Goal: Information Seeking & Learning: Learn about a topic

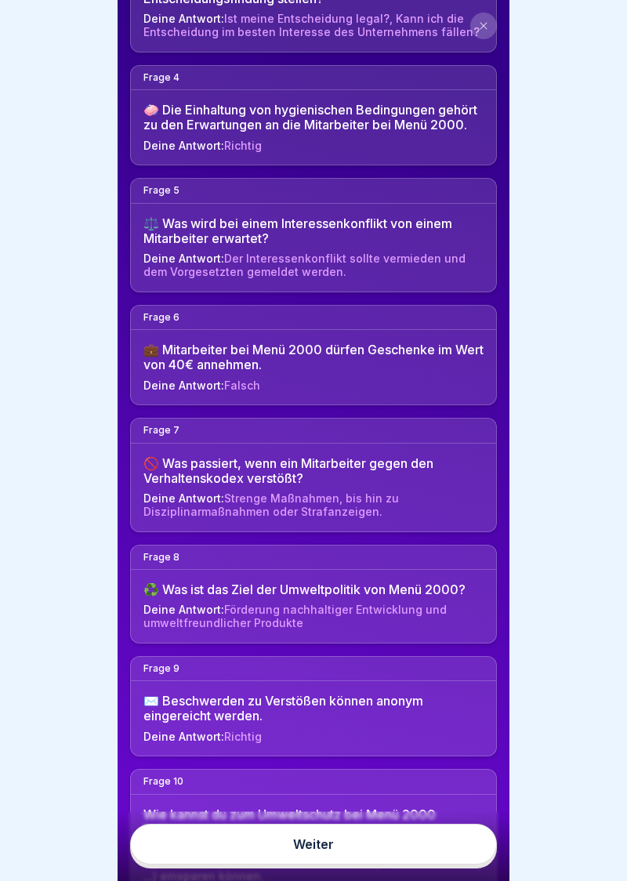
scroll to position [524, 0]
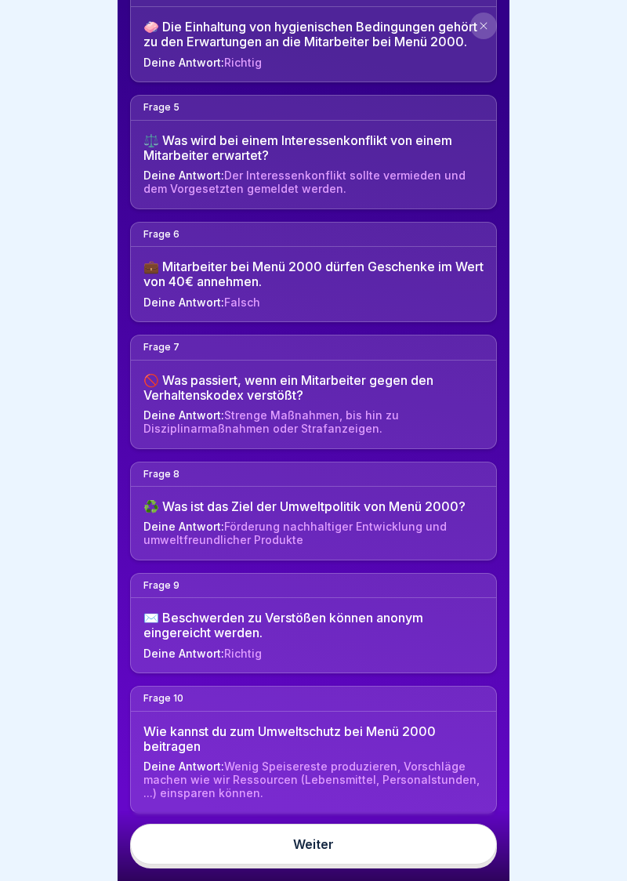
click at [316, 850] on link "Weiter" at bounding box center [313, 844] width 367 height 41
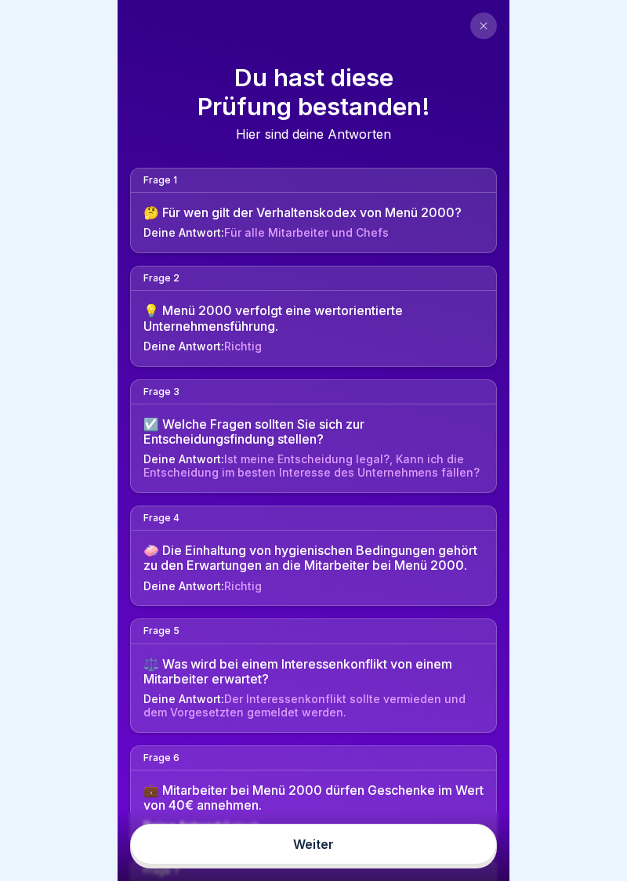
click at [487, 31] on button at bounding box center [483, 26] width 27 height 27
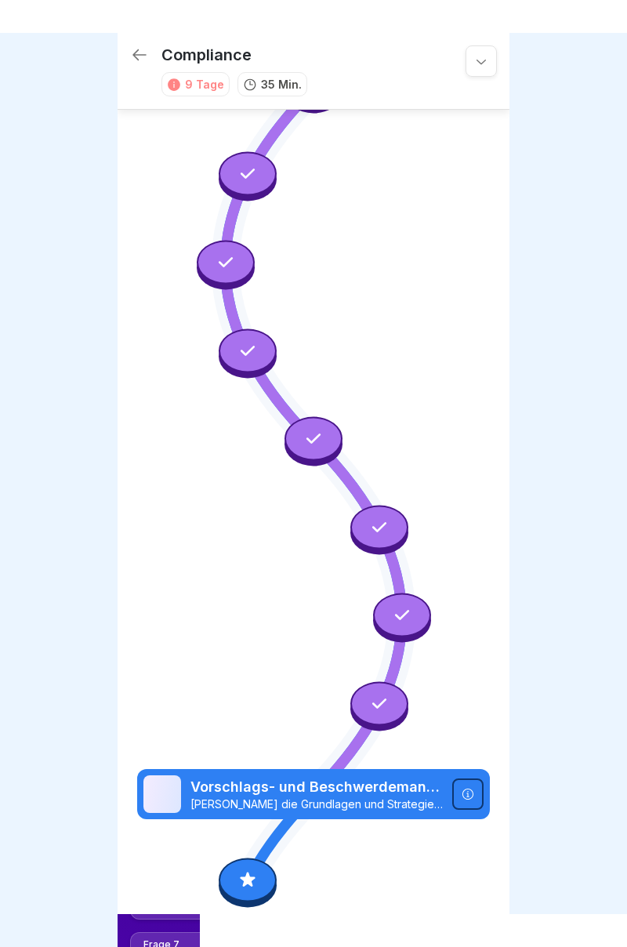
scroll to position [415, 0]
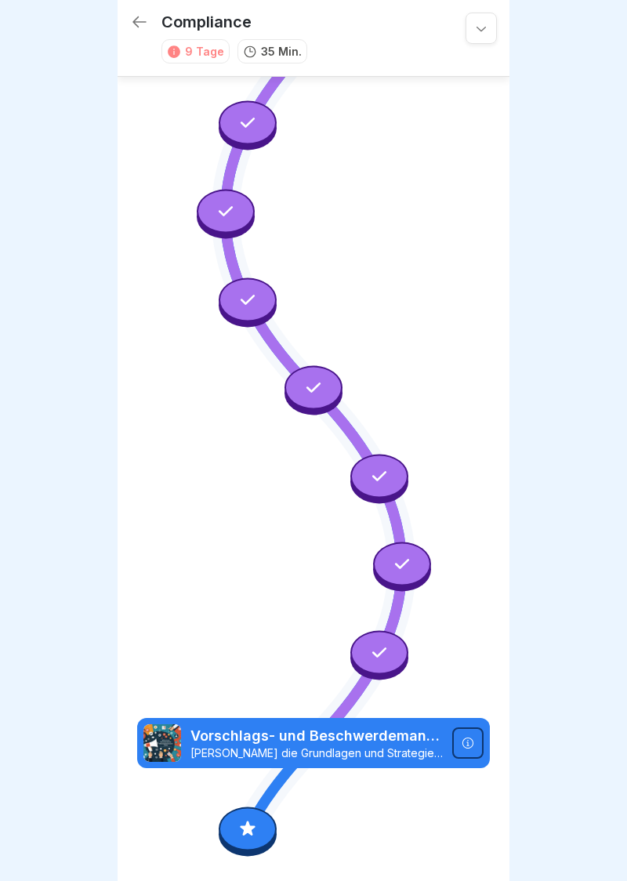
click at [481, 30] on icon at bounding box center [481, 28] width 16 height 16
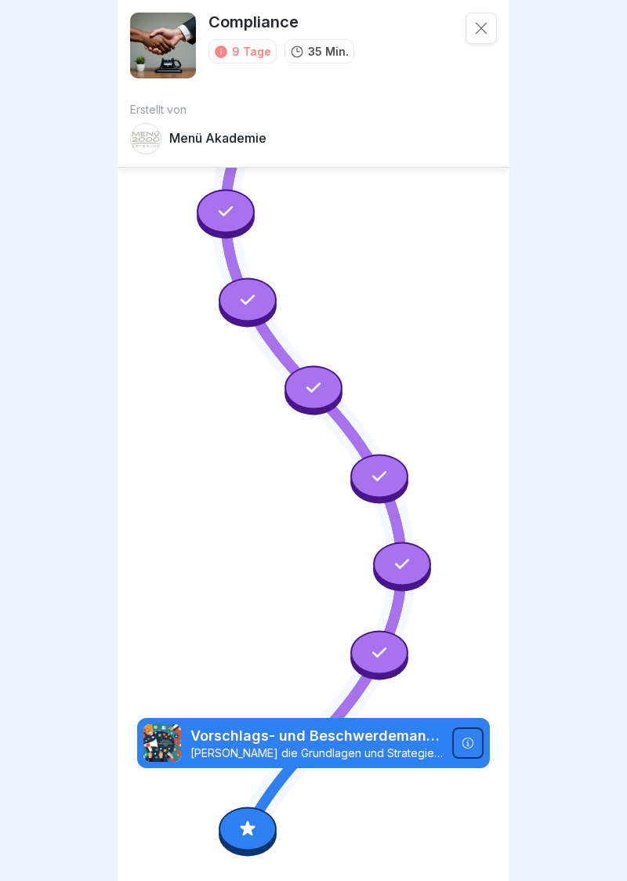
click at [246, 836] on icon at bounding box center [248, 828] width 20 height 20
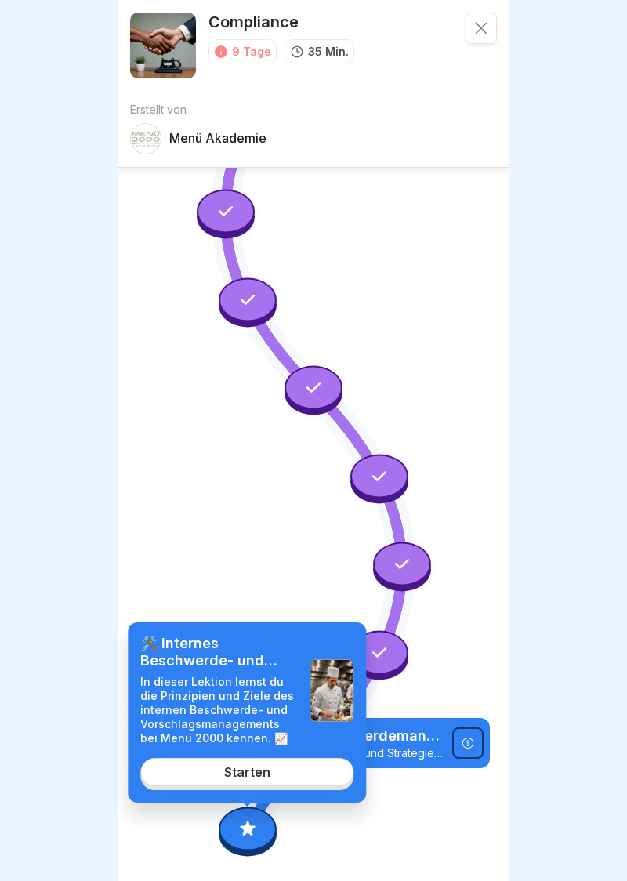
click at [190, 122] on div "Erstellt von Menü Akademie" at bounding box center [313, 128] width 367 height 51
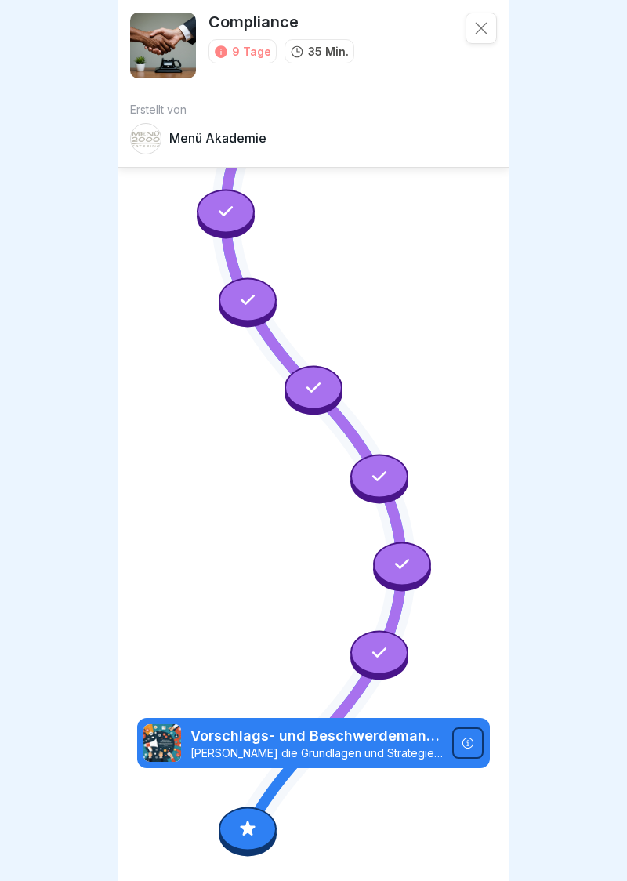
click at [383, 651] on icon at bounding box center [379, 652] width 14 height 10
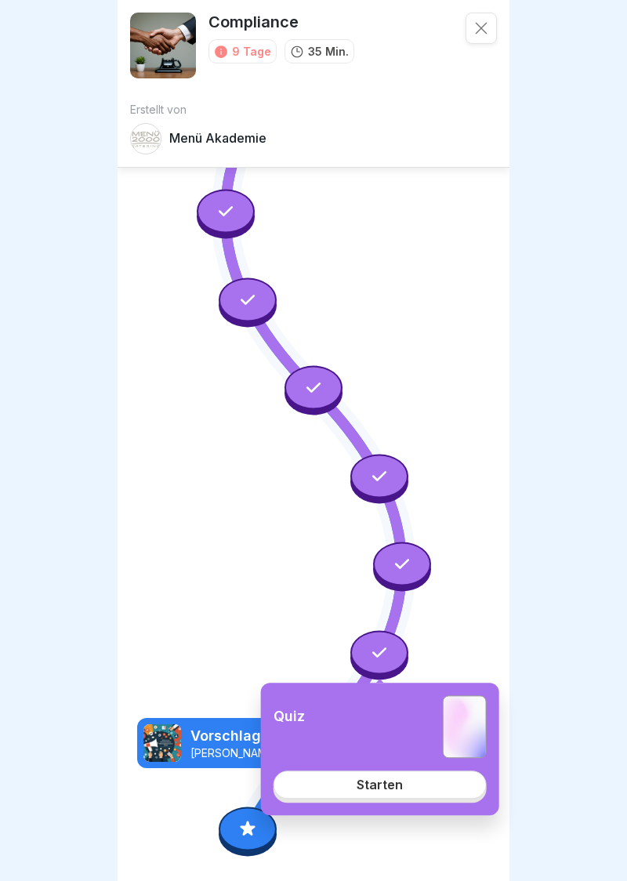
click at [260, 837] on div at bounding box center [248, 829] width 58 height 44
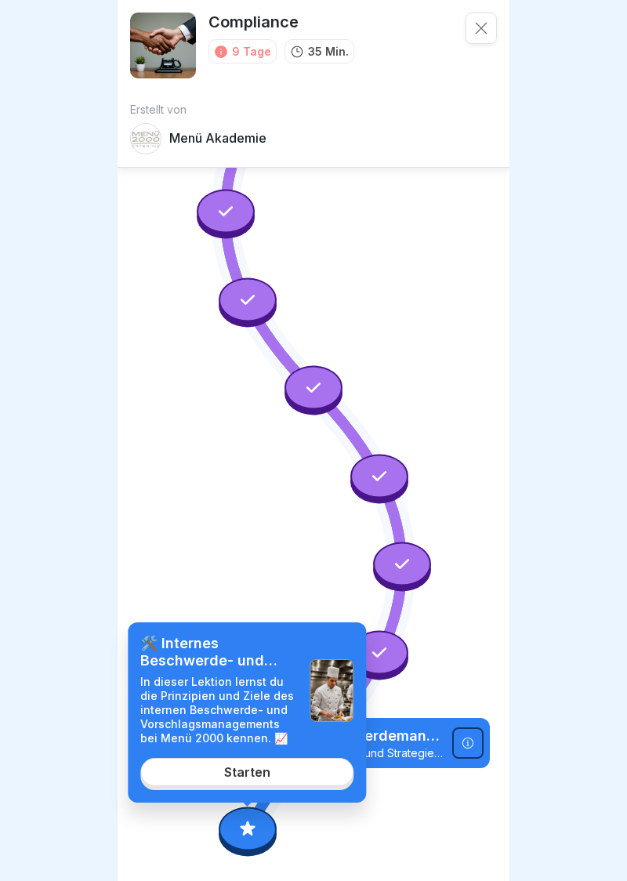
click at [479, 746] on div at bounding box center [467, 742] width 31 height 31
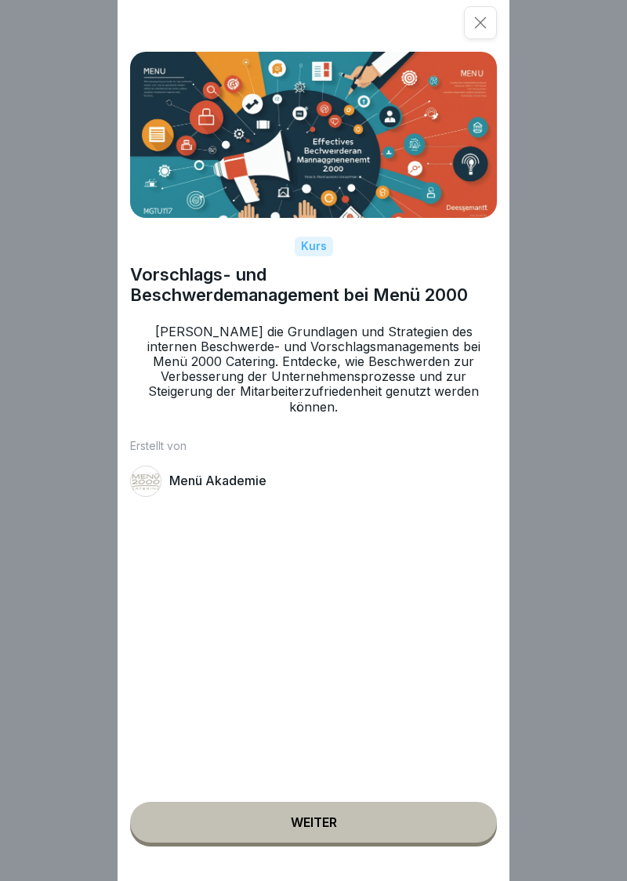
click at [326, 829] on button "Weiter" at bounding box center [313, 822] width 367 height 41
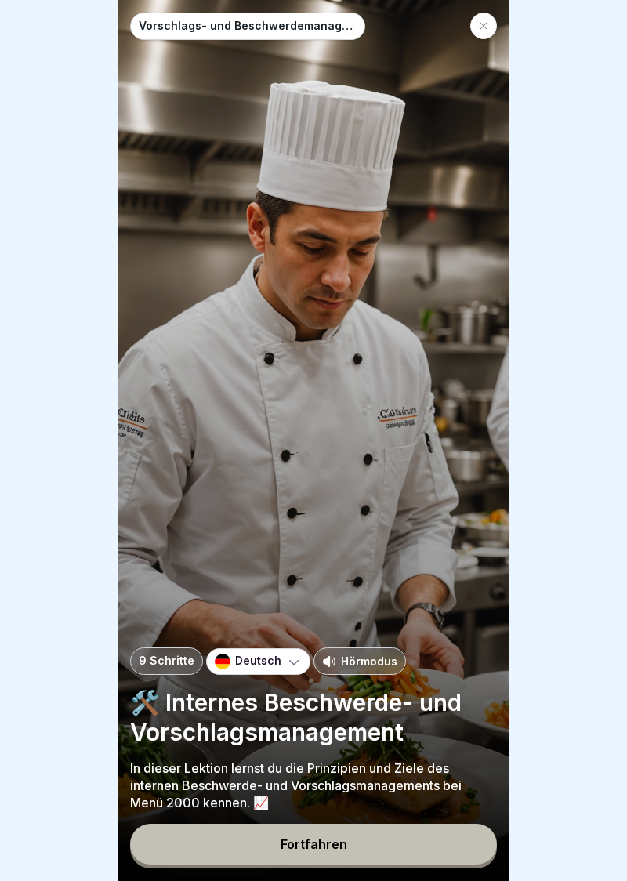
click at [323, 850] on div "Fortfahren" at bounding box center [314, 844] width 67 height 14
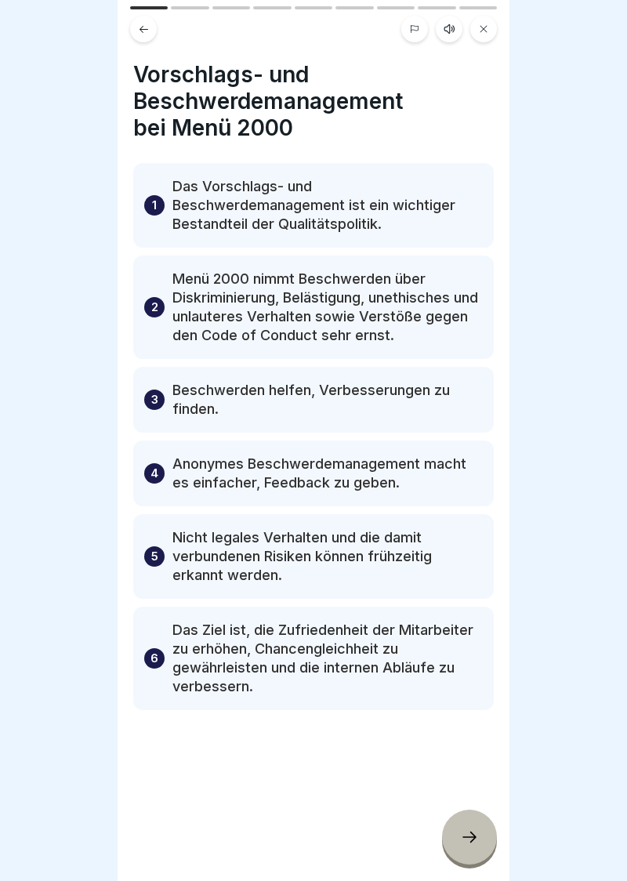
click at [493, 36] on button at bounding box center [483, 29] width 27 height 27
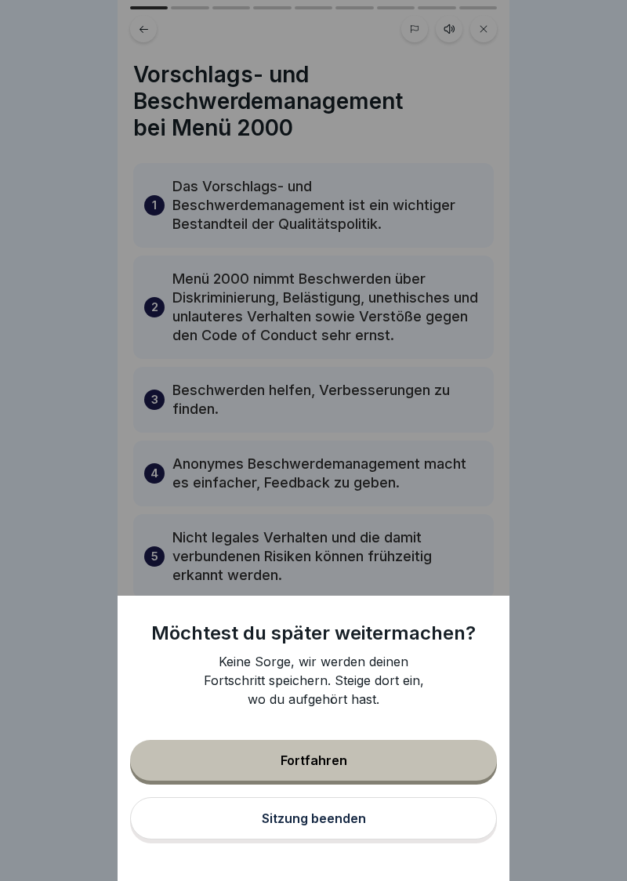
click at [321, 767] on div "Fortfahren" at bounding box center [314, 760] width 67 height 14
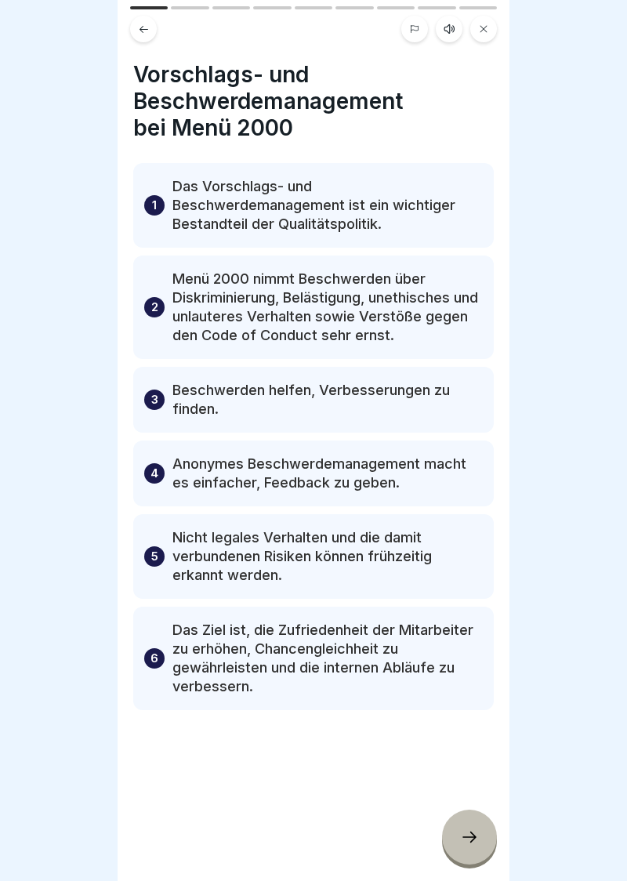
click at [478, 848] on div at bounding box center [469, 837] width 55 height 55
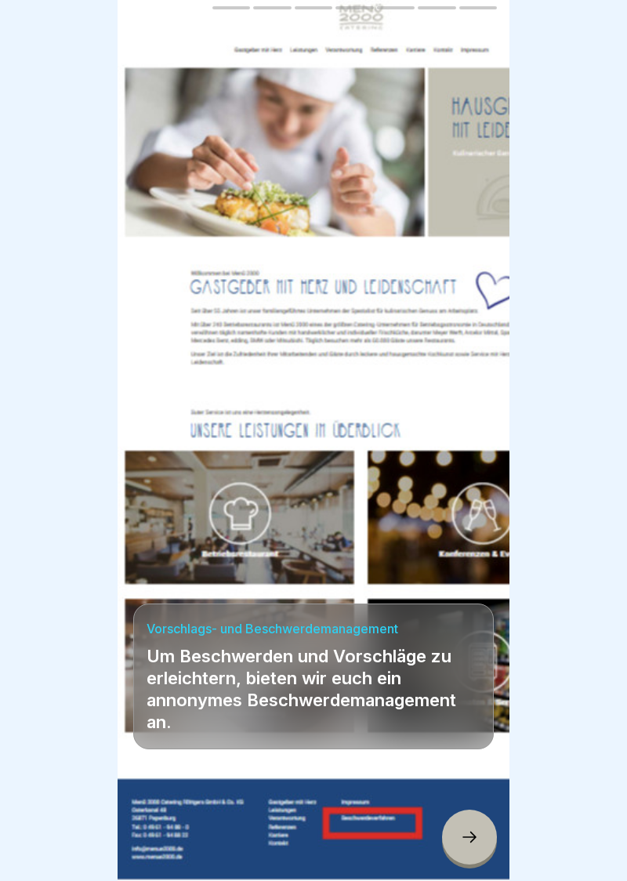
click at [480, 850] on div at bounding box center [469, 837] width 55 height 55
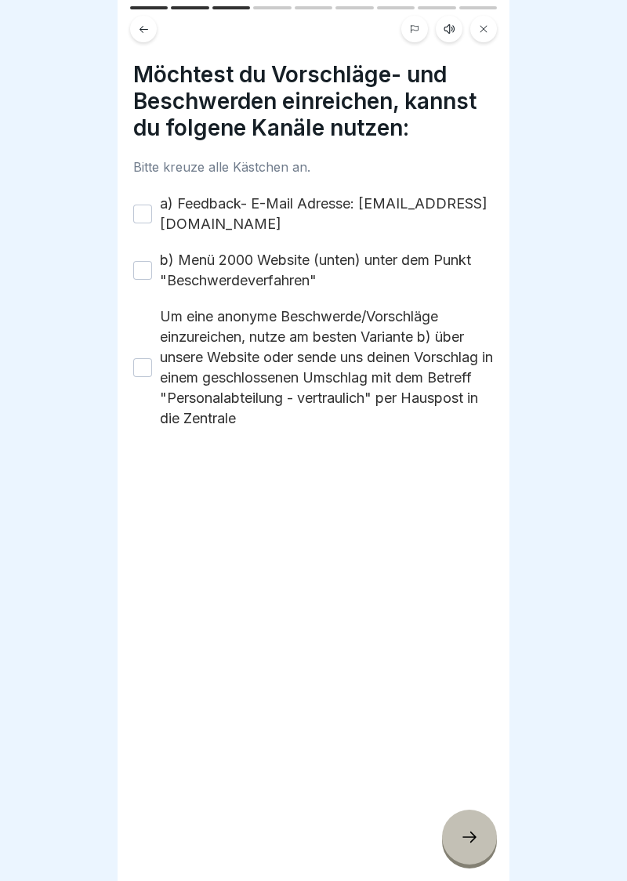
click at [146, 31] on icon at bounding box center [144, 30] width 12 height 12
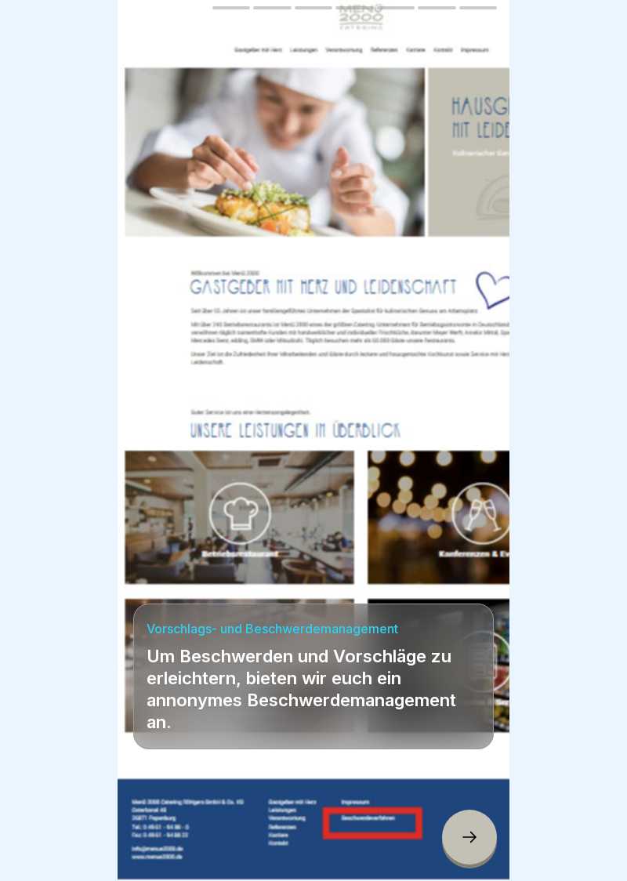
click at [147, 32] on icon at bounding box center [144, 30] width 12 height 12
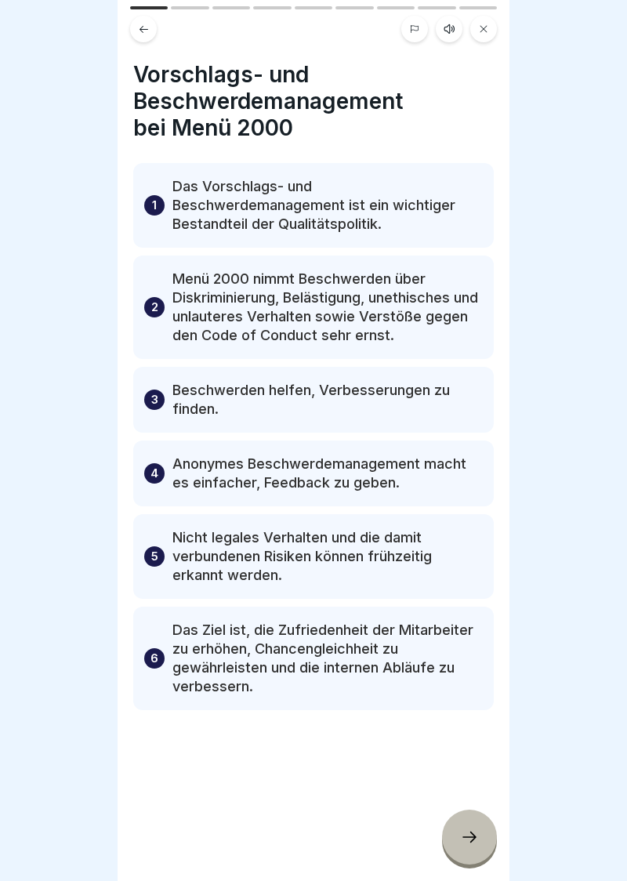
click at [151, 34] on button at bounding box center [143, 29] width 27 height 27
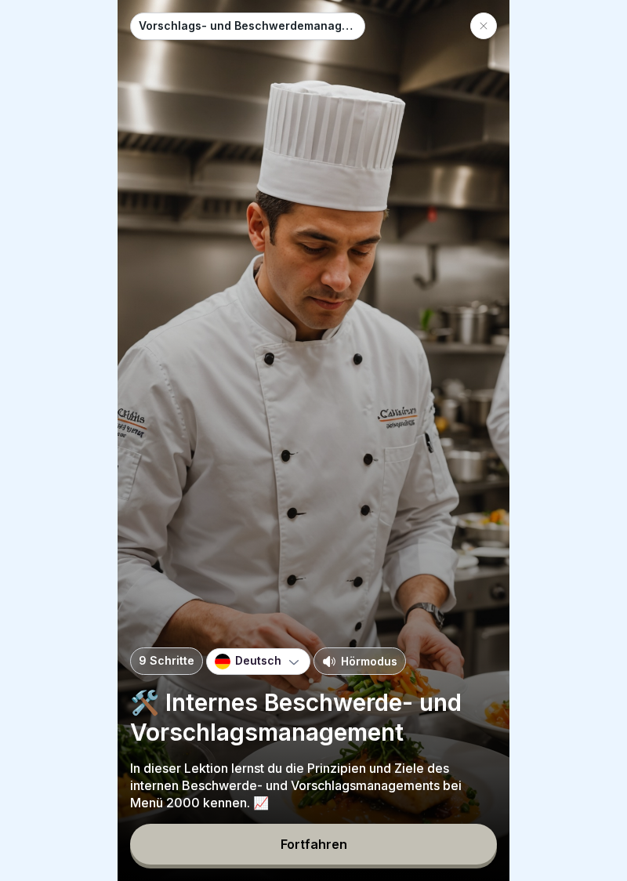
click at [317, 845] on div "Fortfahren" at bounding box center [314, 844] width 67 height 14
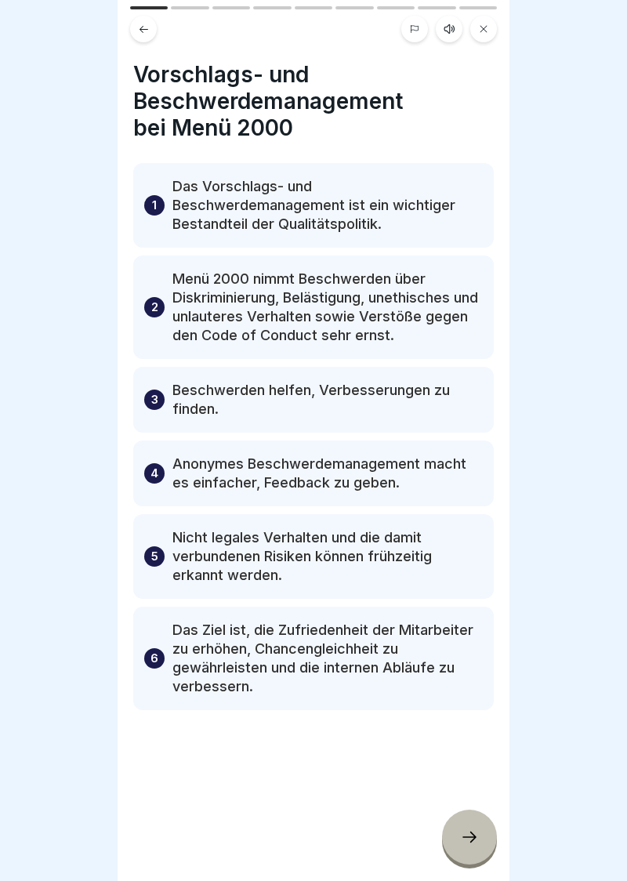
click at [483, 851] on div at bounding box center [469, 837] width 55 height 55
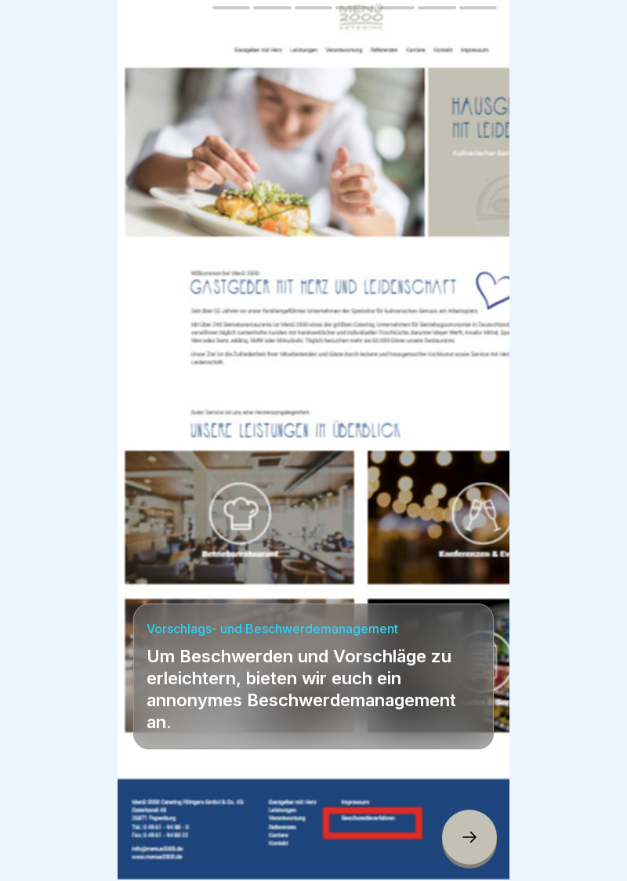
click at [472, 844] on icon at bounding box center [469, 837] width 19 height 19
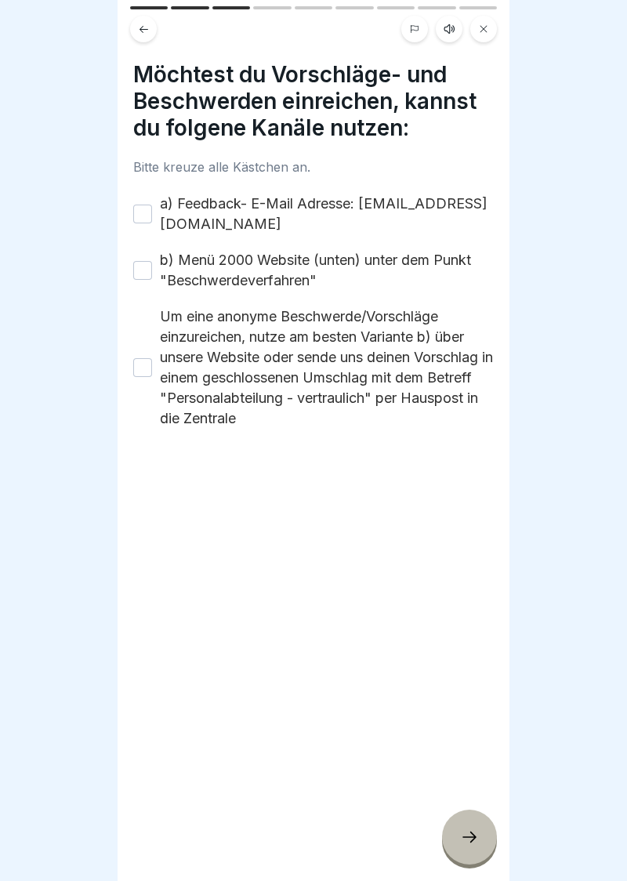
click at [147, 212] on button "a) Feedback- E-Mail Adresse: [EMAIL_ADDRESS][DOMAIN_NAME]" at bounding box center [142, 214] width 19 height 19
click at [148, 269] on button "b) Menü 2000 Website (unten) unter dem Punkt "Beschwerdeverfahren"" at bounding box center [142, 270] width 19 height 19
click at [161, 382] on label "Um eine anonyme Beschwerde/Vorschläge einzureichen, nutze am besten Variante b)…" at bounding box center [327, 367] width 334 height 122
click at [152, 377] on button "Um eine anonyme Beschwerde/Vorschläge einzureichen, nutze am besten Variante b)…" at bounding box center [142, 367] width 19 height 19
click at [476, 843] on icon at bounding box center [469, 837] width 19 height 19
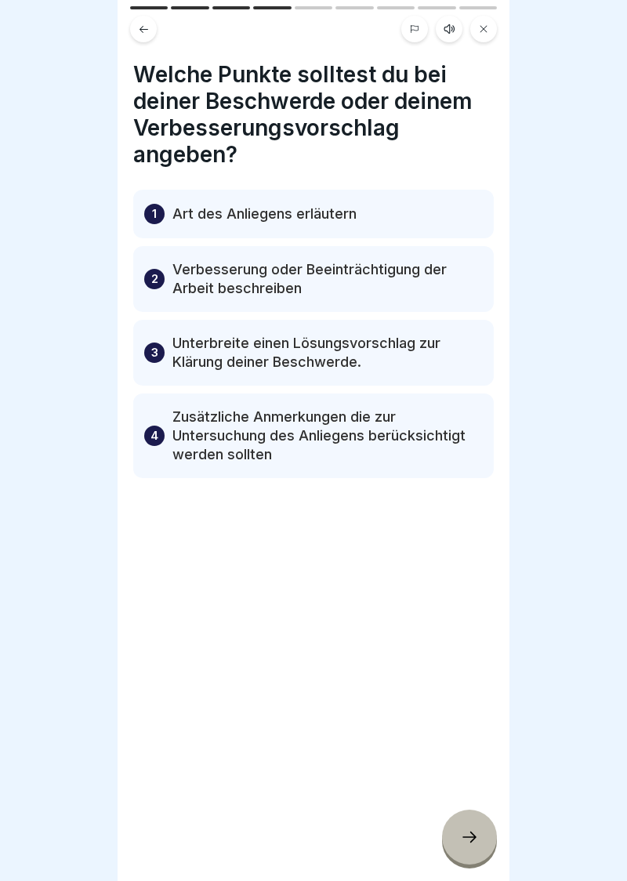
click at [471, 850] on div at bounding box center [469, 837] width 55 height 55
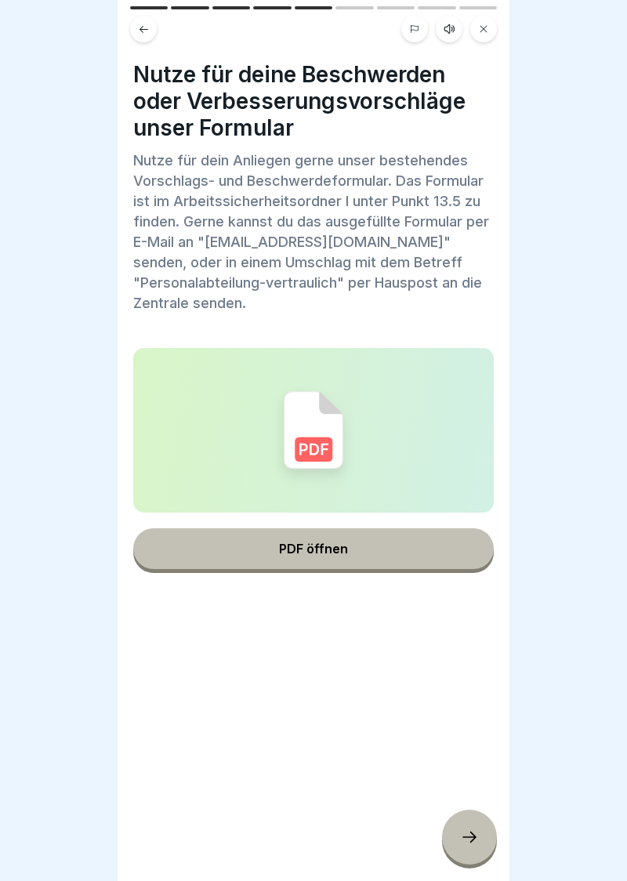
click at [325, 555] on div "PDF öffnen" at bounding box center [313, 549] width 69 height 14
click at [473, 847] on div at bounding box center [469, 837] width 55 height 55
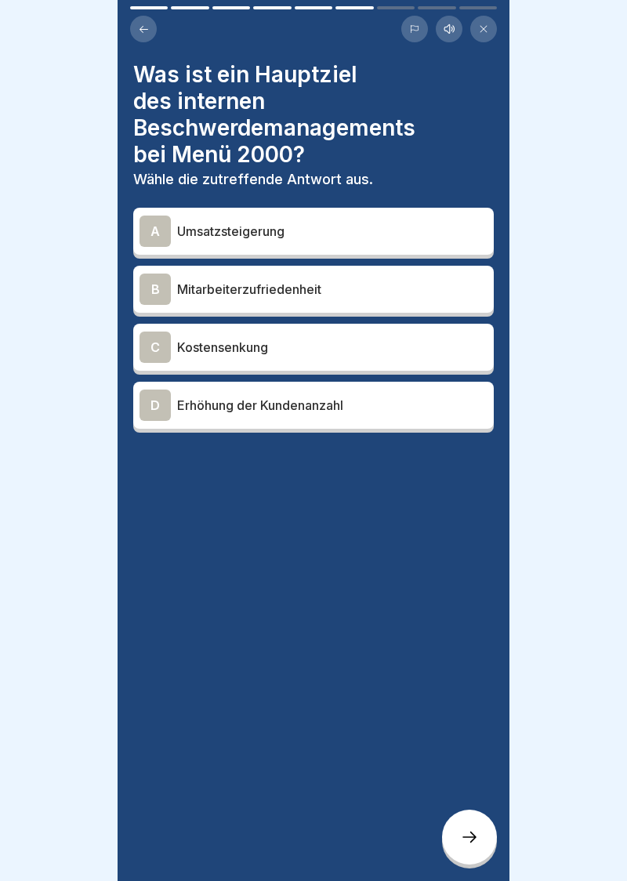
click at [163, 274] on div "B" at bounding box center [155, 289] width 31 height 31
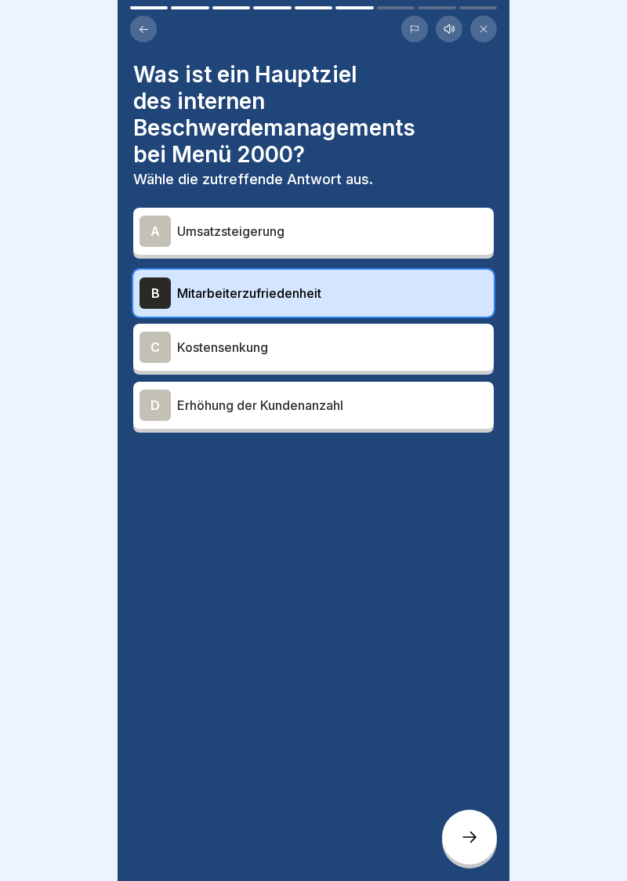
click at [480, 839] on div at bounding box center [469, 837] width 55 height 55
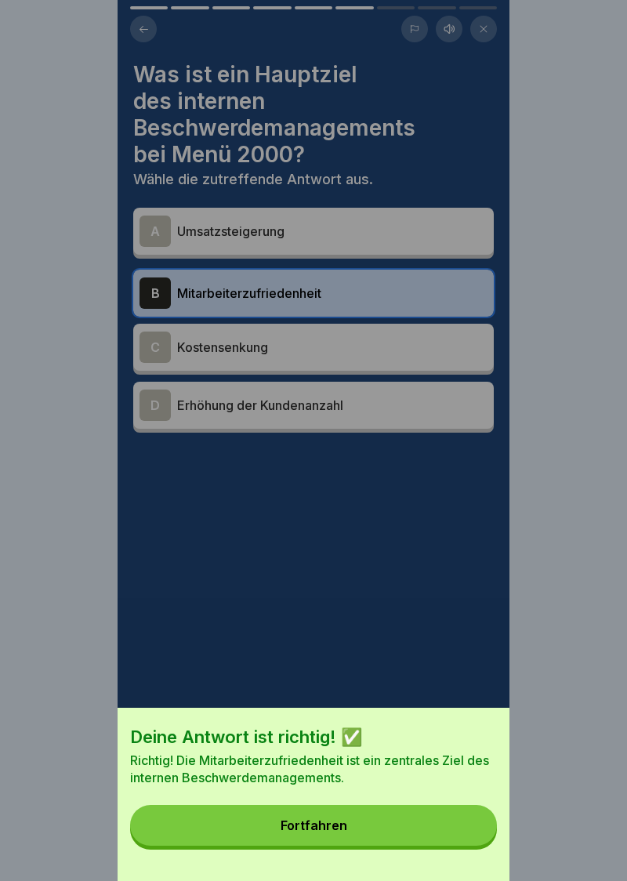
click at [317, 834] on button "Fortfahren" at bounding box center [313, 825] width 367 height 41
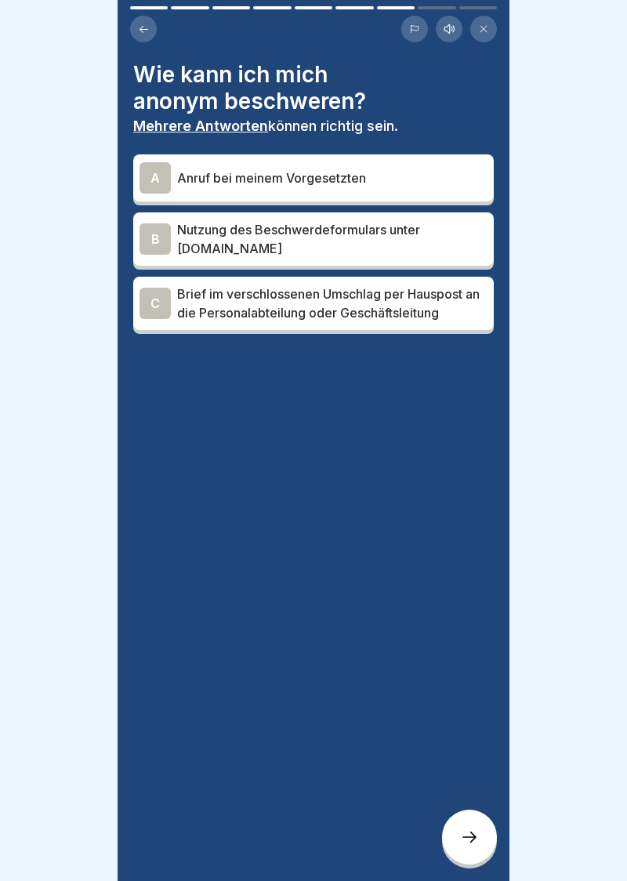
click at [160, 243] on div "B" at bounding box center [155, 238] width 31 height 31
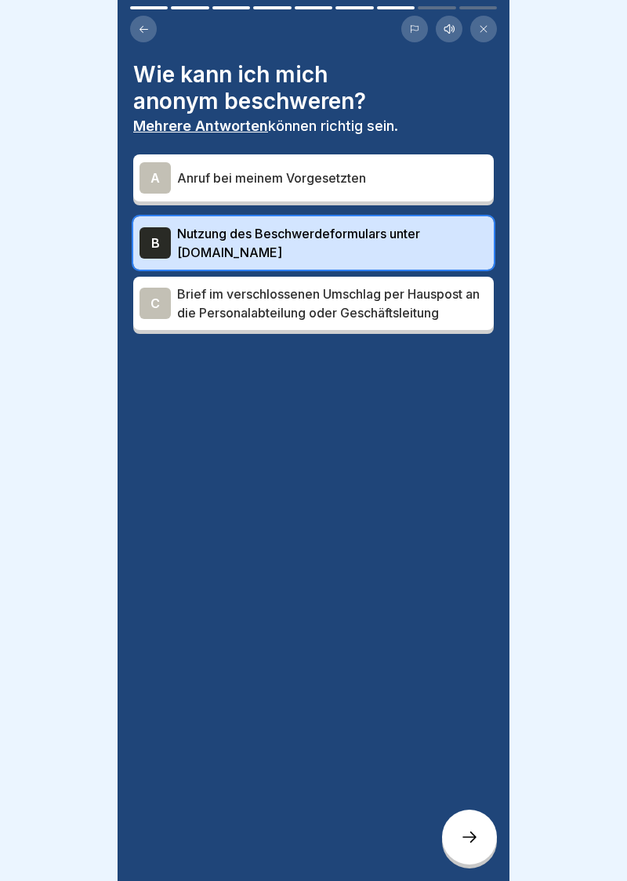
click at [157, 308] on div "C" at bounding box center [155, 303] width 31 height 31
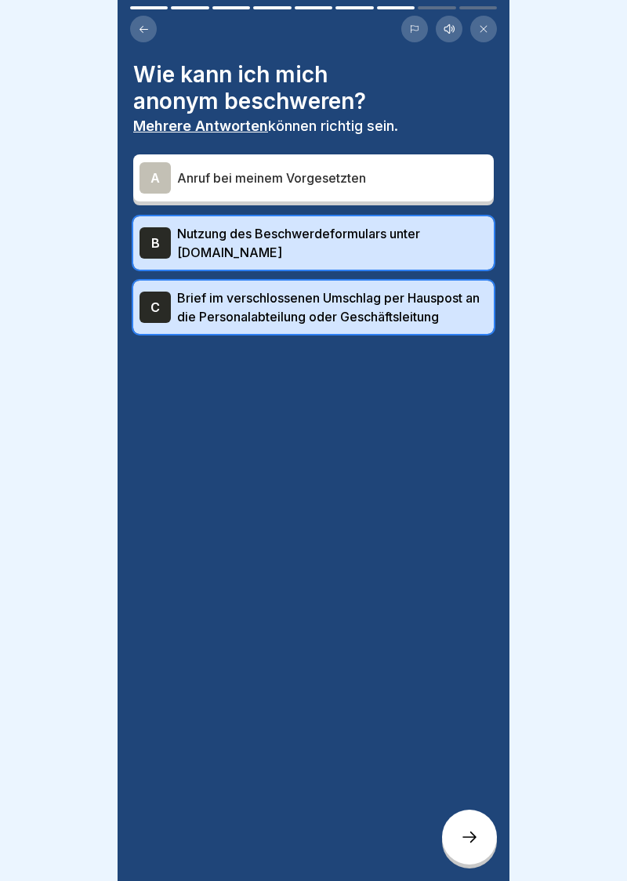
click at [472, 840] on icon at bounding box center [469, 837] width 14 height 11
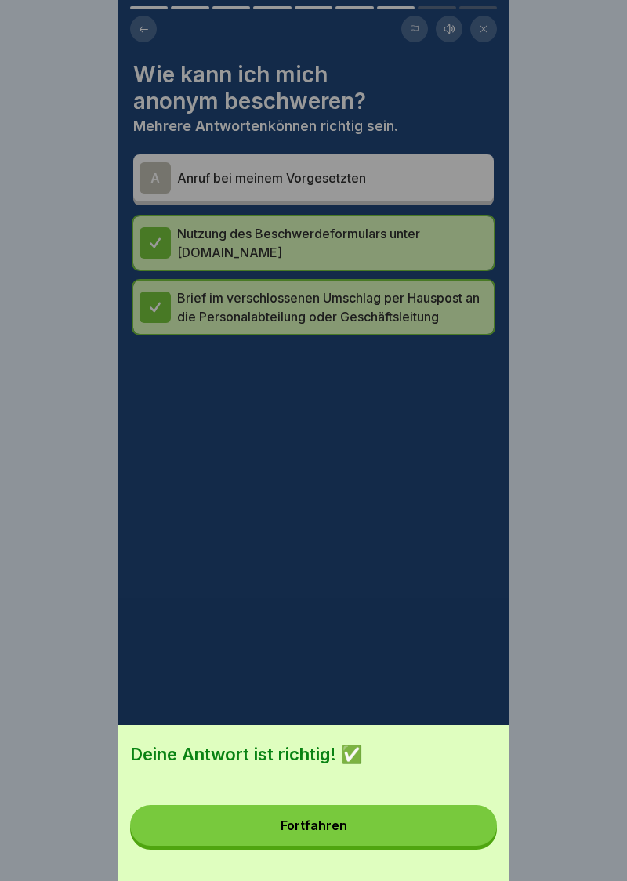
click at [309, 829] on div "Fortfahren" at bounding box center [314, 825] width 67 height 14
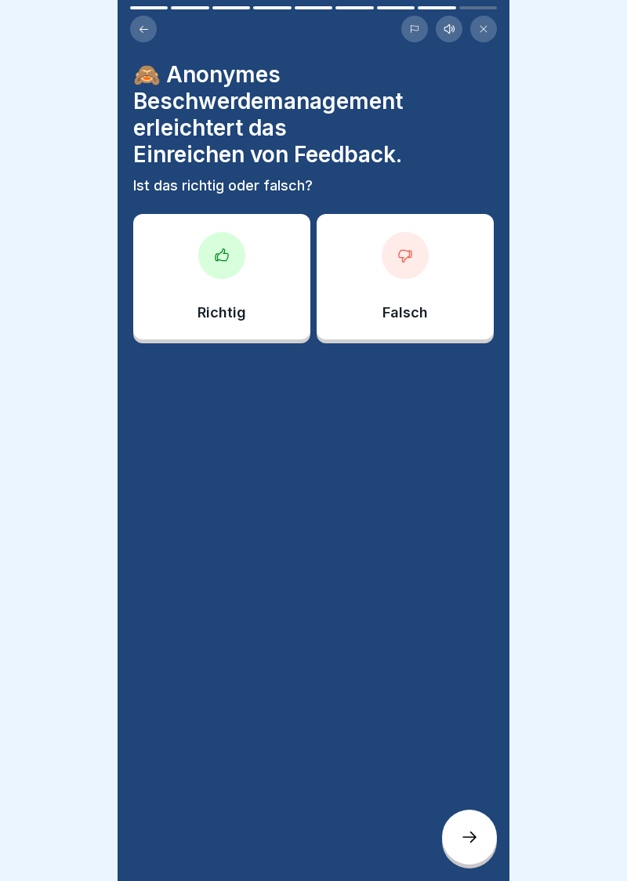
click at [236, 259] on div at bounding box center [221, 255] width 47 height 47
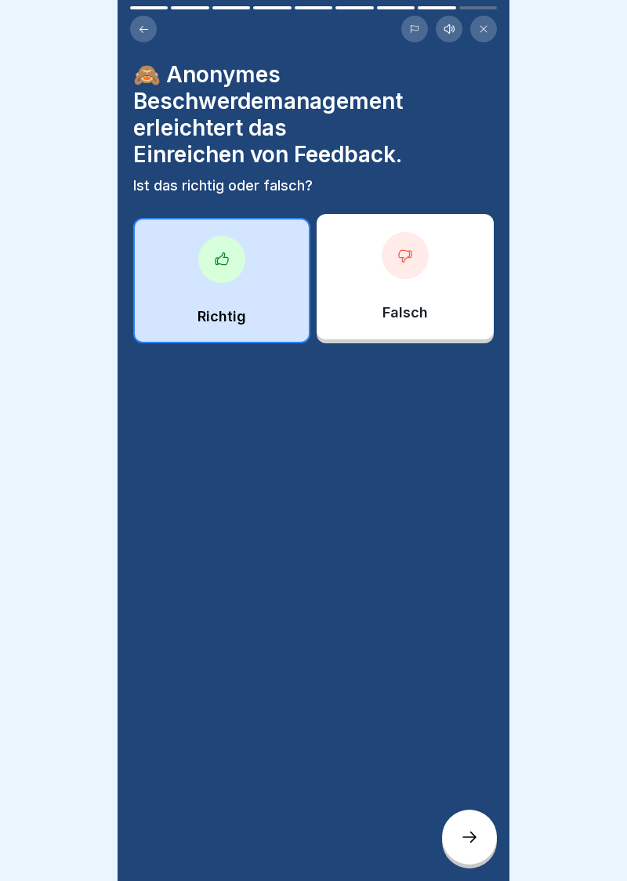
click at [470, 832] on icon at bounding box center [469, 837] width 19 height 19
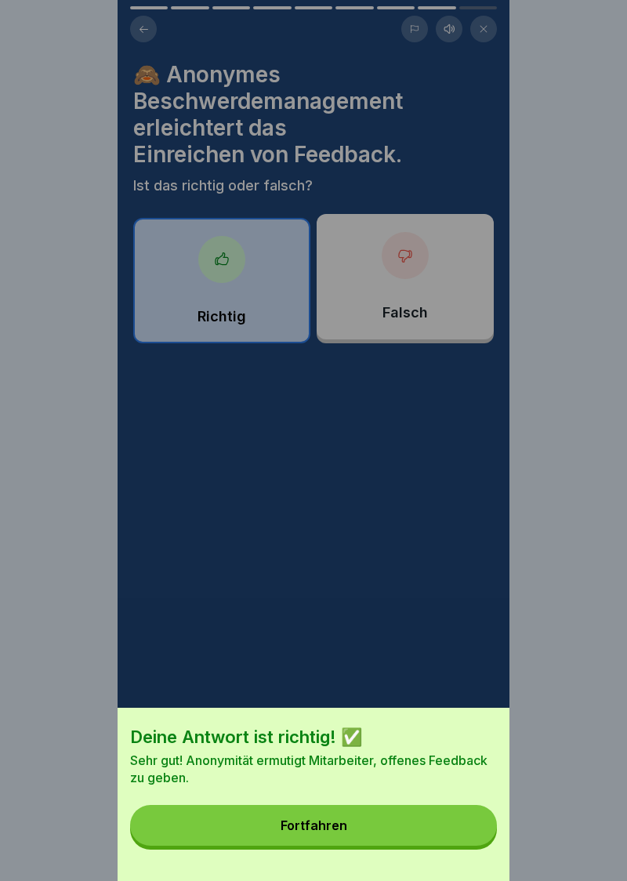
click at [315, 835] on button "Fortfahren" at bounding box center [313, 825] width 367 height 41
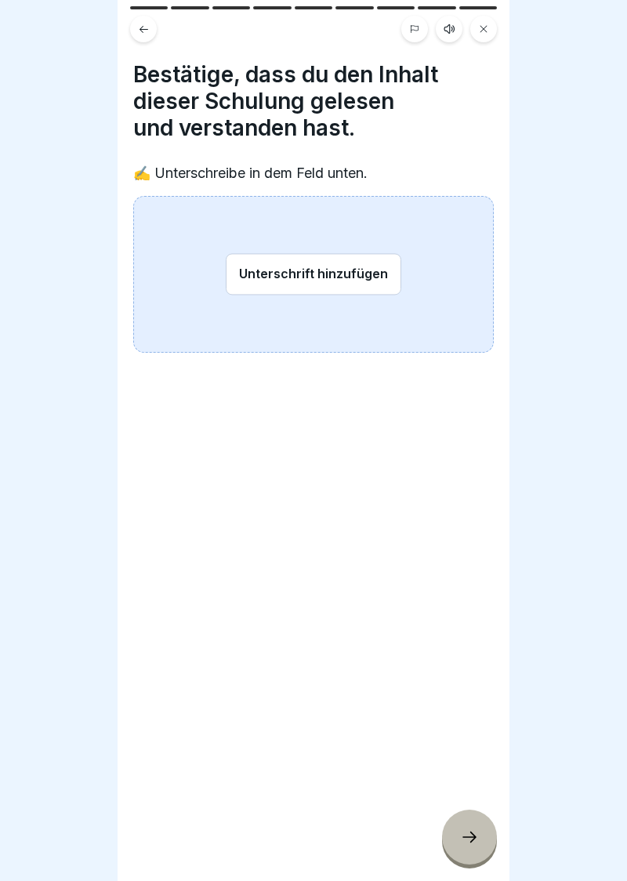
click at [318, 270] on button "Unterschrift hinzufügen" at bounding box center [314, 274] width 176 height 42
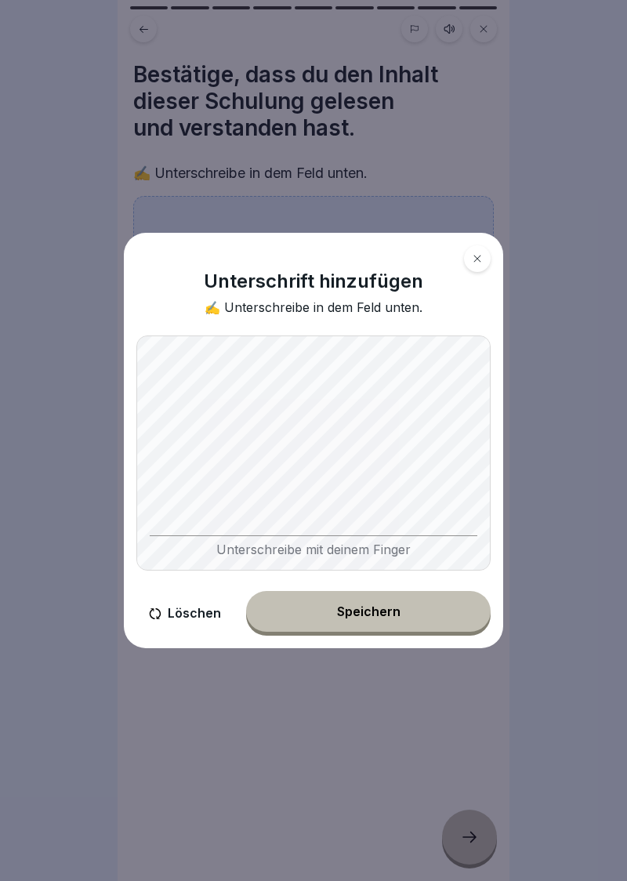
click at [366, 623] on button "Speichern" at bounding box center [368, 611] width 245 height 41
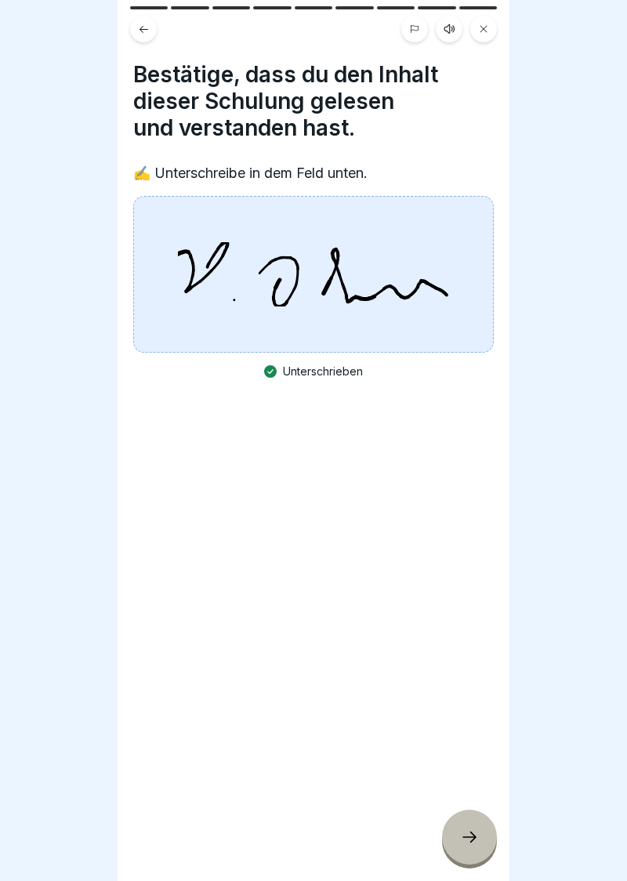
click at [472, 842] on icon at bounding box center [469, 837] width 14 height 11
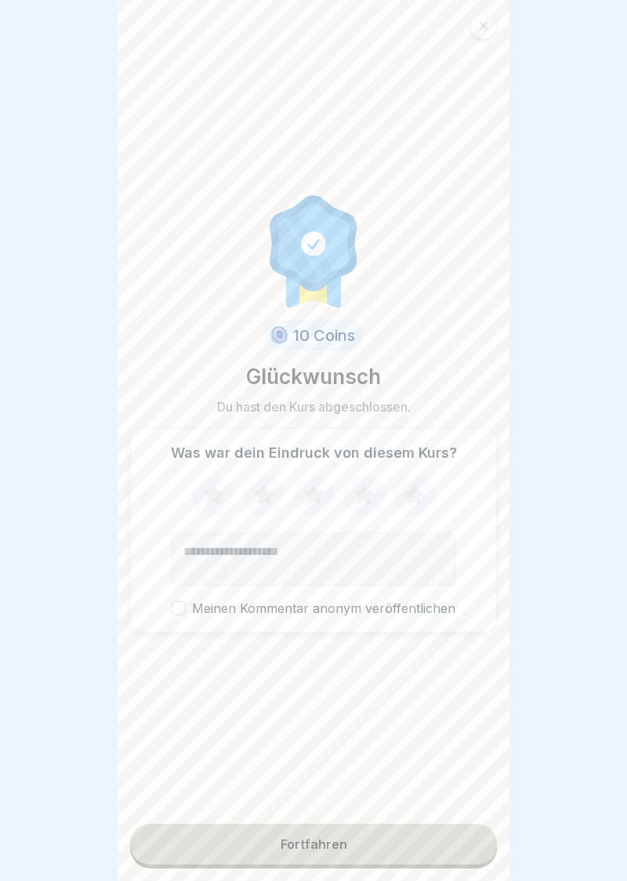
click at [368, 499] on icon at bounding box center [364, 494] width 20 height 20
click at [182, 602] on button "Meinen Kommentar anonym veröffentlichen" at bounding box center [179, 608] width 14 height 14
click at [322, 850] on div "Fortfahren" at bounding box center [314, 844] width 67 height 14
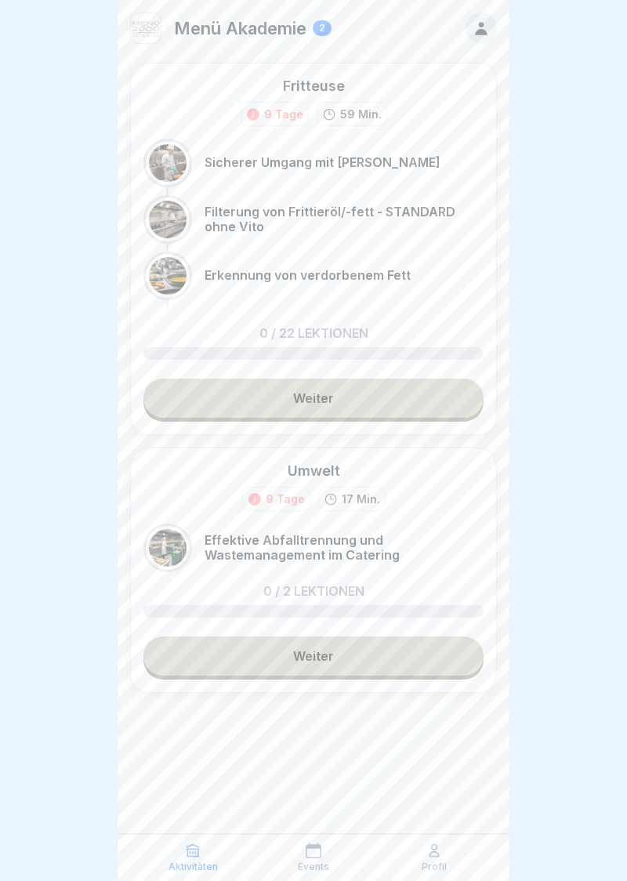
click at [325, 404] on link "Weiter" at bounding box center [313, 398] width 340 height 39
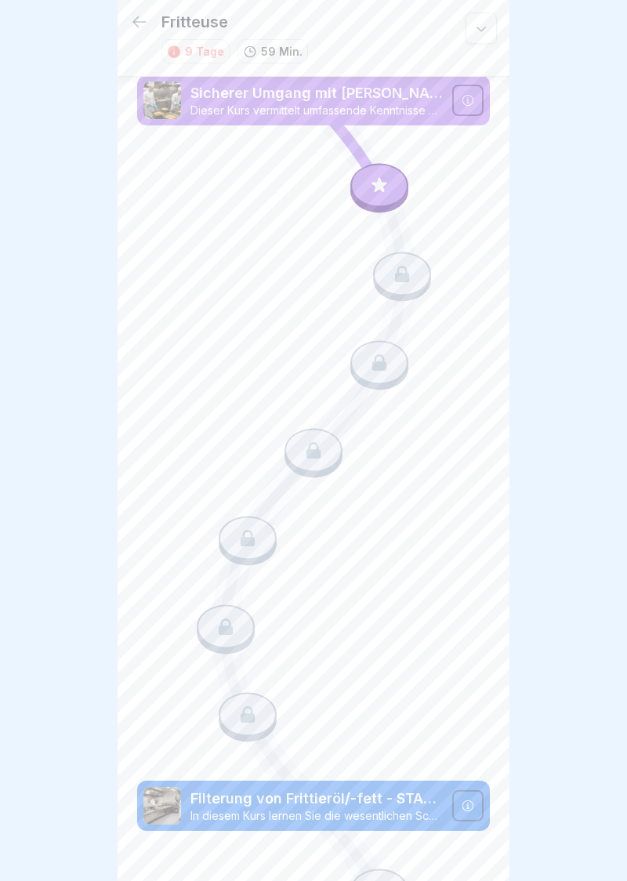
click at [379, 185] on icon at bounding box center [379, 185] width 15 height 15
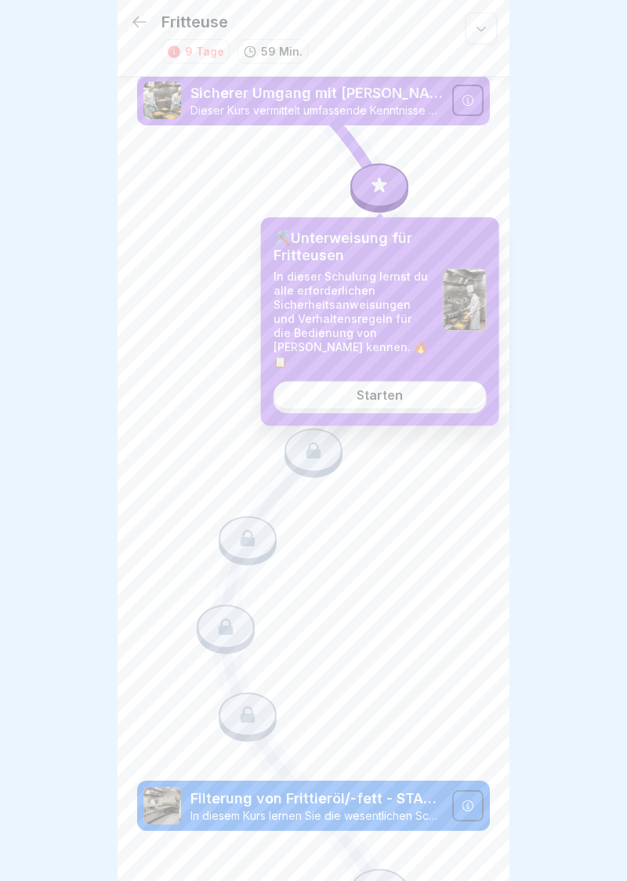
click at [385, 390] on link "Starten" at bounding box center [380, 396] width 213 height 28
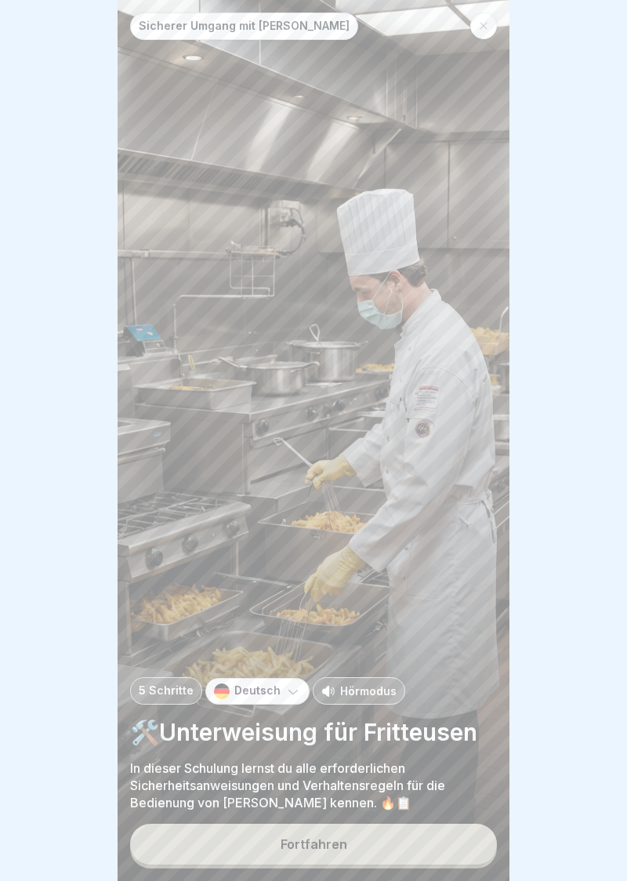
click at [328, 852] on button "Fortfahren" at bounding box center [313, 844] width 367 height 41
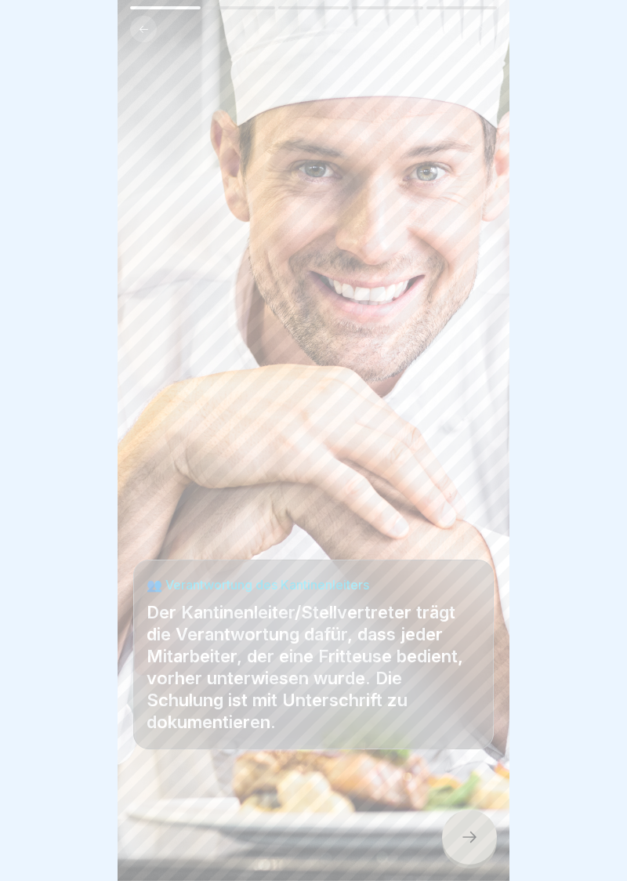
click at [472, 843] on icon at bounding box center [469, 837] width 19 height 19
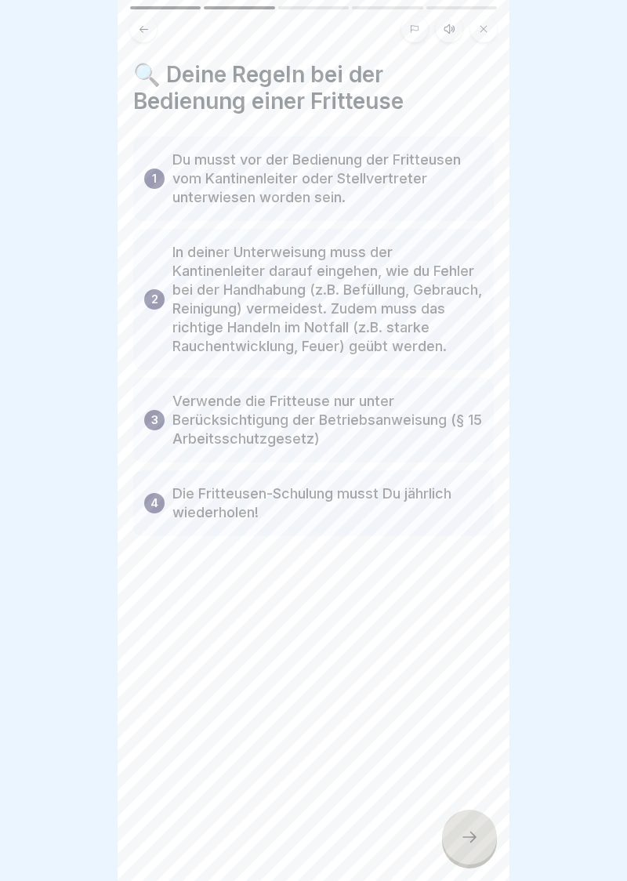
click at [476, 847] on div at bounding box center [469, 837] width 55 height 55
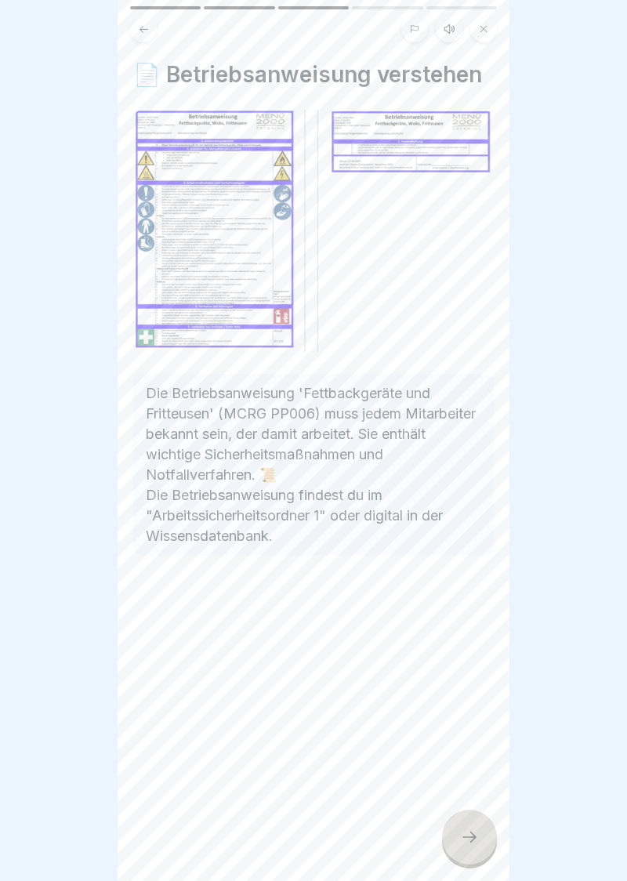
click at [473, 842] on icon at bounding box center [469, 837] width 19 height 19
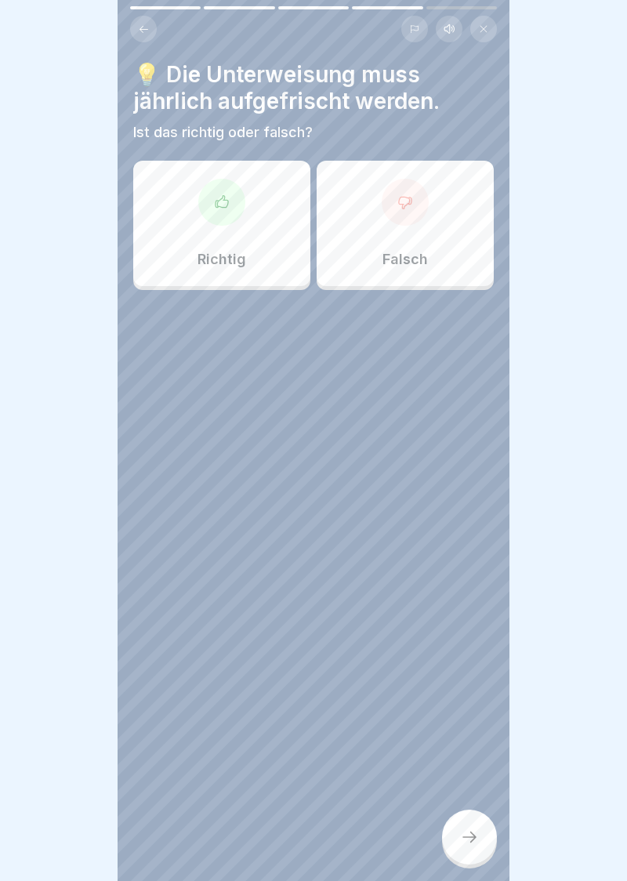
click at [221, 206] on icon at bounding box center [222, 202] width 16 height 16
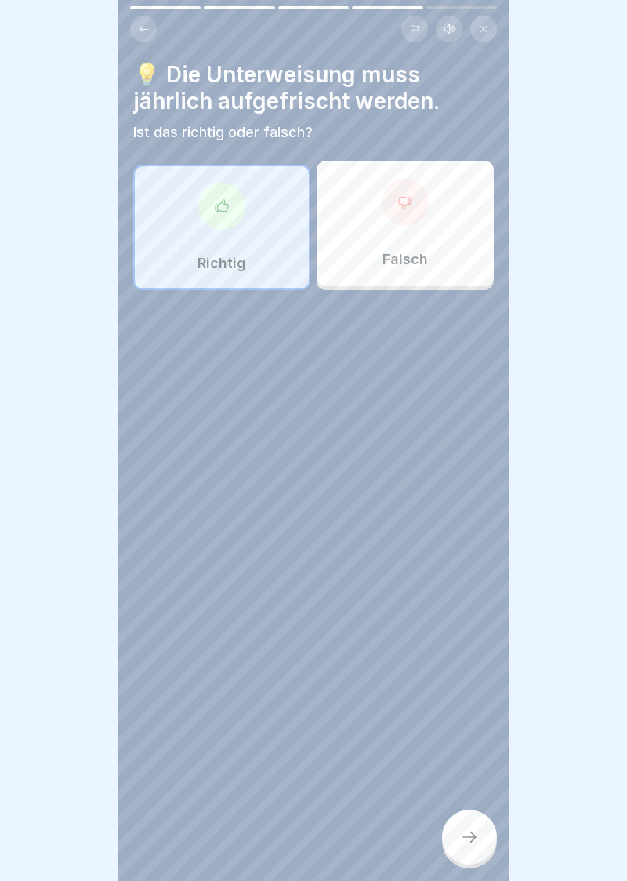
click at [469, 836] on icon at bounding box center [469, 837] width 14 height 11
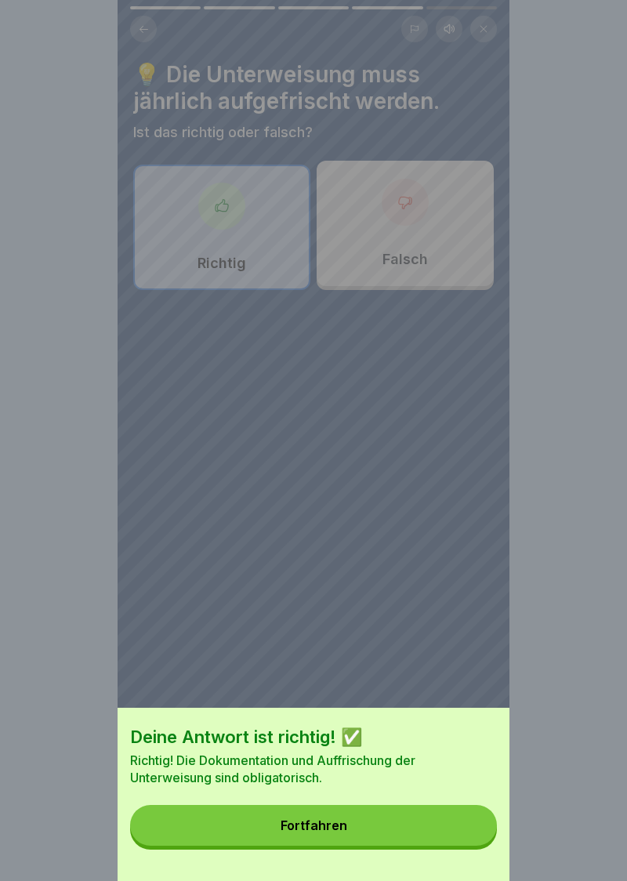
click at [320, 836] on button "Fortfahren" at bounding box center [313, 825] width 367 height 41
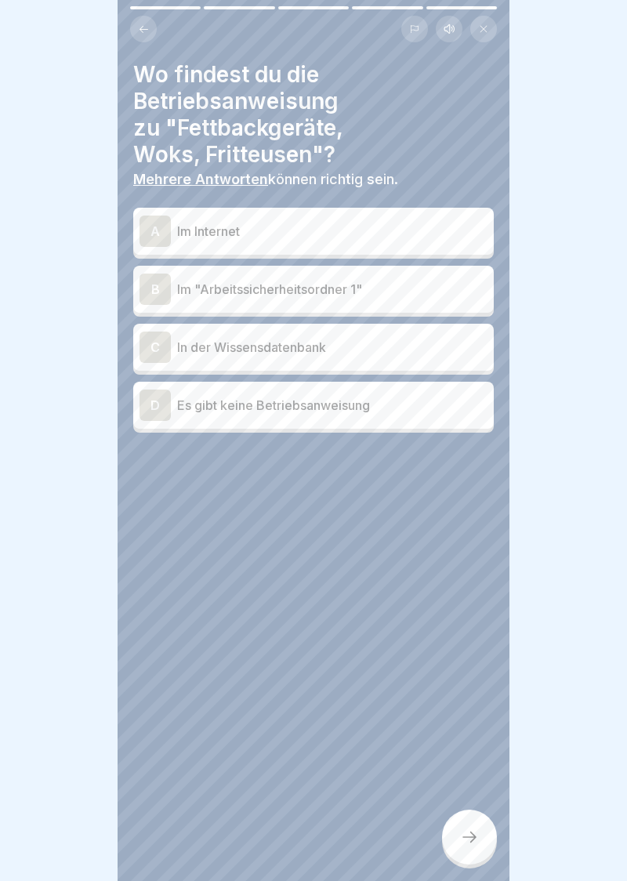
click at [161, 290] on div "B" at bounding box center [155, 289] width 31 height 31
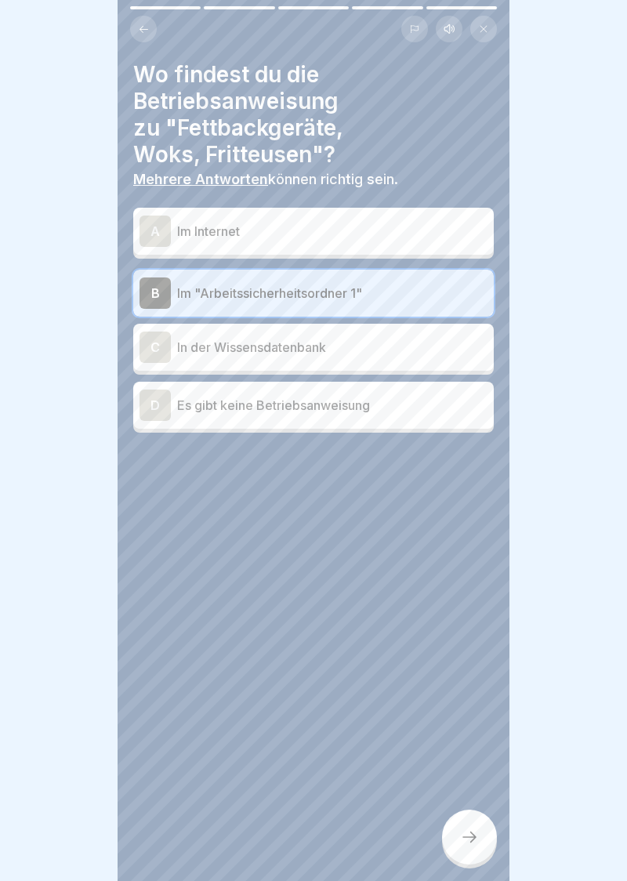
click at [161, 356] on div "C" at bounding box center [155, 347] width 31 height 31
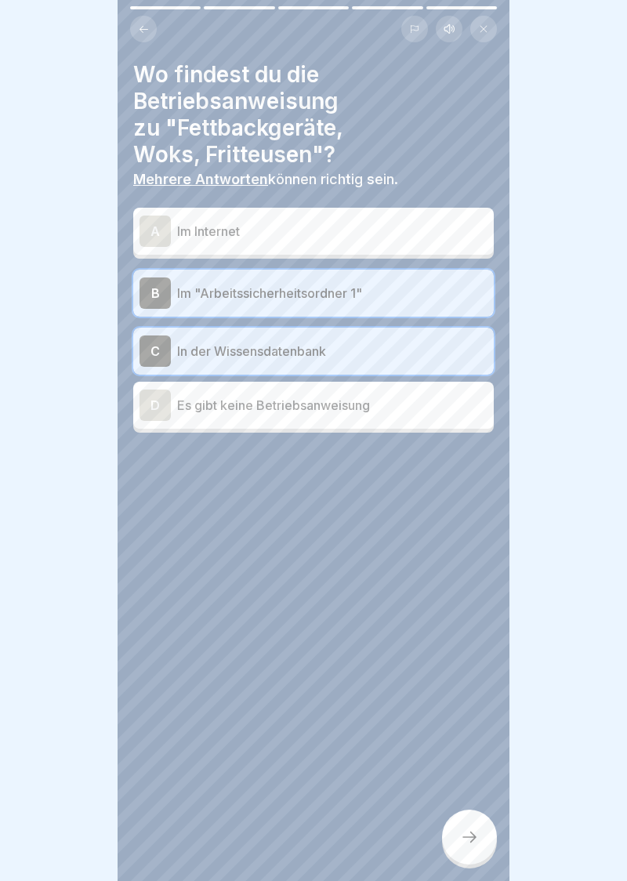
click at [475, 840] on icon at bounding box center [469, 837] width 19 height 19
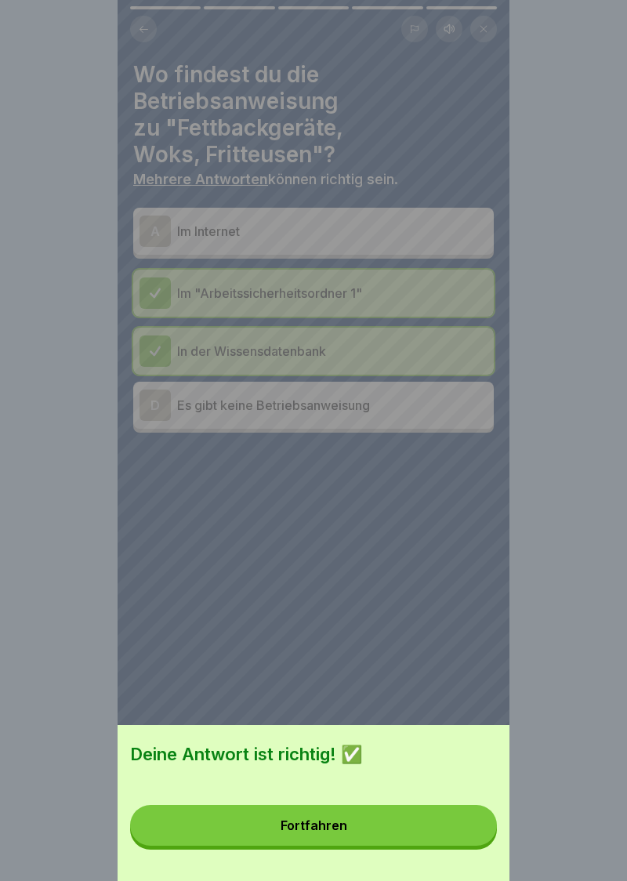
click at [328, 829] on div "Fortfahren" at bounding box center [314, 825] width 67 height 14
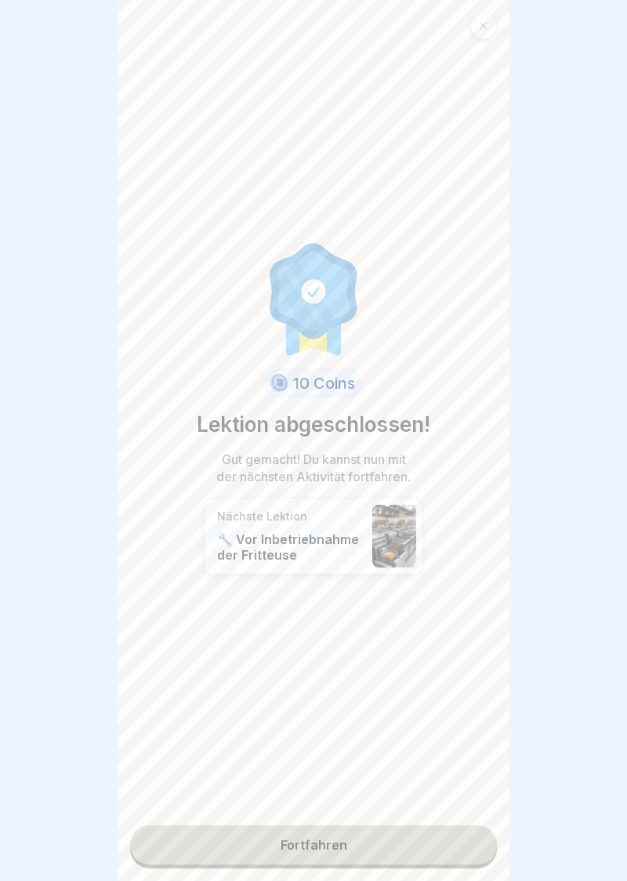
click at [332, 845] on link "Fortfahren" at bounding box center [313, 844] width 367 height 39
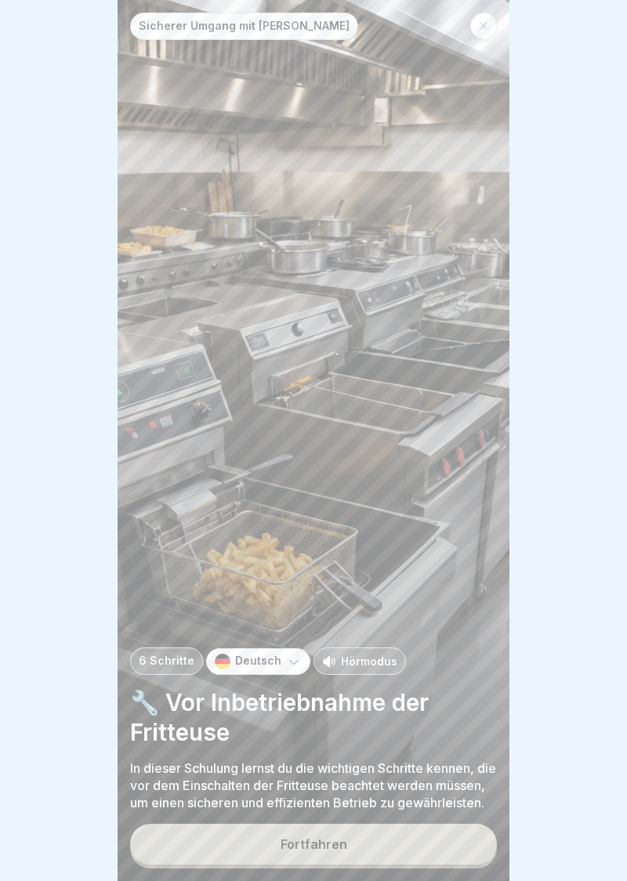
click at [323, 854] on button "Fortfahren" at bounding box center [313, 844] width 367 height 41
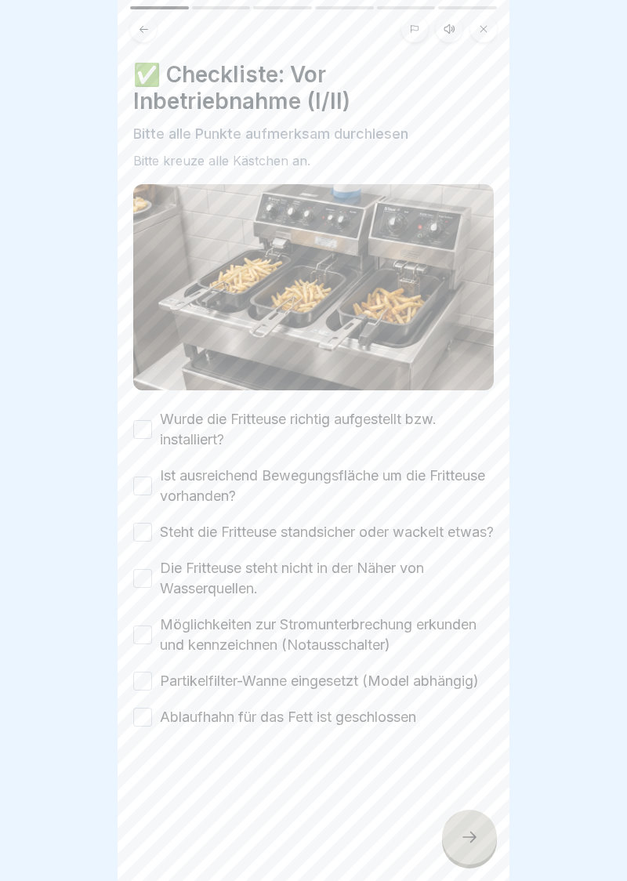
click at [133, 427] on button "Wurde die Fritteuse richtig aufgestellt bzw. installiert?" at bounding box center [142, 429] width 19 height 19
click at [148, 491] on button "Ist ausreichend Bewegungsfläche um die Fritteuse vorhanden?" at bounding box center [142, 486] width 19 height 19
click at [138, 539] on button "Steht die Fritteuse standsicher oder wackelt etwas?" at bounding box center [142, 532] width 19 height 19
click at [143, 588] on button "Die Fritteuse steht nicht in der Näher von Wasserquellen." at bounding box center [142, 578] width 19 height 19
click at [143, 644] on button "Möglichkeiten zur Stromunterbrechung erkunden und kennzeichnen (Notausschalter)" at bounding box center [142, 635] width 19 height 19
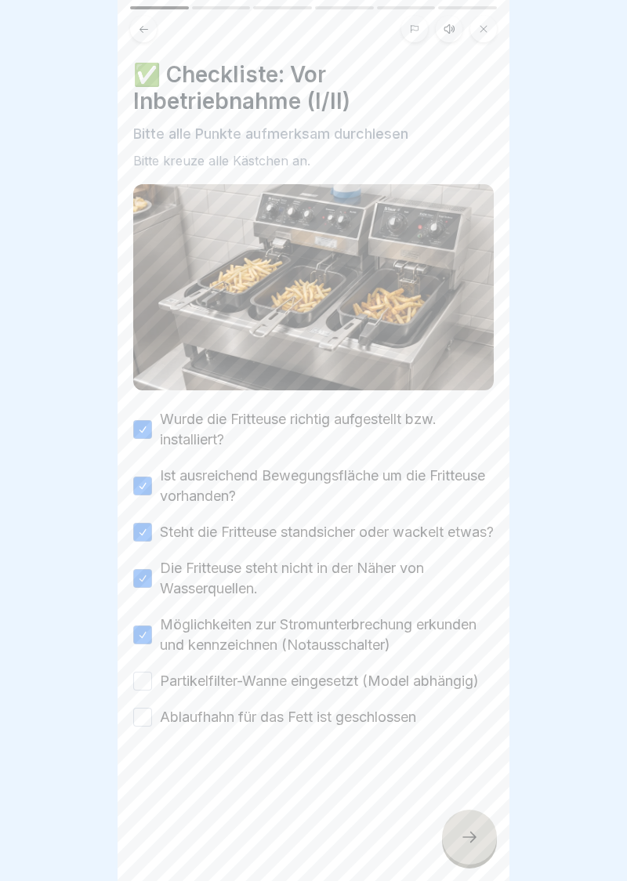
click at [140, 691] on button "Partikelfilter-Wanne eingesetzt (Model abhängig)" at bounding box center [142, 681] width 19 height 19
click at [133, 727] on button "Ablaufhahn für das Fett ist geschlossen" at bounding box center [142, 717] width 19 height 19
click at [474, 852] on div at bounding box center [469, 837] width 55 height 55
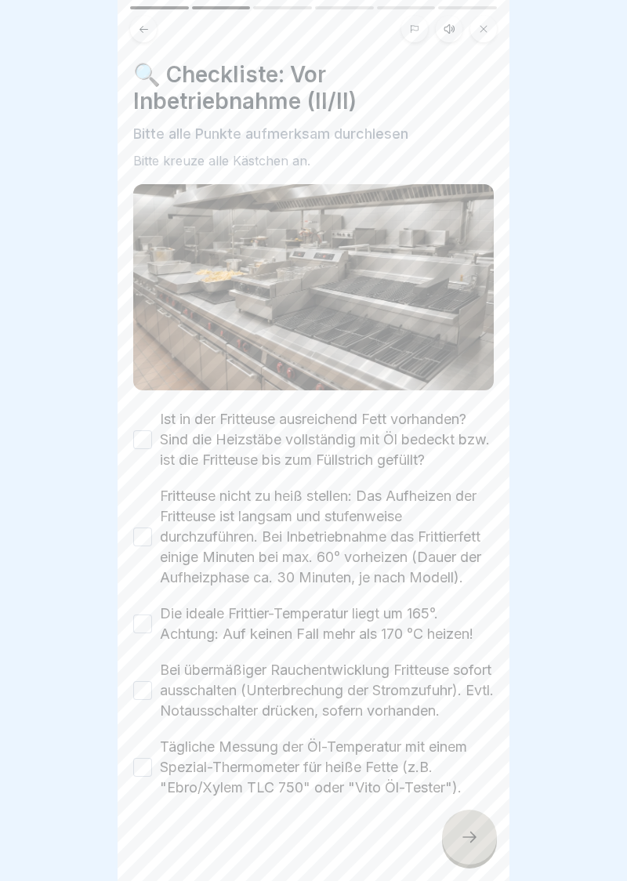
click at [136, 442] on button "Ist in der Fritteuse ausreichend Fett vorhanden? Sind die Heizstäbe vollständig…" at bounding box center [142, 439] width 19 height 19
click at [146, 541] on button "Fritteuse nicht zu heiß stellen: Das Aufheizen der Fritteuse ist langsam und st…" at bounding box center [142, 537] width 19 height 19
click at [136, 628] on button "Die ideale Frittier-Temperatur liegt um 165°. Achtung: Auf keinen Fall mehr als…" at bounding box center [142, 624] width 19 height 19
click at [139, 721] on div "Bei übermäßiger Rauchentwicklung Fritteuse sofort ausschalten (Unterbrechung de…" at bounding box center [313, 690] width 361 height 61
click at [134, 700] on button "Bei übermäßiger Rauchentwicklung Fritteuse sofort ausschalten (Unterbrechung de…" at bounding box center [142, 690] width 19 height 19
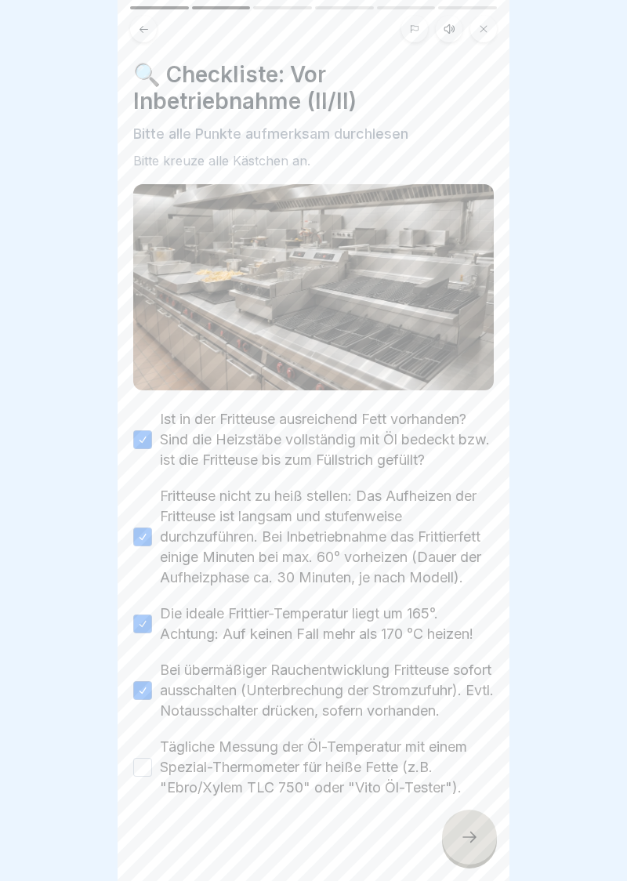
click at [146, 777] on button "Tägliche Messung der Öl-Temperatur mit einem Spezial-Thermometer für heiße Fett…" at bounding box center [142, 767] width 19 height 19
click at [483, 839] on div at bounding box center [469, 837] width 55 height 55
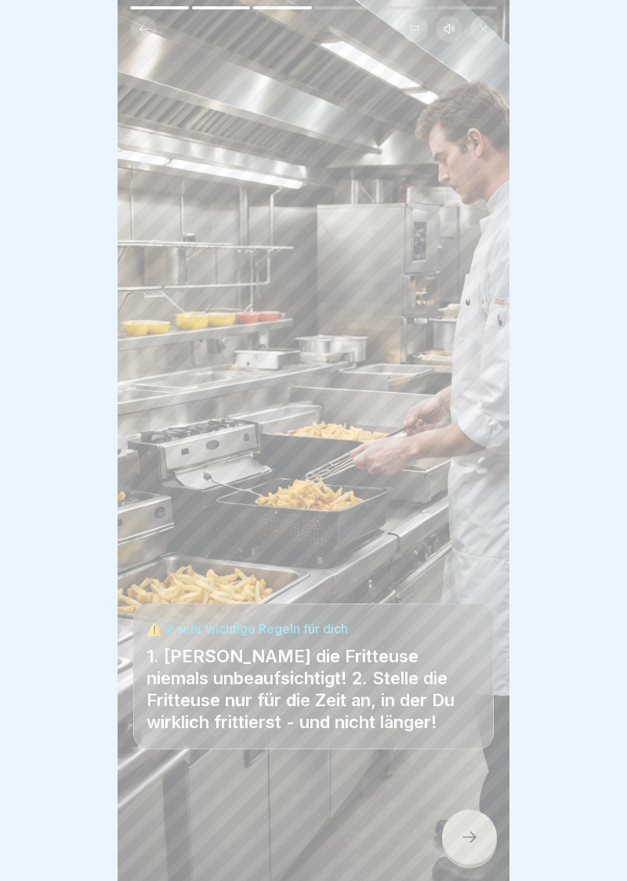
click at [472, 844] on icon at bounding box center [469, 837] width 19 height 19
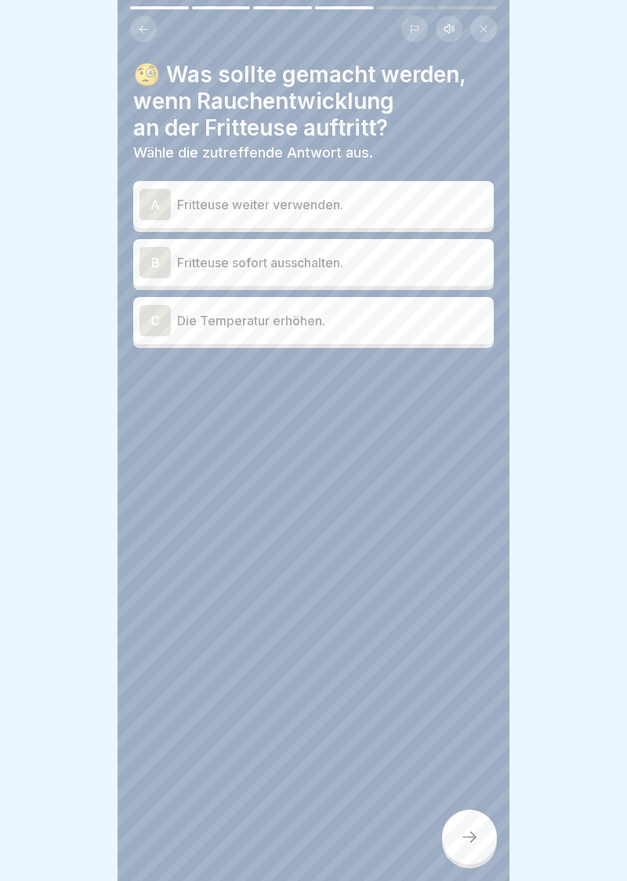
click at [156, 262] on div "B" at bounding box center [155, 262] width 31 height 31
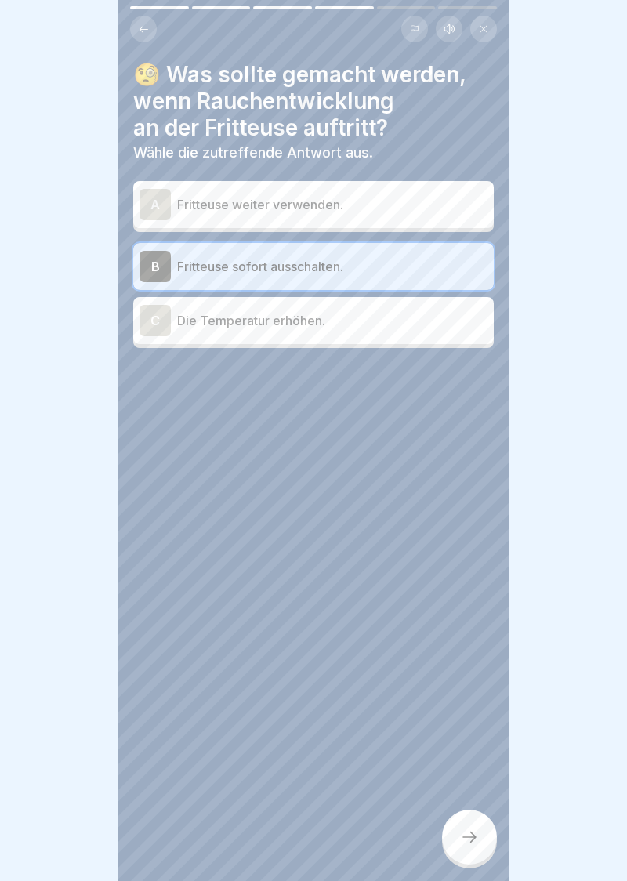
click at [470, 832] on icon at bounding box center [469, 837] width 19 height 19
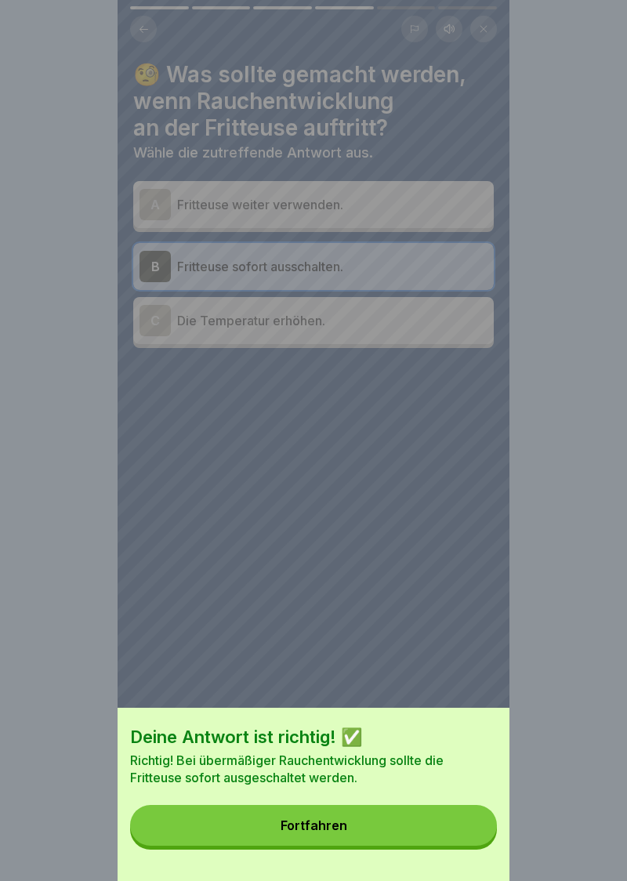
click at [329, 841] on button "Fortfahren" at bounding box center [313, 825] width 367 height 41
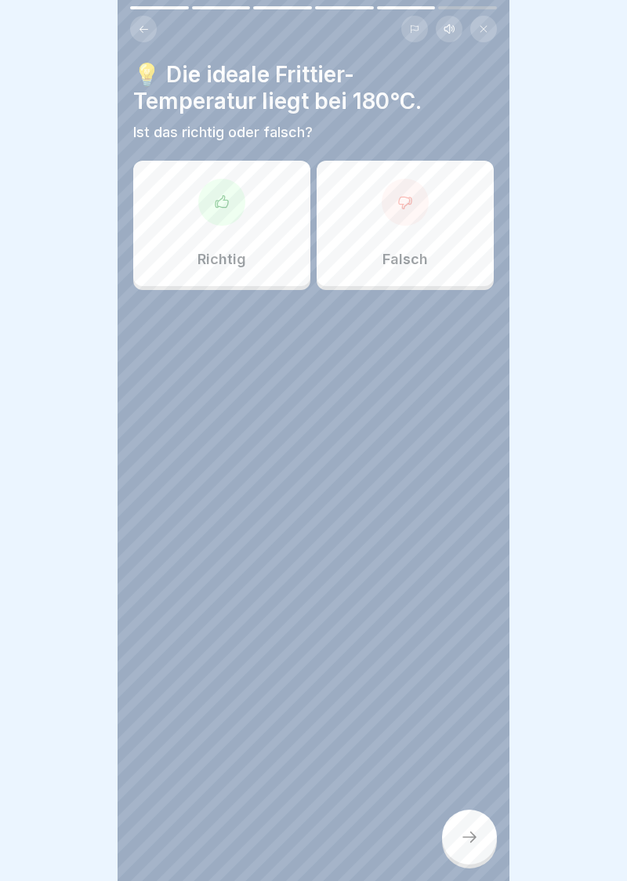
click at [417, 209] on div at bounding box center [405, 202] width 47 height 47
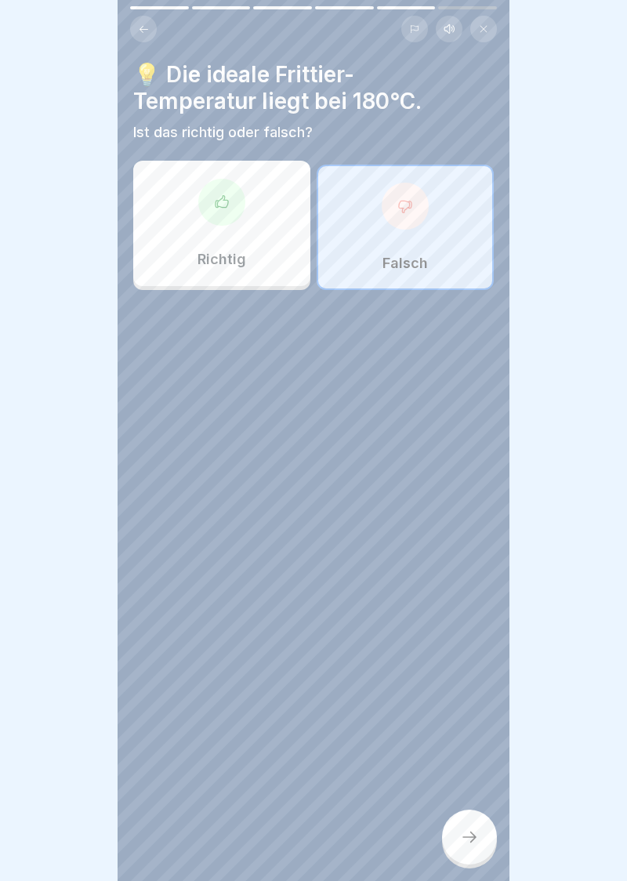
click at [473, 843] on icon at bounding box center [469, 837] width 19 height 19
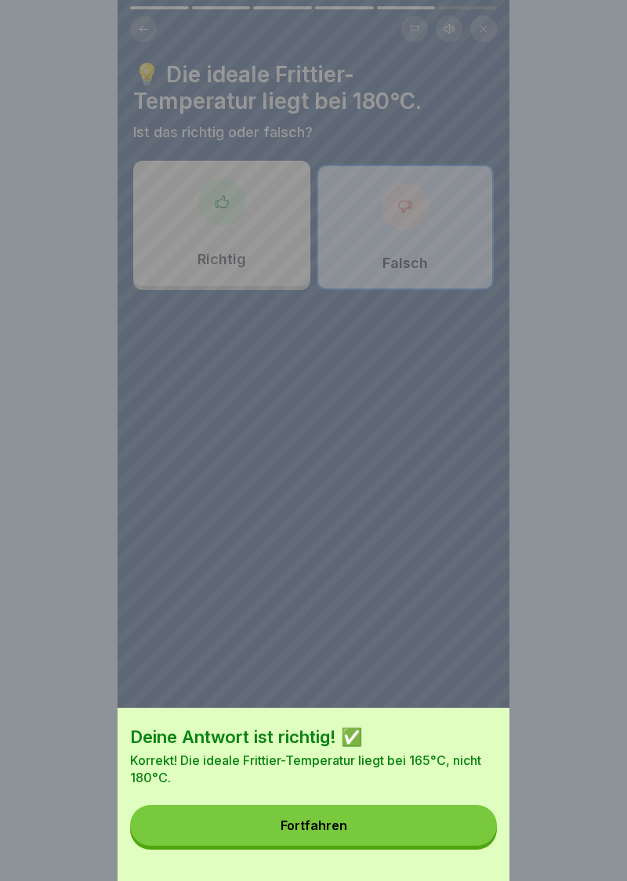
click at [322, 835] on button "Fortfahren" at bounding box center [313, 825] width 367 height 41
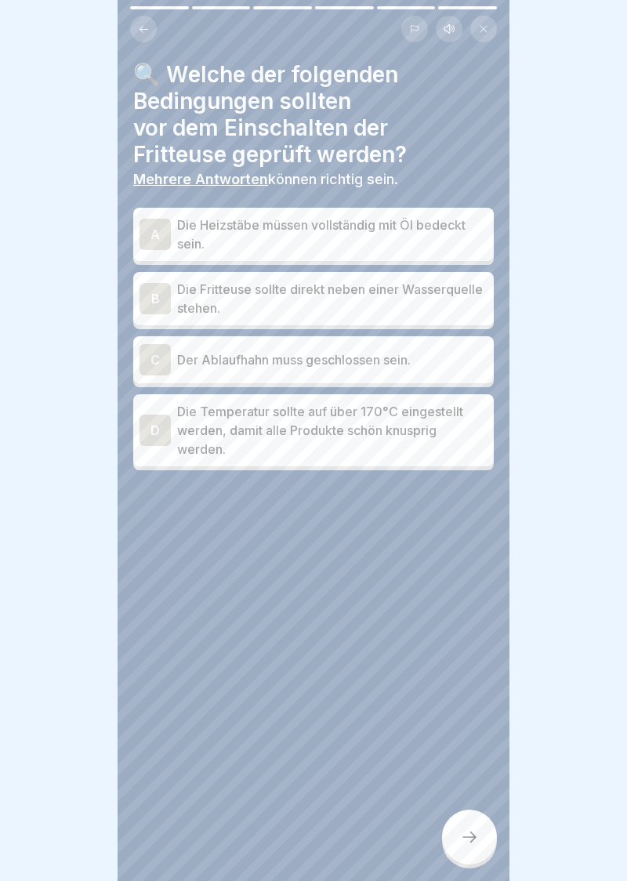
click at [154, 232] on div "A" at bounding box center [155, 234] width 31 height 31
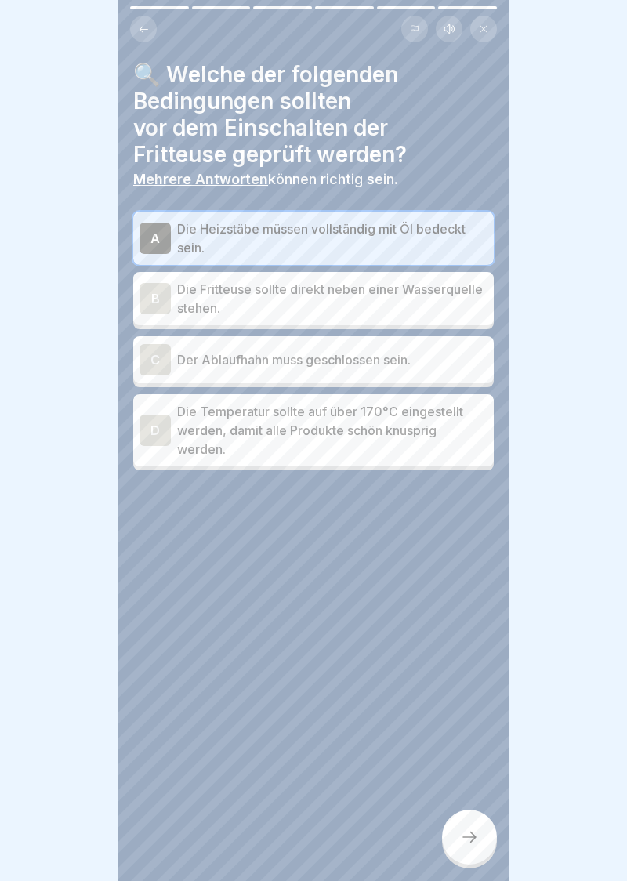
click at [154, 357] on div "C" at bounding box center [155, 359] width 31 height 31
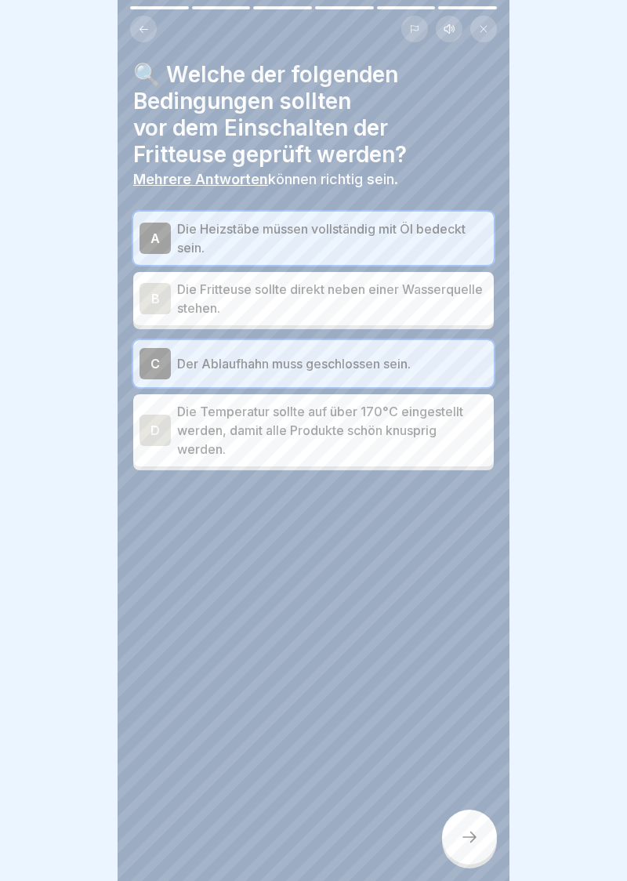
click at [471, 840] on icon at bounding box center [469, 837] width 19 height 19
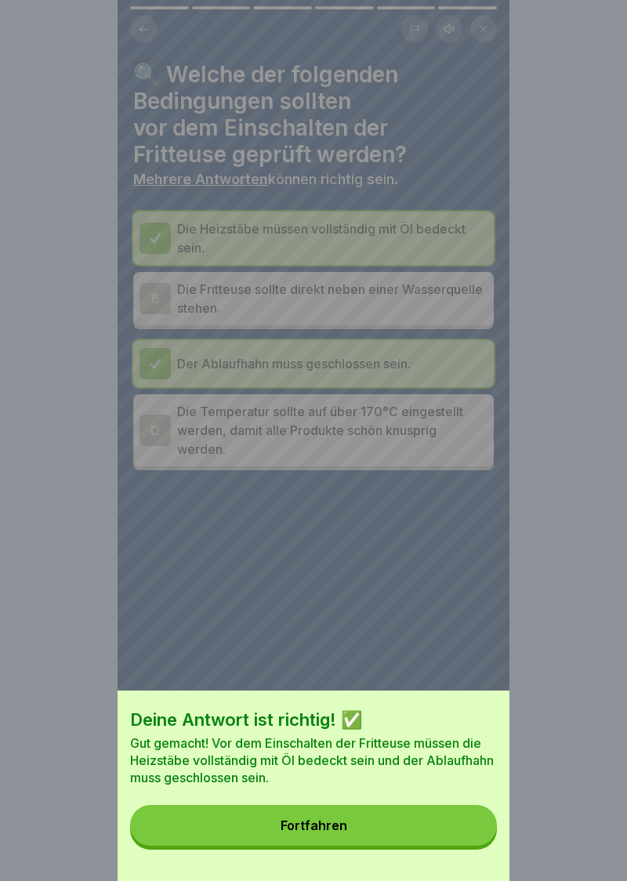
click at [314, 833] on button "Fortfahren" at bounding box center [313, 825] width 367 height 41
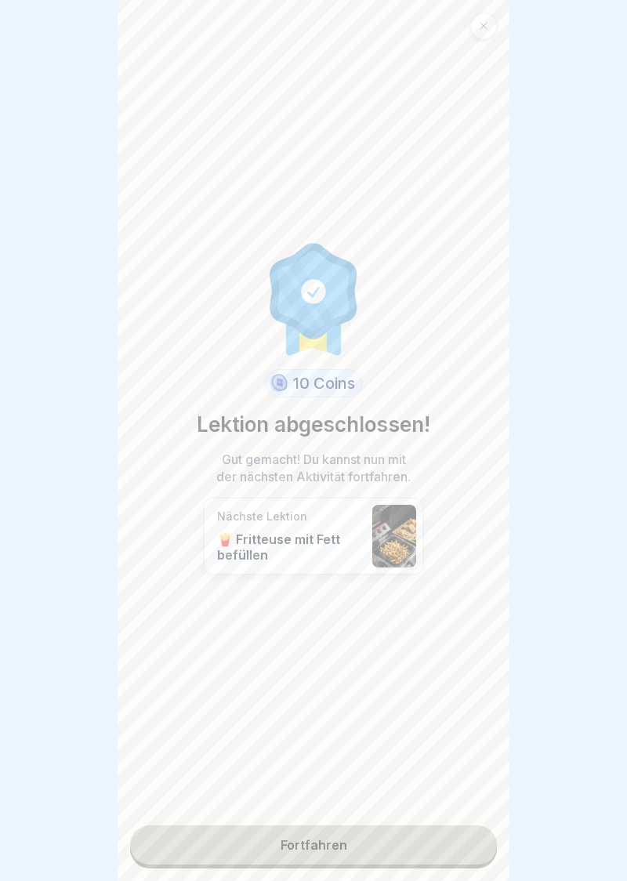
click at [310, 848] on link "Fortfahren" at bounding box center [313, 844] width 367 height 39
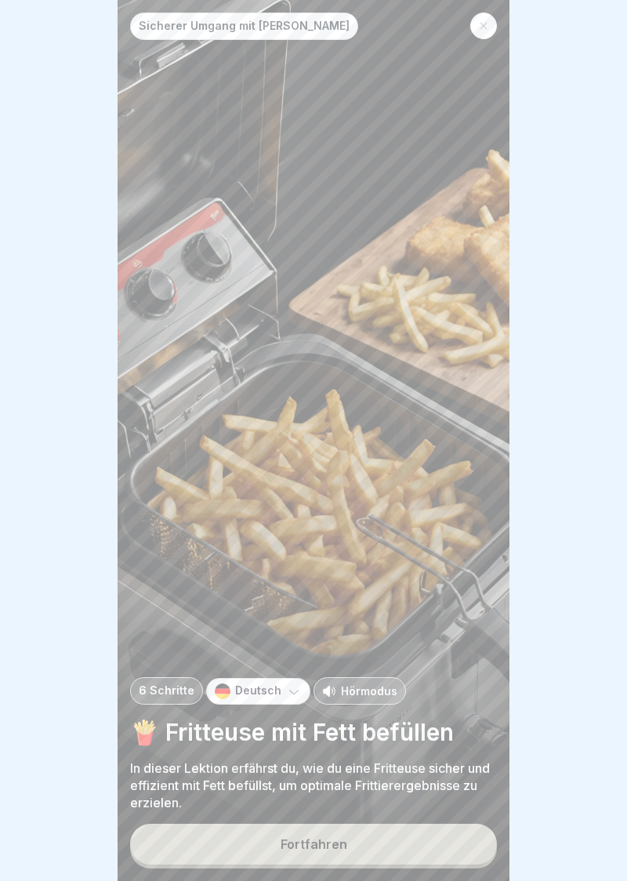
click at [325, 850] on div "Fortfahren" at bounding box center [314, 844] width 67 height 14
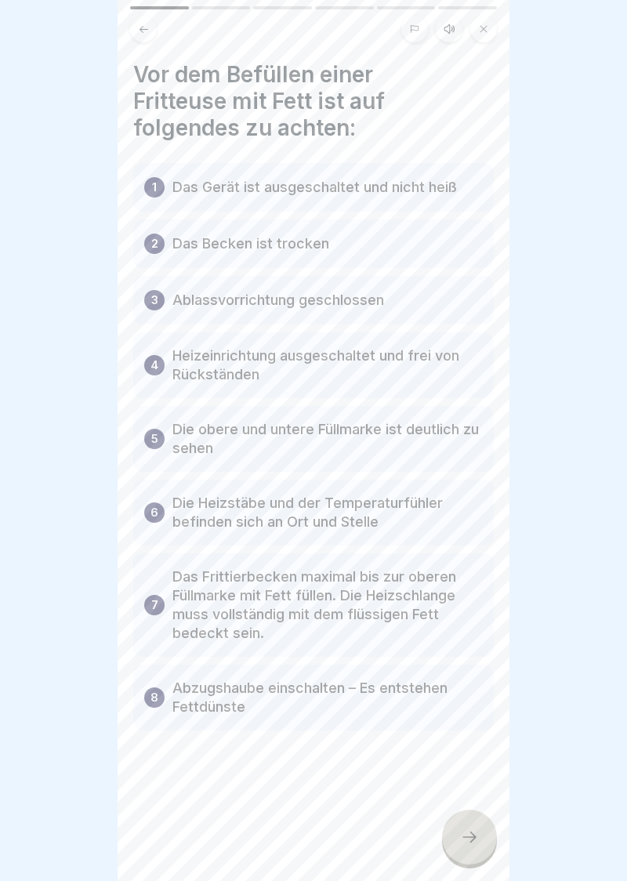
click at [476, 843] on icon at bounding box center [469, 837] width 19 height 19
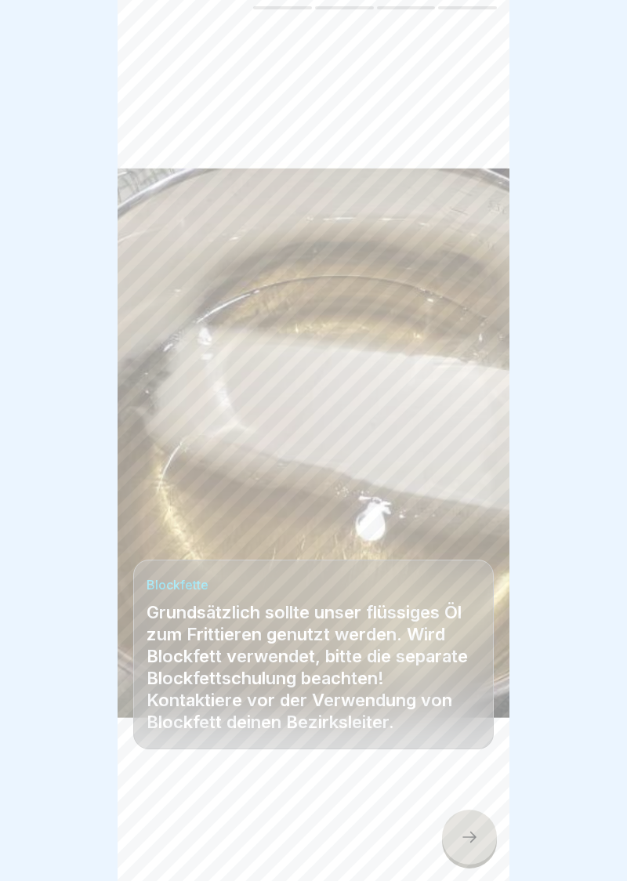
click at [472, 848] on div at bounding box center [469, 837] width 55 height 55
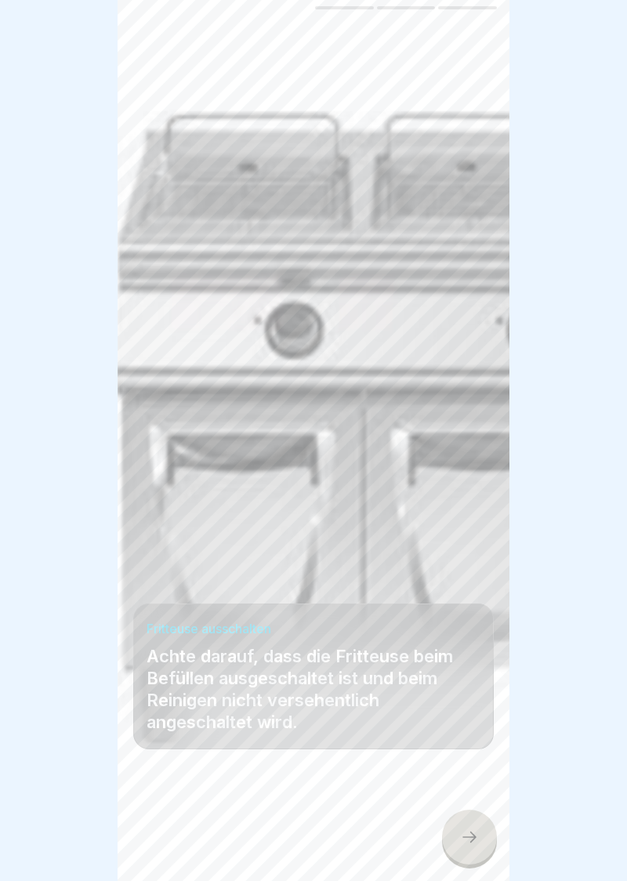
click at [484, 847] on div at bounding box center [469, 837] width 55 height 55
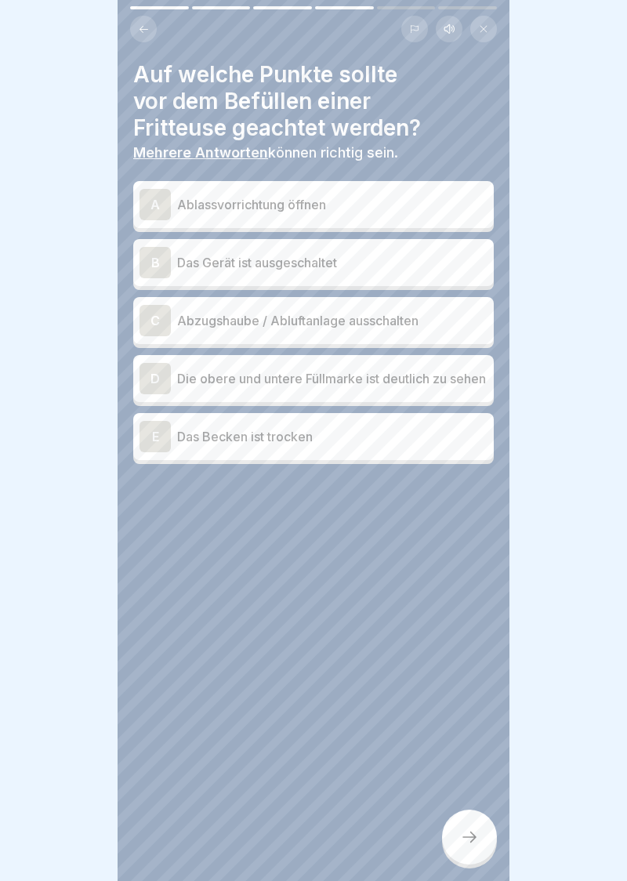
click at [162, 252] on div "B" at bounding box center [155, 262] width 31 height 31
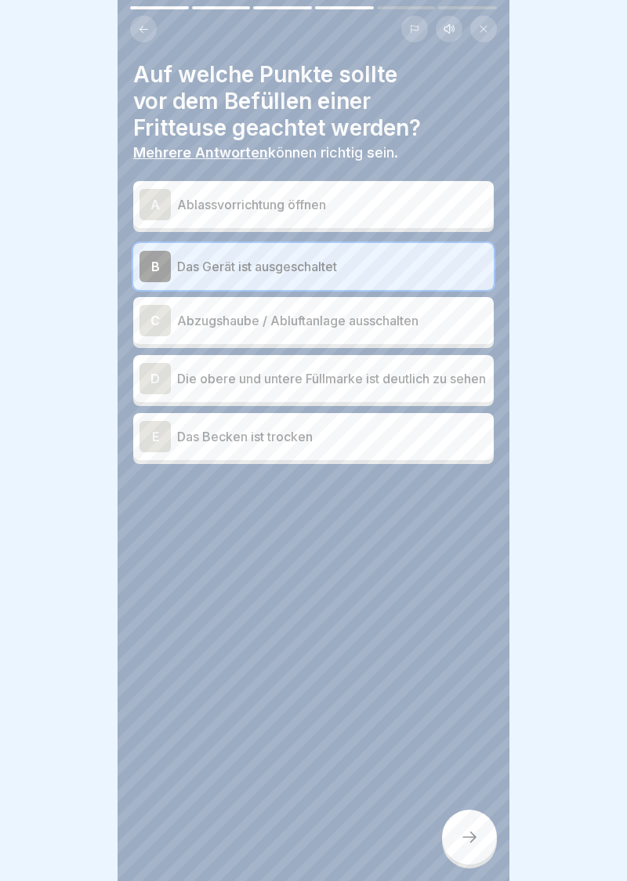
click at [158, 385] on div "D" at bounding box center [155, 378] width 31 height 31
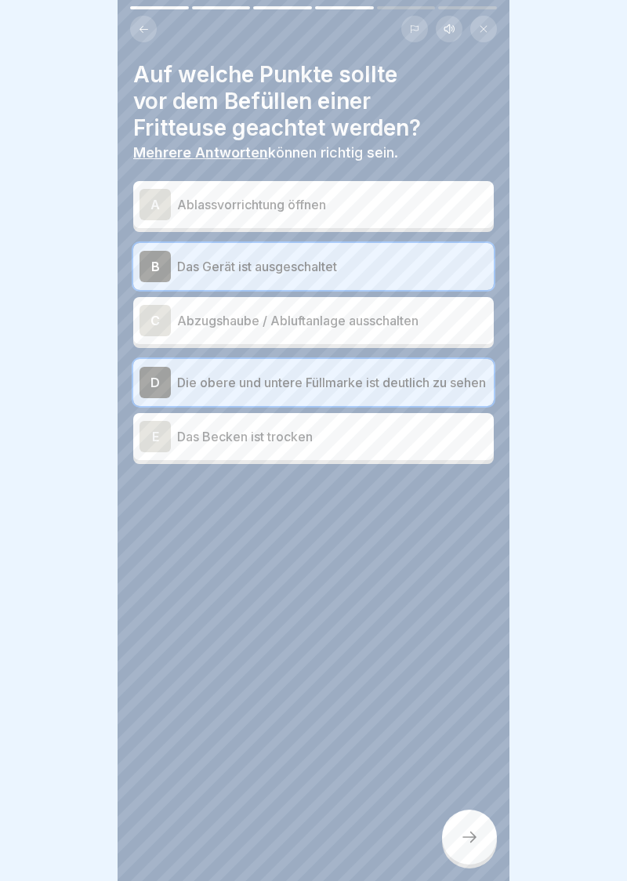
click at [157, 452] on div "E" at bounding box center [155, 436] width 31 height 31
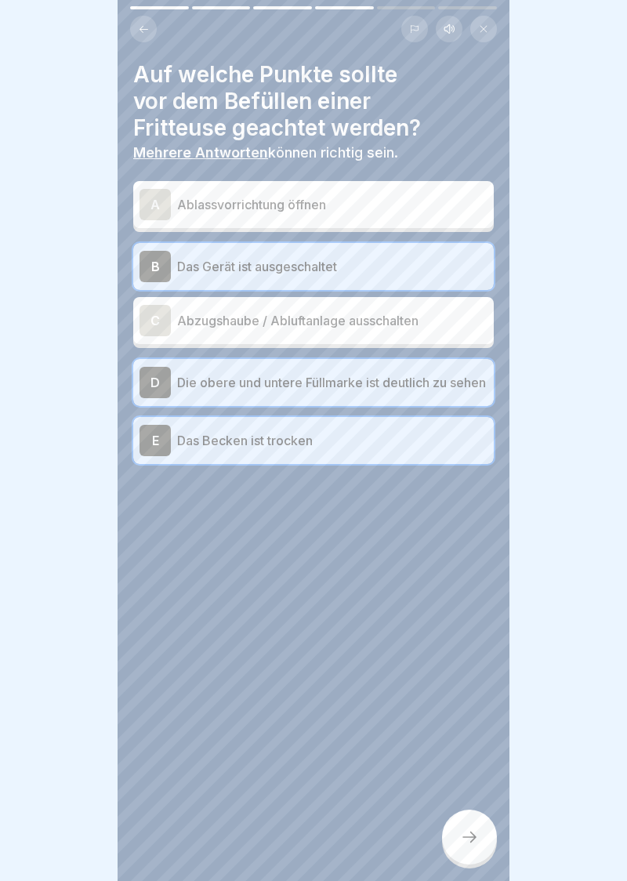
click at [477, 850] on div at bounding box center [469, 837] width 55 height 55
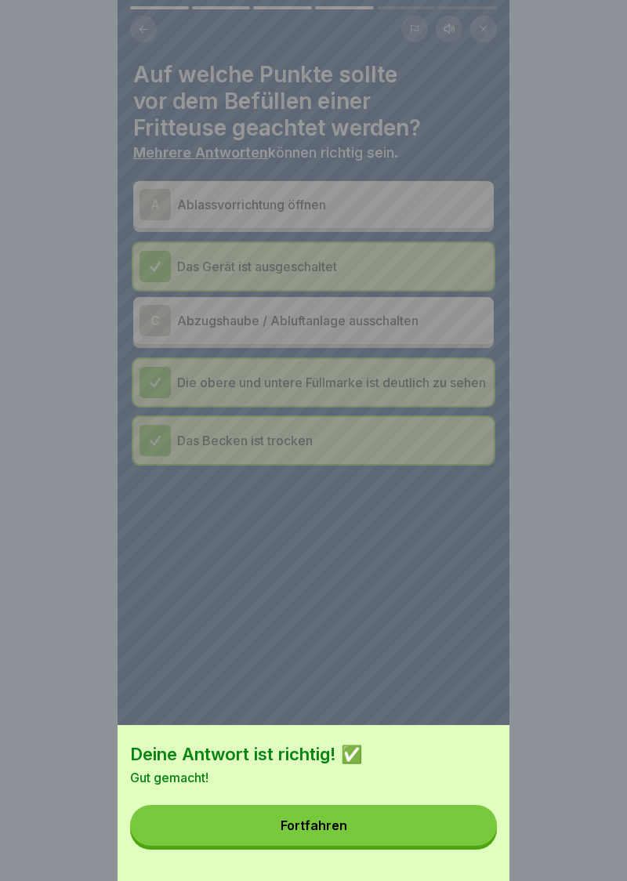
click at [324, 825] on div "Fortfahren" at bounding box center [314, 825] width 67 height 14
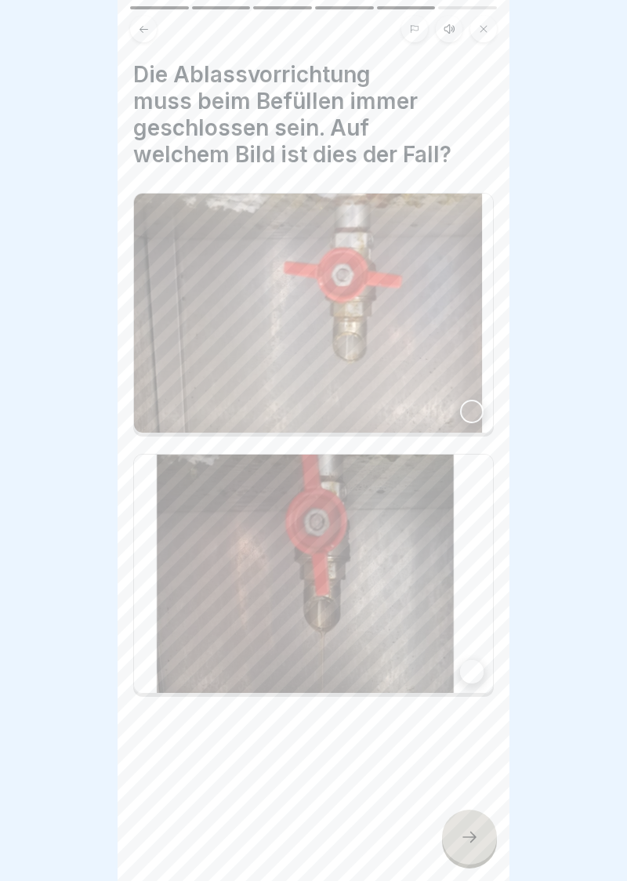
click at [478, 397] on img at bounding box center [313, 313] width 359 height 239
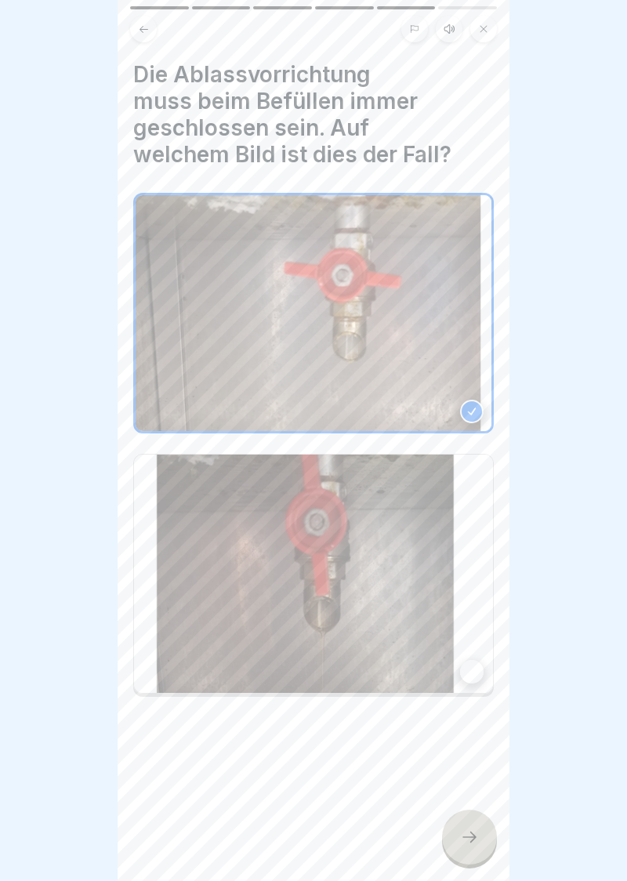
click at [482, 842] on div at bounding box center [469, 837] width 55 height 55
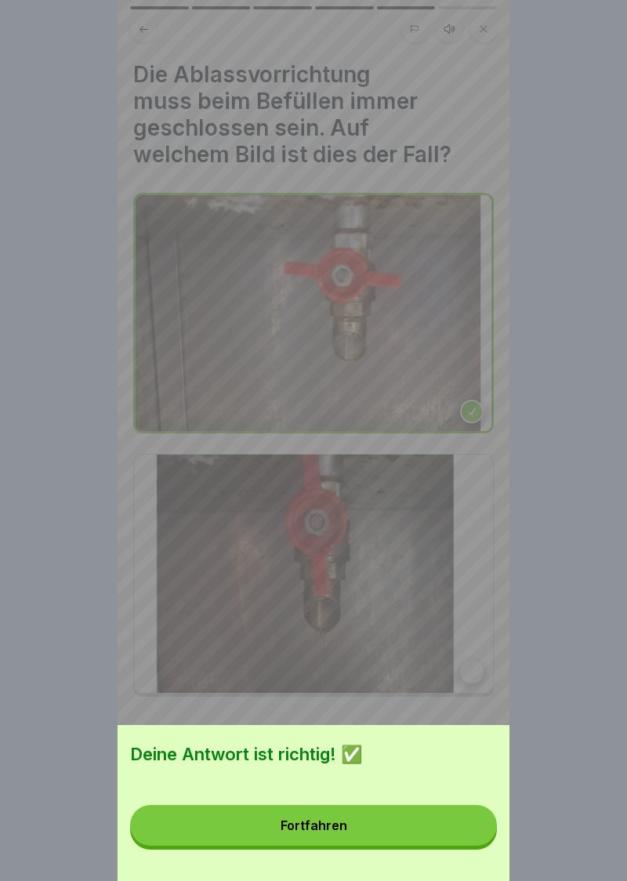
click at [323, 834] on button "Fortfahren" at bounding box center [313, 825] width 367 height 41
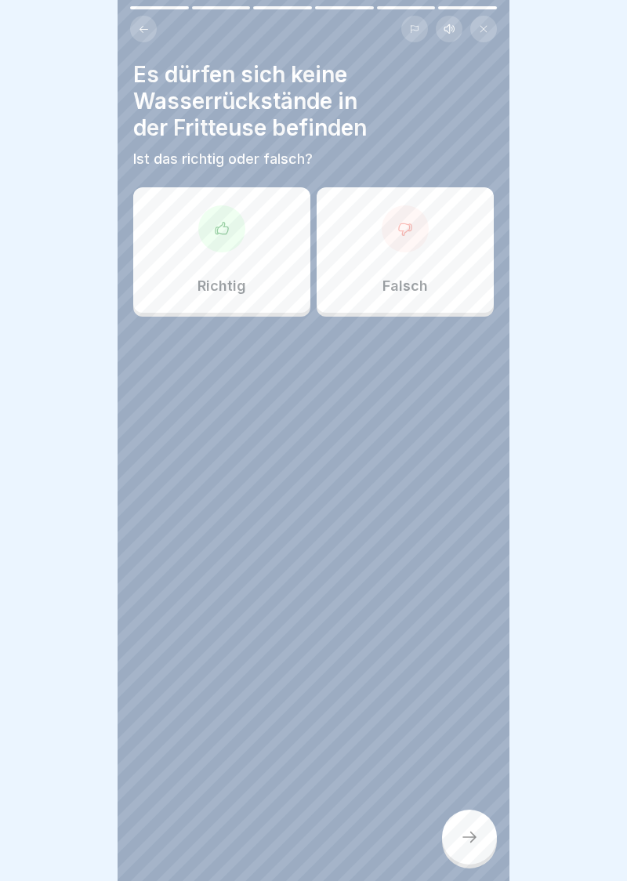
click at [216, 232] on icon at bounding box center [222, 229] width 16 height 16
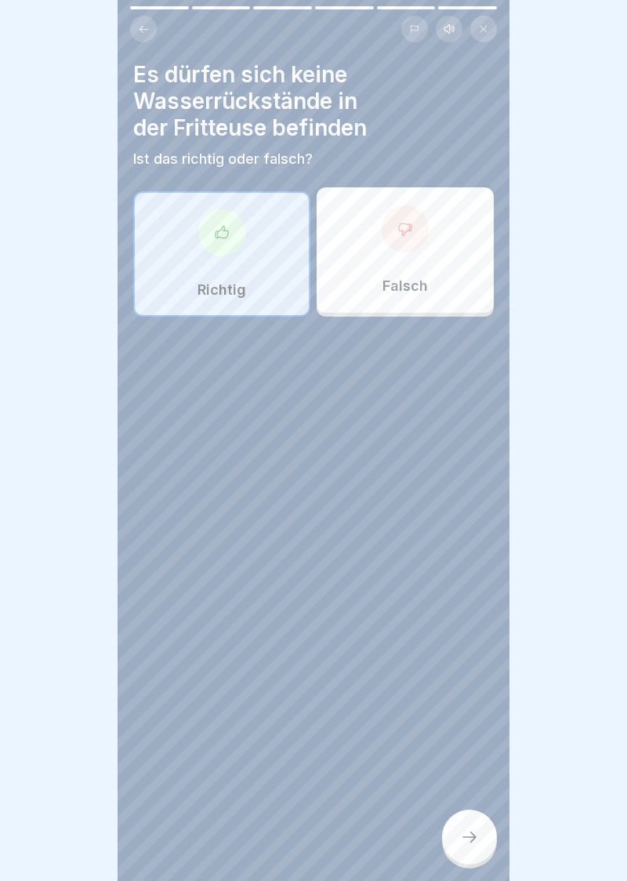
click at [477, 840] on icon at bounding box center [469, 837] width 19 height 19
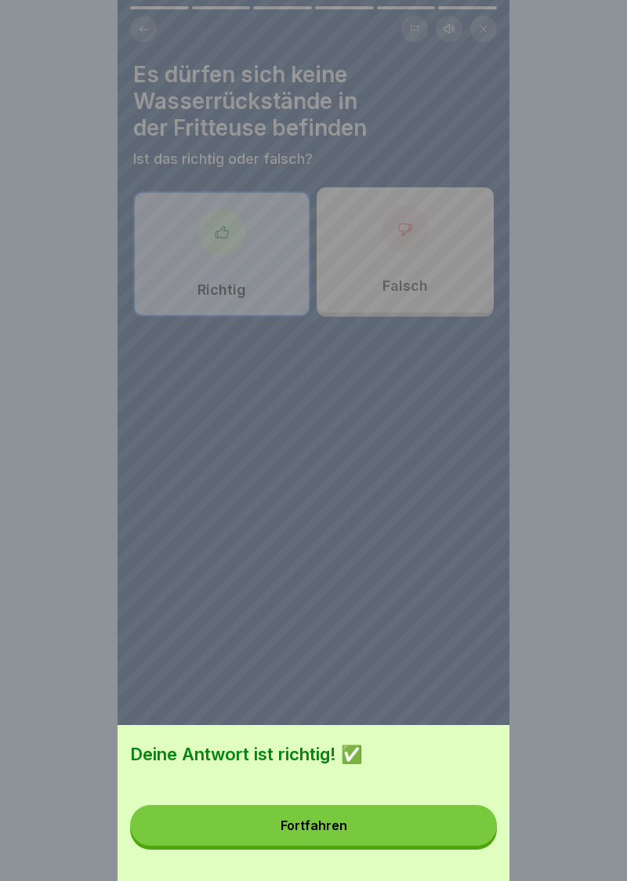
click at [331, 837] on button "Fortfahren" at bounding box center [313, 825] width 367 height 41
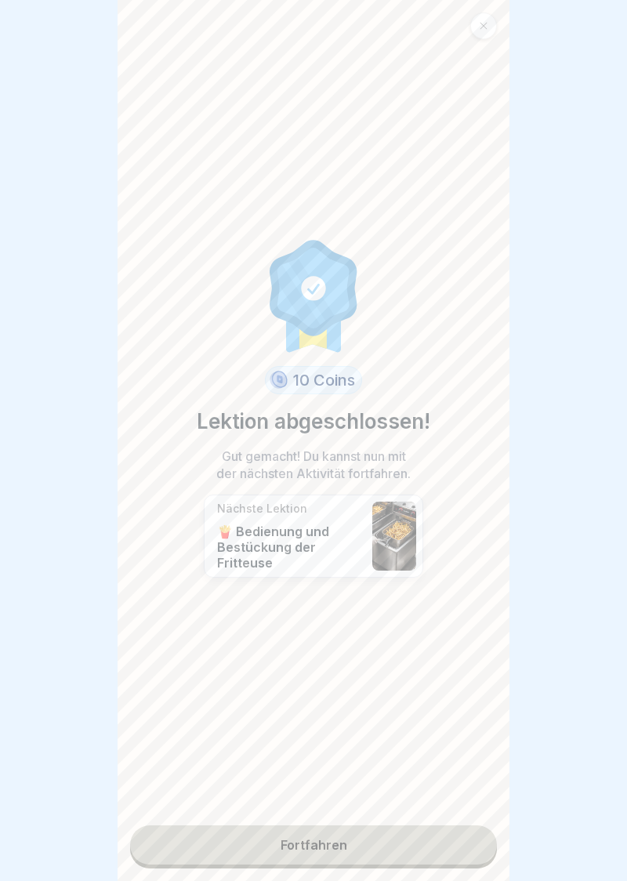
click at [325, 851] on link "Fortfahren" at bounding box center [313, 844] width 367 height 39
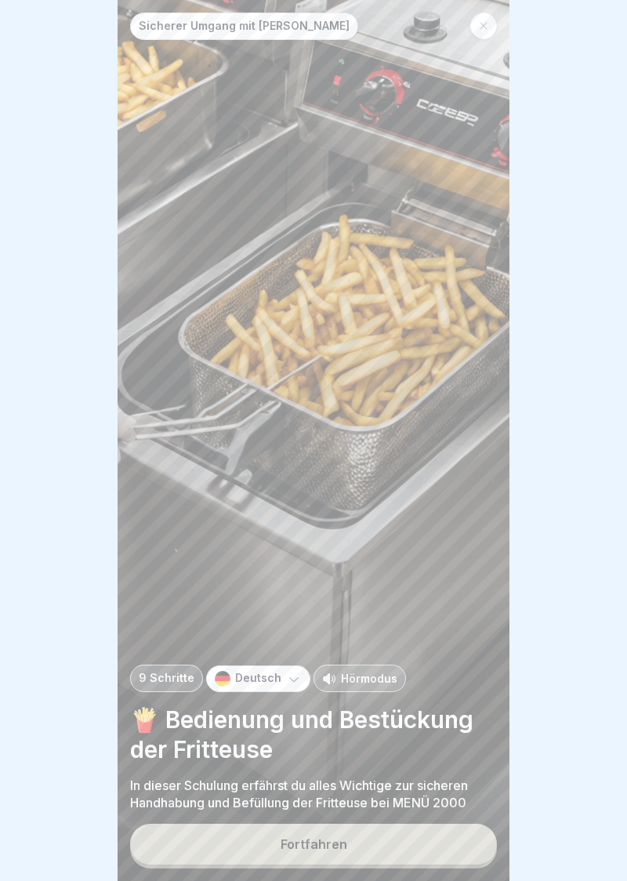
click at [321, 854] on button "Fortfahren" at bounding box center [313, 844] width 367 height 41
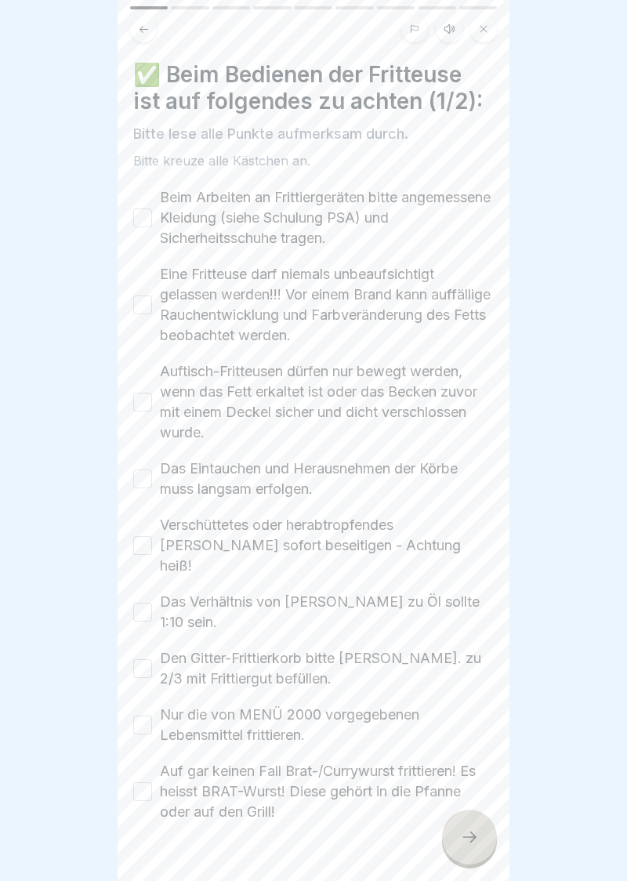
click at [138, 227] on button "Beim Arbeiten an Frittiergeräten bitte angemessene Kleidung (siehe Schulung PSA…" at bounding box center [142, 218] width 19 height 19
click at [133, 305] on button "Eine Fritteuse darf niemals unbeaufsichtigt gelassen werden!!! Vor einem Brand …" at bounding box center [142, 305] width 19 height 19
click at [136, 406] on button "Auftisch-Fritteusen dürfen nur bewegt werden, wenn das Fett erkaltet ist oder d…" at bounding box center [142, 402] width 19 height 19
click at [135, 481] on button "Das Eintauchen und Herausnehmen der Körbe muss langsam erfolgen." at bounding box center [142, 479] width 19 height 19
click at [143, 566] on div "Beim Arbeiten an Frittiergeräten bitte angemessene Kleidung (siehe Schulung PSA…" at bounding box center [313, 504] width 361 height 635
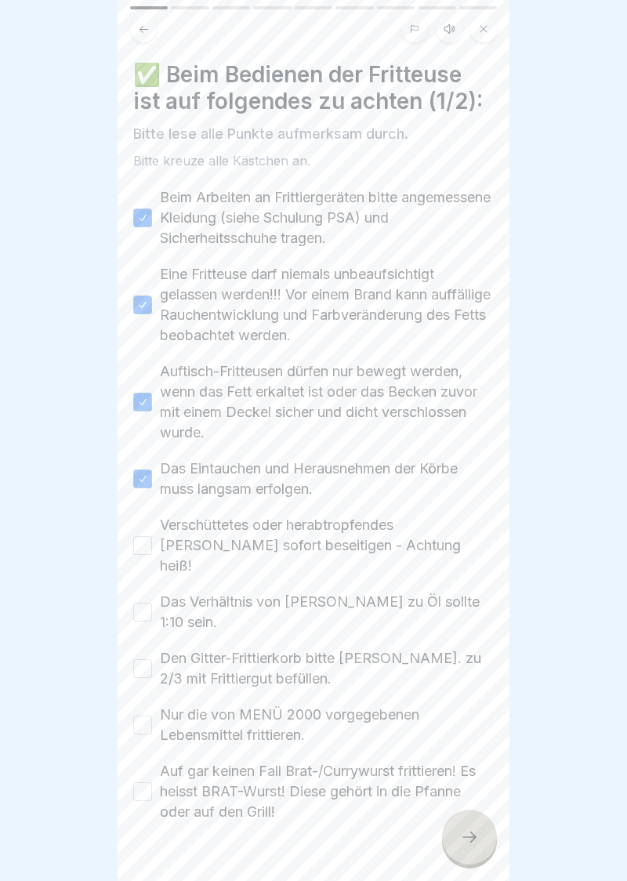
click at [143, 559] on div "Beim Arbeiten an Frittiergeräten bitte angemessene Kleidung (siehe Schulung PSA…" at bounding box center [313, 504] width 361 height 635
click at [141, 544] on button "Verschüttetes oder herabtropfendes [PERSON_NAME] sofort beseitigen - Achtung he…" at bounding box center [142, 545] width 19 height 19
click at [144, 603] on button "Das Verhältnis von [PERSON_NAME] zu Öl sollte 1:10 sein." at bounding box center [142, 612] width 19 height 19
click at [135, 659] on button "Den Gitter-Frittierkorb bitte [PERSON_NAME]. zu 2/3 mit Frittiergut befüllen." at bounding box center [142, 668] width 19 height 19
click at [140, 716] on button "Nur die von MENÜ 2000 vorgegebenen Lebensmittel frittieren." at bounding box center [142, 725] width 19 height 19
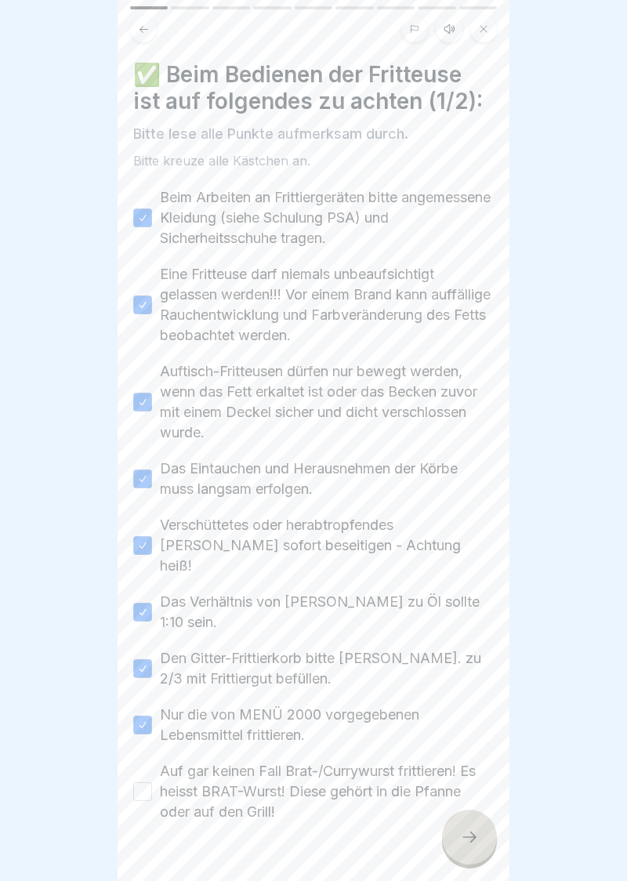
click at [136, 782] on button "Auf gar keinen Fall Brat-/Currywurst frittieren! Es heisst BRAT-Wurst! Diese ge…" at bounding box center [142, 791] width 19 height 19
click at [475, 845] on icon at bounding box center [469, 837] width 19 height 19
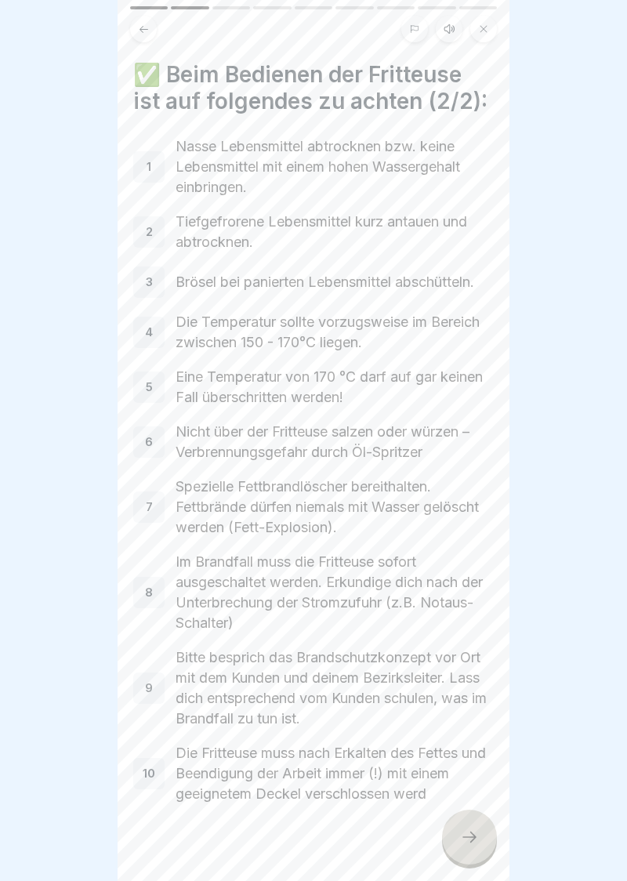
click at [478, 847] on div at bounding box center [469, 837] width 55 height 55
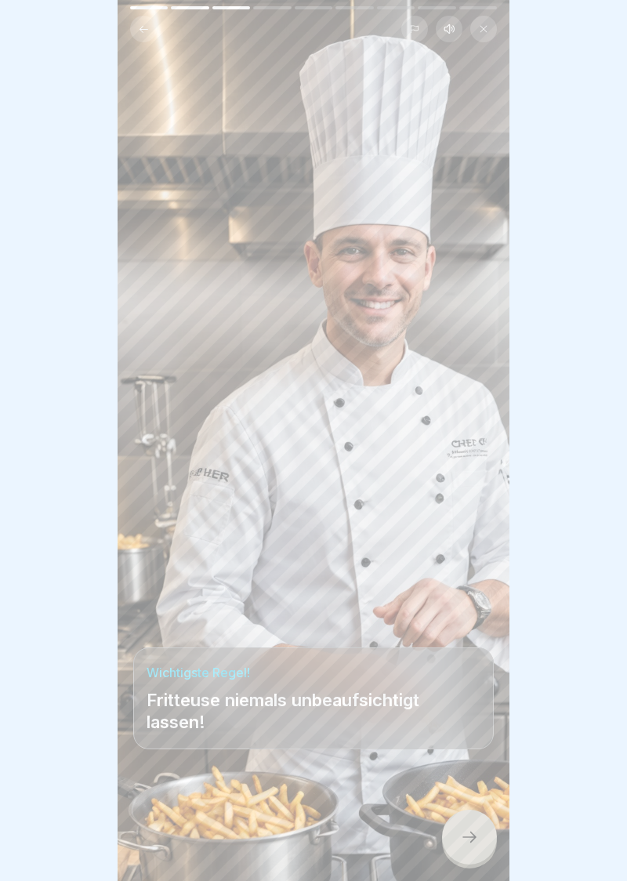
click at [334, 720] on p "Fritteuse niemals unbeaufsichtigt lassen!" at bounding box center [314, 711] width 334 height 44
click at [471, 850] on div at bounding box center [469, 837] width 55 height 55
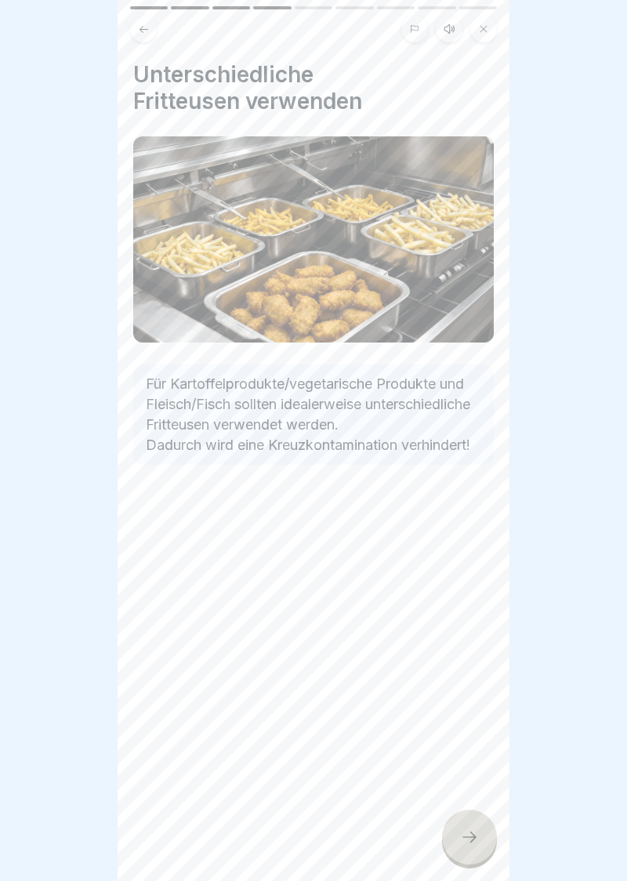
click at [470, 837] on icon at bounding box center [469, 837] width 14 height 11
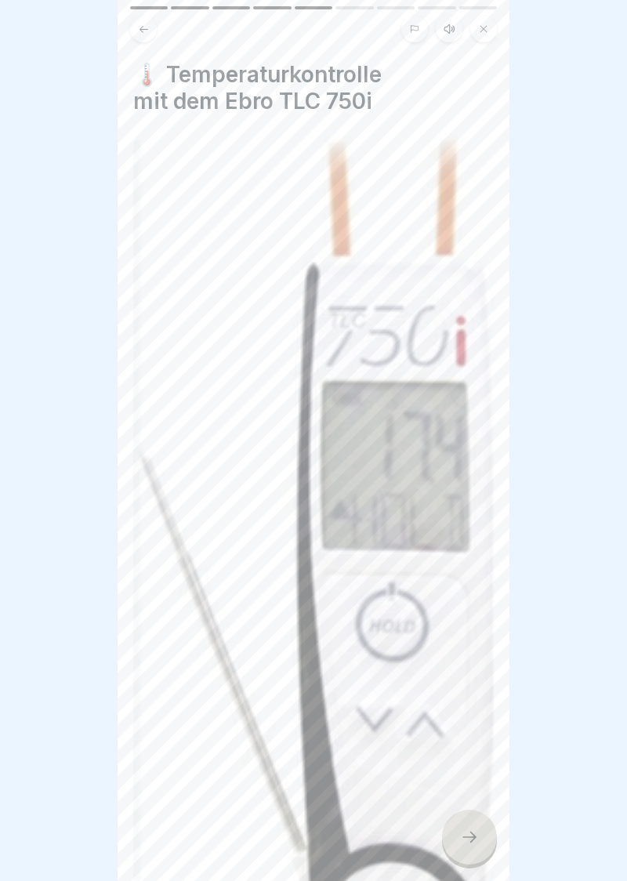
click at [479, 843] on div at bounding box center [469, 837] width 55 height 55
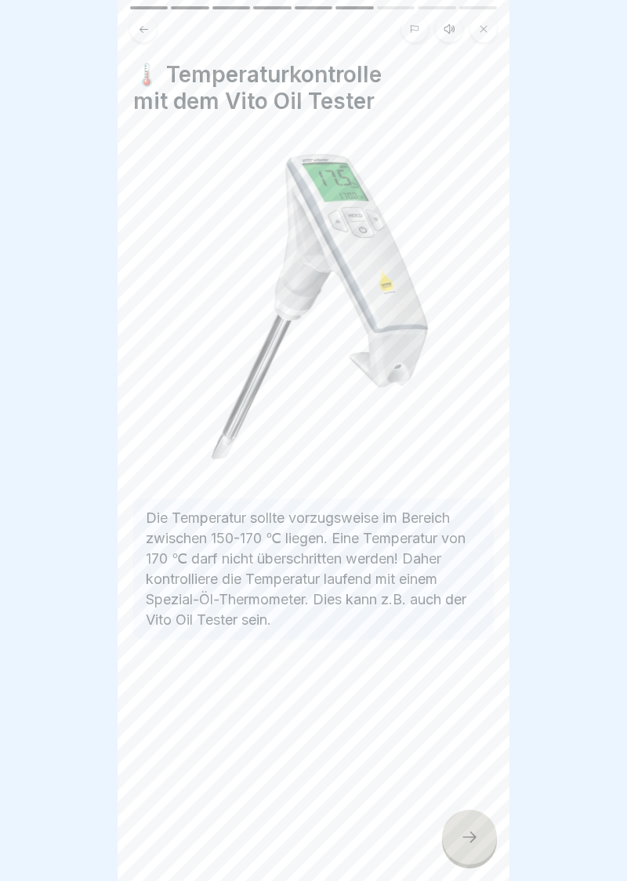
click at [478, 847] on div at bounding box center [469, 837] width 55 height 55
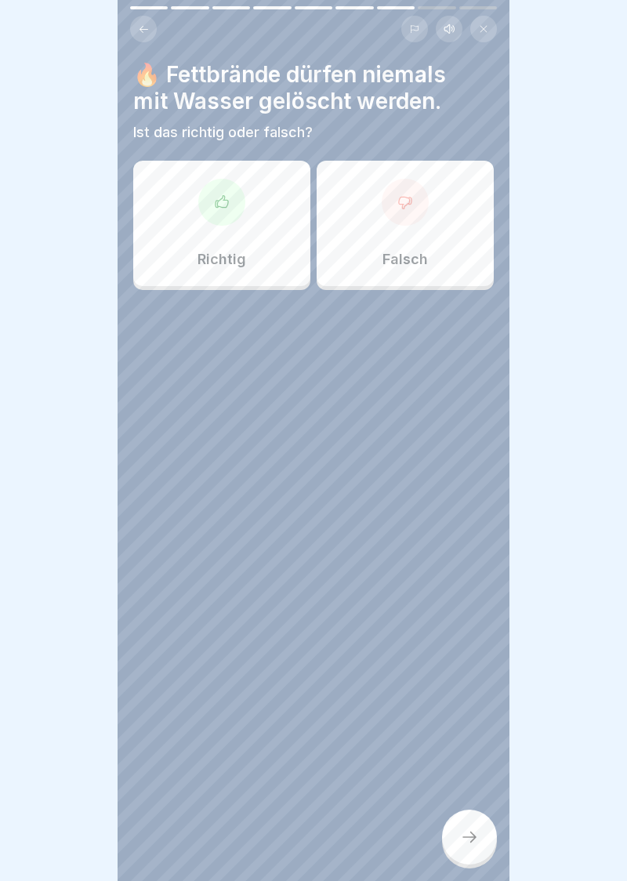
click at [228, 203] on icon at bounding box center [222, 201] width 13 height 12
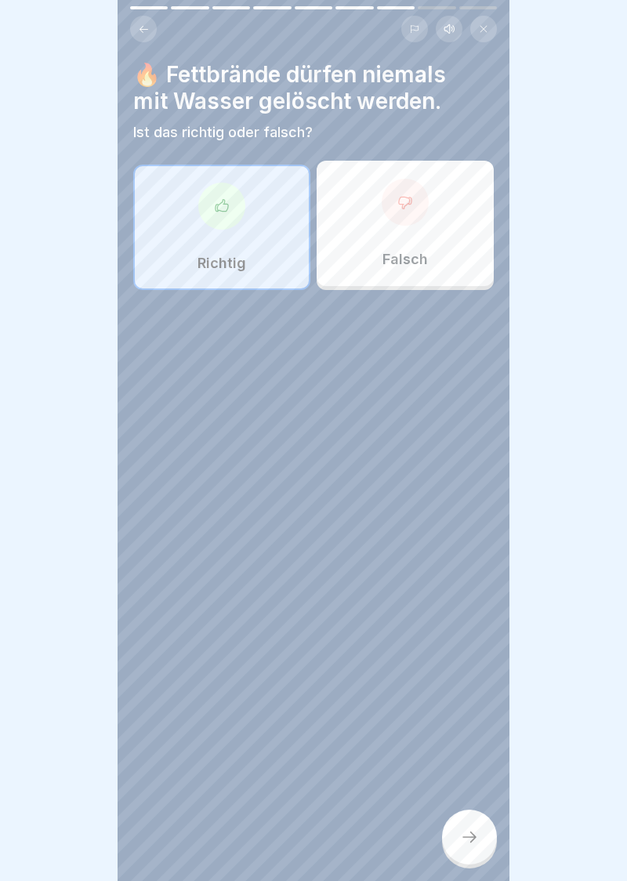
click at [475, 828] on icon at bounding box center [469, 837] width 19 height 19
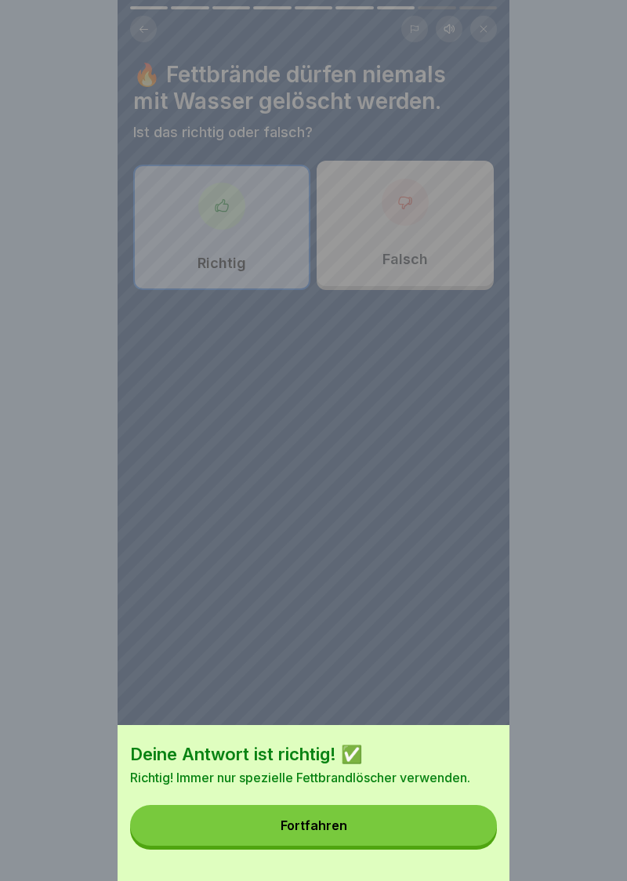
click at [322, 829] on div "Fortfahren" at bounding box center [314, 825] width 67 height 14
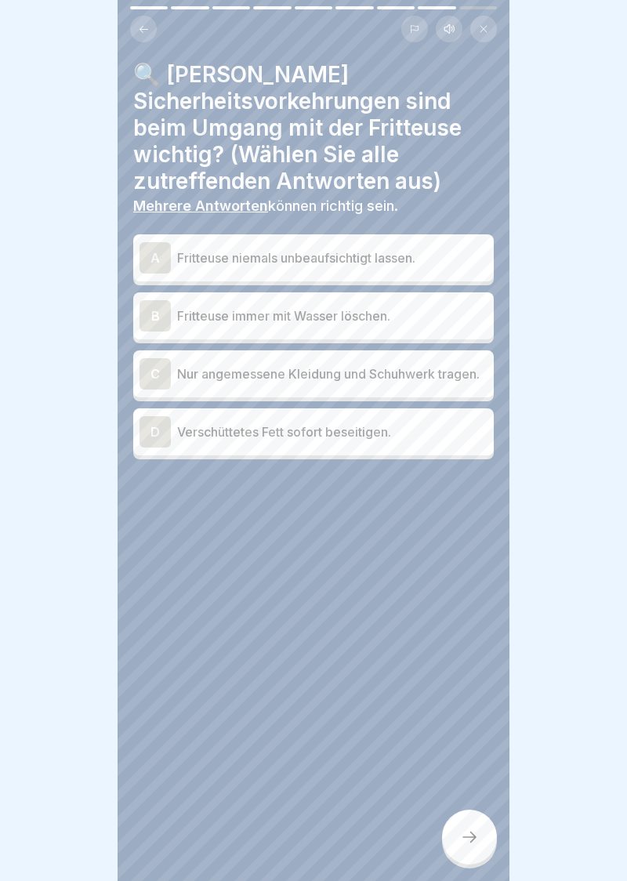
click at [158, 262] on div "A" at bounding box center [155, 257] width 31 height 31
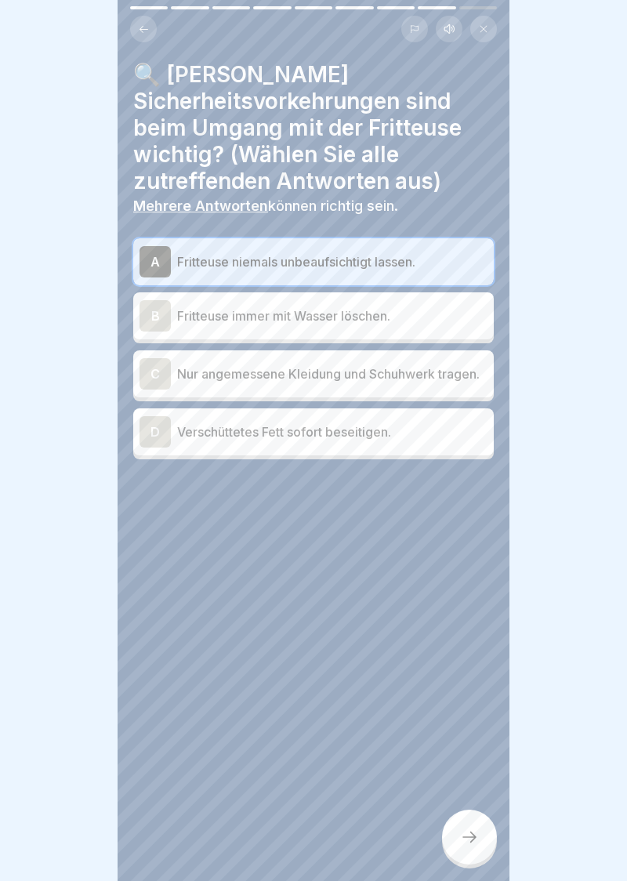
click at [147, 372] on div "C" at bounding box center [155, 373] width 31 height 31
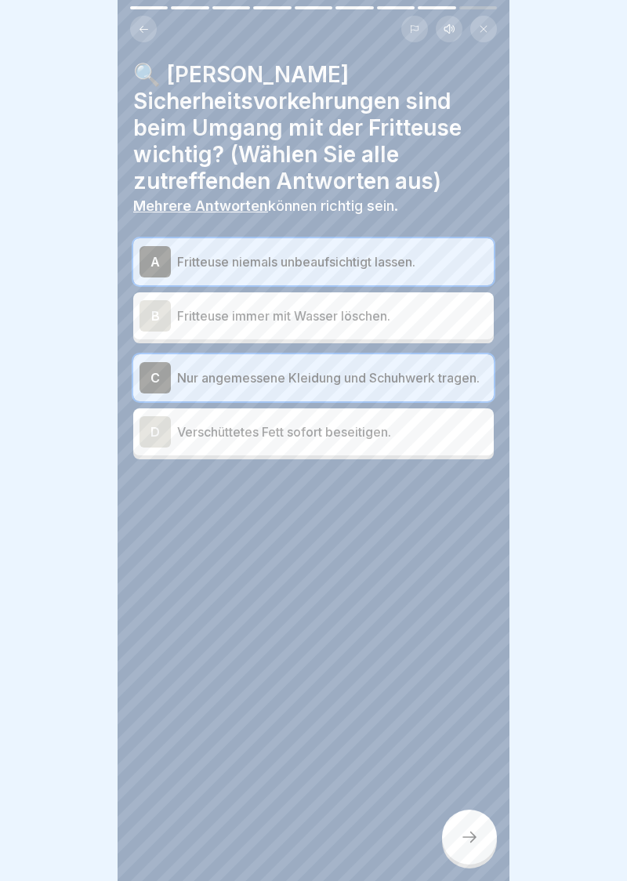
click at [155, 437] on div "D" at bounding box center [155, 431] width 31 height 31
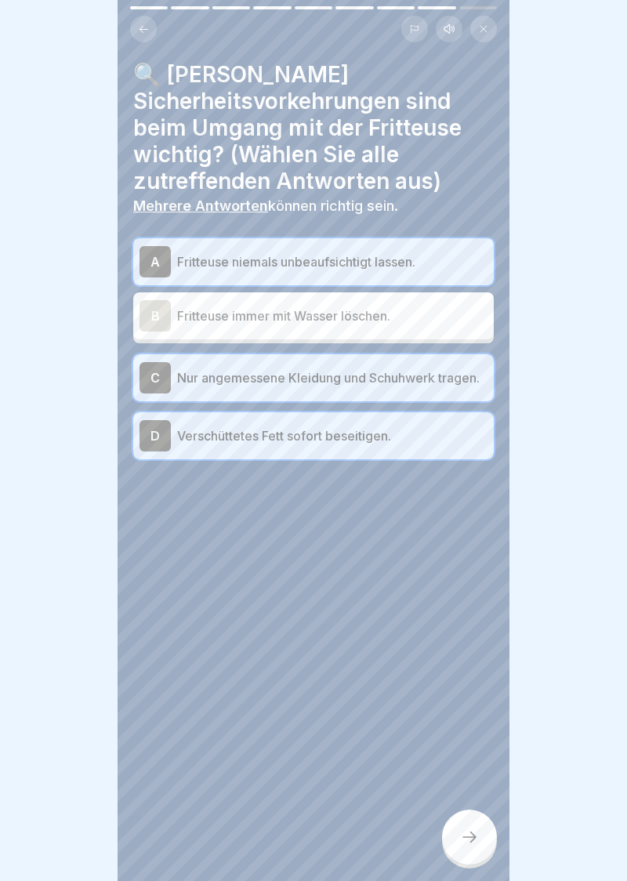
click at [473, 843] on icon at bounding box center [469, 837] width 19 height 19
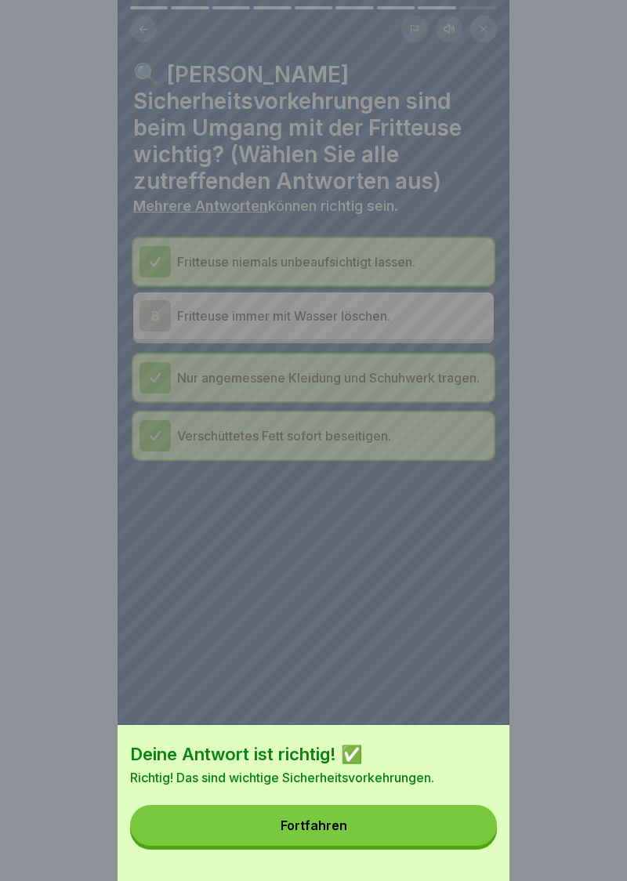
click at [318, 836] on button "Fortfahren" at bounding box center [313, 825] width 367 height 41
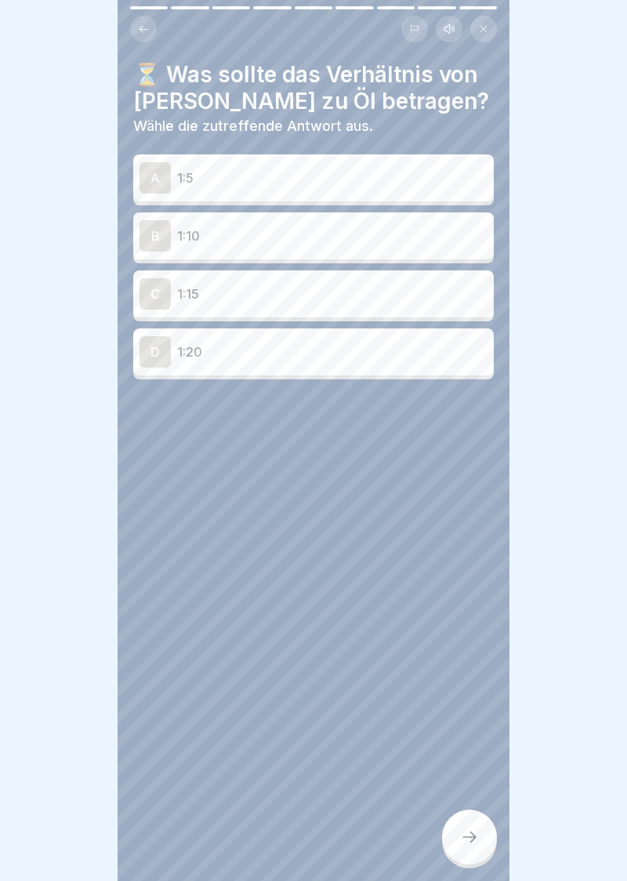
click at [161, 245] on div "B" at bounding box center [155, 235] width 31 height 31
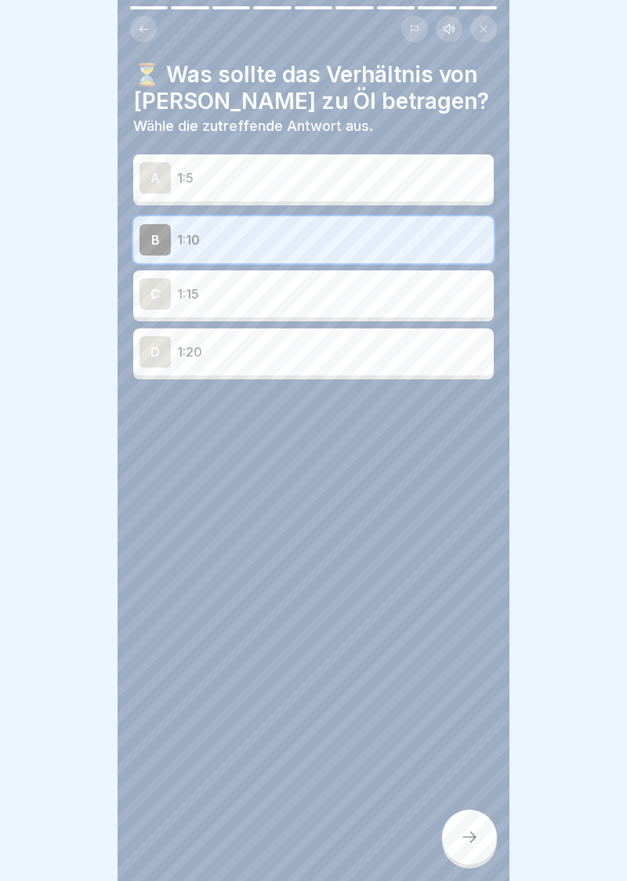
click at [476, 843] on icon at bounding box center [469, 837] width 19 height 19
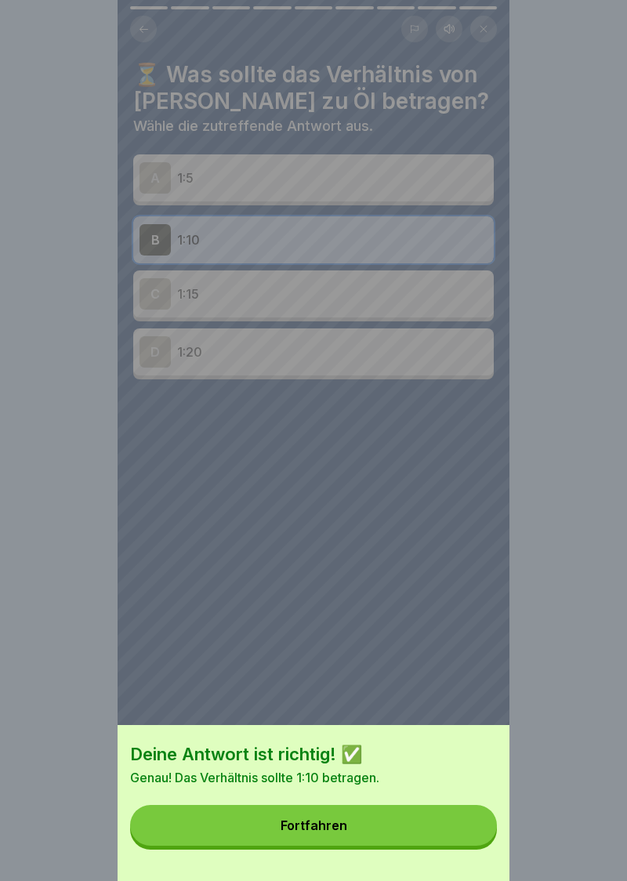
click at [324, 840] on button "Fortfahren" at bounding box center [313, 825] width 367 height 41
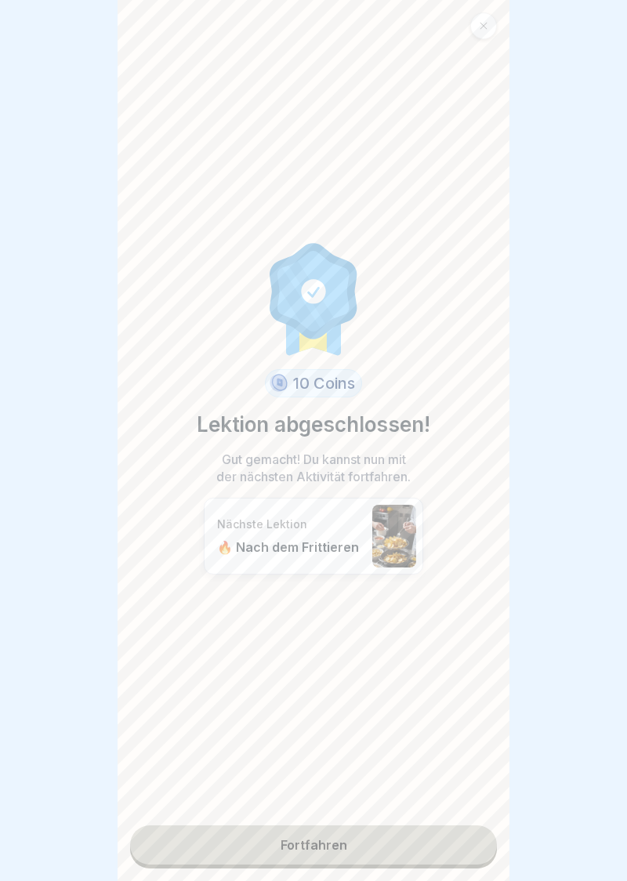
click at [329, 851] on link "Fortfahren" at bounding box center [313, 844] width 367 height 39
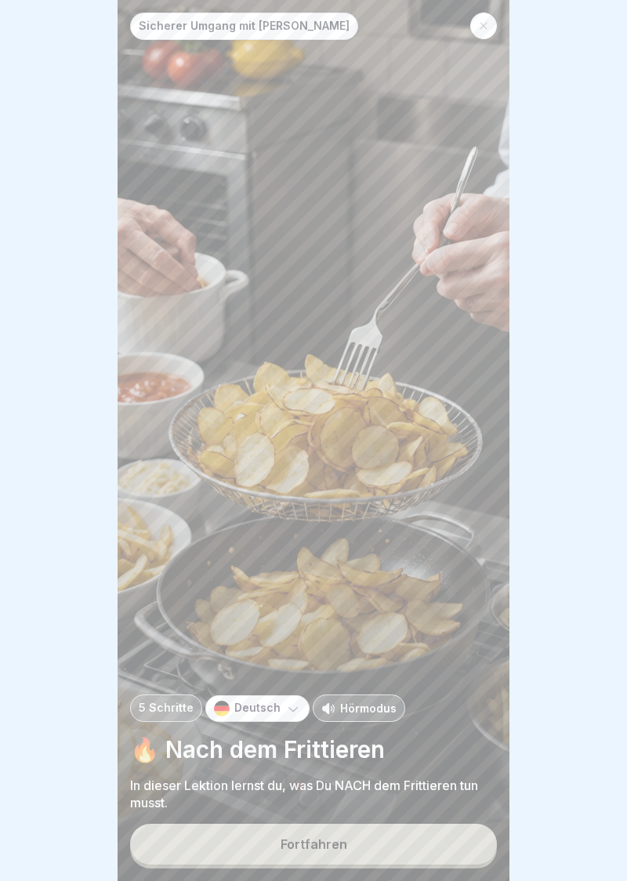
click at [318, 845] on div "Fortfahren" at bounding box center [314, 844] width 67 height 14
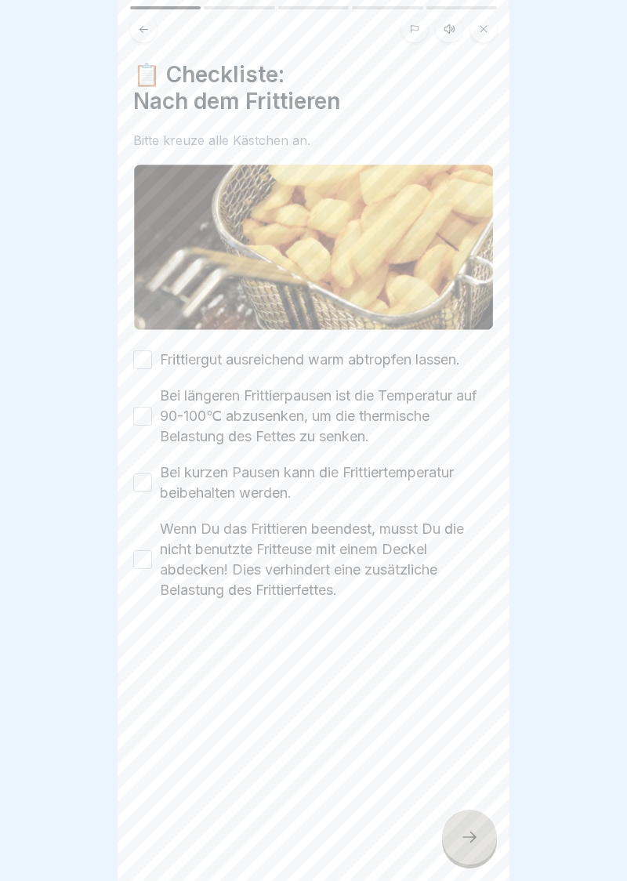
click at [136, 361] on button "Frittiergut ausreichend warm abtropfen lassen." at bounding box center [142, 359] width 19 height 19
click at [135, 419] on button "Bei längeren Frittierpausen ist die Temperatur auf 90-100℃ abzusenken, um die t…" at bounding box center [142, 416] width 19 height 19
click at [143, 491] on button "Bei kurzen Pausen kann die Frittiertemperatur beibehalten werden." at bounding box center [142, 482] width 19 height 19
click at [134, 557] on button "Wenn Du das Frittieren beendest, musst Du die nicht benutzte Fritteuse mit eine…" at bounding box center [142, 559] width 19 height 19
click at [481, 847] on div at bounding box center [469, 837] width 55 height 55
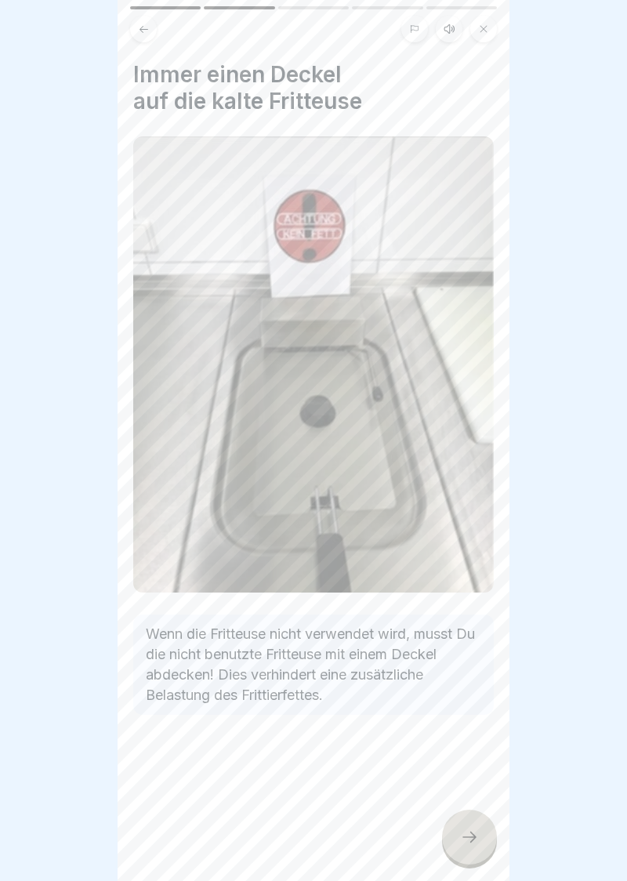
click at [475, 836] on icon at bounding box center [469, 837] width 14 height 11
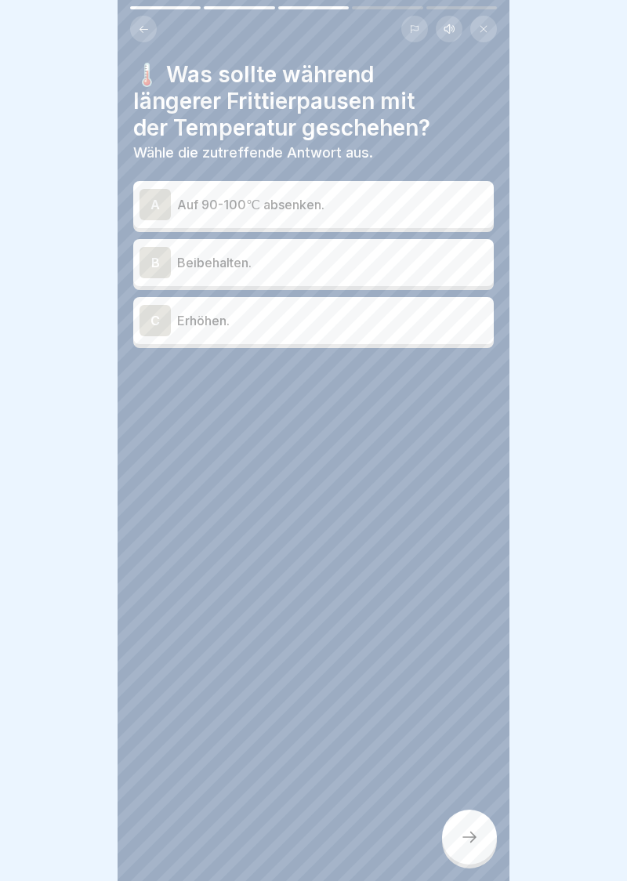
click at [163, 191] on div "A" at bounding box center [155, 204] width 31 height 31
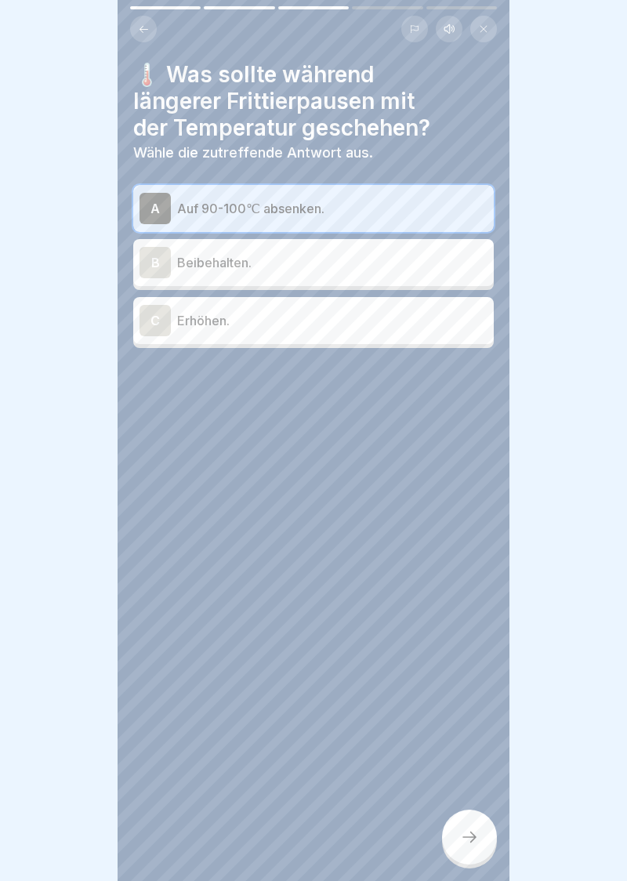
click at [470, 840] on icon at bounding box center [469, 837] width 19 height 19
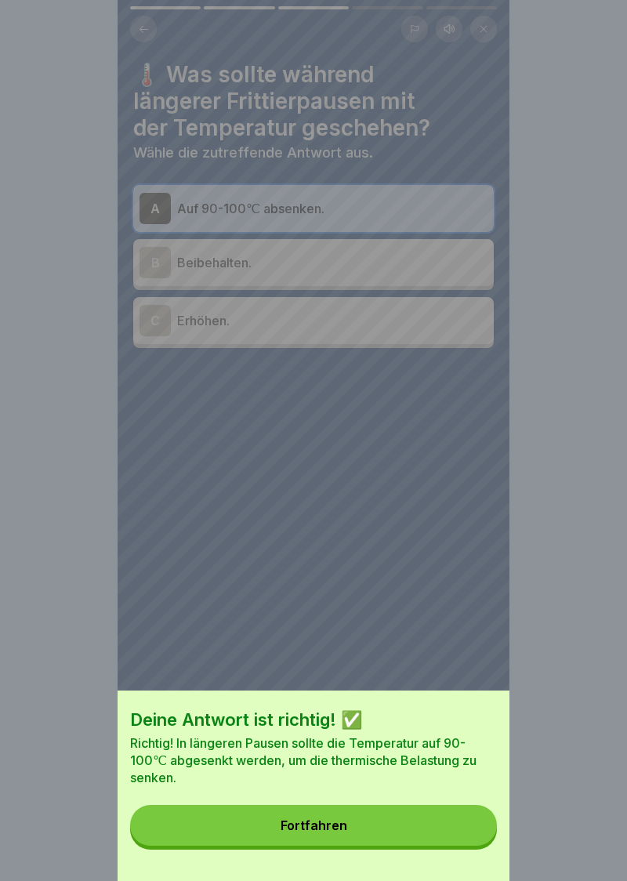
click at [306, 829] on div "Fortfahren" at bounding box center [314, 825] width 67 height 14
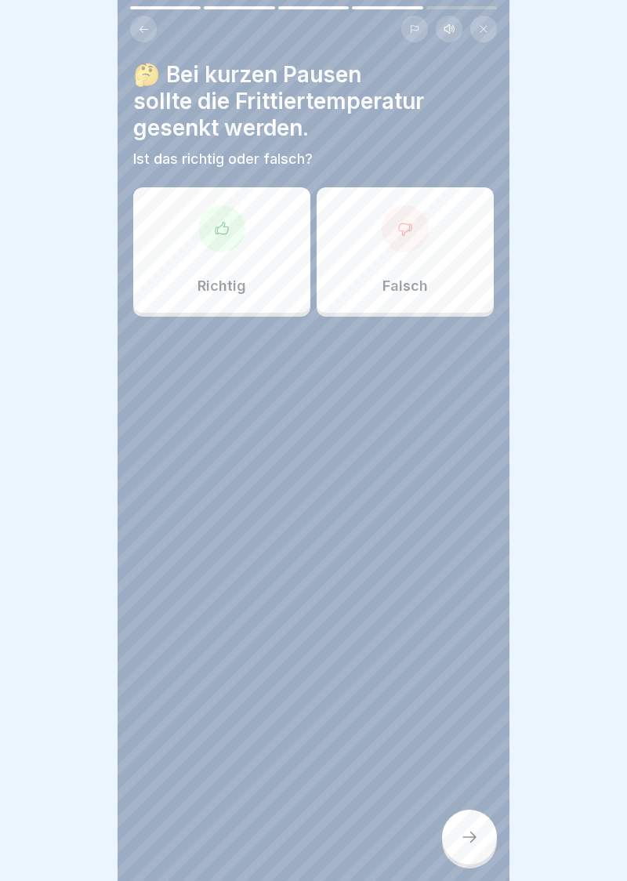
click at [414, 248] on div at bounding box center [405, 228] width 47 height 47
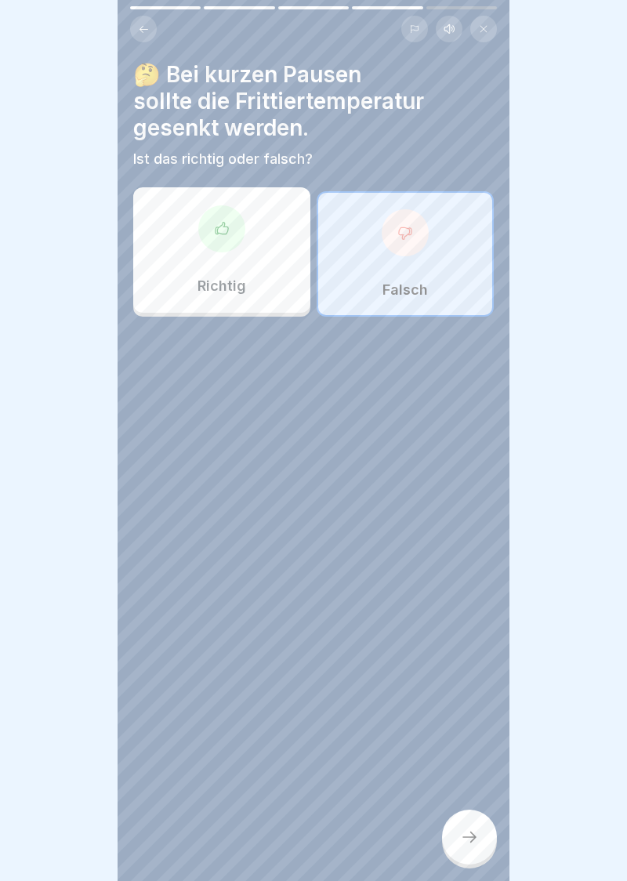
click at [475, 840] on icon at bounding box center [469, 837] width 19 height 19
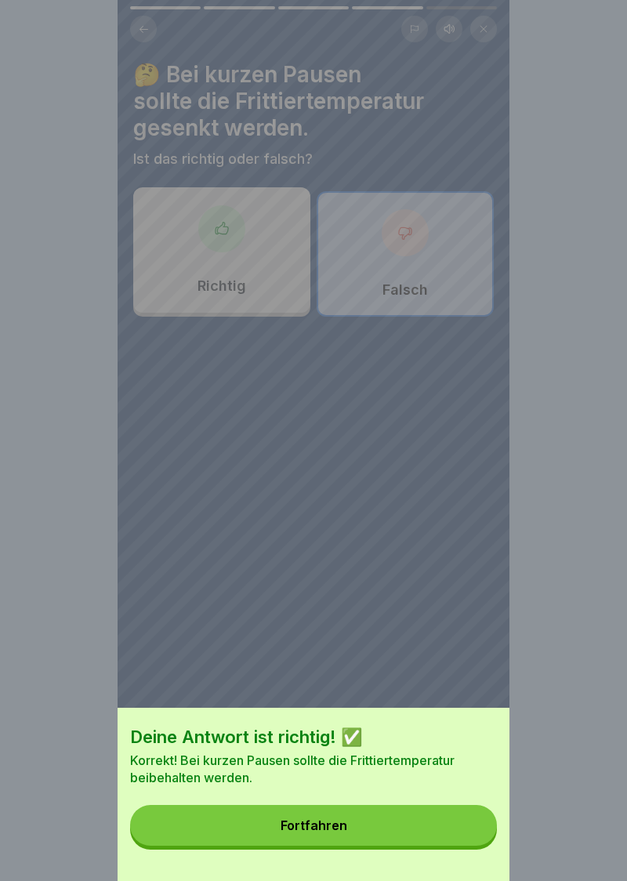
click at [320, 832] on div "Fortfahren" at bounding box center [314, 825] width 67 height 14
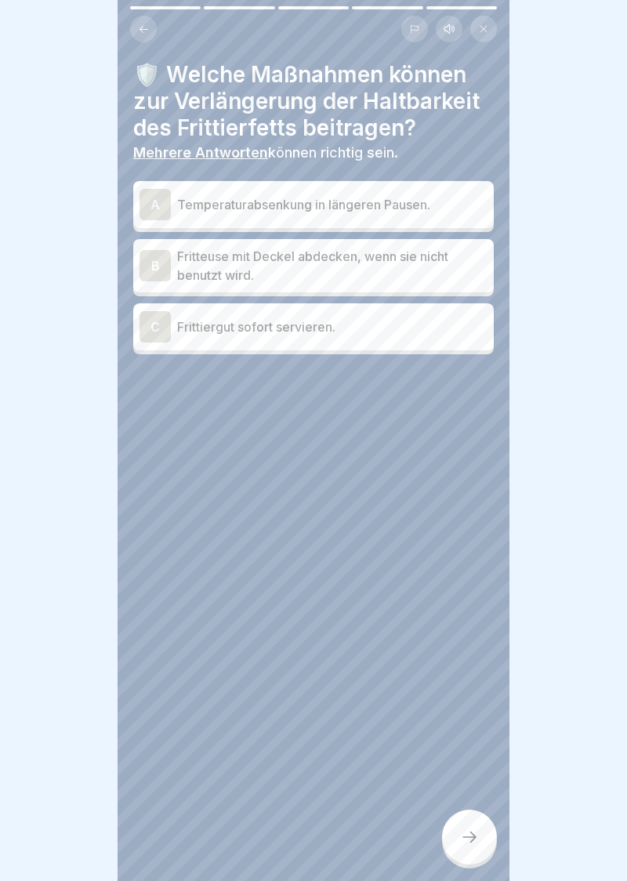
click at [154, 201] on div "A" at bounding box center [155, 204] width 31 height 31
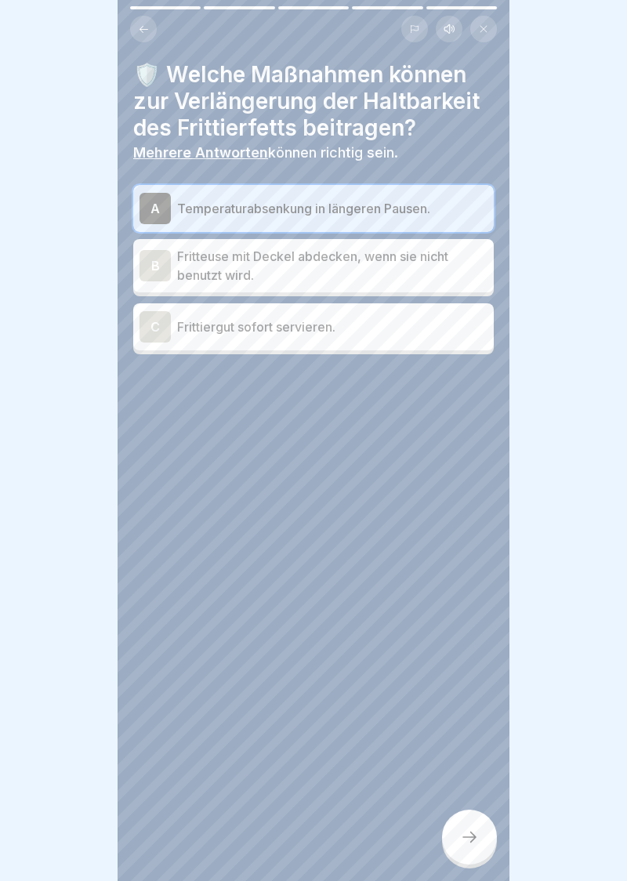
click at [160, 267] on div "B" at bounding box center [155, 265] width 31 height 31
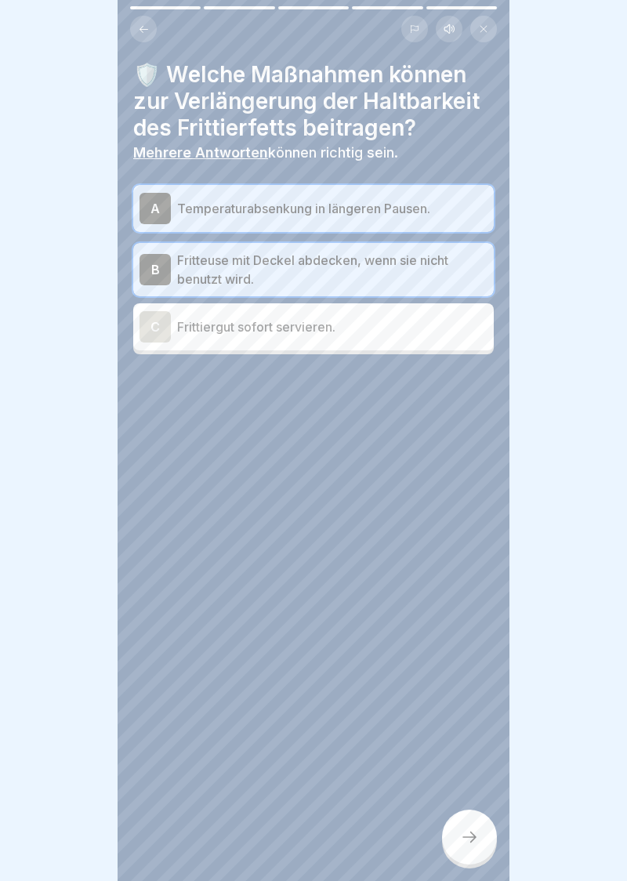
click at [482, 851] on div at bounding box center [469, 837] width 55 height 55
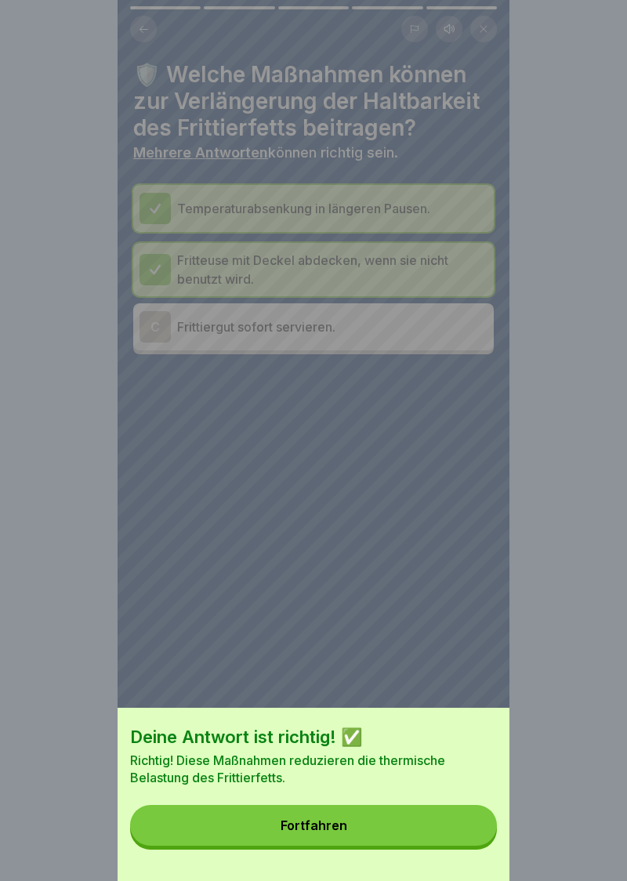
click at [324, 832] on div "Fortfahren" at bounding box center [314, 825] width 67 height 14
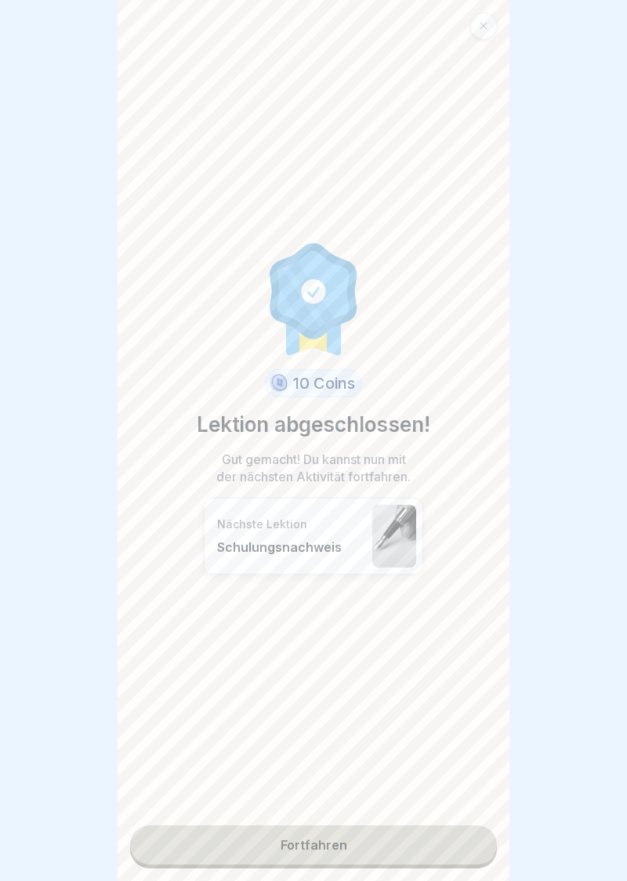
click at [326, 850] on link "Fortfahren" at bounding box center [313, 844] width 367 height 39
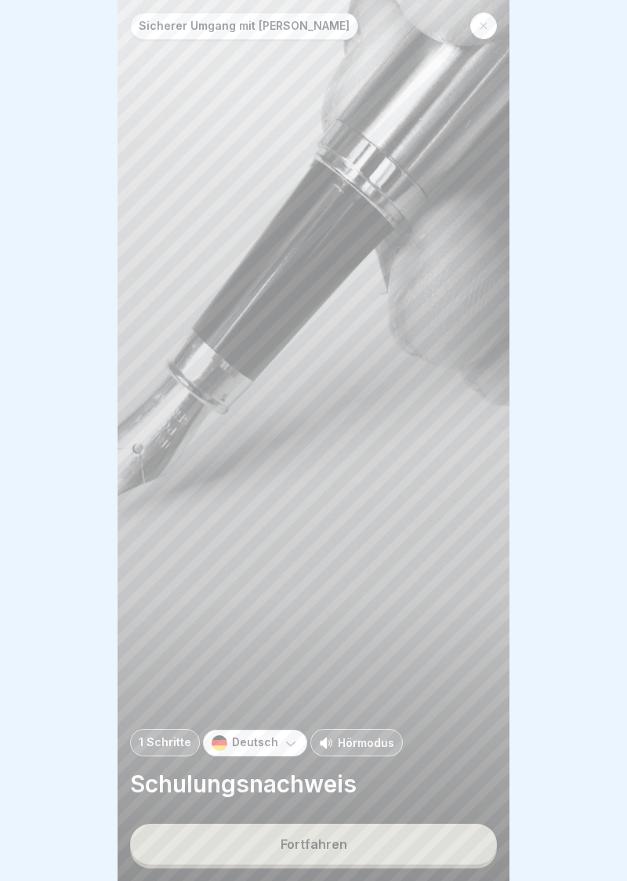
click at [317, 853] on button "Fortfahren" at bounding box center [313, 844] width 367 height 41
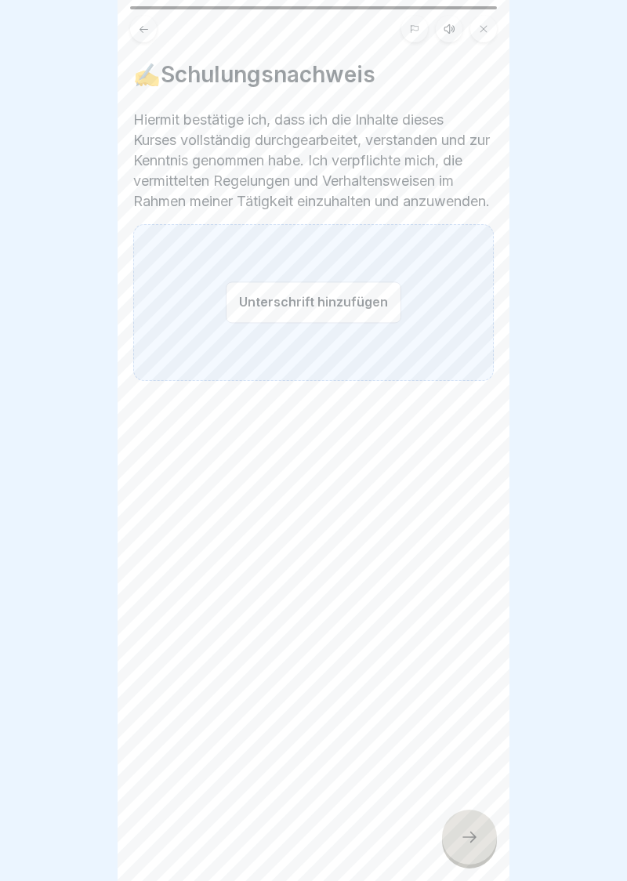
click at [298, 323] on button "Unterschrift hinzufügen" at bounding box center [314, 302] width 176 height 42
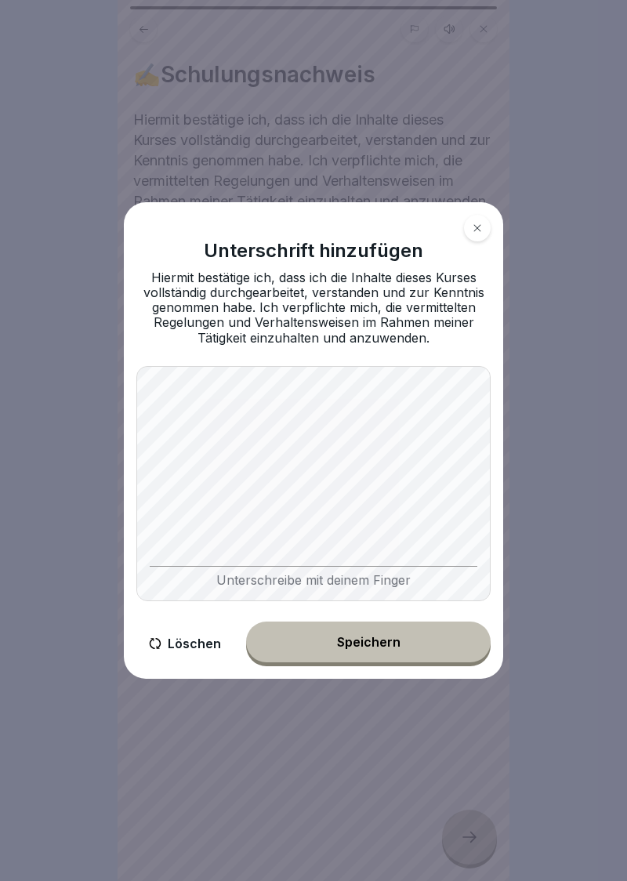
click at [358, 646] on div "Speichern" at bounding box center [368, 642] width 63 height 14
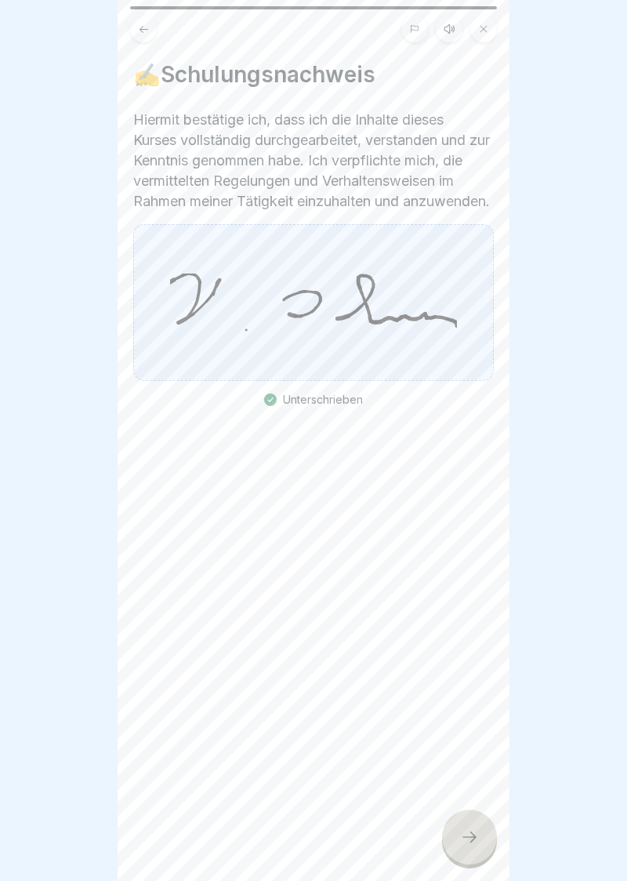
click at [474, 842] on icon at bounding box center [469, 837] width 19 height 19
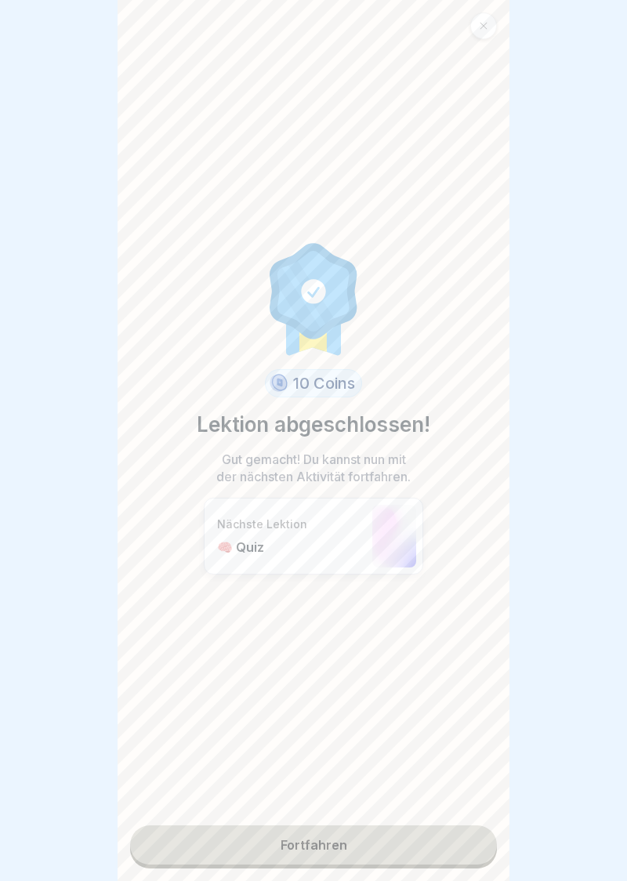
click at [321, 851] on link "Fortfahren" at bounding box center [313, 844] width 367 height 39
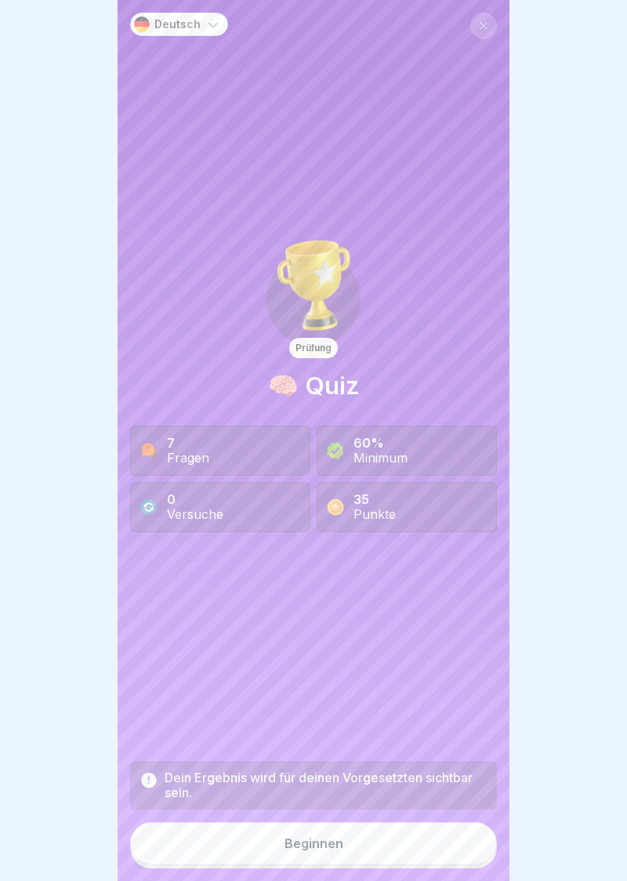
click at [314, 858] on button "Beginnen" at bounding box center [313, 843] width 367 height 42
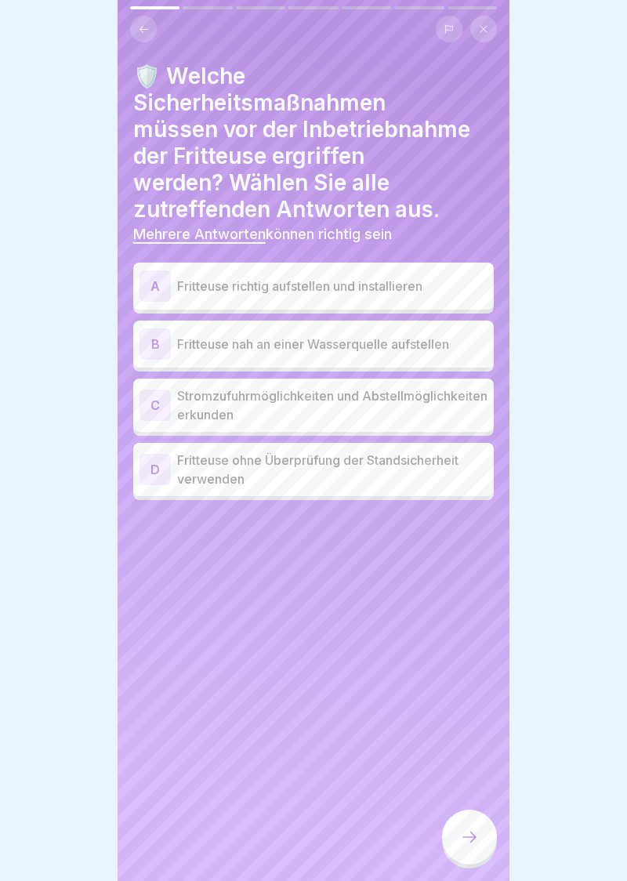
click at [151, 285] on div "A" at bounding box center [155, 285] width 31 height 31
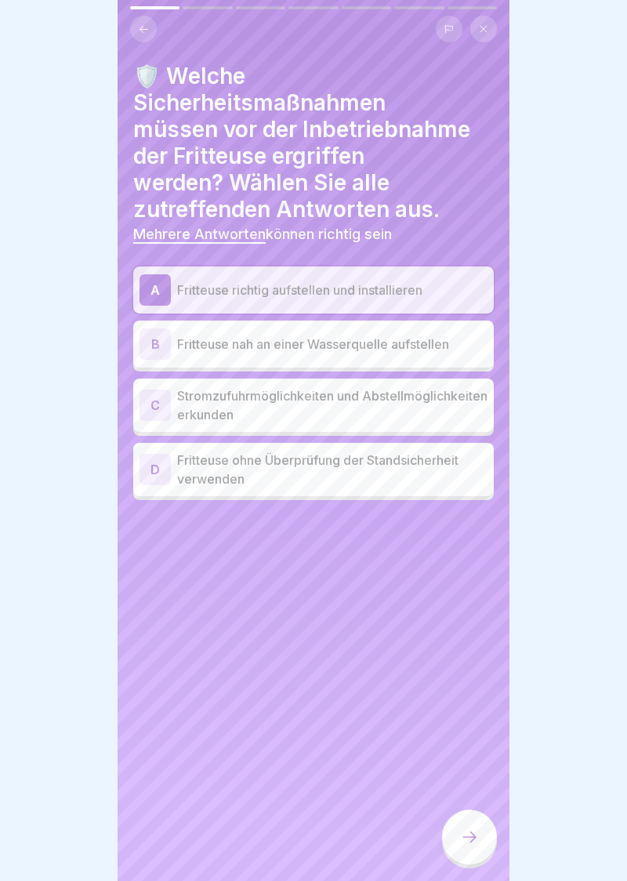
click at [165, 404] on div "C" at bounding box center [155, 405] width 31 height 31
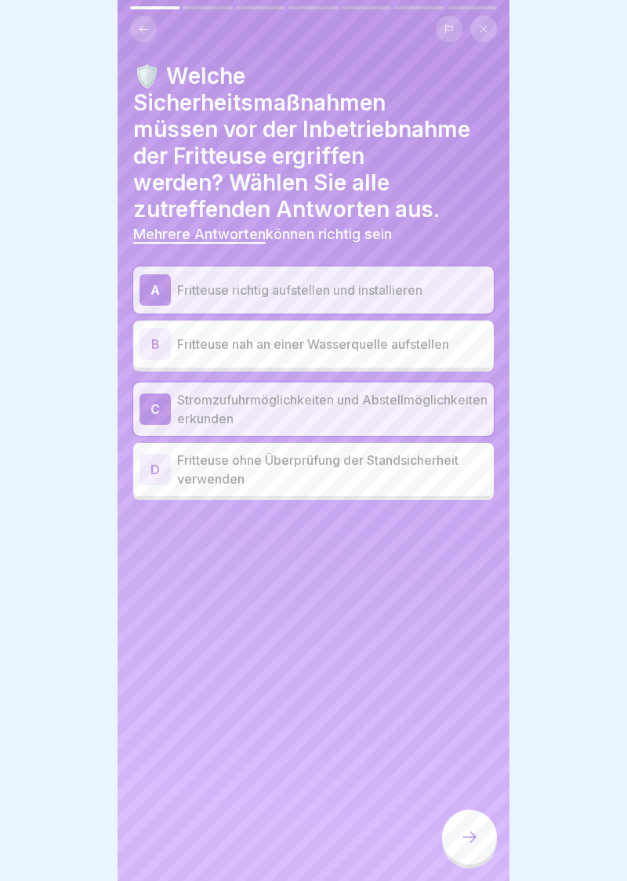
click at [475, 845] on icon at bounding box center [469, 837] width 19 height 19
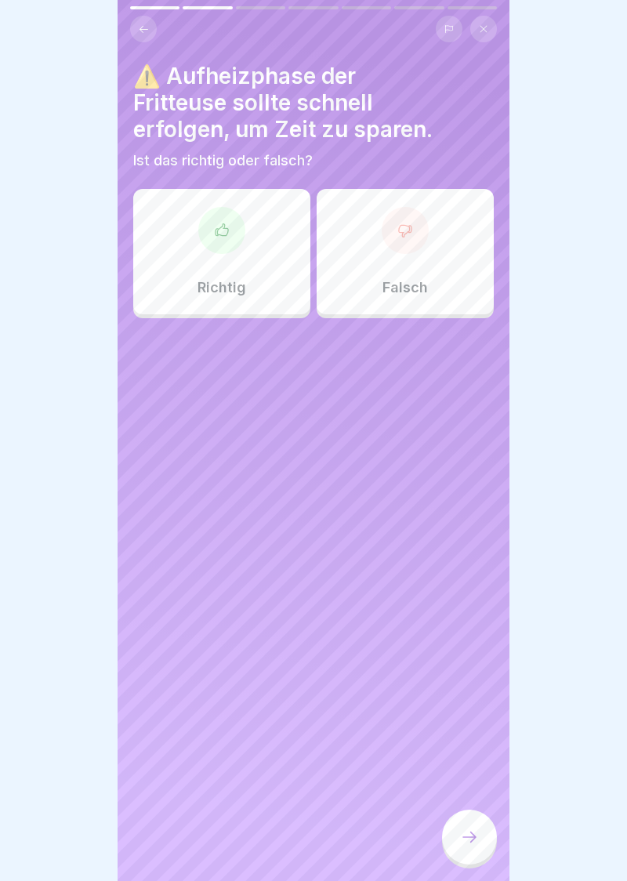
click at [417, 228] on div at bounding box center [405, 230] width 47 height 47
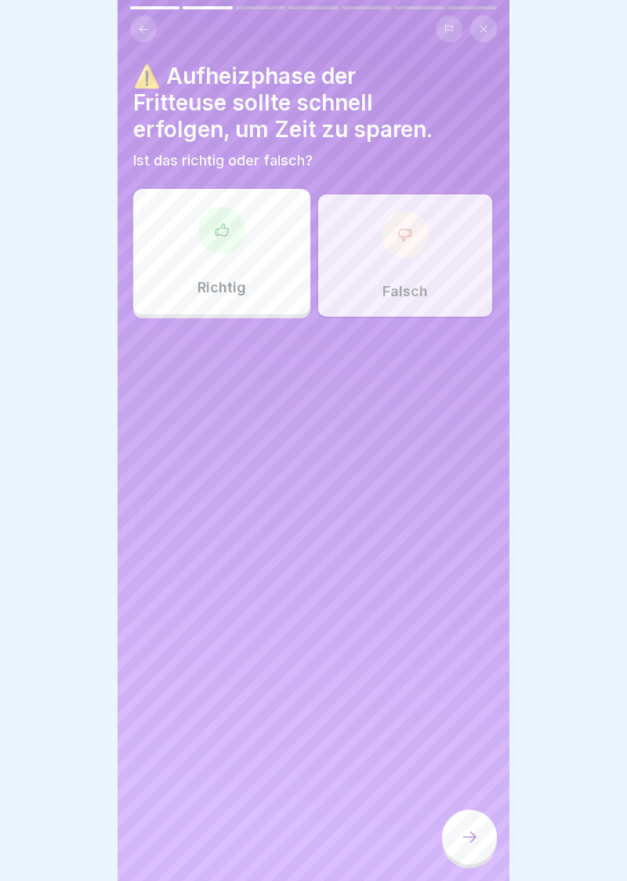
click at [477, 843] on icon at bounding box center [469, 837] width 19 height 19
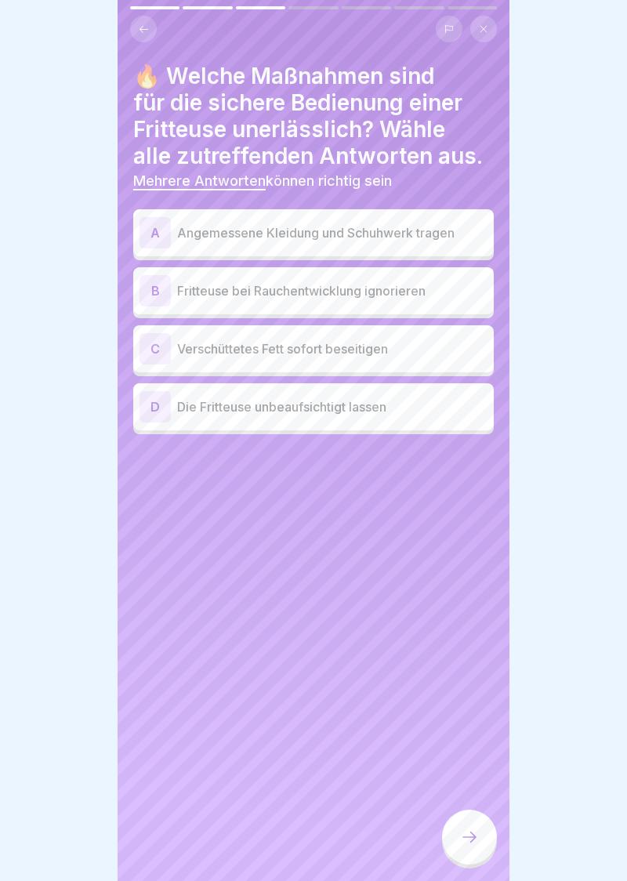
click at [155, 234] on div "A" at bounding box center [155, 232] width 31 height 31
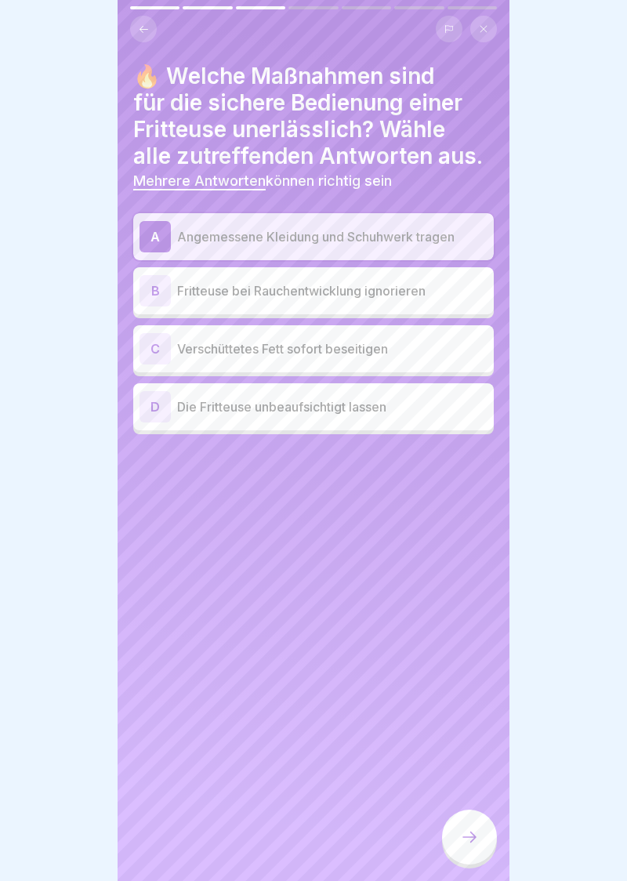
click at [168, 344] on div "C" at bounding box center [155, 348] width 31 height 31
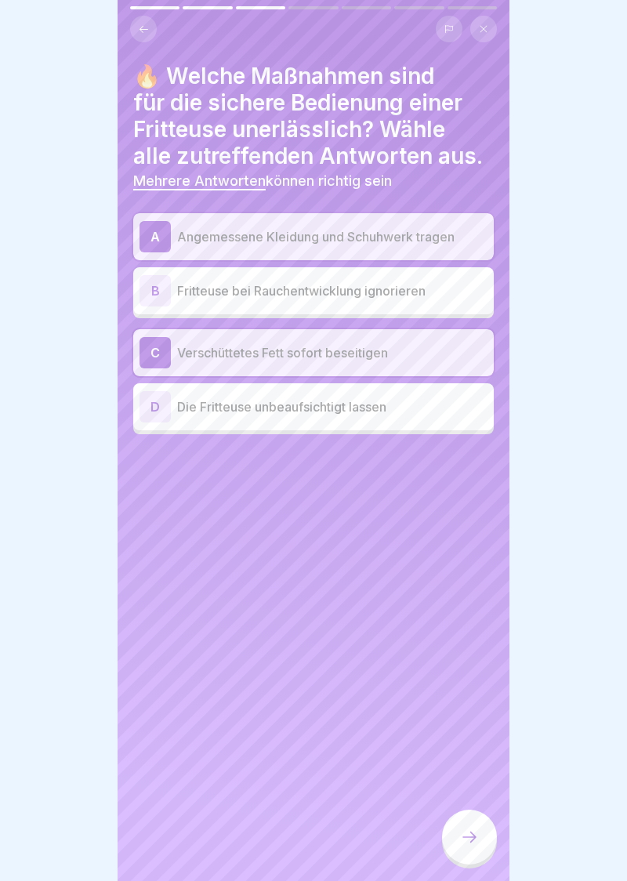
click at [471, 847] on div at bounding box center [469, 837] width 55 height 55
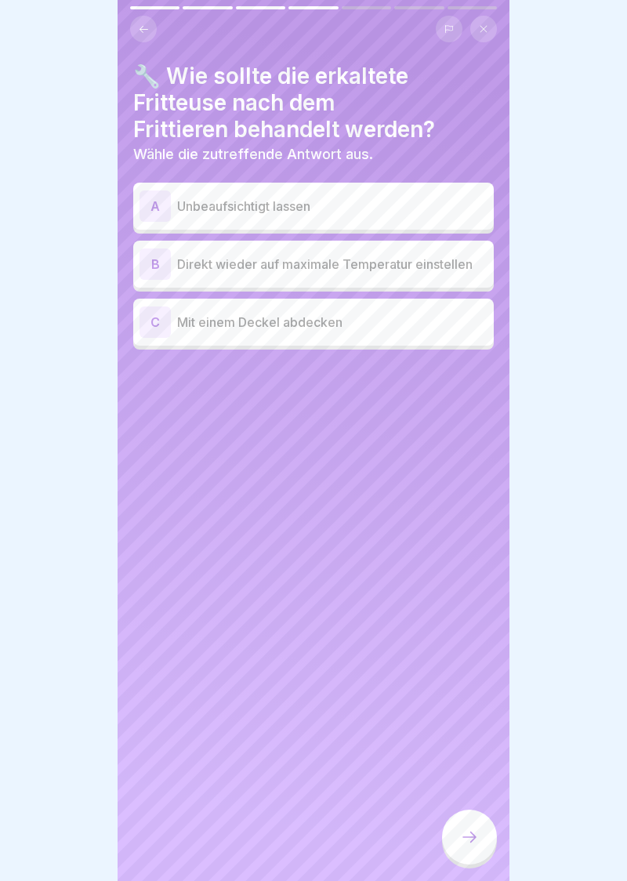
click at [163, 330] on div "C" at bounding box center [155, 321] width 31 height 31
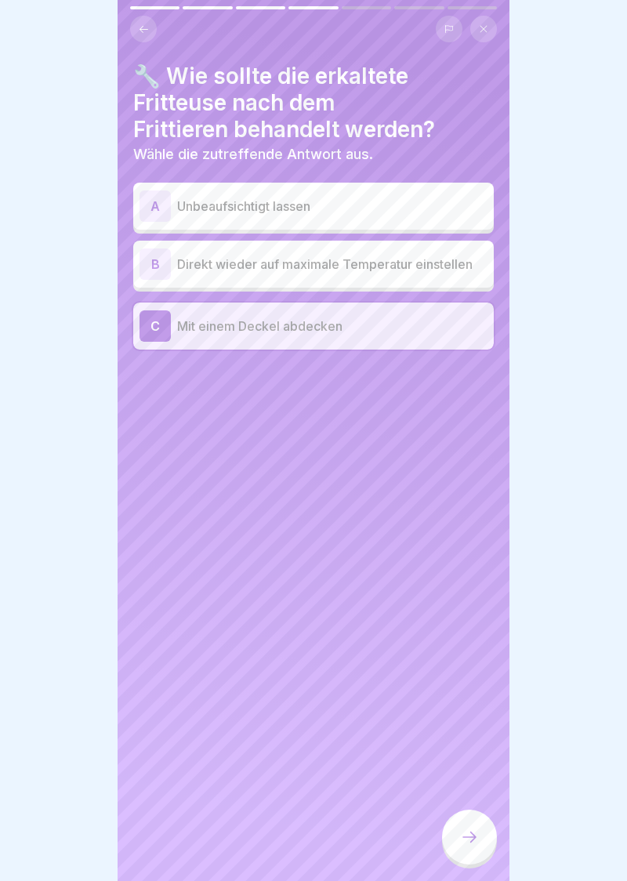
click at [480, 846] on div at bounding box center [469, 837] width 55 height 55
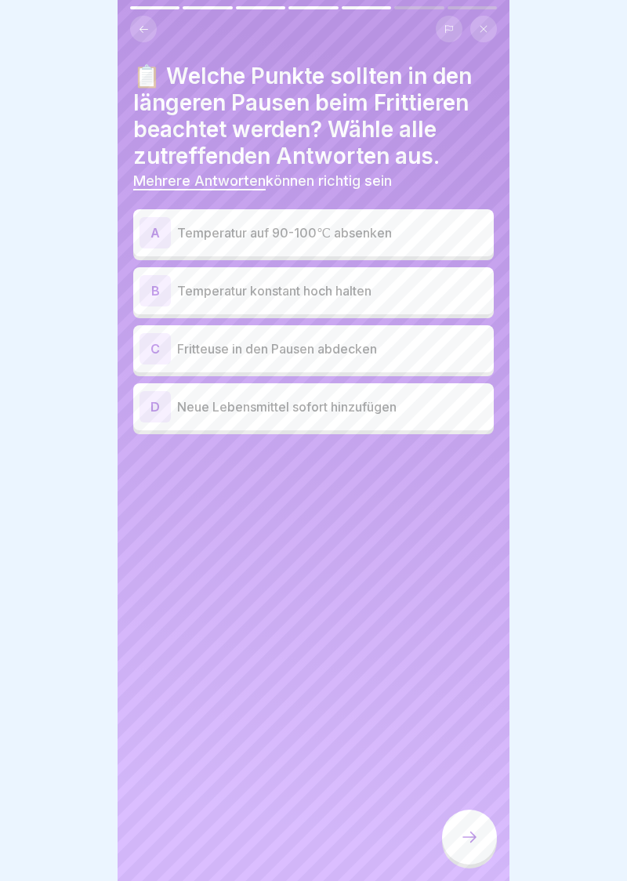
click at [154, 227] on div "A" at bounding box center [155, 232] width 31 height 31
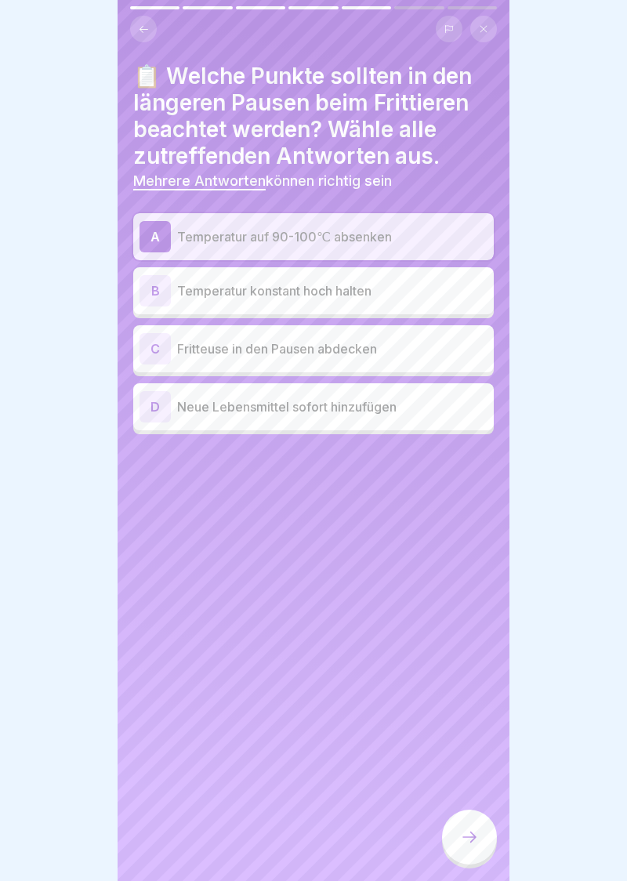
click at [164, 345] on div "C" at bounding box center [155, 348] width 31 height 31
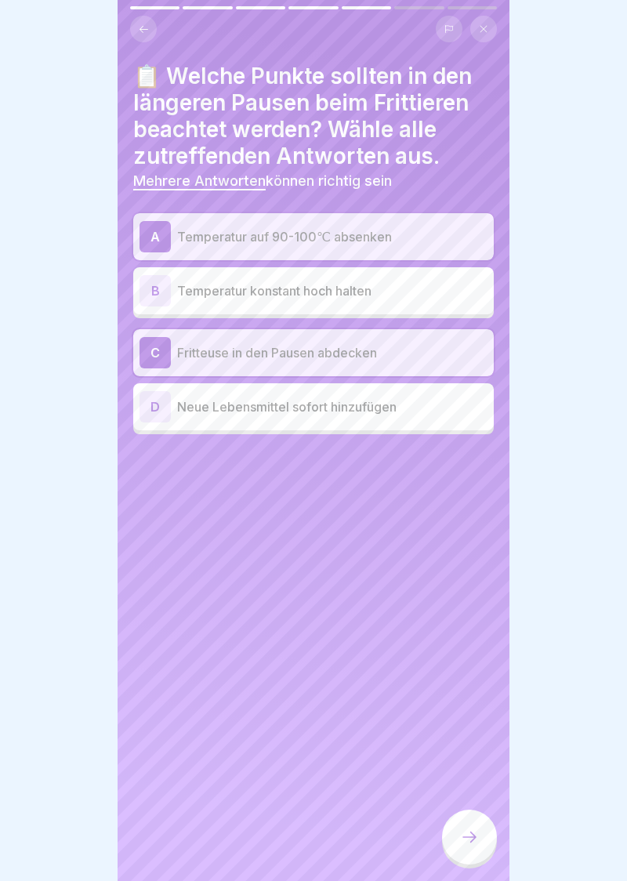
click at [477, 844] on icon at bounding box center [469, 837] width 19 height 19
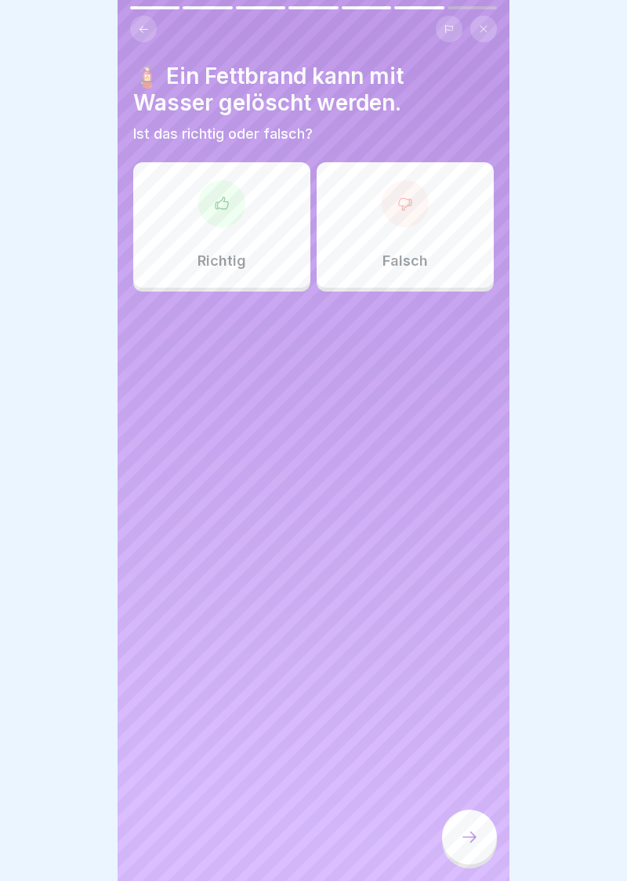
click at [410, 202] on icon at bounding box center [405, 204] width 16 height 16
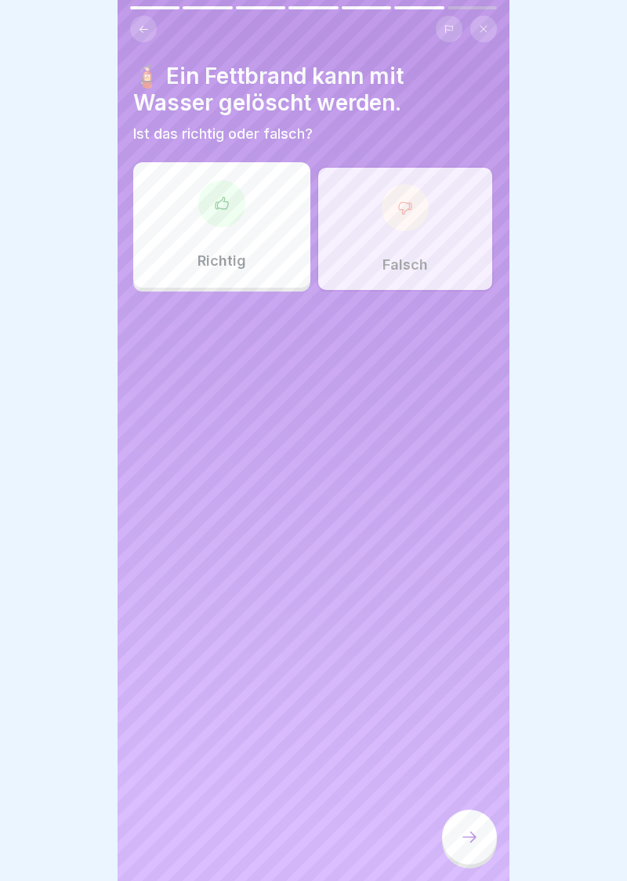
click at [473, 841] on icon at bounding box center [469, 837] width 19 height 19
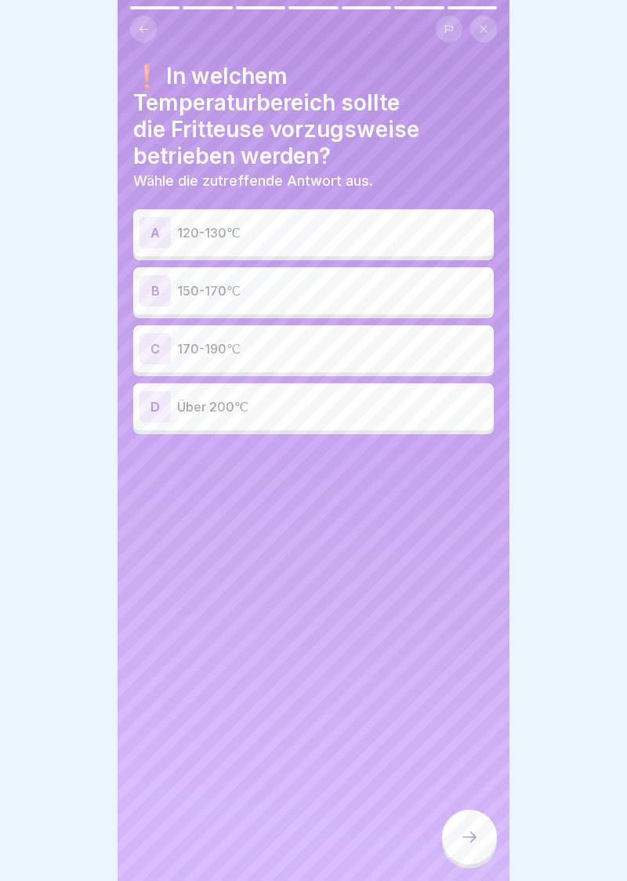
click at [166, 291] on div "B" at bounding box center [155, 290] width 31 height 31
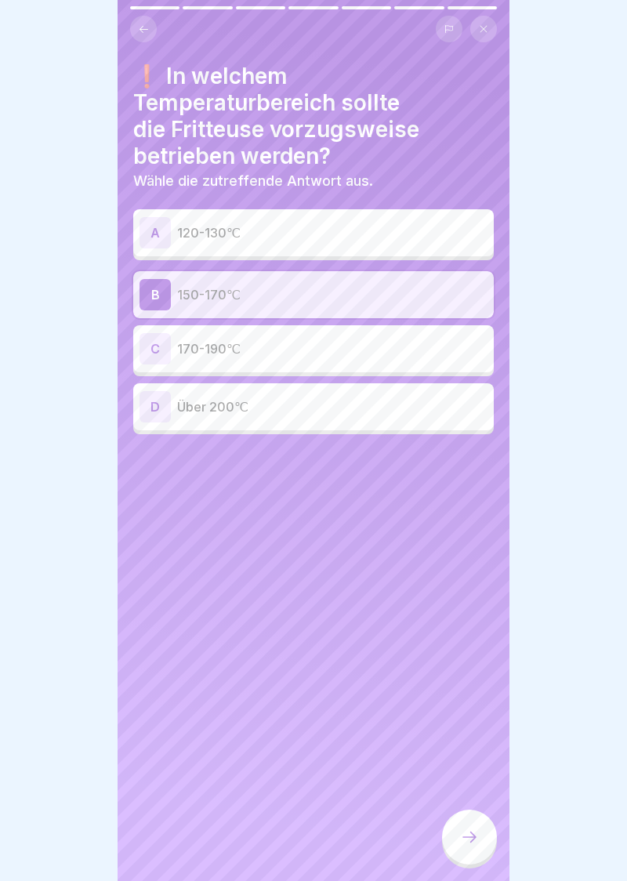
click at [468, 847] on div at bounding box center [469, 837] width 55 height 55
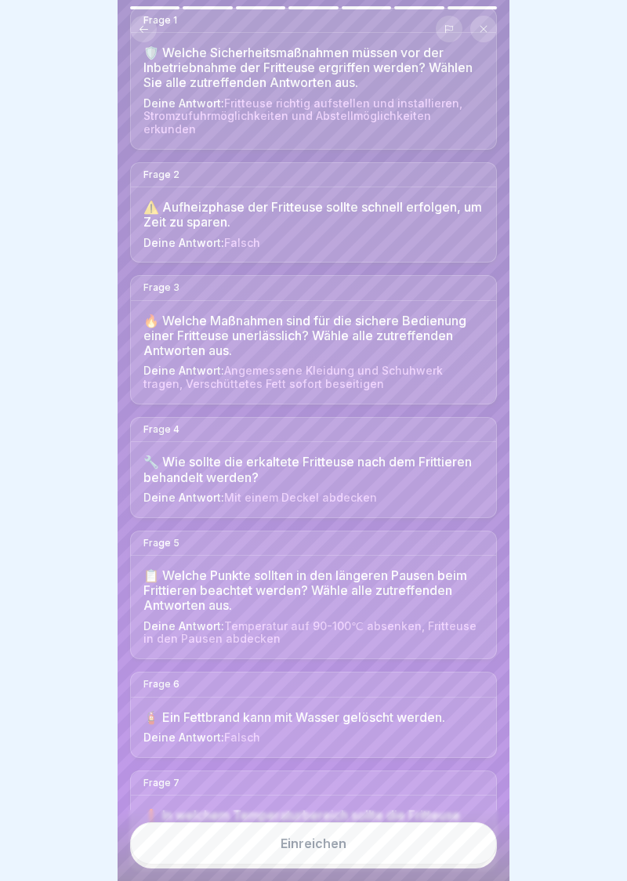
scroll to position [206, 0]
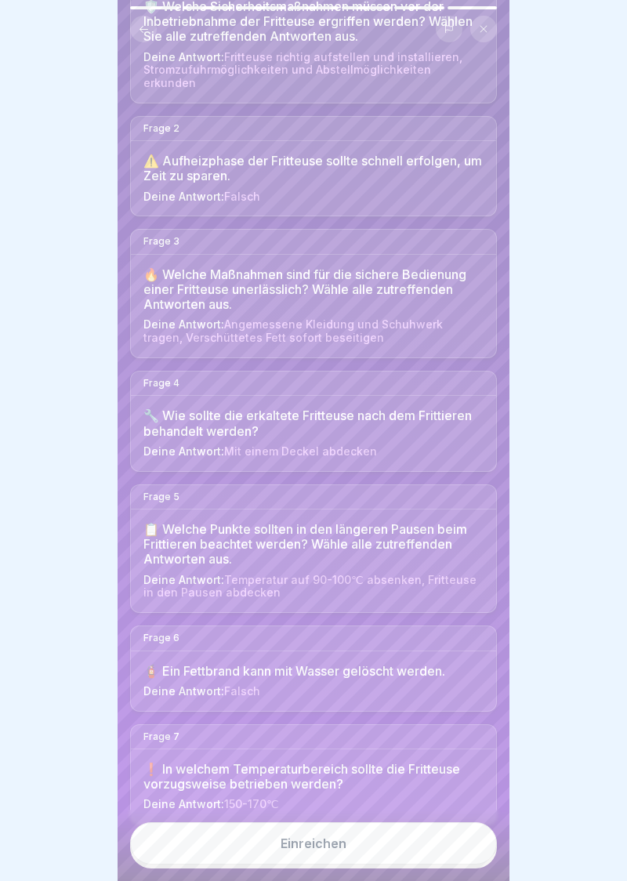
click at [321, 854] on button "Einreichen" at bounding box center [313, 843] width 367 height 42
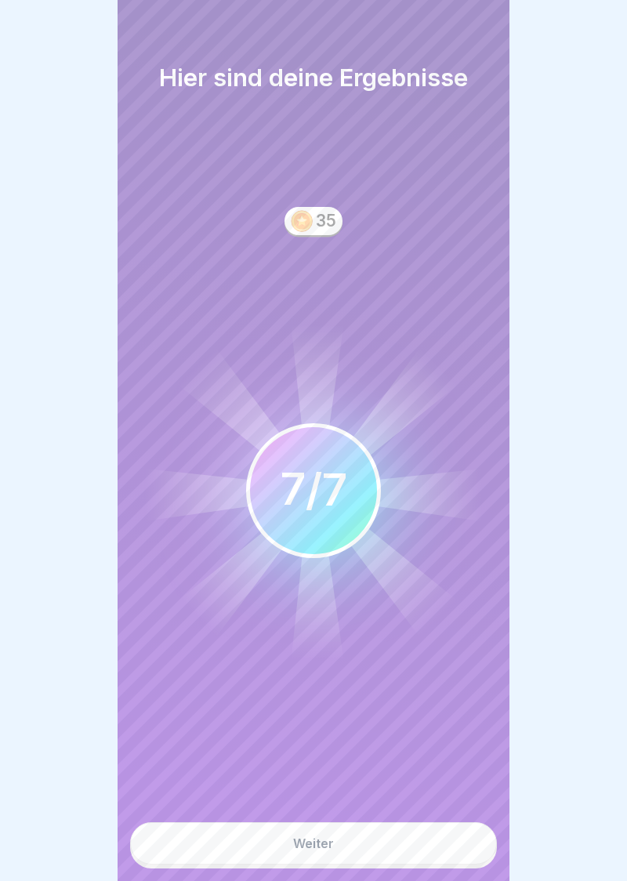
click at [319, 842] on div "Weiter" at bounding box center [313, 843] width 41 height 14
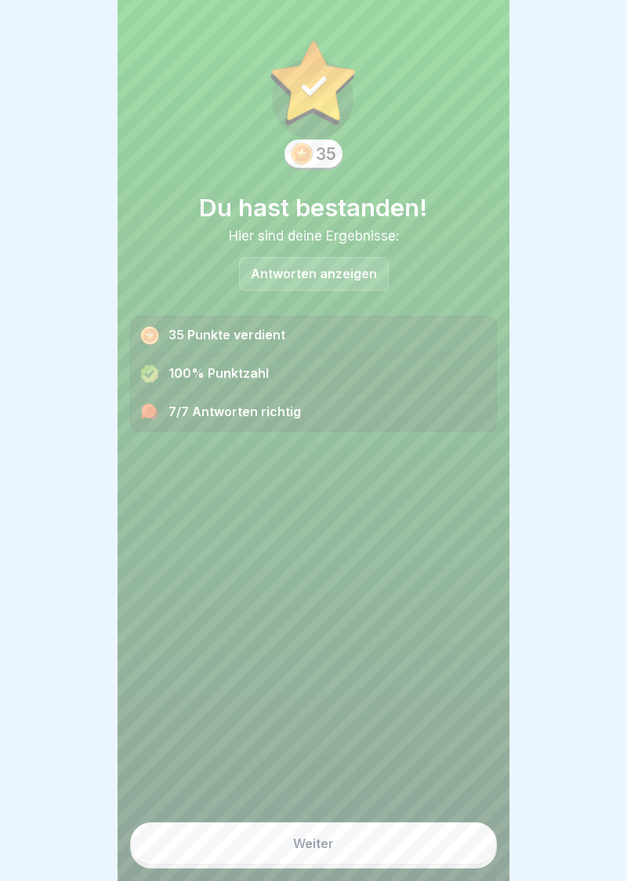
click at [325, 849] on div "Weiter" at bounding box center [313, 843] width 41 height 14
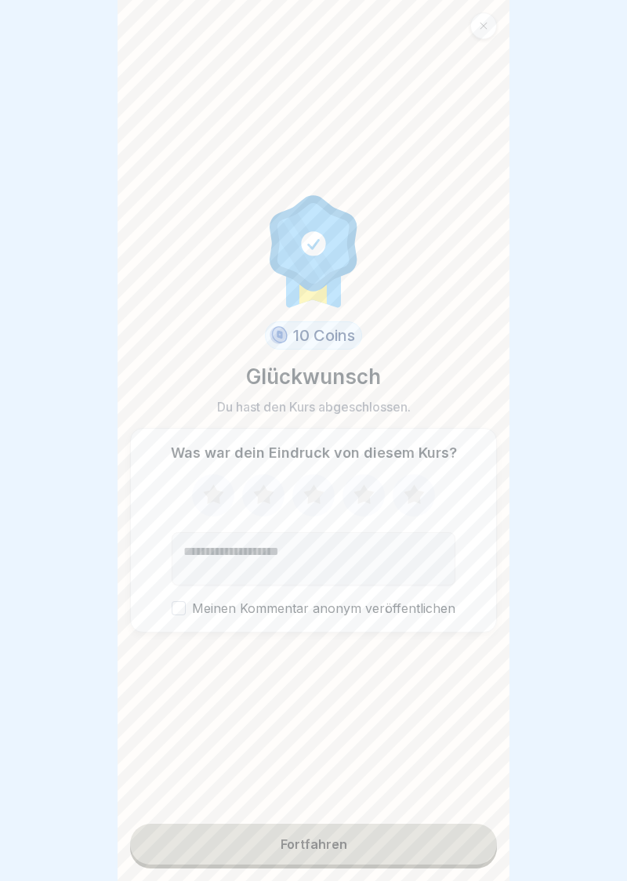
click at [373, 497] on icon at bounding box center [364, 495] width 42 height 41
click at [317, 848] on div "Fortfahren" at bounding box center [314, 844] width 67 height 14
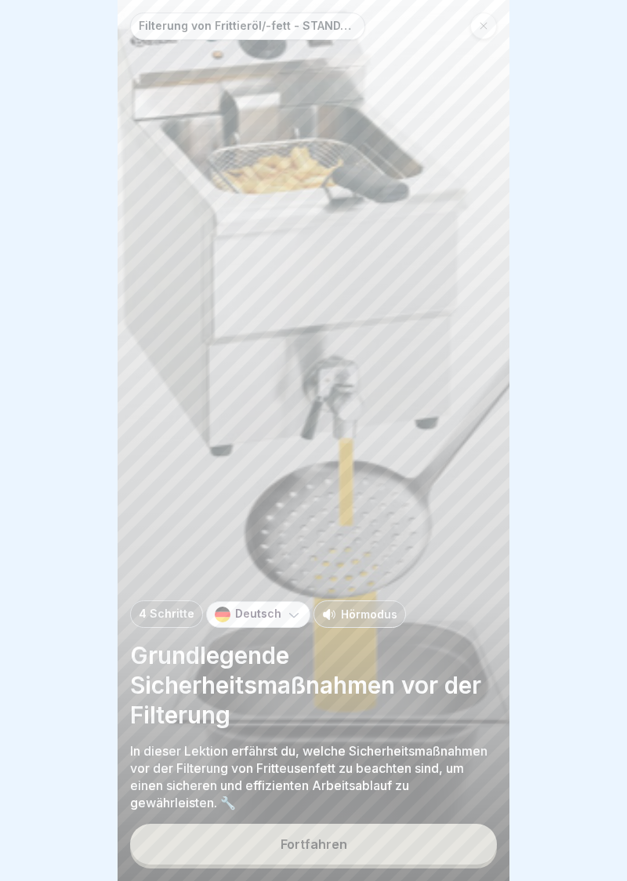
click at [325, 854] on button "Fortfahren" at bounding box center [313, 844] width 367 height 41
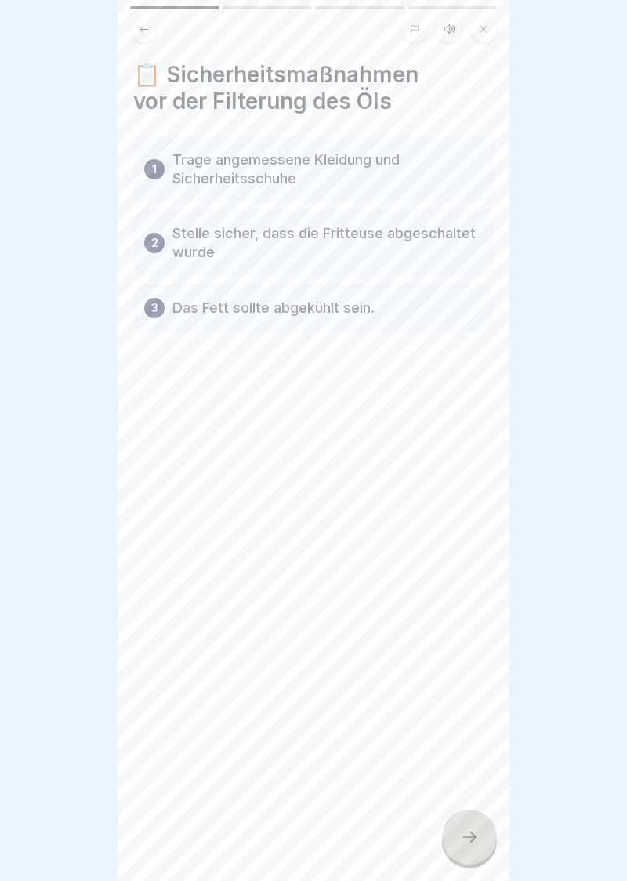
click at [472, 848] on div at bounding box center [469, 837] width 55 height 55
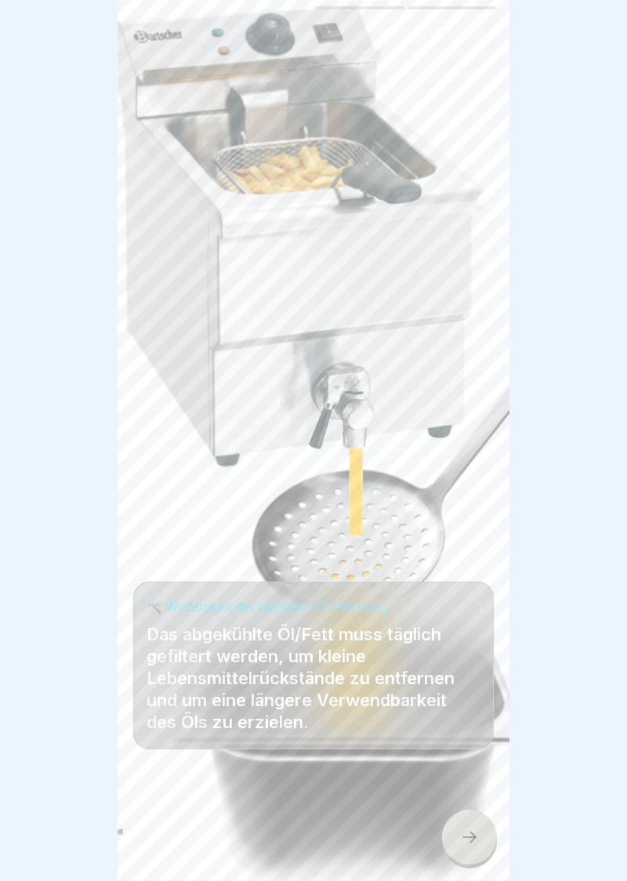
click at [470, 840] on icon at bounding box center [469, 837] width 19 height 19
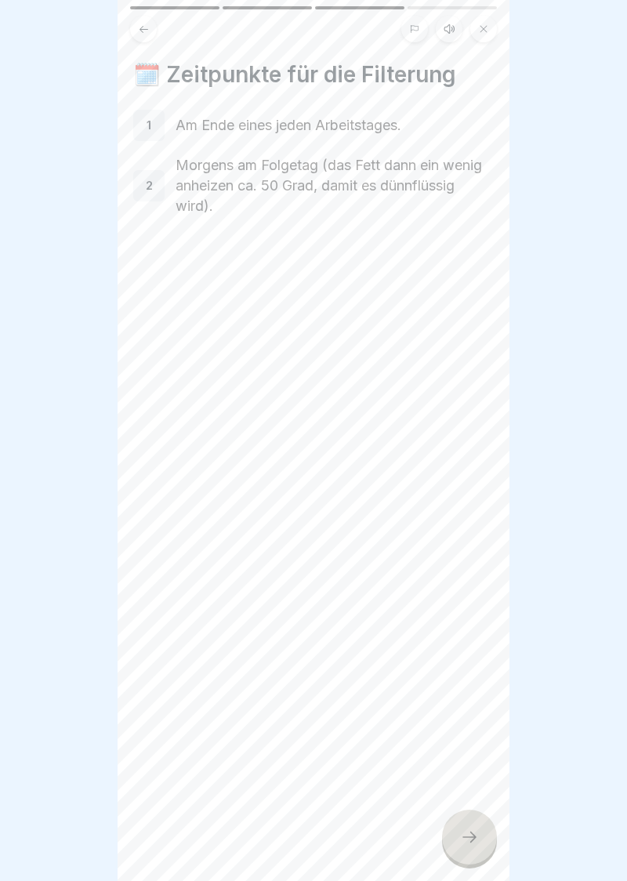
click at [461, 829] on icon at bounding box center [469, 837] width 19 height 19
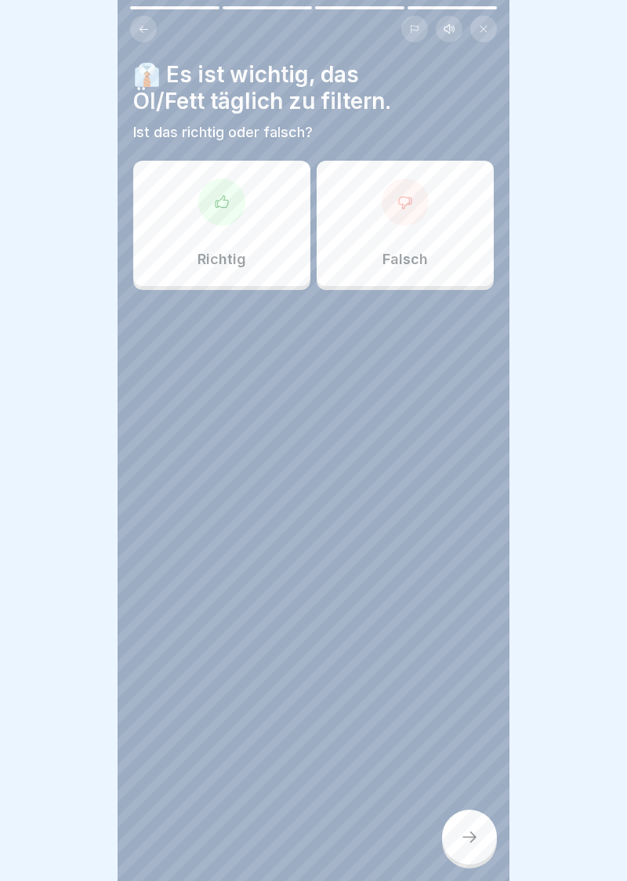
click at [216, 198] on icon at bounding box center [222, 202] width 16 height 16
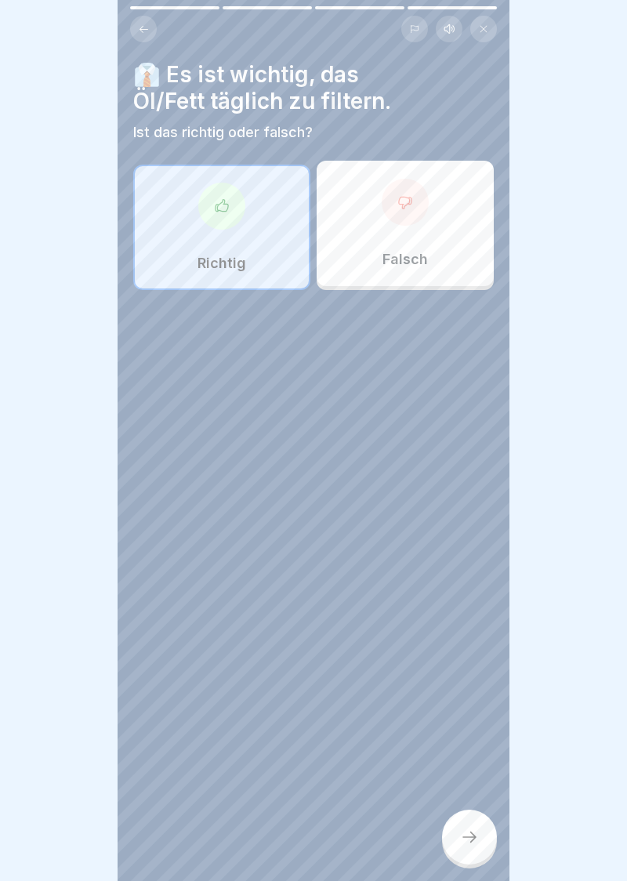
click at [467, 858] on div at bounding box center [469, 837] width 55 height 55
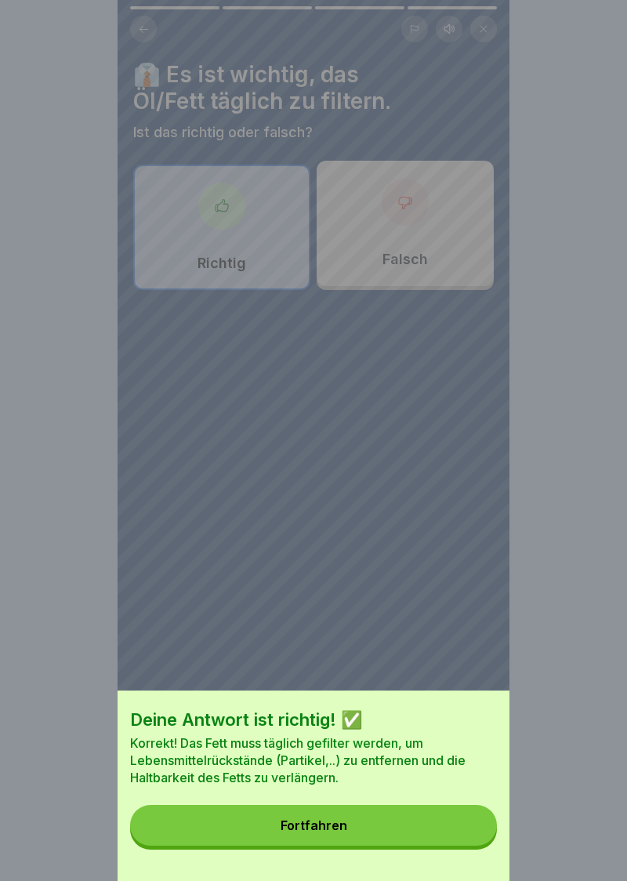
click at [317, 825] on div "Fortfahren" at bounding box center [314, 825] width 67 height 14
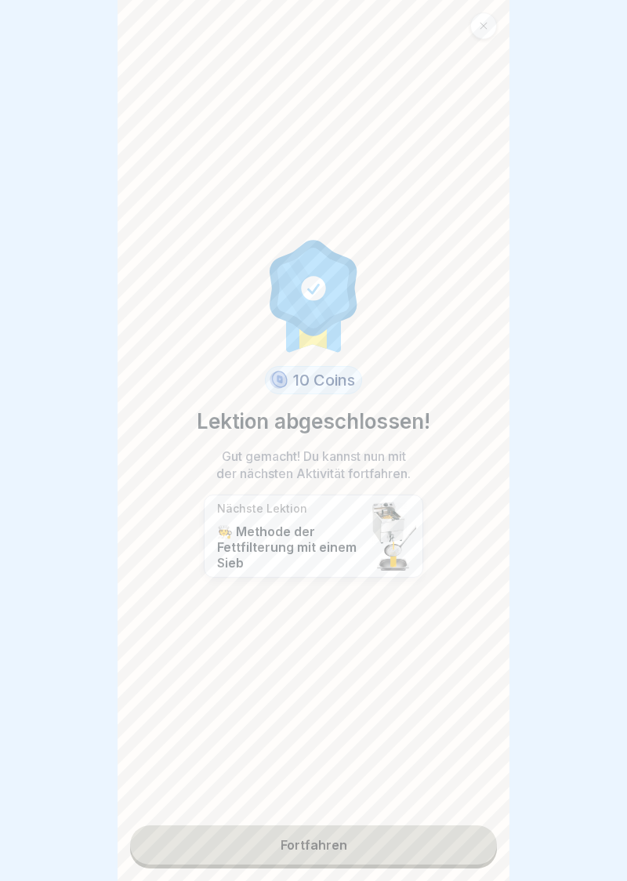
click at [306, 850] on link "Fortfahren" at bounding box center [313, 844] width 367 height 39
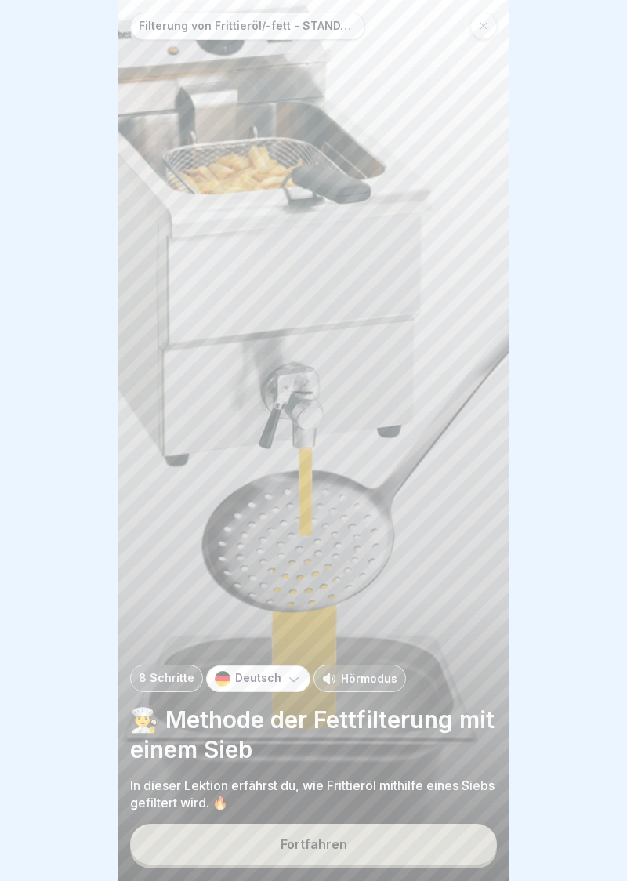
click at [311, 845] on div "Fortfahren" at bounding box center [314, 844] width 67 height 14
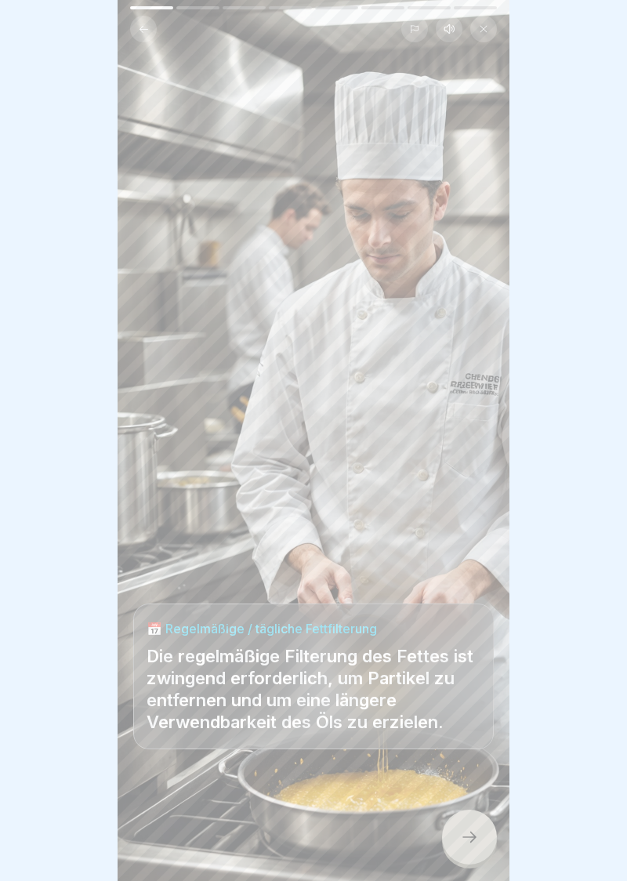
click at [471, 845] on icon at bounding box center [469, 837] width 19 height 19
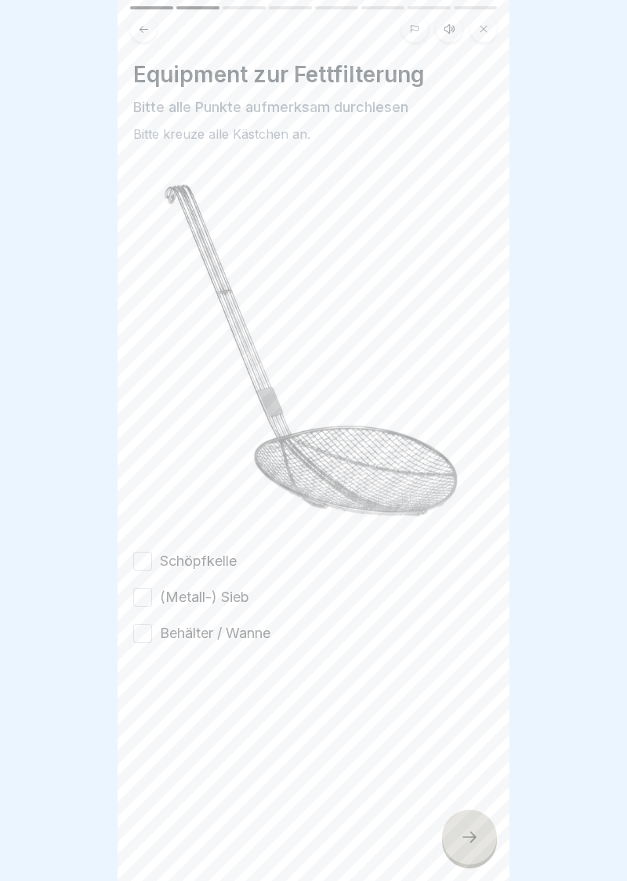
click at [144, 563] on button "Schöpfkelle" at bounding box center [142, 561] width 19 height 19
click at [140, 603] on button "(Metall-) Sieb" at bounding box center [142, 597] width 19 height 19
click at [140, 640] on button "Behälter / Wanne" at bounding box center [142, 633] width 19 height 19
click at [465, 848] on div at bounding box center [469, 837] width 55 height 55
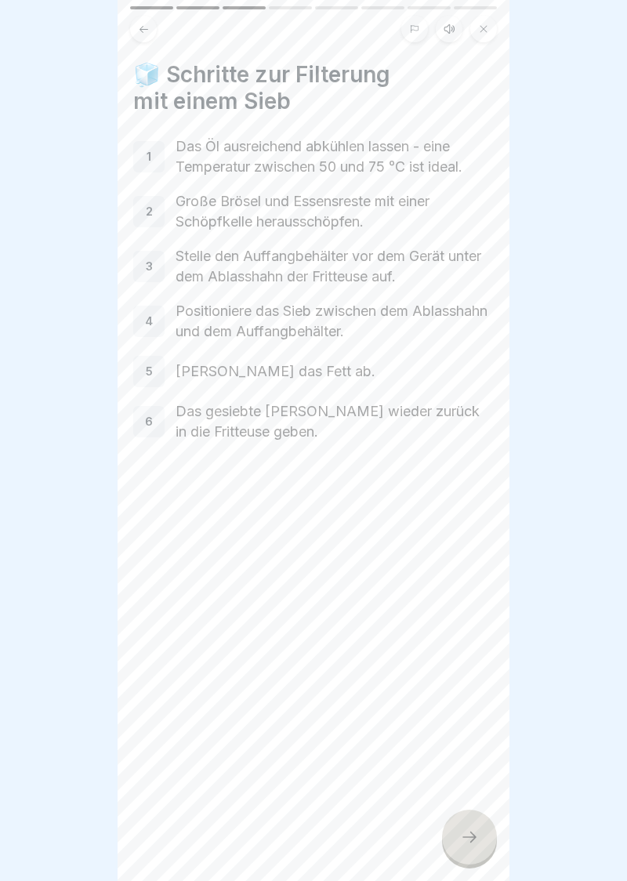
click at [444, 848] on div at bounding box center [469, 837] width 55 height 55
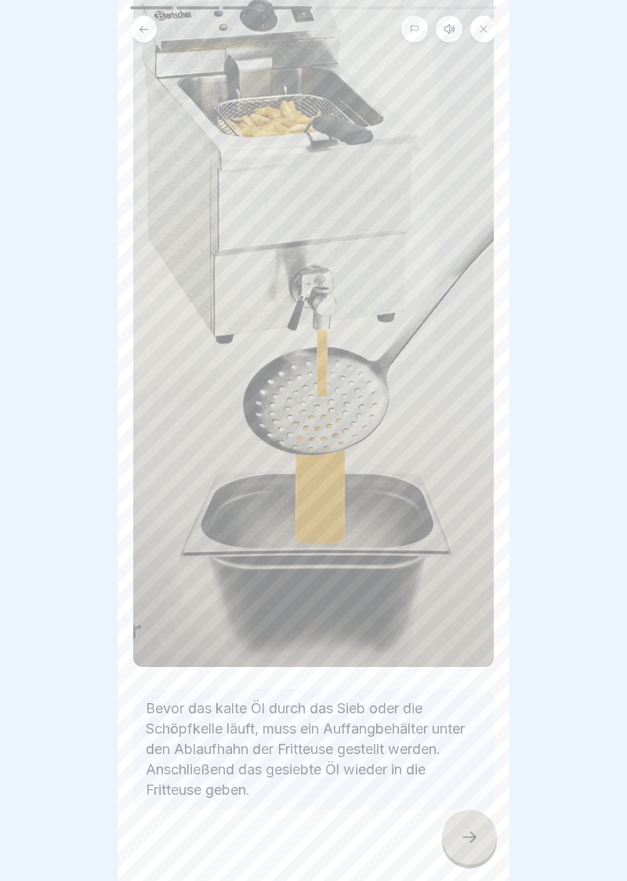
scroll to position [187, 0]
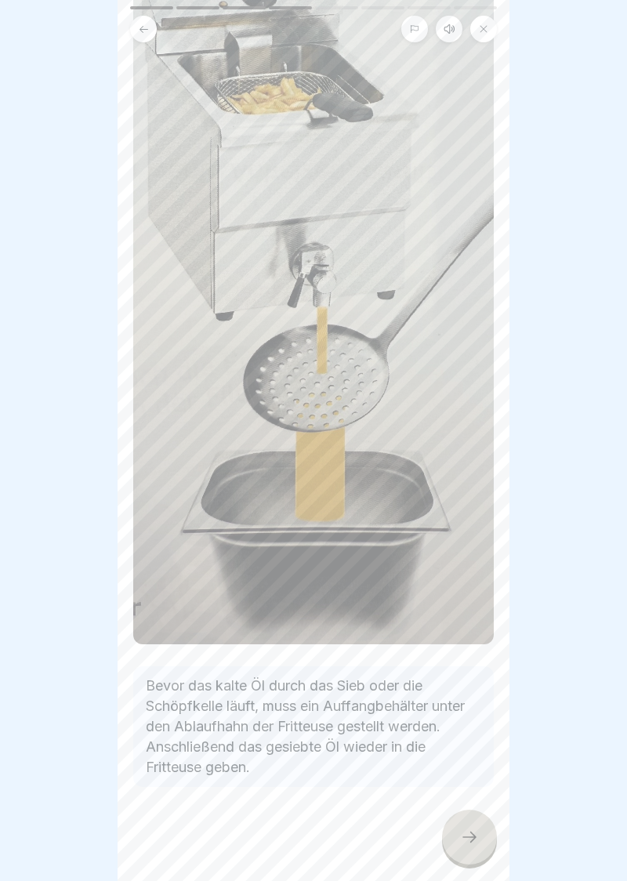
click at [473, 842] on icon at bounding box center [469, 837] width 19 height 19
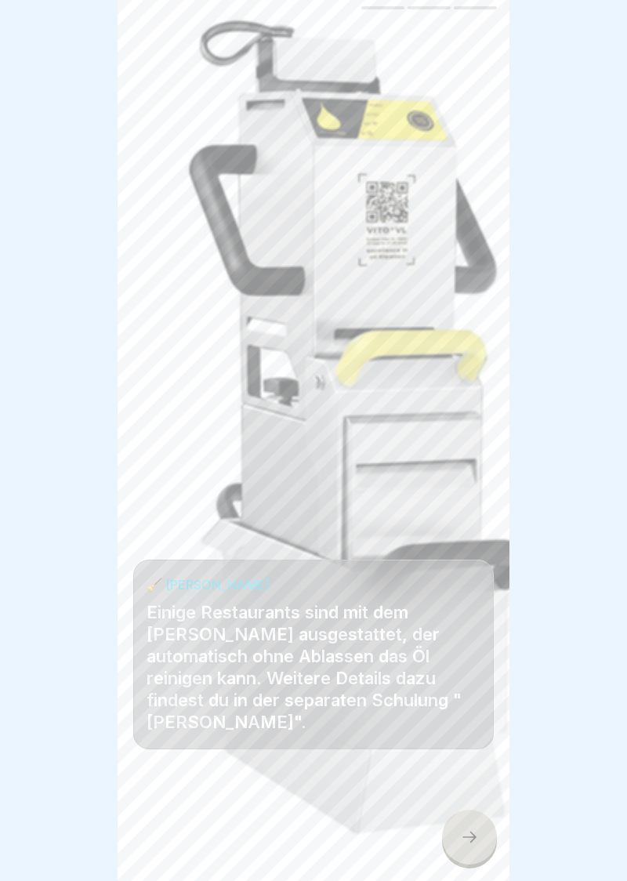
click at [462, 859] on div at bounding box center [469, 837] width 55 height 55
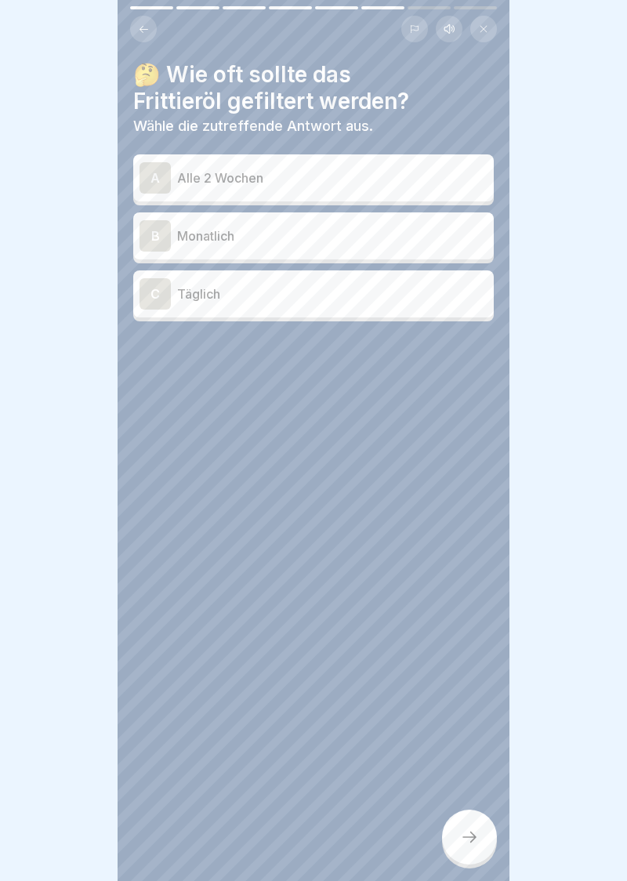
click at [152, 305] on div "C" at bounding box center [155, 293] width 31 height 31
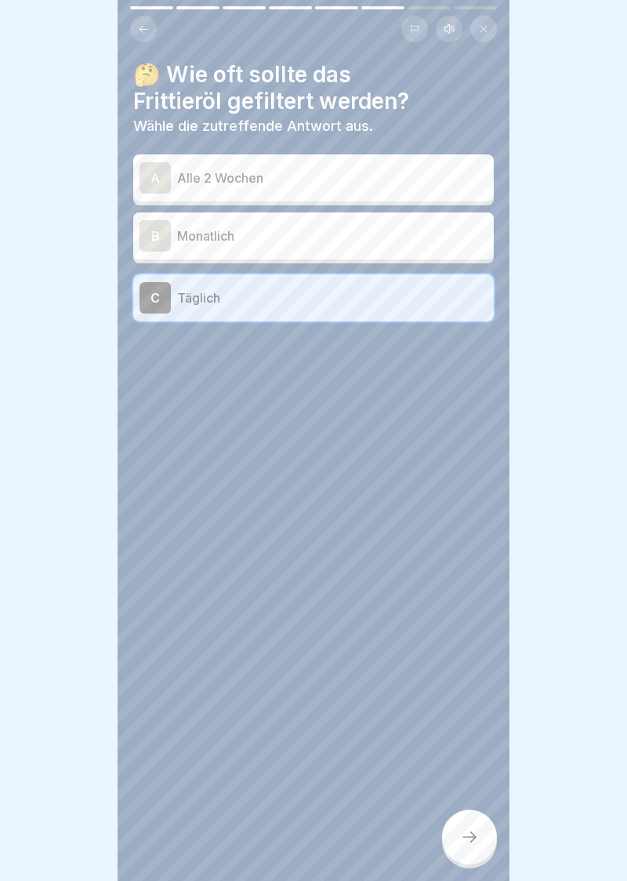
click at [481, 850] on div at bounding box center [469, 837] width 55 height 55
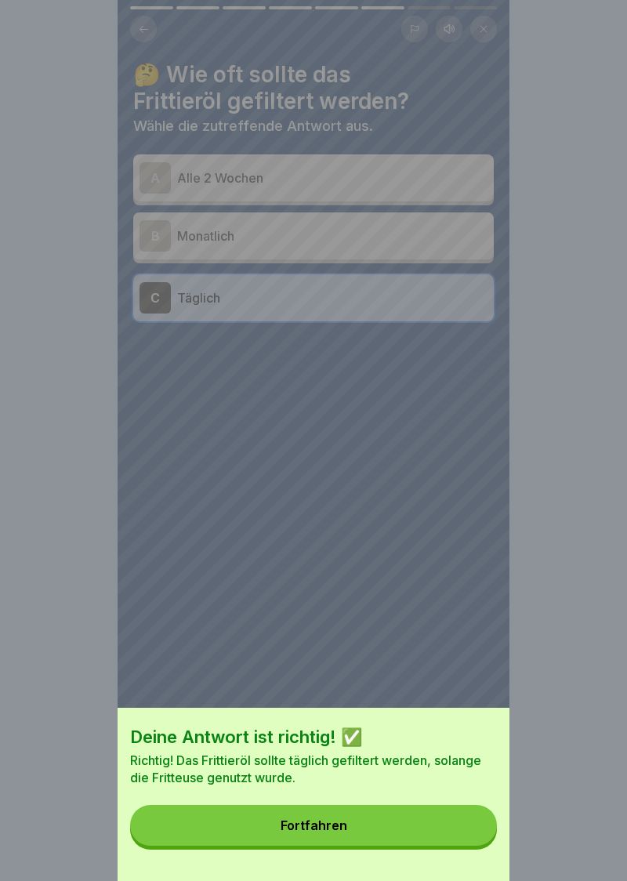
click at [319, 842] on button "Fortfahren" at bounding box center [313, 825] width 367 height 41
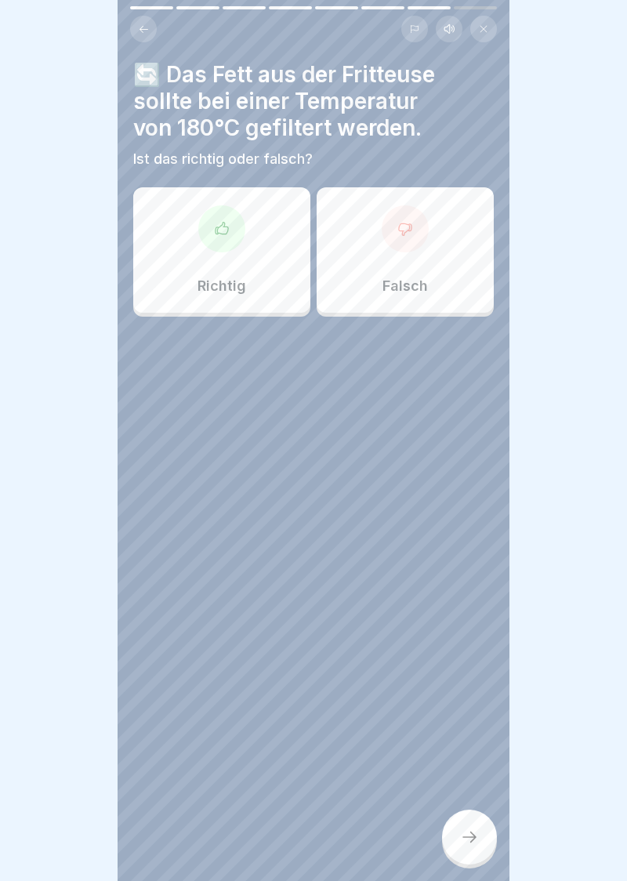
click at [415, 240] on div at bounding box center [405, 228] width 47 height 47
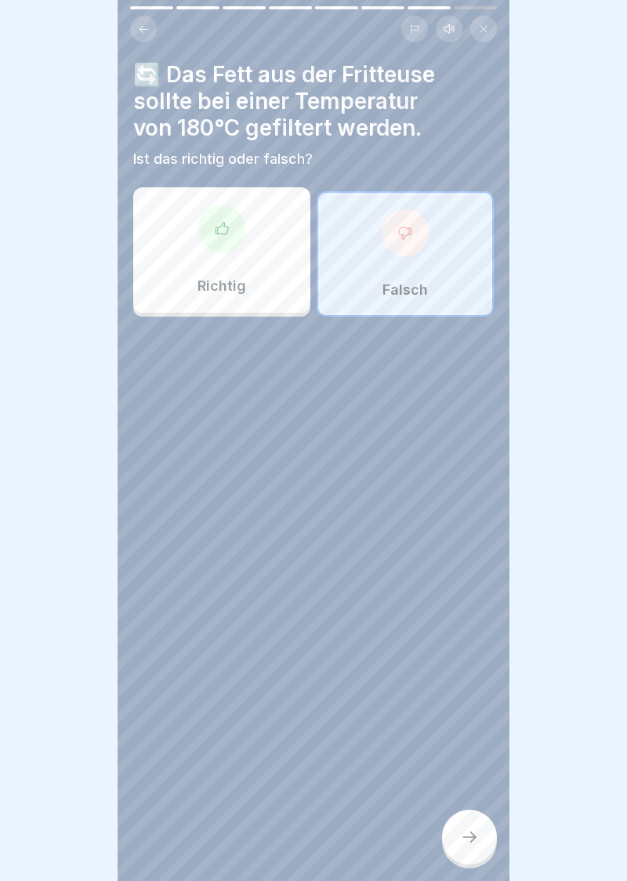
click at [475, 842] on icon at bounding box center [469, 837] width 19 height 19
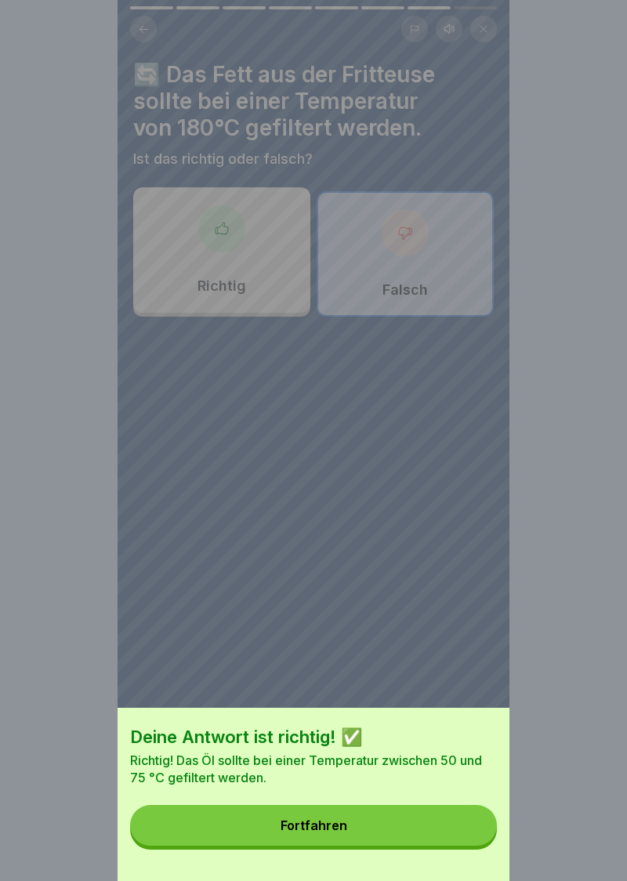
click at [320, 832] on button "Fortfahren" at bounding box center [313, 825] width 367 height 41
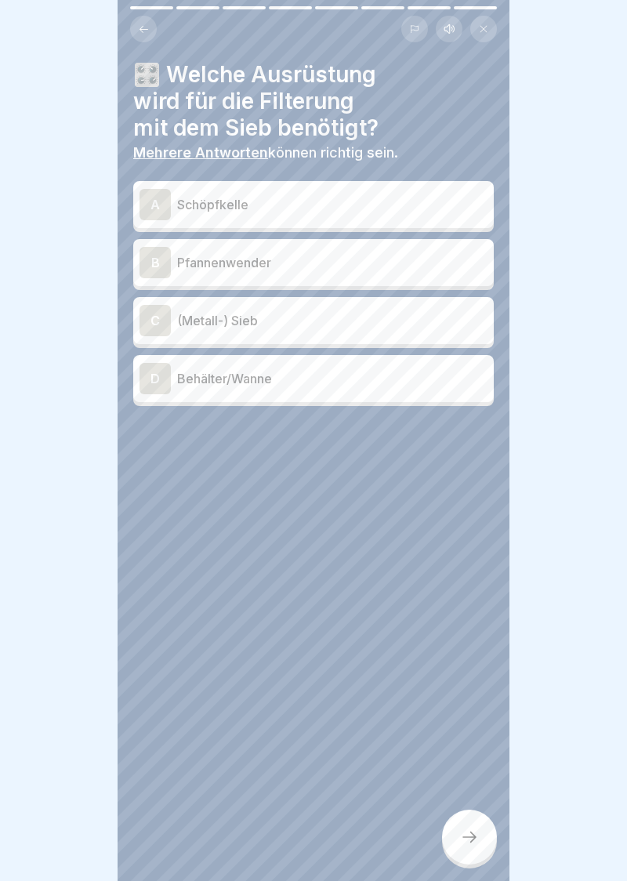
click at [154, 216] on div "A" at bounding box center [155, 204] width 31 height 31
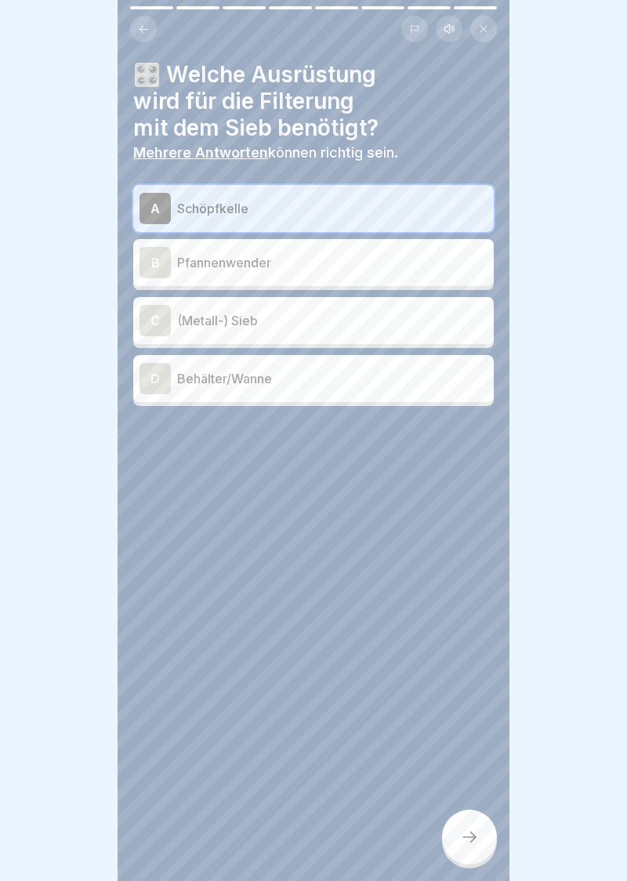
click at [156, 339] on div "C (Metall-) Sieb" at bounding box center [313, 320] width 361 height 47
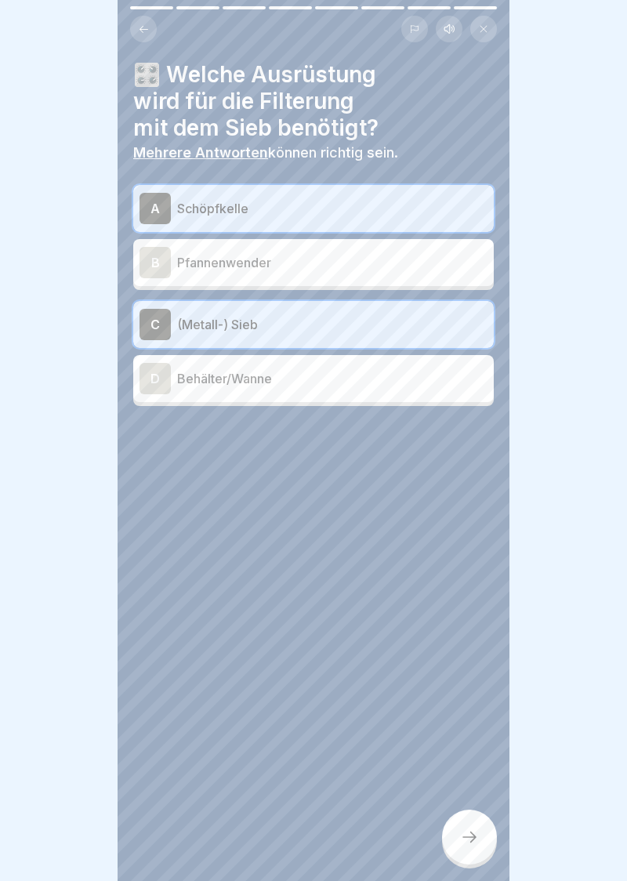
click at [153, 392] on div "D" at bounding box center [155, 378] width 31 height 31
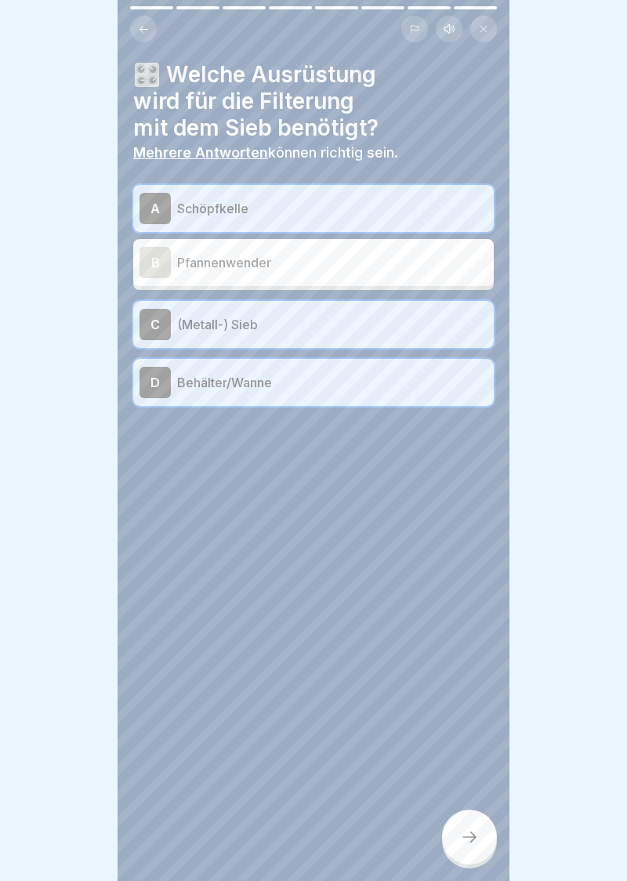
click at [475, 843] on icon at bounding box center [469, 837] width 19 height 19
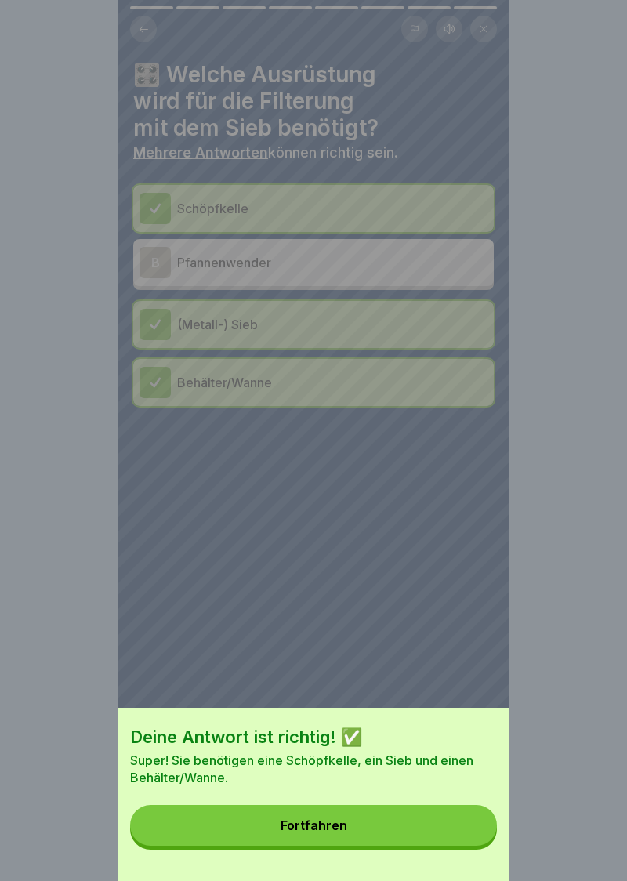
click at [299, 836] on button "Fortfahren" at bounding box center [313, 825] width 367 height 41
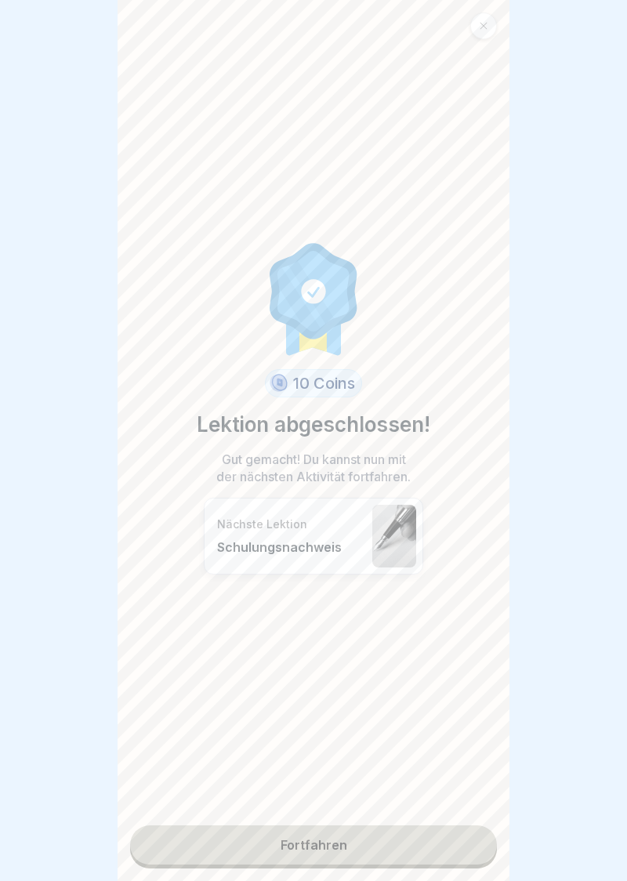
click at [304, 852] on link "Fortfahren" at bounding box center [313, 844] width 367 height 39
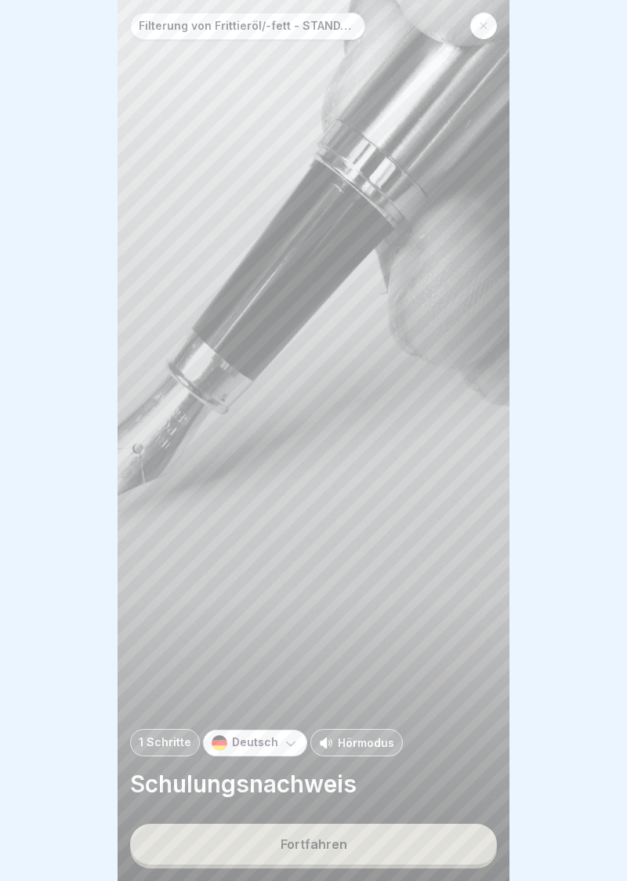
click at [310, 848] on div "Fortfahren" at bounding box center [314, 844] width 67 height 14
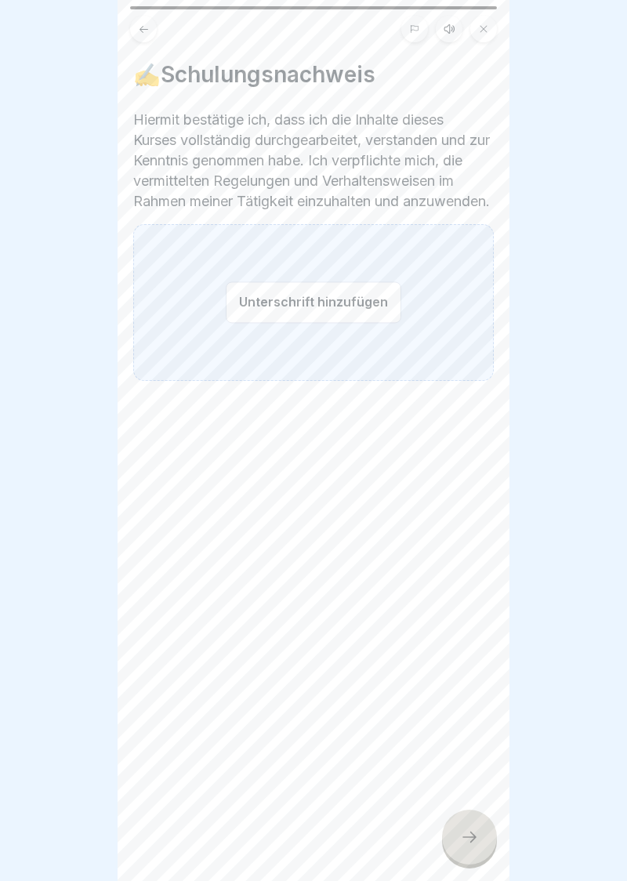
click at [306, 323] on button "Unterschrift hinzufügen" at bounding box center [314, 302] width 176 height 42
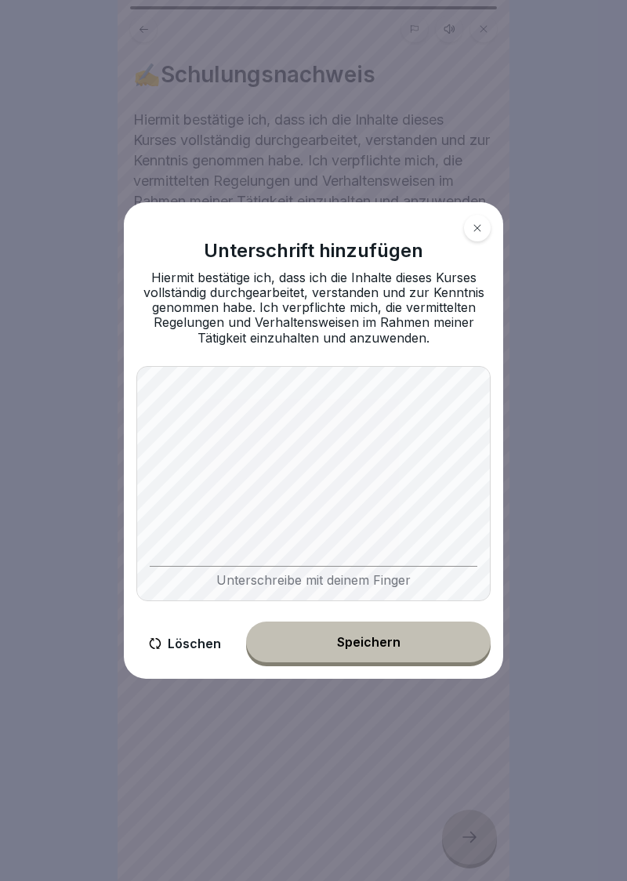
click at [359, 658] on button "Speichern" at bounding box center [368, 642] width 245 height 41
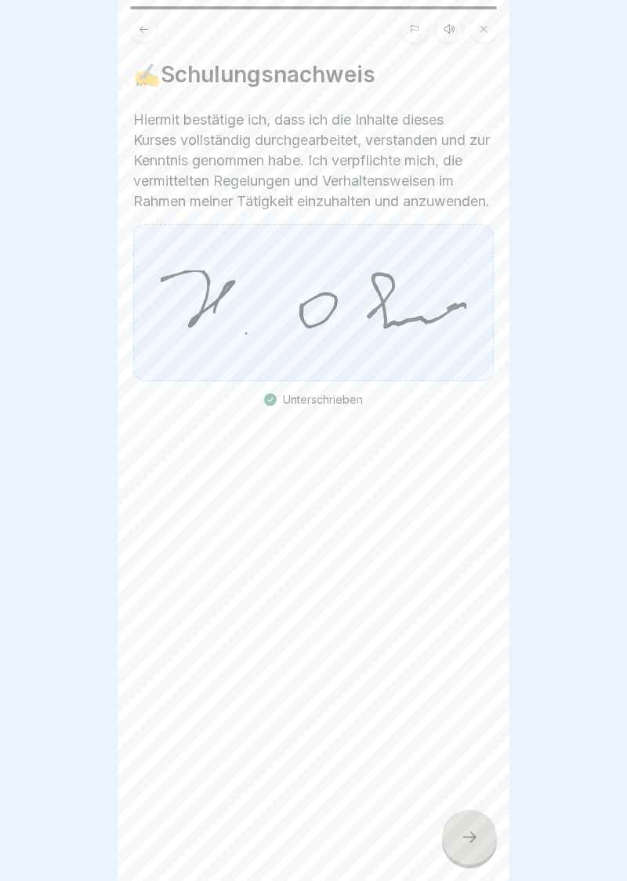
click at [473, 848] on div at bounding box center [469, 837] width 55 height 55
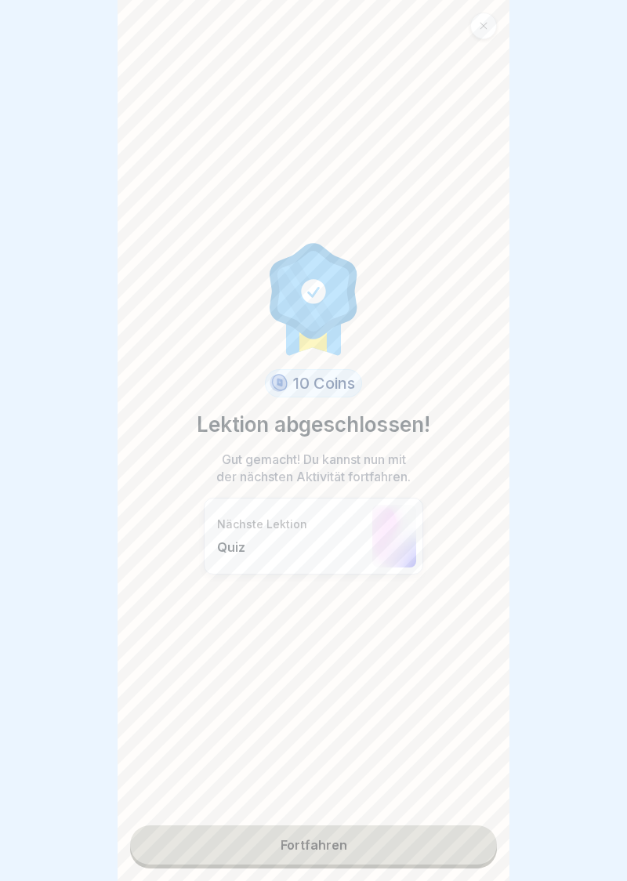
click at [320, 851] on link "Fortfahren" at bounding box center [313, 844] width 367 height 39
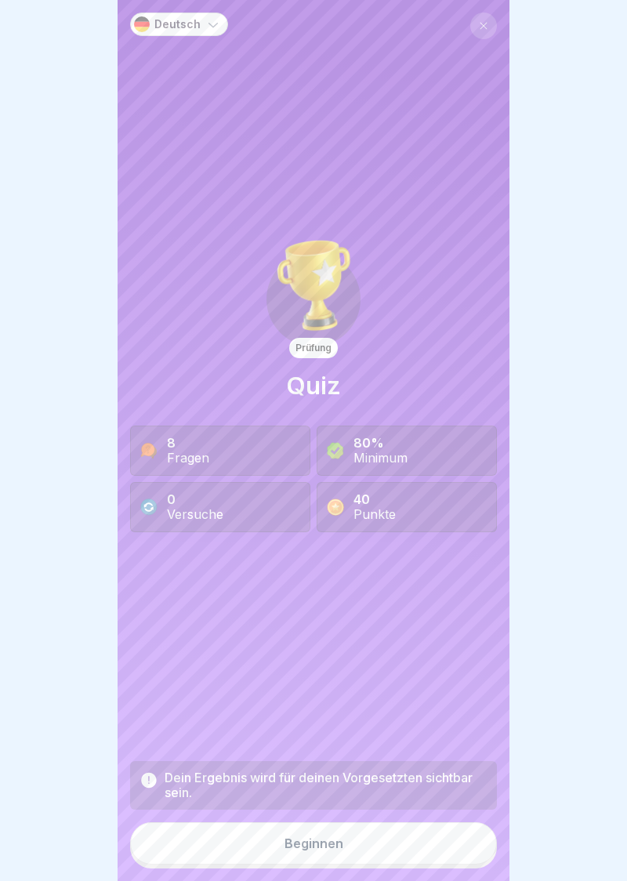
click at [322, 850] on div "Beginnen" at bounding box center [314, 843] width 59 height 14
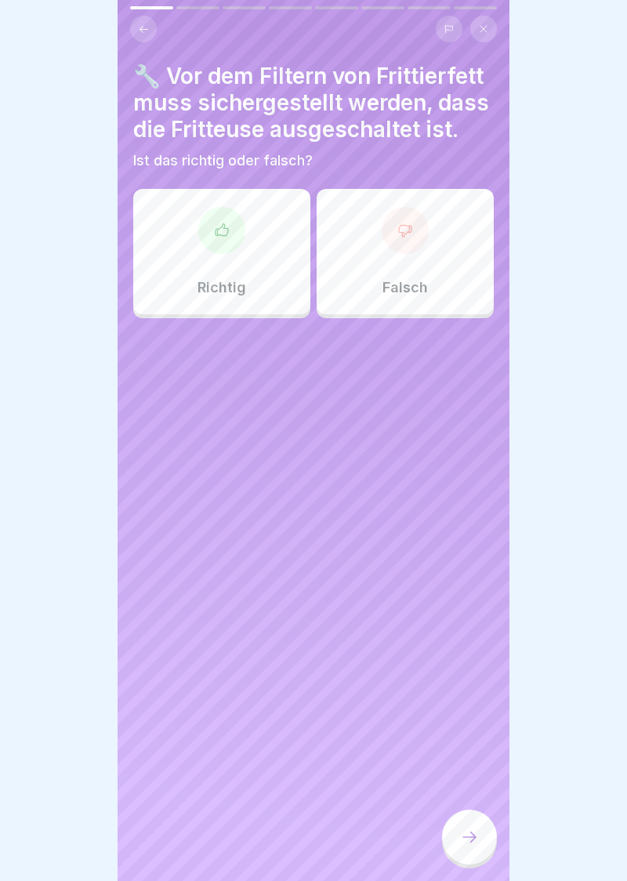
click at [226, 241] on div at bounding box center [221, 230] width 47 height 47
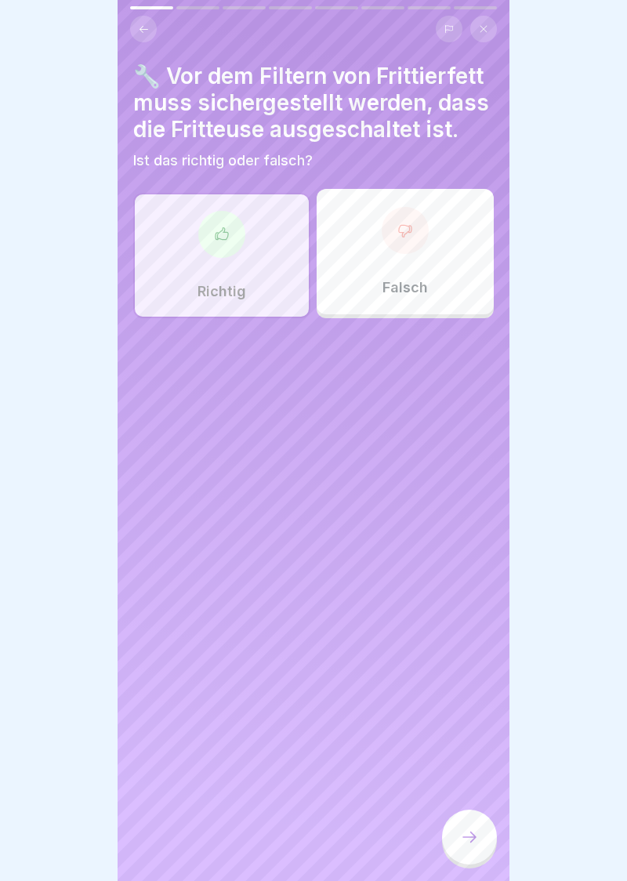
click at [477, 850] on div at bounding box center [469, 837] width 55 height 55
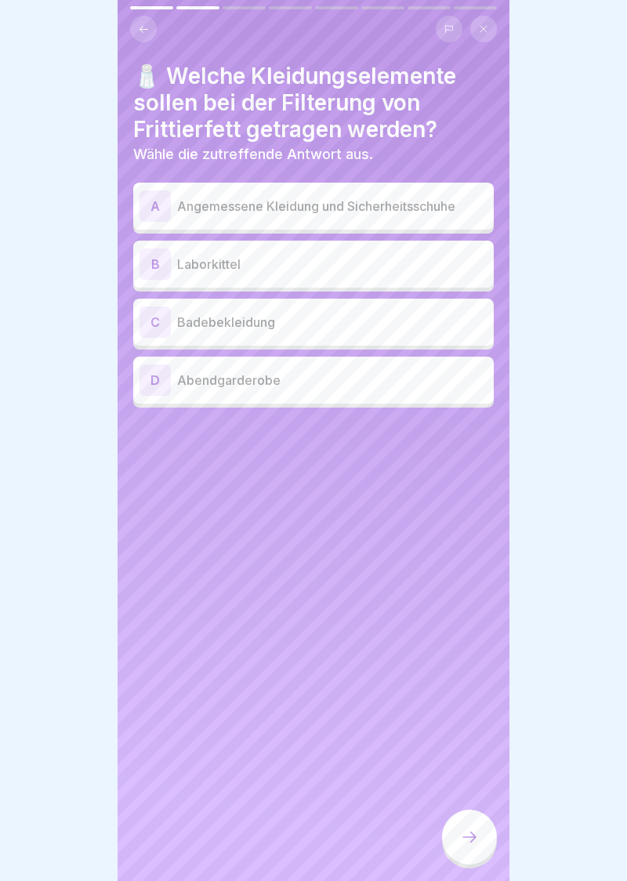
click at [157, 205] on div "A" at bounding box center [155, 205] width 31 height 31
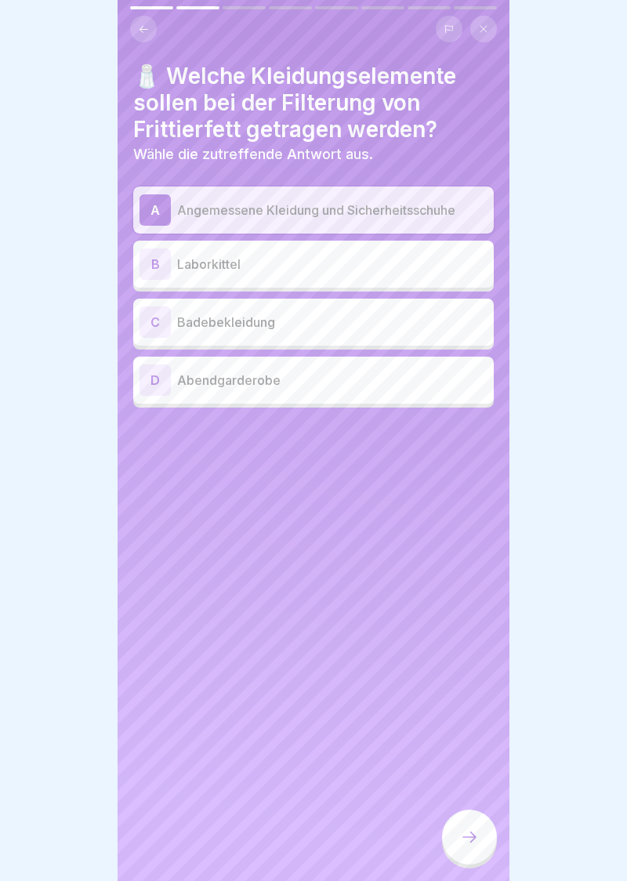
click at [476, 849] on div at bounding box center [469, 837] width 55 height 55
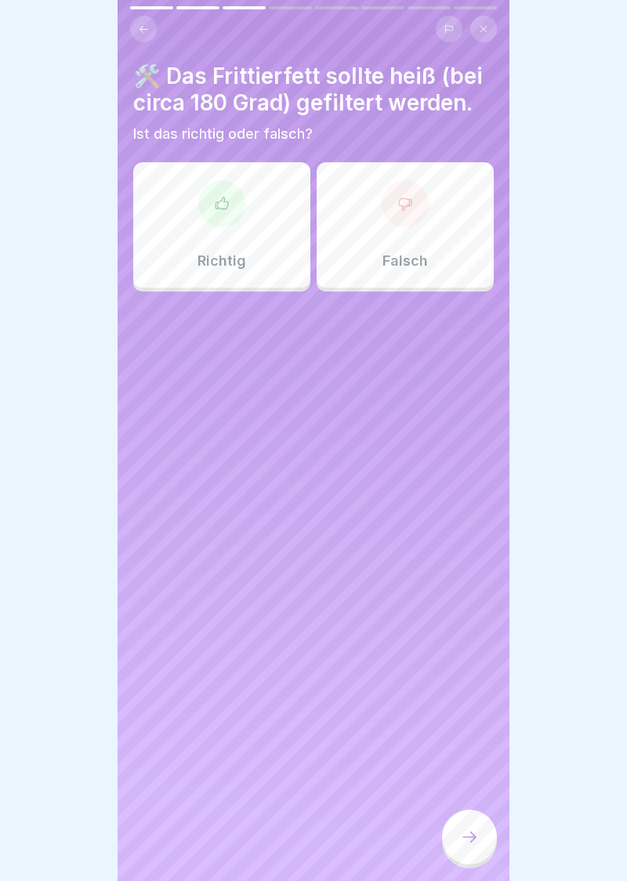
click at [415, 210] on div at bounding box center [405, 203] width 47 height 47
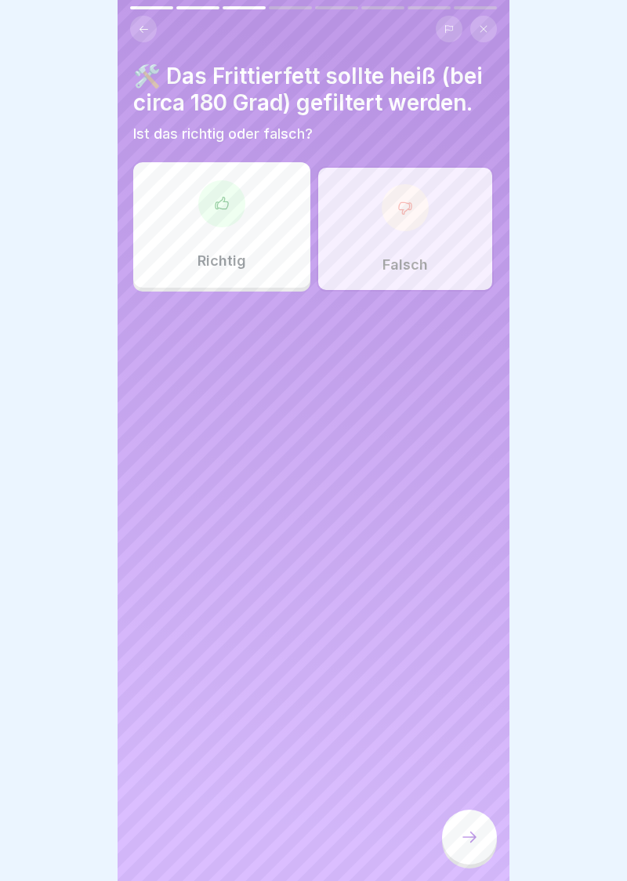
click at [475, 842] on icon at bounding box center [469, 837] width 19 height 19
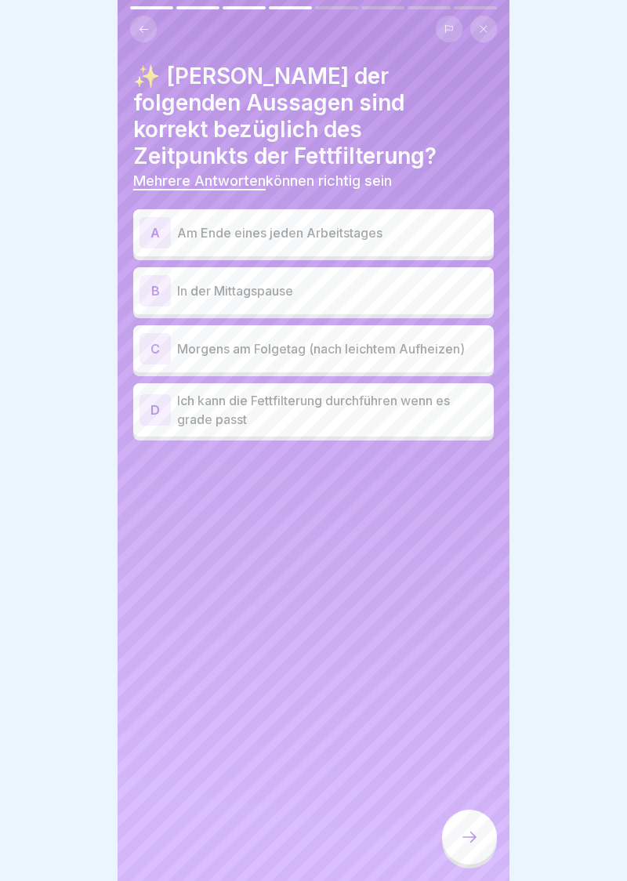
click at [163, 217] on div "A" at bounding box center [155, 232] width 31 height 31
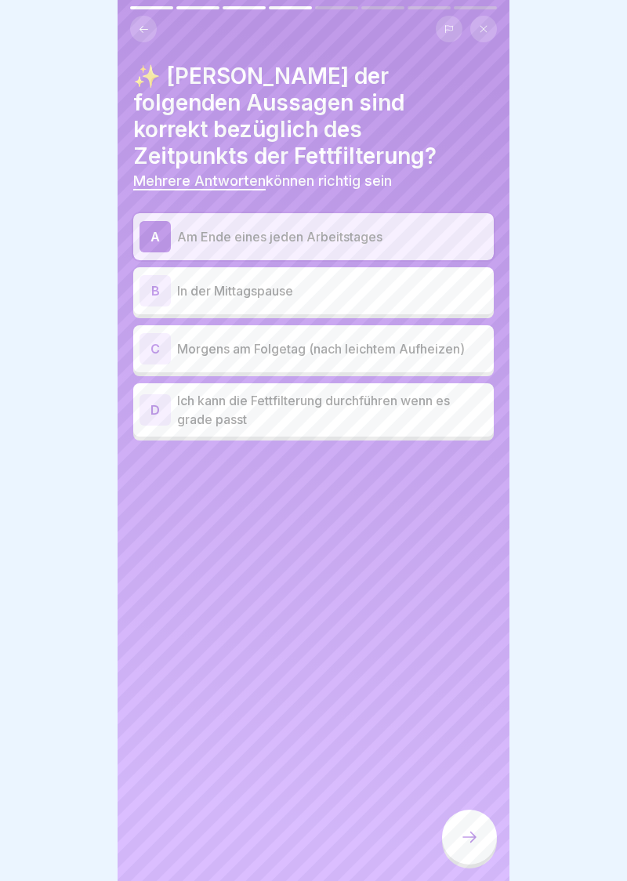
click at [158, 333] on div "C" at bounding box center [155, 348] width 31 height 31
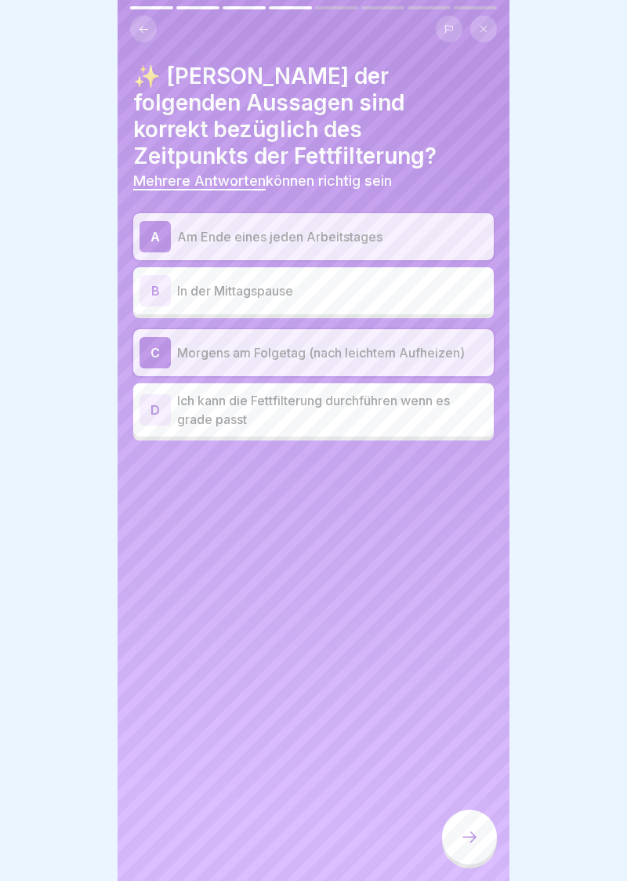
click at [475, 843] on icon at bounding box center [469, 837] width 19 height 19
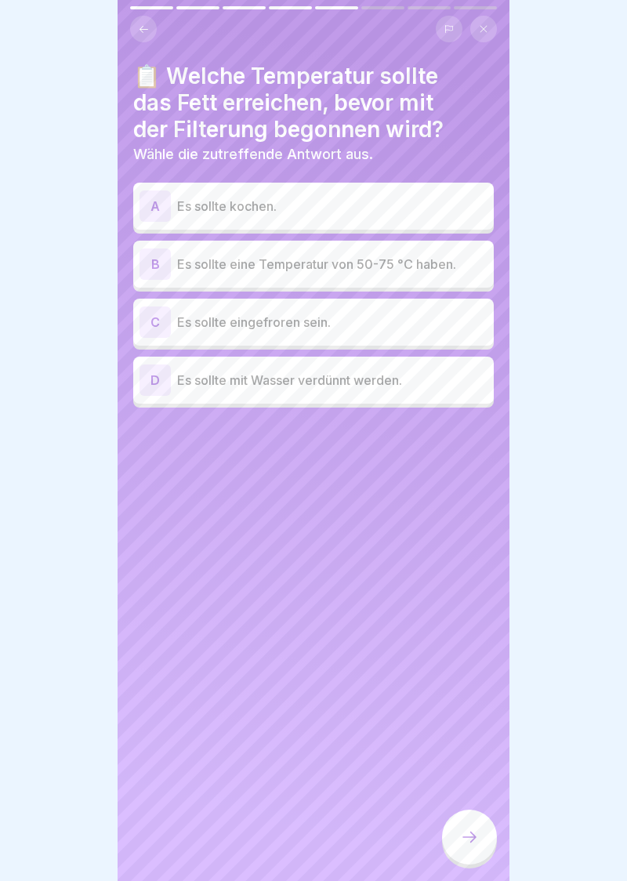
click at [160, 270] on div "B" at bounding box center [155, 263] width 31 height 31
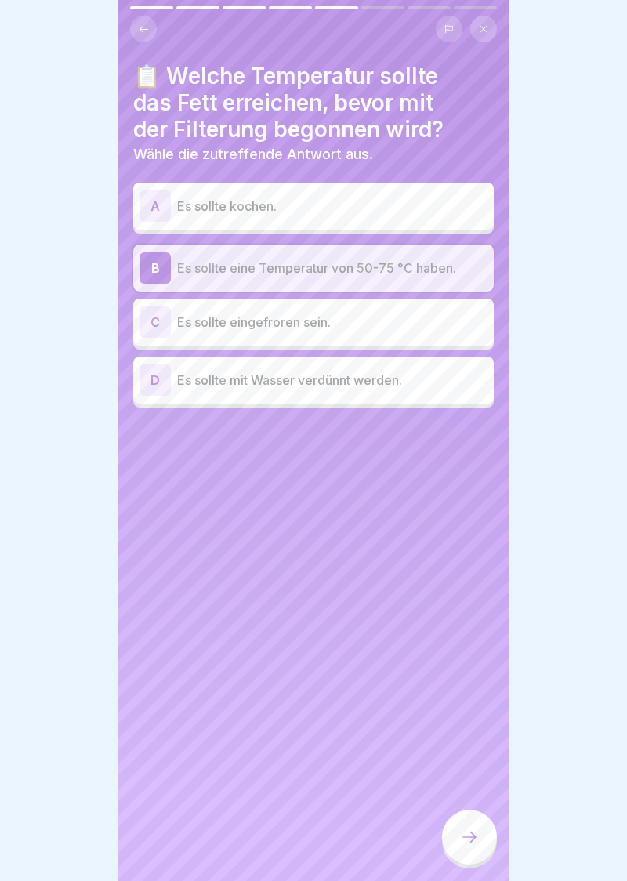
click at [480, 845] on div at bounding box center [469, 837] width 55 height 55
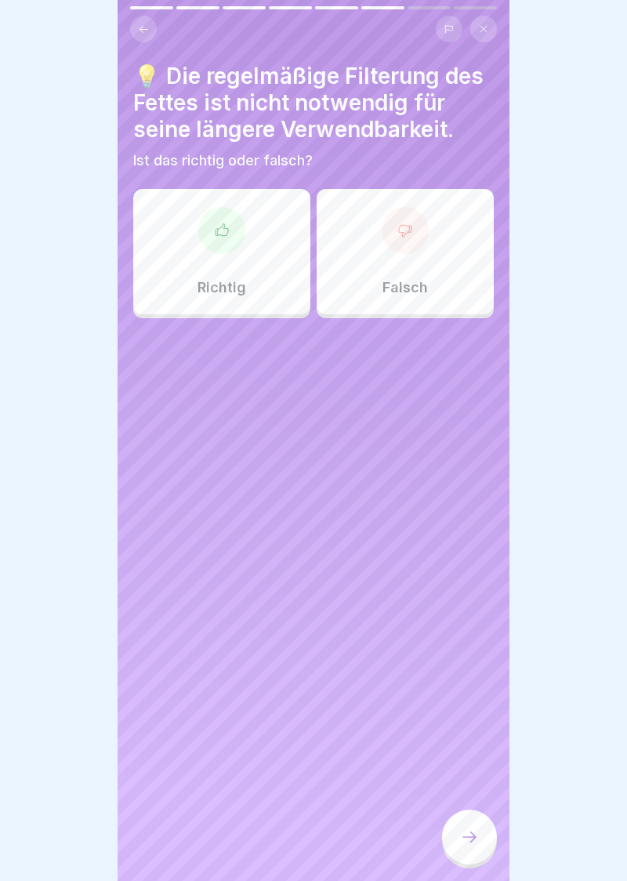
click at [415, 240] on div at bounding box center [405, 230] width 47 height 47
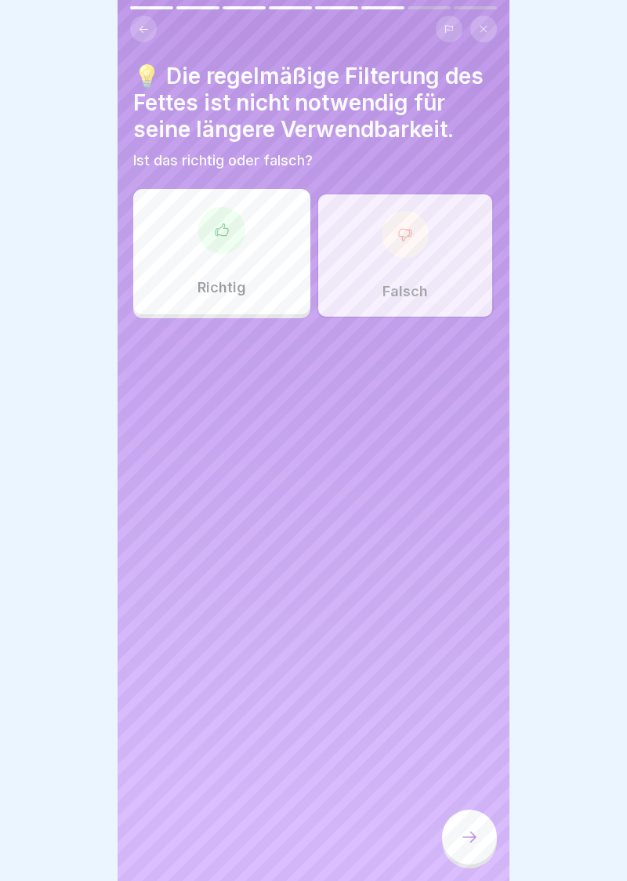
click at [462, 852] on div at bounding box center [469, 837] width 55 height 55
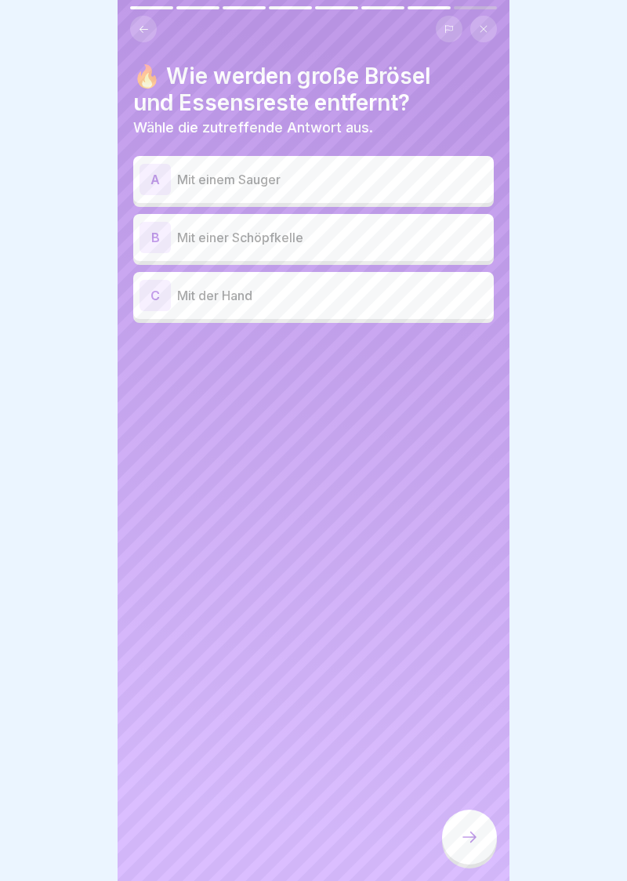
click at [157, 244] on div "B" at bounding box center [155, 237] width 31 height 31
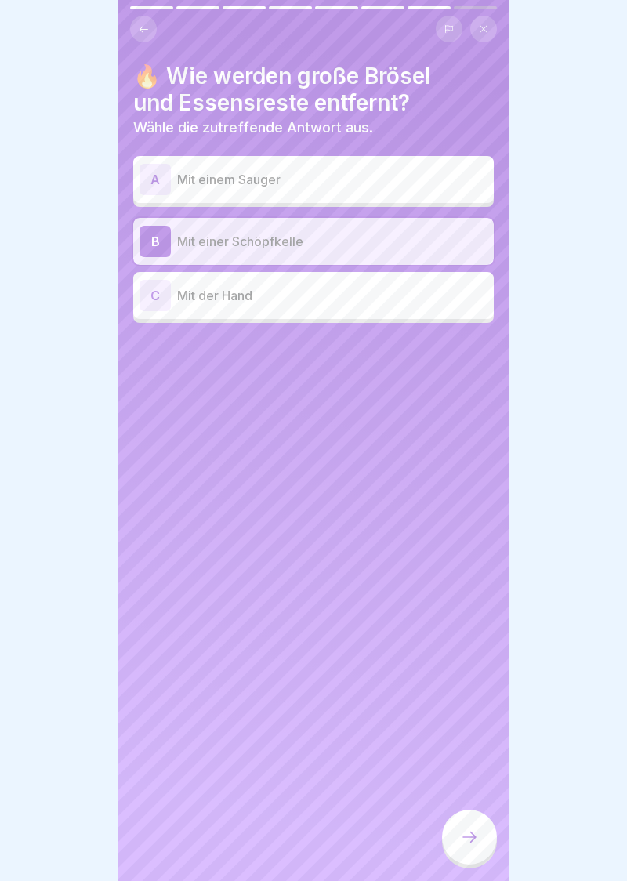
click at [473, 839] on icon at bounding box center [469, 837] width 14 height 11
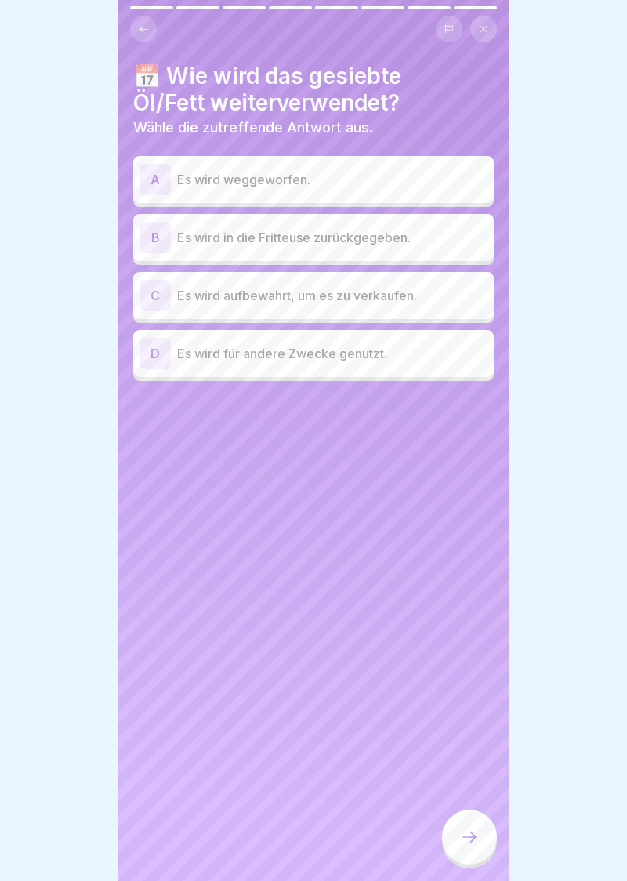
click at [159, 245] on div "B" at bounding box center [155, 237] width 31 height 31
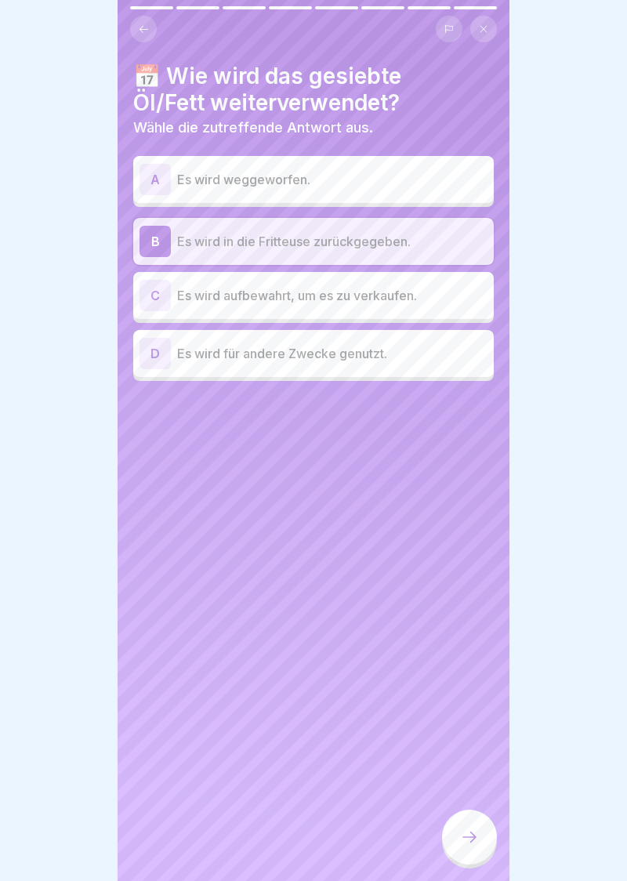
click at [479, 842] on div at bounding box center [469, 837] width 55 height 55
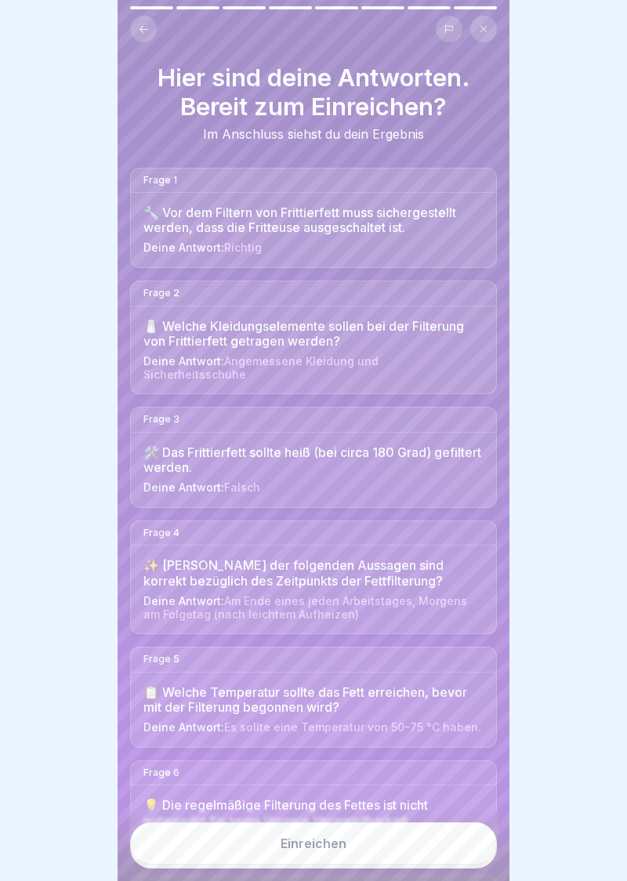
click at [318, 848] on div "Einreichen" at bounding box center [314, 843] width 66 height 14
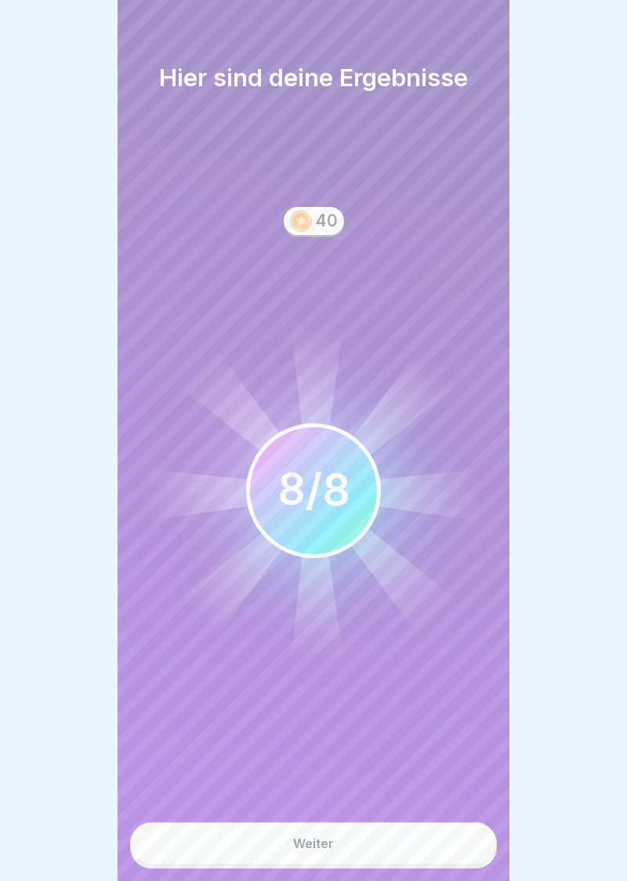
click at [321, 855] on button "Weiter" at bounding box center [313, 843] width 367 height 42
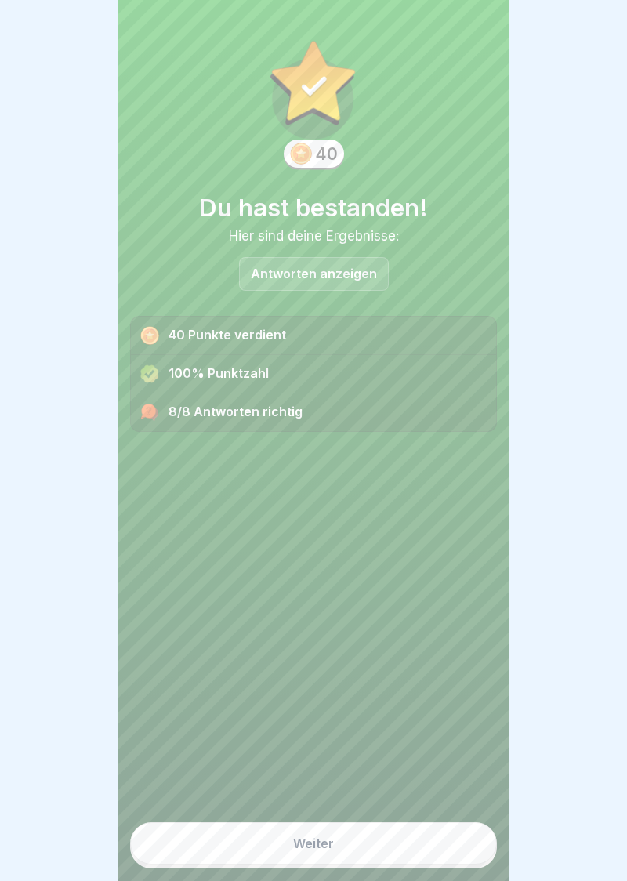
click at [323, 848] on div "Weiter" at bounding box center [313, 843] width 41 height 14
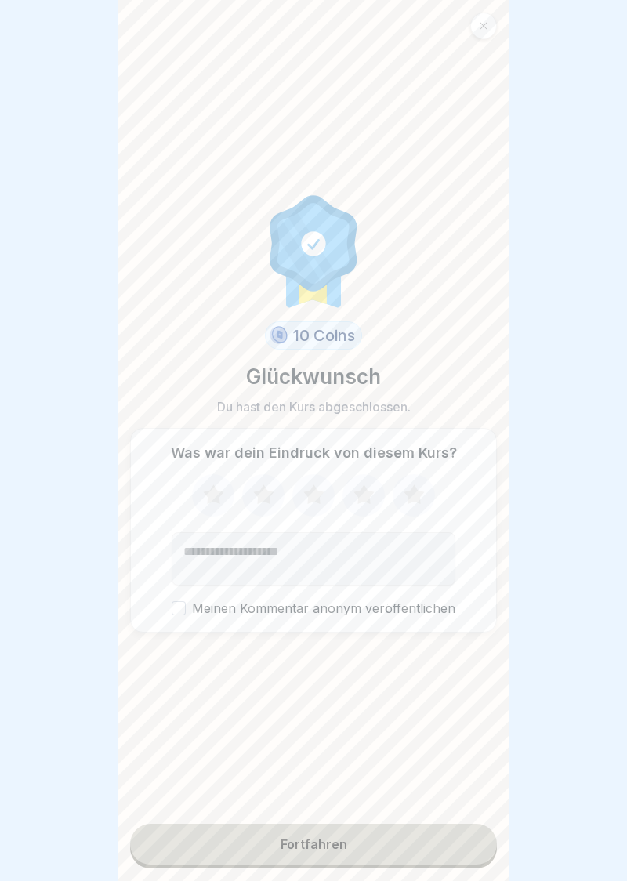
click at [375, 500] on icon at bounding box center [364, 495] width 42 height 41
click at [325, 850] on div "Fortfahren" at bounding box center [314, 844] width 67 height 14
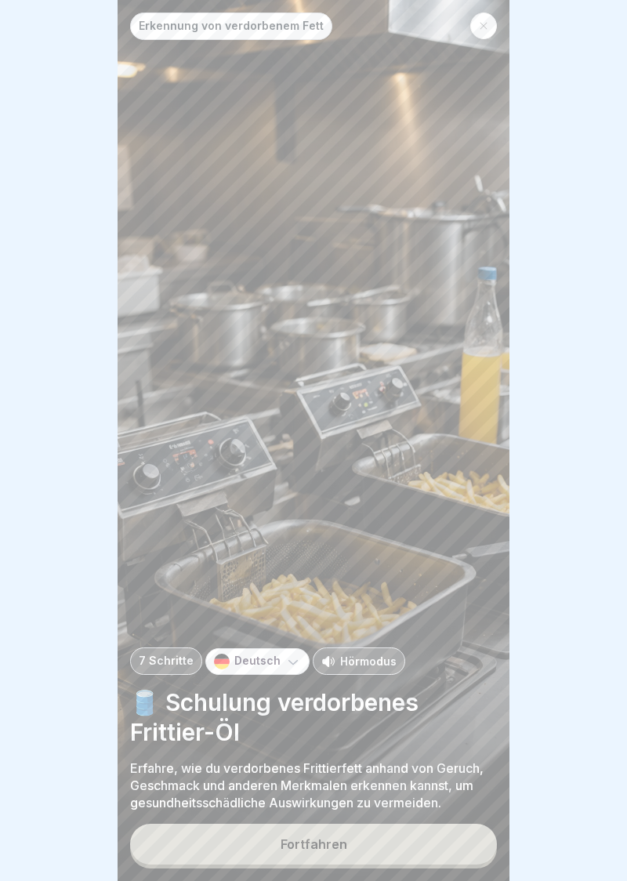
click at [308, 848] on div "Fortfahren" at bounding box center [314, 844] width 67 height 14
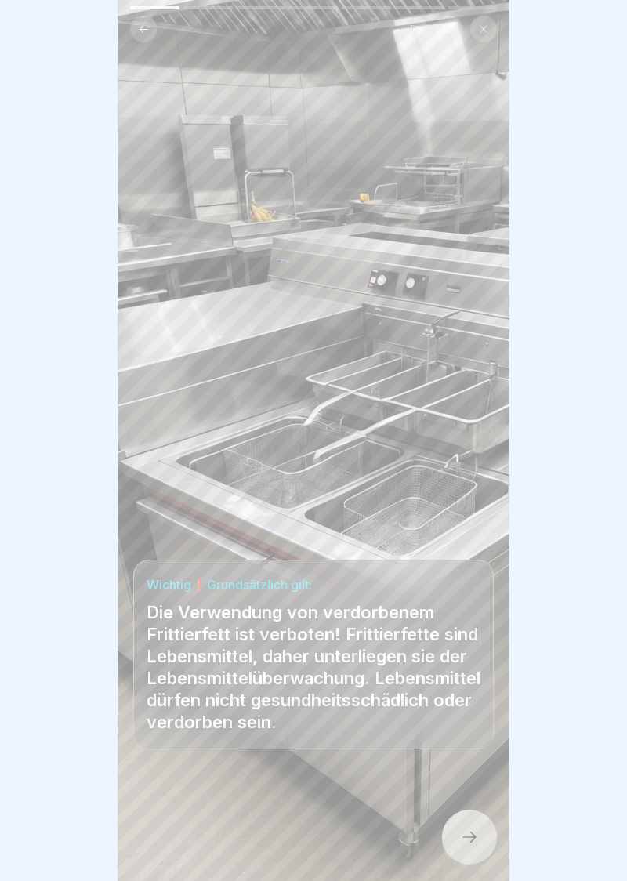
click at [471, 853] on div at bounding box center [469, 837] width 55 height 55
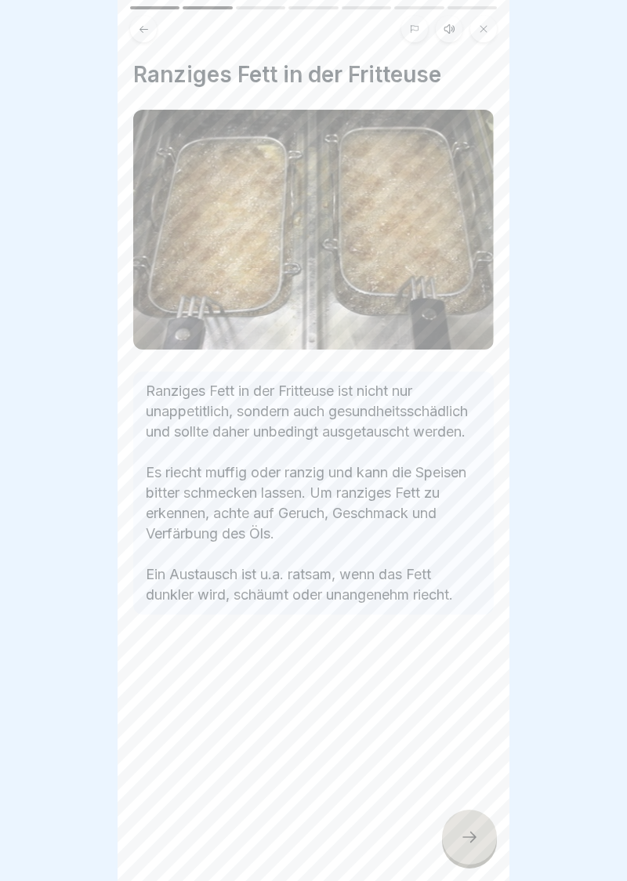
click at [470, 850] on div at bounding box center [469, 837] width 55 height 55
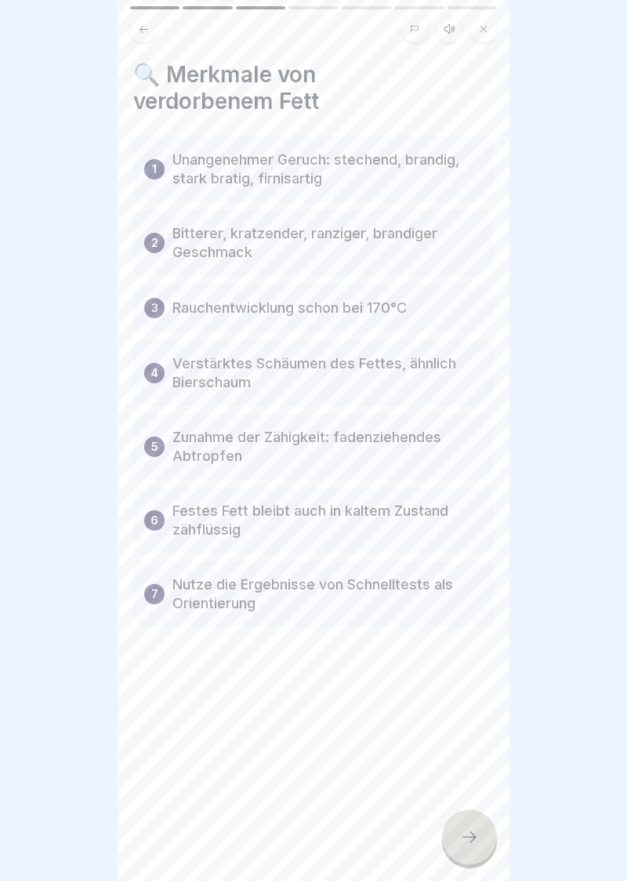
click at [477, 846] on icon at bounding box center [469, 837] width 19 height 19
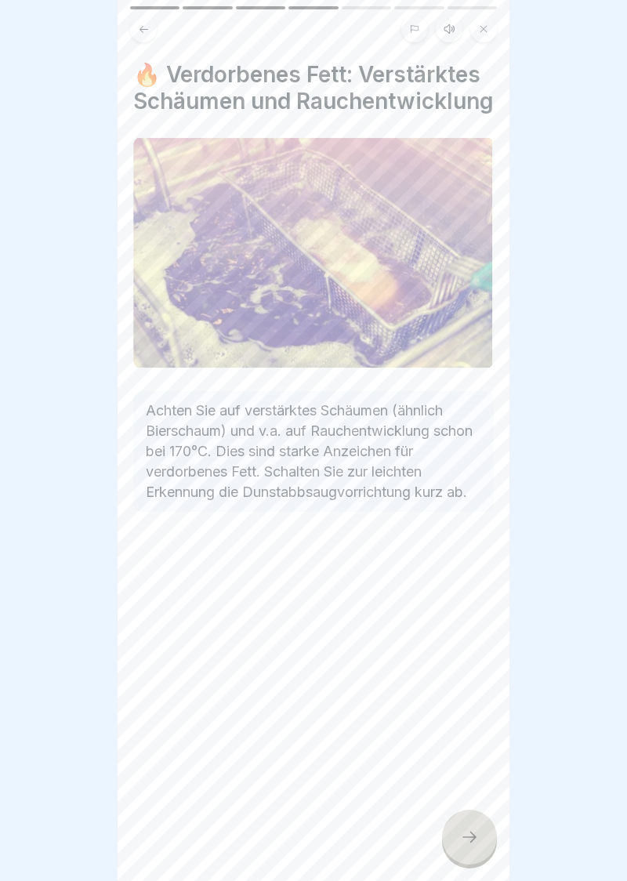
click at [473, 859] on div at bounding box center [469, 837] width 55 height 55
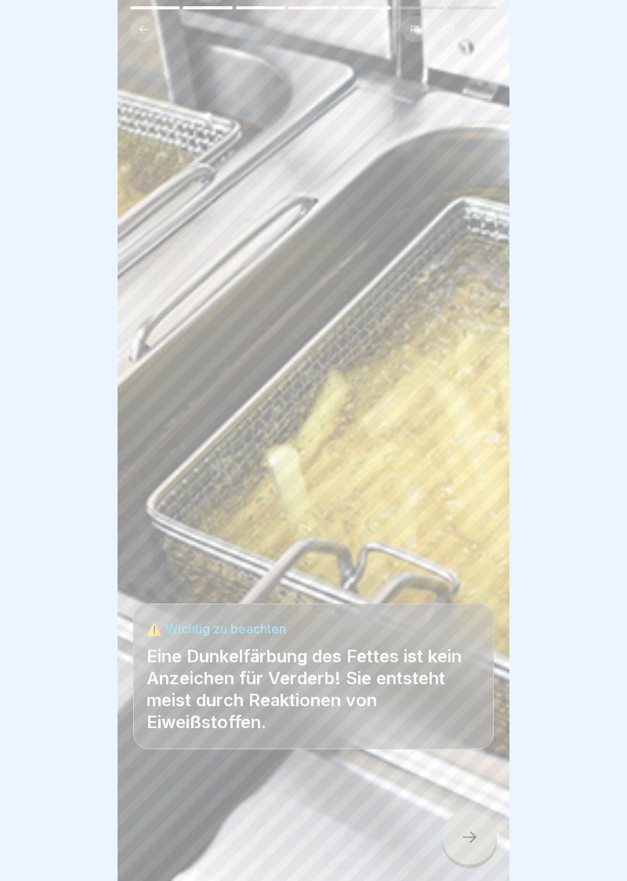
click at [472, 854] on div at bounding box center [469, 837] width 55 height 55
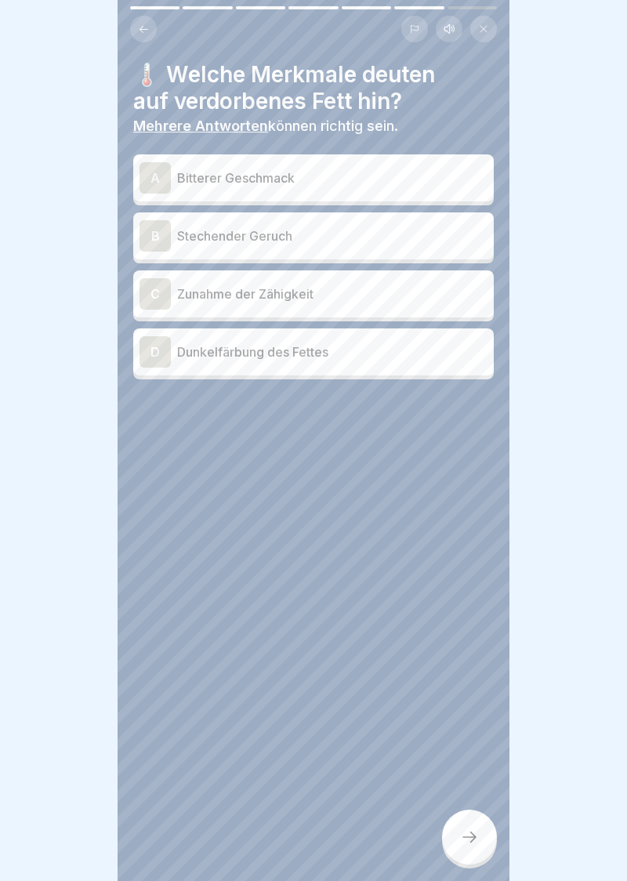
click at [163, 233] on div "B" at bounding box center [155, 235] width 31 height 31
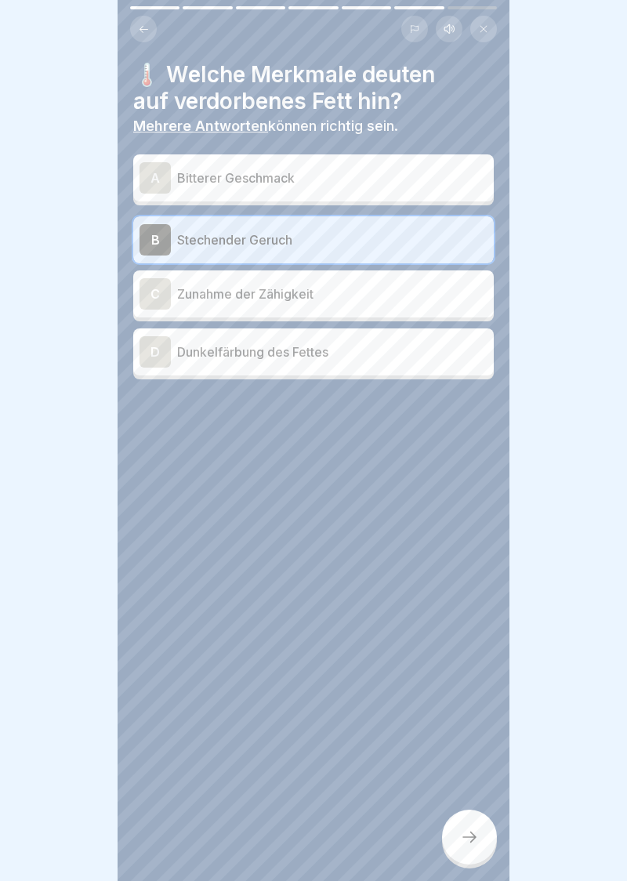
click at [152, 353] on div "D" at bounding box center [155, 351] width 31 height 31
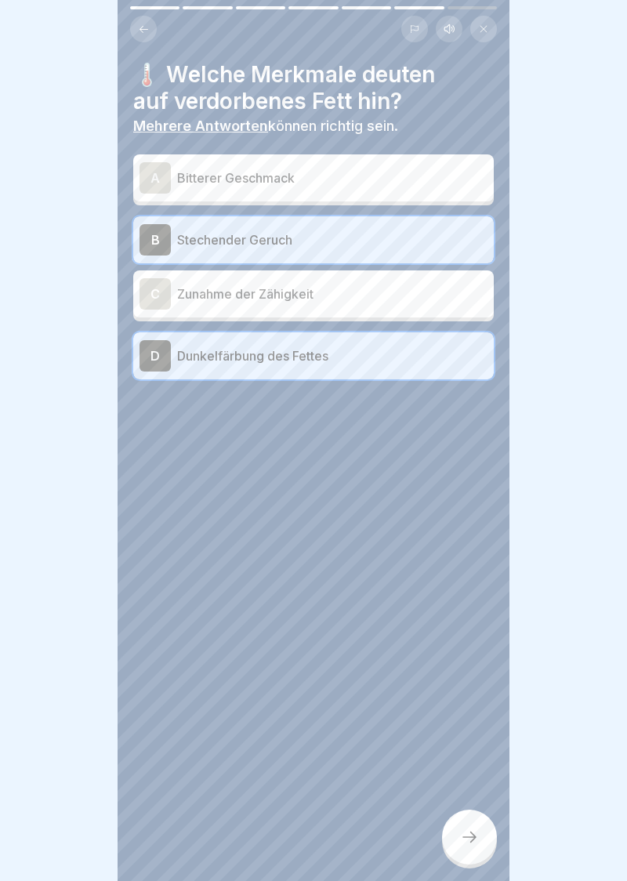
click at [154, 183] on div "A" at bounding box center [155, 177] width 31 height 31
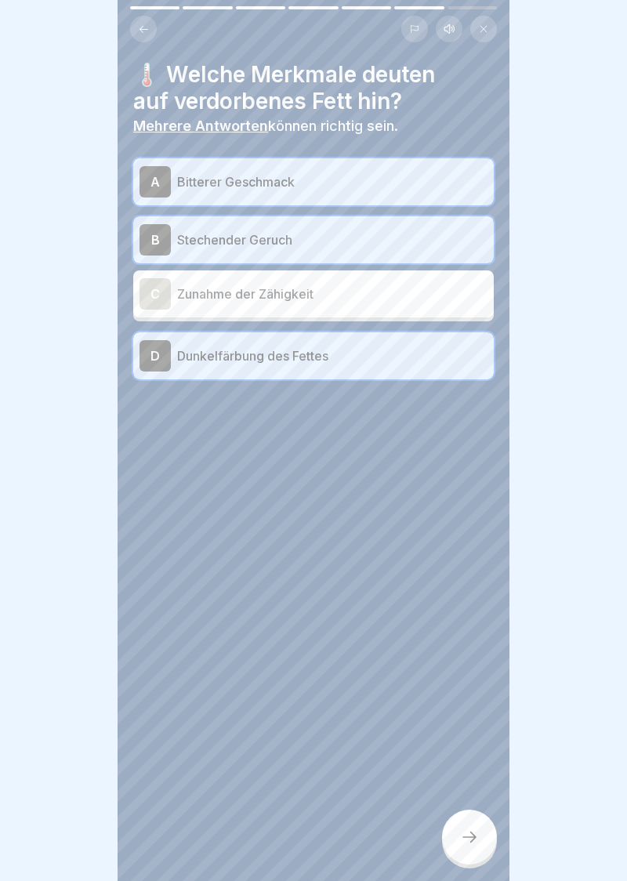
click at [154, 303] on div "C" at bounding box center [155, 293] width 31 height 31
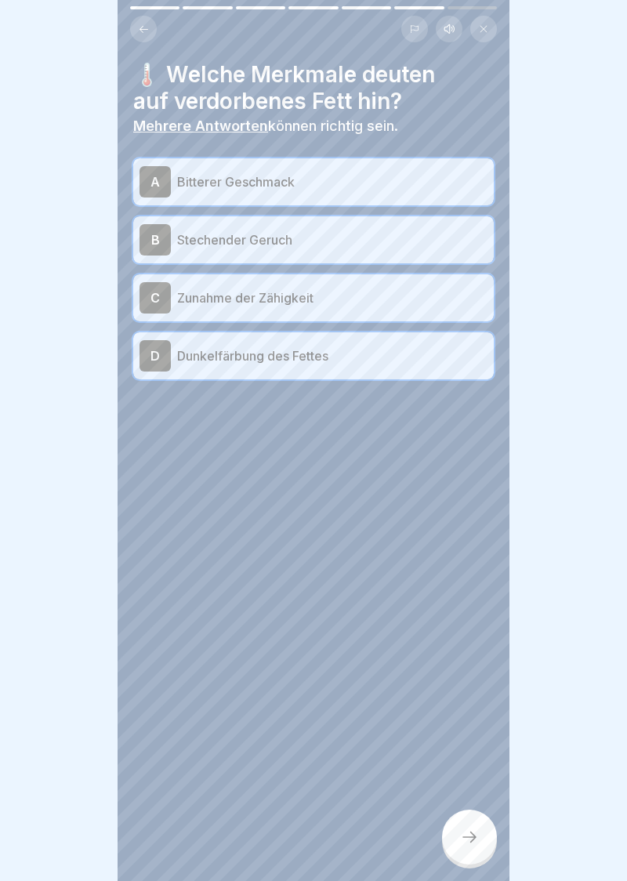
click at [155, 362] on div "D" at bounding box center [155, 355] width 31 height 31
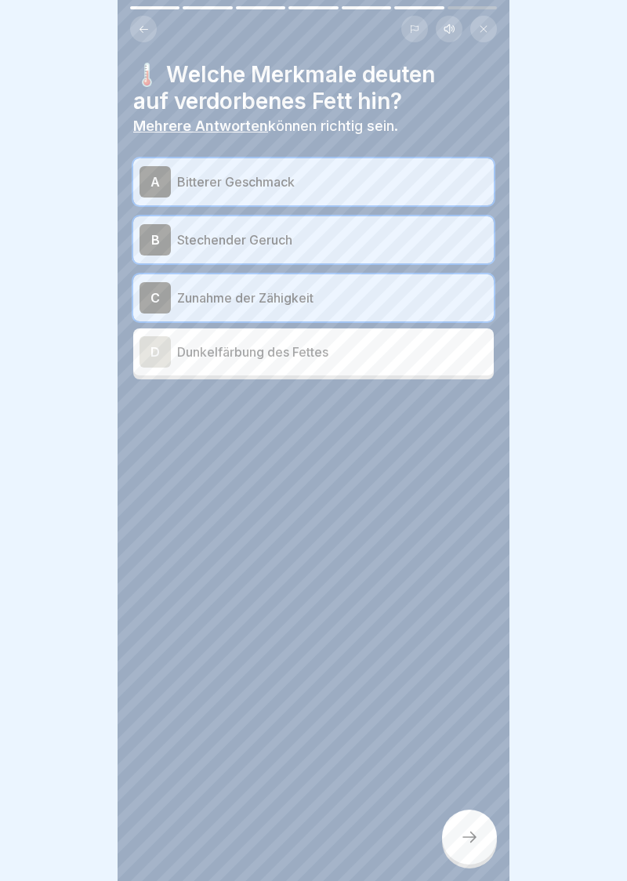
click at [470, 853] on div at bounding box center [469, 837] width 55 height 55
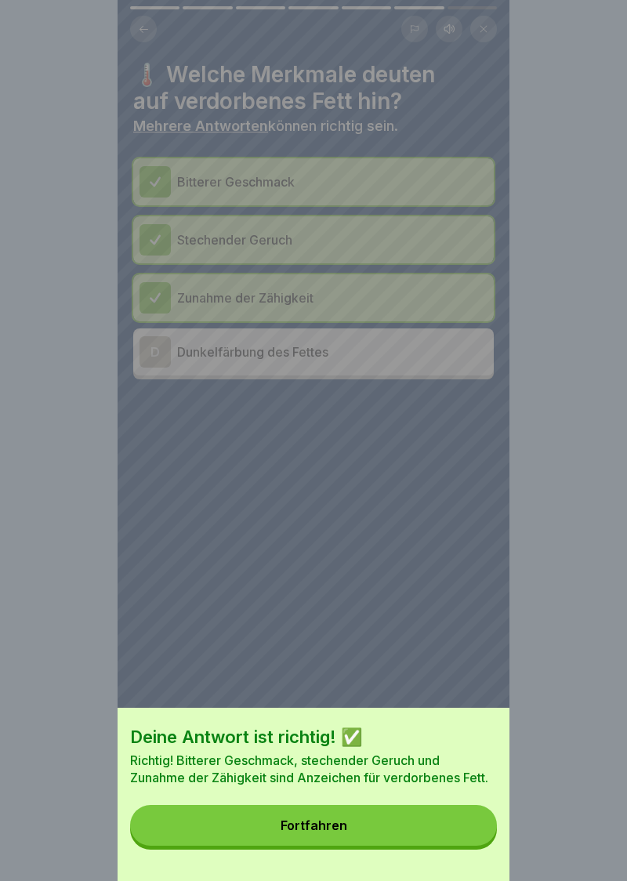
click at [322, 833] on button "Fortfahren" at bounding box center [313, 825] width 367 height 41
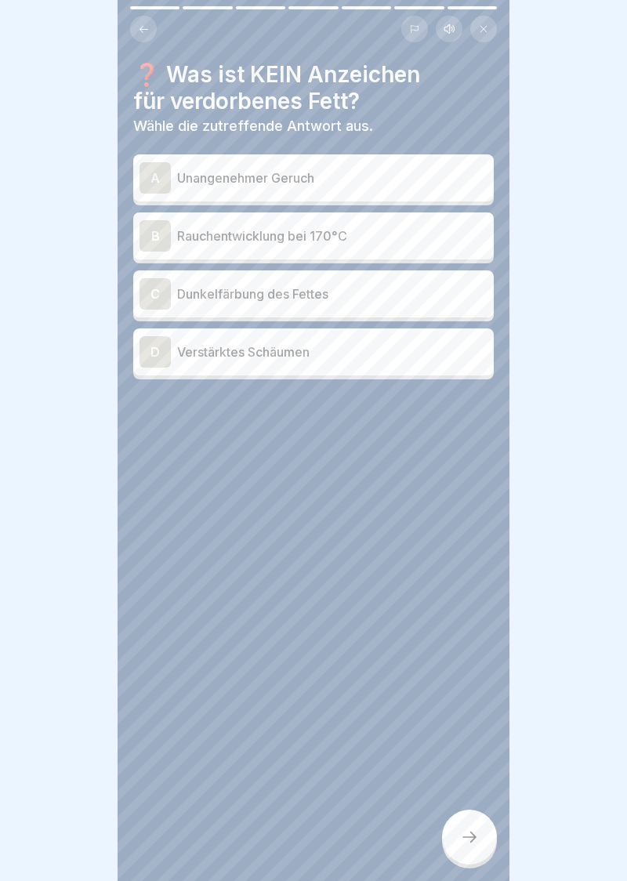
click at [165, 296] on div "C" at bounding box center [155, 293] width 31 height 31
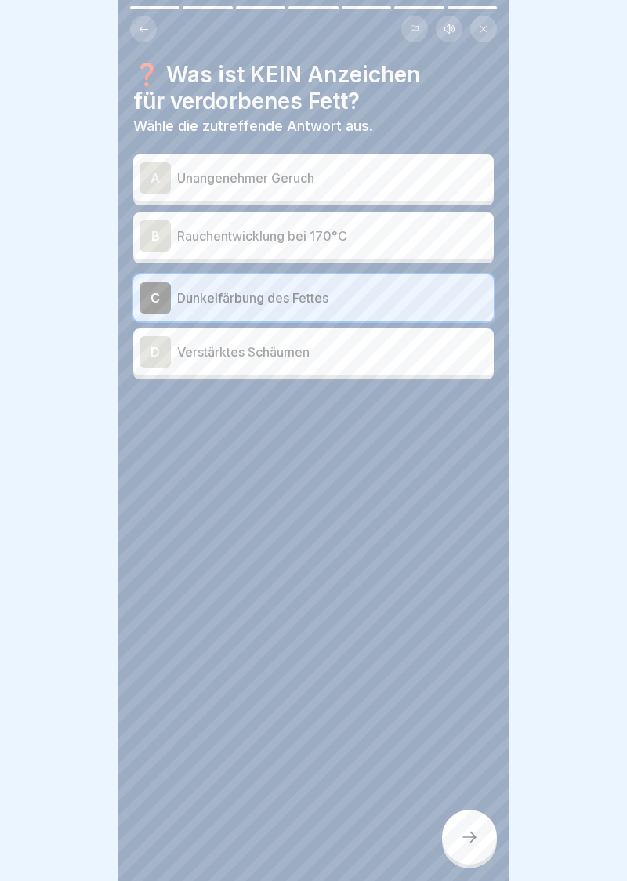
click at [472, 853] on div at bounding box center [469, 837] width 55 height 55
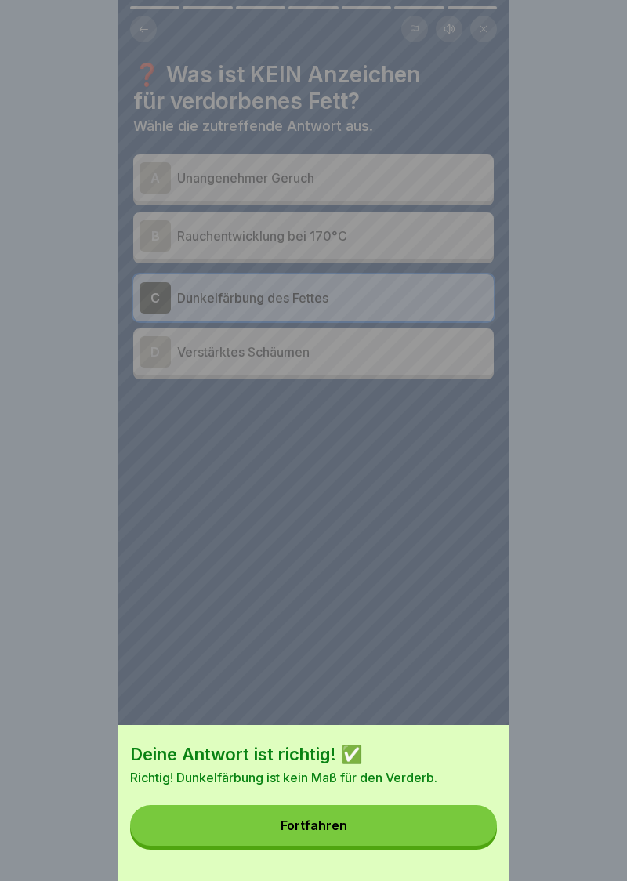
click at [309, 834] on button "Fortfahren" at bounding box center [313, 825] width 367 height 41
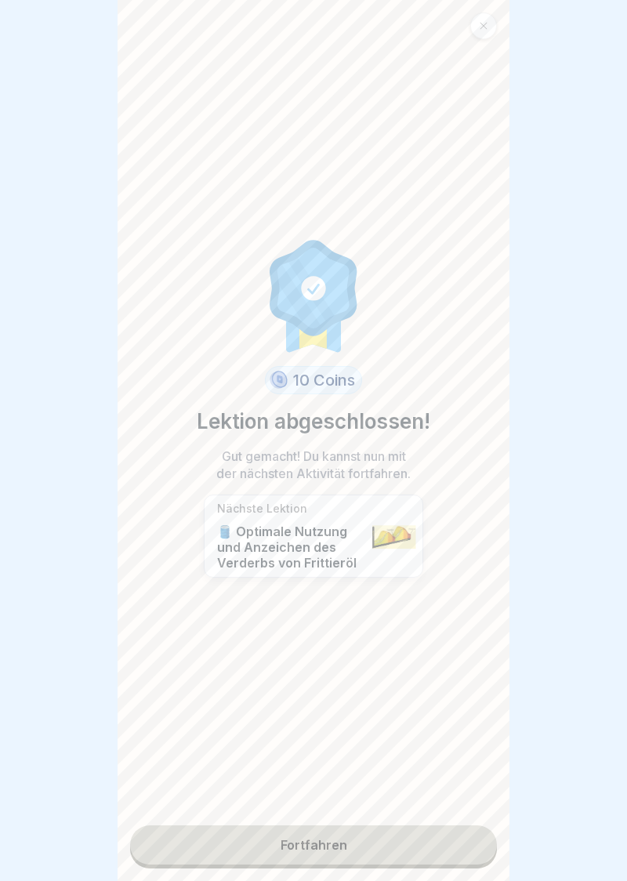
click at [327, 851] on link "Fortfahren" at bounding box center [313, 844] width 367 height 39
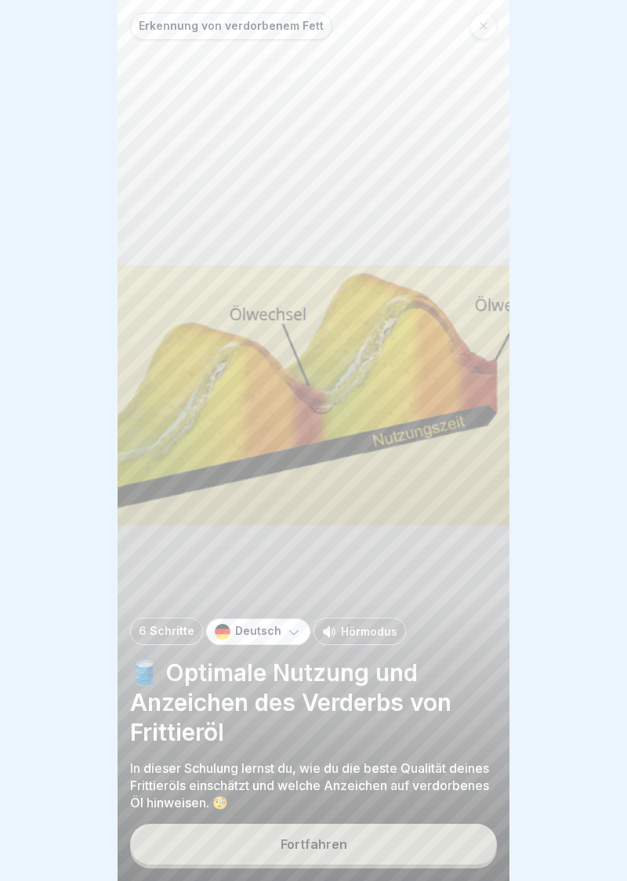
click at [319, 841] on div "Fortfahren" at bounding box center [314, 844] width 67 height 14
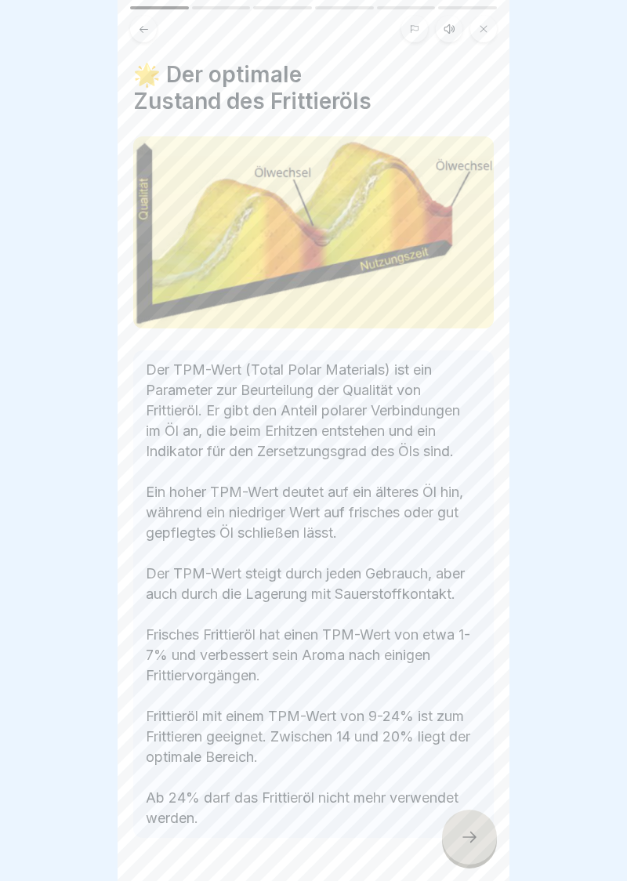
click at [472, 838] on icon at bounding box center [469, 837] width 19 height 19
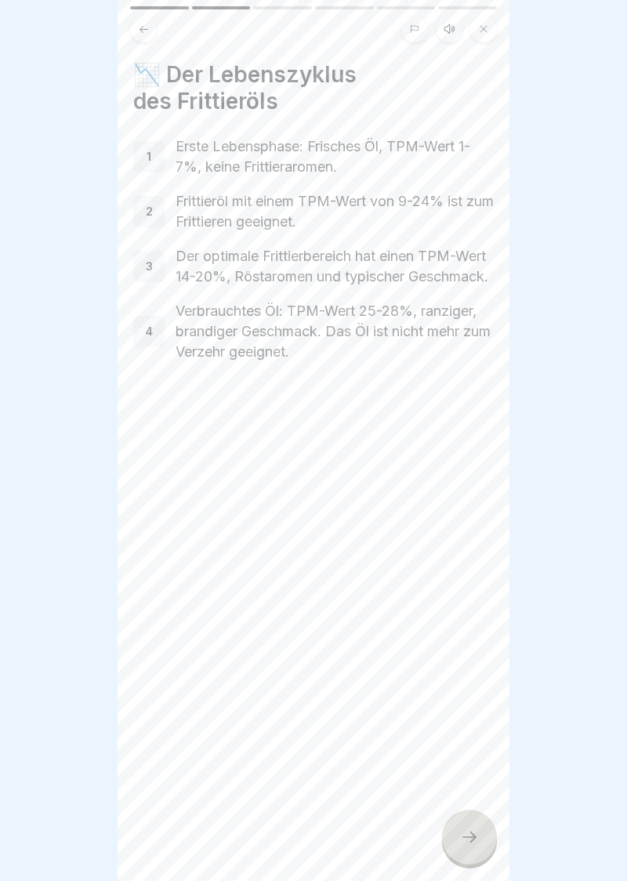
click at [470, 841] on icon at bounding box center [469, 837] width 14 height 11
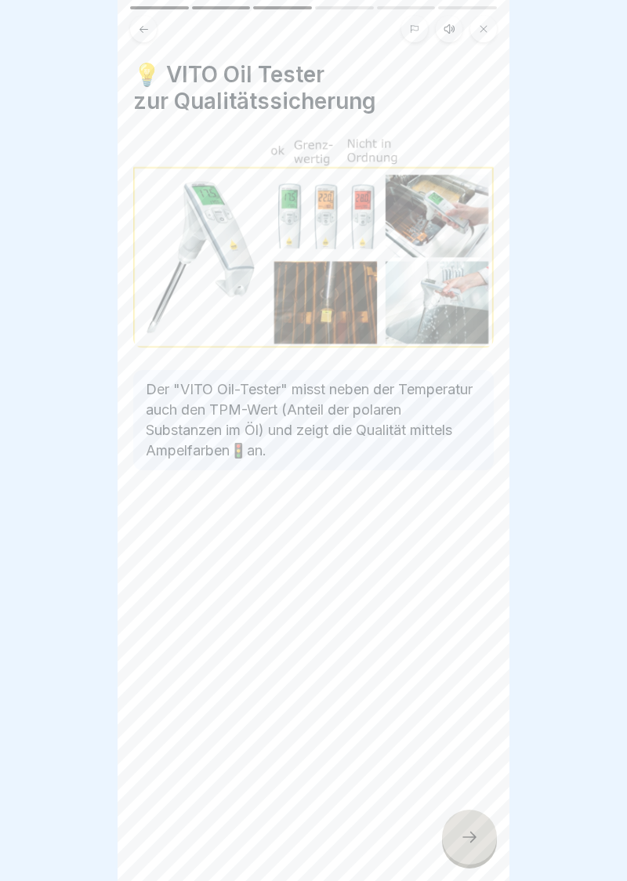
click at [464, 827] on div at bounding box center [469, 837] width 55 height 55
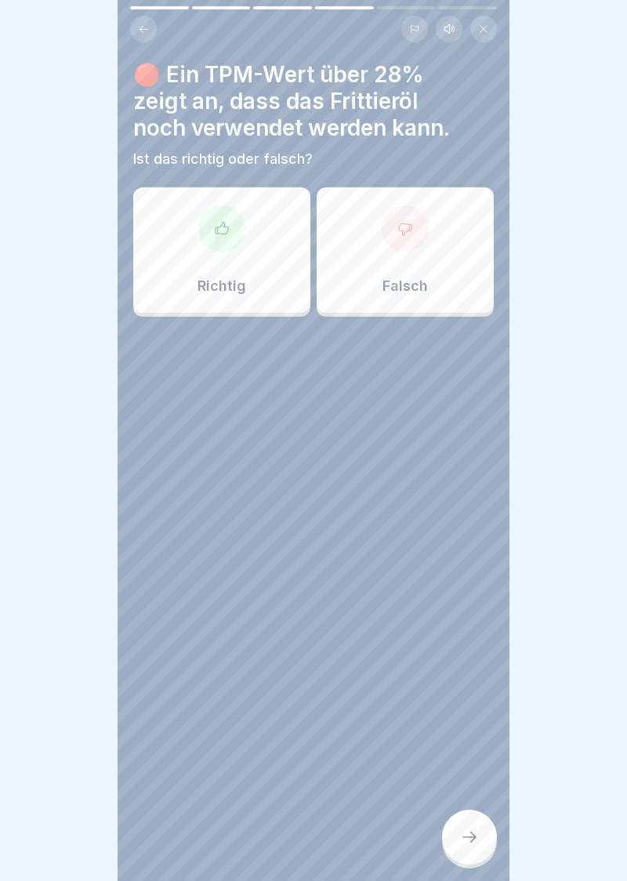
click at [418, 241] on div at bounding box center [405, 228] width 47 height 47
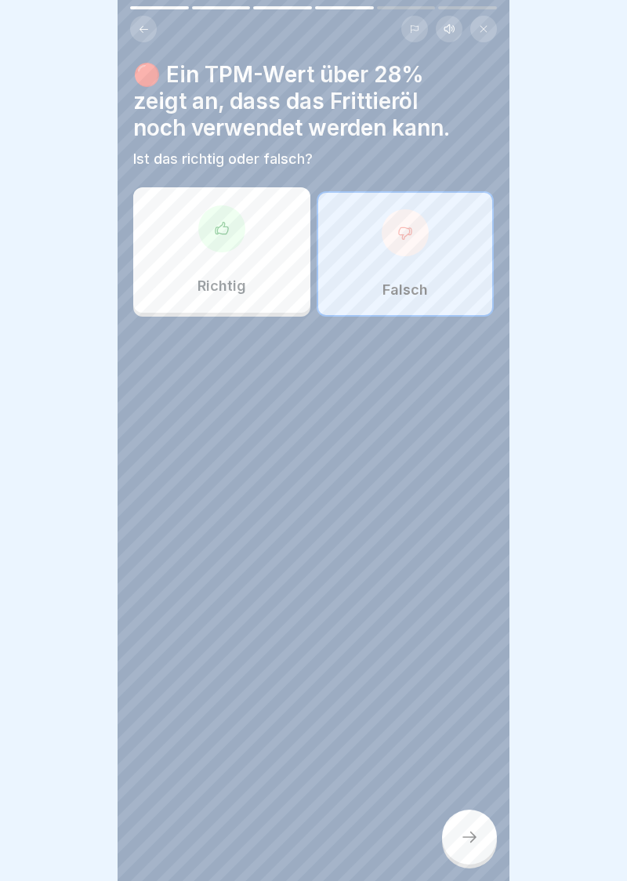
click at [482, 842] on div at bounding box center [469, 837] width 55 height 55
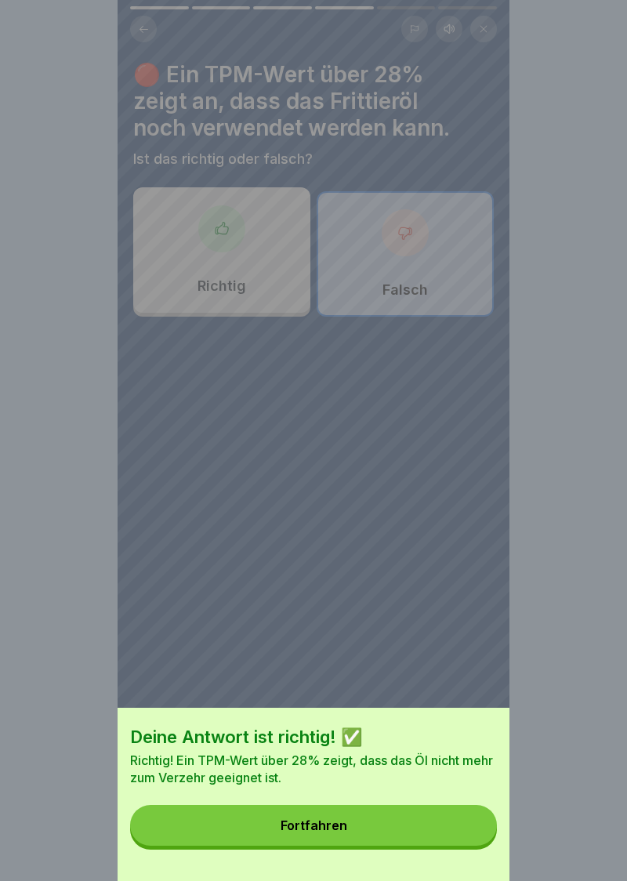
click at [326, 829] on div "Fortfahren" at bounding box center [314, 825] width 67 height 14
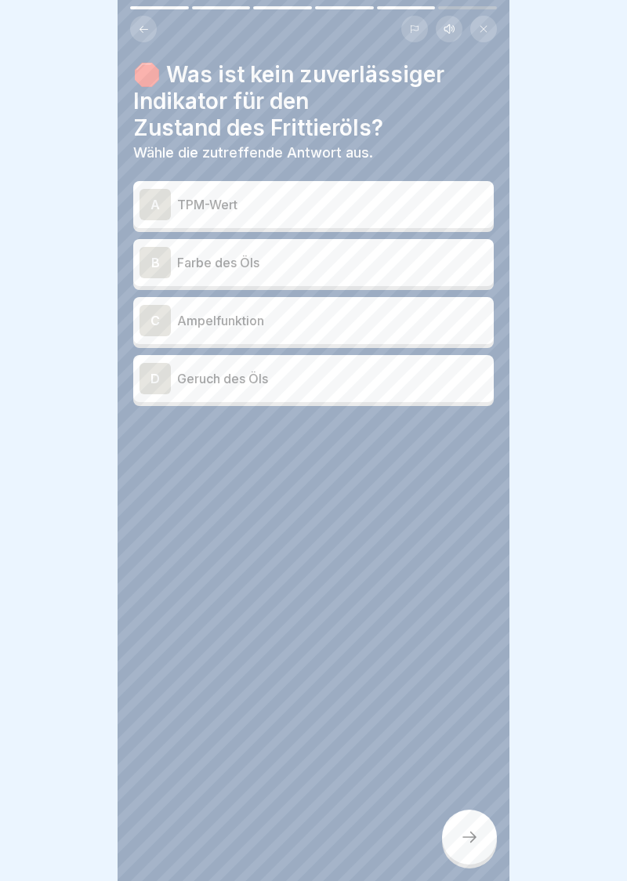
click at [163, 271] on div "B" at bounding box center [155, 262] width 31 height 31
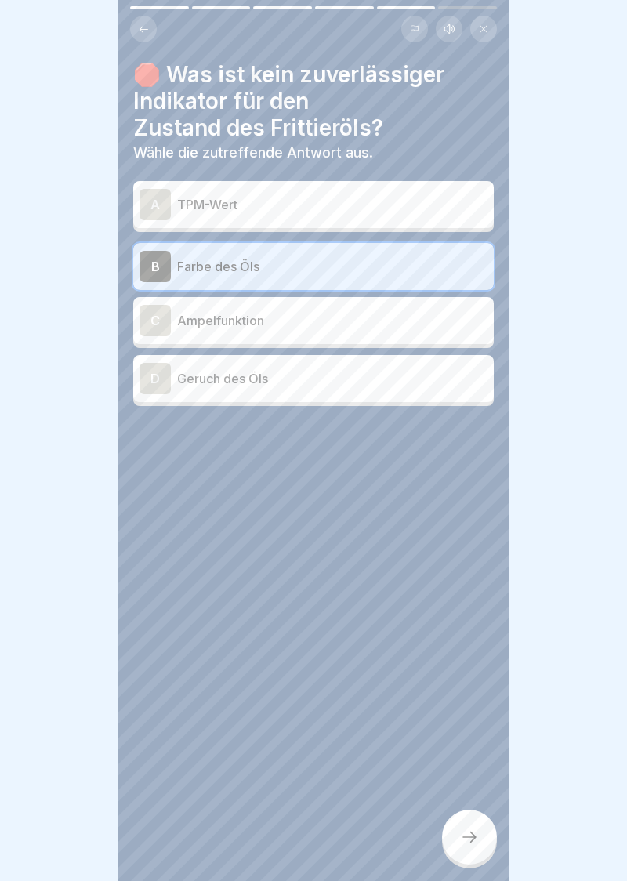
click at [474, 843] on icon at bounding box center [469, 837] width 19 height 19
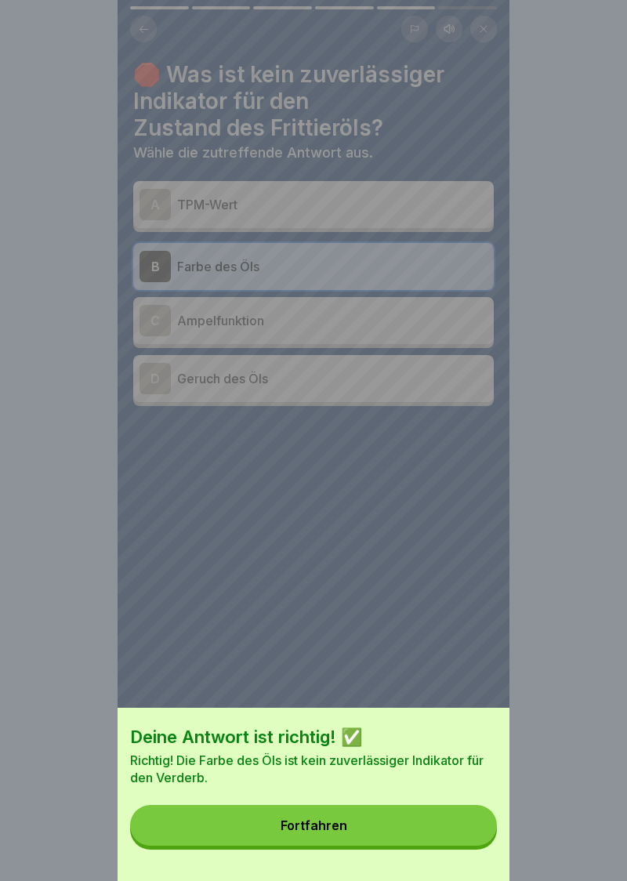
click at [323, 832] on div "Fortfahren" at bounding box center [314, 825] width 67 height 14
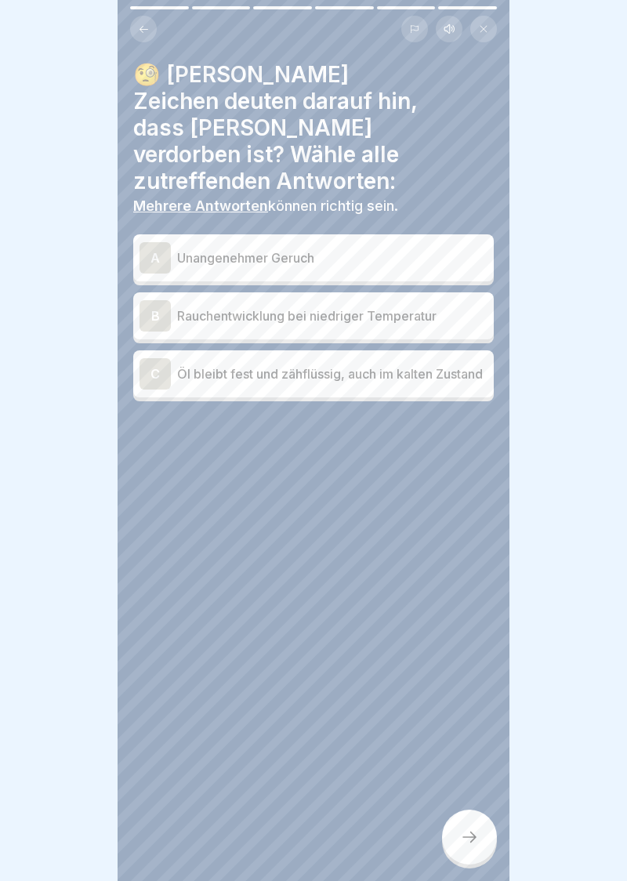
click at [146, 242] on div "A" at bounding box center [155, 257] width 31 height 31
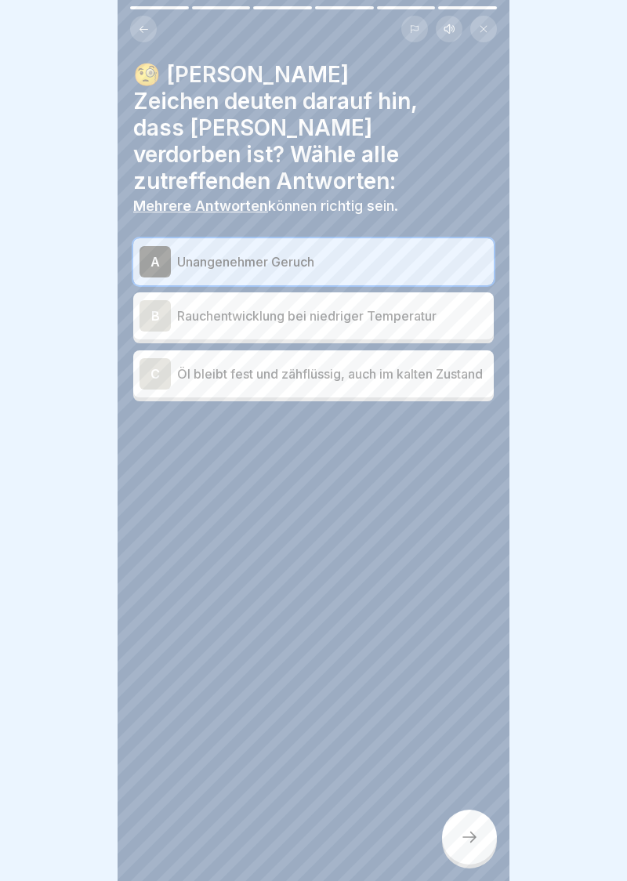
click at [142, 358] on div "C" at bounding box center [155, 373] width 31 height 31
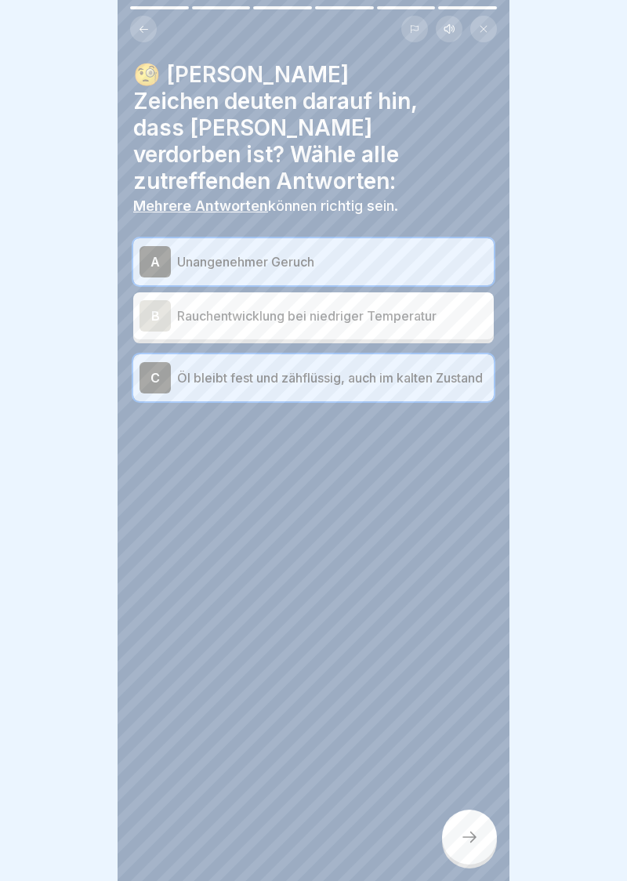
click at [146, 300] on div "B" at bounding box center [155, 315] width 31 height 31
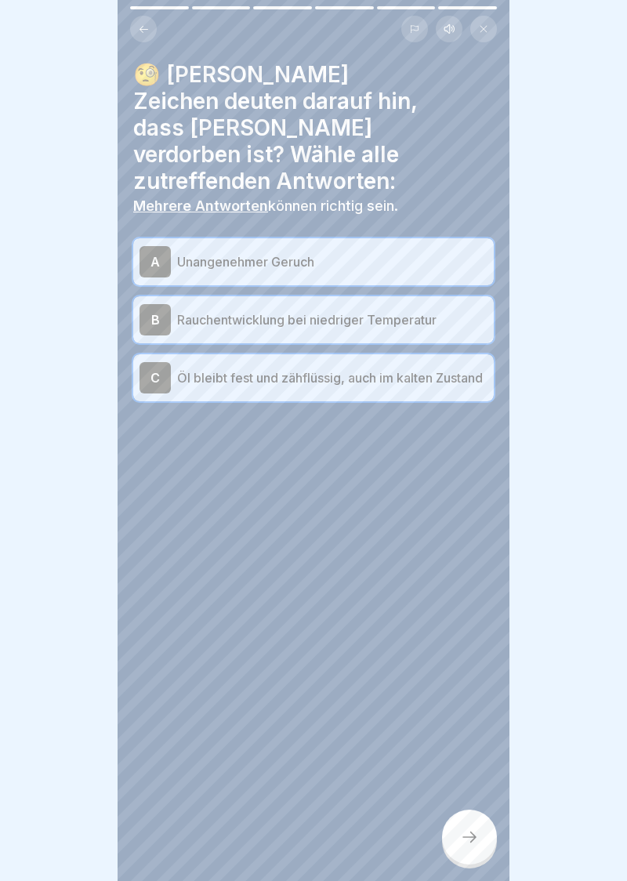
click at [462, 853] on div at bounding box center [469, 837] width 55 height 55
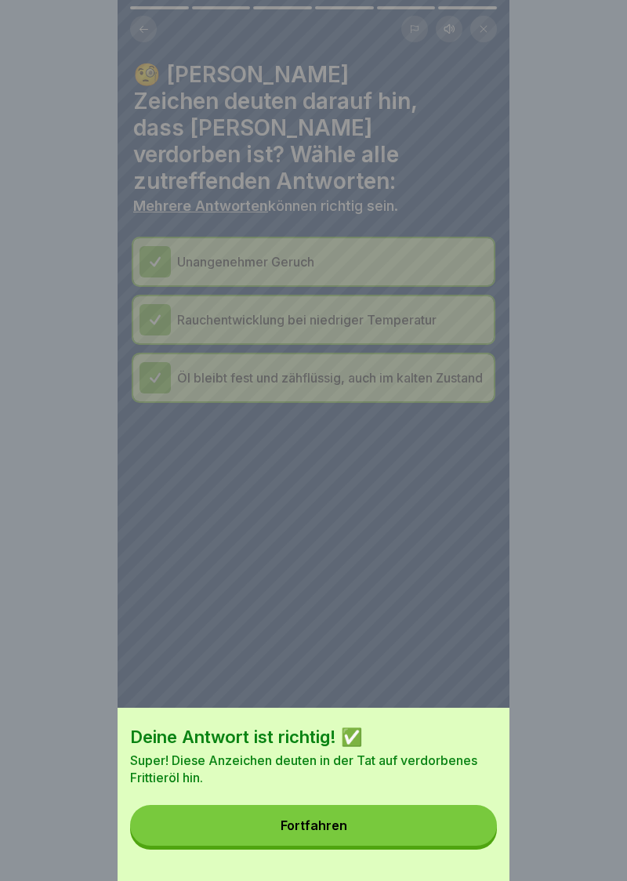
click at [304, 841] on button "Fortfahren" at bounding box center [313, 825] width 367 height 41
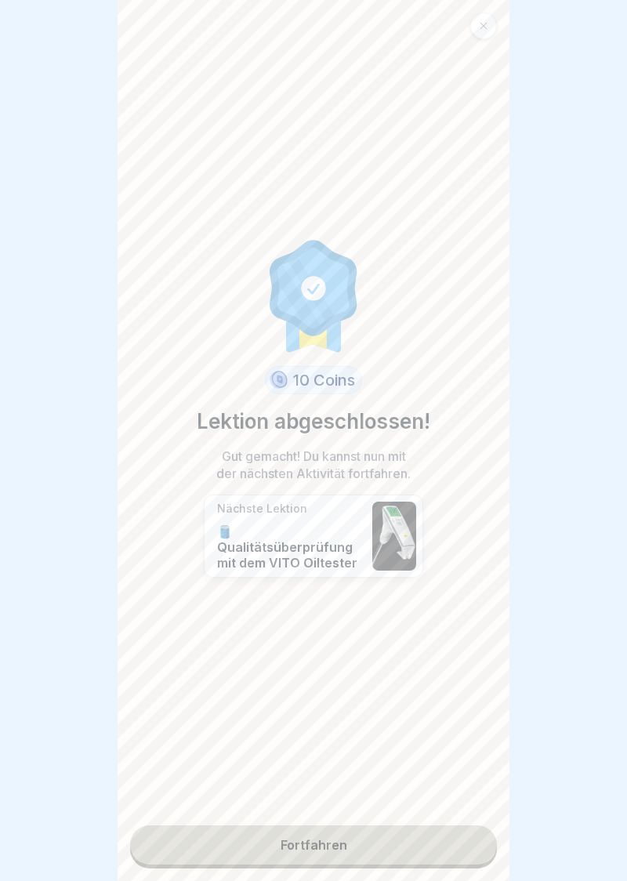
click at [316, 850] on link "Fortfahren" at bounding box center [313, 844] width 367 height 39
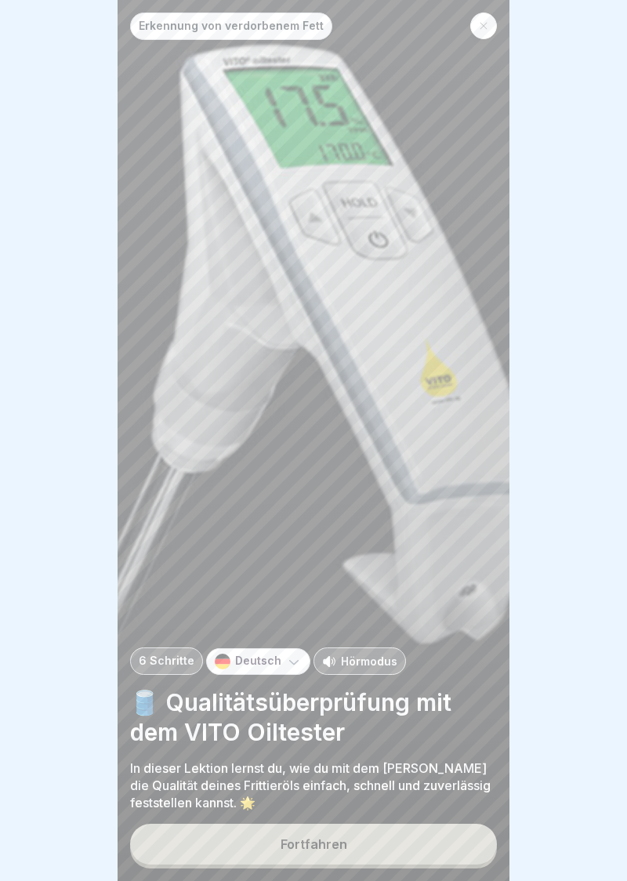
click at [320, 851] on div "Fortfahren" at bounding box center [314, 844] width 67 height 14
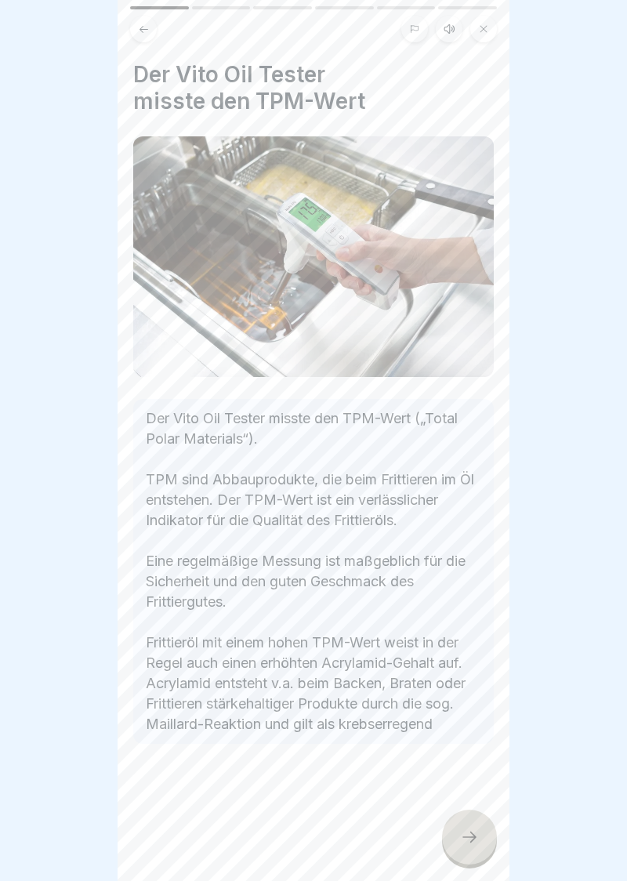
click at [474, 851] on div at bounding box center [469, 837] width 55 height 55
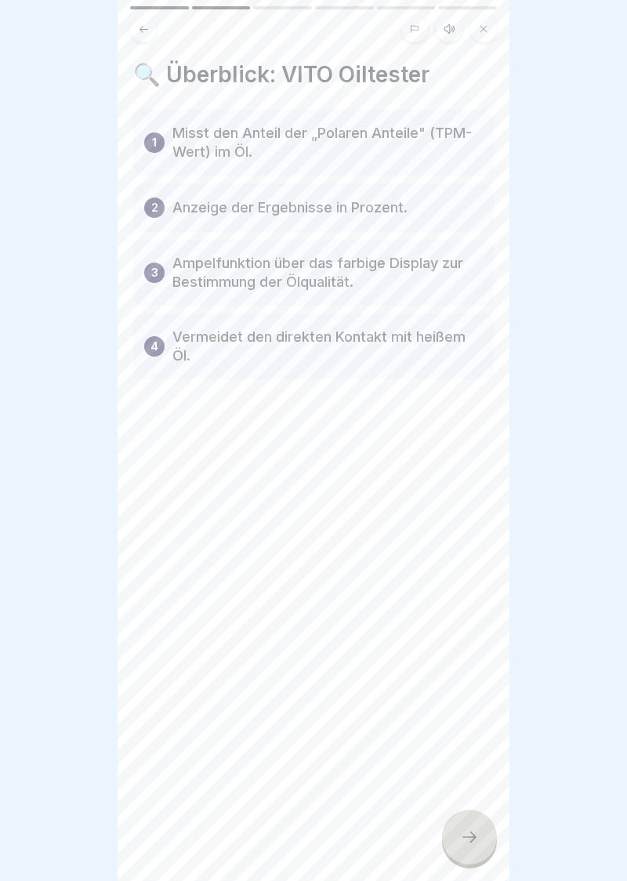
click at [482, 850] on div at bounding box center [469, 837] width 55 height 55
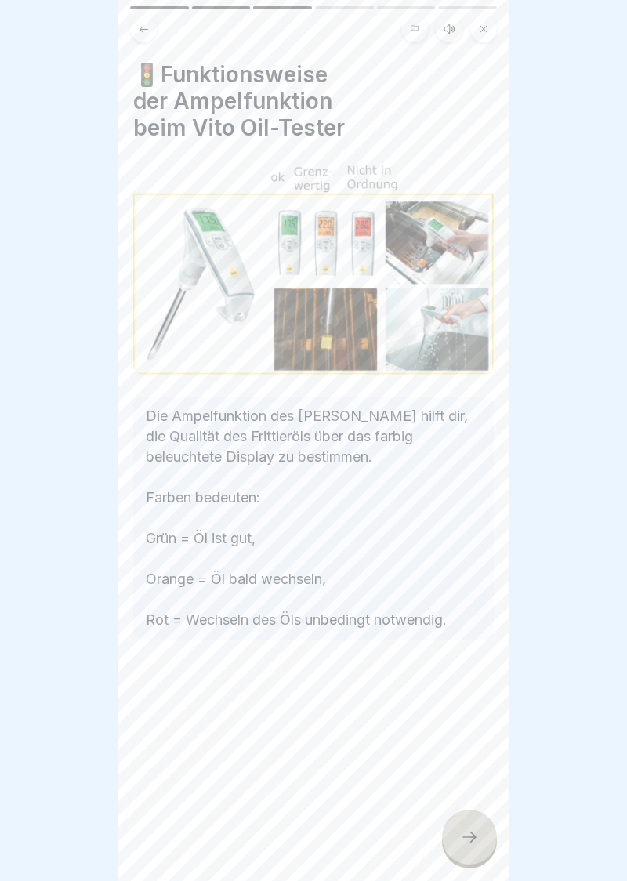
click at [469, 854] on div at bounding box center [469, 837] width 55 height 55
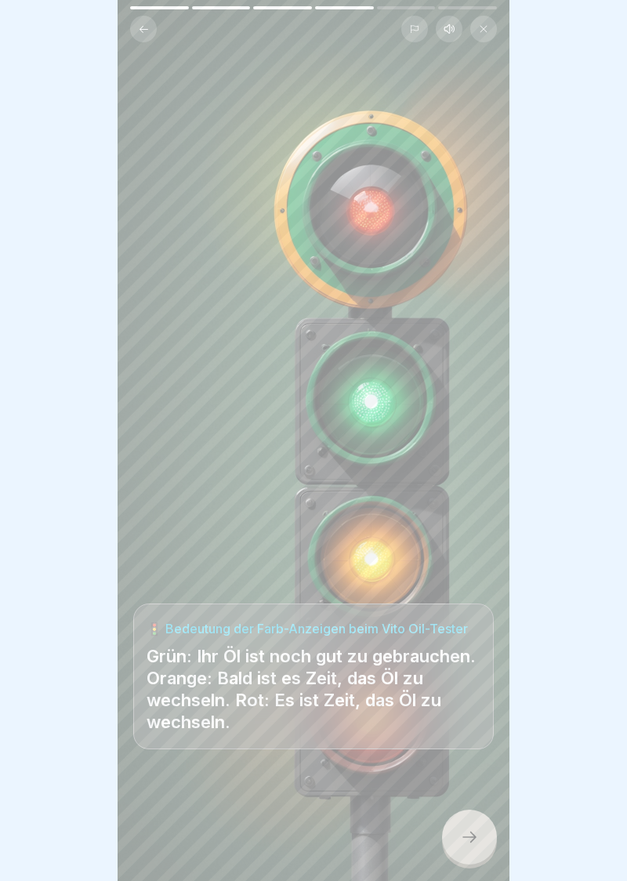
click at [483, 849] on div at bounding box center [469, 837] width 55 height 55
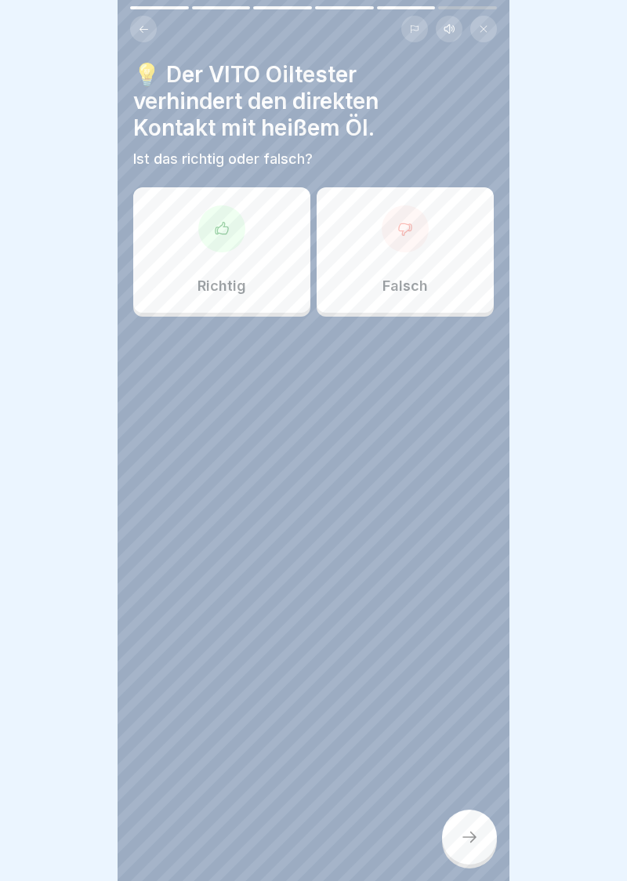
click at [411, 240] on div at bounding box center [405, 228] width 47 height 47
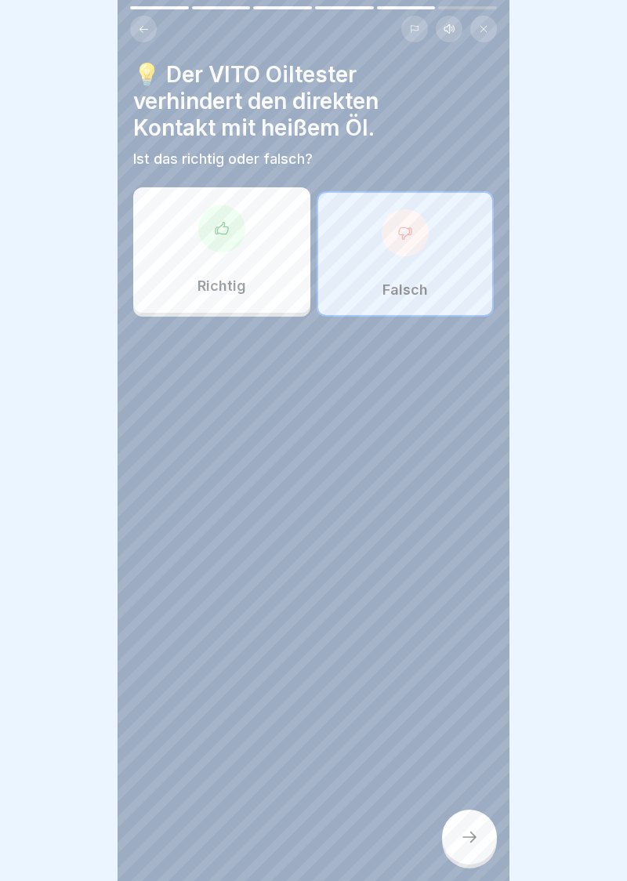
click at [473, 843] on icon at bounding box center [469, 837] width 19 height 19
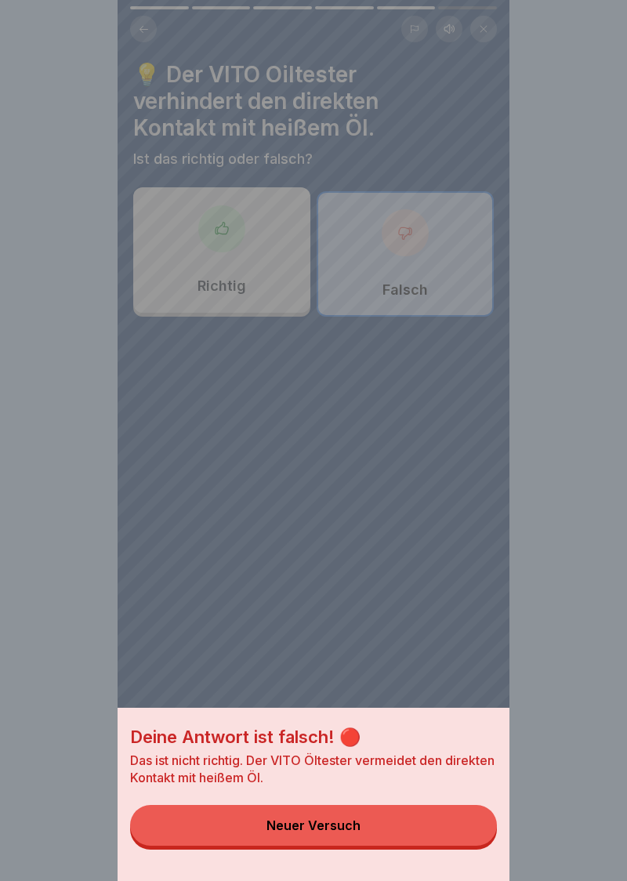
click at [328, 836] on button "Neuer Versuch" at bounding box center [313, 825] width 367 height 41
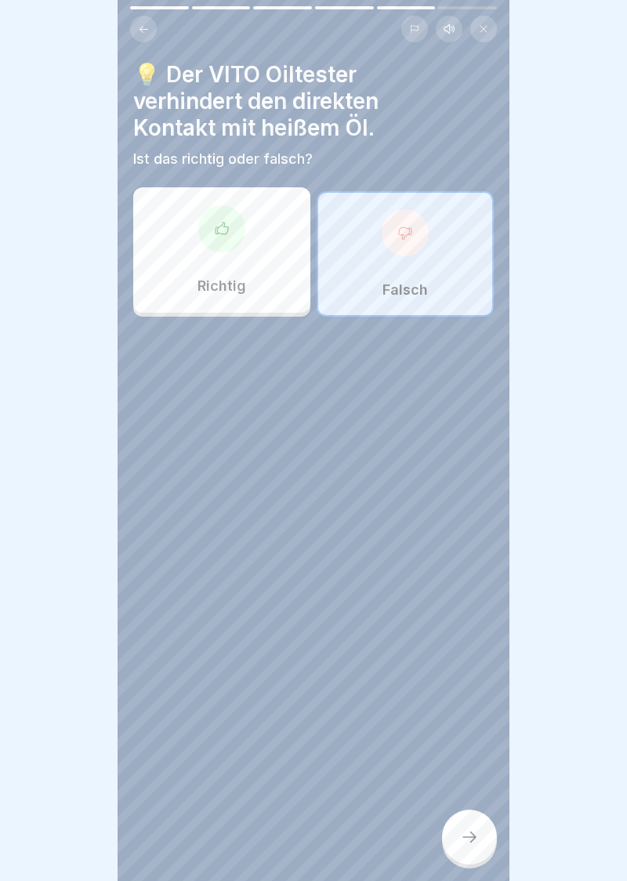
click at [222, 245] on div at bounding box center [221, 228] width 47 height 47
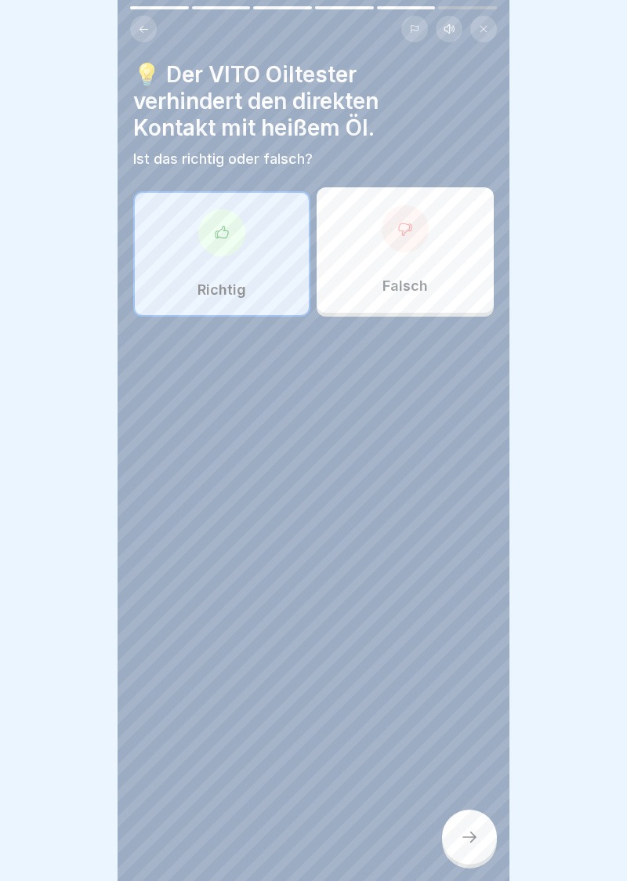
click at [472, 850] on div at bounding box center [469, 837] width 55 height 55
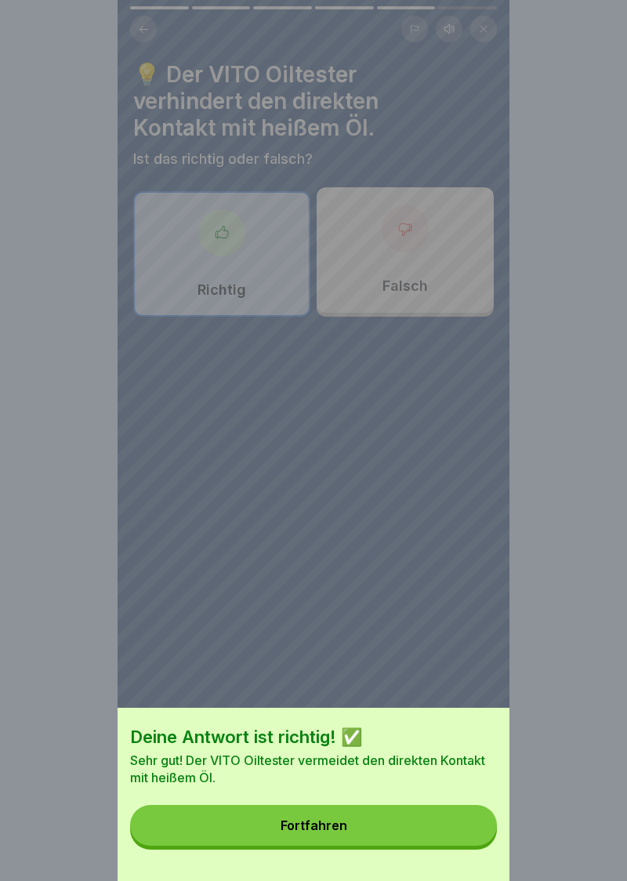
click at [315, 830] on div "Fortfahren" at bounding box center [314, 825] width 67 height 14
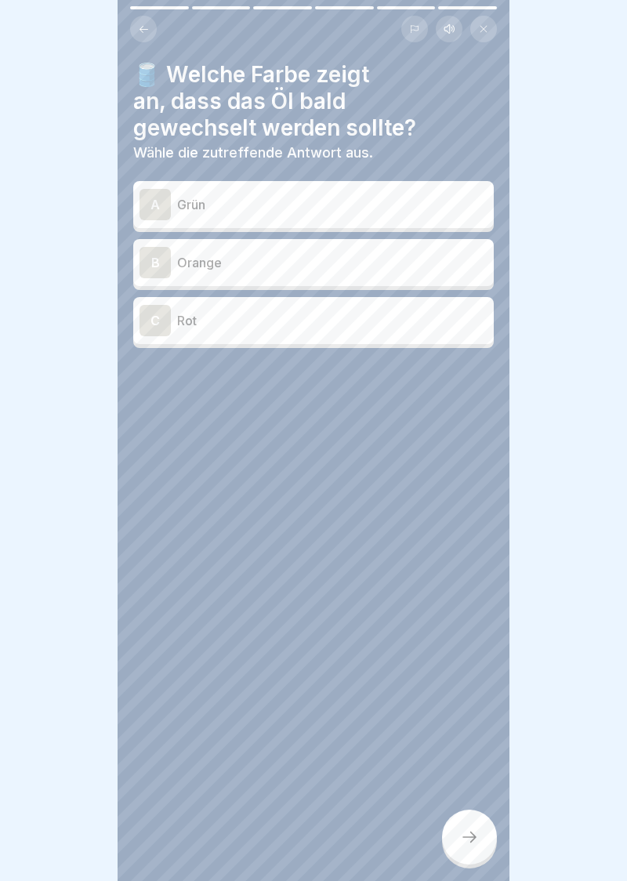
click at [162, 271] on div "B" at bounding box center [155, 262] width 31 height 31
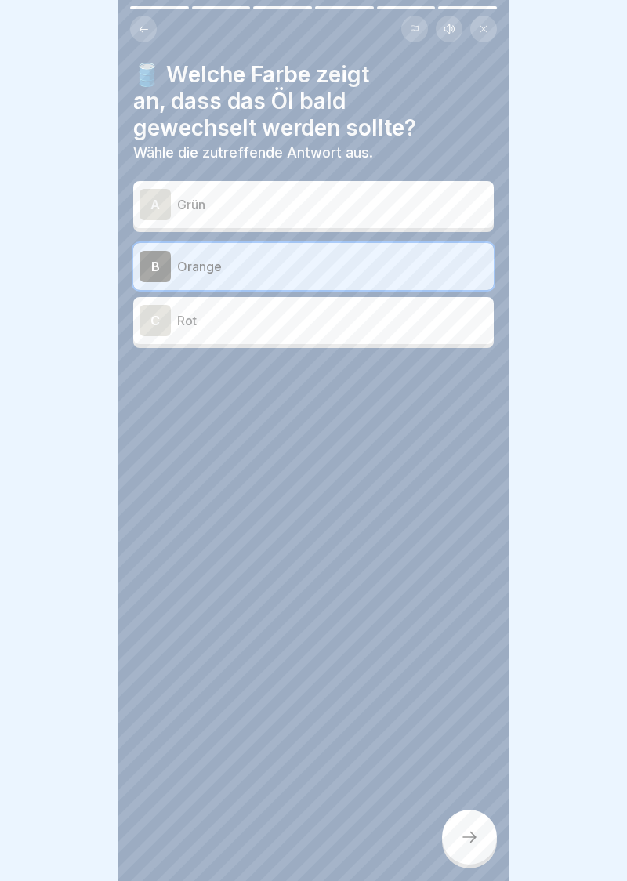
click at [469, 848] on div at bounding box center [469, 837] width 55 height 55
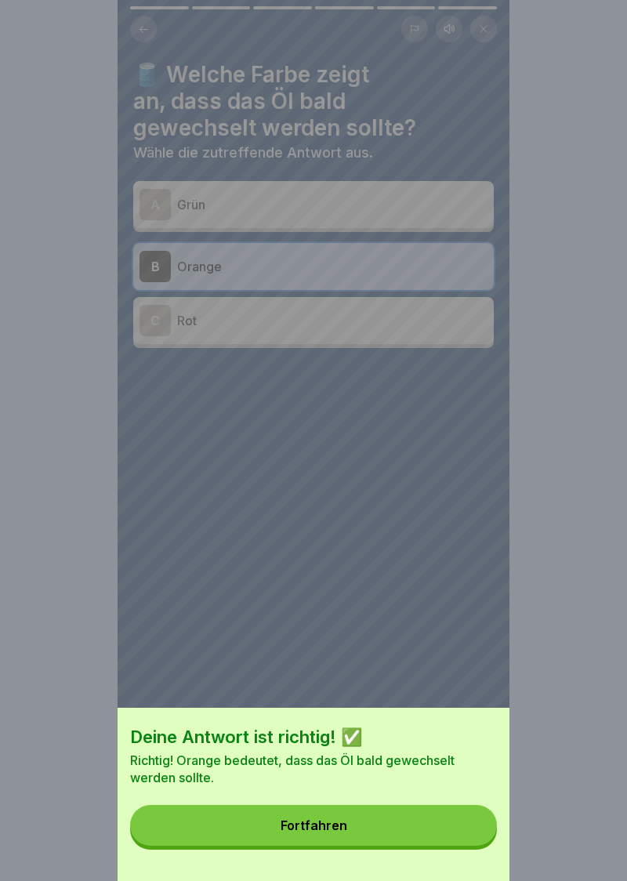
click at [324, 832] on button "Fortfahren" at bounding box center [313, 825] width 367 height 41
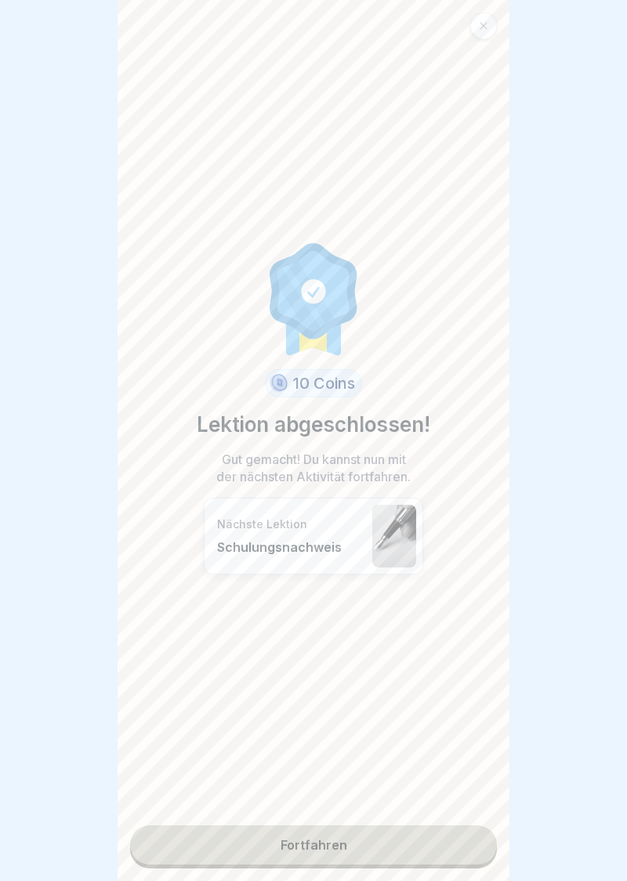
click at [325, 852] on link "Fortfahren" at bounding box center [313, 844] width 367 height 39
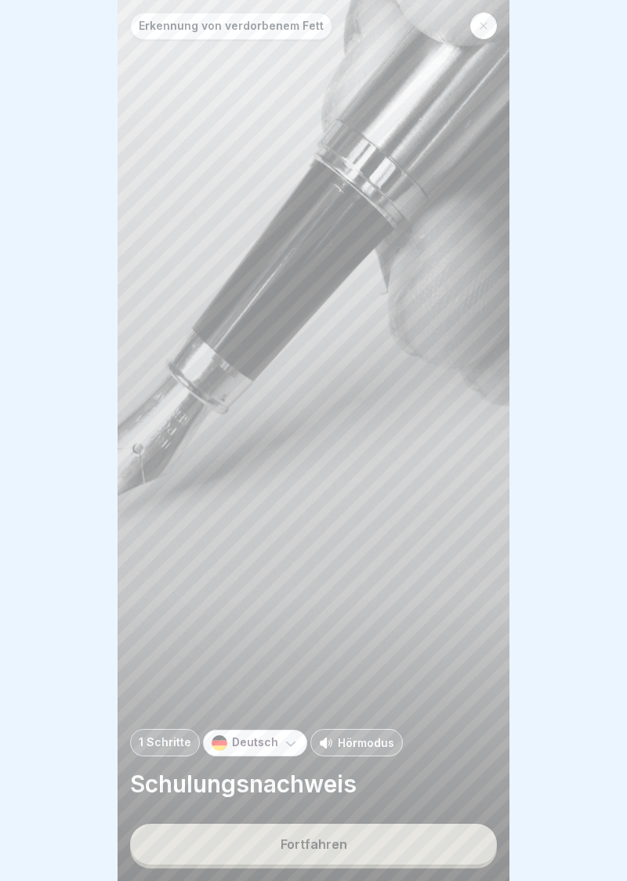
click at [320, 854] on button "Fortfahren" at bounding box center [313, 844] width 367 height 41
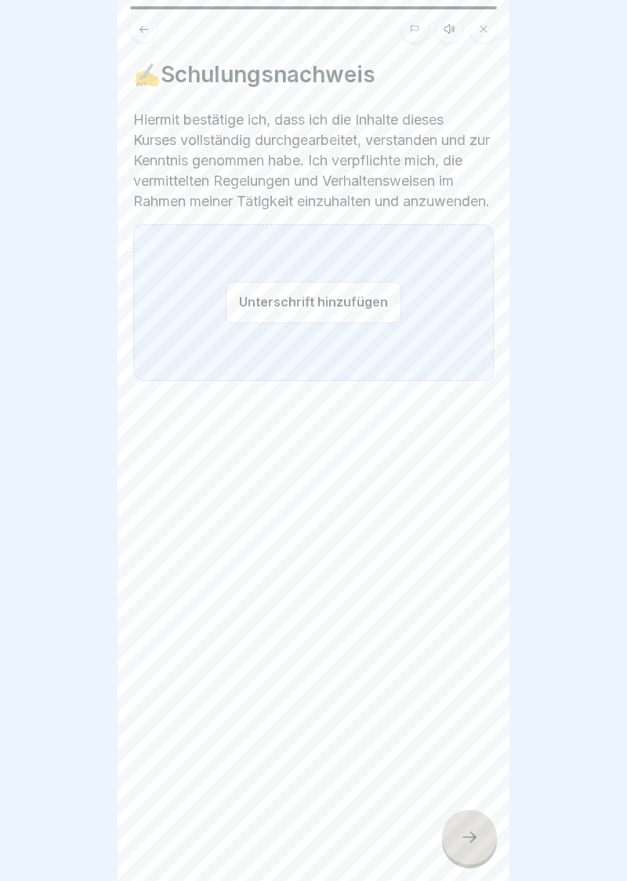
click at [288, 320] on button "Unterschrift hinzufügen" at bounding box center [314, 302] width 176 height 42
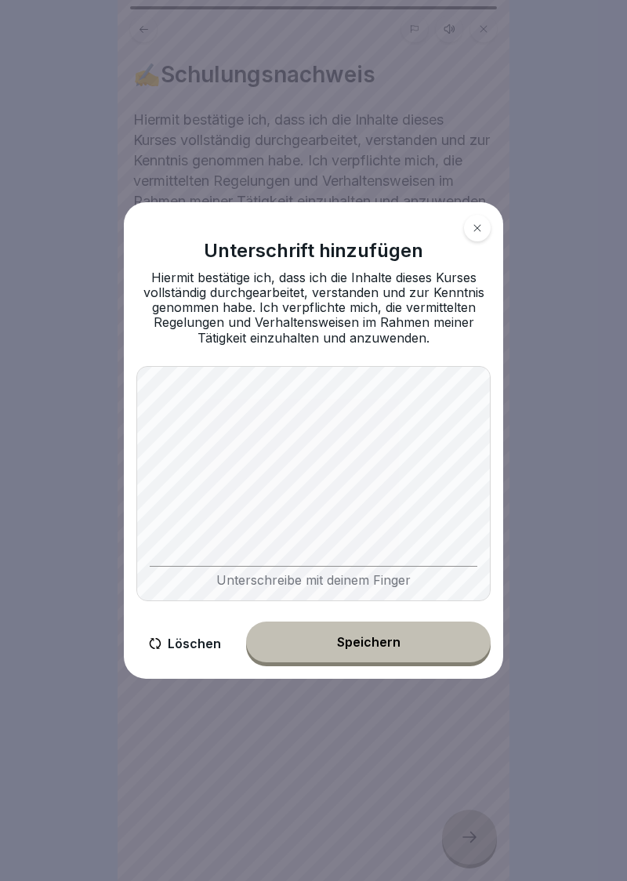
click at [368, 655] on button "Speichern" at bounding box center [368, 642] width 245 height 41
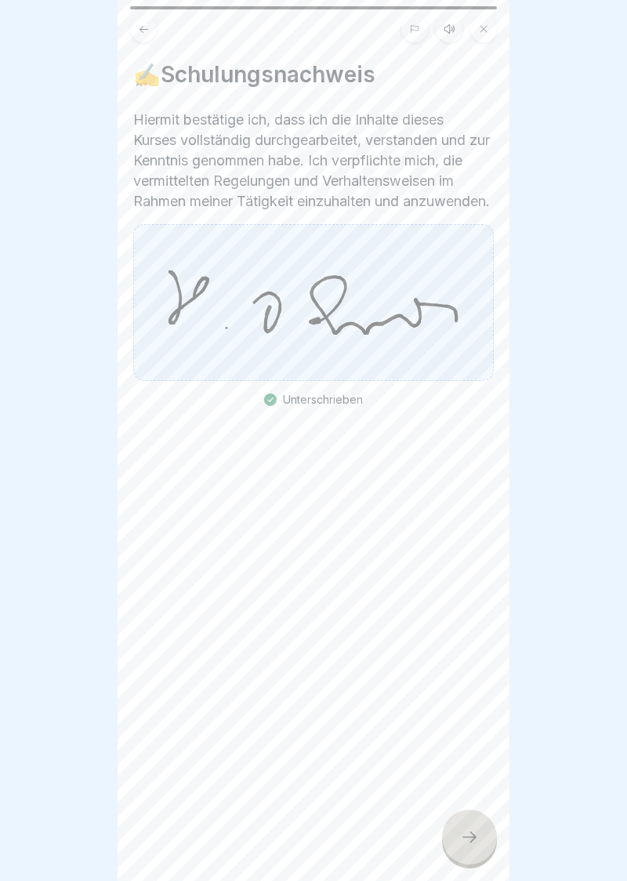
click at [482, 843] on div at bounding box center [469, 837] width 55 height 55
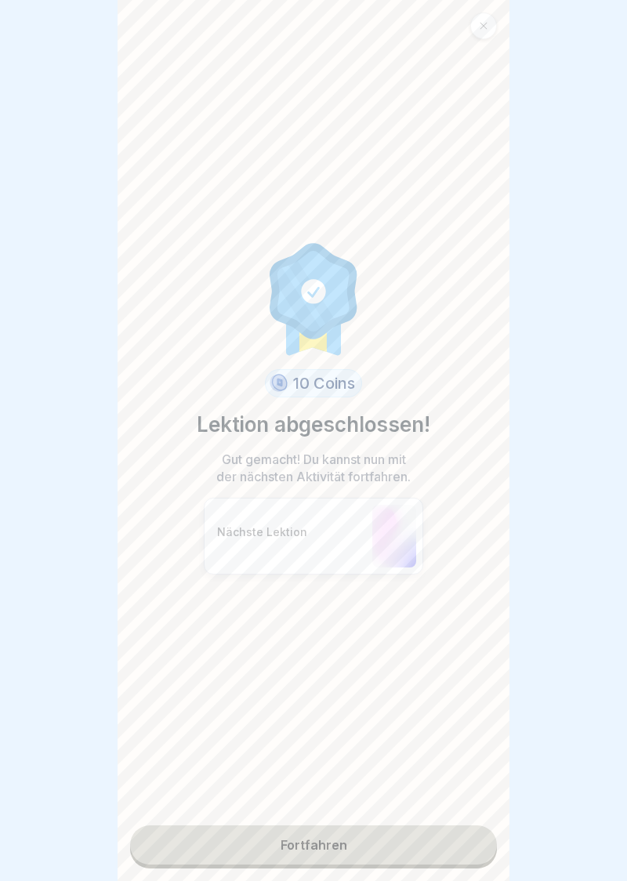
click at [314, 850] on link "Fortfahren" at bounding box center [313, 844] width 367 height 39
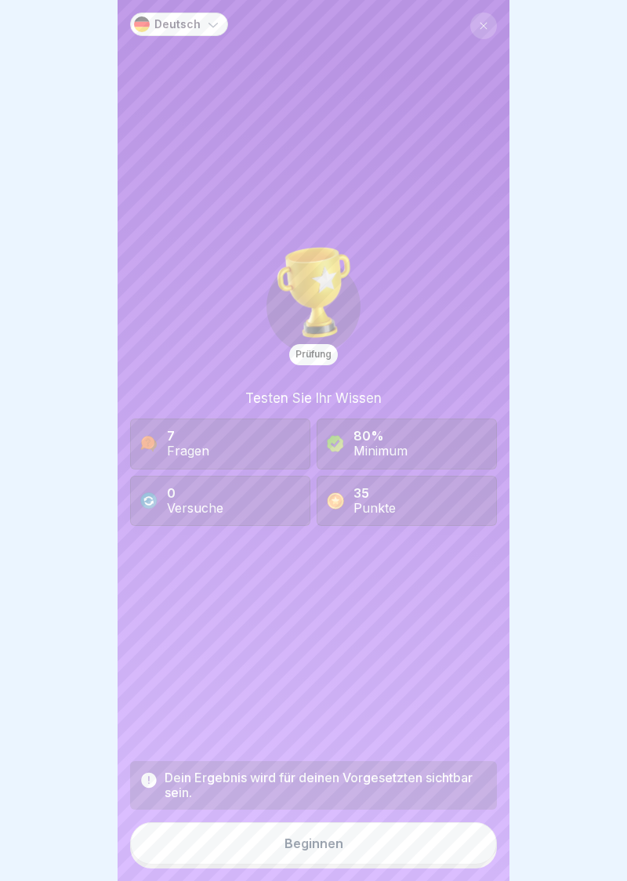
click at [325, 856] on button "Beginnen" at bounding box center [313, 843] width 367 height 42
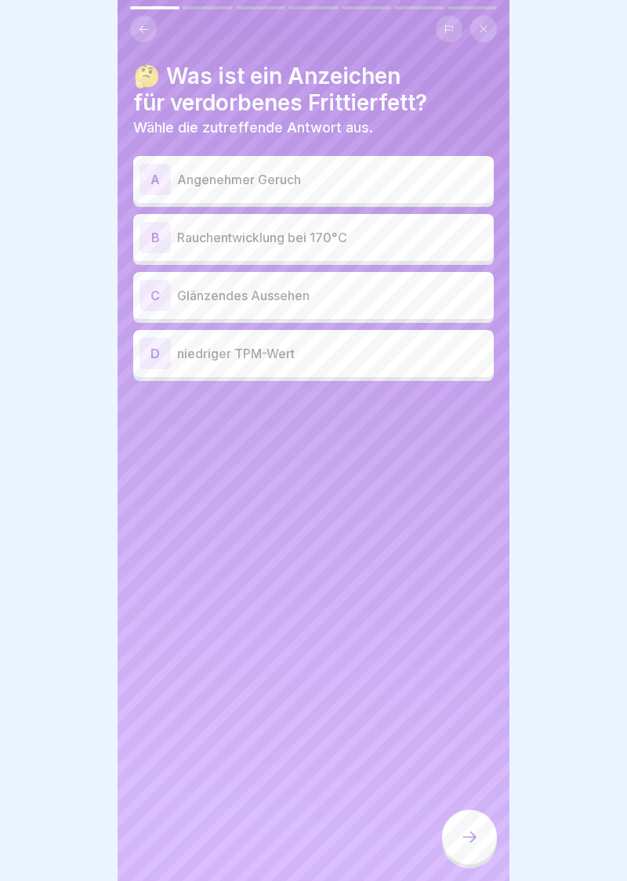
click at [158, 241] on div "B" at bounding box center [155, 237] width 31 height 31
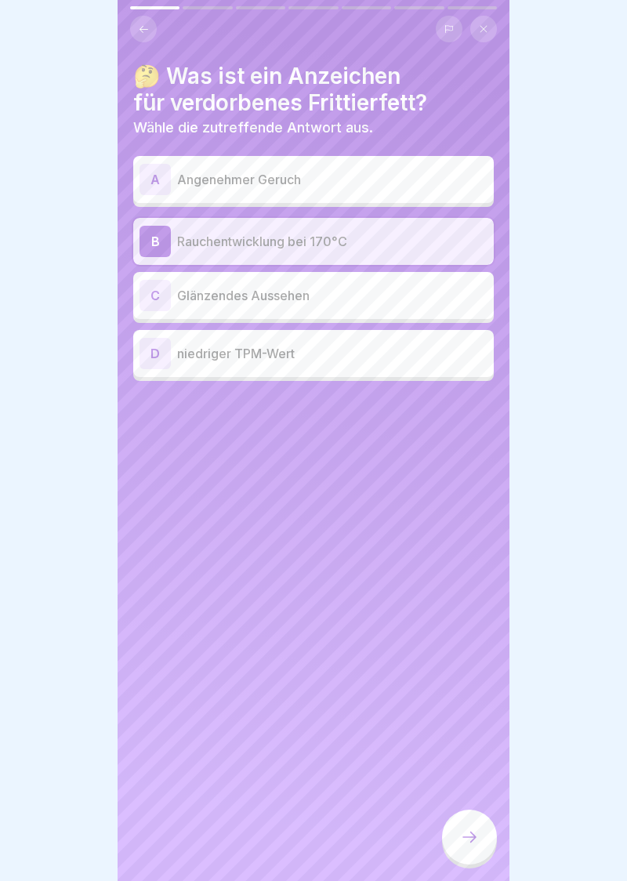
click at [475, 856] on div at bounding box center [469, 837] width 55 height 55
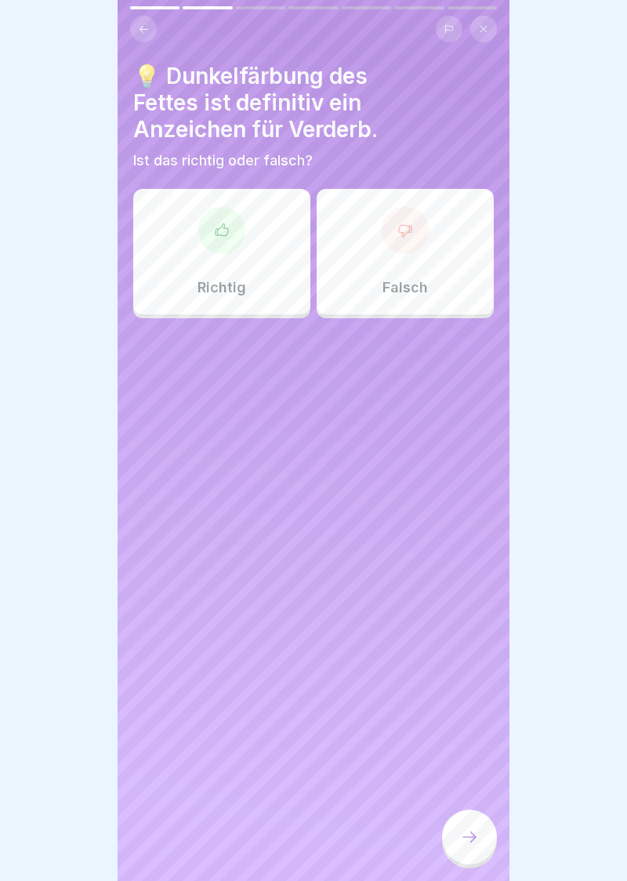
click at [416, 235] on div at bounding box center [405, 230] width 47 height 47
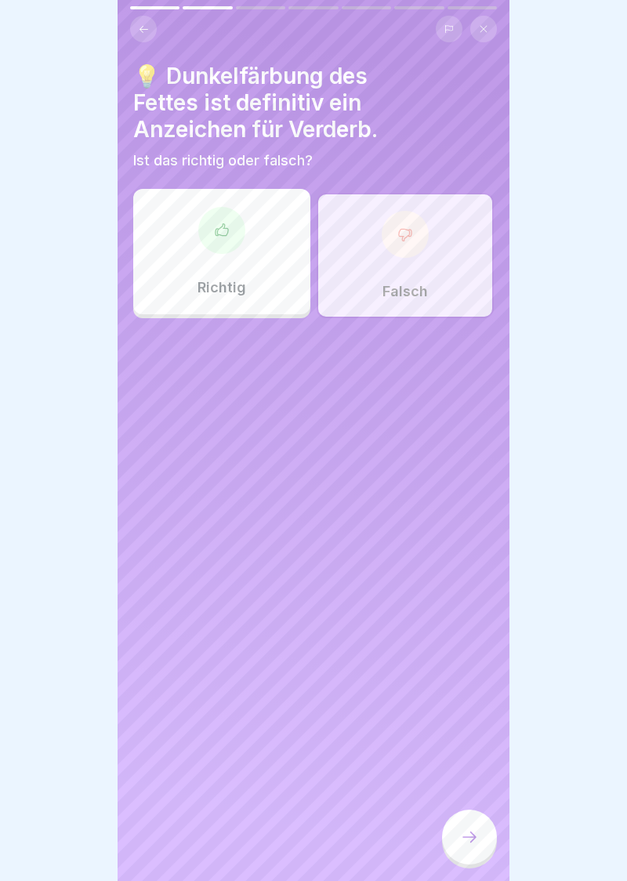
click at [468, 847] on div at bounding box center [469, 837] width 55 height 55
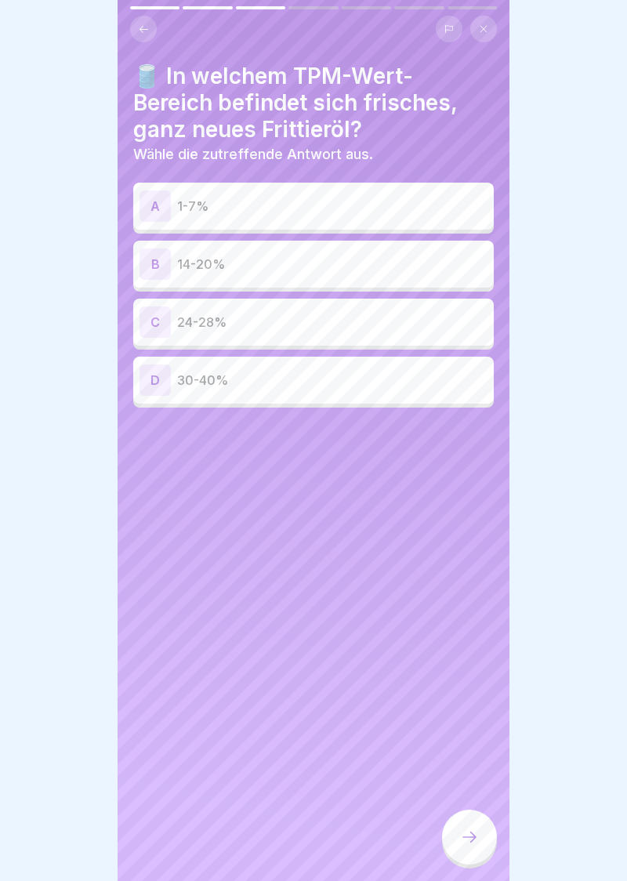
click at [478, 846] on icon at bounding box center [469, 837] width 19 height 19
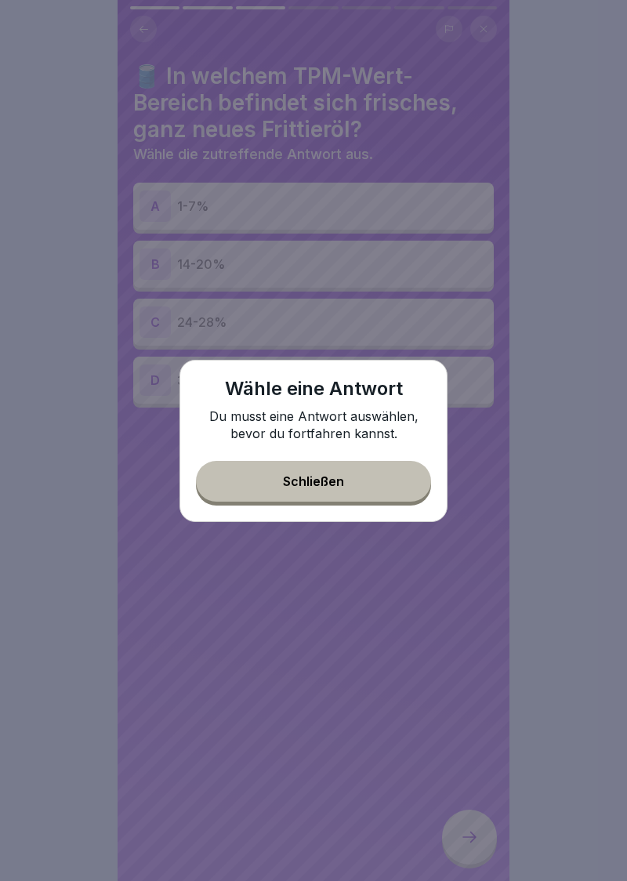
click at [441, 378] on div "Wähle eine Antwort Du musst eine Antwort auswählen, bevor du fortfahren kannst.…" at bounding box center [314, 441] width 268 height 162
click at [426, 394] on div "Wähle eine Antwort Du musst eine Antwort auswählen, bevor du fortfahren kannst." at bounding box center [313, 409] width 235 height 66
click at [323, 491] on button "Schließen" at bounding box center [313, 481] width 235 height 41
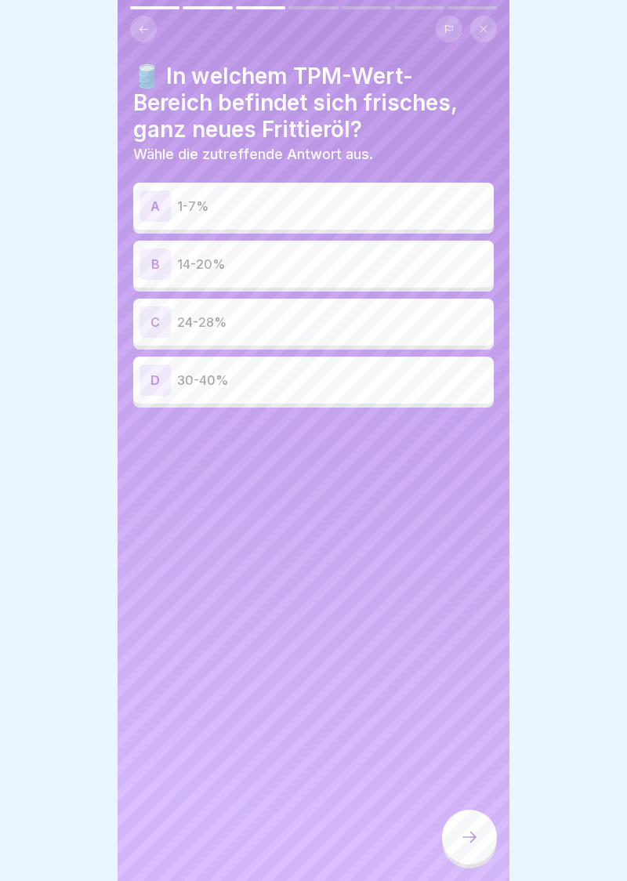
click at [155, 204] on div "A" at bounding box center [155, 205] width 31 height 31
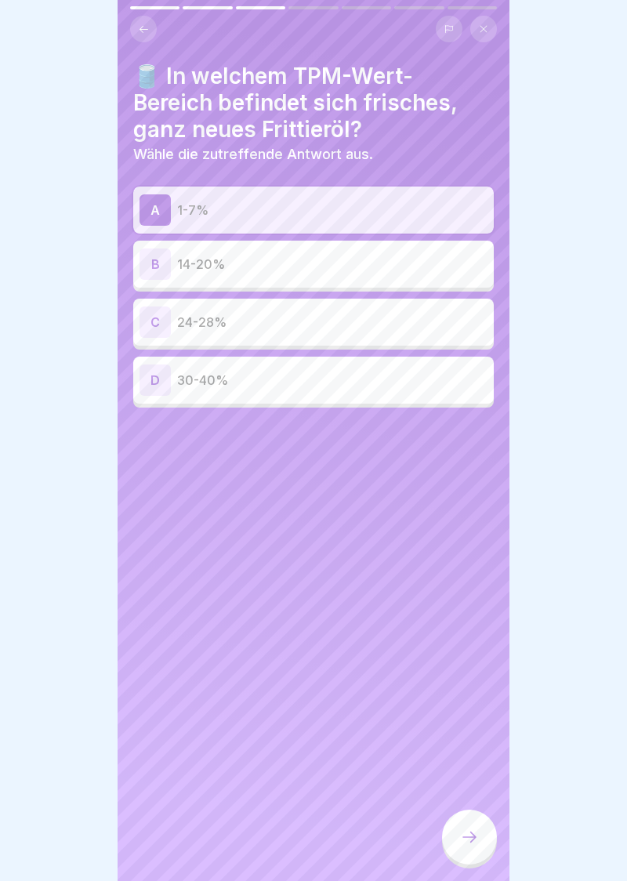
click at [475, 840] on icon at bounding box center [469, 837] width 19 height 19
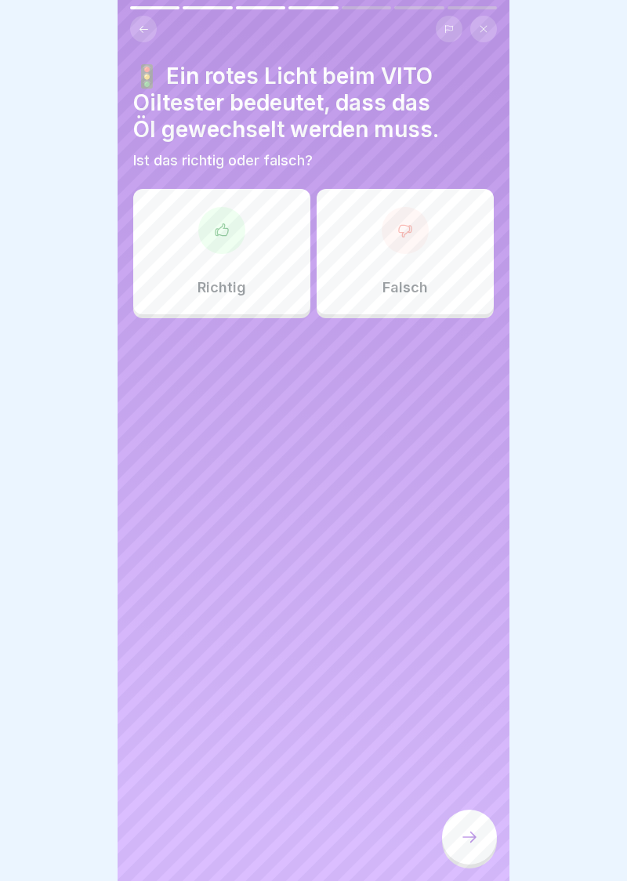
click at [210, 234] on div at bounding box center [221, 230] width 47 height 47
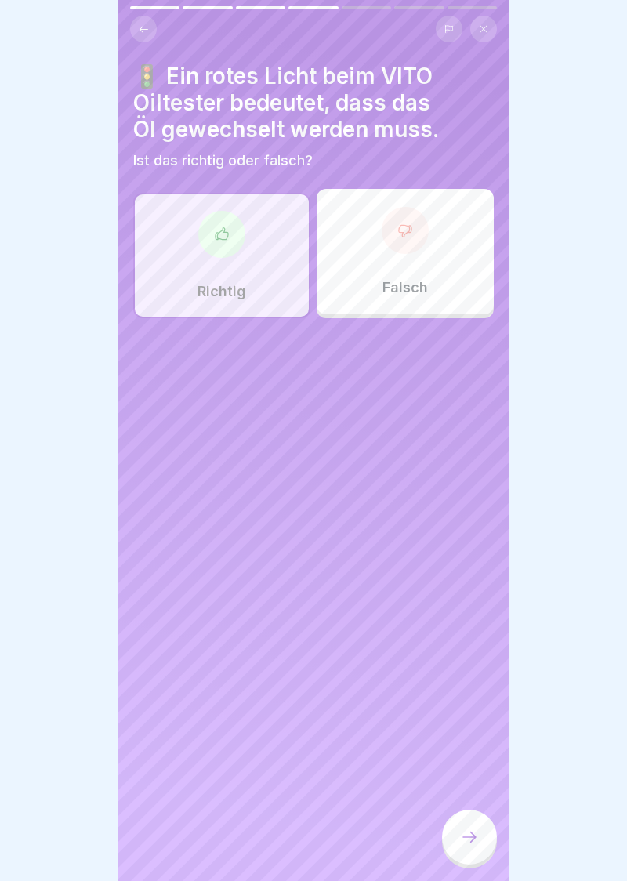
click at [470, 844] on icon at bounding box center [469, 837] width 19 height 19
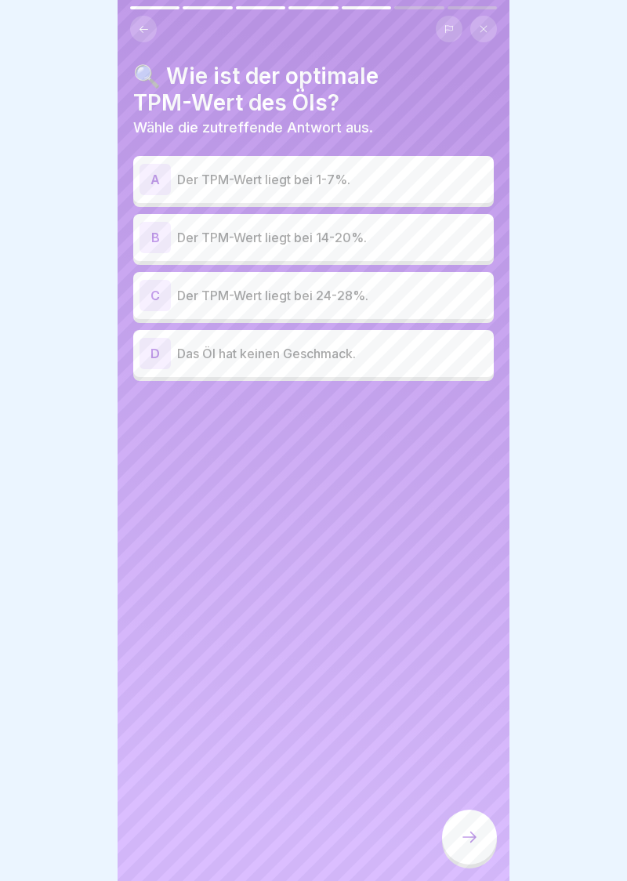
click at [149, 242] on div "B" at bounding box center [155, 237] width 31 height 31
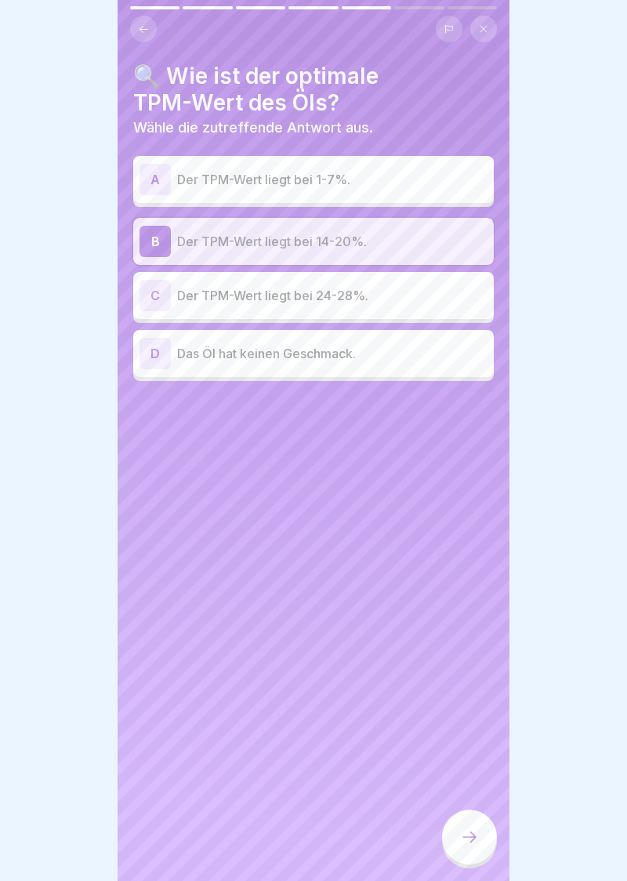
click at [472, 842] on icon at bounding box center [469, 837] width 19 height 19
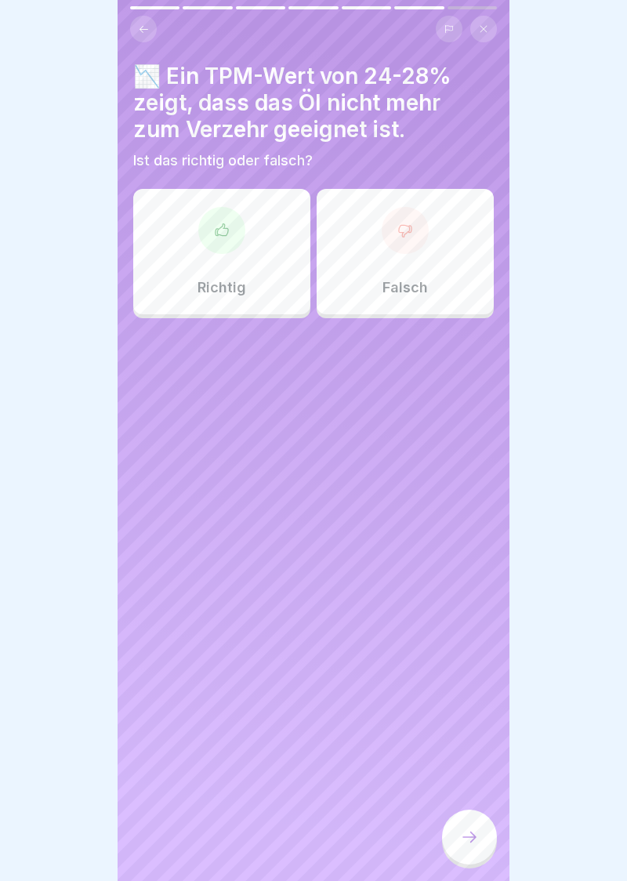
click at [225, 241] on div at bounding box center [221, 230] width 47 height 47
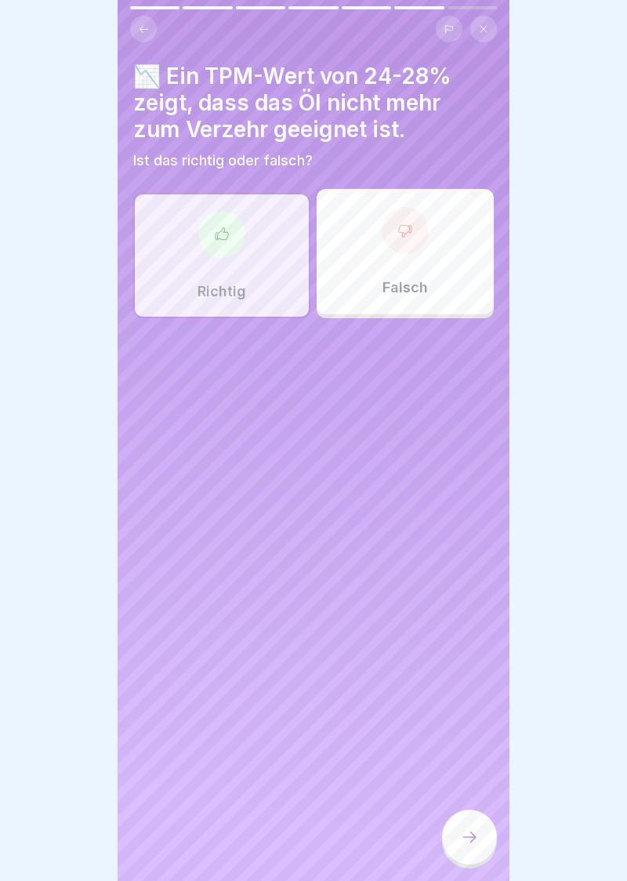
click at [481, 842] on div at bounding box center [469, 837] width 55 height 55
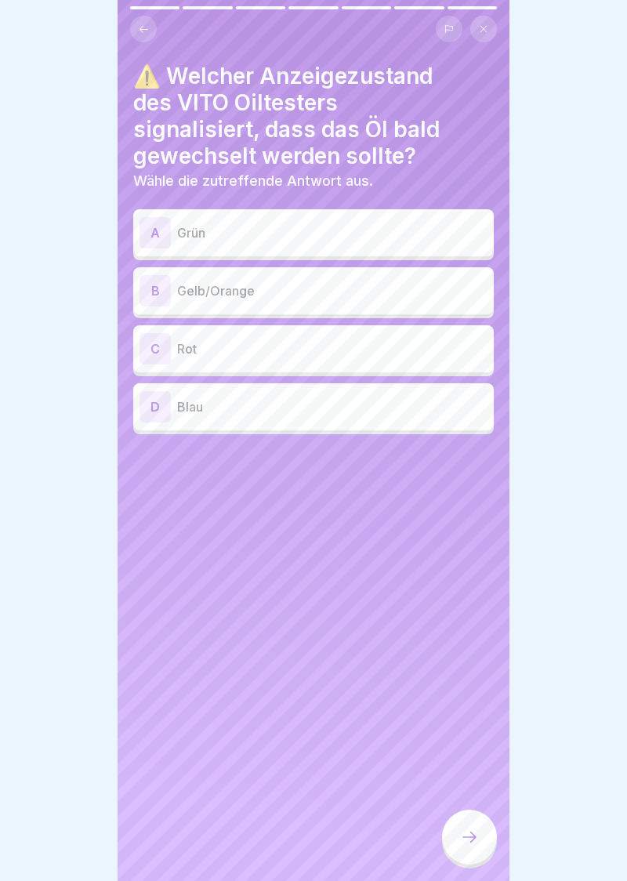
click at [160, 294] on div "B" at bounding box center [155, 290] width 31 height 31
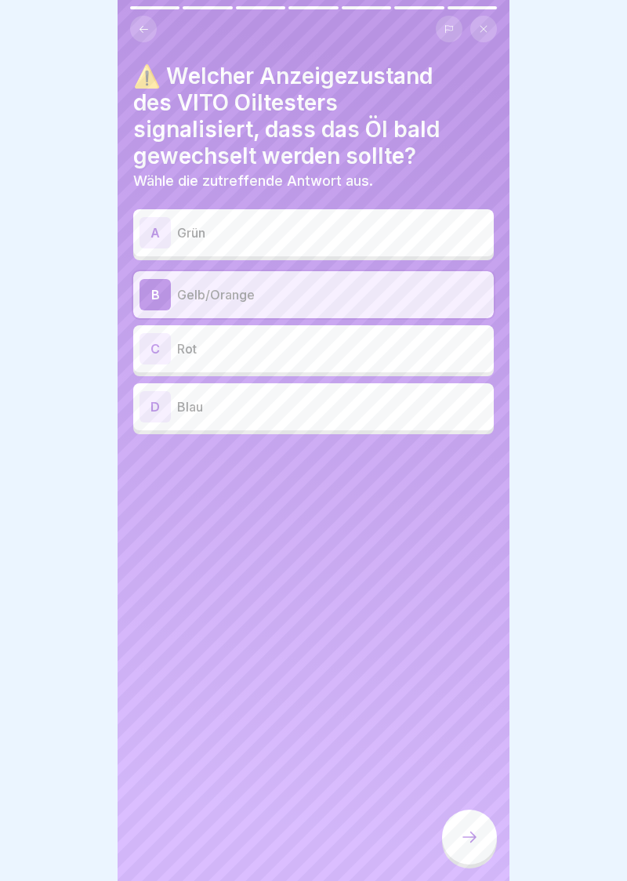
click at [473, 846] on icon at bounding box center [469, 837] width 19 height 19
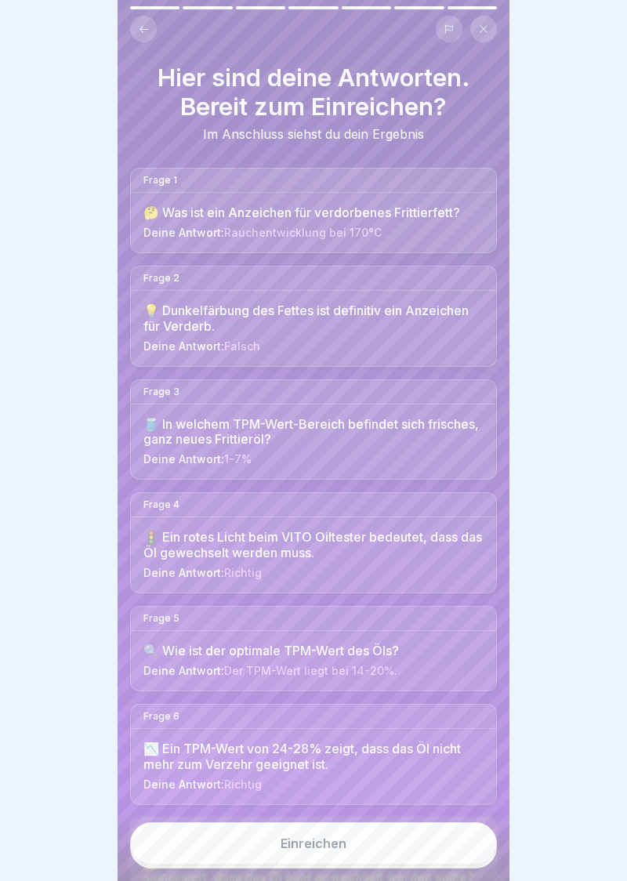
scroll to position [107, 0]
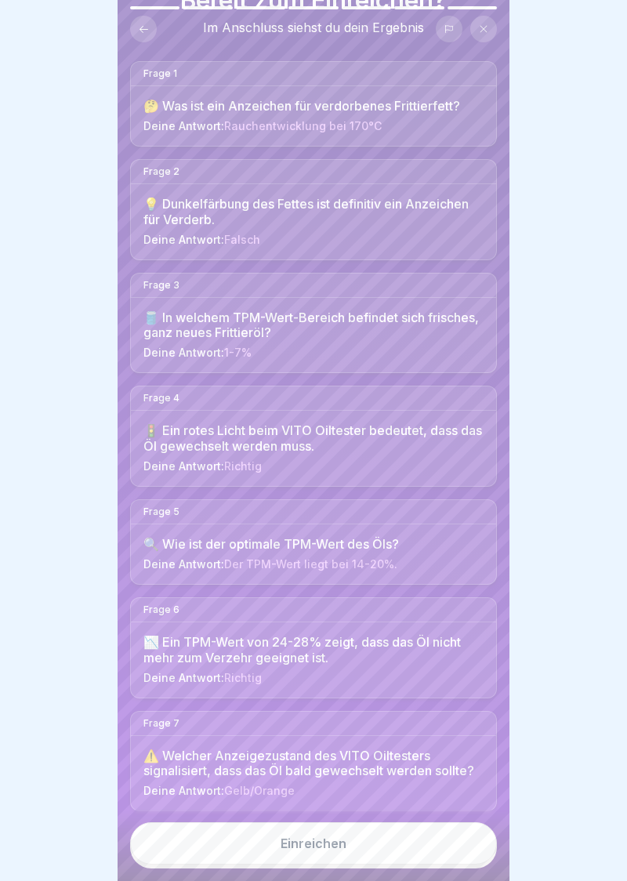
click at [310, 851] on button "Einreichen" at bounding box center [313, 843] width 367 height 42
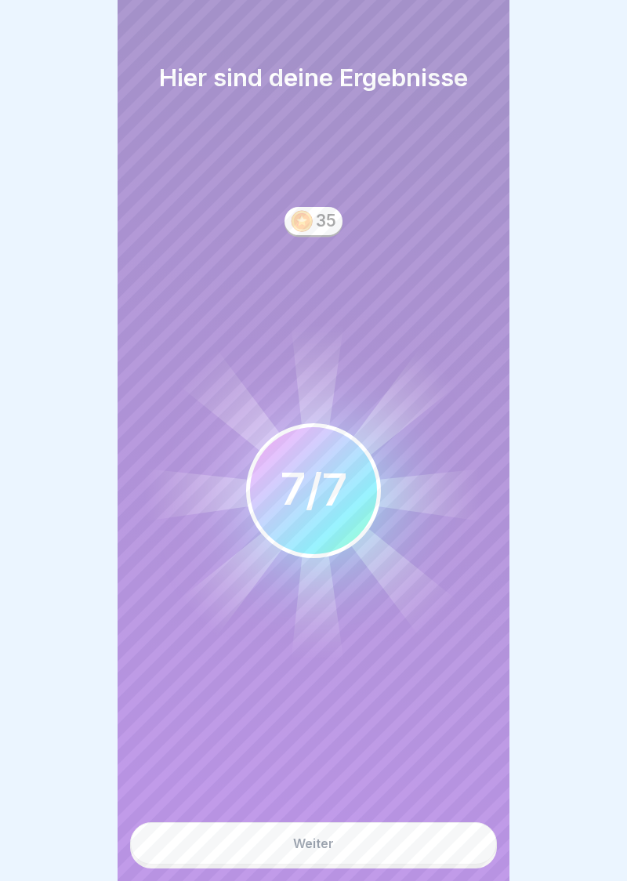
click at [314, 854] on button "Weiter" at bounding box center [313, 843] width 367 height 42
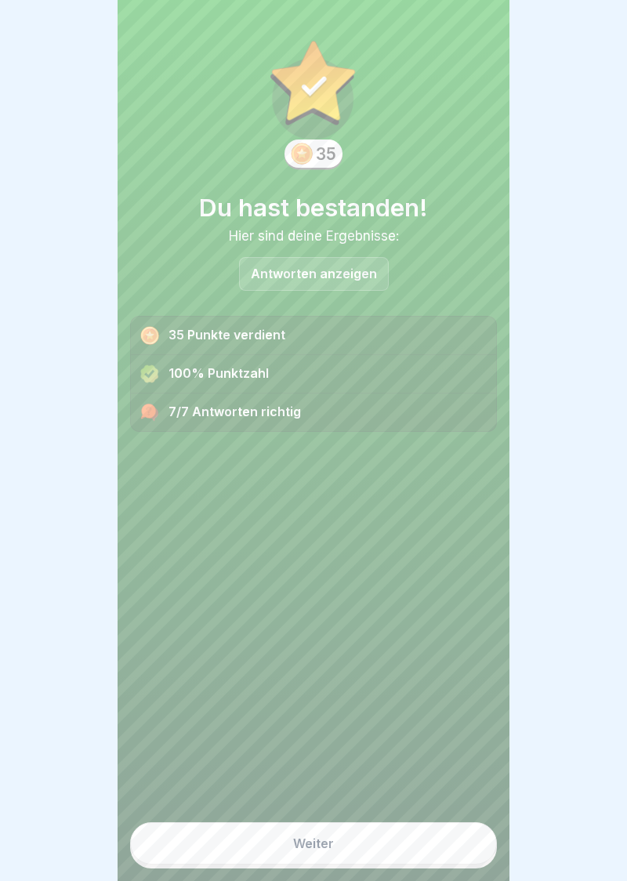
click at [321, 848] on div "Weiter" at bounding box center [313, 843] width 41 height 14
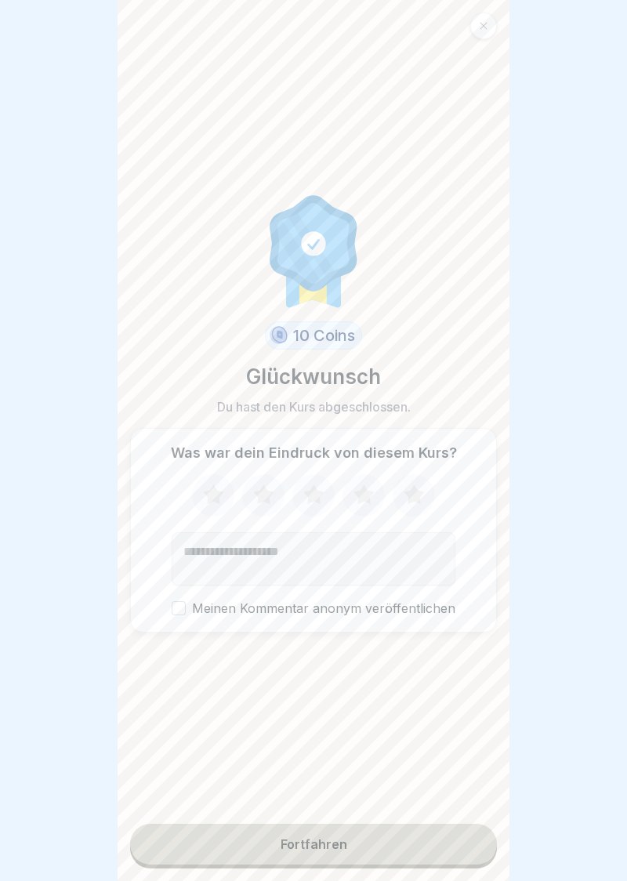
click at [368, 502] on icon at bounding box center [364, 494] width 20 height 20
click at [186, 611] on button "Meinen Kommentar anonym veröffentlichen" at bounding box center [179, 608] width 14 height 14
click at [328, 855] on button "Fortfahren" at bounding box center [313, 844] width 367 height 41
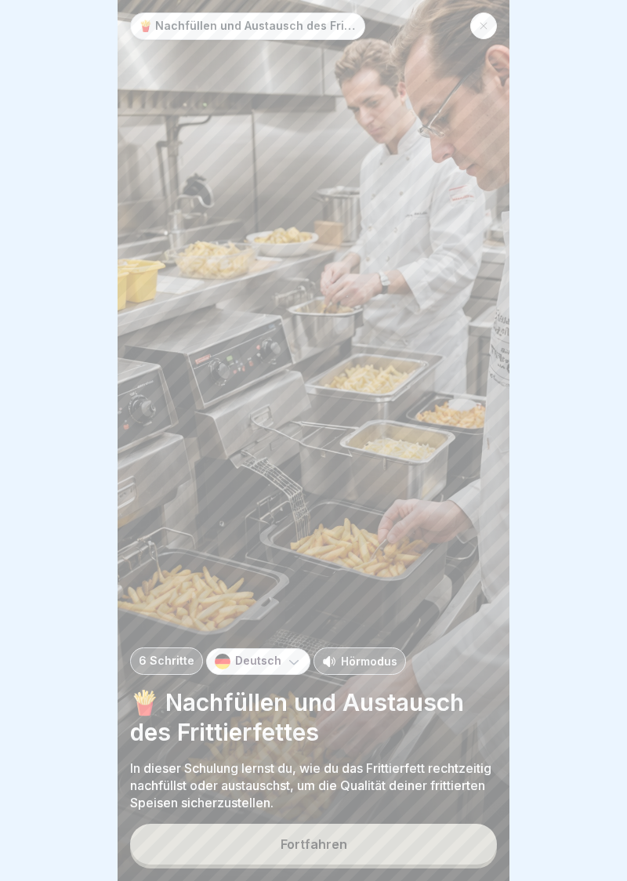
click at [321, 853] on button "Fortfahren" at bounding box center [313, 844] width 367 height 41
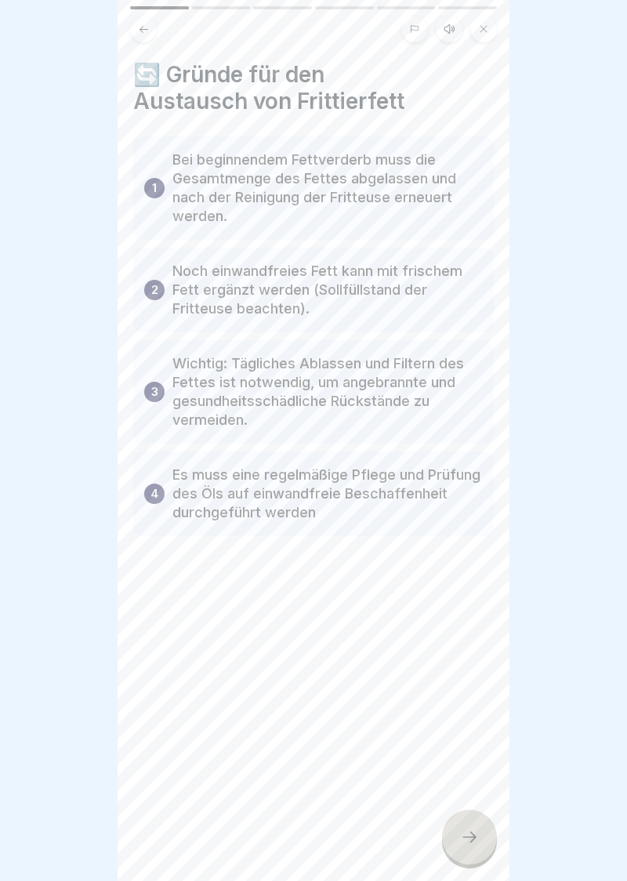
click at [478, 855] on div at bounding box center [469, 837] width 55 height 55
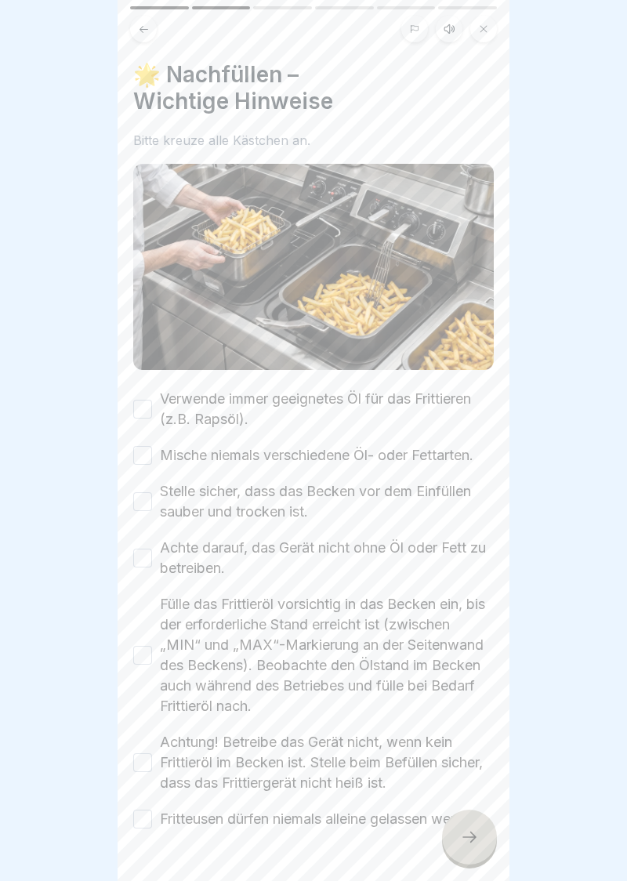
click at [144, 409] on button "Verwende immer geeignetes Öl für das Frittieren (z.B. Rapsöl)." at bounding box center [142, 409] width 19 height 19
click at [150, 456] on button "Mische niemals verschiedene Öl- oder Fettarten." at bounding box center [142, 455] width 19 height 19
click at [151, 502] on button "Stelle sicher, dass das Becken vor dem Einfüllen sauber und trocken ist." at bounding box center [142, 501] width 19 height 19
click at [148, 560] on button "Achte darauf, das Gerät nicht ohne Öl oder Fett zu betreiben." at bounding box center [142, 558] width 19 height 19
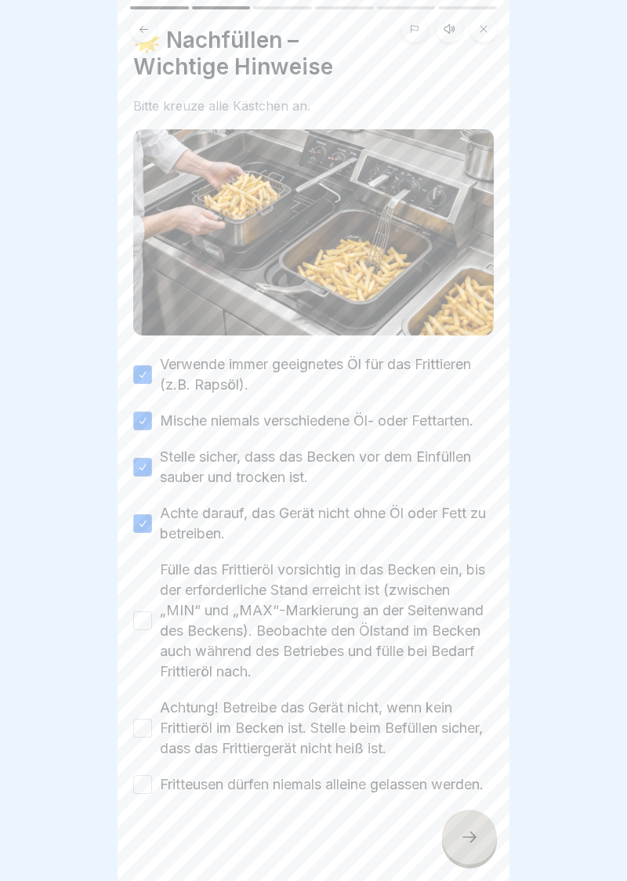
scroll to position [63, 0]
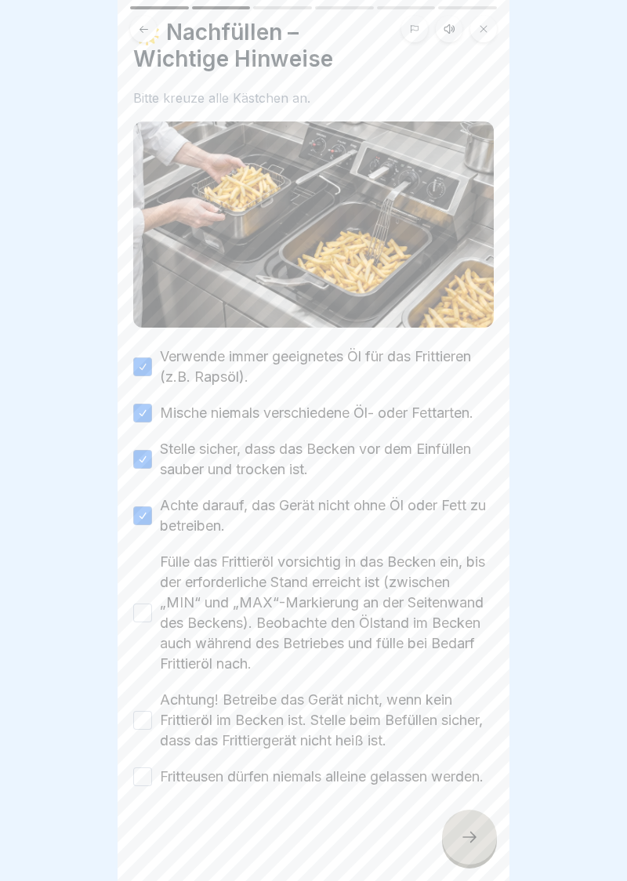
click at [149, 604] on button "Fülle das Frittieröl vorsichtig in das Becken ein, bis der erforderliche Stand …" at bounding box center [142, 613] width 19 height 19
click at [151, 709] on div "Achtung! Betreibe das Gerät nicht, wenn kein Frittieröl im Becken ist. Stelle b…" at bounding box center [313, 720] width 361 height 61
click at [136, 711] on button "Achtung! Betreibe das Gerät nicht, wenn kein Frittieröl im Becken ist. Stelle b…" at bounding box center [142, 720] width 19 height 19
click at [149, 771] on button "Fritteusen dürfen niemals alleine gelassen werden." at bounding box center [142, 776] width 19 height 19
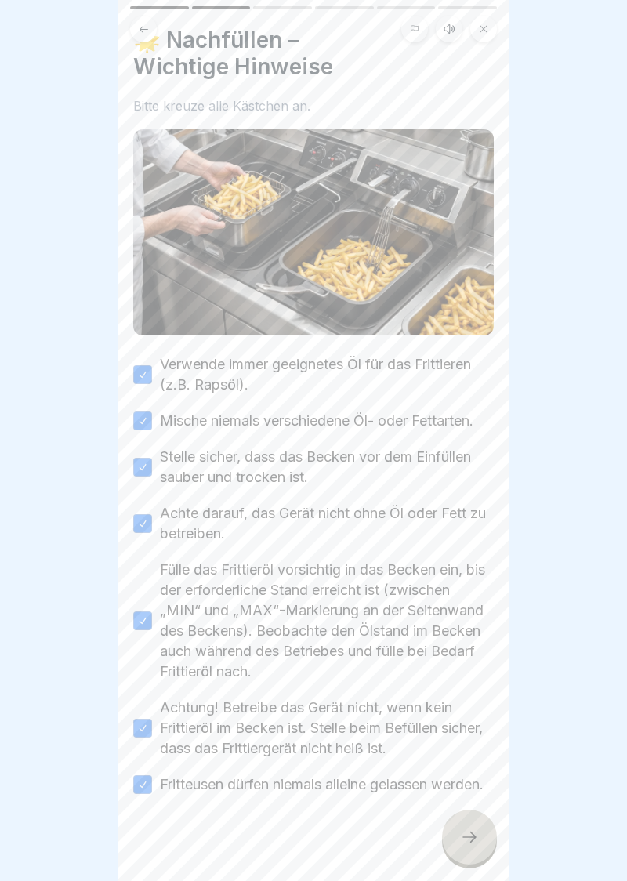
scroll to position [0, 0]
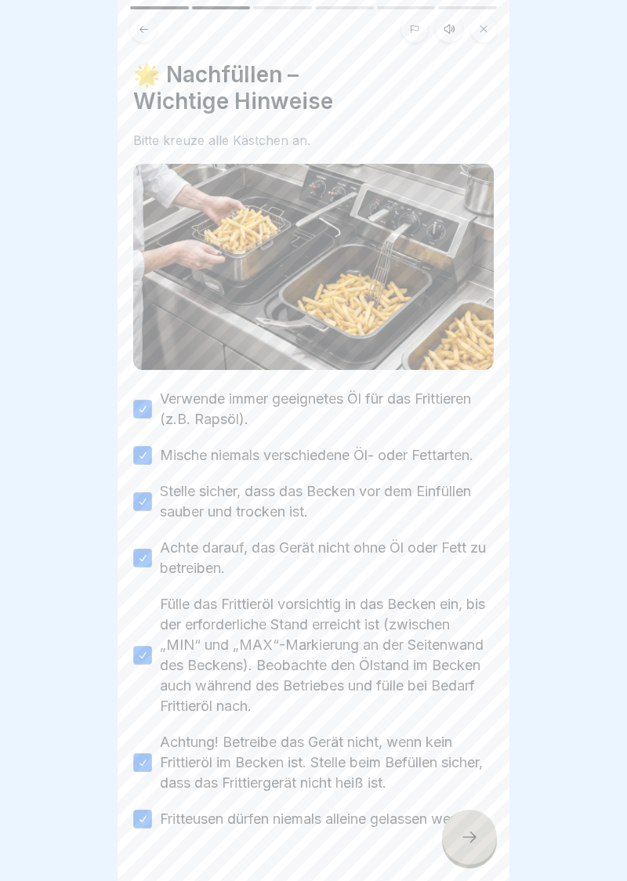
click at [466, 851] on div at bounding box center [469, 837] width 55 height 55
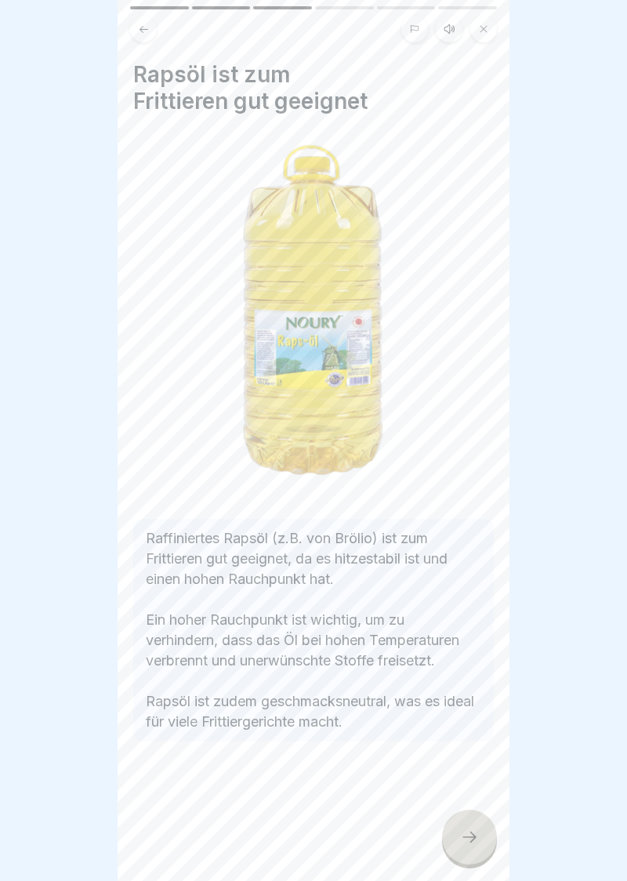
click at [468, 847] on div at bounding box center [469, 837] width 55 height 55
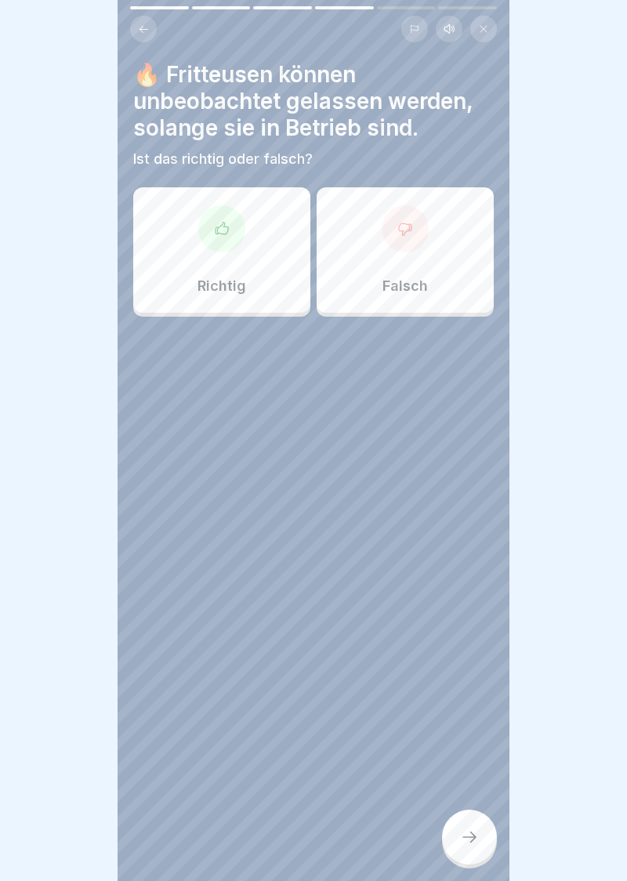
click at [412, 238] on div at bounding box center [405, 228] width 47 height 47
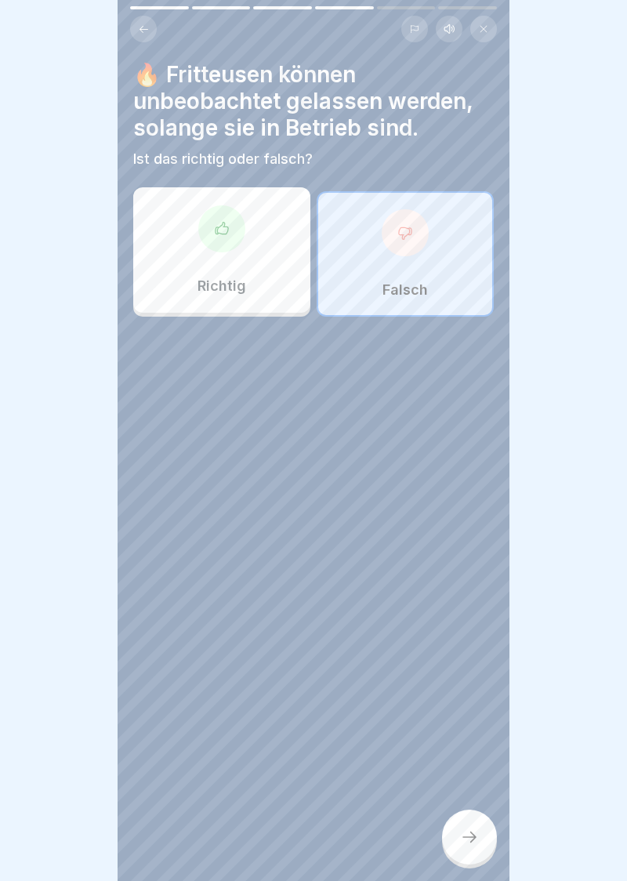
click at [478, 836] on icon at bounding box center [469, 837] width 19 height 19
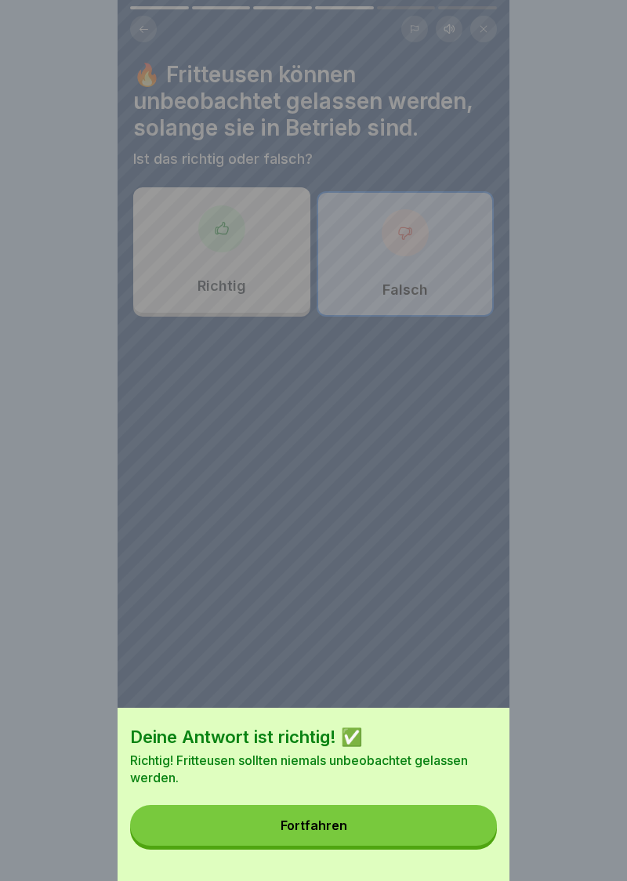
click at [326, 829] on div "Fortfahren" at bounding box center [314, 825] width 67 height 14
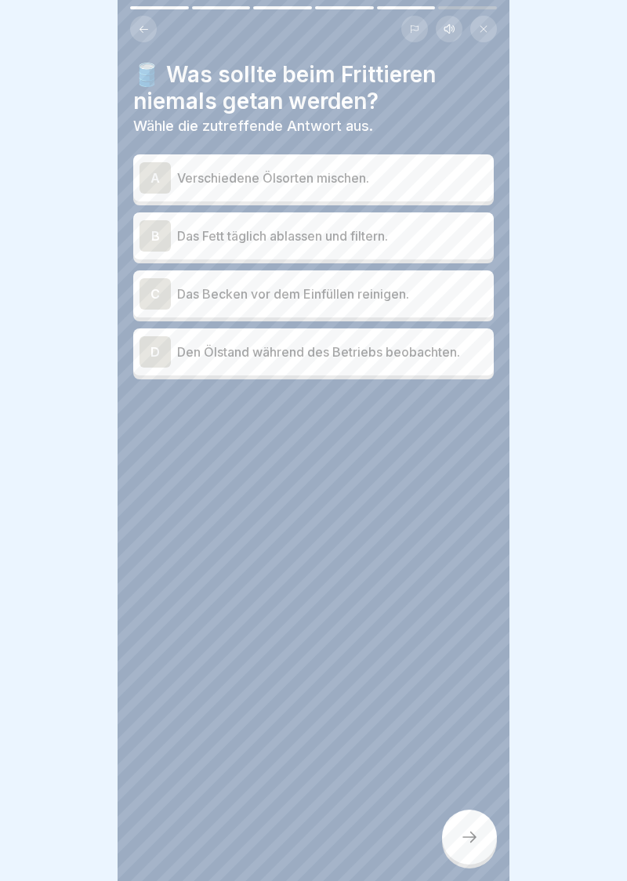
click at [165, 182] on div "A" at bounding box center [155, 177] width 31 height 31
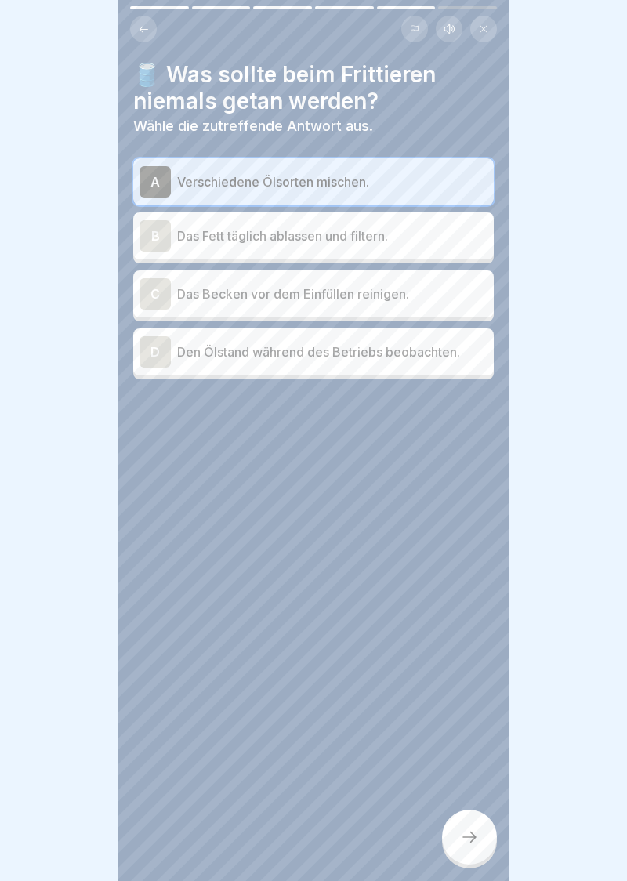
click at [477, 849] on div at bounding box center [469, 837] width 55 height 55
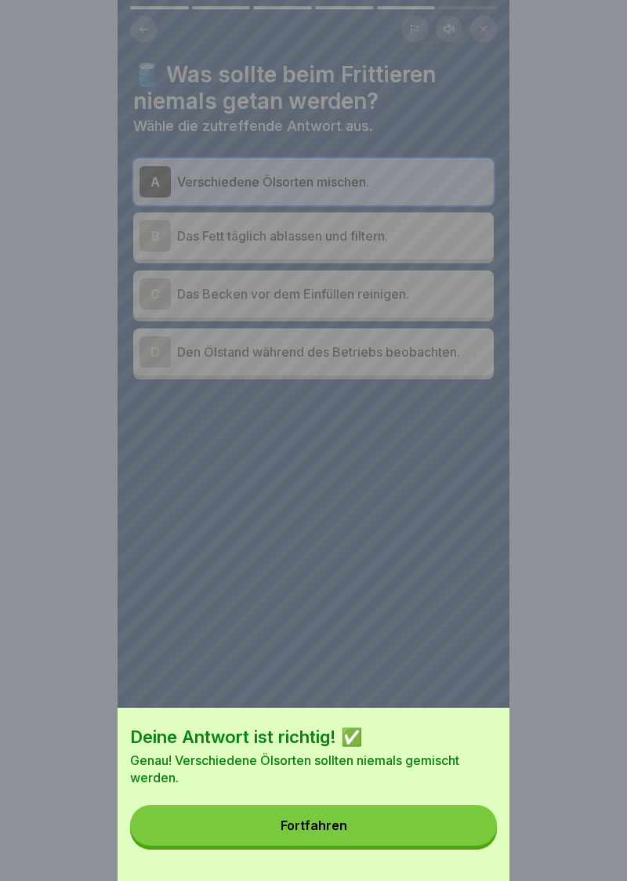
click at [323, 840] on button "Fortfahren" at bounding box center [313, 825] width 367 height 41
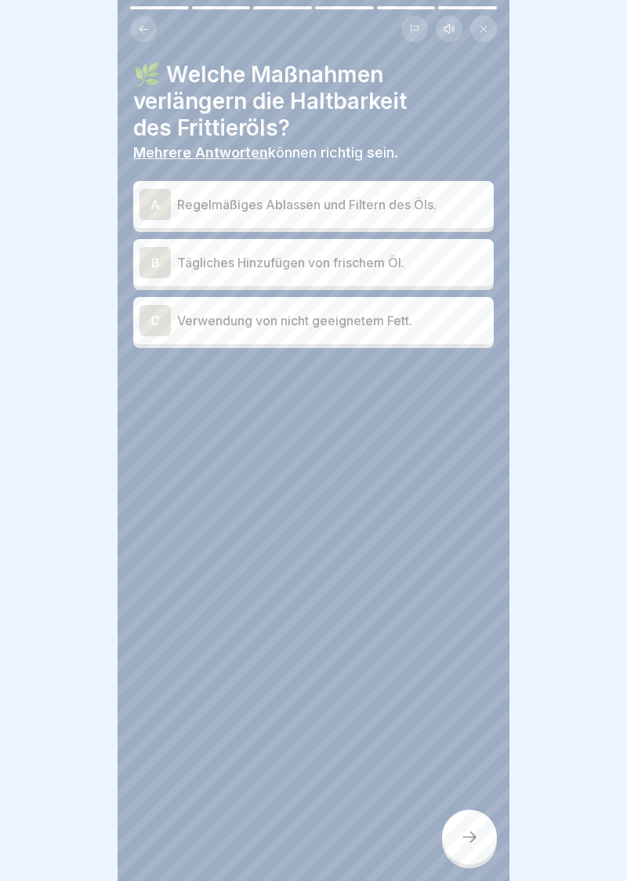
click at [161, 214] on div "A" at bounding box center [155, 204] width 31 height 31
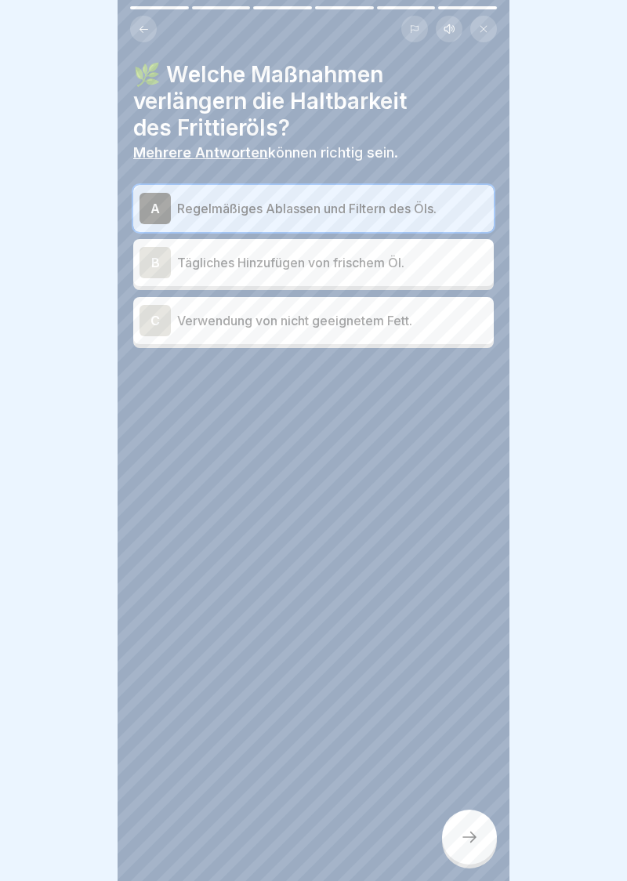
click at [157, 261] on div "B" at bounding box center [155, 262] width 31 height 31
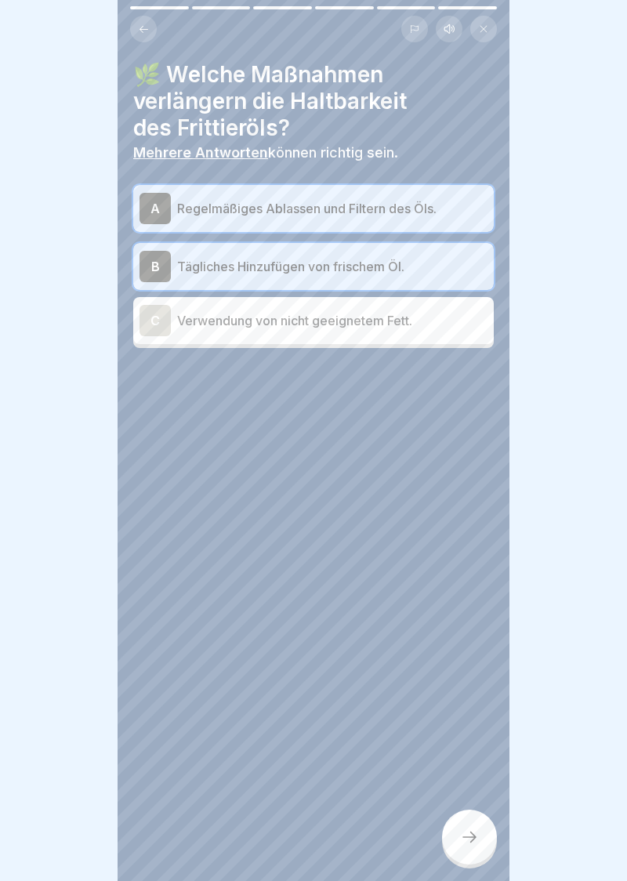
click at [470, 849] on div at bounding box center [469, 837] width 55 height 55
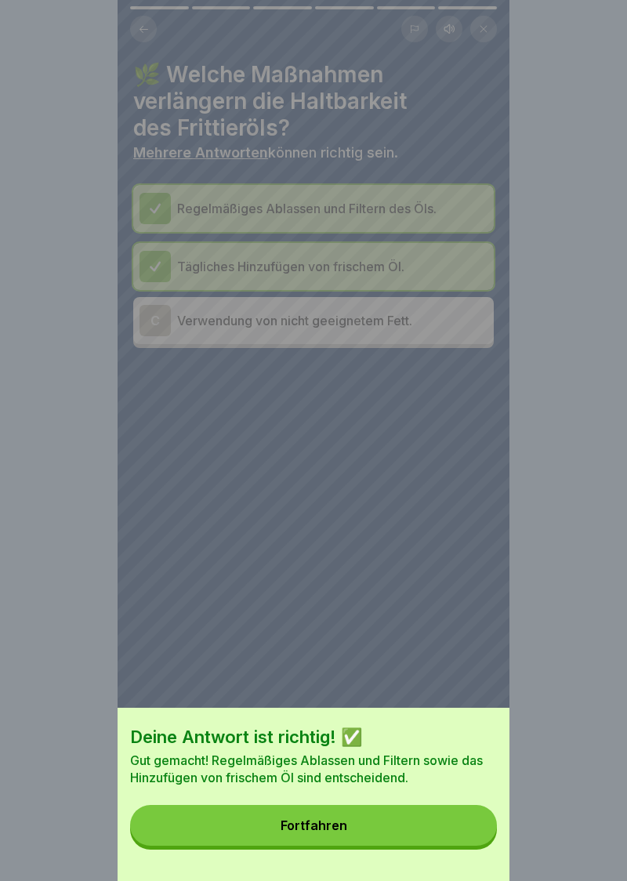
click at [316, 837] on button "Fortfahren" at bounding box center [313, 825] width 367 height 41
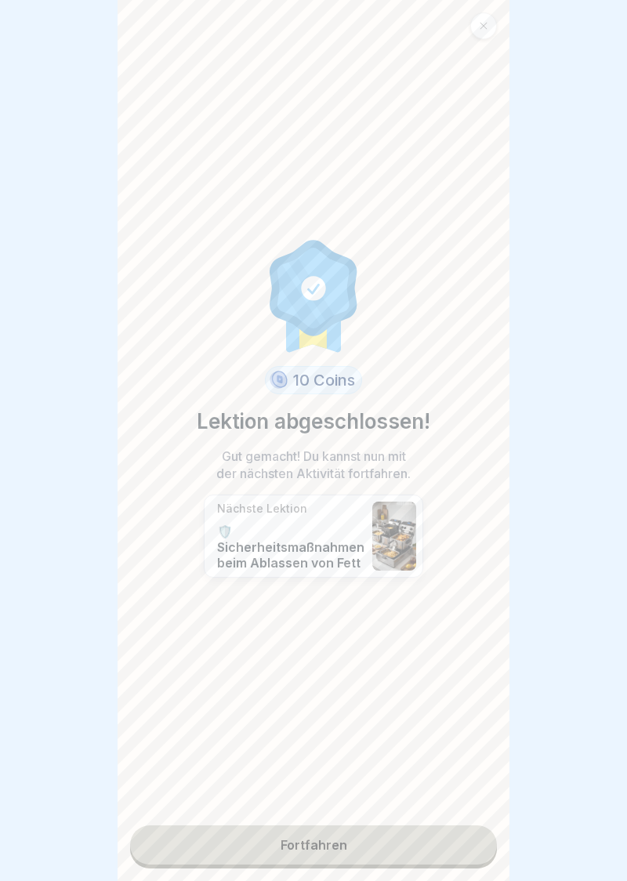
click at [318, 850] on link "Fortfahren" at bounding box center [313, 844] width 367 height 39
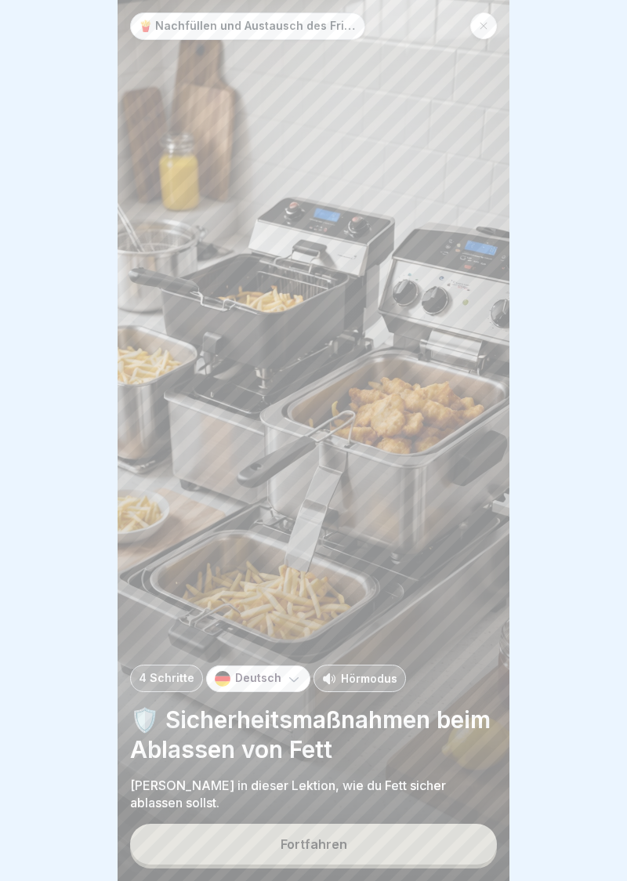
click at [325, 852] on button "Fortfahren" at bounding box center [313, 844] width 367 height 41
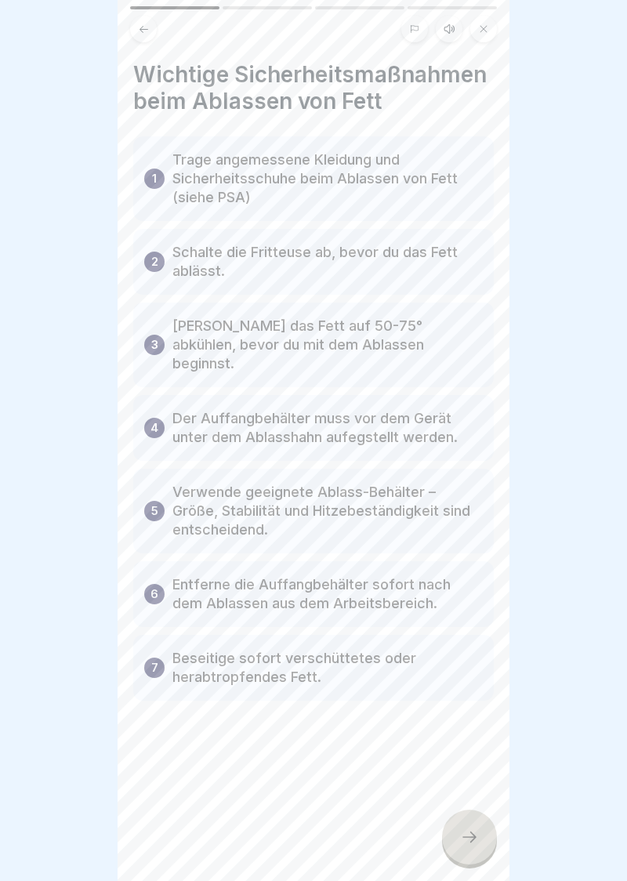
click at [470, 845] on icon at bounding box center [469, 837] width 19 height 19
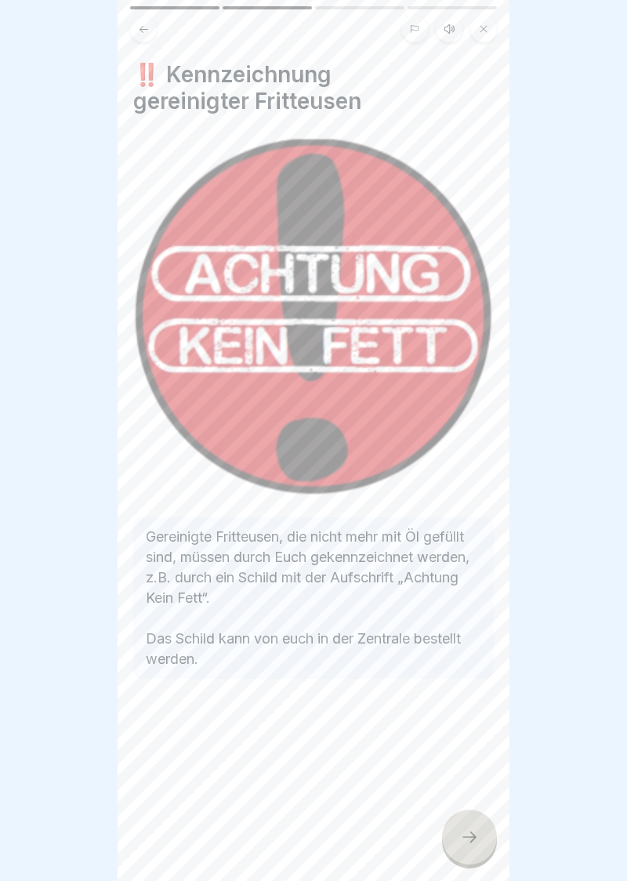
click at [473, 845] on icon at bounding box center [469, 837] width 19 height 19
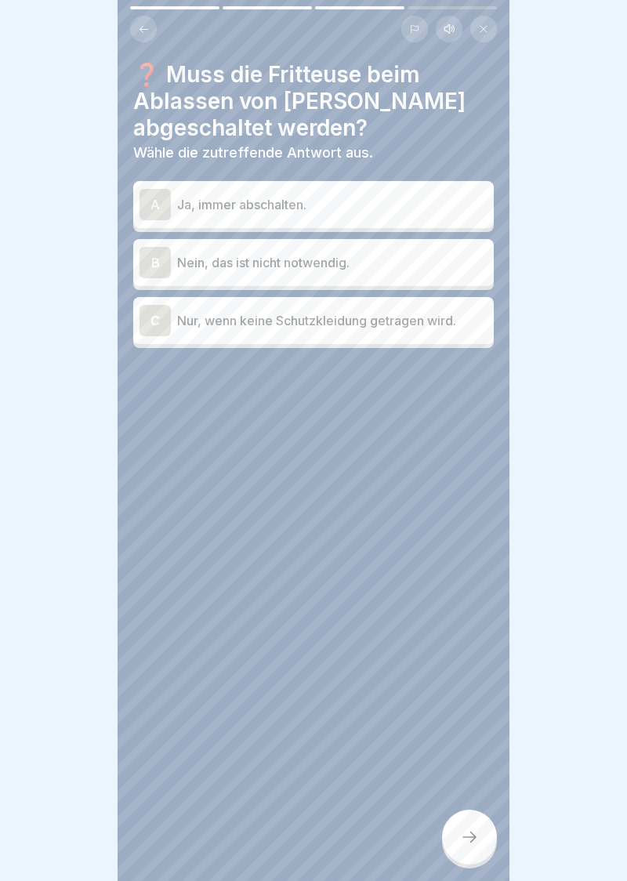
click at [165, 206] on div "A" at bounding box center [155, 204] width 31 height 31
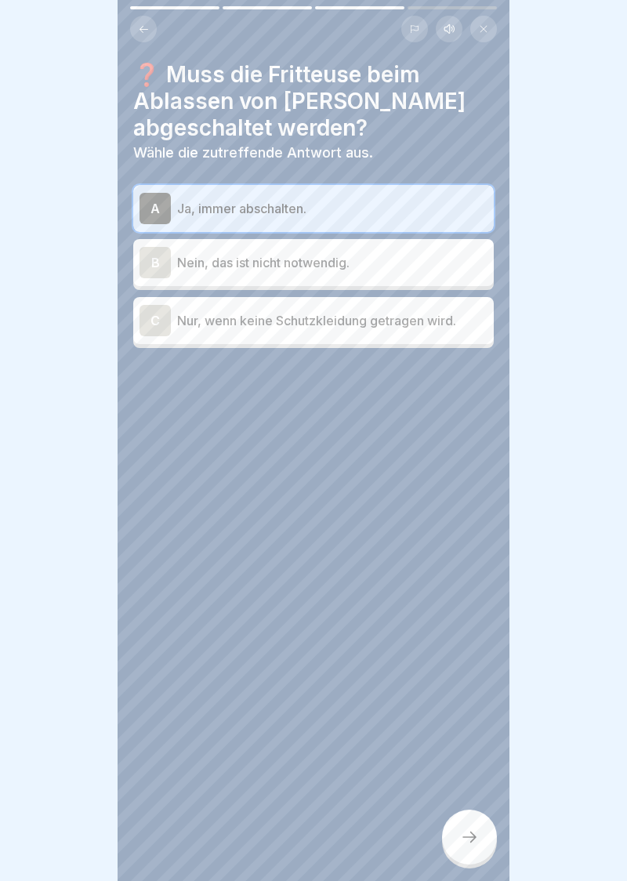
click at [480, 841] on div at bounding box center [469, 837] width 55 height 55
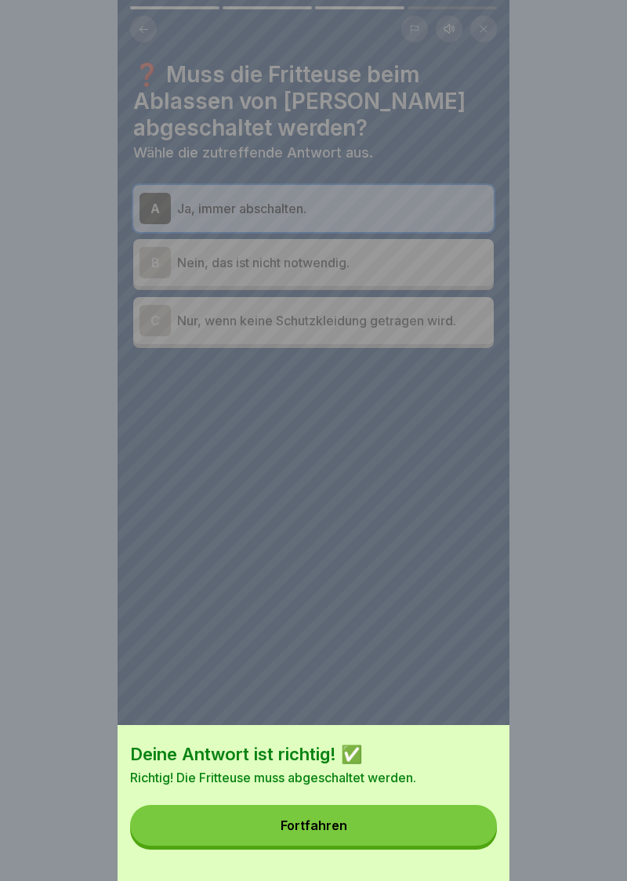
click at [320, 834] on button "Fortfahren" at bounding box center [313, 825] width 367 height 41
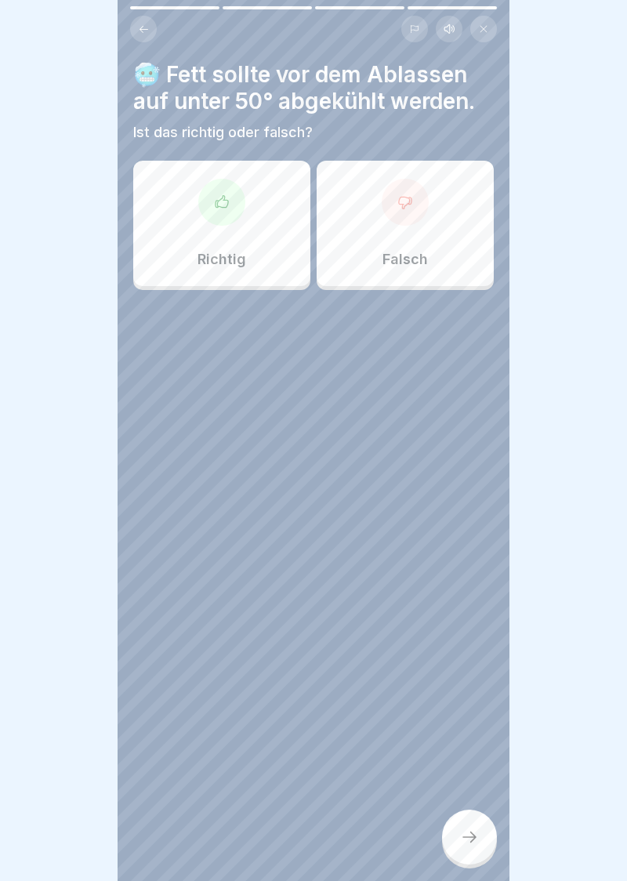
click at [229, 216] on div at bounding box center [221, 202] width 47 height 47
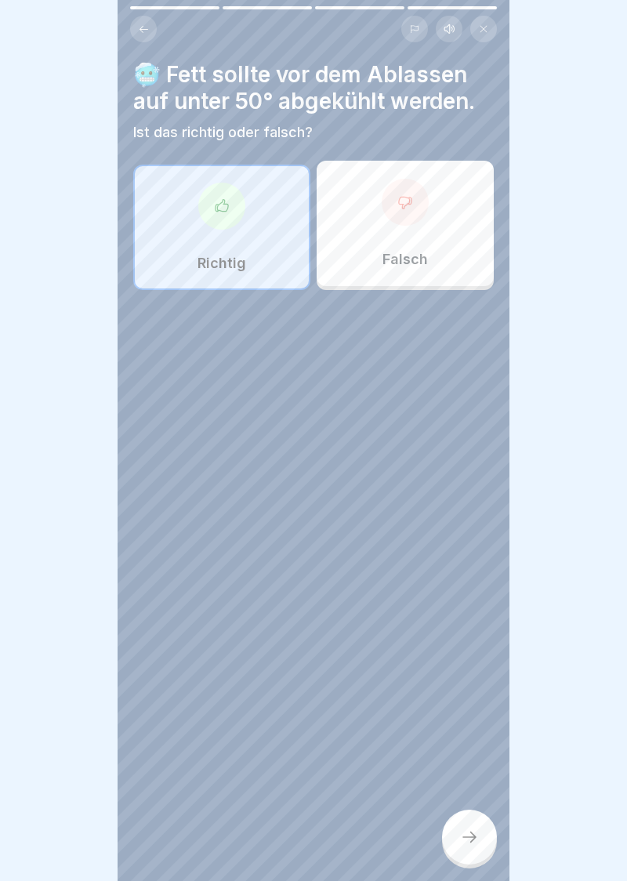
click at [471, 866] on div "🥶 Fett sollte vor dem Ablassen auf unter 50° abgekühlt werden. Ist das richtig …" at bounding box center [314, 440] width 392 height 881
click at [480, 851] on div at bounding box center [469, 837] width 55 height 55
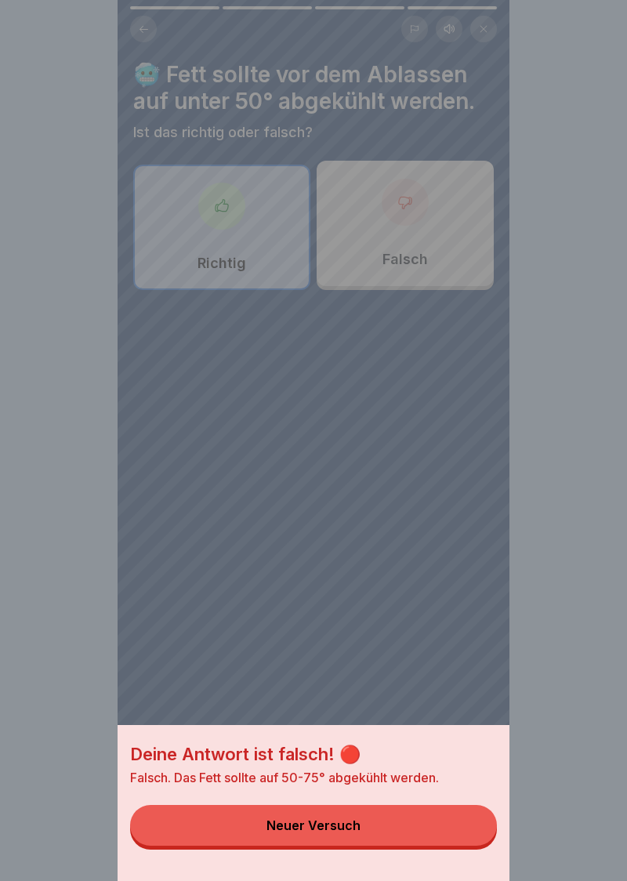
click at [331, 842] on button "Neuer Versuch" at bounding box center [313, 825] width 367 height 41
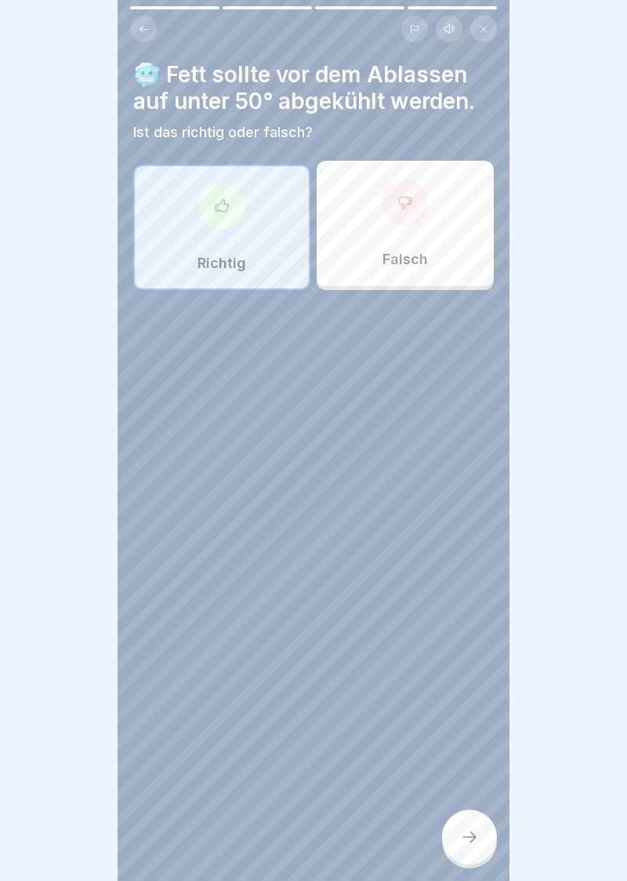
click at [412, 218] on div at bounding box center [405, 202] width 47 height 47
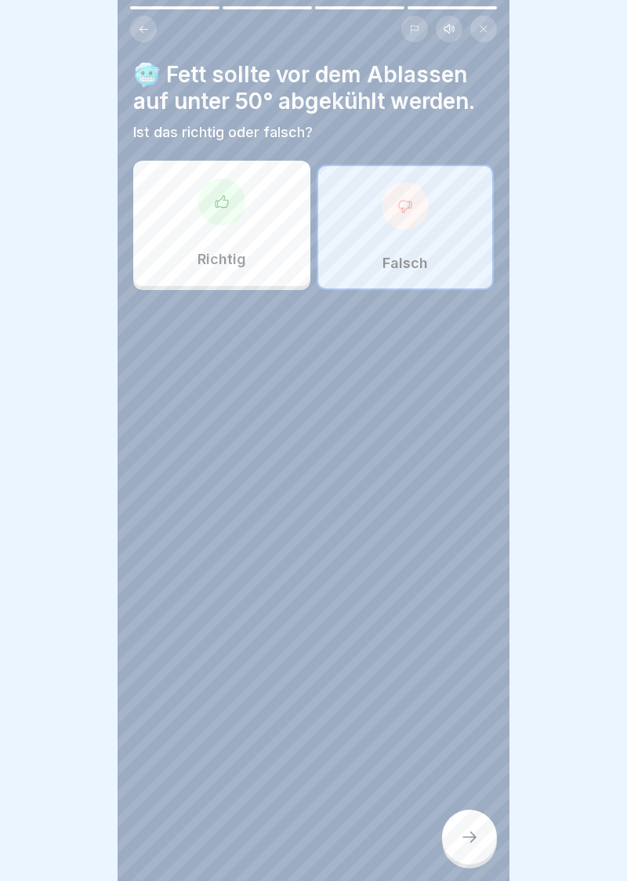
click at [477, 851] on div at bounding box center [469, 837] width 55 height 55
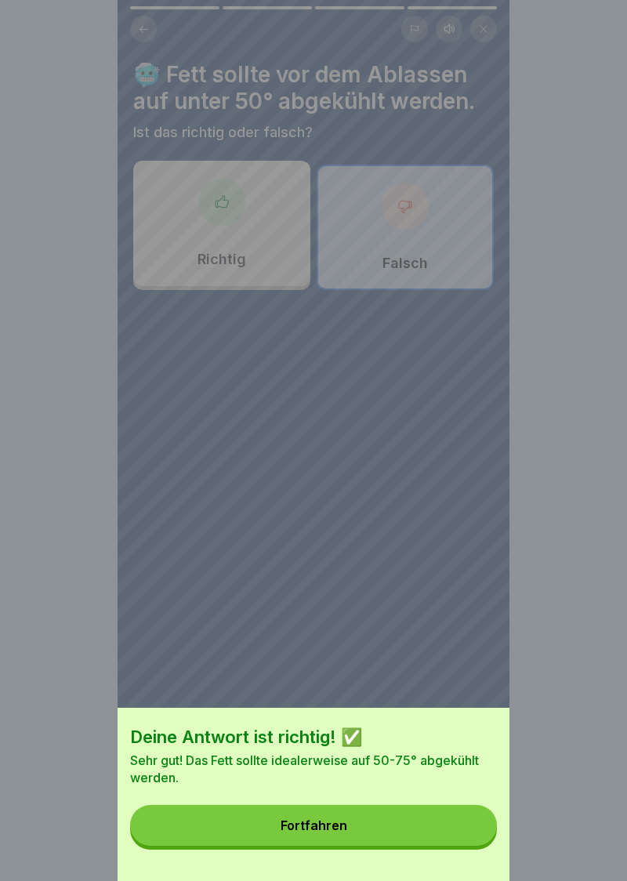
click at [327, 837] on button "Fortfahren" at bounding box center [313, 825] width 367 height 41
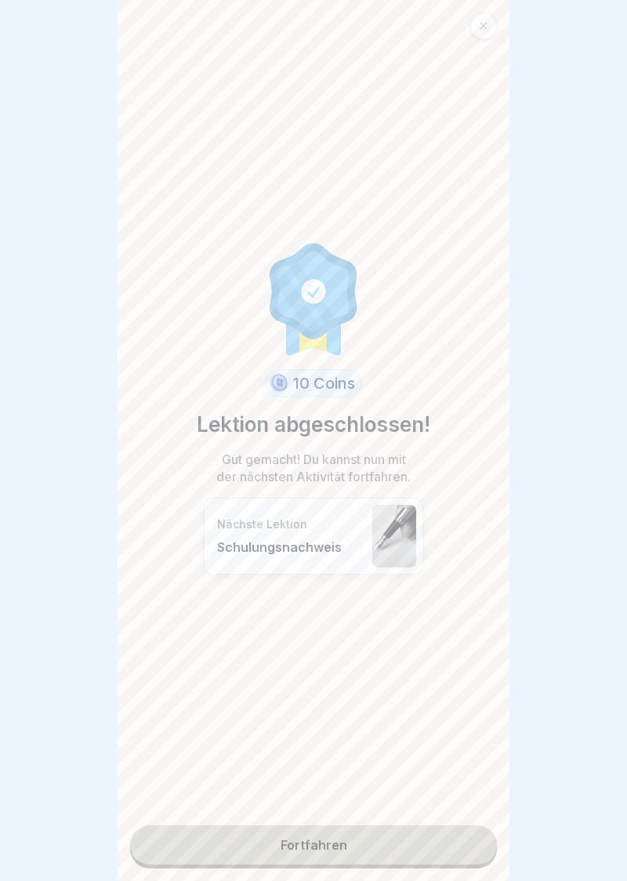
click at [339, 862] on link "Fortfahren" at bounding box center [313, 844] width 367 height 39
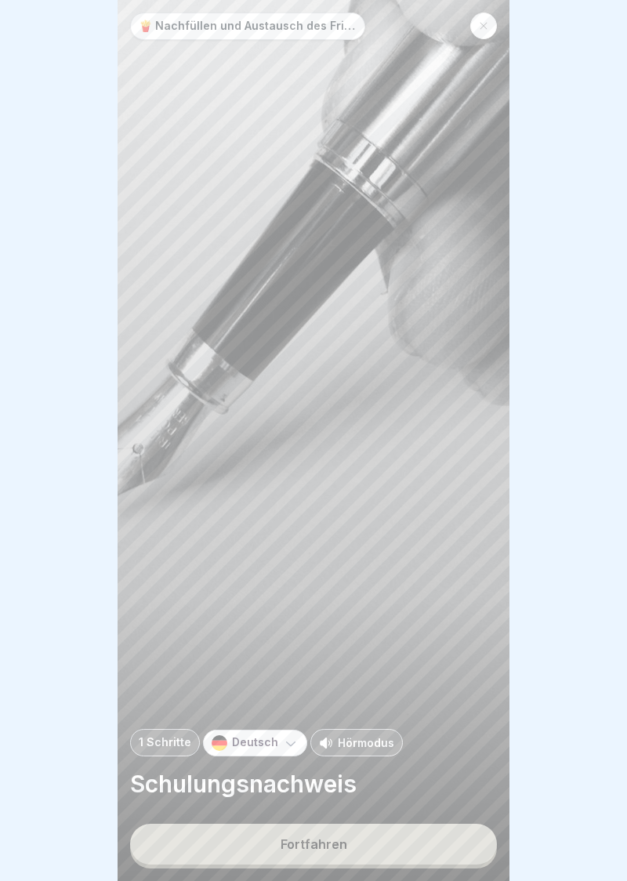
click at [319, 848] on div "Fortfahren" at bounding box center [314, 844] width 67 height 14
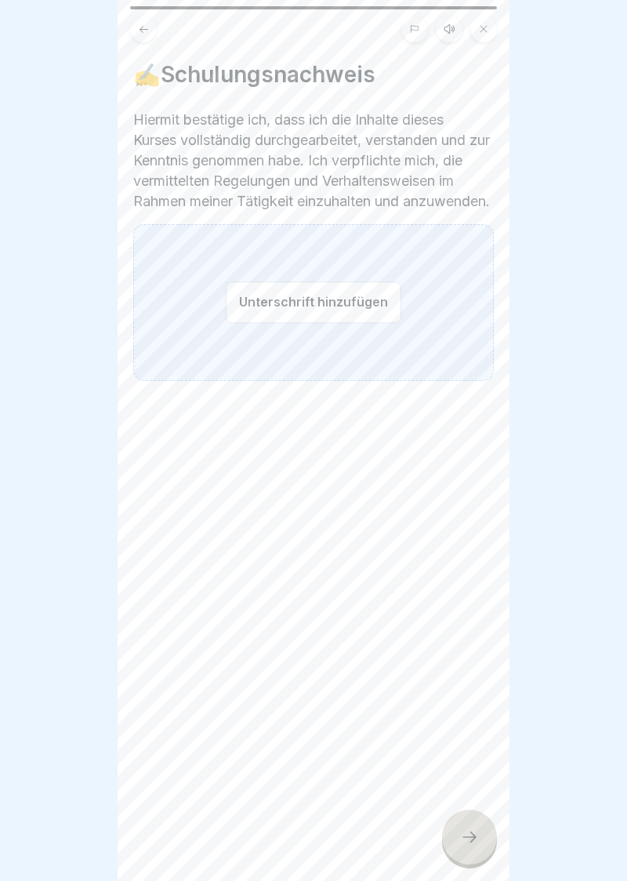
click at [261, 323] on button "Unterschrift hinzufügen" at bounding box center [314, 302] width 176 height 42
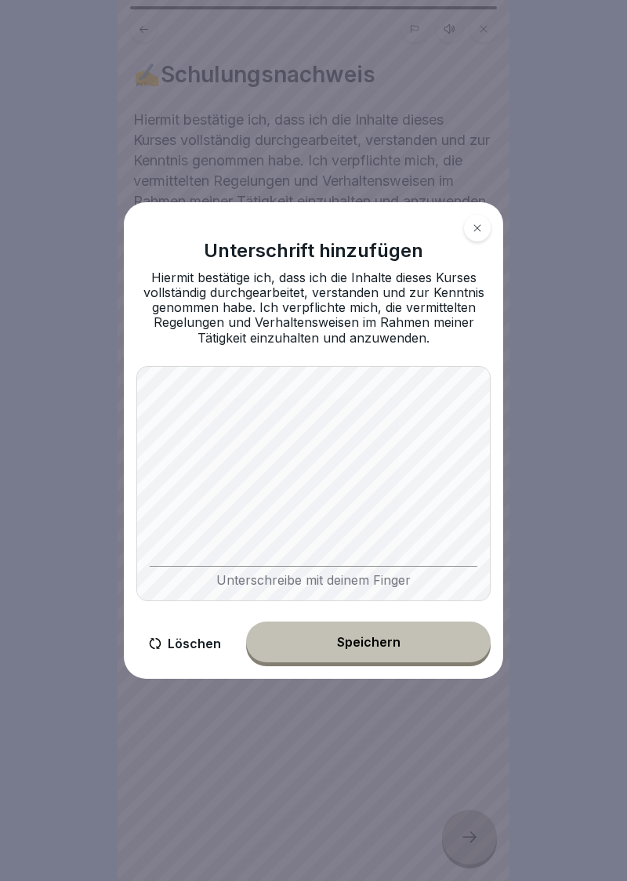
click at [368, 658] on button "Speichern" at bounding box center [368, 642] width 245 height 41
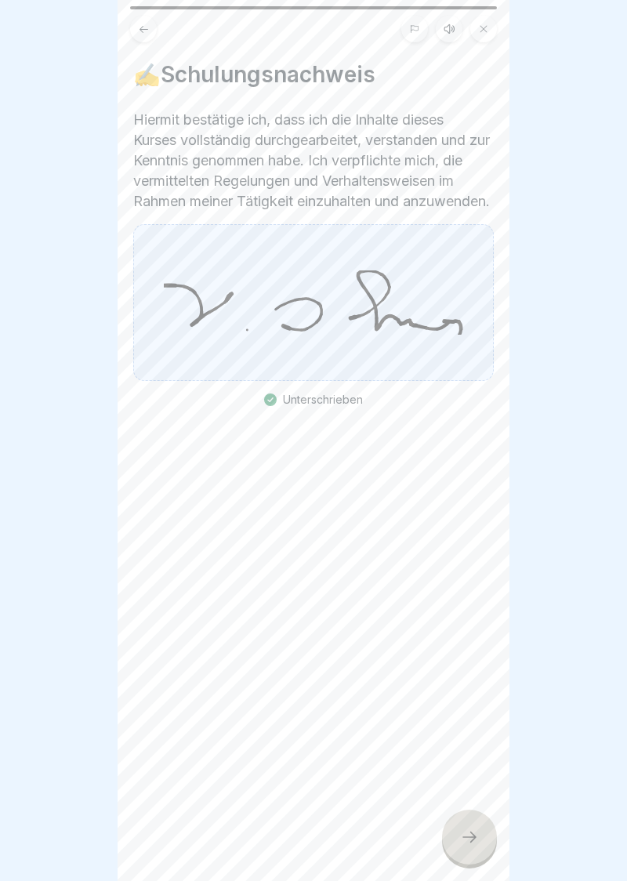
click at [468, 843] on icon at bounding box center [469, 837] width 19 height 19
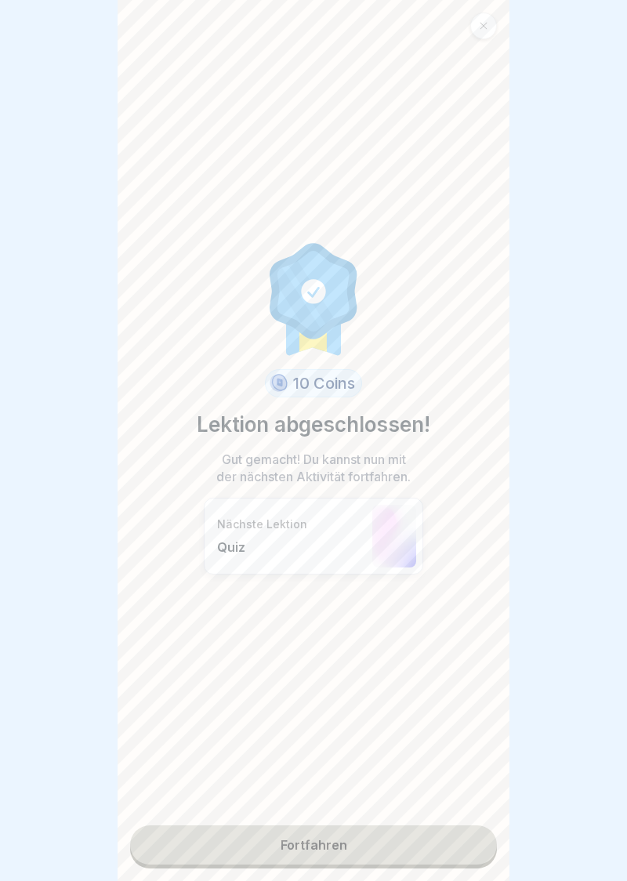
click at [310, 852] on link "Fortfahren" at bounding box center [313, 844] width 367 height 39
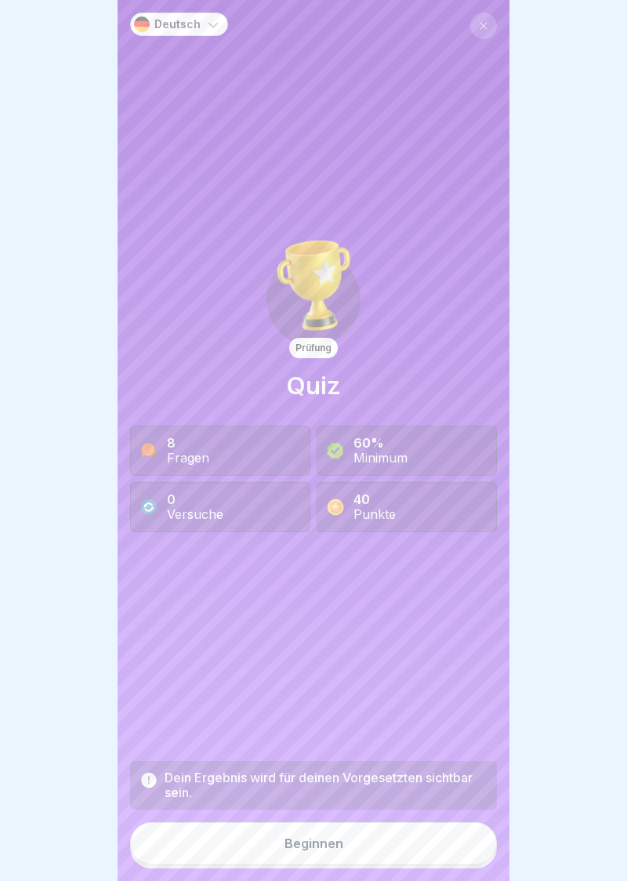
click at [317, 856] on button "Beginnen" at bounding box center [313, 843] width 367 height 42
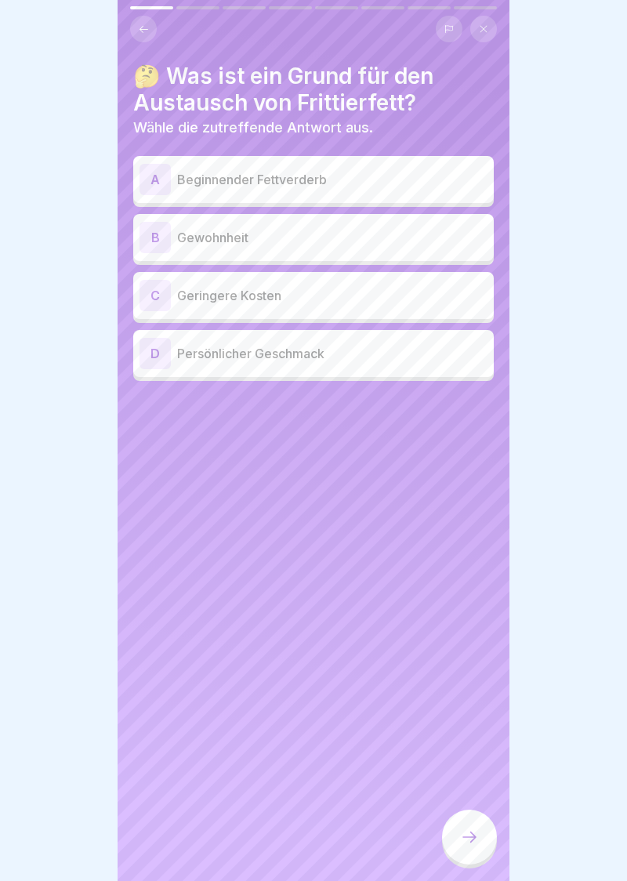
click at [160, 180] on div "A" at bounding box center [155, 179] width 31 height 31
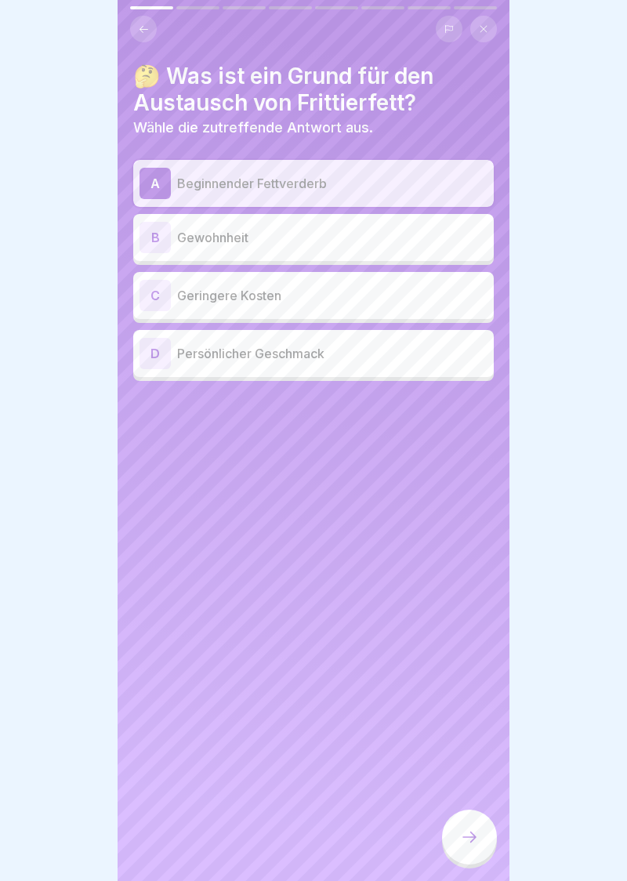
click at [475, 842] on icon at bounding box center [469, 837] width 19 height 19
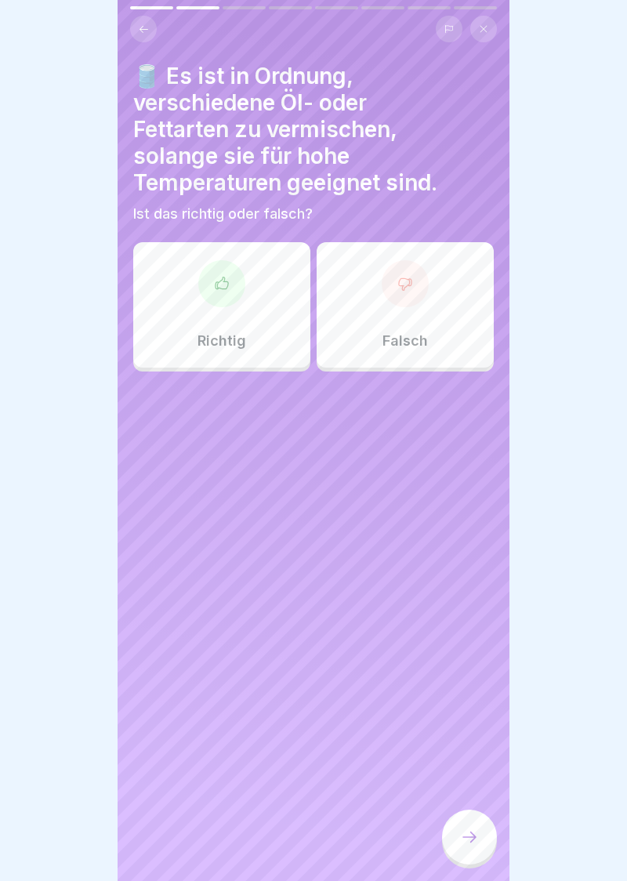
click at [414, 297] on div at bounding box center [405, 283] width 47 height 47
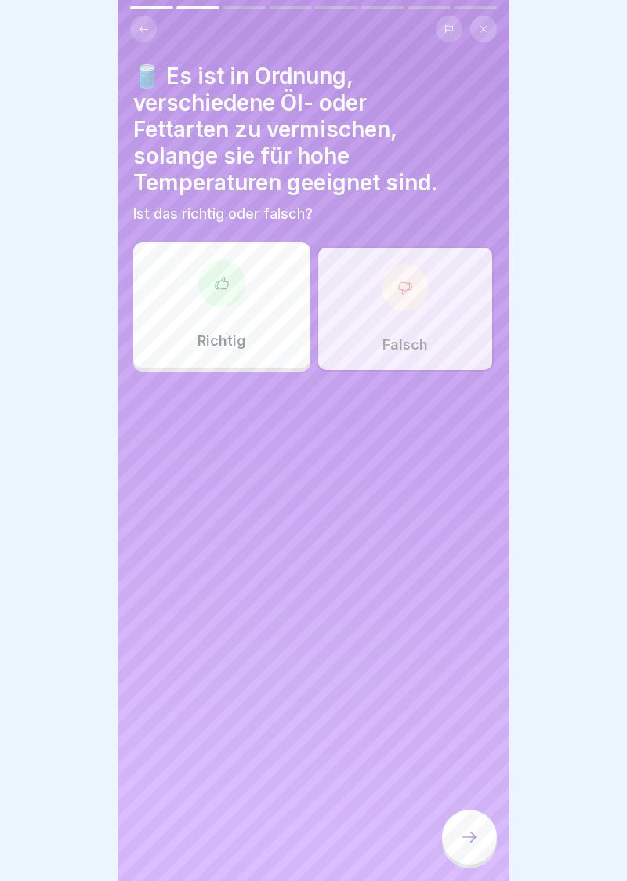
click at [480, 840] on div at bounding box center [469, 837] width 55 height 55
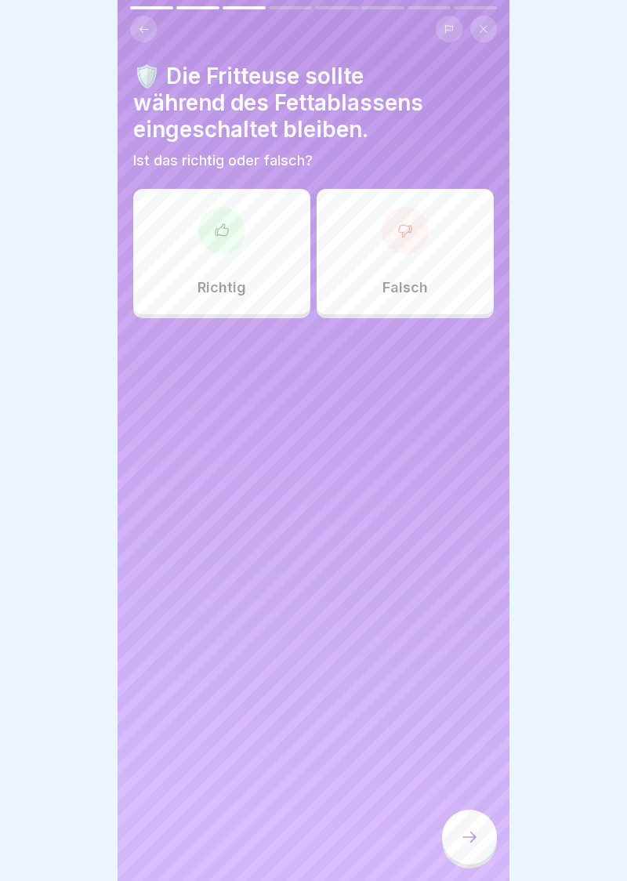
click at [417, 234] on div at bounding box center [405, 230] width 47 height 47
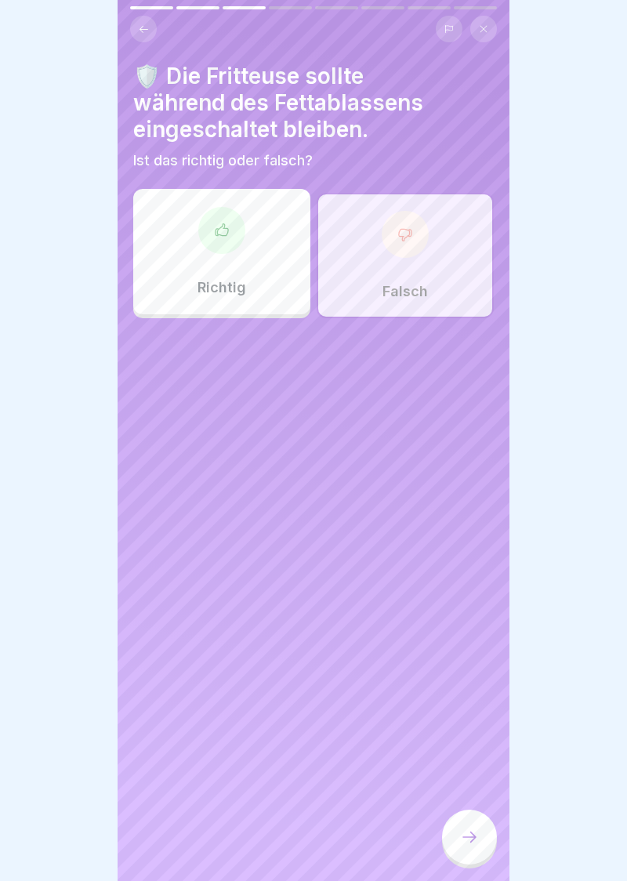
click at [475, 847] on div at bounding box center [469, 837] width 55 height 55
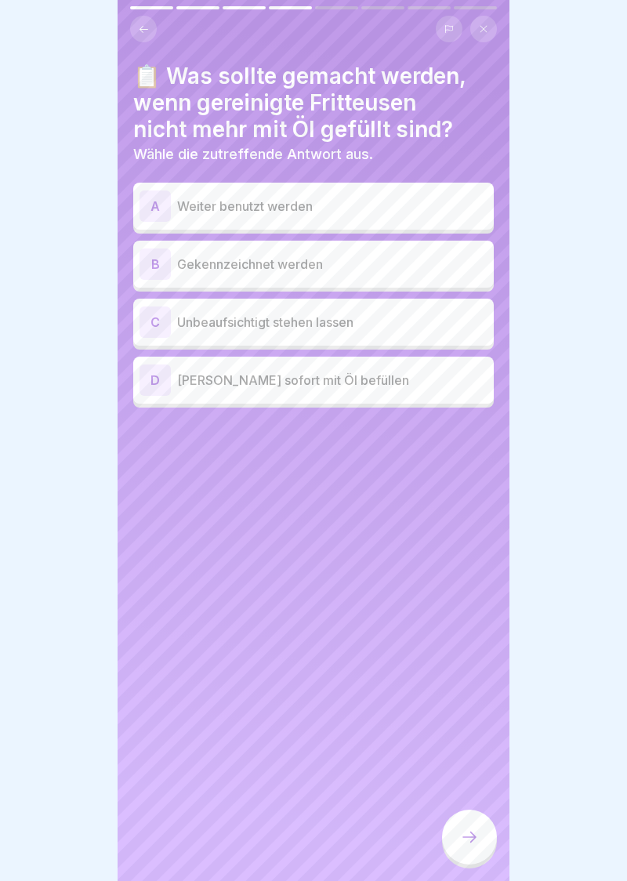
click at [160, 387] on div "D" at bounding box center [155, 380] width 31 height 31
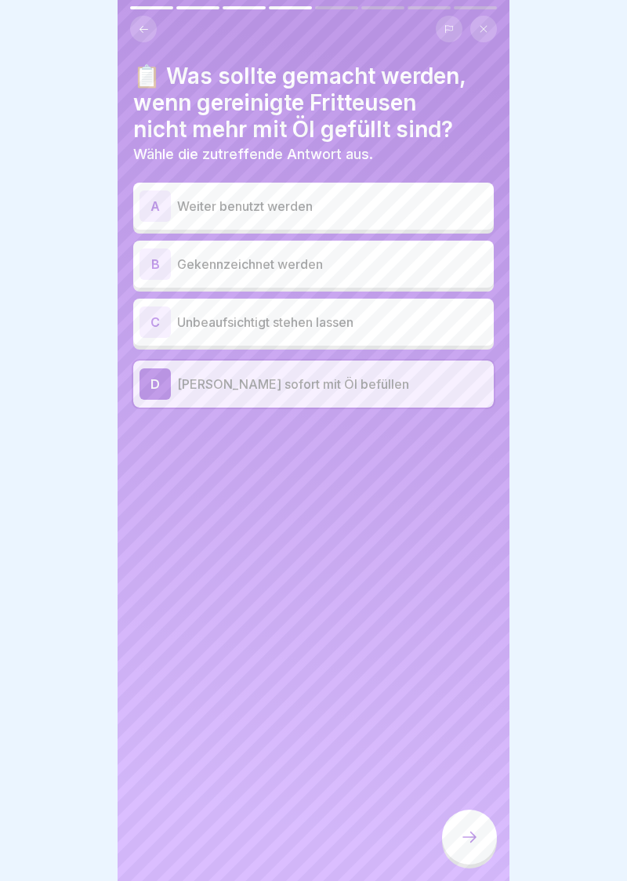
click at [413, 393] on p "[PERSON_NAME] sofort mit Öl befüllen" at bounding box center [332, 384] width 310 height 19
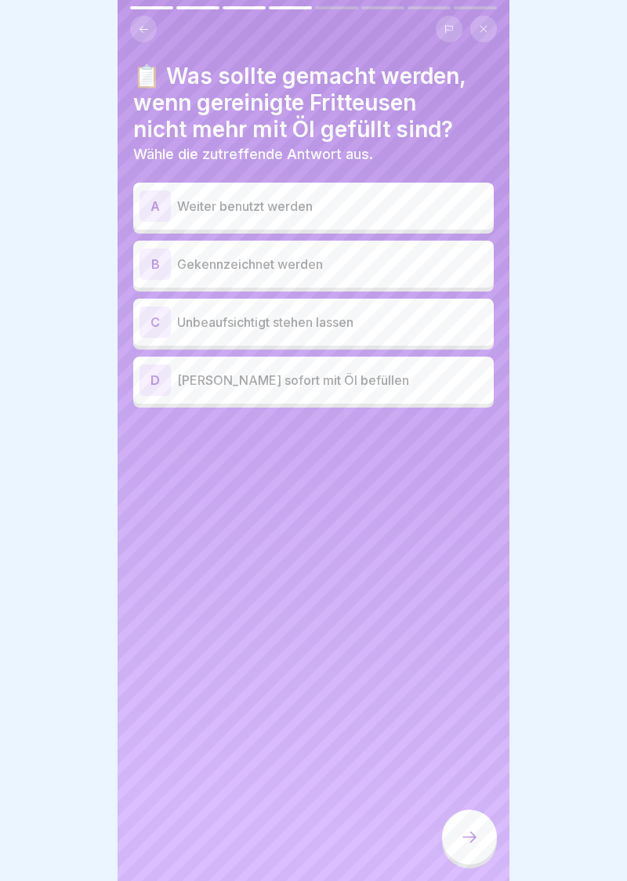
click at [164, 275] on div "B" at bounding box center [155, 263] width 31 height 31
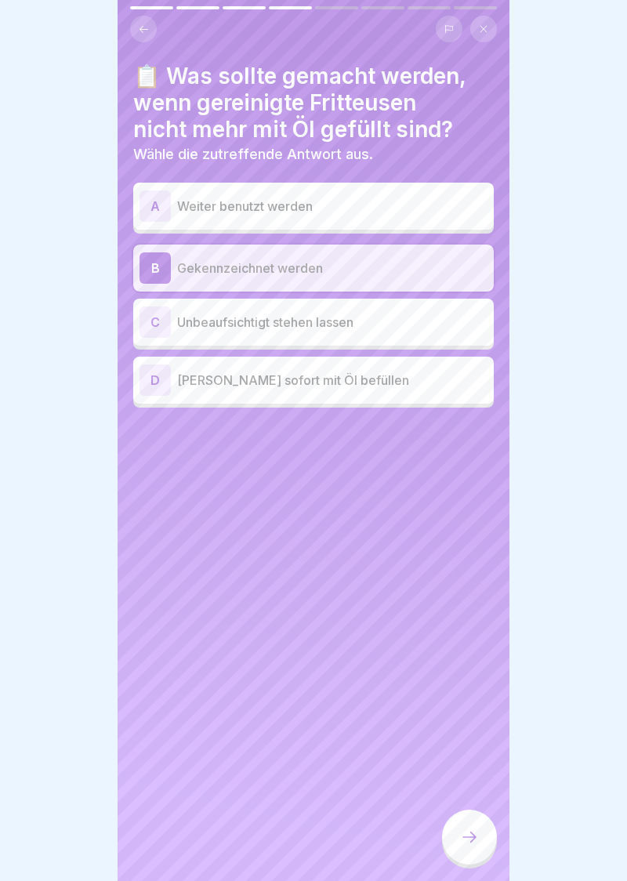
click at [481, 847] on div at bounding box center [469, 837] width 55 height 55
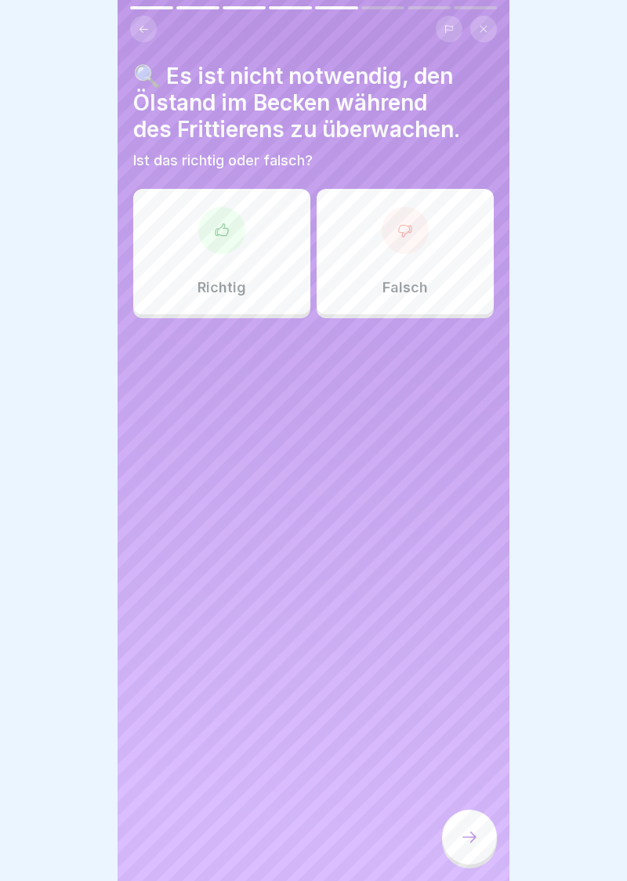
click at [411, 238] on div at bounding box center [405, 230] width 47 height 47
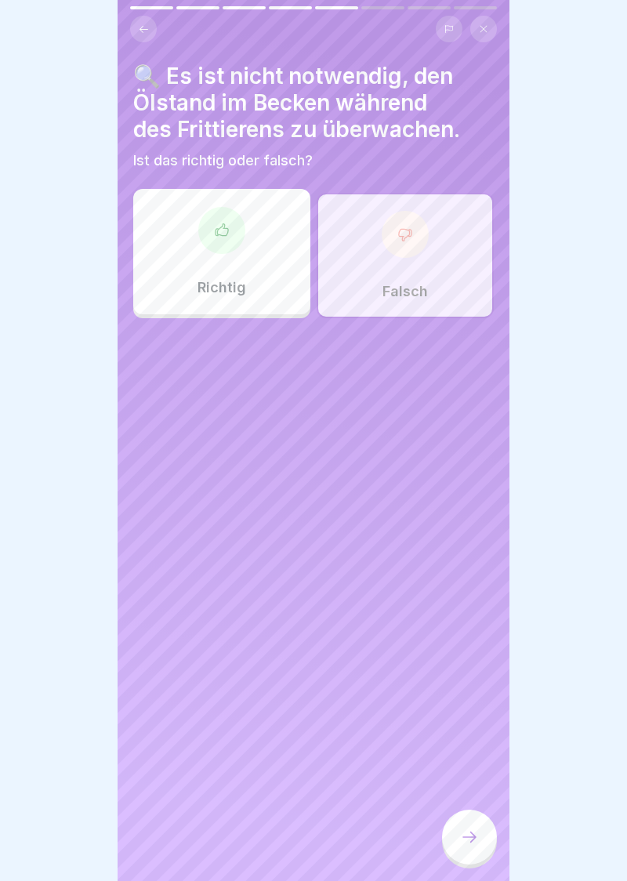
click at [475, 843] on icon at bounding box center [469, 837] width 19 height 19
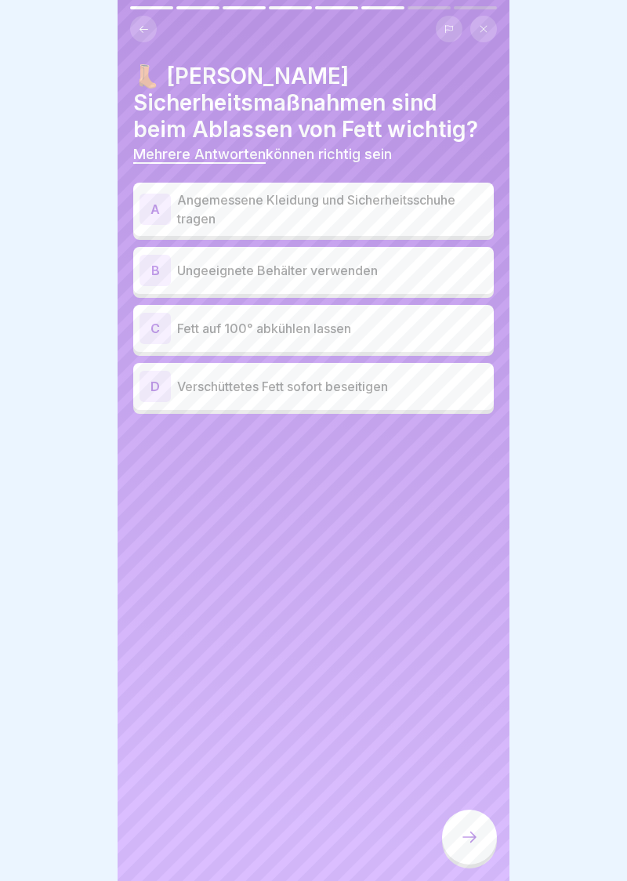
click at [151, 216] on div "A" at bounding box center [155, 209] width 31 height 31
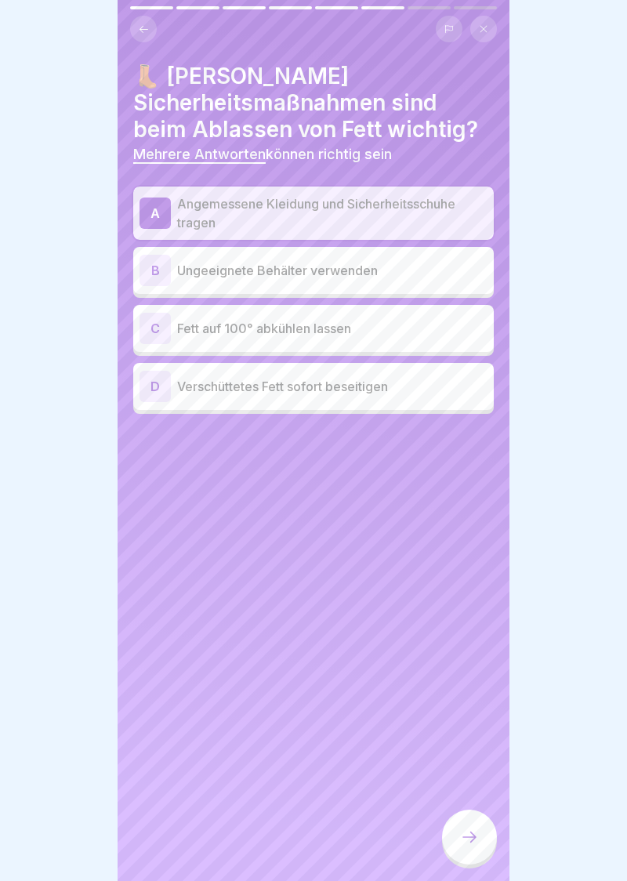
click at [161, 392] on div "D" at bounding box center [155, 386] width 31 height 31
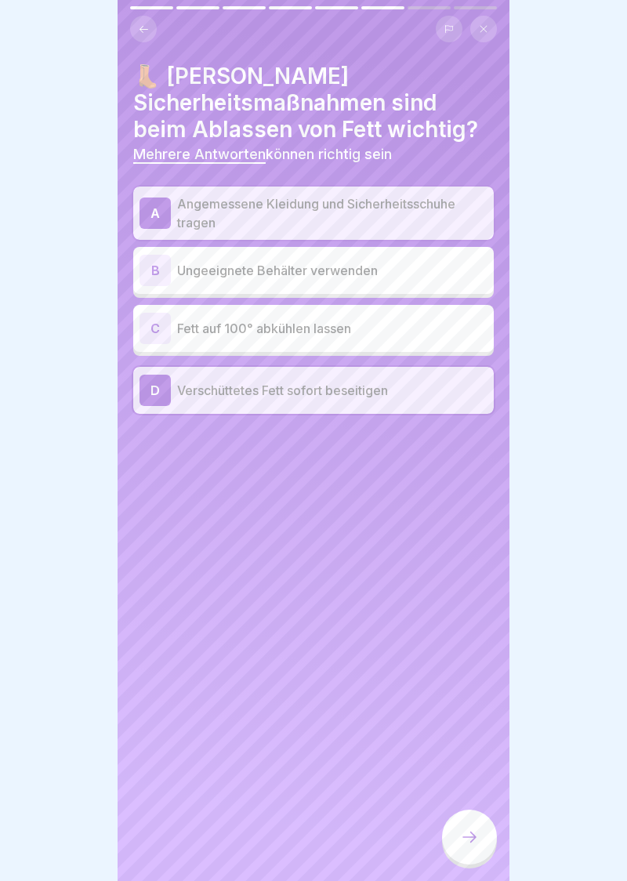
click at [472, 855] on div at bounding box center [469, 837] width 55 height 55
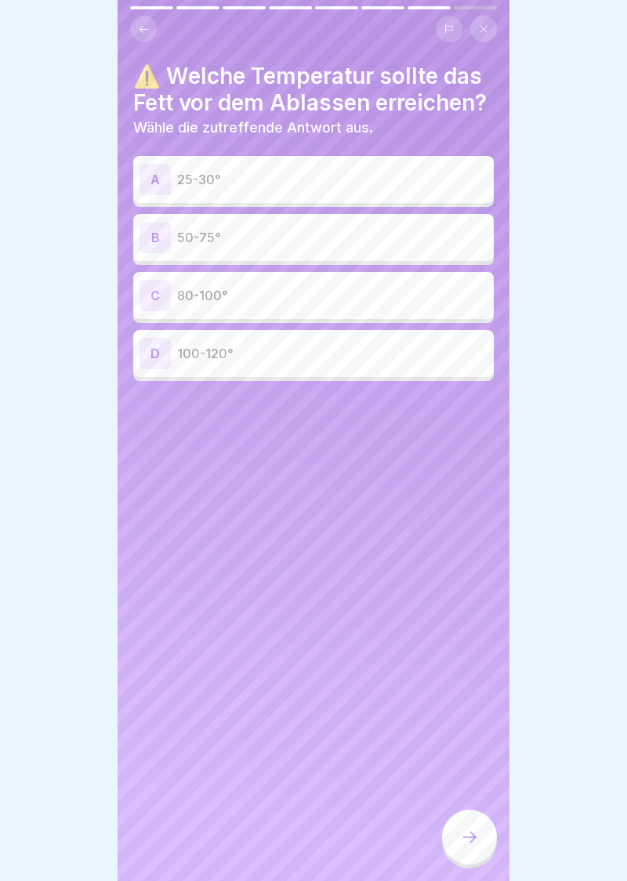
click at [158, 241] on div "B" at bounding box center [155, 237] width 31 height 31
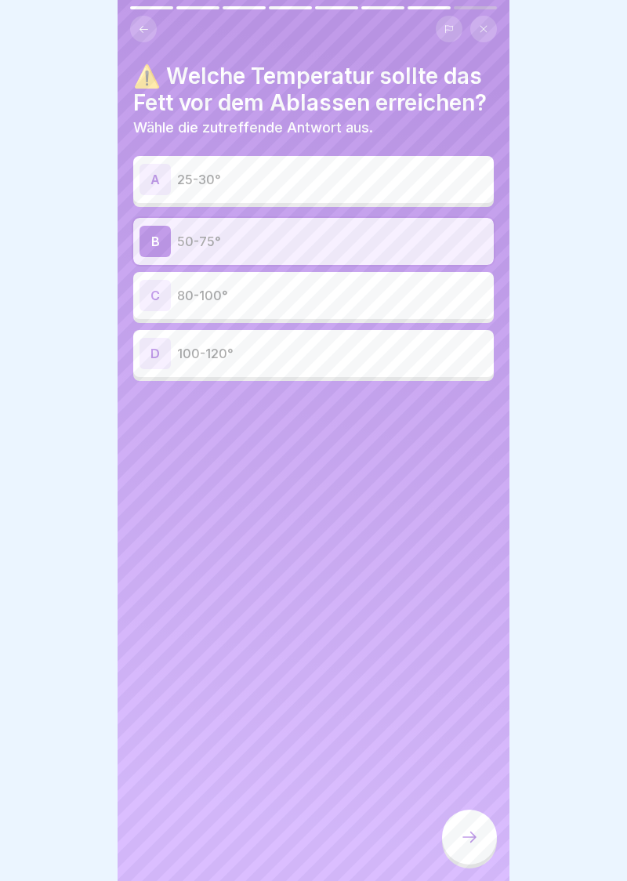
click at [470, 843] on icon at bounding box center [469, 837] width 19 height 19
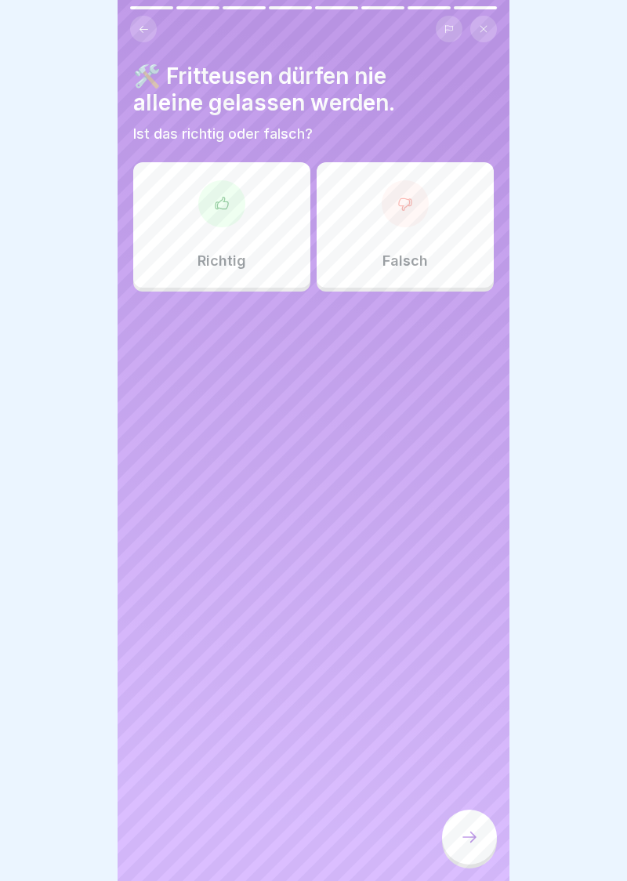
click at [229, 204] on icon at bounding box center [222, 204] width 16 height 16
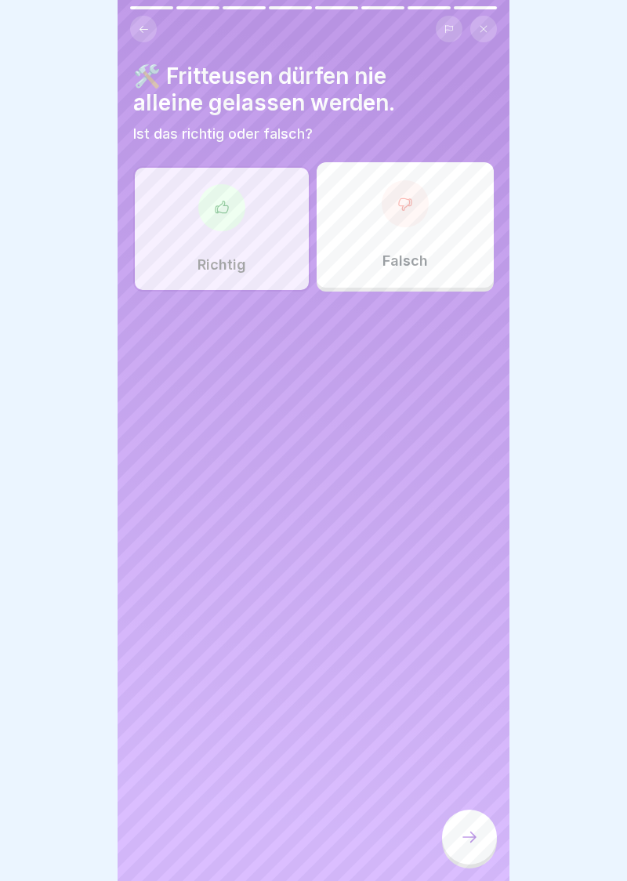
click at [474, 847] on div at bounding box center [469, 837] width 55 height 55
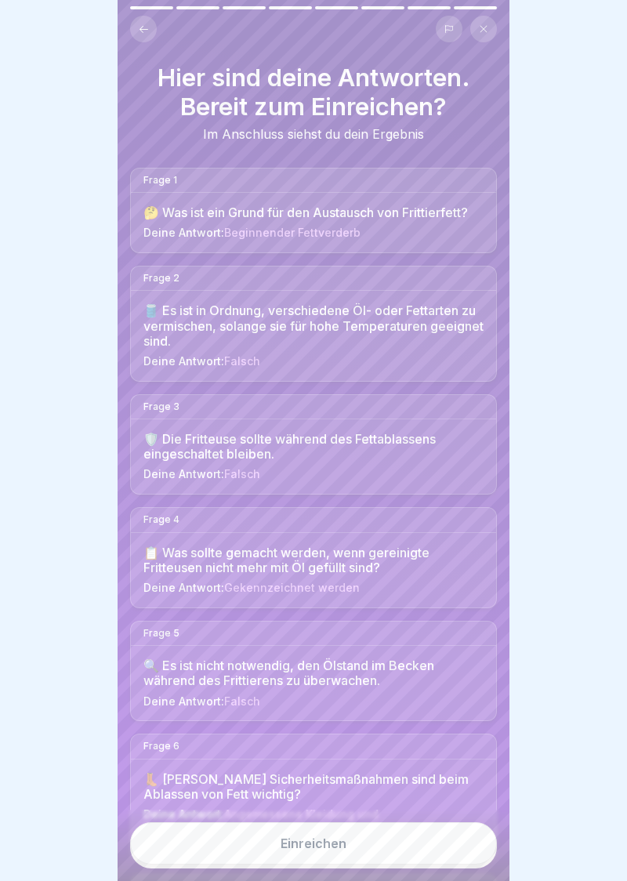
click at [321, 856] on button "Einreichen" at bounding box center [313, 843] width 367 height 42
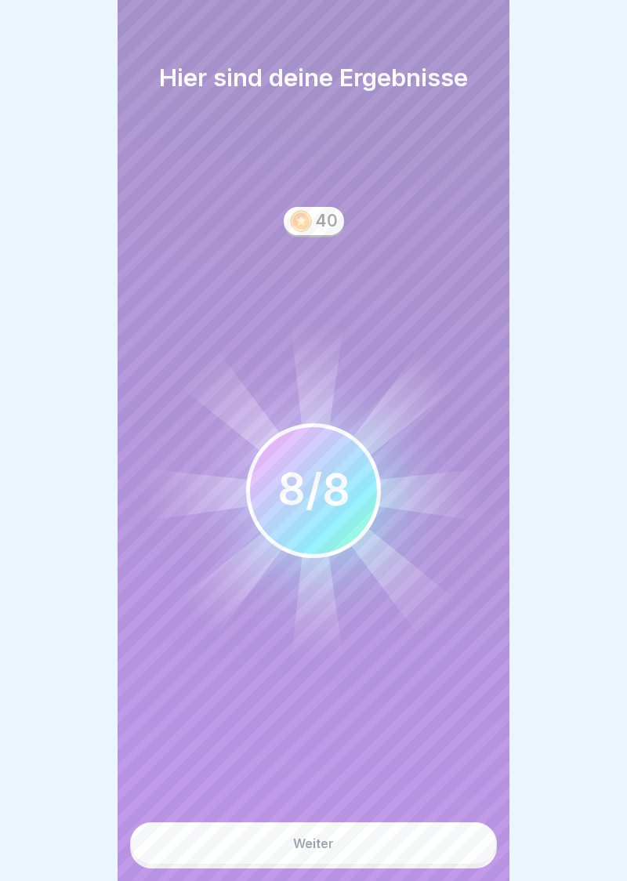
click at [318, 855] on button "Weiter" at bounding box center [313, 843] width 367 height 42
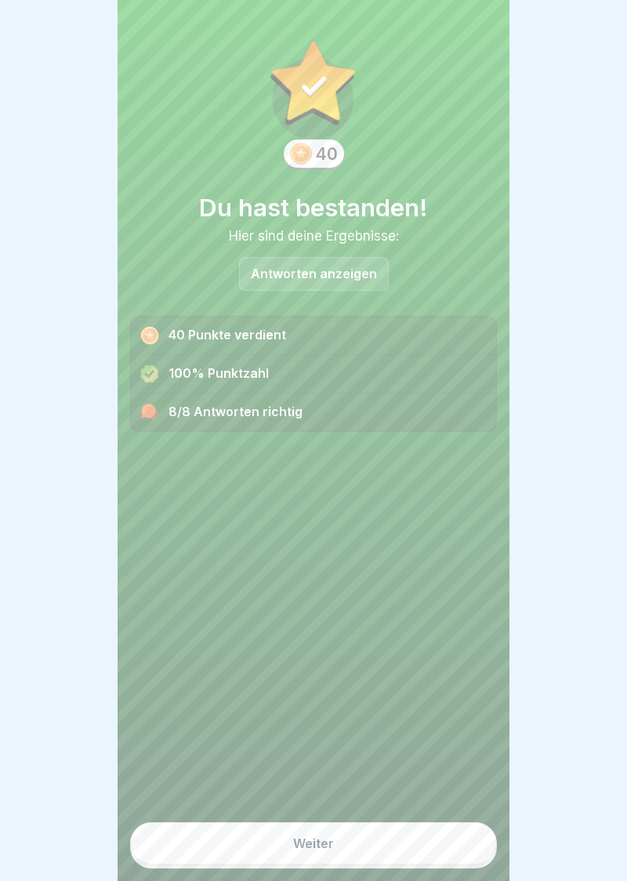
click at [325, 850] on div "Weiter" at bounding box center [313, 843] width 41 height 14
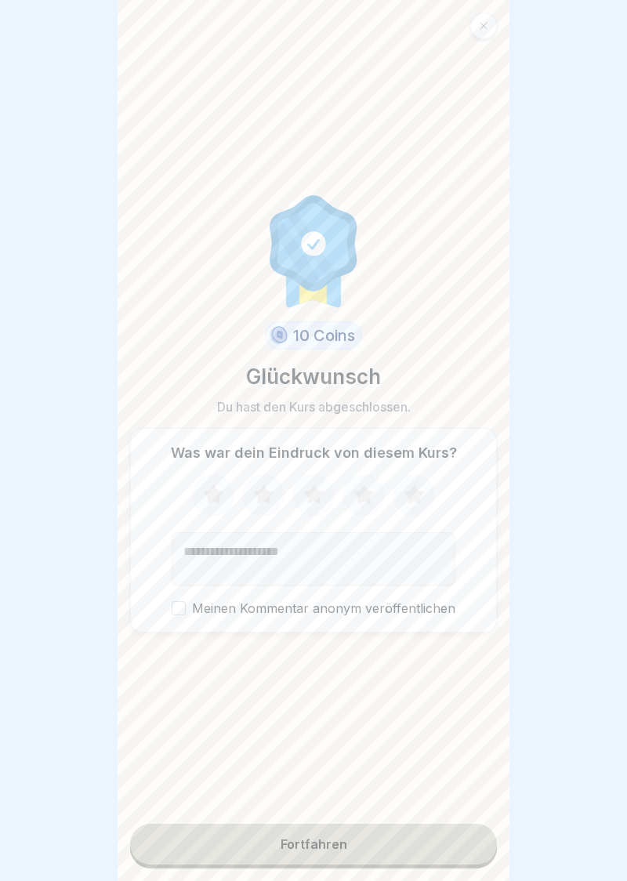
click at [373, 500] on icon at bounding box center [364, 495] width 42 height 41
click at [184, 611] on button "Meinen Kommentar anonym veröffentlichen" at bounding box center [179, 608] width 14 height 14
click at [335, 848] on div "Fortfahren" at bounding box center [314, 844] width 67 height 14
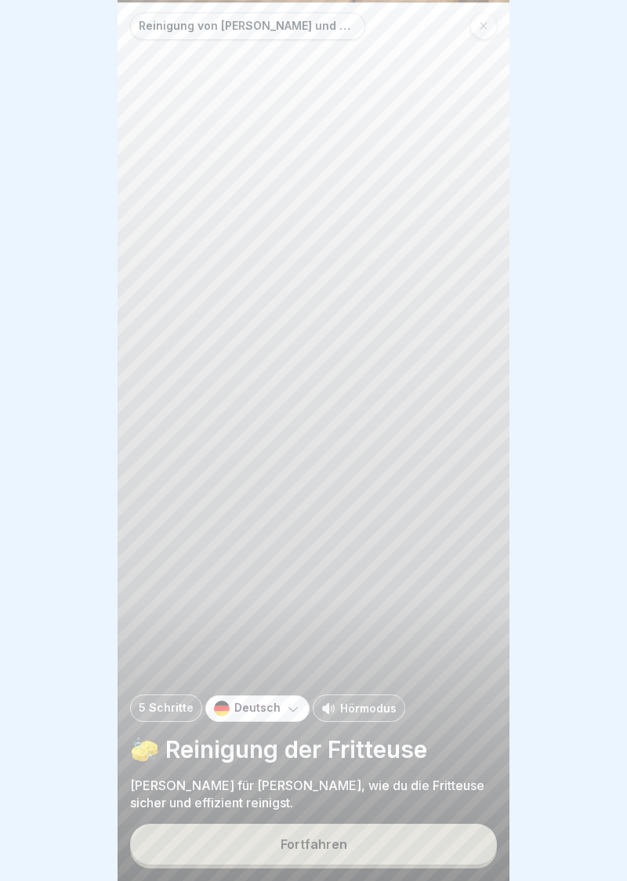
click at [312, 848] on div "Fortfahren" at bounding box center [314, 844] width 67 height 14
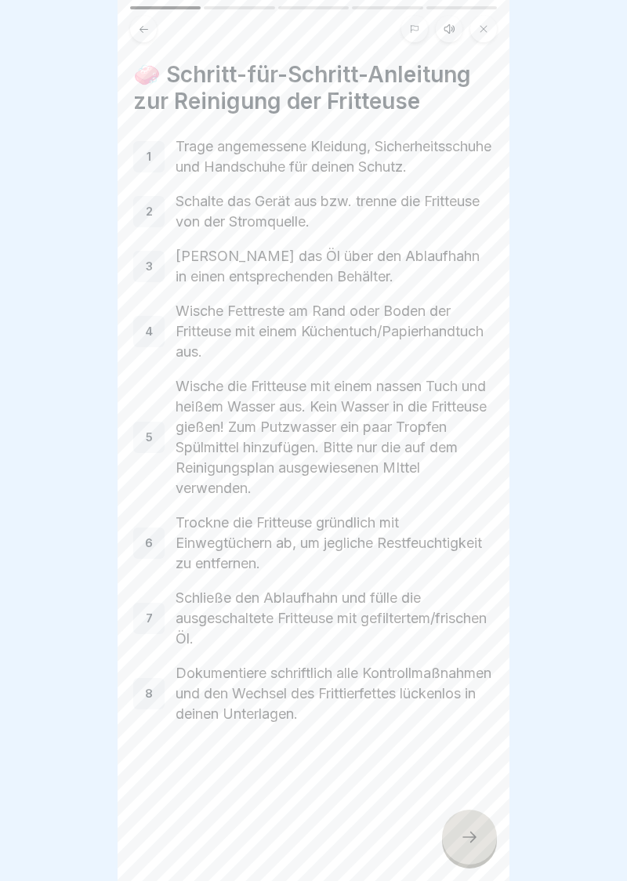
click at [474, 850] on div at bounding box center [469, 837] width 55 height 55
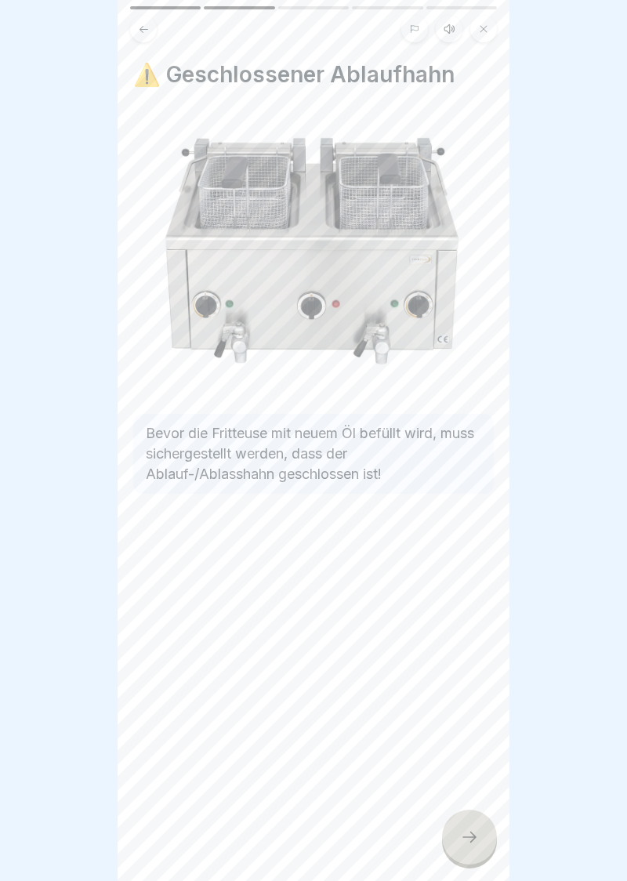
click at [474, 849] on div at bounding box center [469, 837] width 55 height 55
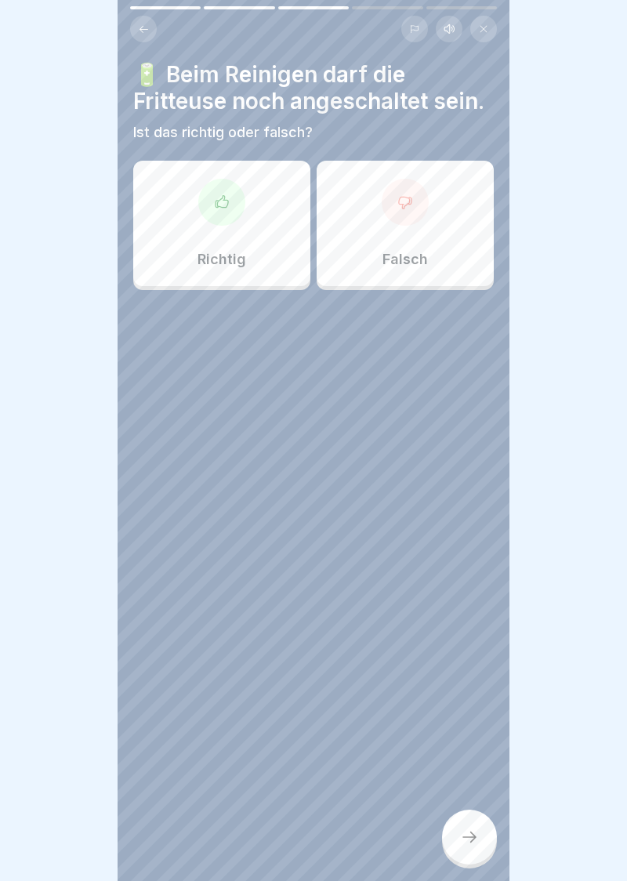
click at [419, 207] on div at bounding box center [405, 202] width 47 height 47
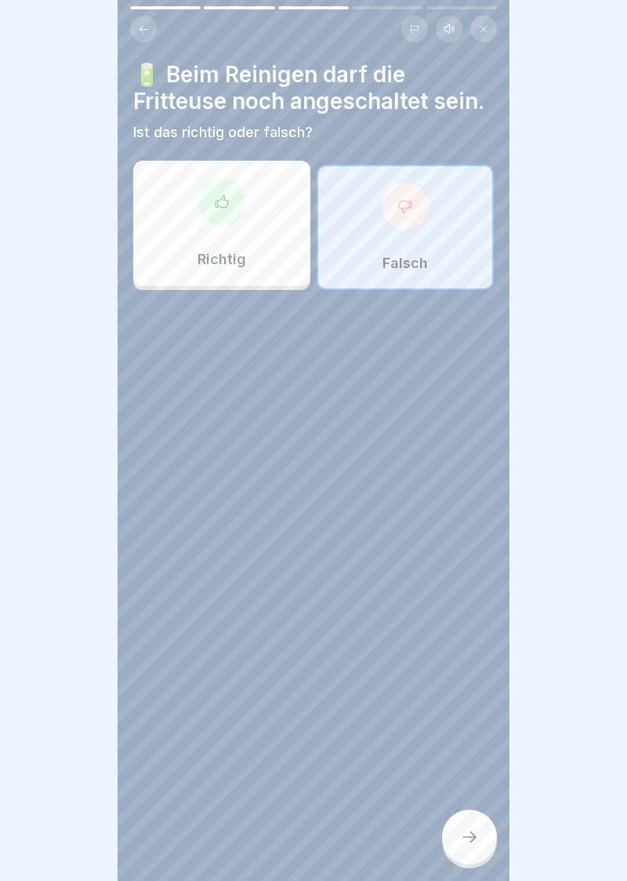
click at [478, 839] on icon at bounding box center [469, 837] width 19 height 19
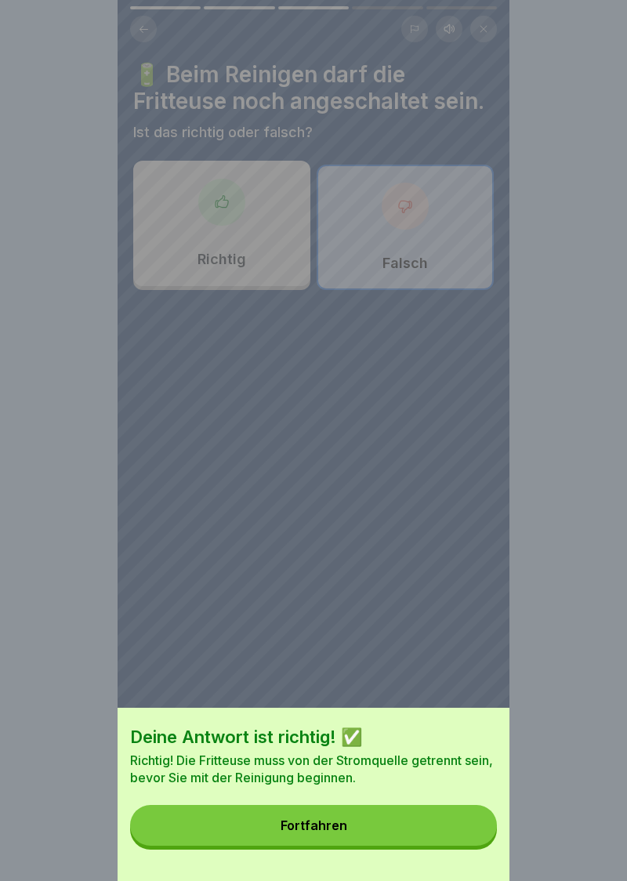
click at [321, 836] on button "Fortfahren" at bounding box center [313, 825] width 367 height 41
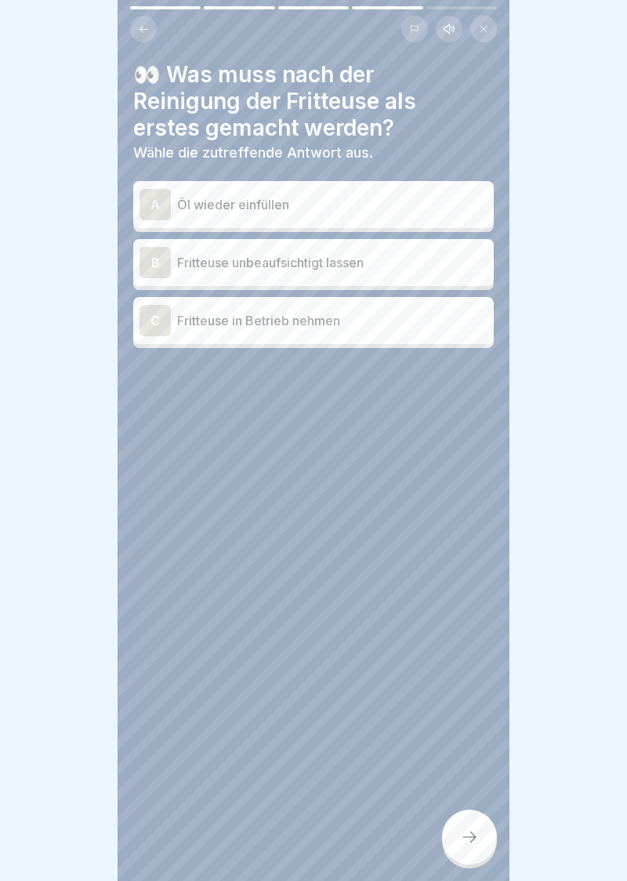
click at [163, 206] on div "A" at bounding box center [155, 204] width 31 height 31
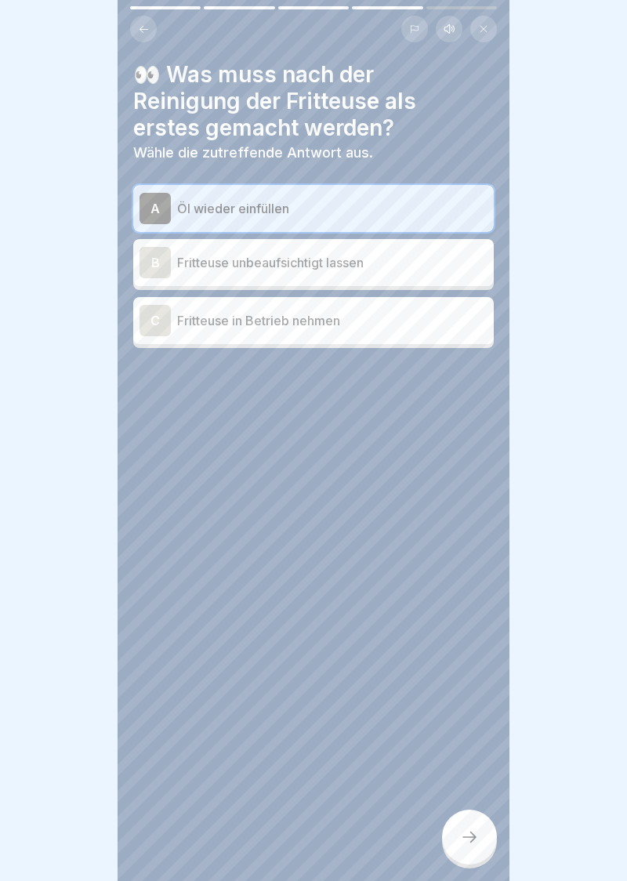
click at [480, 837] on div at bounding box center [469, 837] width 55 height 55
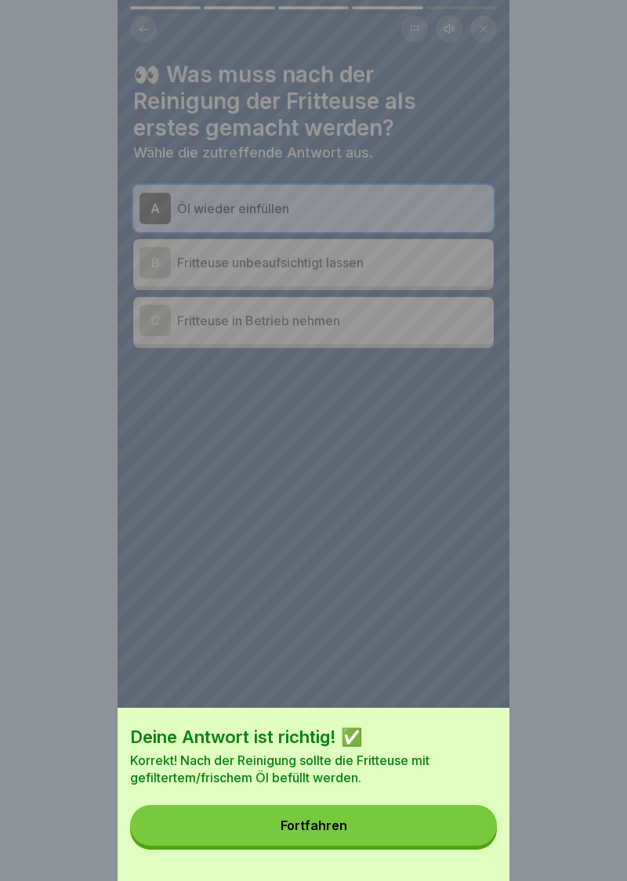
click at [310, 855] on div "Deine Antwort ist richtig! ✅ Korrekt! Nach der Reinigung sollte die Fritteuse m…" at bounding box center [314, 794] width 392 height 173
click at [295, 843] on button "Fortfahren" at bounding box center [313, 825] width 367 height 41
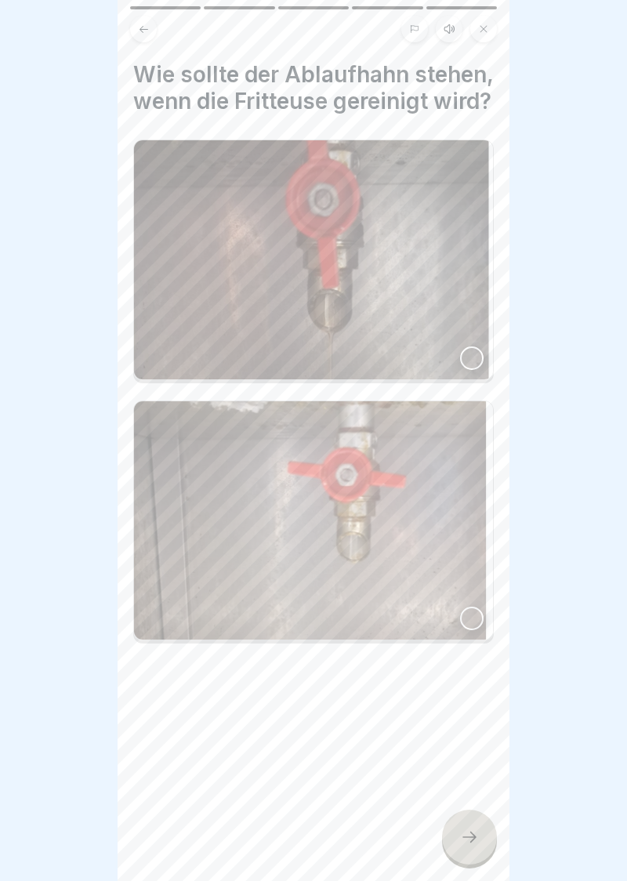
click at [478, 357] on div at bounding box center [472, 358] width 24 height 24
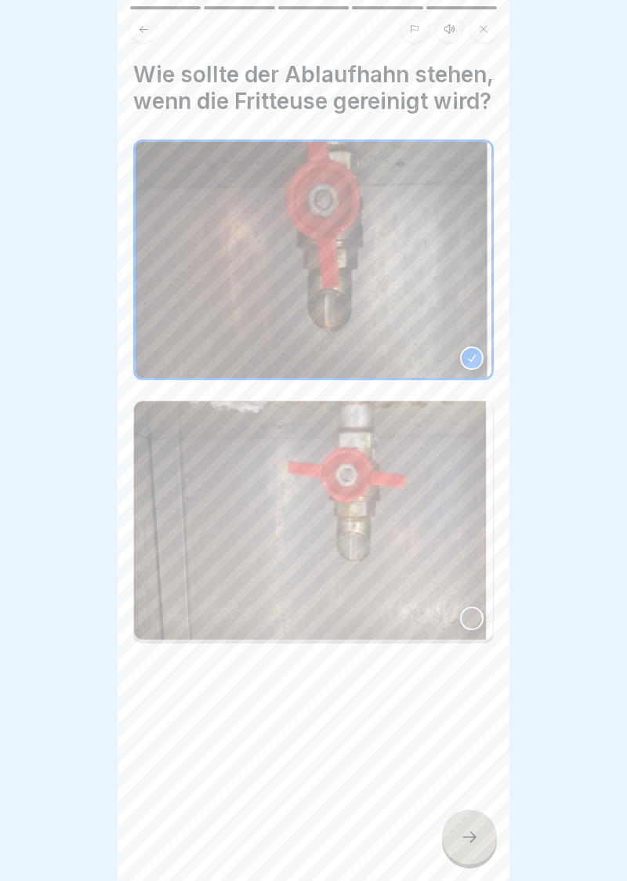
click at [476, 836] on icon at bounding box center [469, 837] width 19 height 19
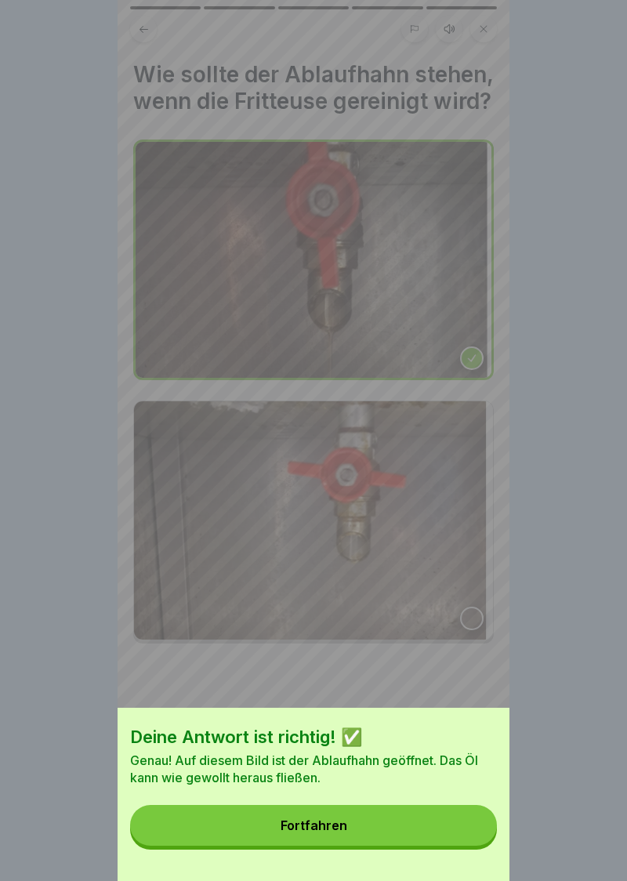
click at [306, 823] on div "Fortfahren" at bounding box center [314, 825] width 67 height 14
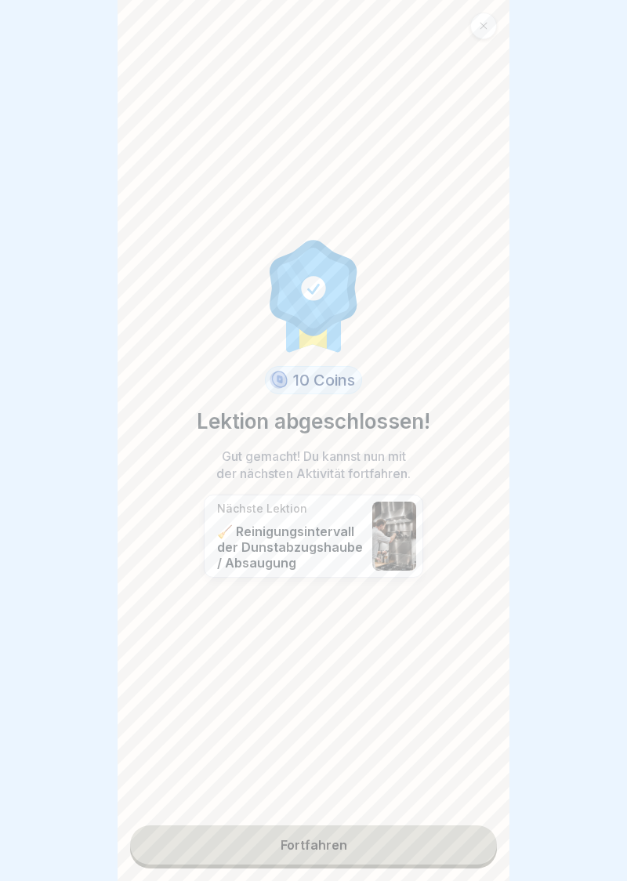
click at [305, 848] on link "Fortfahren" at bounding box center [313, 844] width 367 height 39
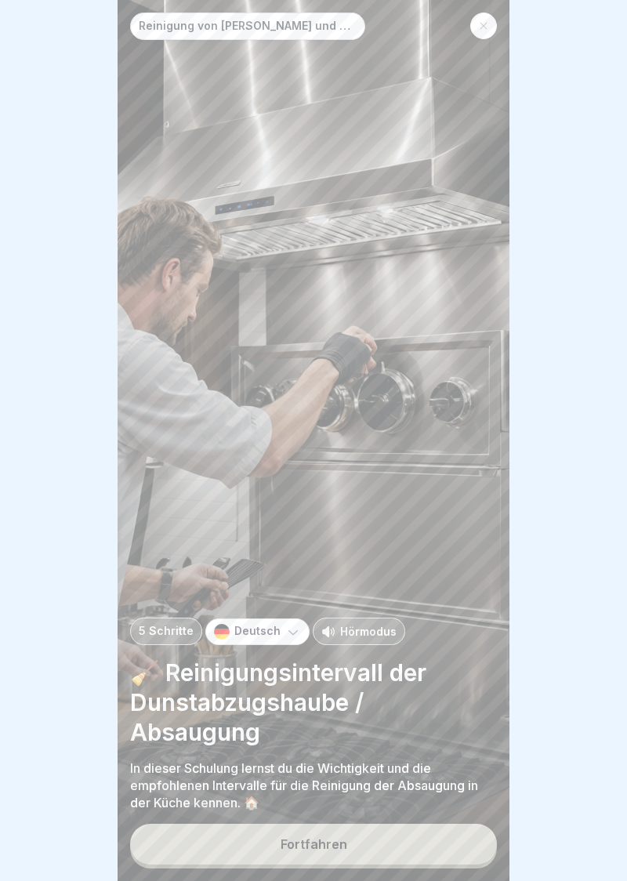
click at [311, 847] on div "Fortfahren" at bounding box center [314, 844] width 67 height 14
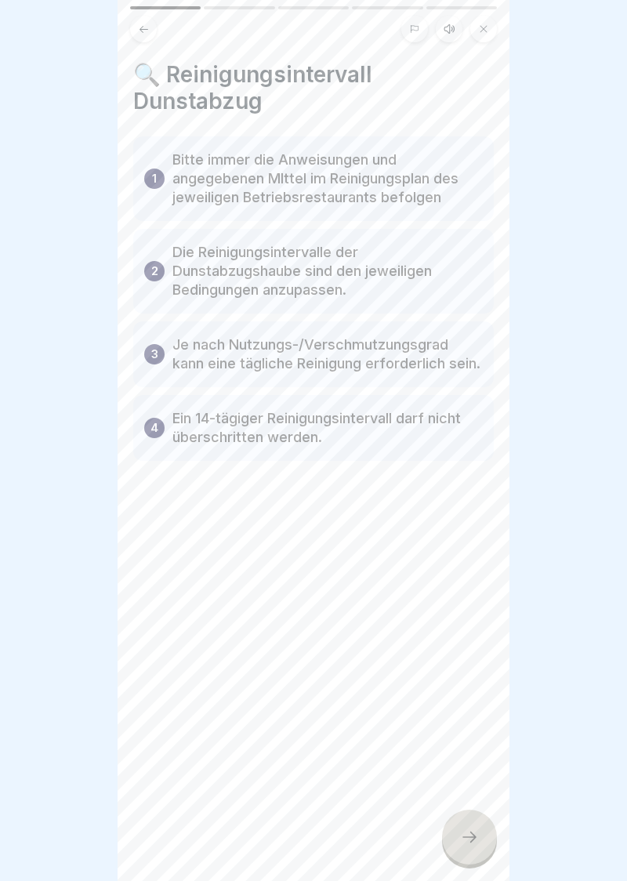
click at [470, 842] on icon at bounding box center [469, 837] width 14 height 11
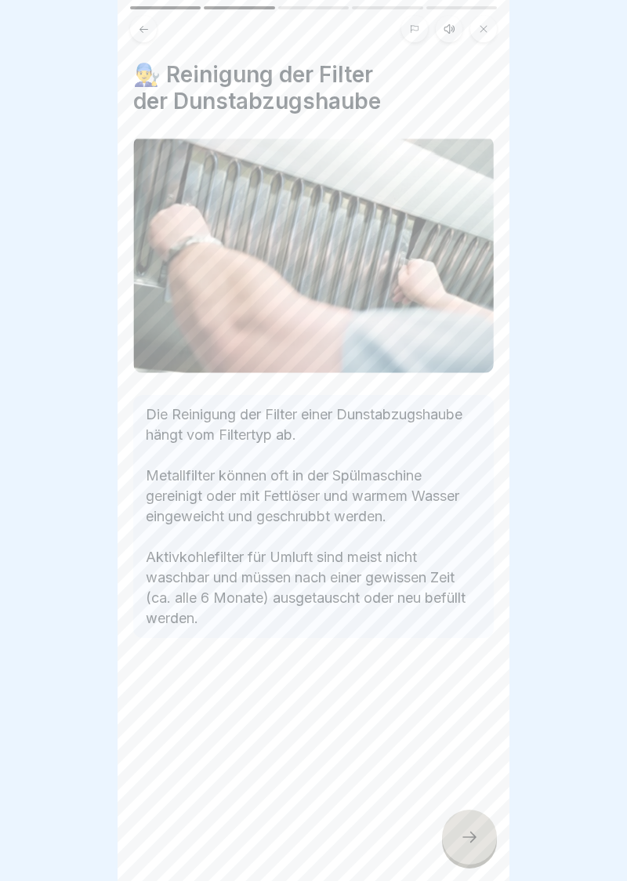
click at [475, 857] on div at bounding box center [469, 837] width 55 height 55
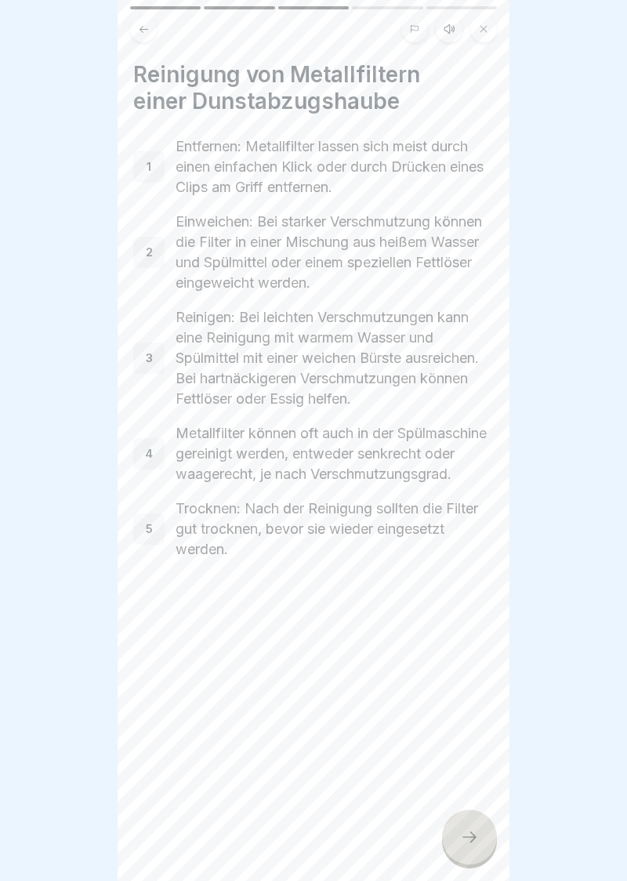
click at [478, 842] on icon at bounding box center [469, 837] width 19 height 19
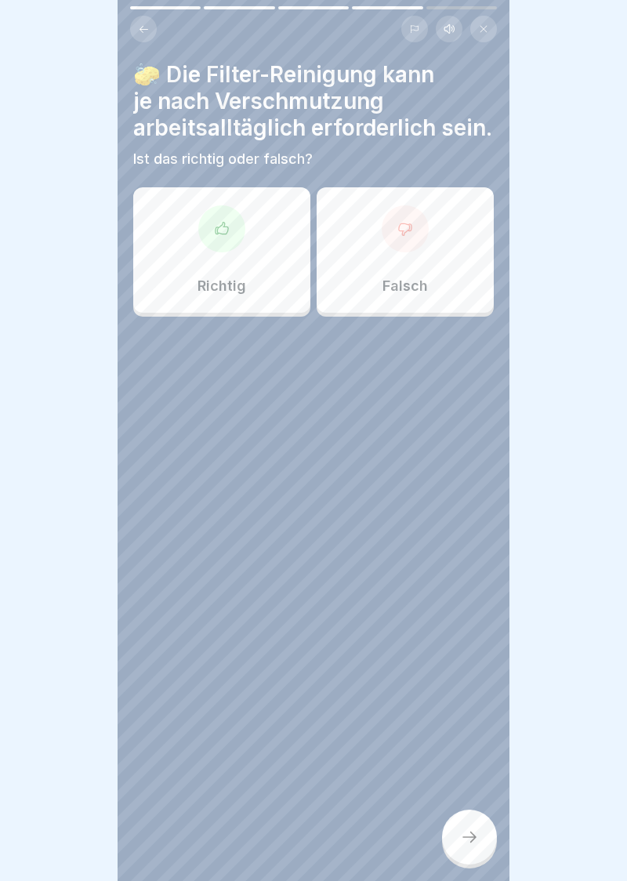
click at [234, 234] on div at bounding box center [221, 228] width 47 height 47
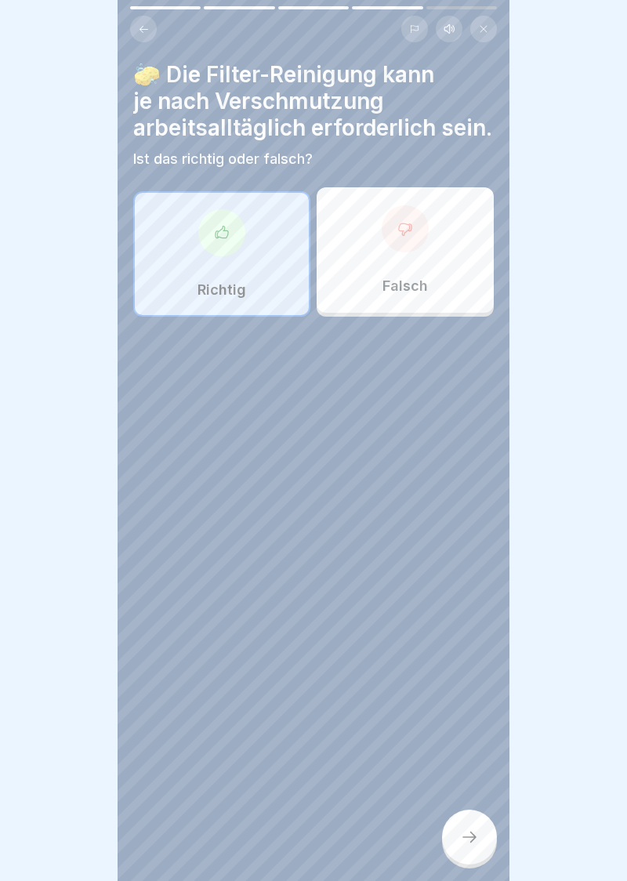
click at [484, 837] on div at bounding box center [469, 837] width 55 height 55
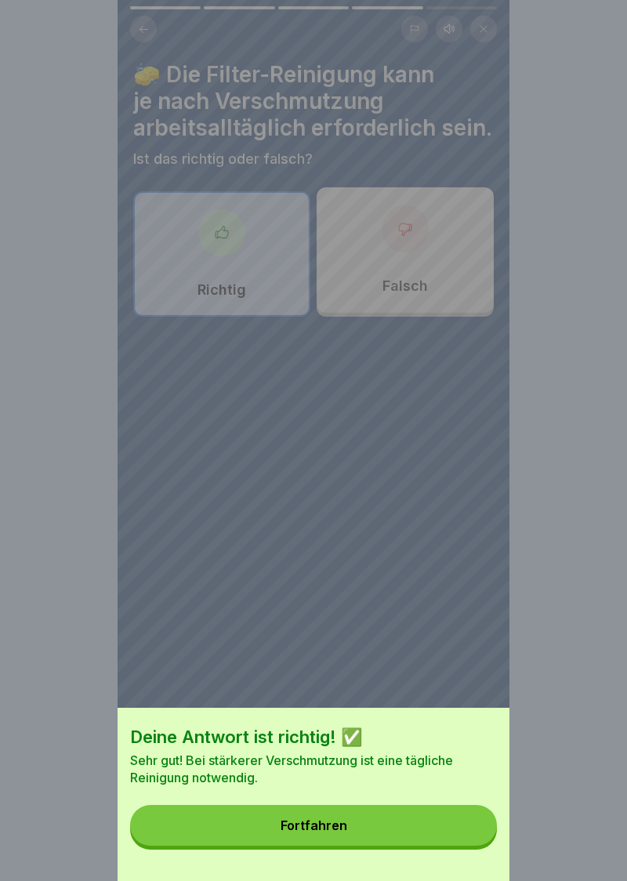
click at [321, 835] on button "Fortfahren" at bounding box center [313, 825] width 367 height 41
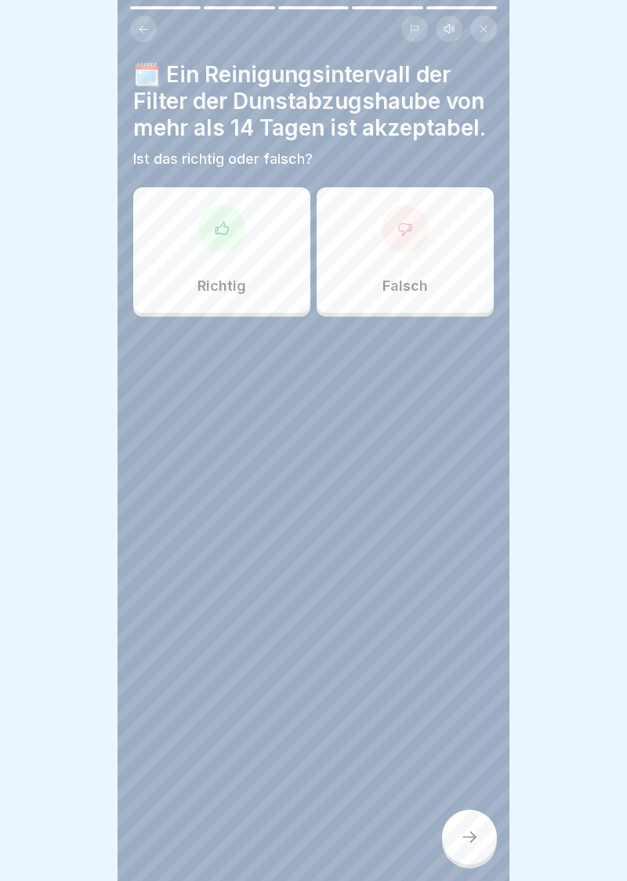
click at [232, 245] on div at bounding box center [221, 228] width 47 height 47
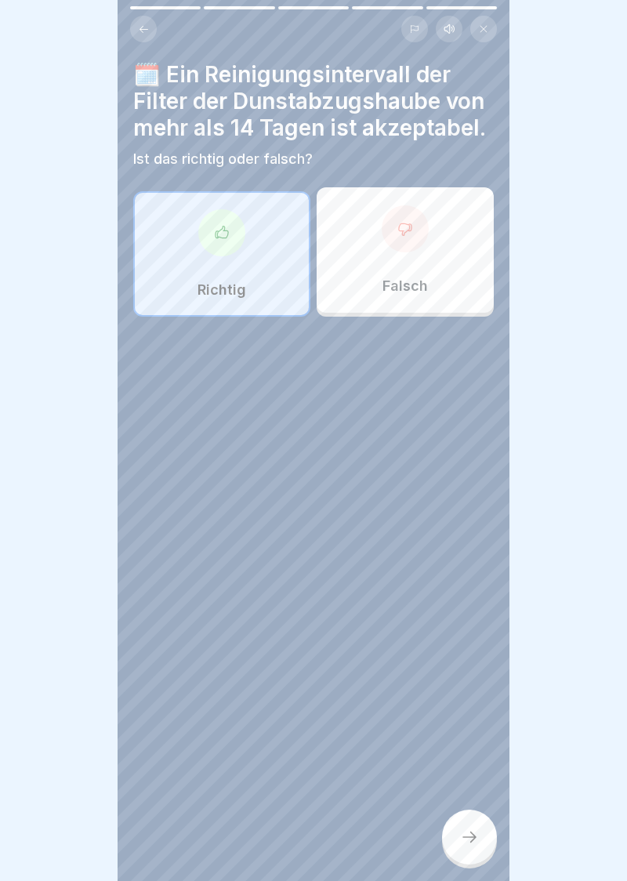
click at [470, 852] on div at bounding box center [469, 837] width 55 height 55
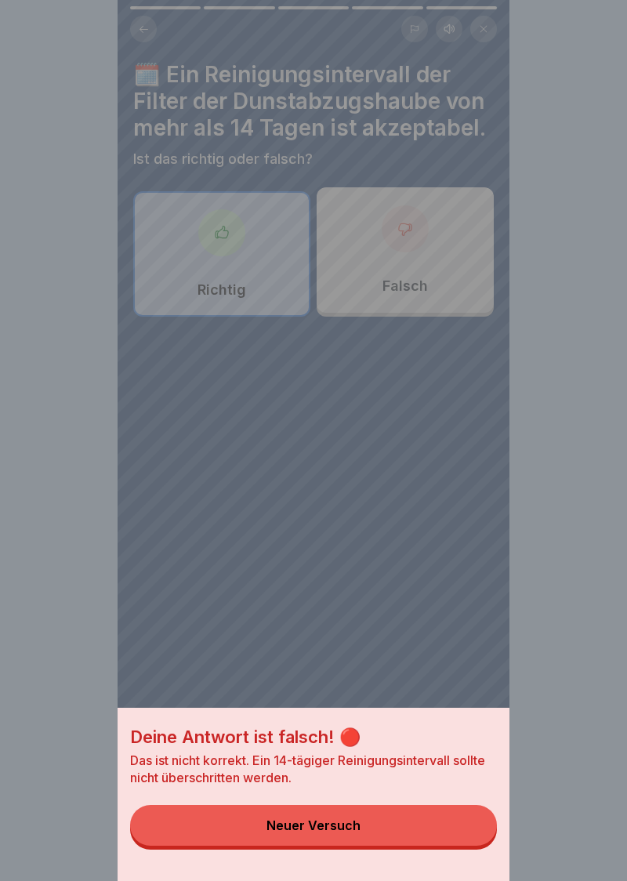
click at [315, 836] on button "Neuer Versuch" at bounding box center [313, 825] width 367 height 41
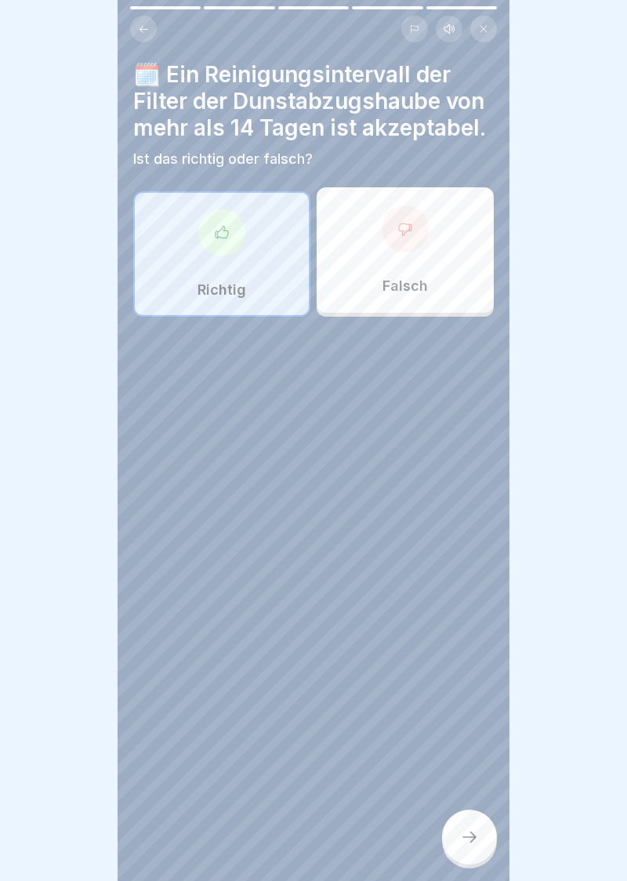
click at [415, 238] on div at bounding box center [405, 228] width 47 height 47
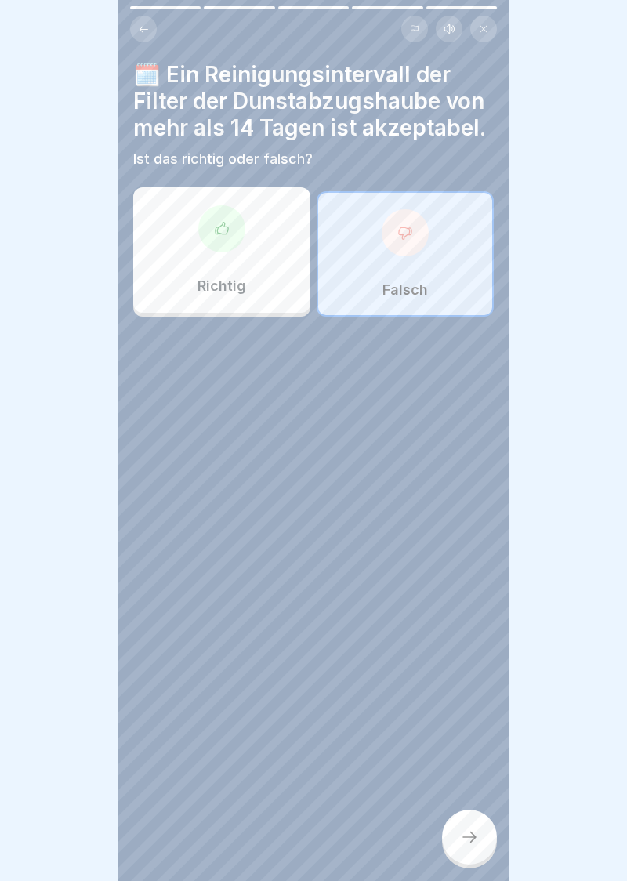
click at [478, 847] on div at bounding box center [469, 837] width 55 height 55
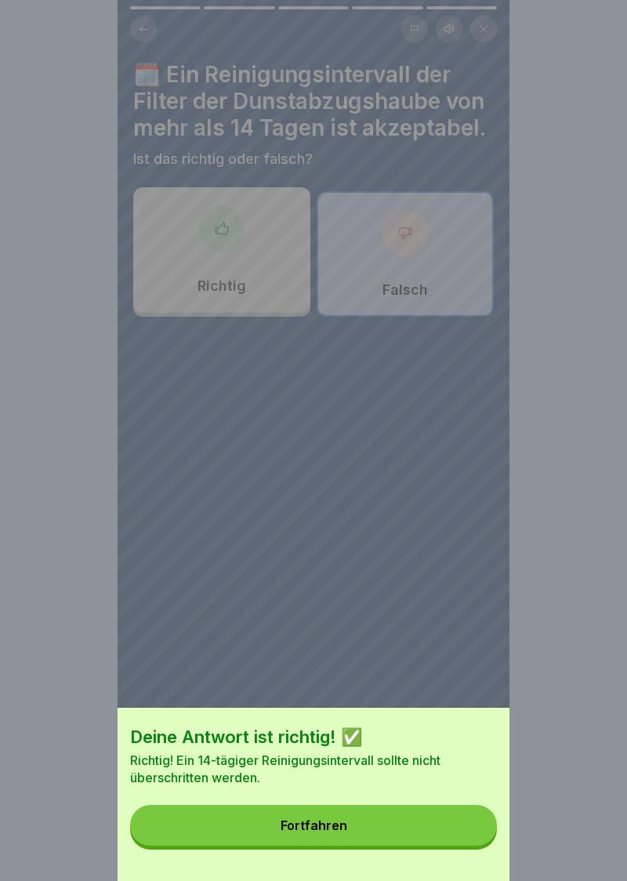
click at [318, 825] on div "Fortfahren" at bounding box center [314, 825] width 67 height 14
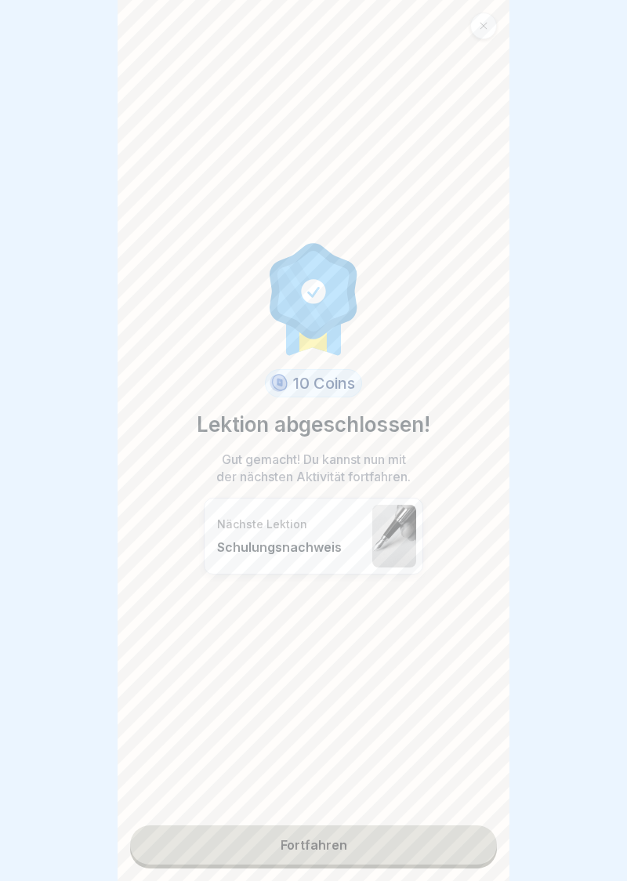
click at [324, 851] on link "Fortfahren" at bounding box center [313, 844] width 367 height 39
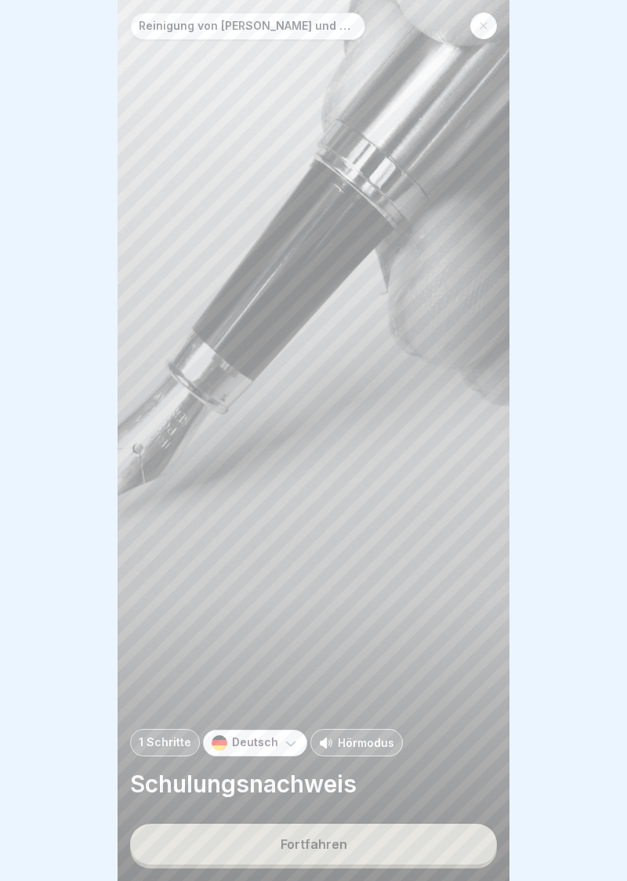
click at [319, 855] on button "Fortfahren" at bounding box center [313, 844] width 367 height 41
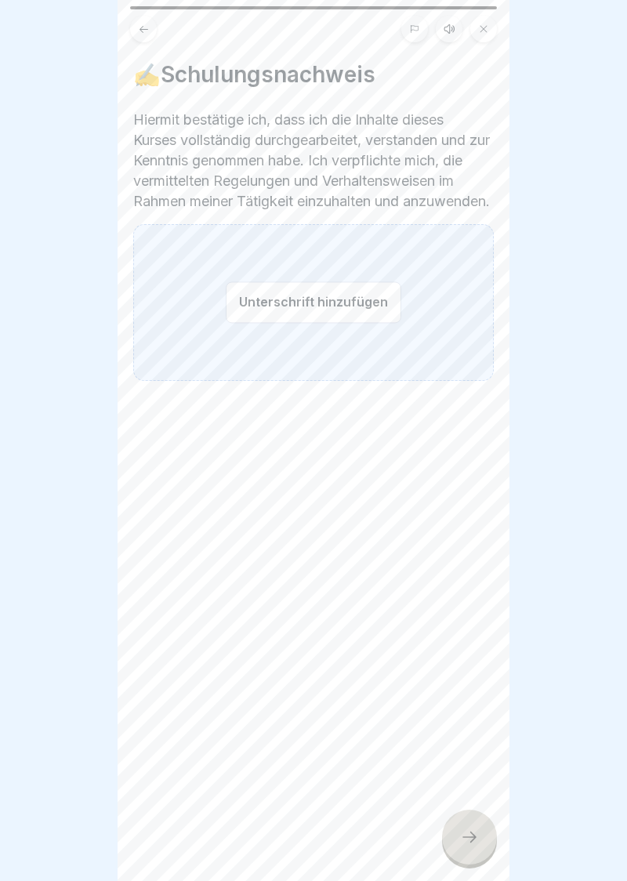
click at [265, 323] on button "Unterschrift hinzufügen" at bounding box center [314, 302] width 176 height 42
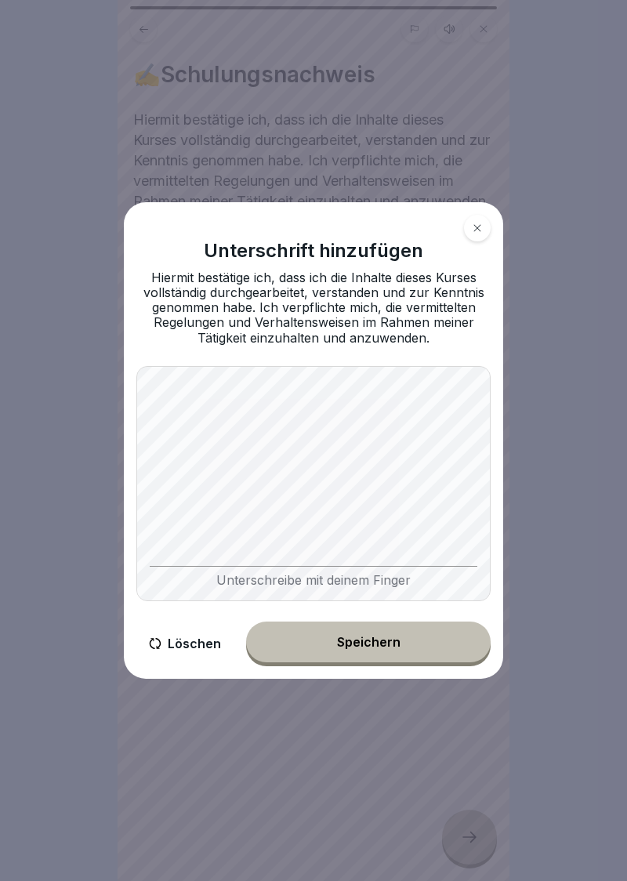
click at [372, 656] on button "Speichern" at bounding box center [368, 642] width 245 height 41
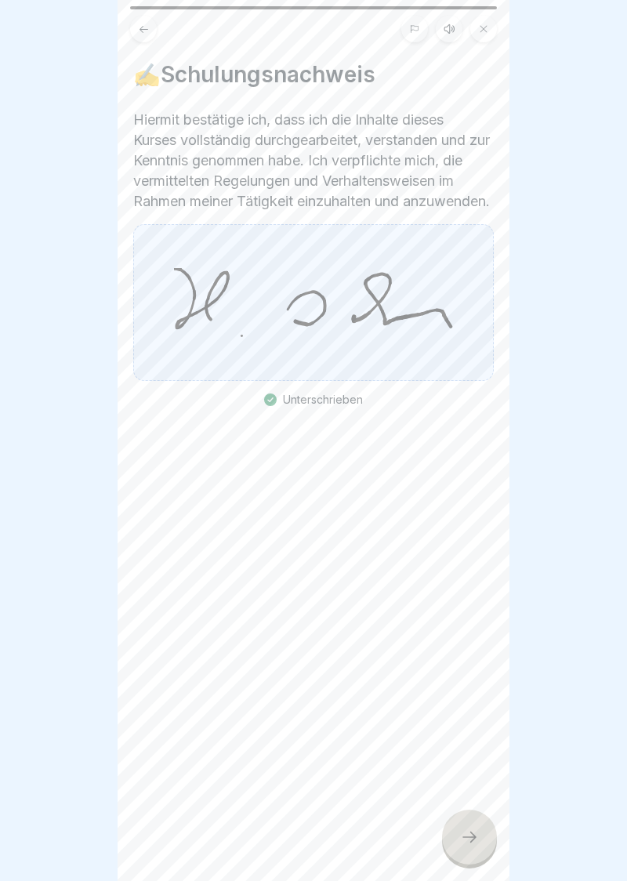
click at [472, 847] on div at bounding box center [469, 837] width 55 height 55
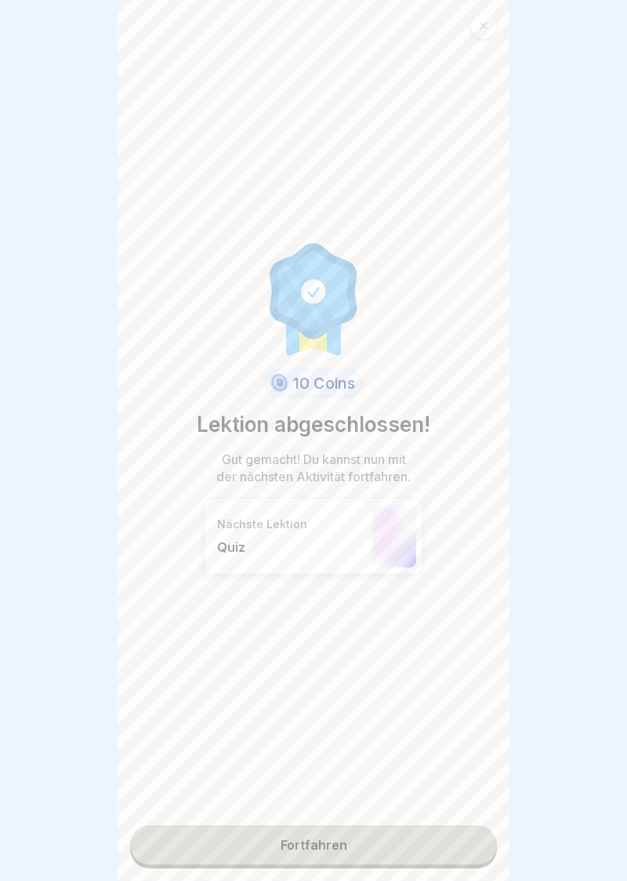
click at [306, 848] on link "Fortfahren" at bounding box center [313, 844] width 367 height 39
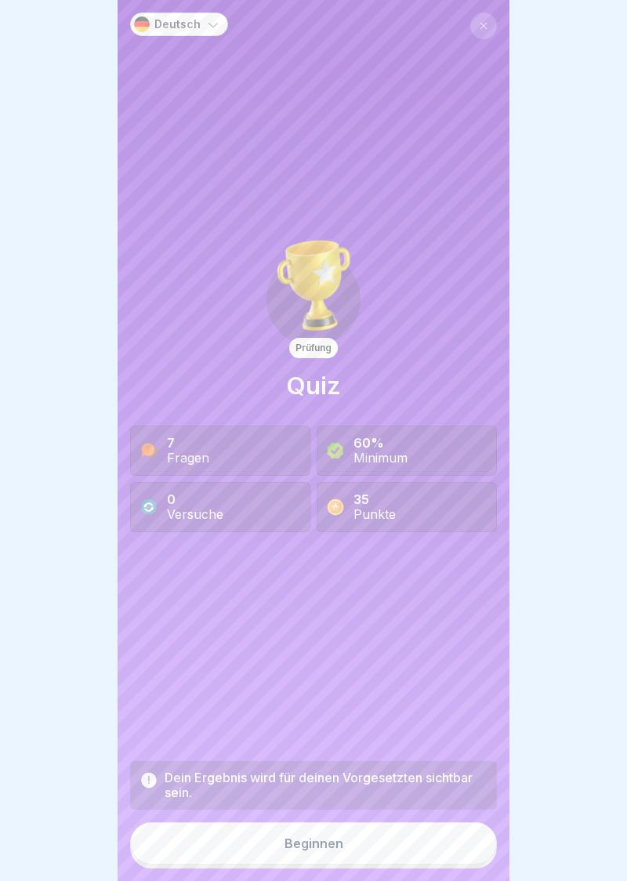
click at [325, 851] on div "Beginnen" at bounding box center [314, 843] width 59 height 14
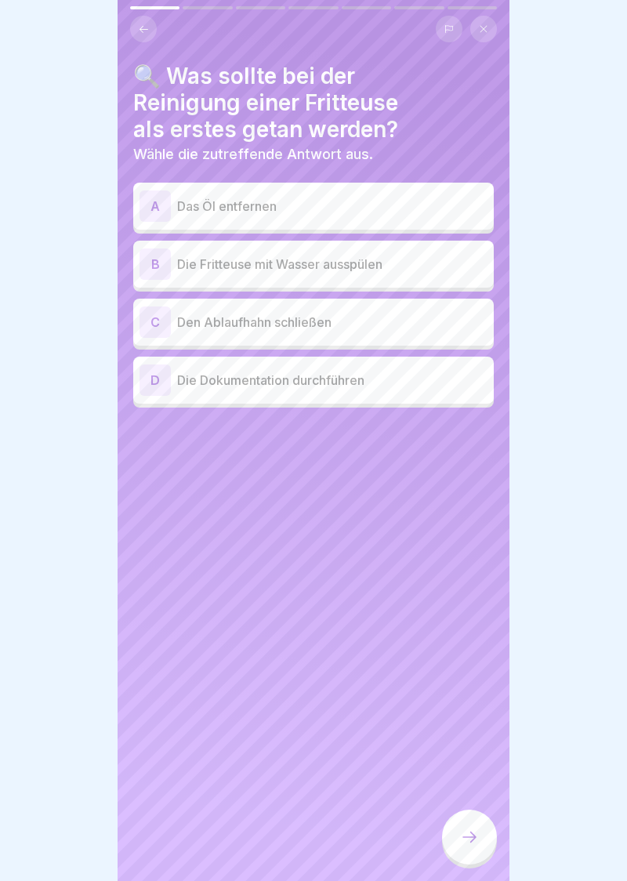
click at [155, 205] on div "A" at bounding box center [155, 205] width 31 height 31
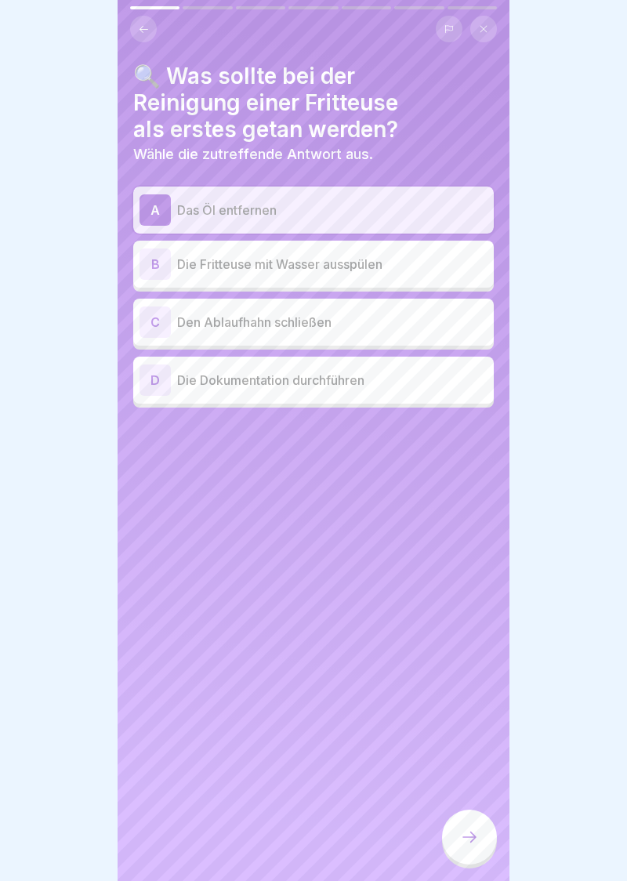
click at [480, 846] on div at bounding box center [469, 837] width 55 height 55
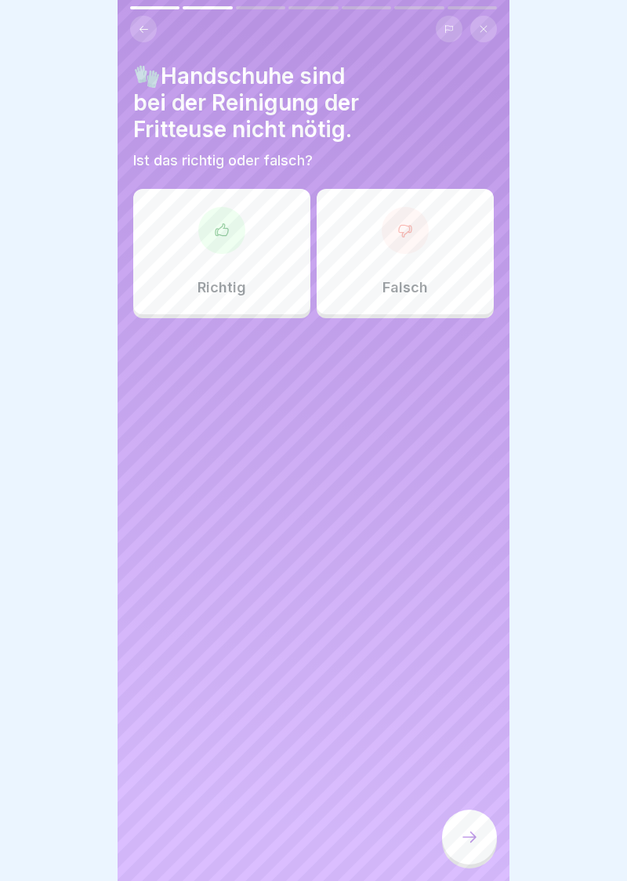
click at [408, 240] on div at bounding box center [405, 230] width 47 height 47
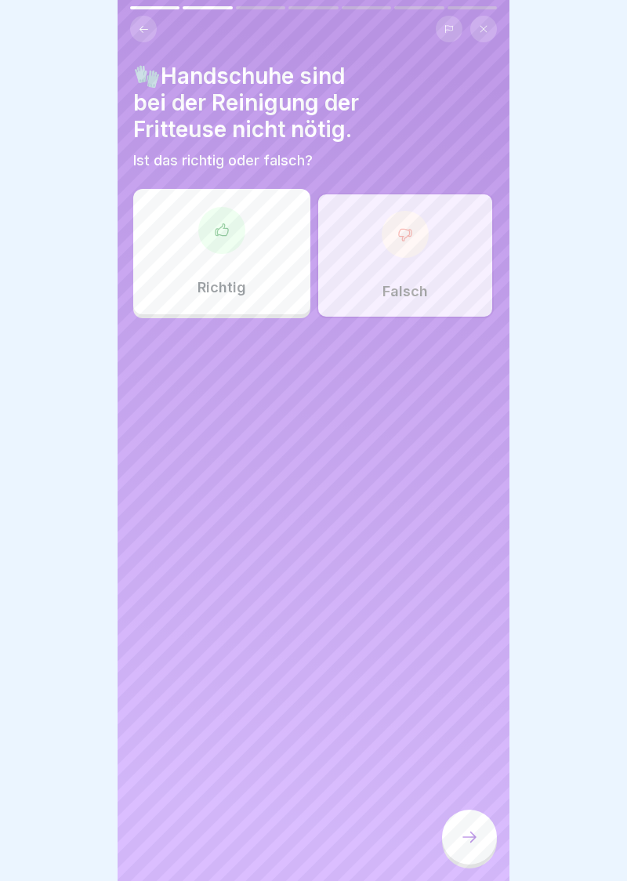
click at [467, 848] on div at bounding box center [469, 837] width 55 height 55
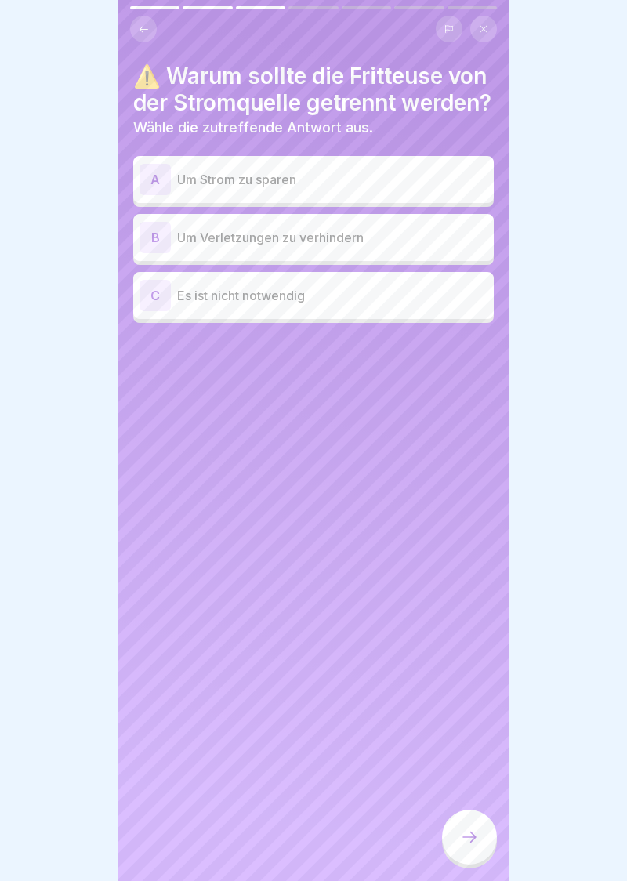
click at [151, 253] on div "B" at bounding box center [155, 237] width 31 height 31
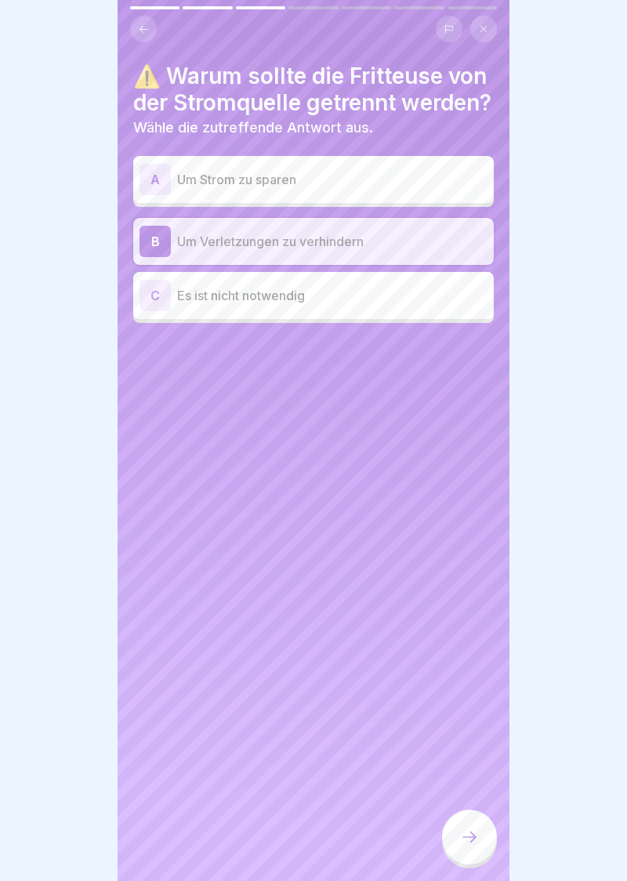
click at [466, 850] on div at bounding box center [469, 837] width 55 height 55
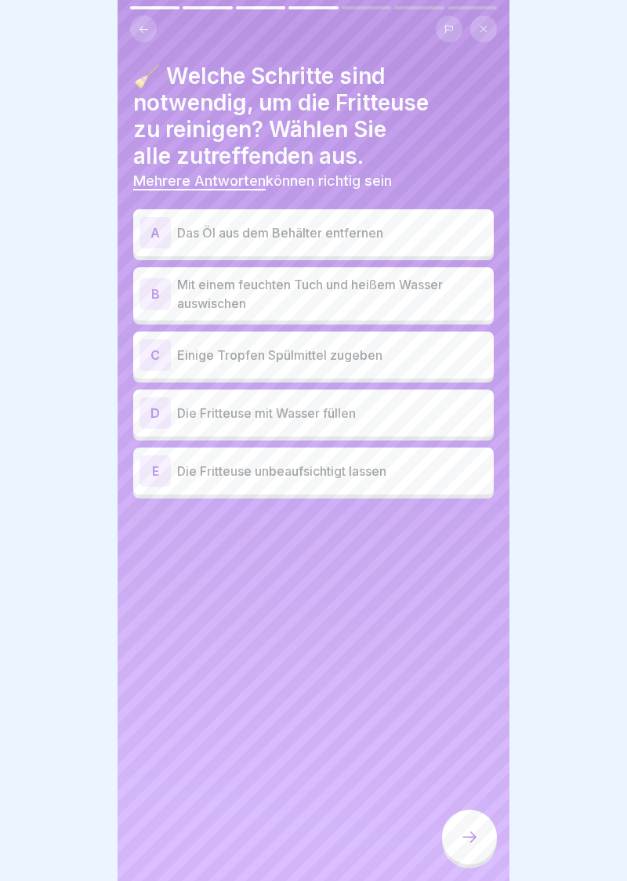
click at [148, 248] on div "A Das Öl aus dem Behälter entfernen" at bounding box center [313, 232] width 361 height 47
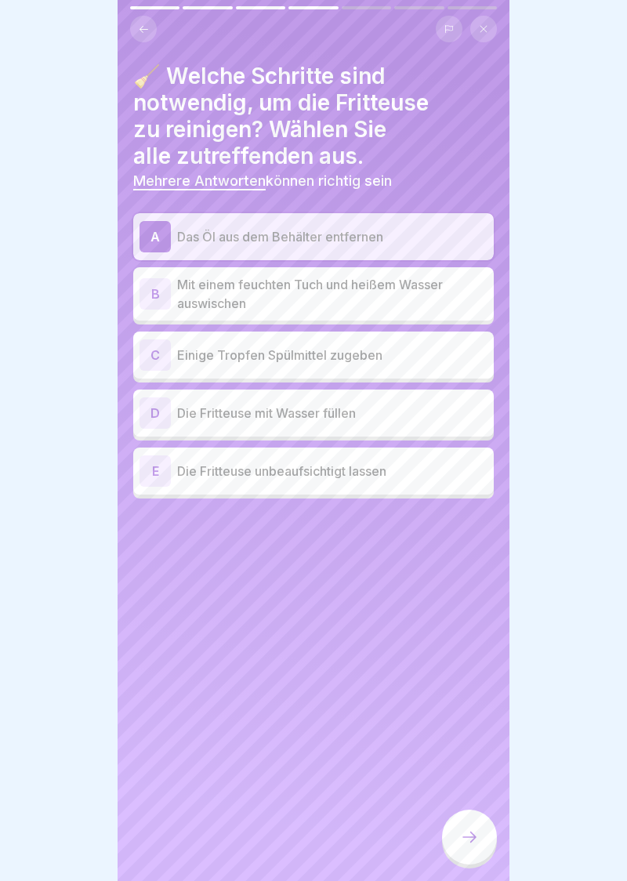
click at [150, 368] on div "C" at bounding box center [155, 354] width 31 height 31
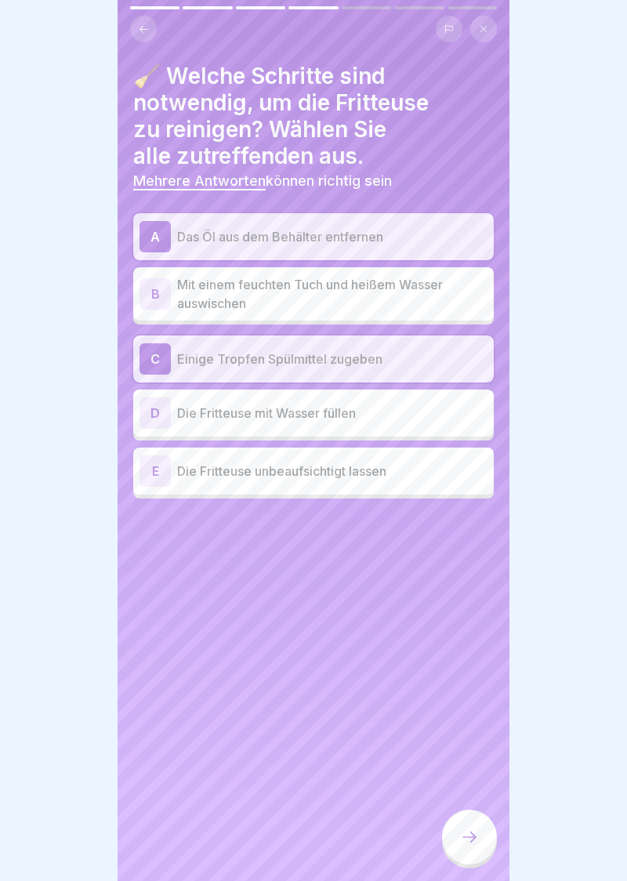
click at [145, 303] on div "B" at bounding box center [155, 293] width 31 height 31
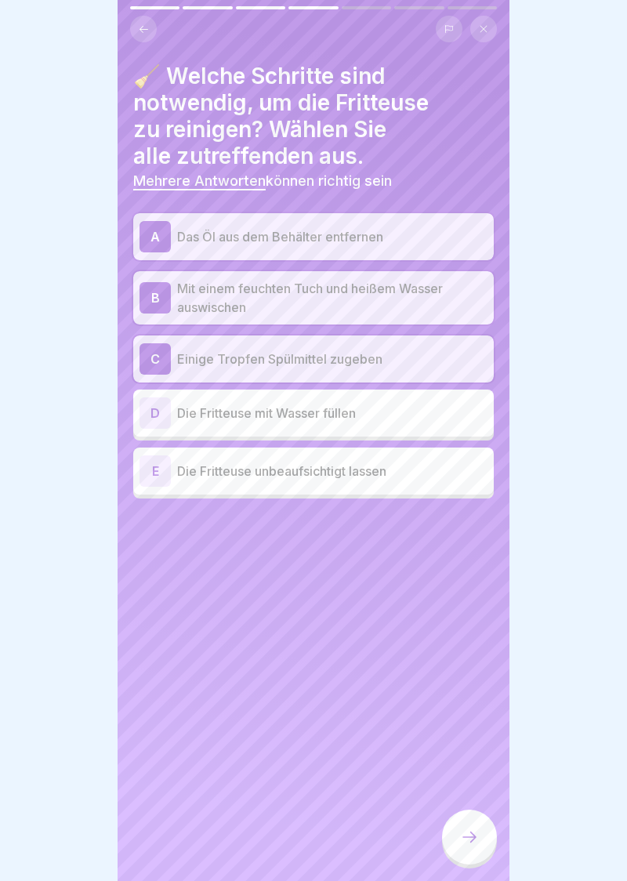
click at [481, 843] on div at bounding box center [469, 837] width 55 height 55
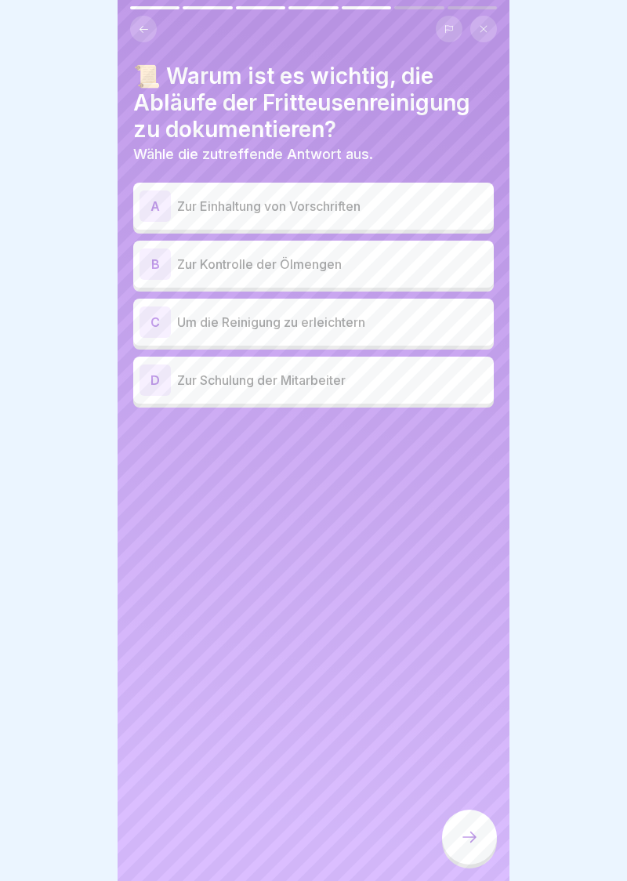
click at [160, 331] on div "C" at bounding box center [155, 321] width 31 height 31
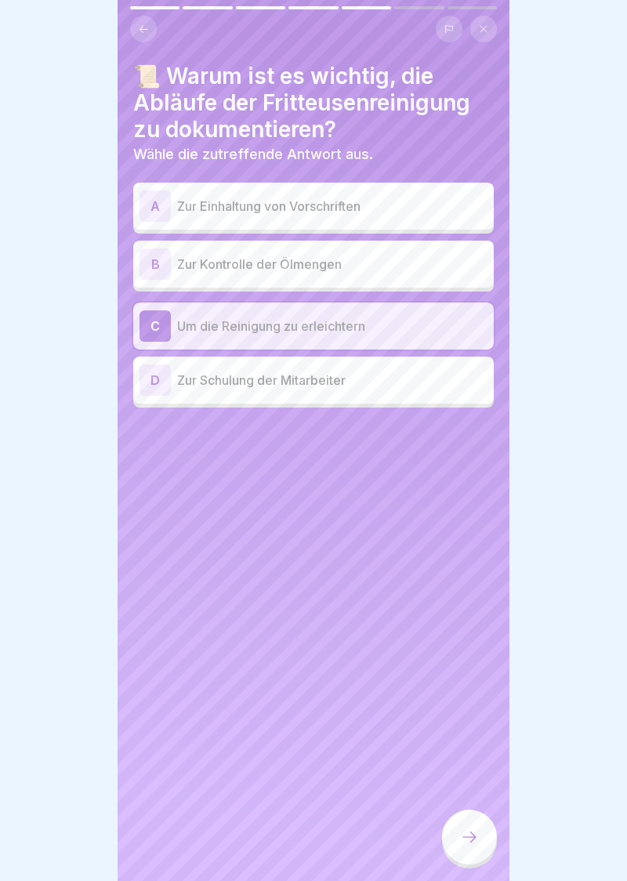
click at [480, 847] on div at bounding box center [469, 837] width 55 height 55
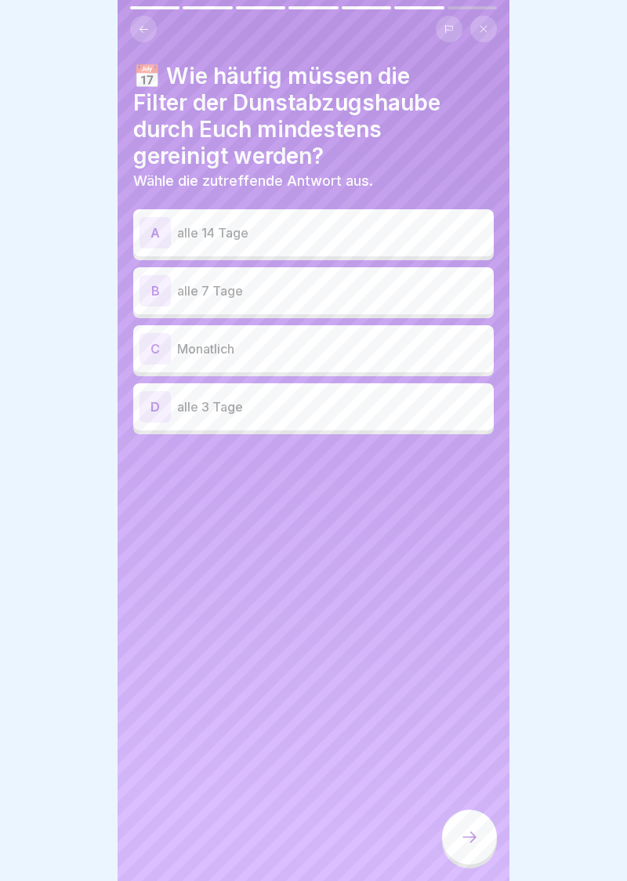
click at [157, 227] on div "A" at bounding box center [155, 232] width 31 height 31
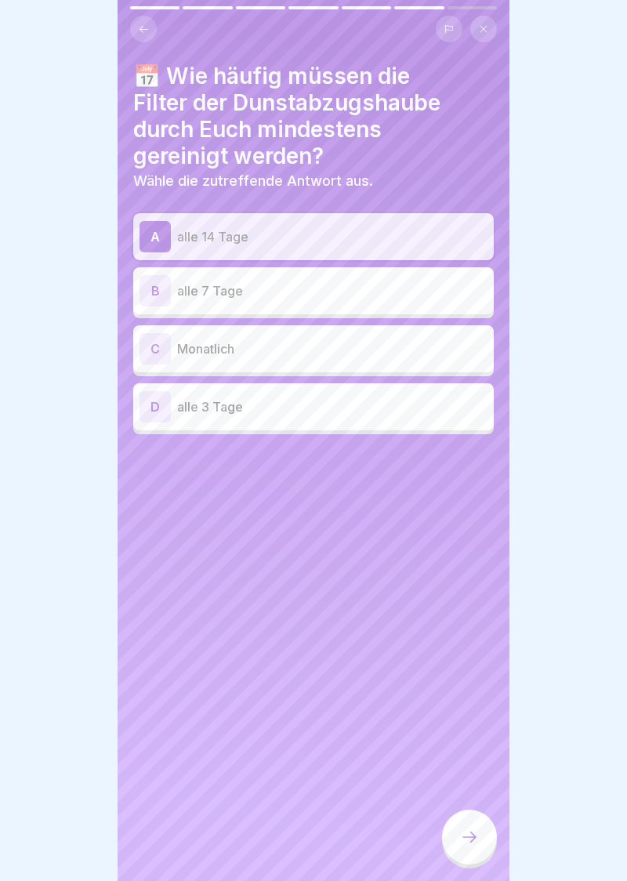
click at [477, 840] on icon at bounding box center [469, 837] width 19 height 19
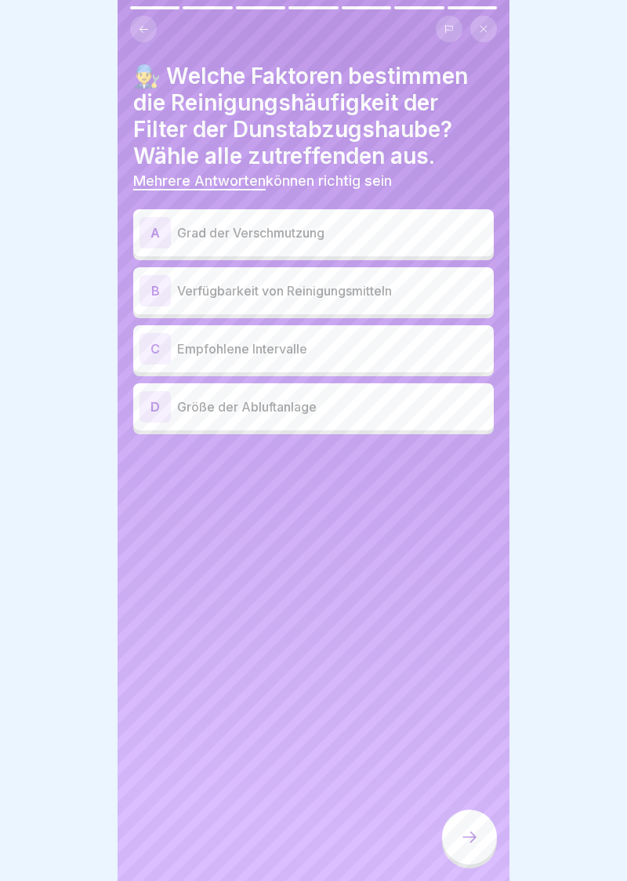
click at [146, 352] on div "C" at bounding box center [155, 348] width 31 height 31
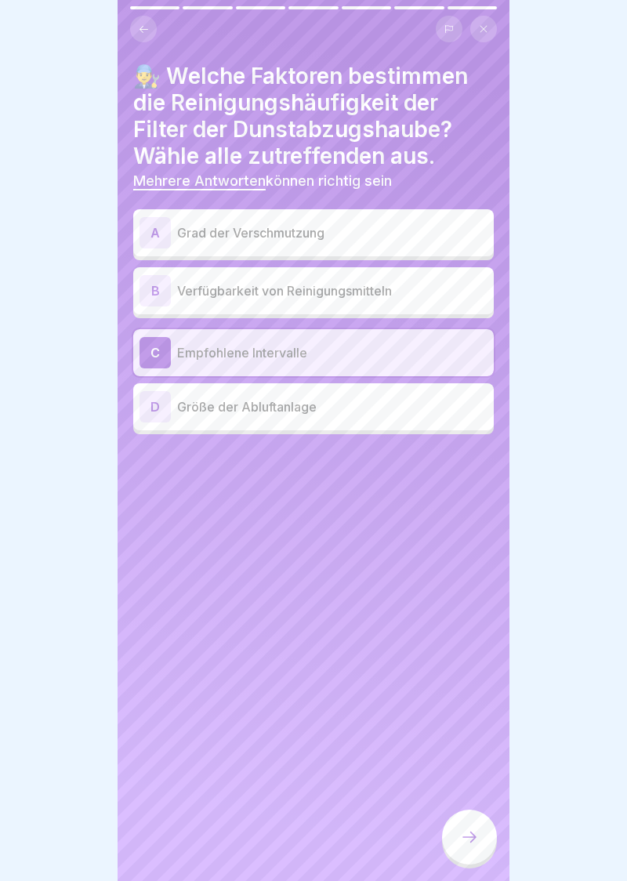
click at [149, 241] on div "A" at bounding box center [155, 232] width 31 height 31
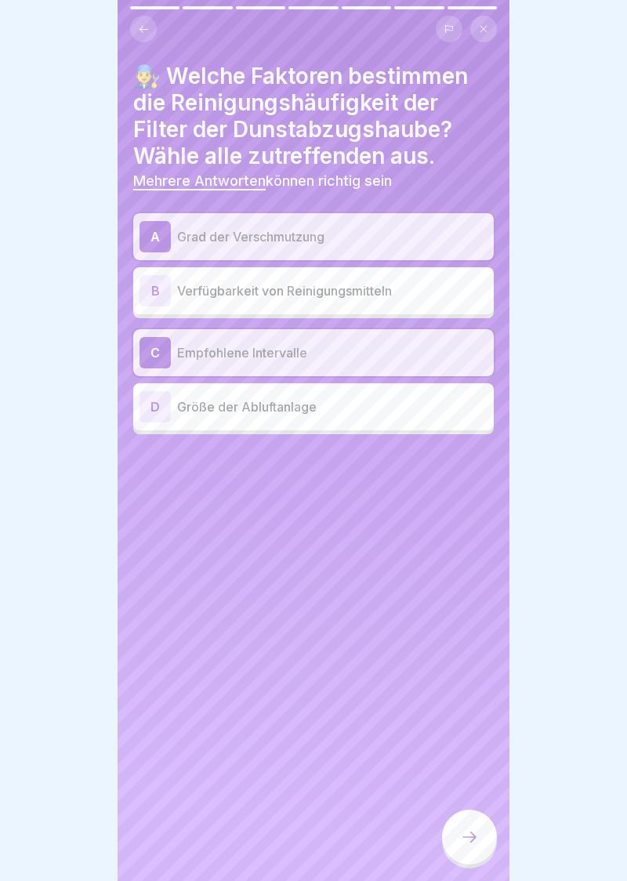
click at [475, 843] on icon at bounding box center [469, 837] width 19 height 19
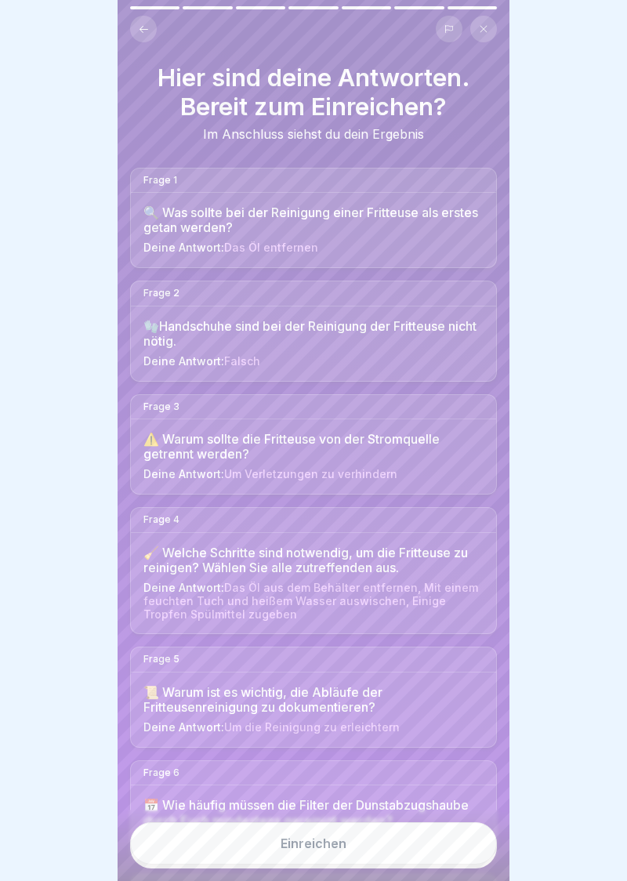
scroll to position [178, 0]
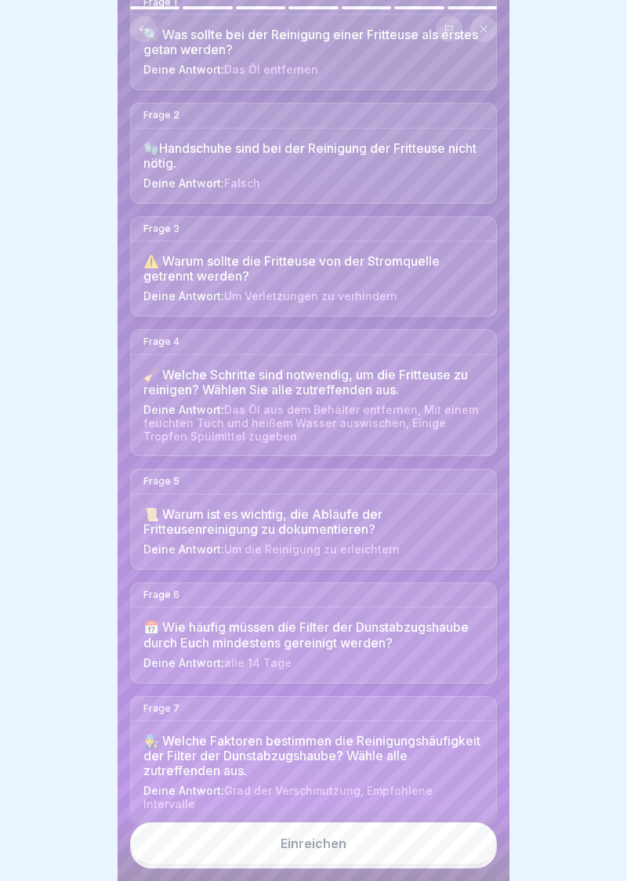
click at [325, 848] on div "Einreichen" at bounding box center [314, 843] width 66 height 14
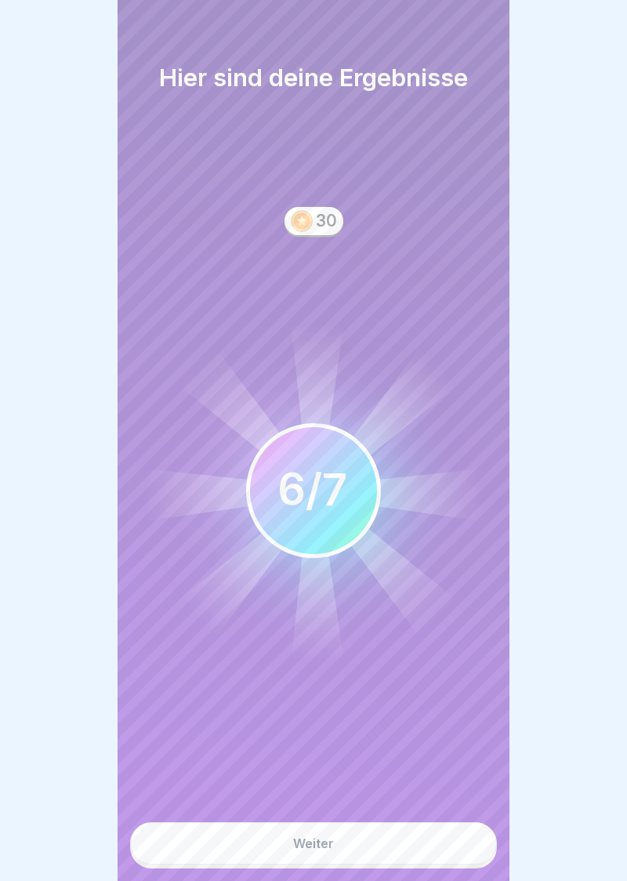
click at [325, 849] on div "Weiter" at bounding box center [313, 843] width 41 height 14
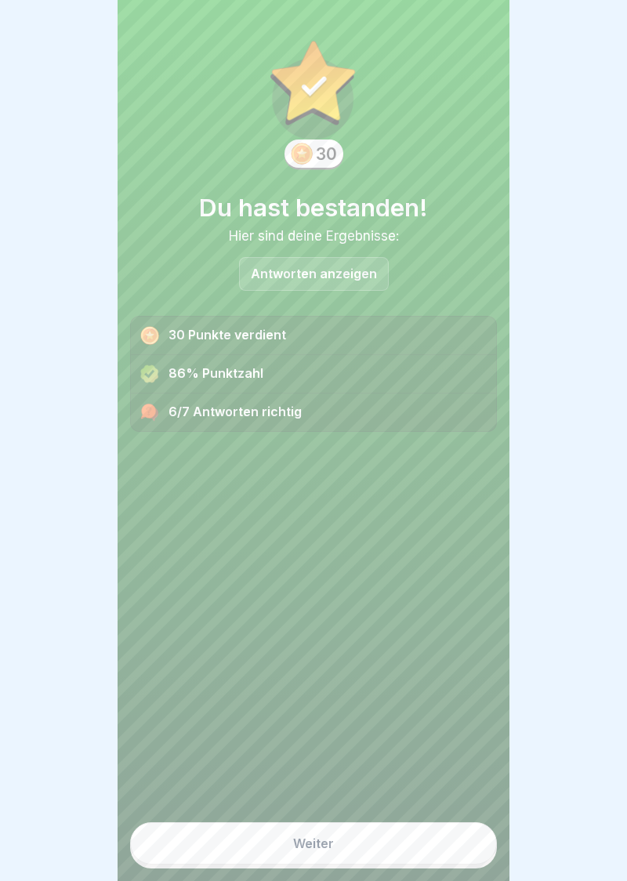
click at [333, 285] on div "Antworten anzeigen" at bounding box center [314, 274] width 150 height 34
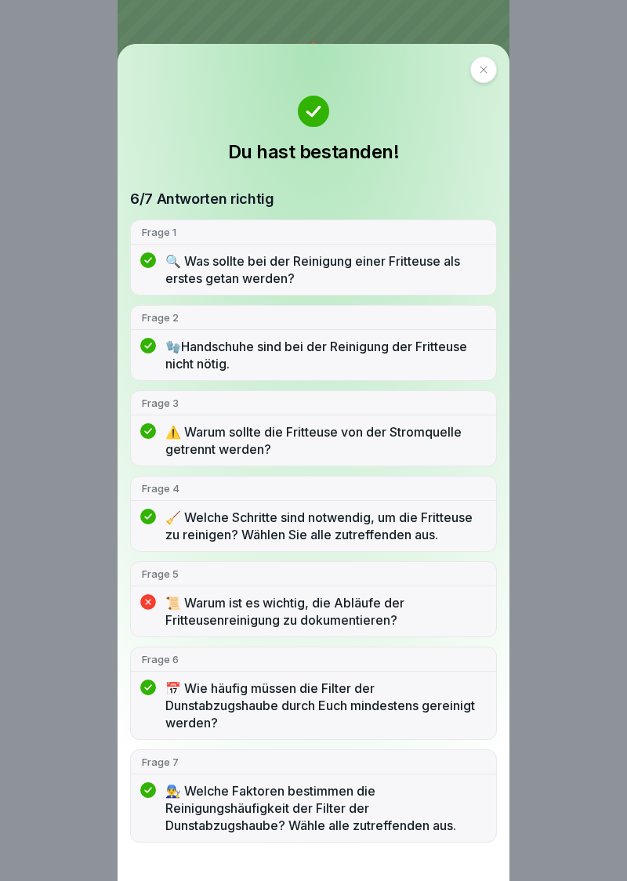
click at [350, 607] on p "📜 Warum ist es wichtig, die Abläufe der Fritteusenreinigung zu dokumentieren?" at bounding box center [325, 611] width 320 height 34
click at [351, 616] on p "📜 Warum ist es wichtig, die Abläufe der Fritteusenreinigung zu dokumentieren?" at bounding box center [325, 611] width 320 height 34
click at [489, 79] on div at bounding box center [483, 69] width 27 height 27
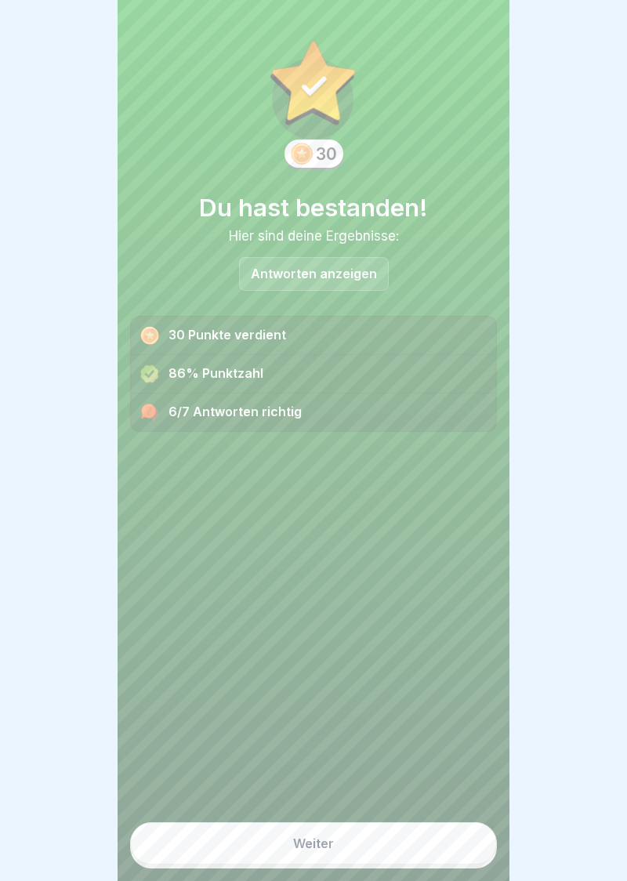
click at [325, 852] on button "Weiter" at bounding box center [313, 843] width 367 height 42
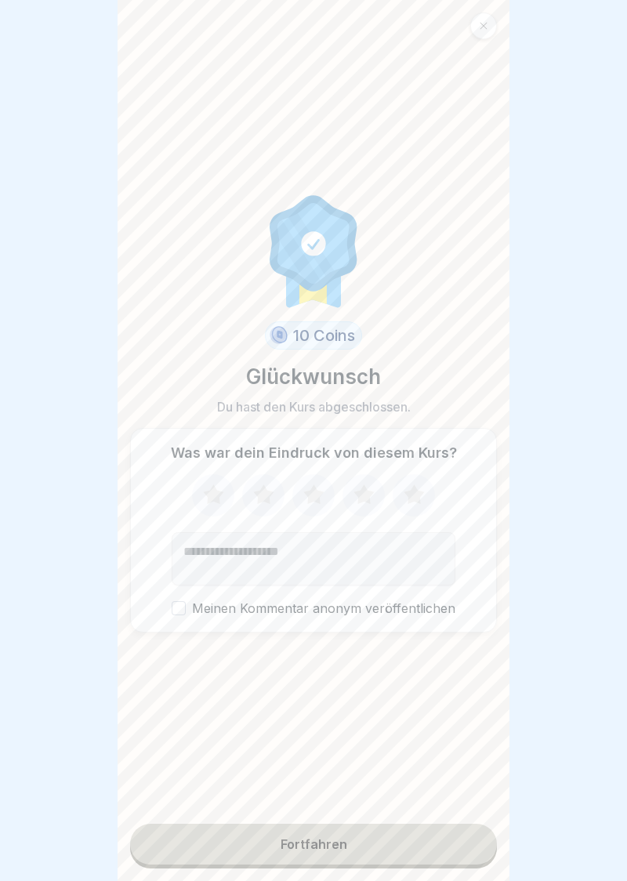
click at [369, 503] on icon at bounding box center [364, 494] width 20 height 20
click at [181, 614] on button "Meinen Kommentar anonym veröffentlichen" at bounding box center [179, 608] width 14 height 14
click at [329, 854] on button "Fortfahren" at bounding box center [313, 844] width 367 height 41
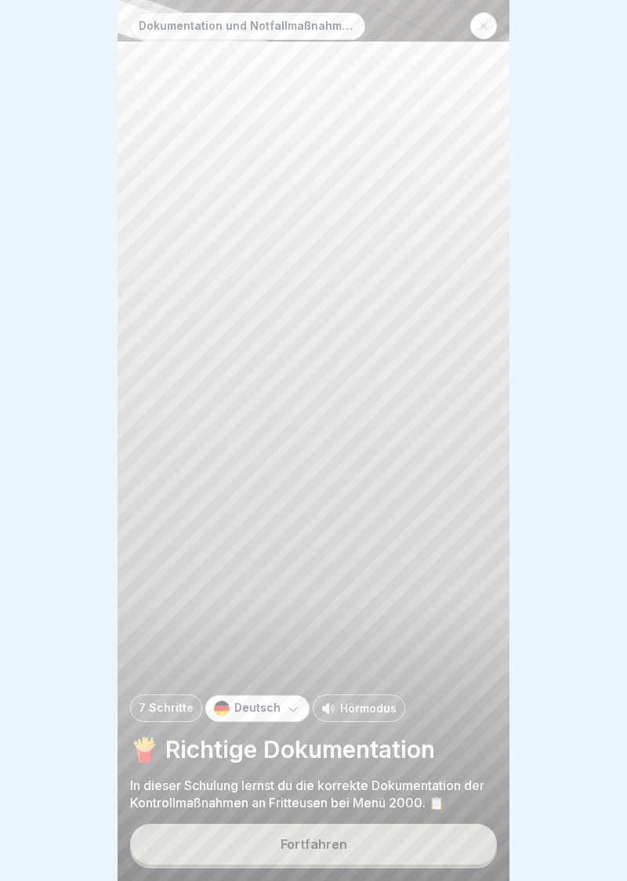
click at [320, 837] on div "Fortfahren" at bounding box center [314, 844] width 67 height 14
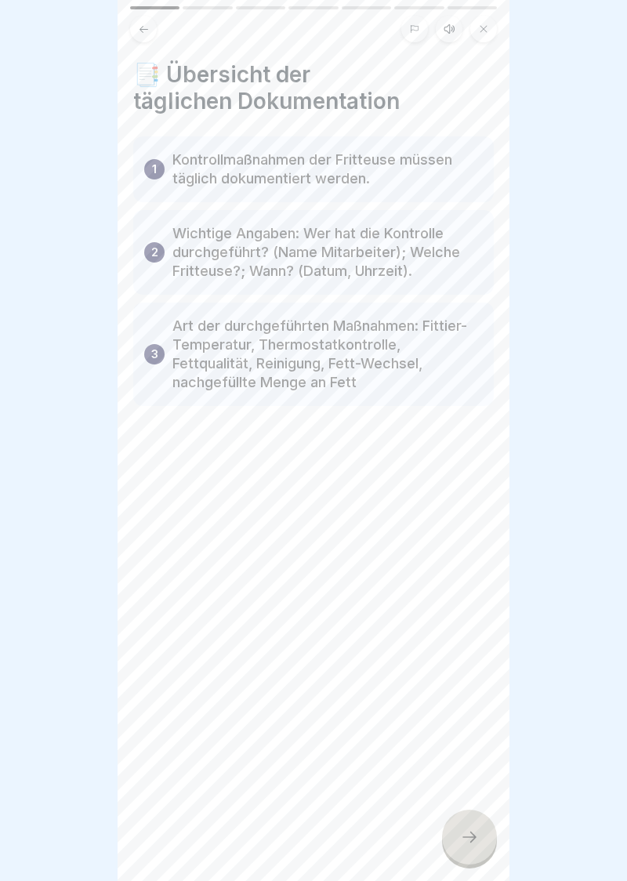
click at [478, 839] on icon at bounding box center [469, 837] width 19 height 19
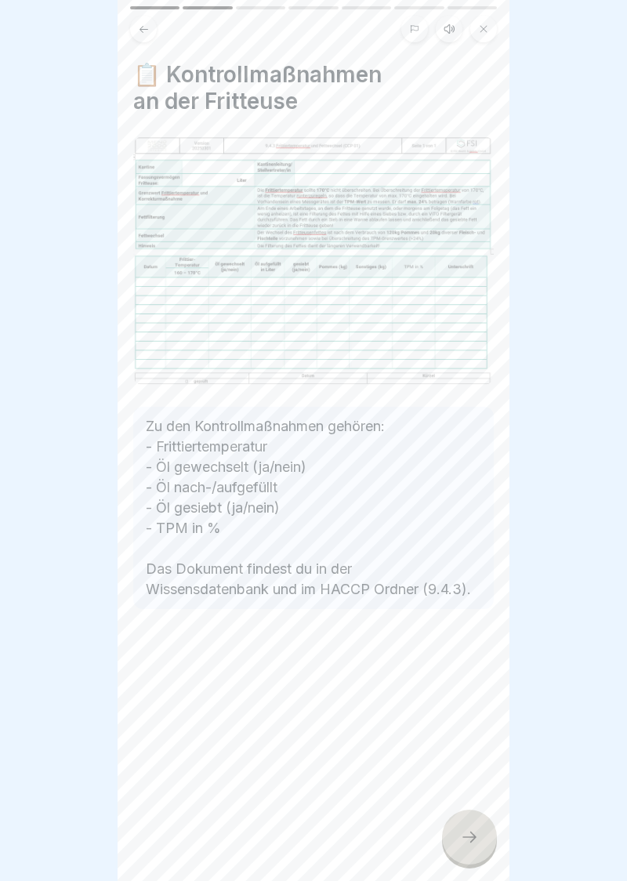
click at [477, 840] on icon at bounding box center [469, 837] width 19 height 19
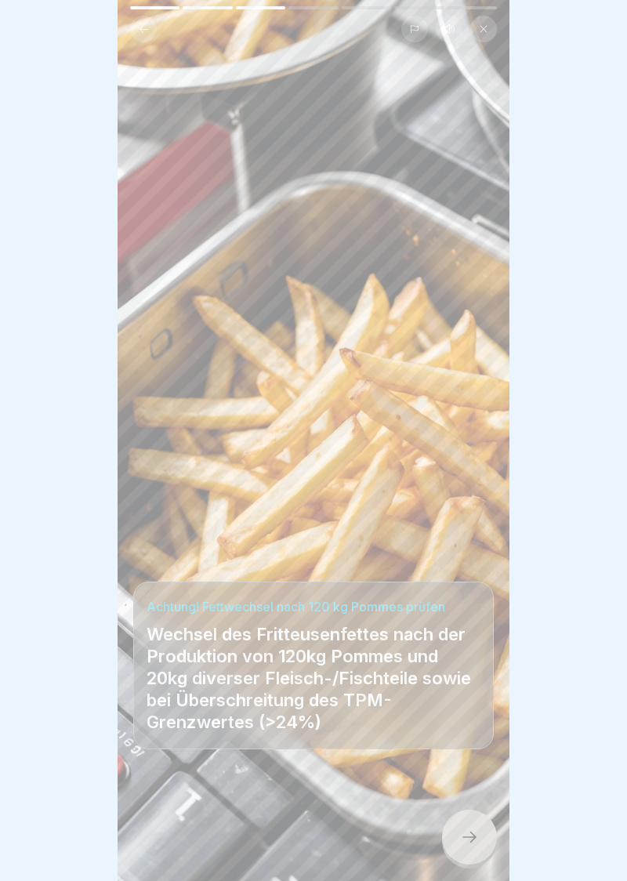
click at [473, 843] on icon at bounding box center [469, 837] width 19 height 19
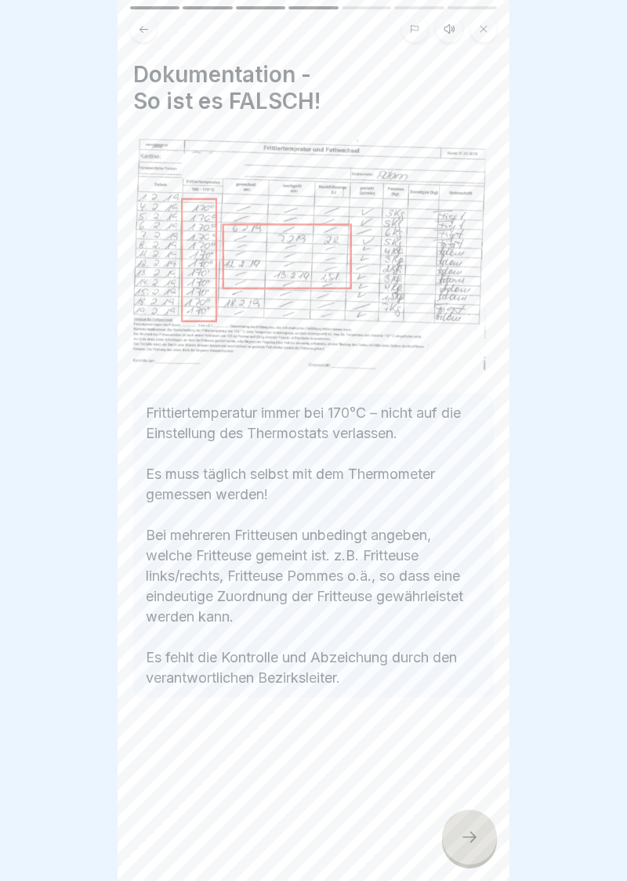
click at [484, 853] on div at bounding box center [469, 837] width 55 height 55
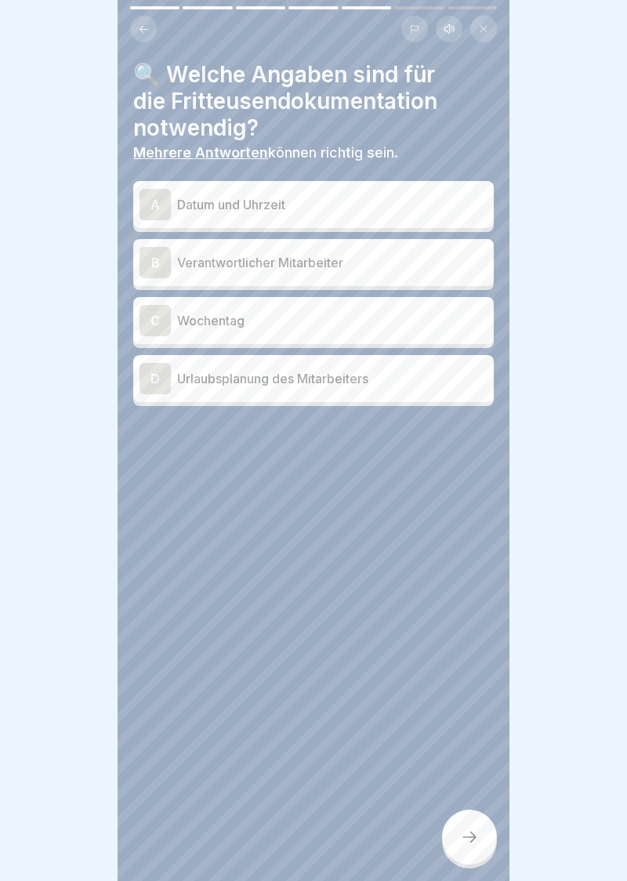
click at [144, 213] on div "A" at bounding box center [155, 204] width 31 height 31
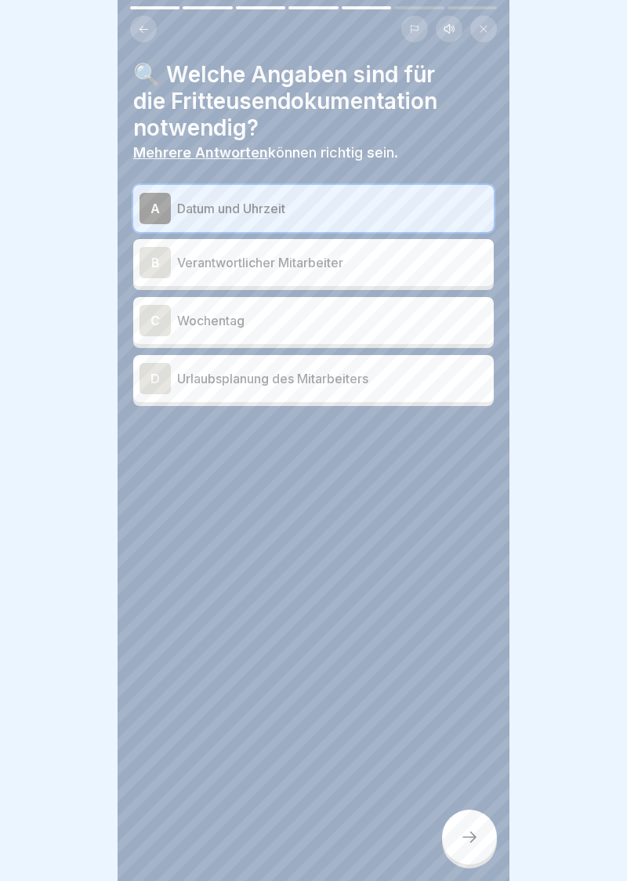
click at [152, 265] on div "B" at bounding box center [155, 262] width 31 height 31
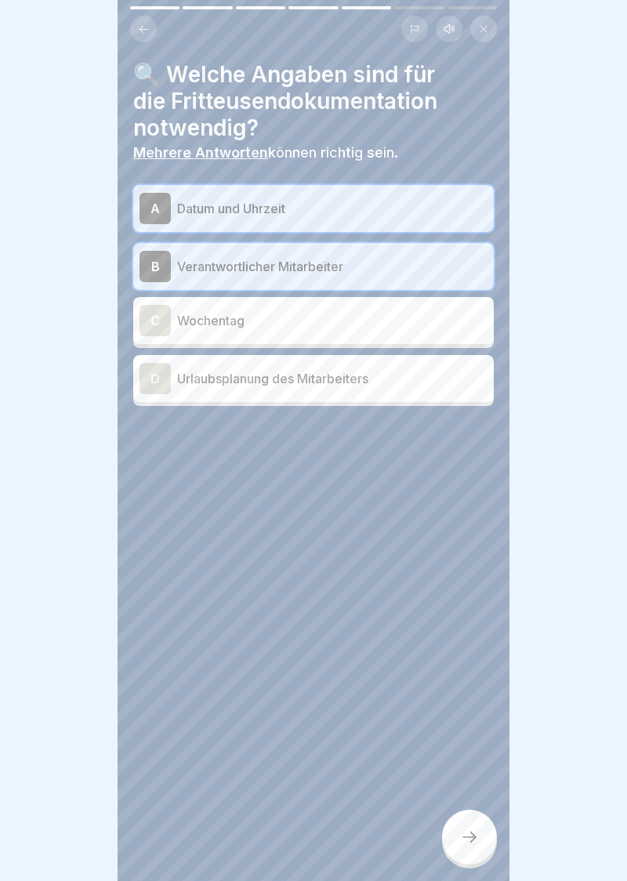
click at [147, 333] on div "C" at bounding box center [155, 320] width 31 height 31
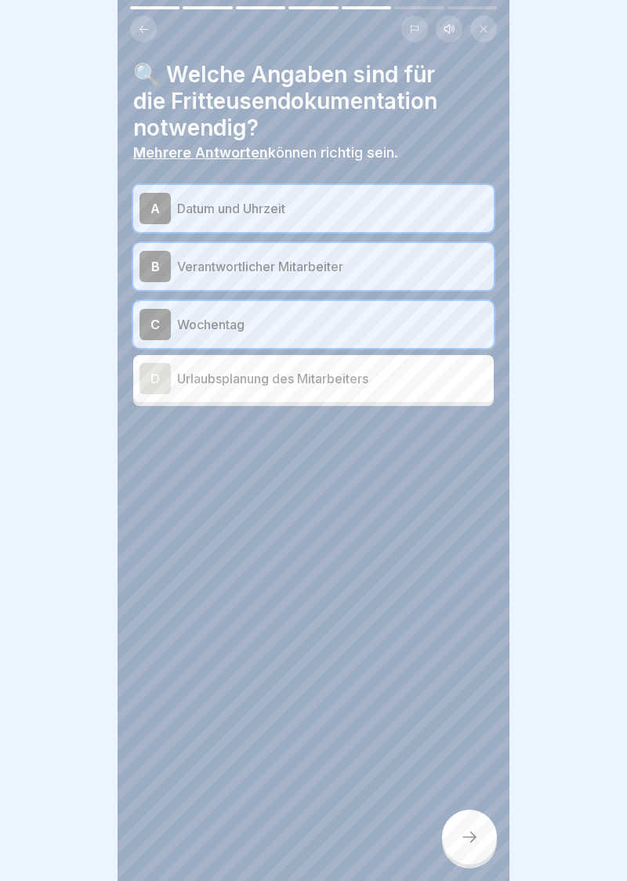
click at [471, 843] on icon at bounding box center [469, 837] width 19 height 19
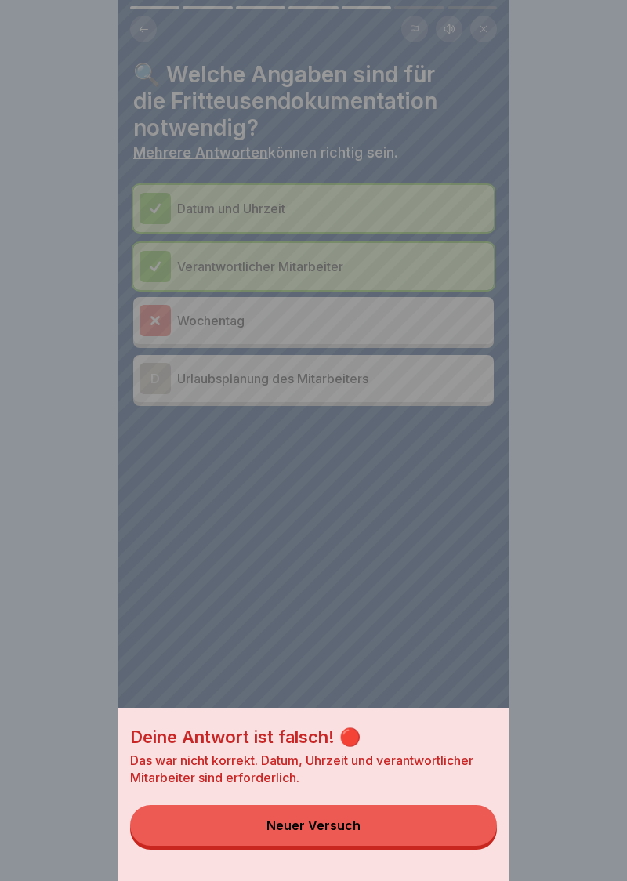
click at [306, 842] on button "Neuer Versuch" at bounding box center [313, 825] width 367 height 41
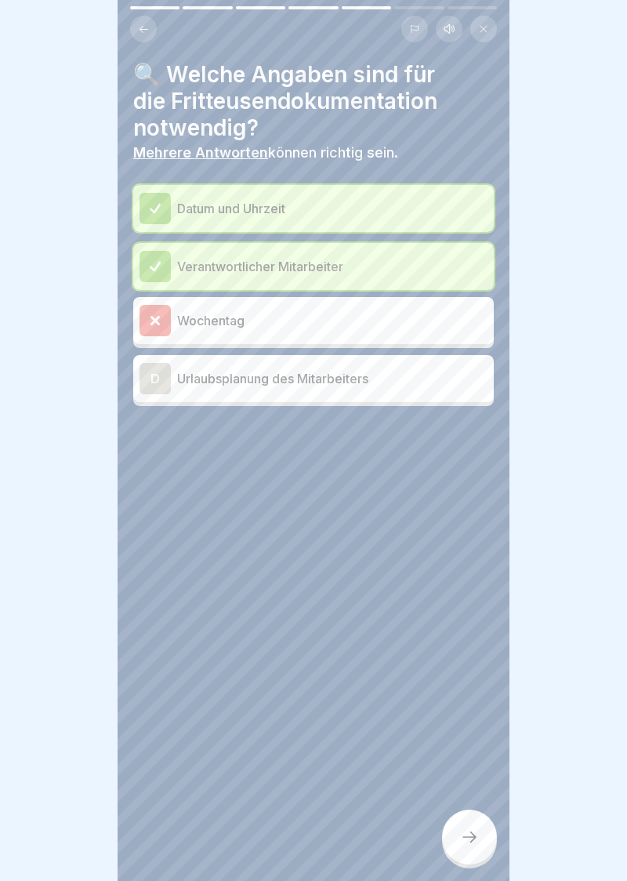
click at [413, 339] on div "Wochentag" at bounding box center [313, 320] width 361 height 47
click at [332, 357] on div "D Urlaubsplanung des Mitarbeiters" at bounding box center [313, 378] width 361 height 47
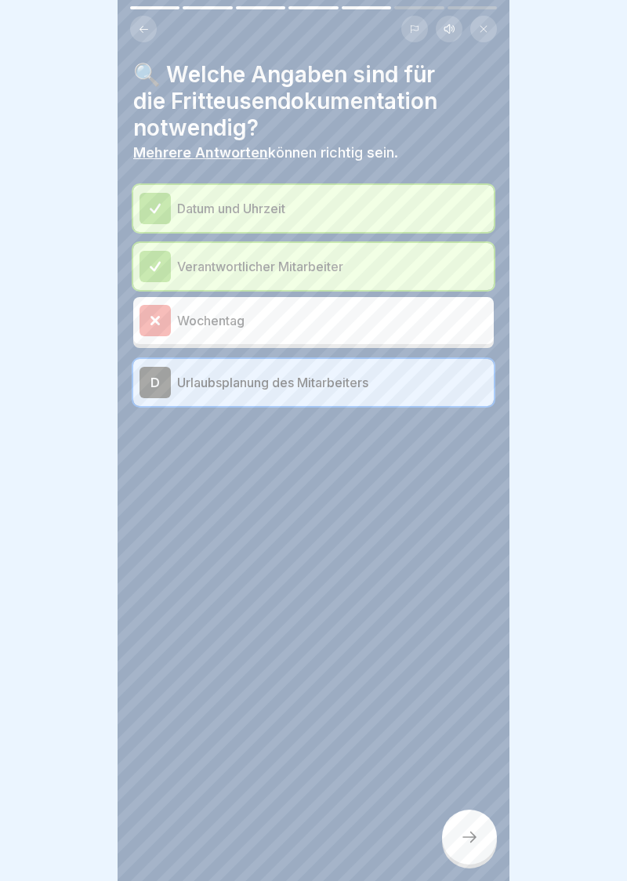
click at [324, 392] on div "D Urlaubsplanung des Mitarbeiters" at bounding box center [314, 382] width 348 height 31
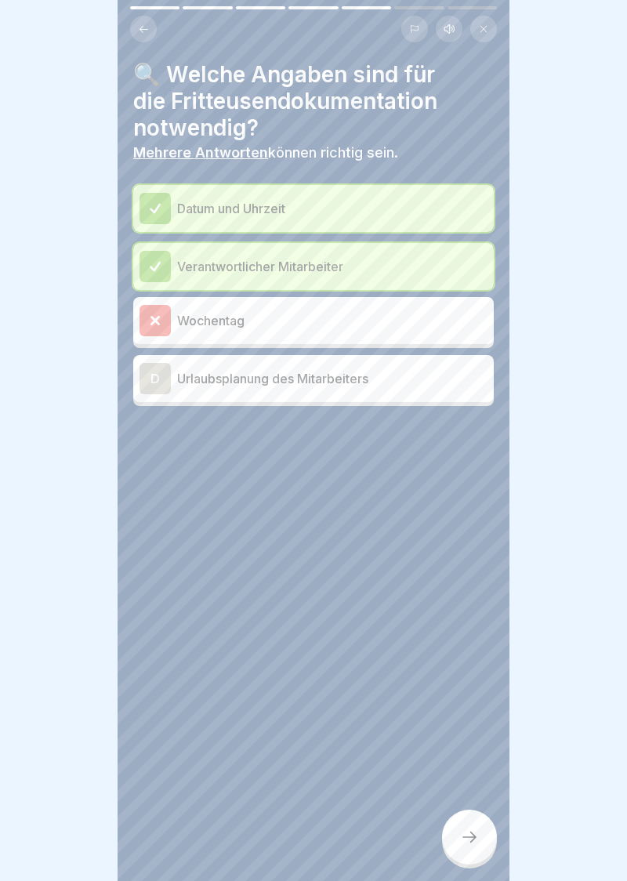
click at [332, 335] on div "Wochentag" at bounding box center [314, 320] width 348 height 31
click at [160, 319] on icon at bounding box center [155, 321] width 14 height 14
click at [158, 324] on icon at bounding box center [155, 320] width 7 height 7
click at [477, 843] on icon at bounding box center [469, 837] width 19 height 19
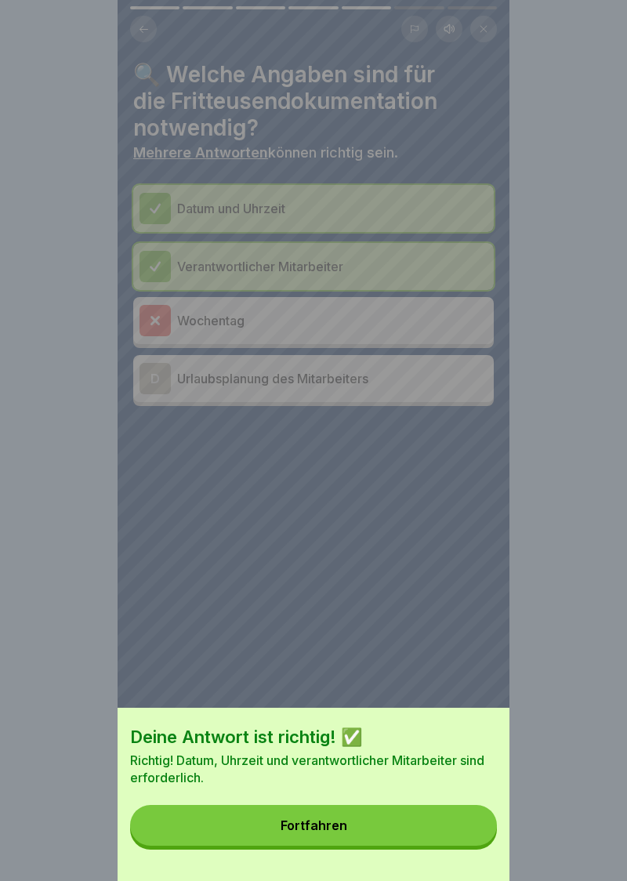
click at [323, 834] on button "Fortfahren" at bounding box center [313, 825] width 367 height 41
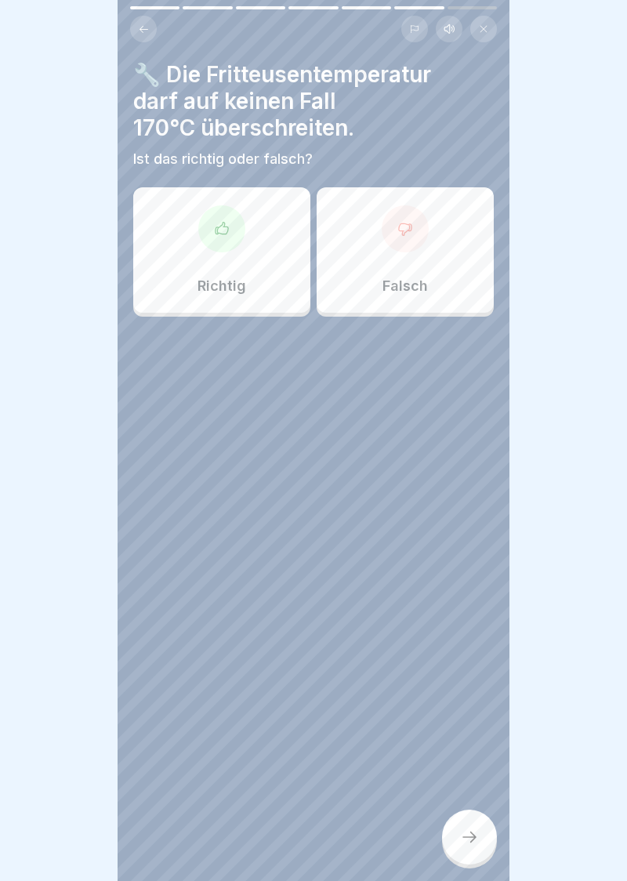
click at [227, 228] on icon at bounding box center [222, 229] width 16 height 16
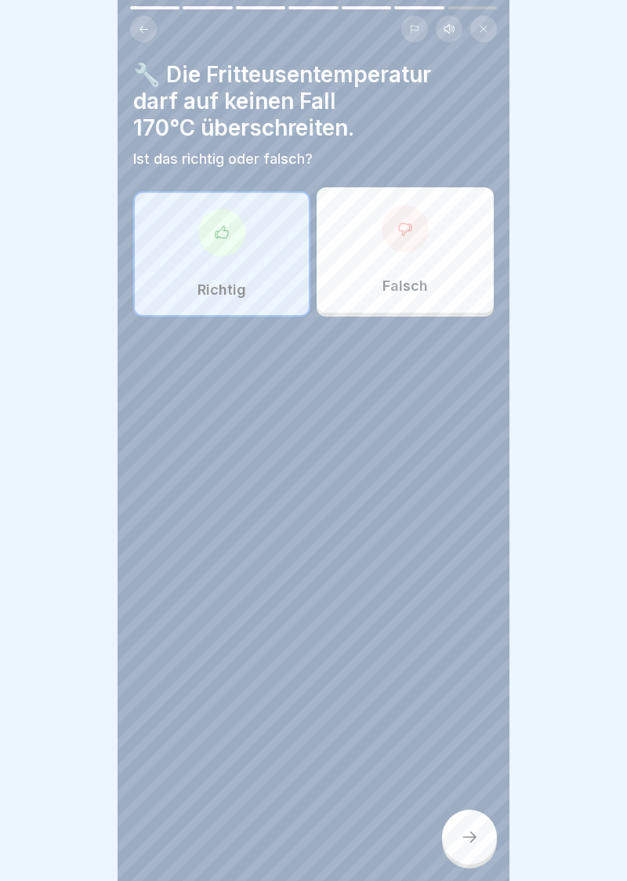
click at [473, 841] on icon at bounding box center [469, 837] width 19 height 19
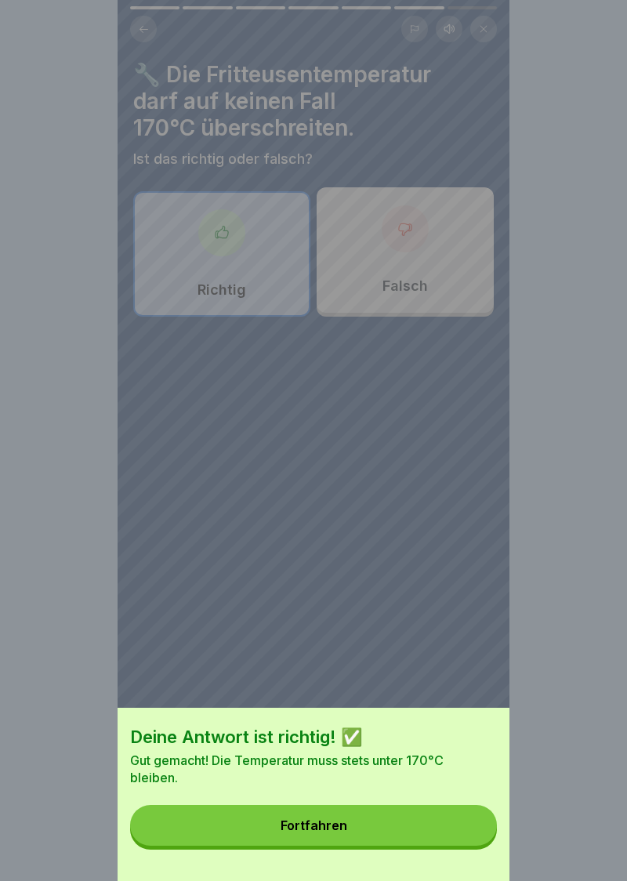
click at [329, 835] on button "Fortfahren" at bounding box center [313, 825] width 367 height 41
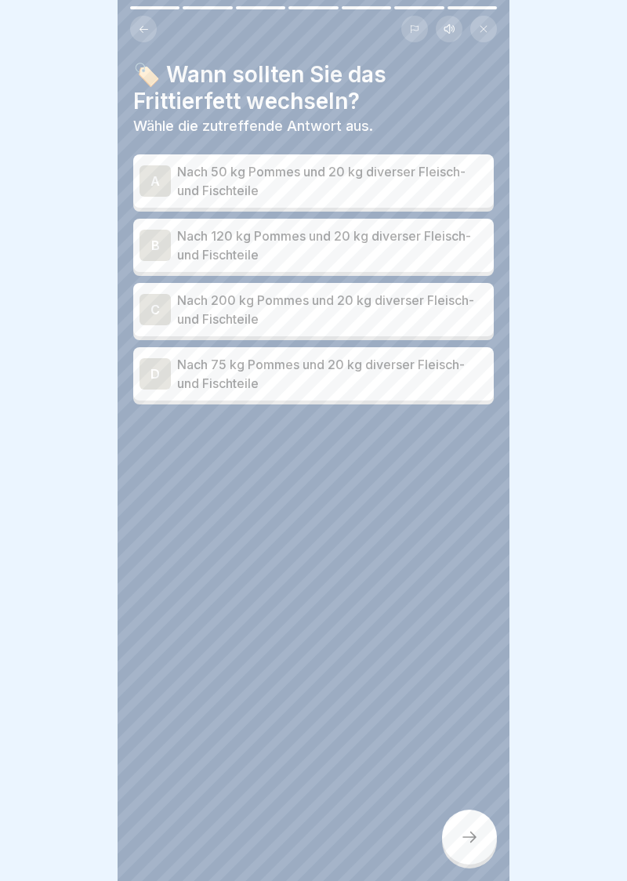
click at [163, 252] on div "B" at bounding box center [155, 245] width 31 height 31
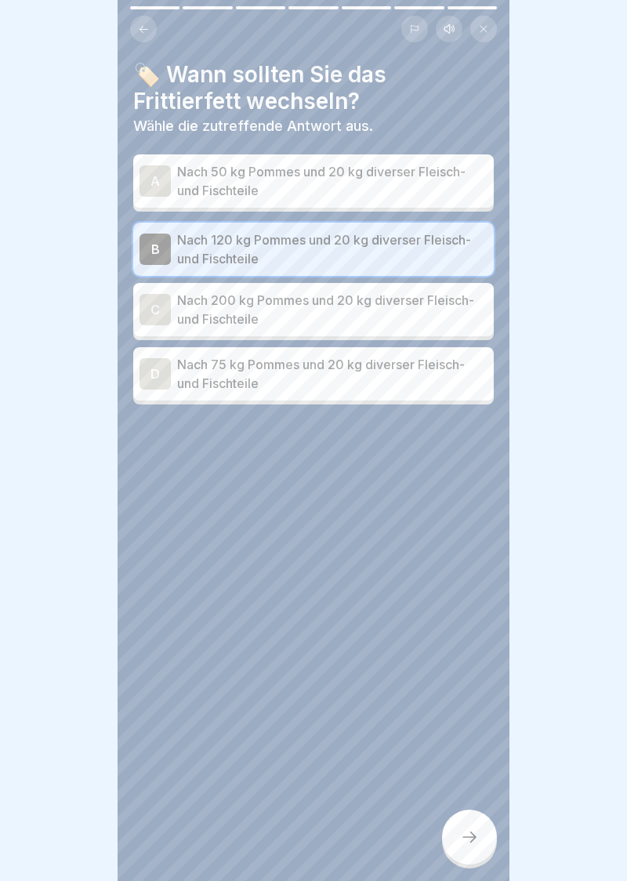
click at [473, 846] on icon at bounding box center [469, 837] width 19 height 19
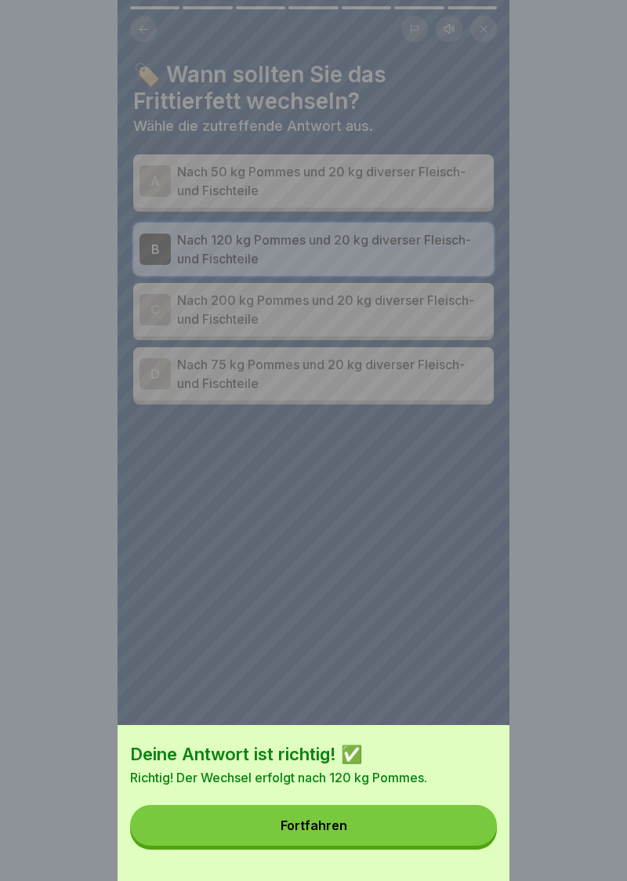
click at [323, 831] on div "Fortfahren" at bounding box center [314, 825] width 67 height 14
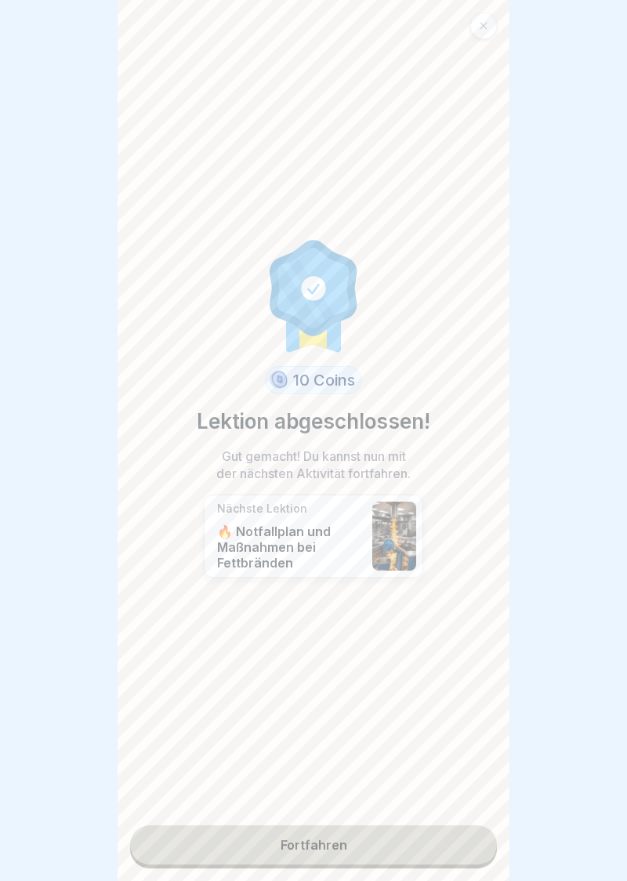
click at [322, 843] on link "Fortfahren" at bounding box center [313, 844] width 367 height 39
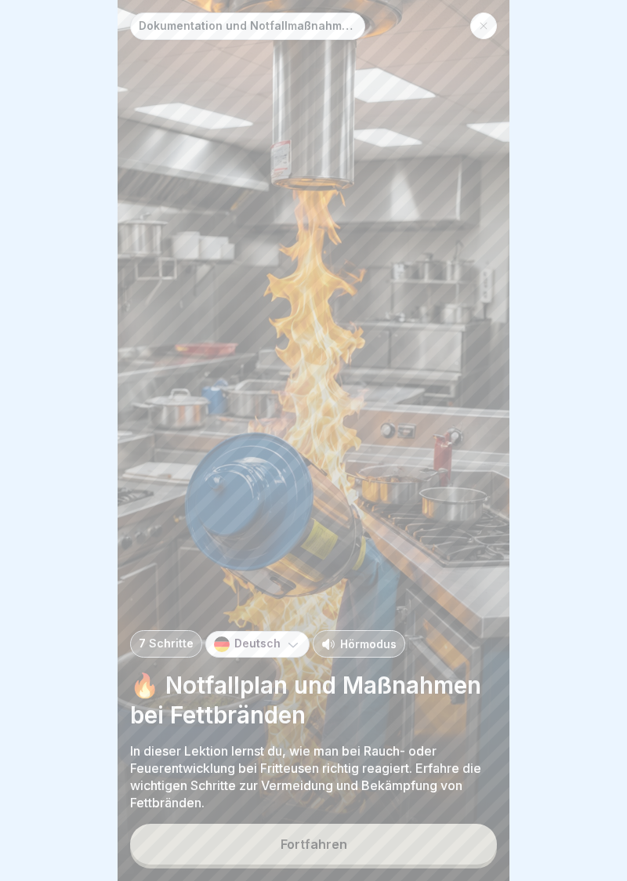
click at [326, 843] on div "Fortfahren" at bounding box center [314, 844] width 67 height 14
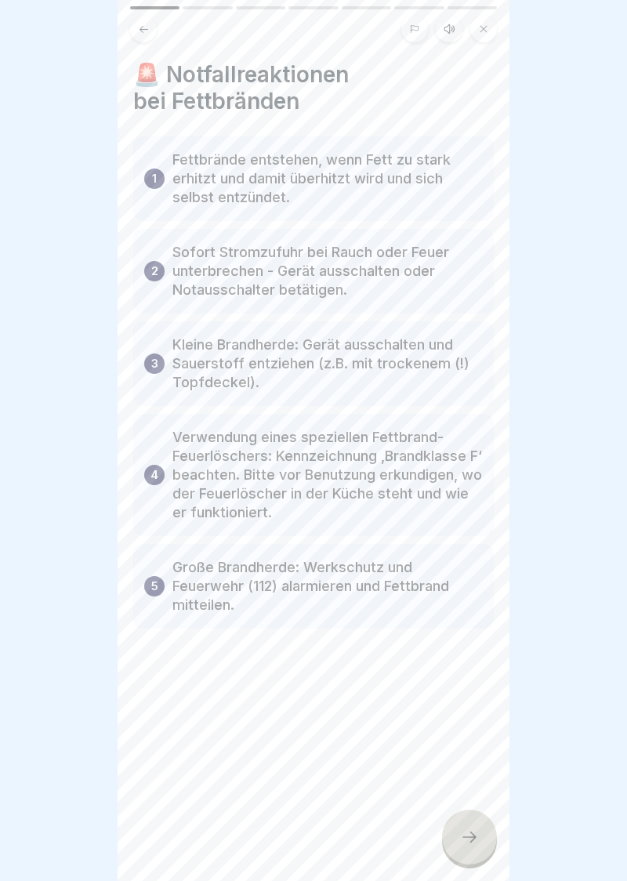
click at [483, 848] on div at bounding box center [469, 837] width 55 height 55
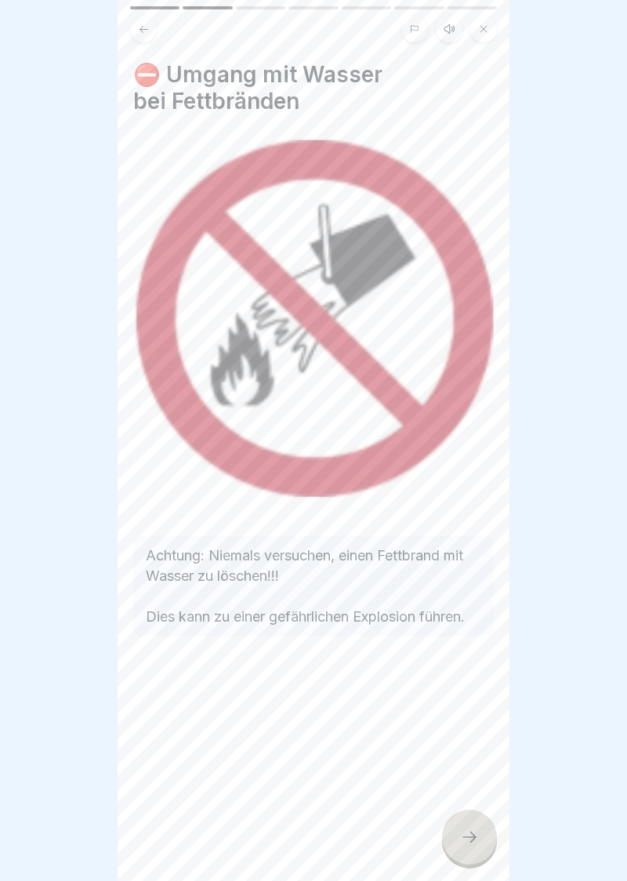
click at [477, 848] on div at bounding box center [469, 837] width 55 height 55
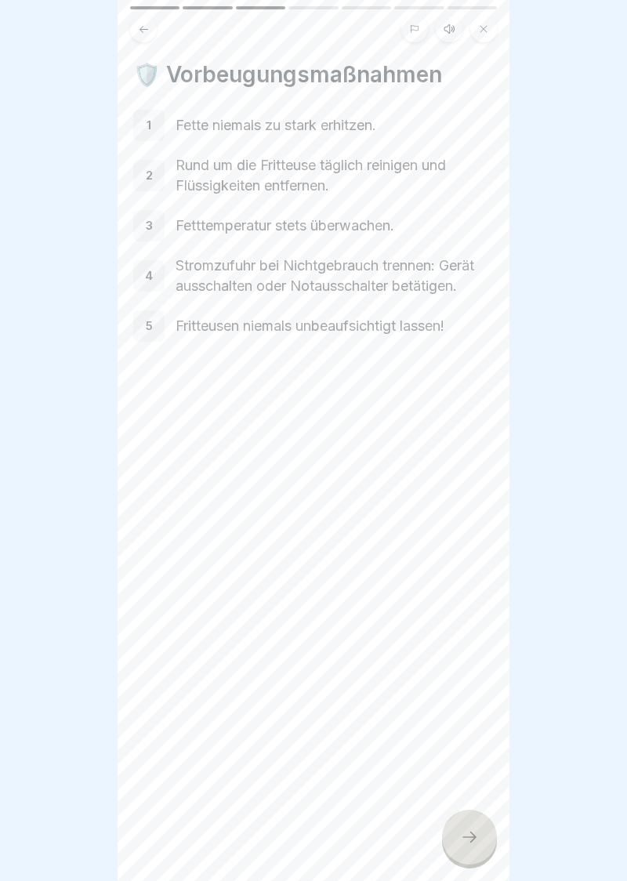
click at [481, 847] on div at bounding box center [469, 837] width 55 height 55
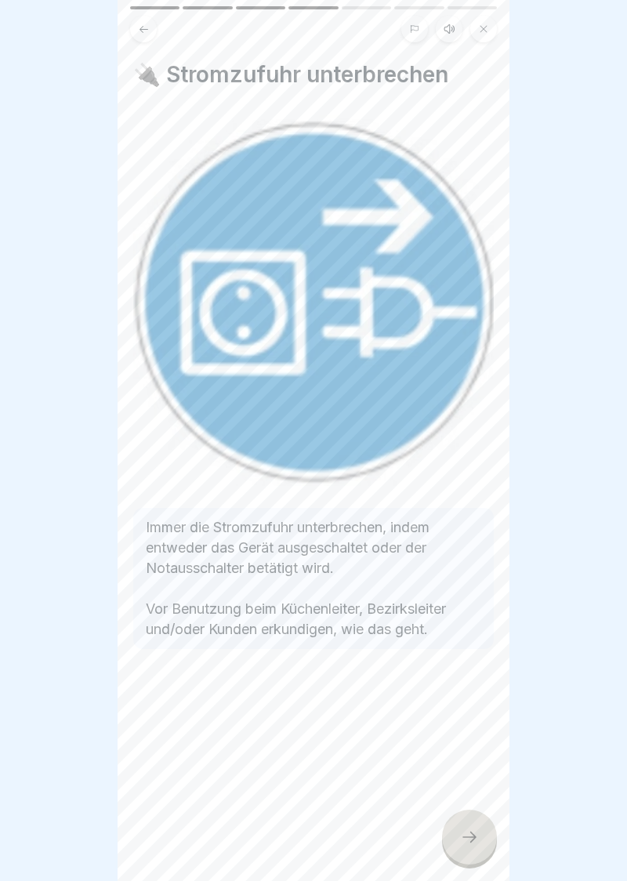
click at [482, 848] on div at bounding box center [469, 837] width 55 height 55
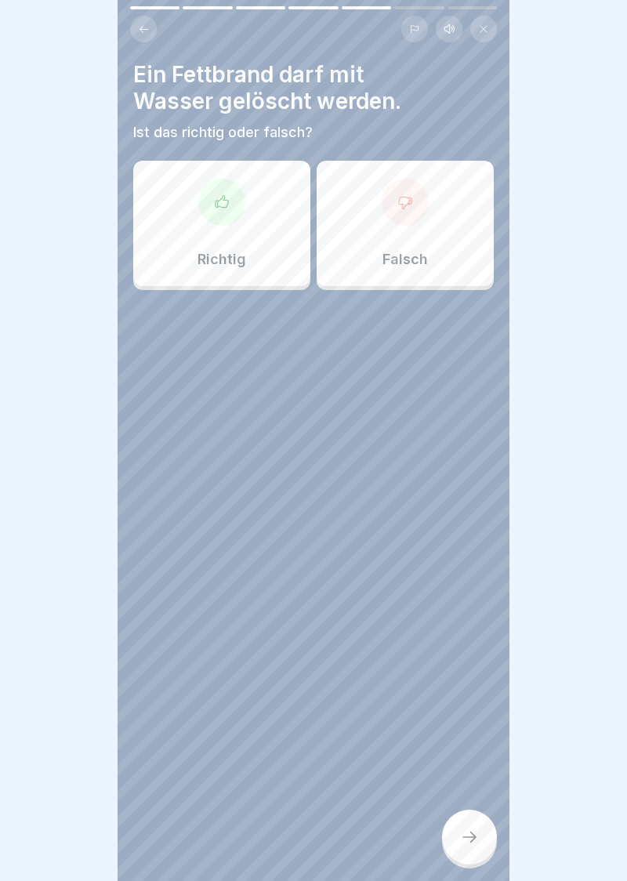
click at [421, 200] on div at bounding box center [405, 202] width 47 height 47
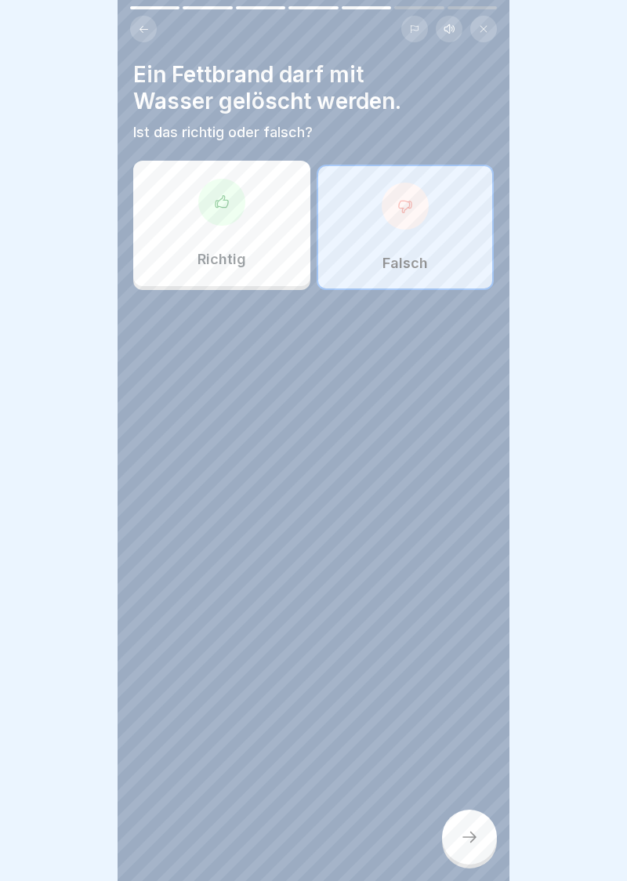
click at [473, 834] on icon at bounding box center [469, 837] width 14 height 11
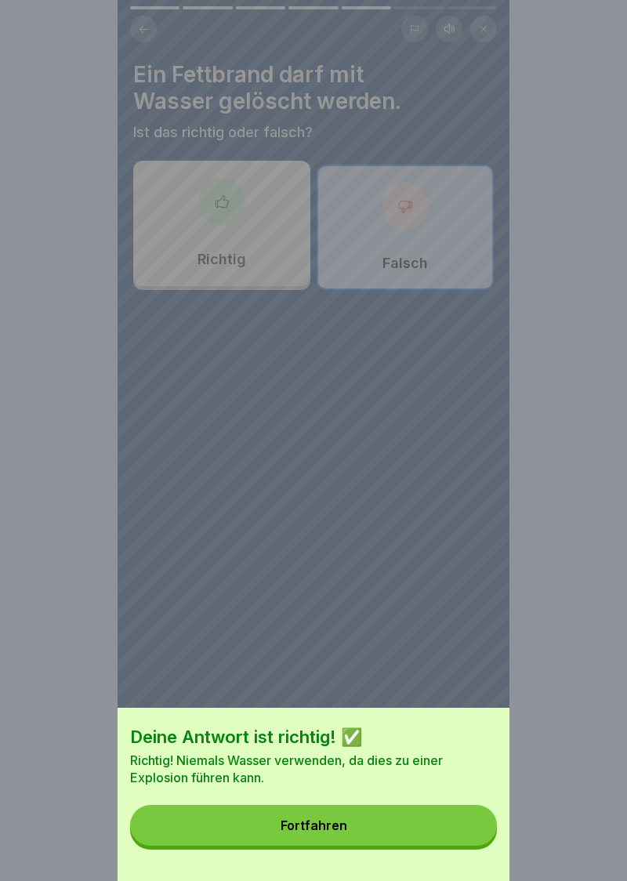
click at [326, 832] on button "Fortfahren" at bounding box center [313, 825] width 367 height 41
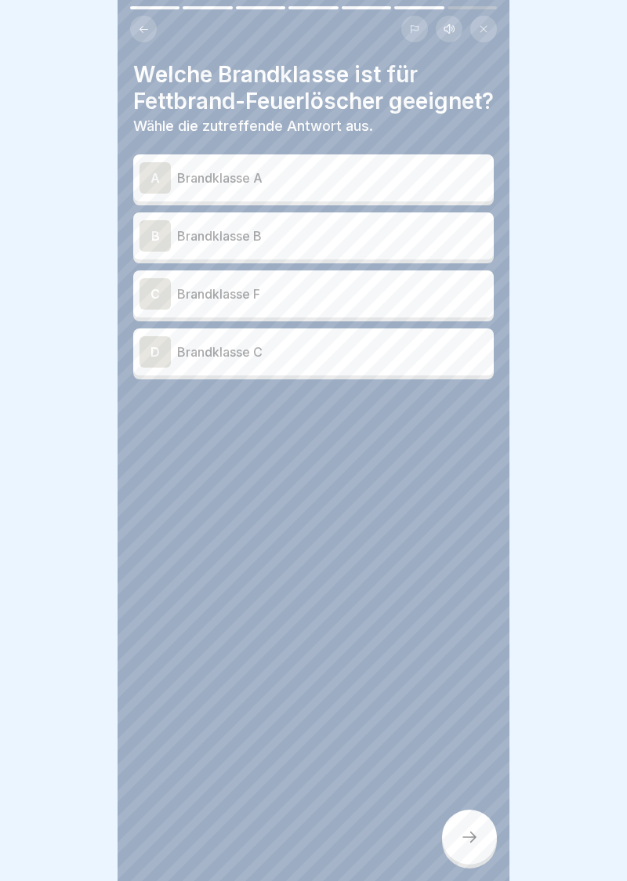
click at [160, 310] on div "C" at bounding box center [155, 293] width 31 height 31
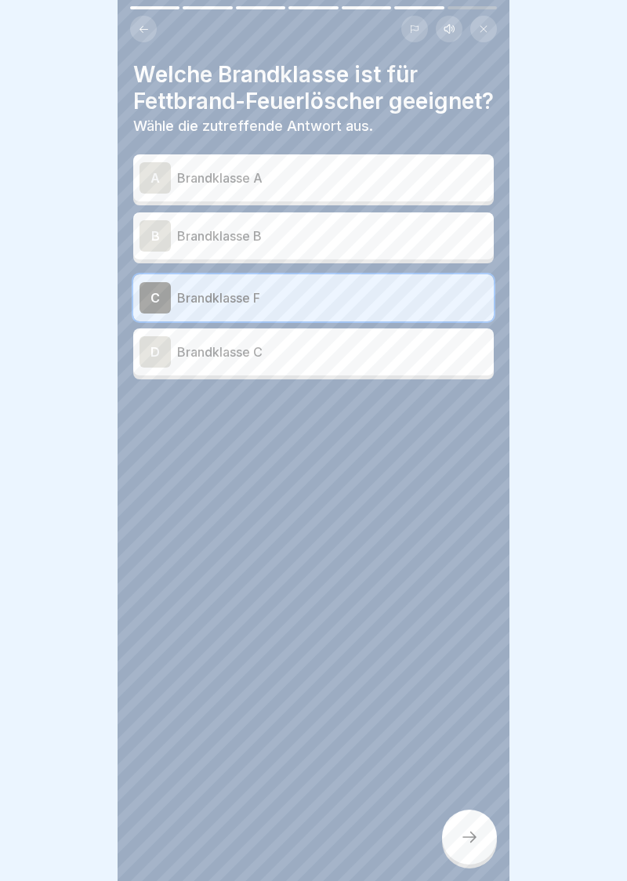
click at [480, 856] on div at bounding box center [469, 837] width 55 height 55
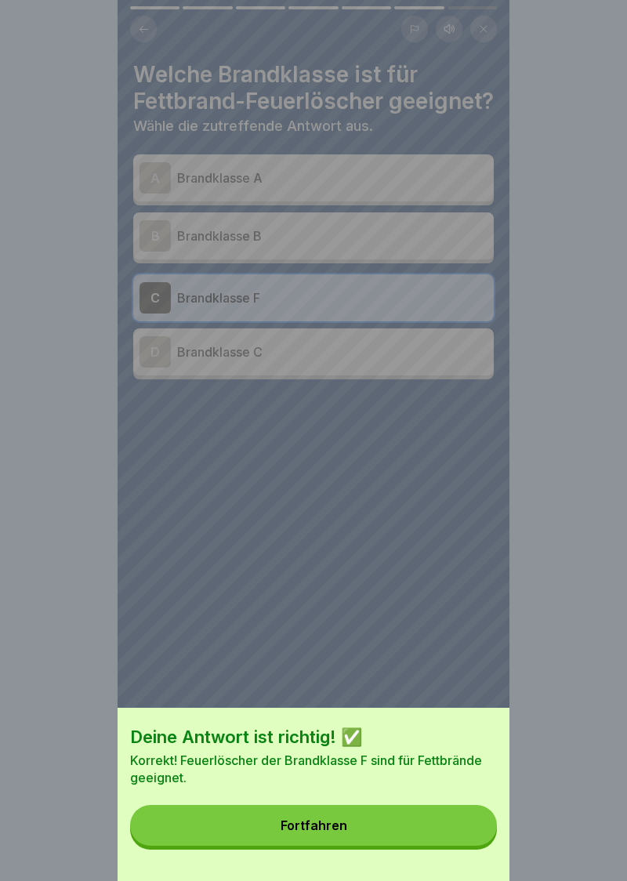
click at [320, 833] on button "Fortfahren" at bounding box center [313, 825] width 367 height 41
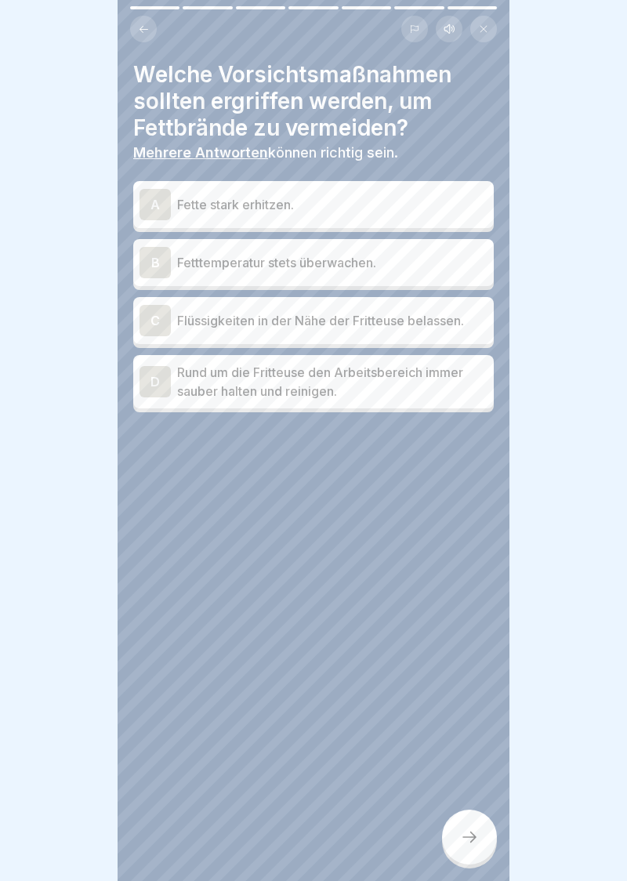
click at [165, 384] on div "D" at bounding box center [155, 381] width 31 height 31
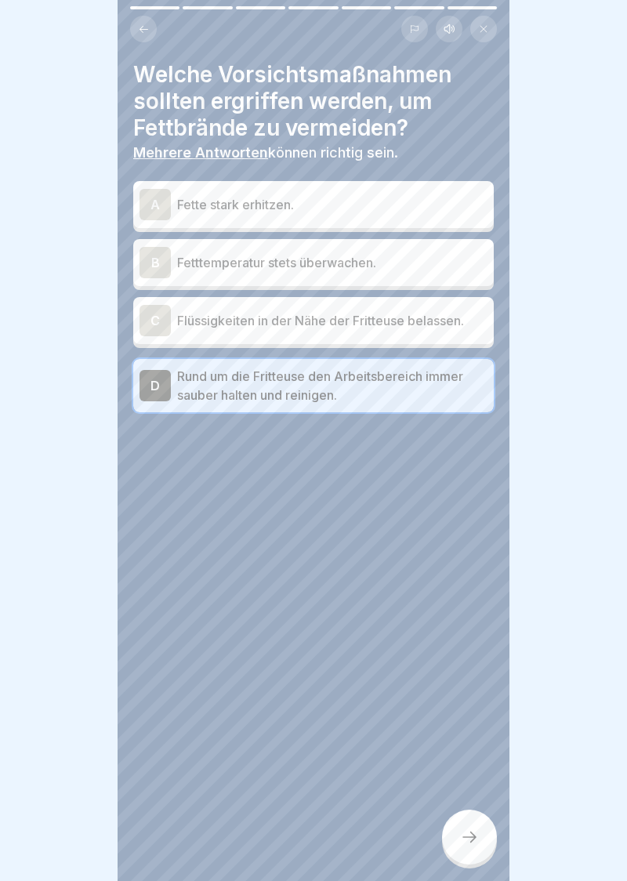
click at [163, 271] on div "B" at bounding box center [155, 262] width 31 height 31
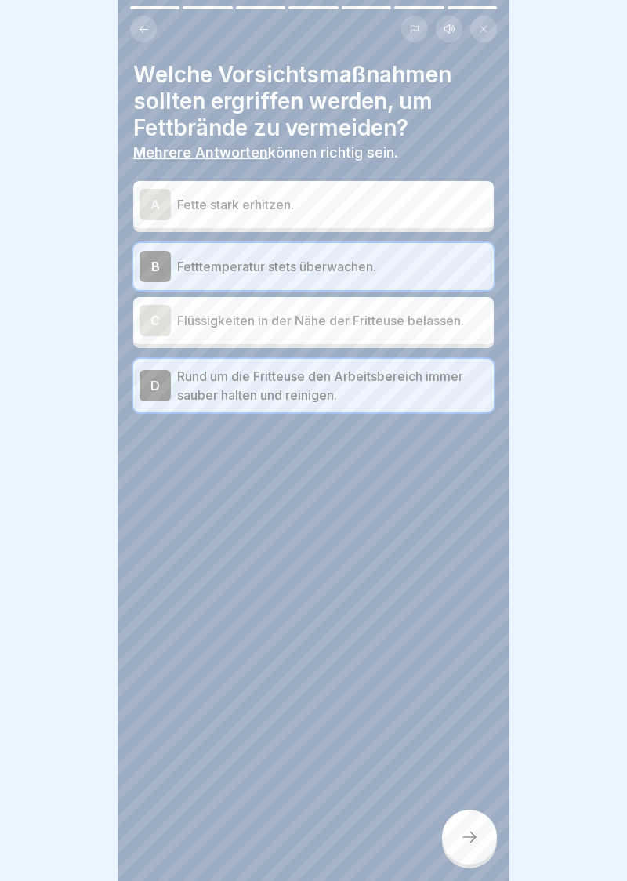
click at [477, 851] on div at bounding box center [469, 837] width 55 height 55
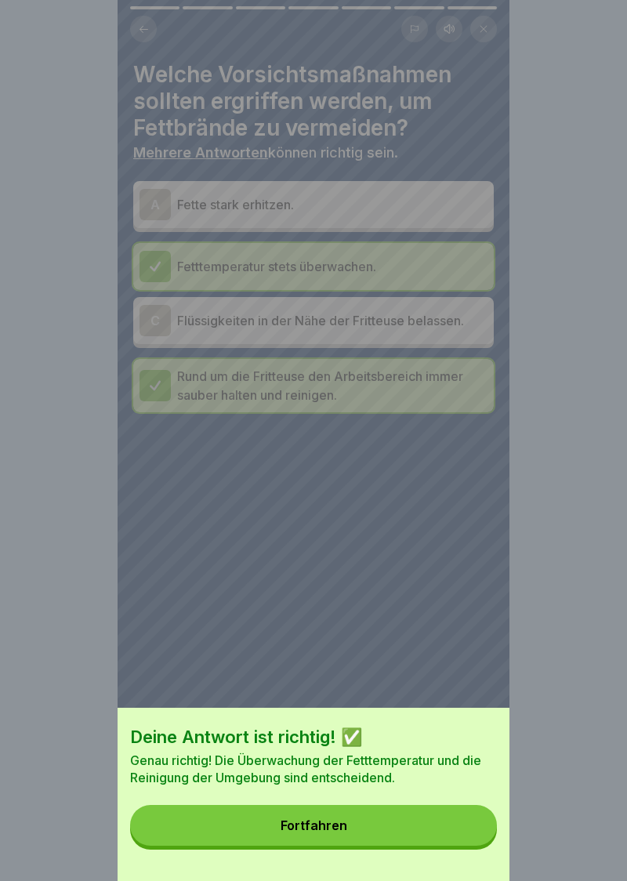
click at [322, 830] on div "Fortfahren" at bounding box center [314, 825] width 67 height 14
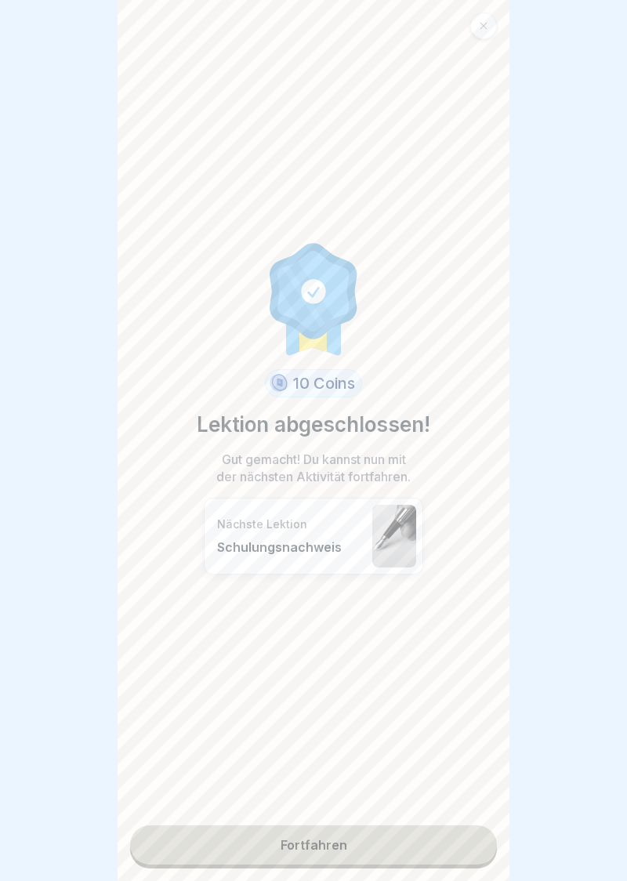
click at [310, 851] on link "Fortfahren" at bounding box center [313, 844] width 367 height 39
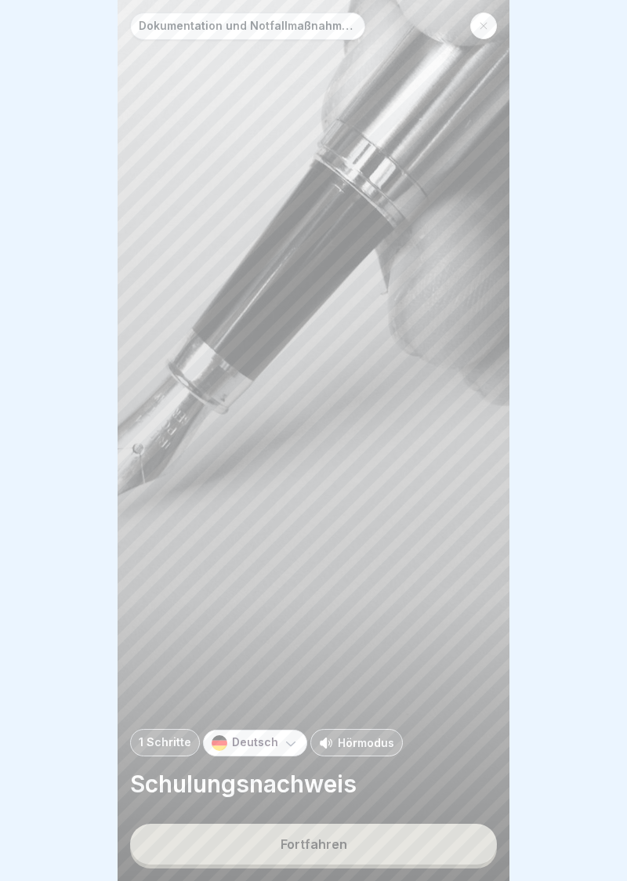
click at [317, 854] on button "Fortfahren" at bounding box center [313, 844] width 367 height 41
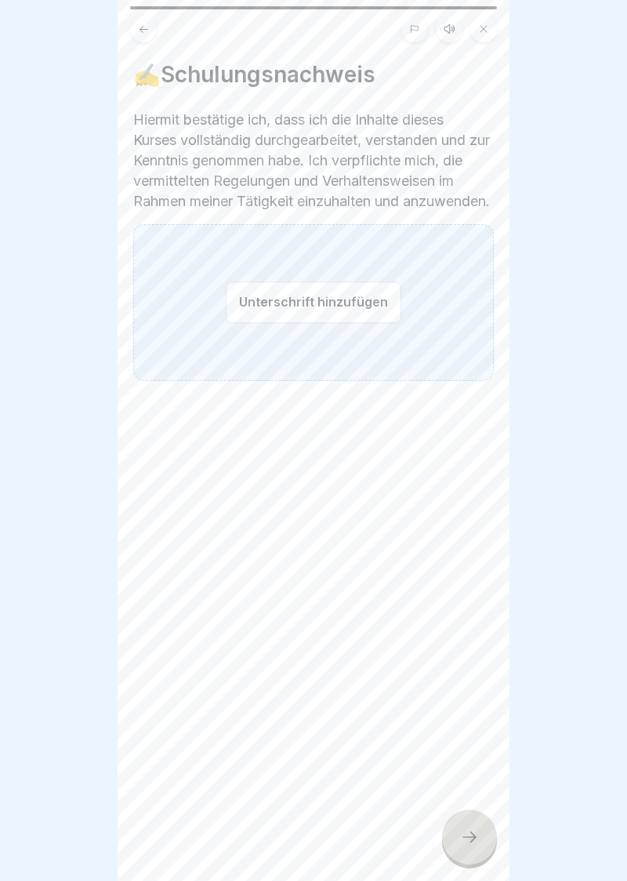
click at [284, 323] on button "Unterschrift hinzufügen" at bounding box center [314, 302] width 176 height 42
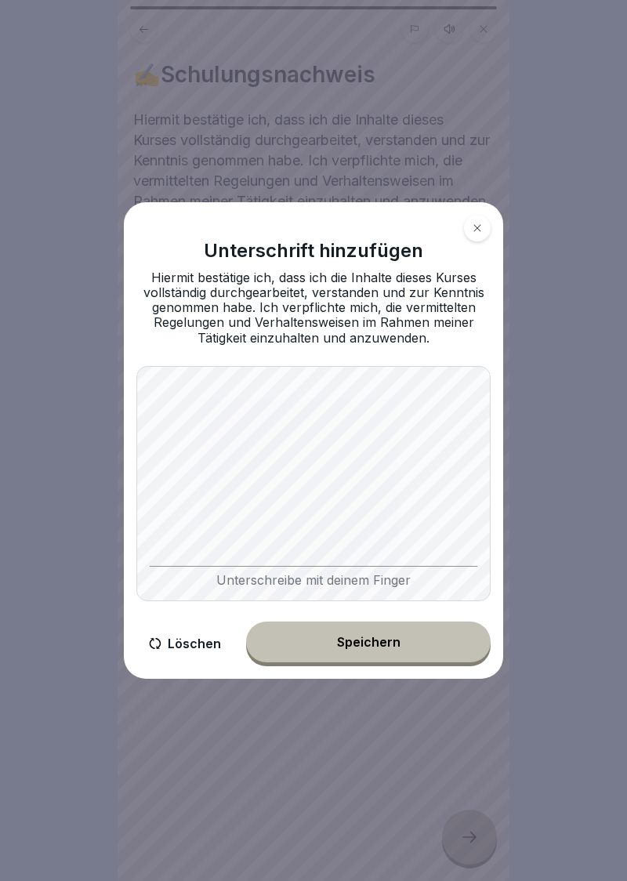
click at [361, 647] on div "Speichern" at bounding box center [368, 642] width 63 height 14
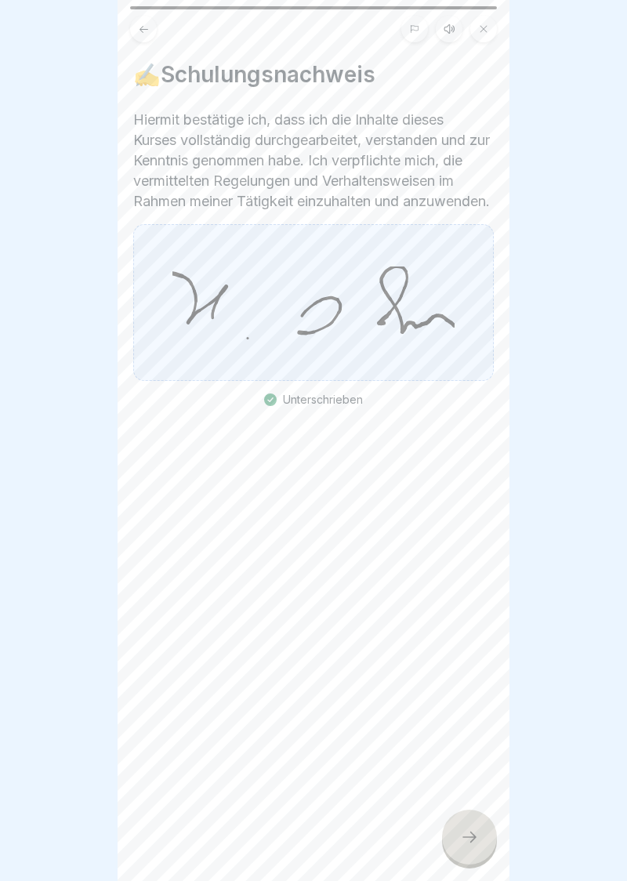
click at [480, 835] on div at bounding box center [469, 837] width 55 height 55
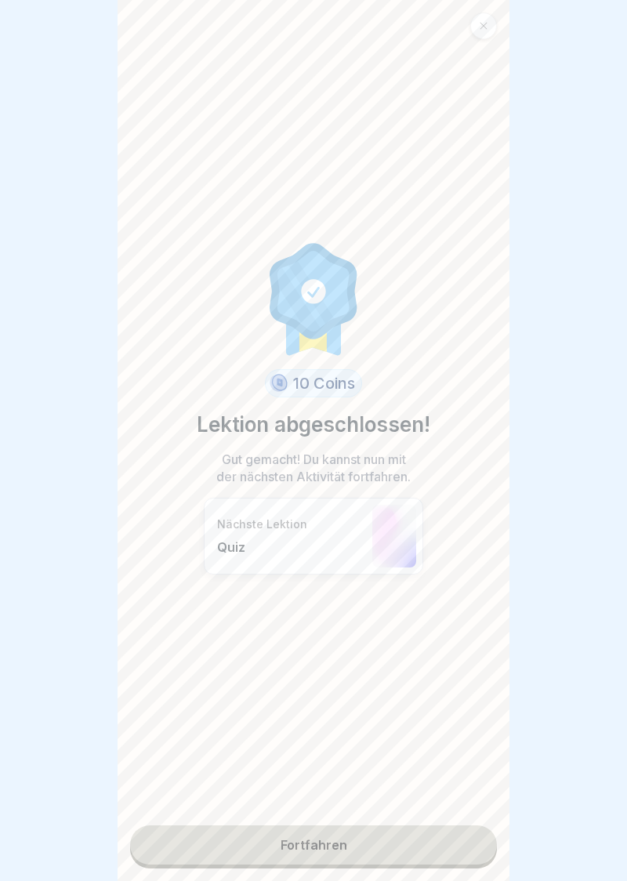
click at [318, 851] on link "Fortfahren" at bounding box center [313, 844] width 367 height 39
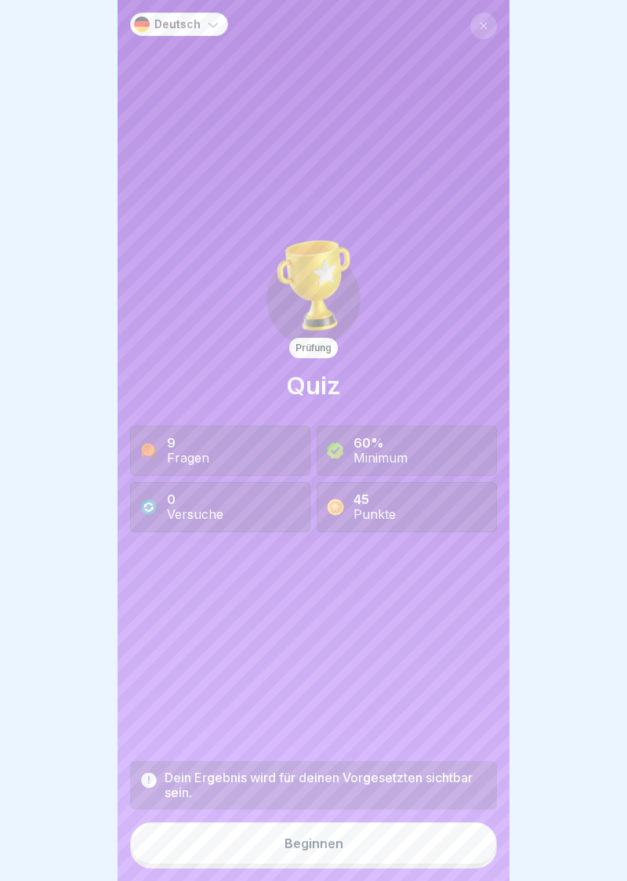
click at [318, 853] on button "Beginnen" at bounding box center [313, 843] width 367 height 42
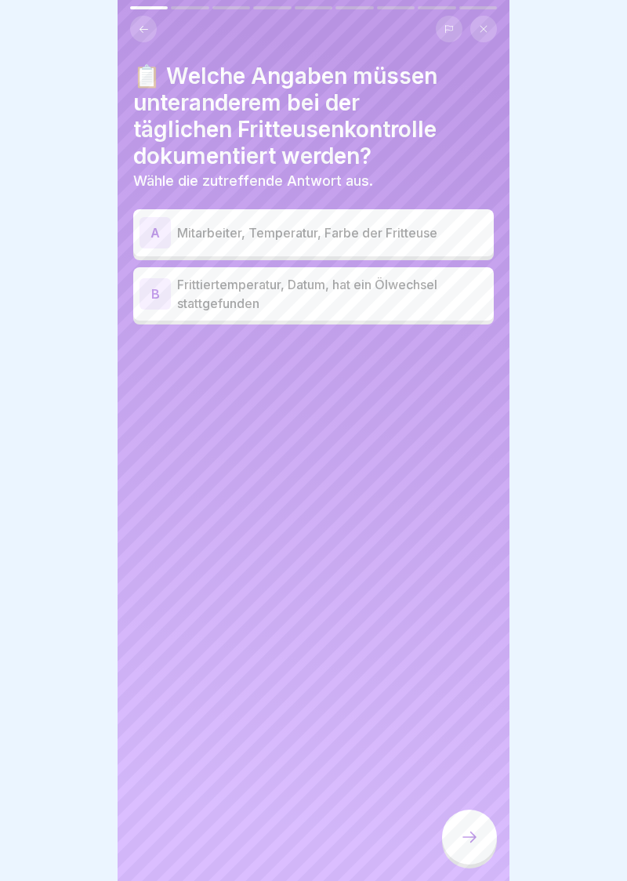
click at [161, 296] on div "B" at bounding box center [155, 293] width 31 height 31
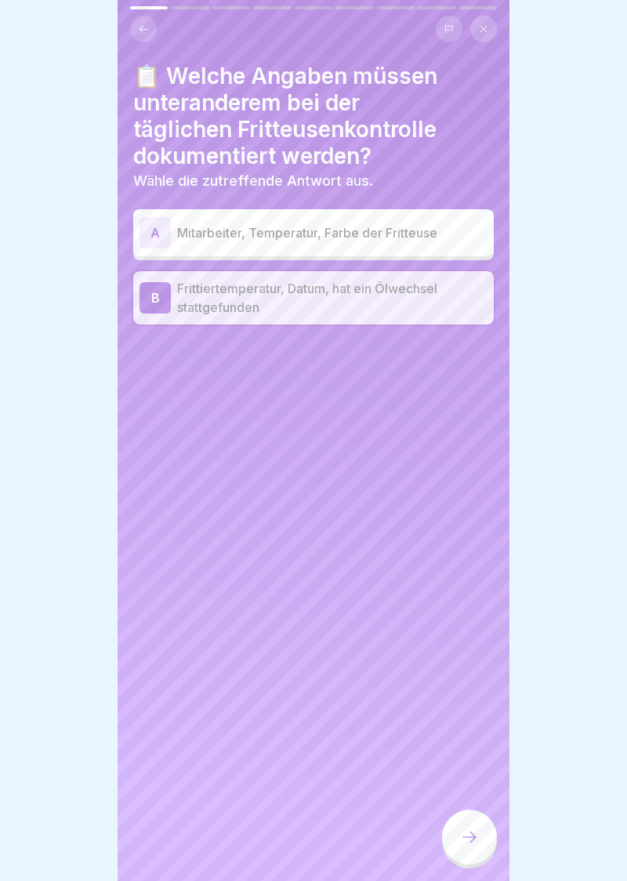
click at [480, 841] on div at bounding box center [469, 837] width 55 height 55
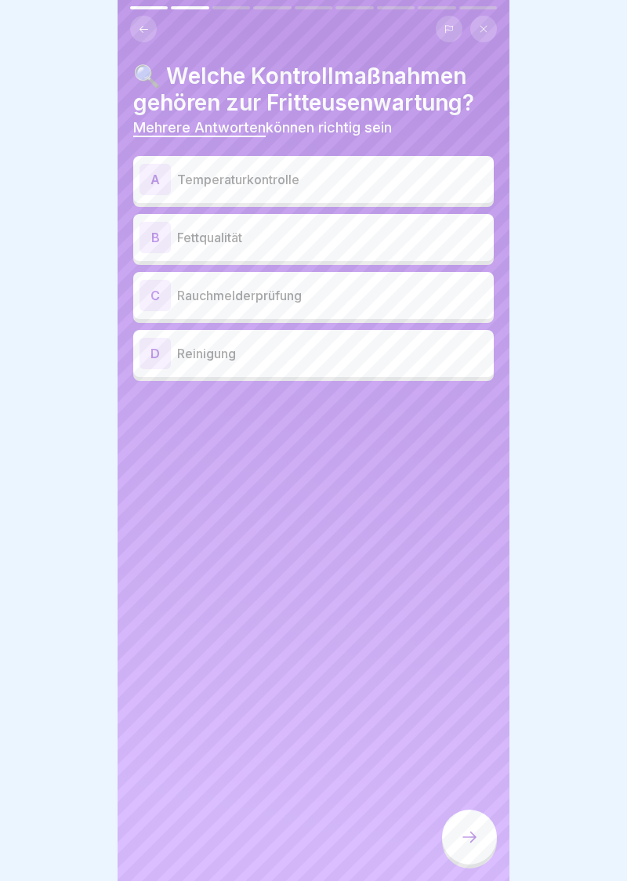
click at [160, 183] on div "A" at bounding box center [155, 179] width 31 height 31
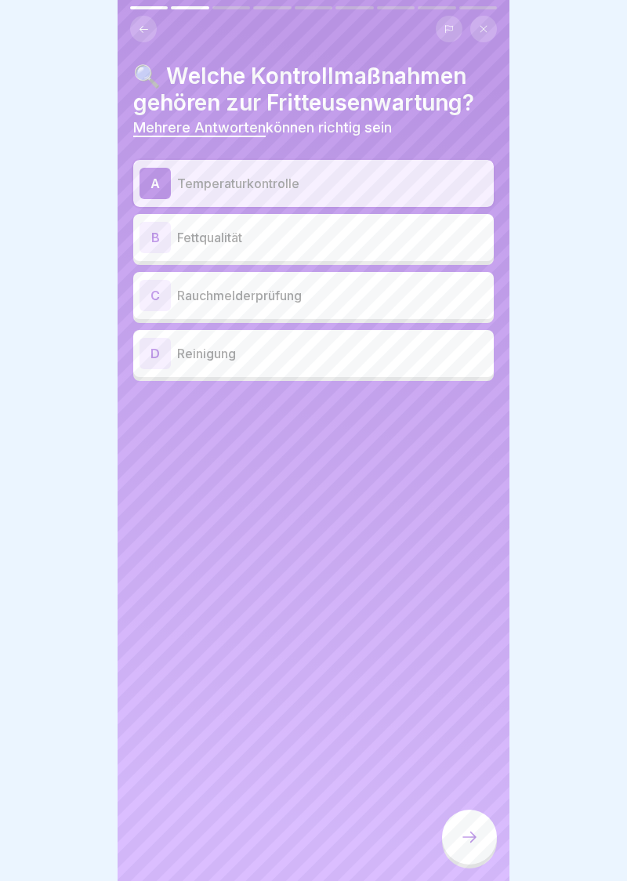
click at [152, 238] on div "B" at bounding box center [155, 237] width 31 height 31
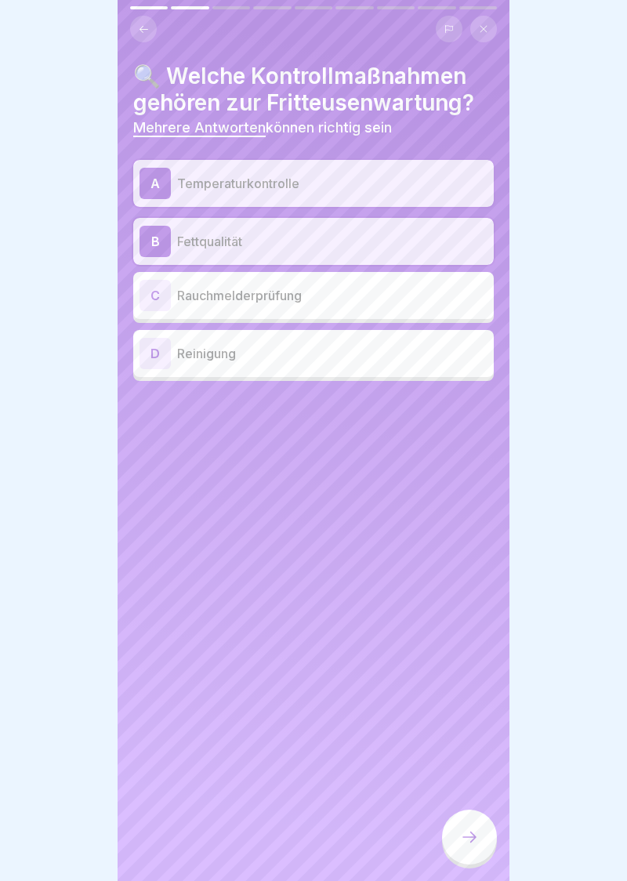
click at [152, 359] on div "D" at bounding box center [155, 353] width 31 height 31
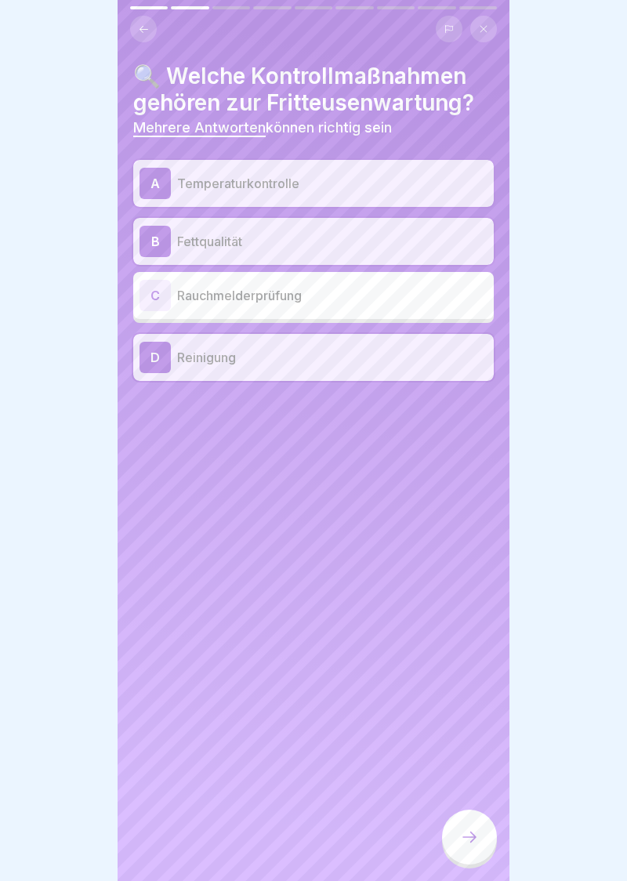
click at [464, 852] on div at bounding box center [469, 837] width 55 height 55
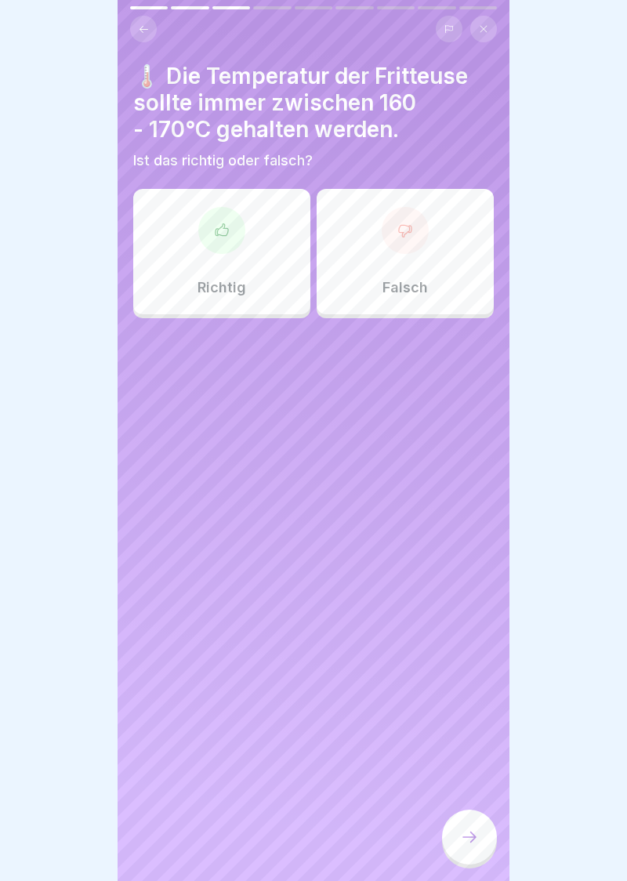
click at [224, 246] on div at bounding box center [221, 230] width 47 height 47
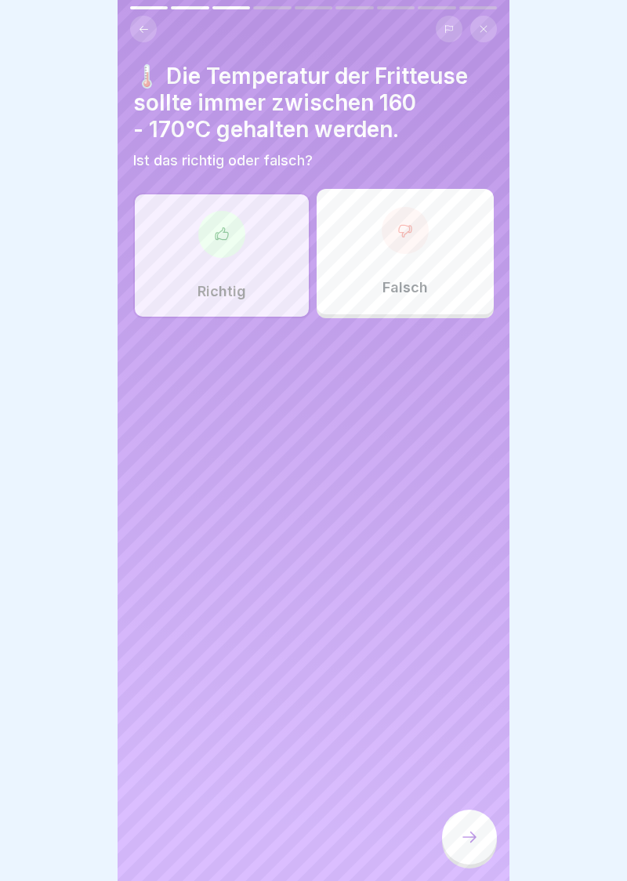
click at [480, 846] on div at bounding box center [469, 837] width 55 height 55
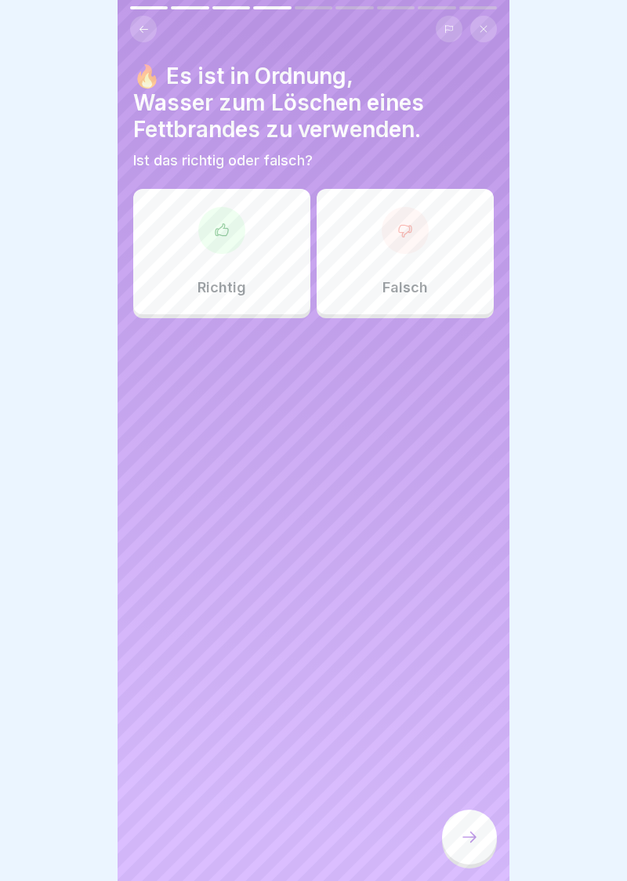
click at [401, 241] on div at bounding box center [405, 230] width 47 height 47
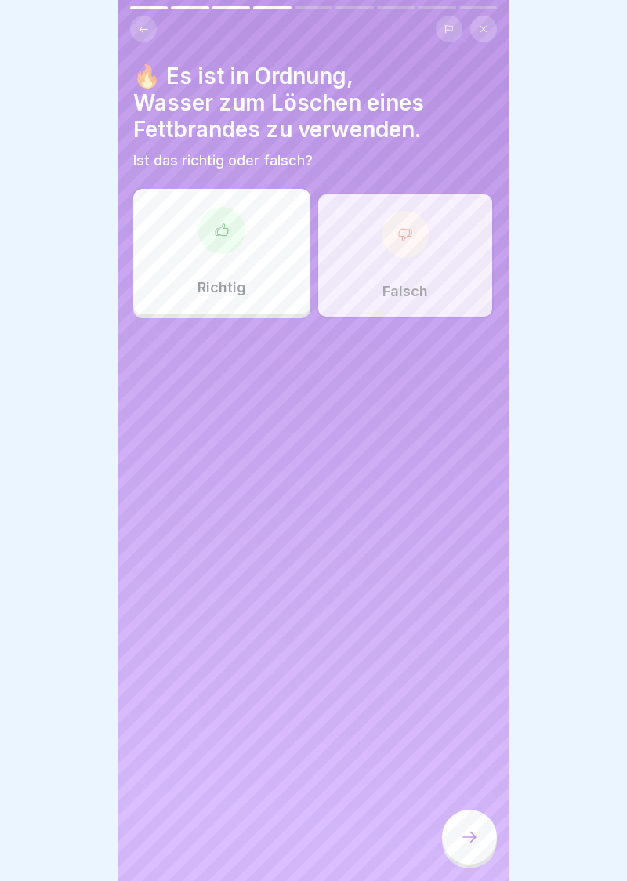
click at [473, 858] on div at bounding box center [469, 837] width 55 height 55
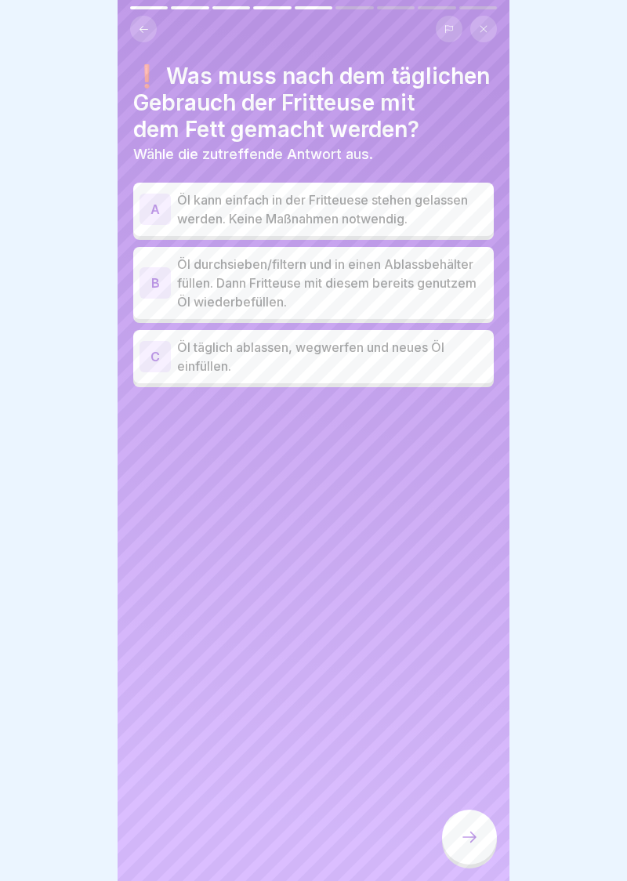
click at [144, 285] on div "B" at bounding box center [155, 282] width 31 height 31
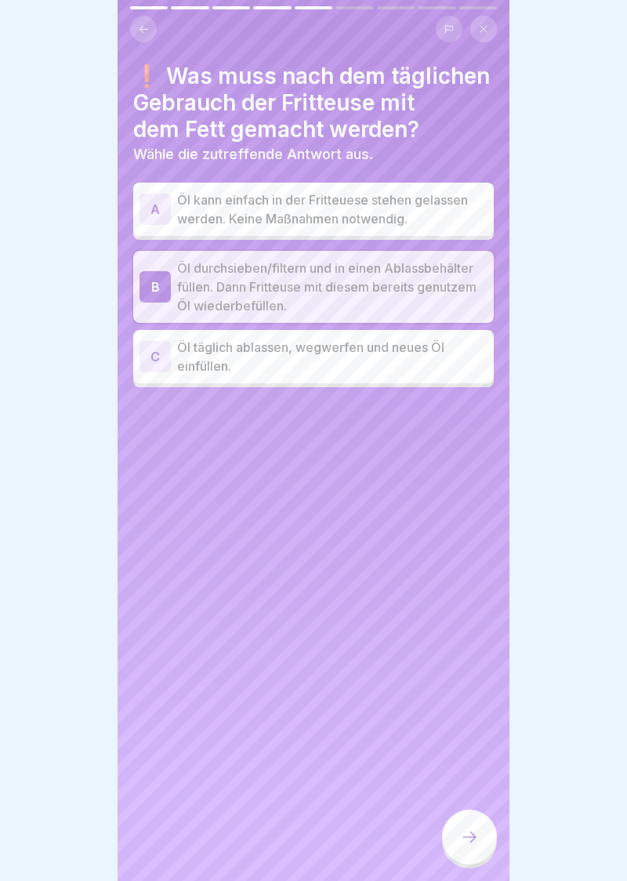
click at [467, 851] on div at bounding box center [469, 837] width 55 height 55
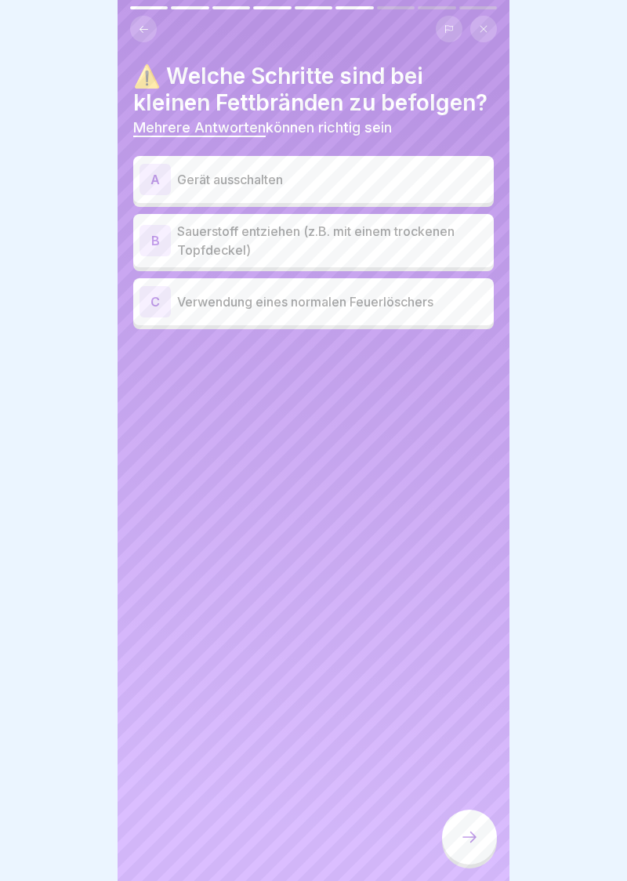
click at [150, 195] on div "A Gerät ausschalten" at bounding box center [313, 179] width 361 height 47
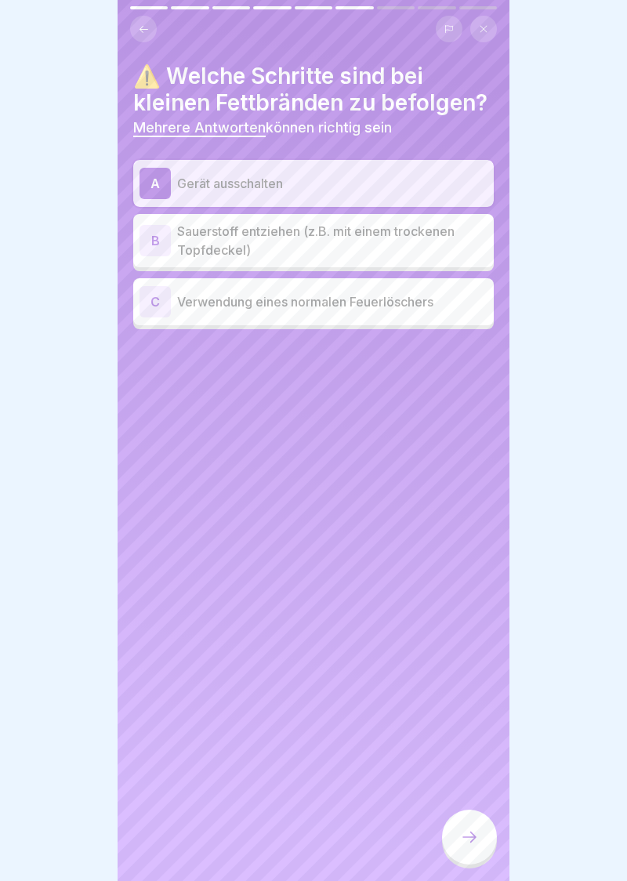
click at [144, 249] on div "B" at bounding box center [155, 240] width 31 height 31
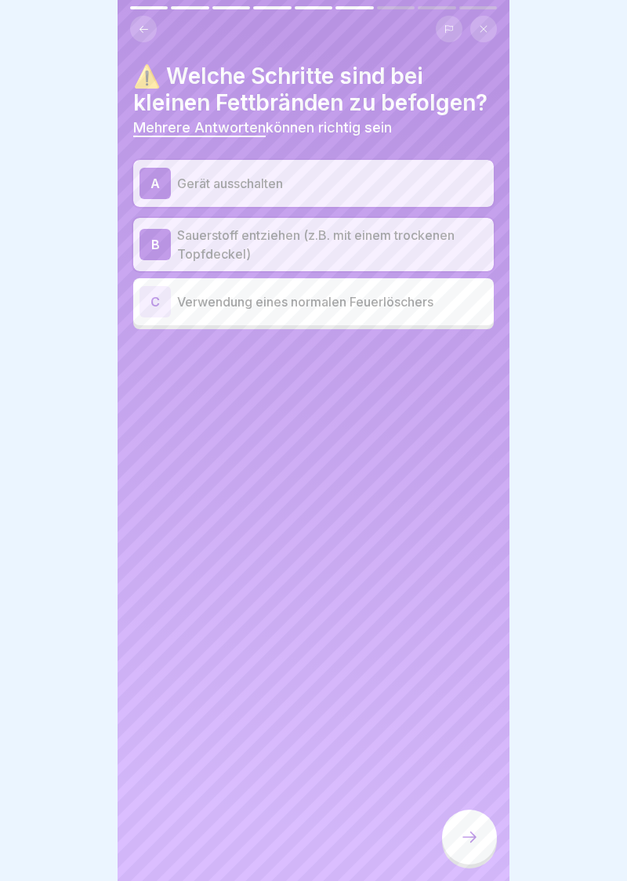
click at [475, 860] on div at bounding box center [469, 837] width 55 height 55
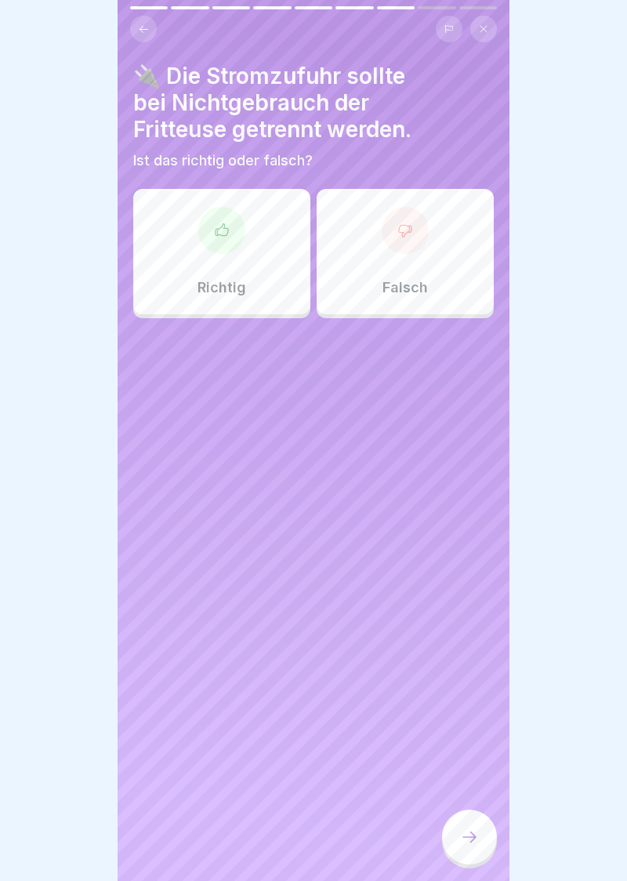
click at [206, 229] on div at bounding box center [221, 230] width 47 height 47
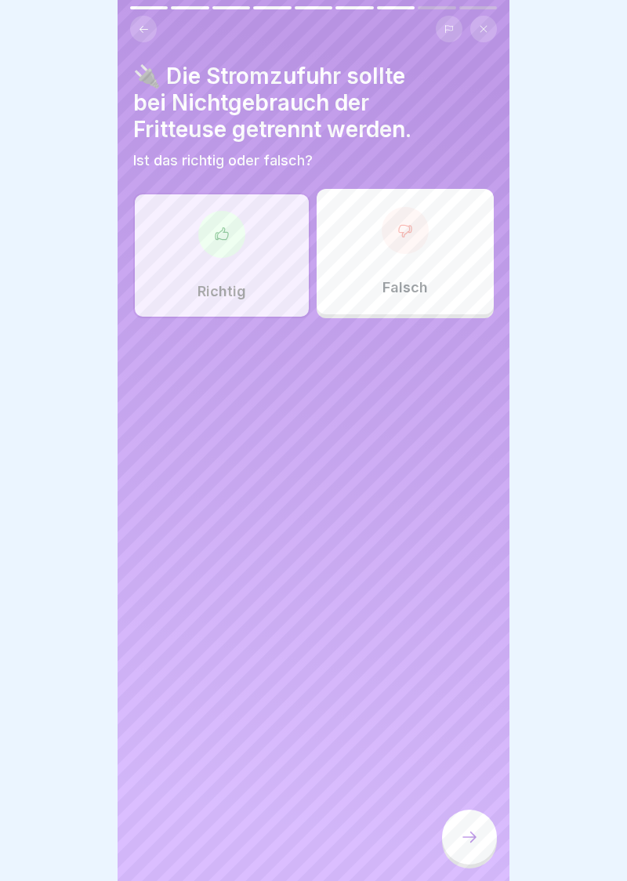
click at [452, 847] on div at bounding box center [469, 837] width 55 height 55
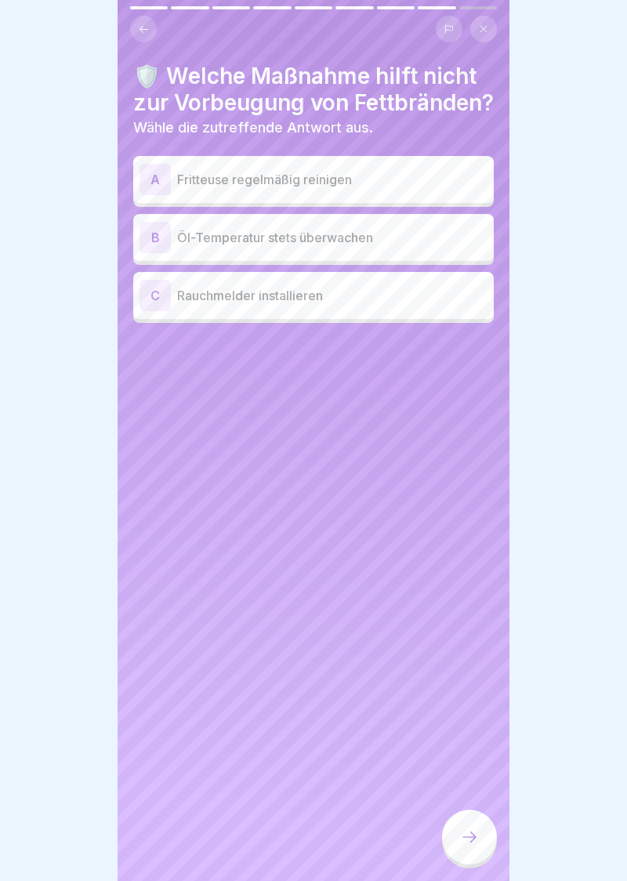
click at [151, 311] on div "C" at bounding box center [155, 295] width 31 height 31
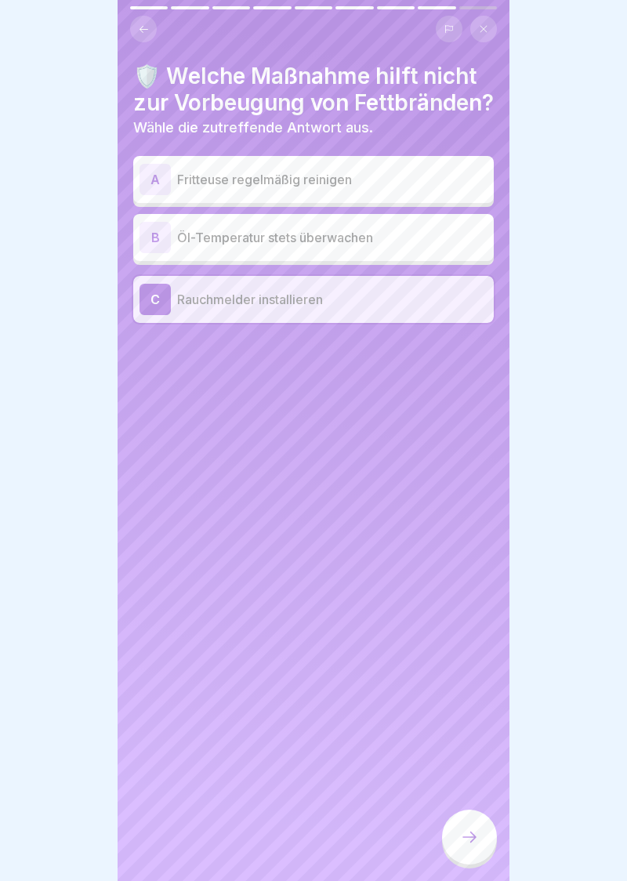
click at [473, 860] on div at bounding box center [469, 837] width 55 height 55
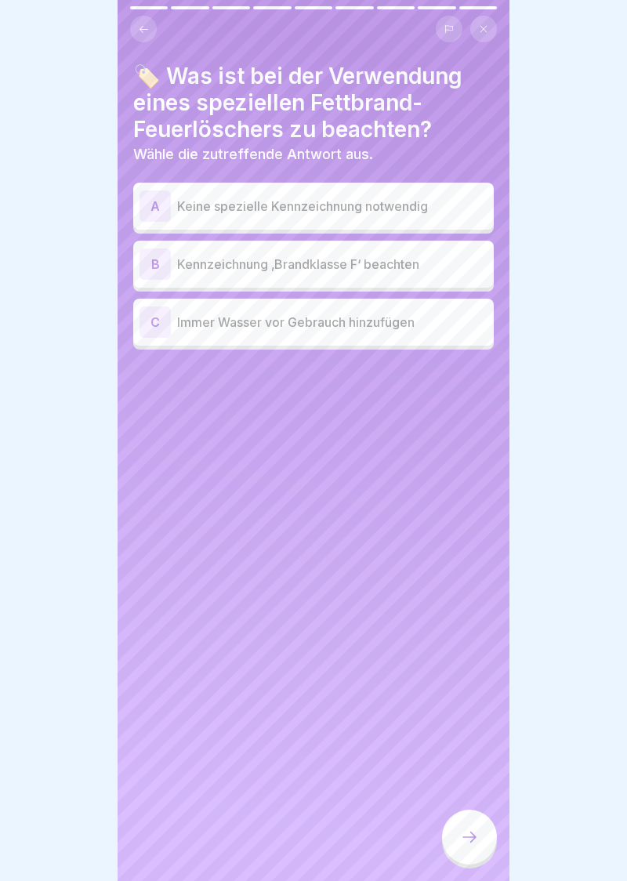
click at [156, 270] on div "B" at bounding box center [155, 263] width 31 height 31
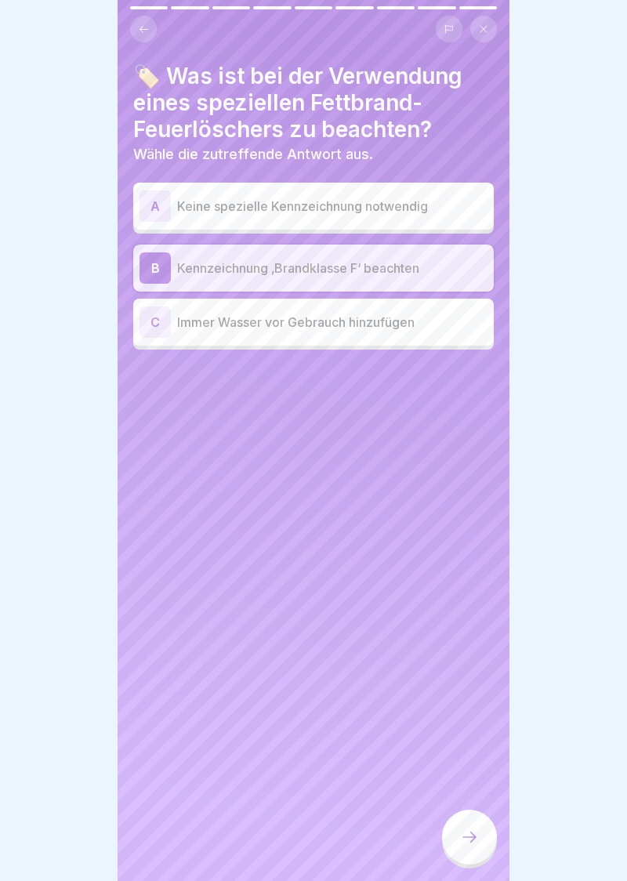
click at [467, 849] on div at bounding box center [469, 837] width 55 height 55
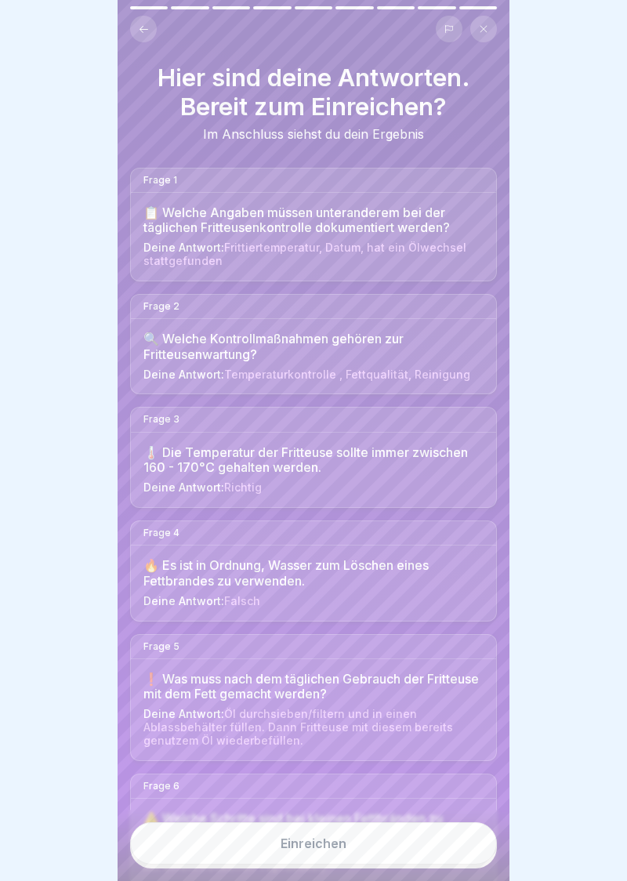
click at [314, 857] on button "Einreichen" at bounding box center [313, 843] width 367 height 42
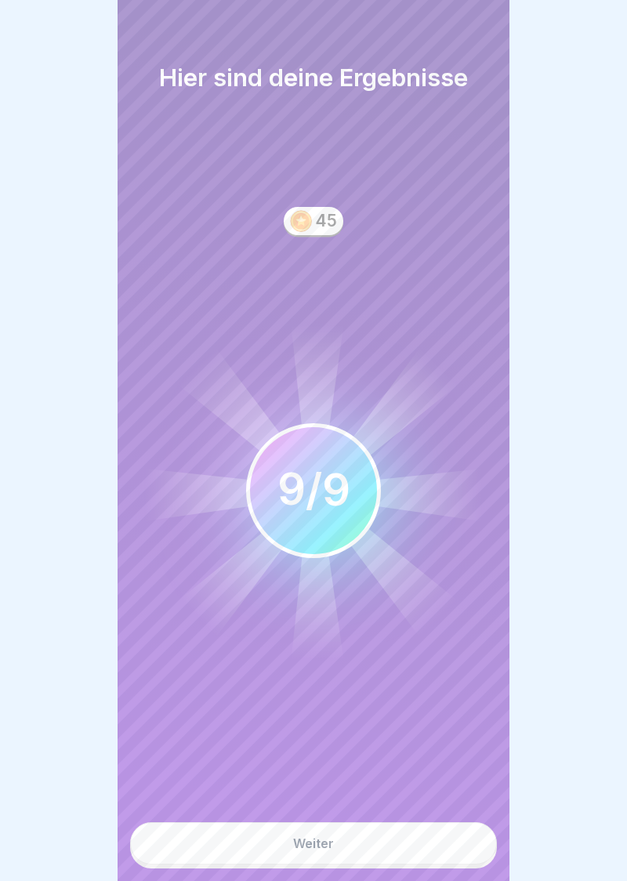
click at [309, 856] on button "Weiter" at bounding box center [313, 843] width 367 height 42
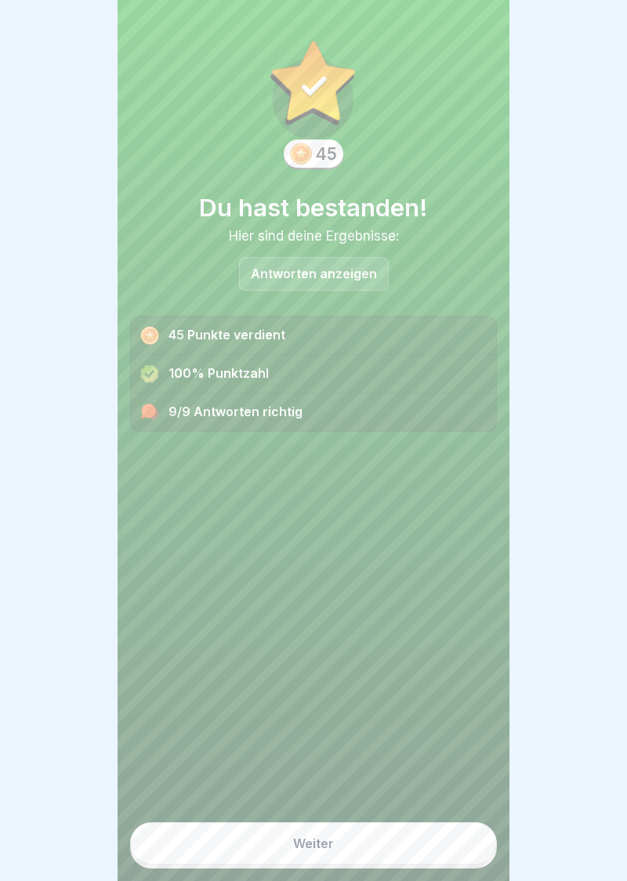
click at [314, 847] on div "Weiter" at bounding box center [313, 843] width 41 height 14
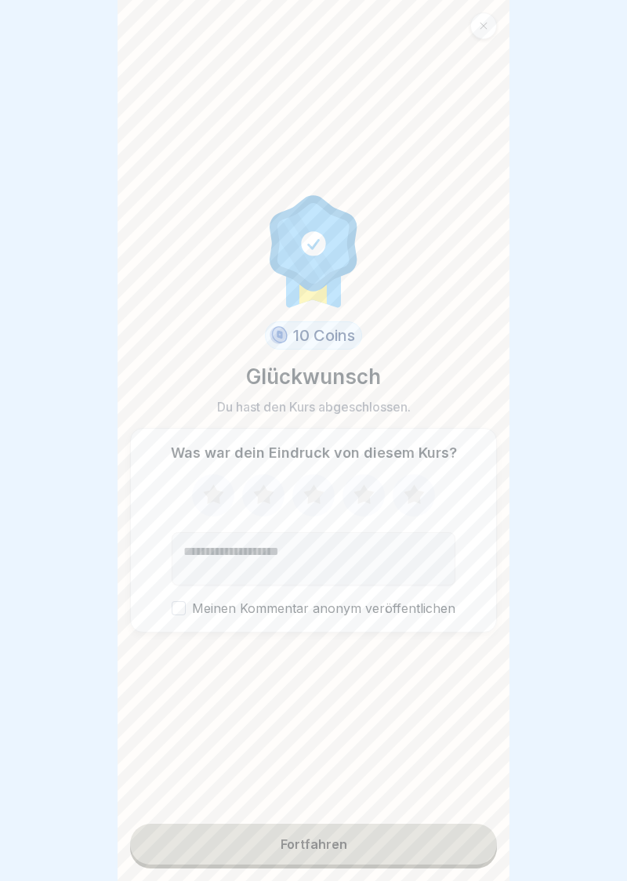
click at [372, 506] on icon at bounding box center [364, 495] width 42 height 41
click at [186, 613] on button "Meinen Kommentar anonym veröffentlichen" at bounding box center [179, 608] width 14 height 14
click at [317, 864] on button "Fortfahren" at bounding box center [313, 844] width 367 height 41
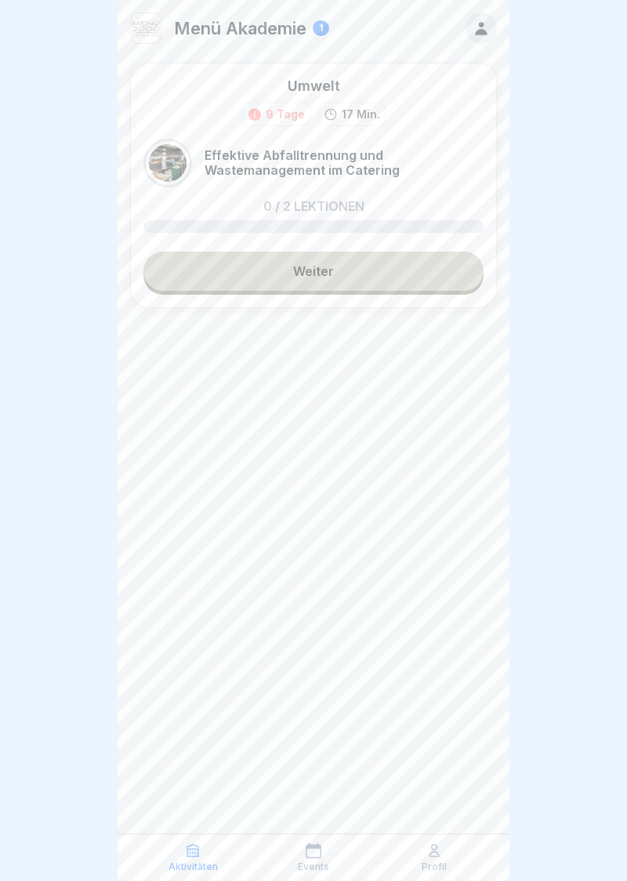
click at [312, 275] on link "Weiter" at bounding box center [313, 271] width 340 height 39
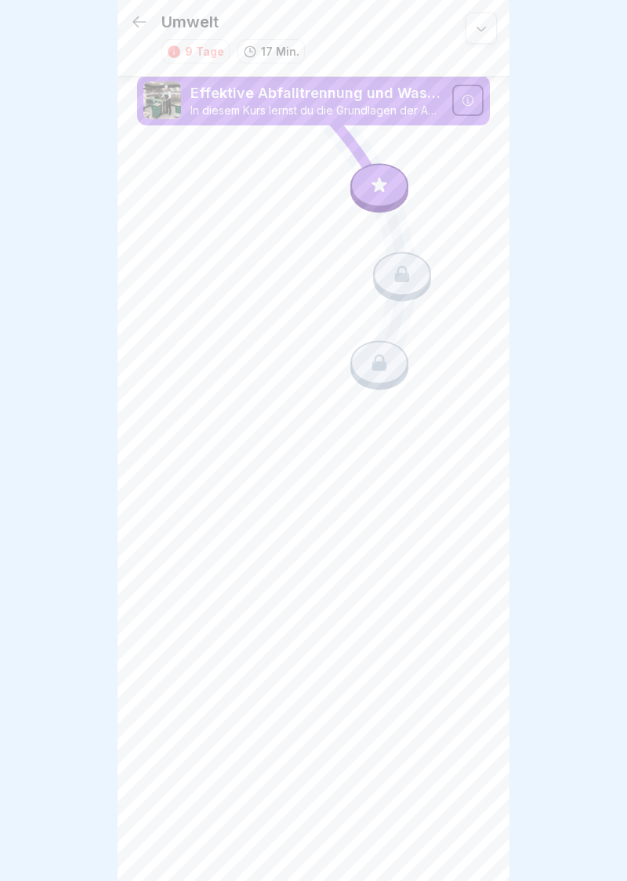
click at [383, 183] on icon at bounding box center [379, 185] width 15 height 15
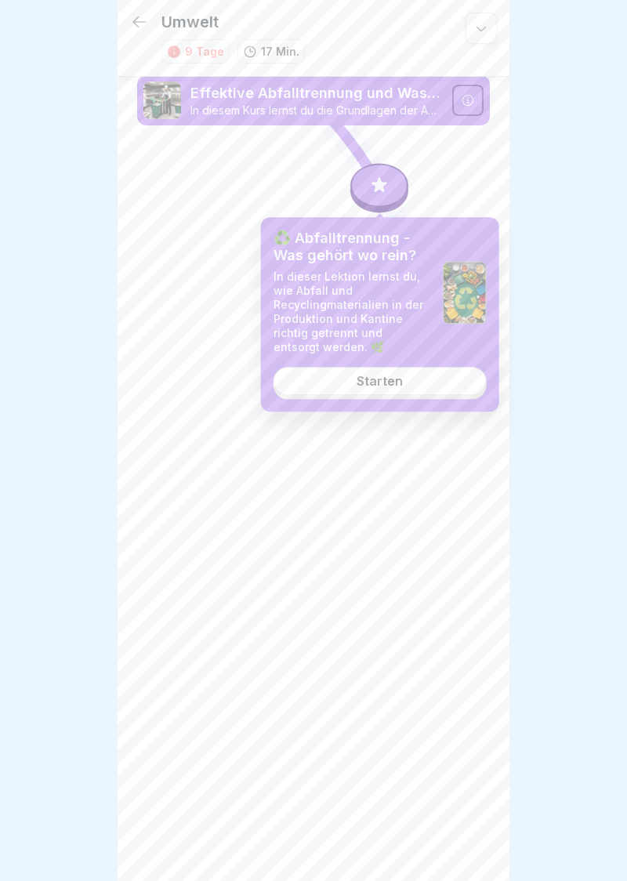
click at [382, 381] on div "Starten" at bounding box center [380, 382] width 46 height 14
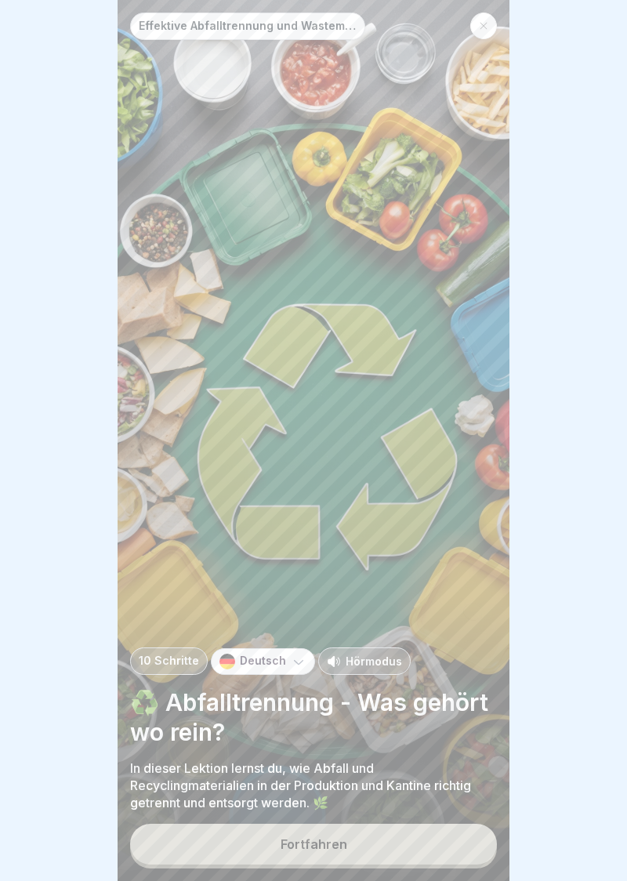
click at [321, 856] on button "Fortfahren" at bounding box center [313, 844] width 367 height 41
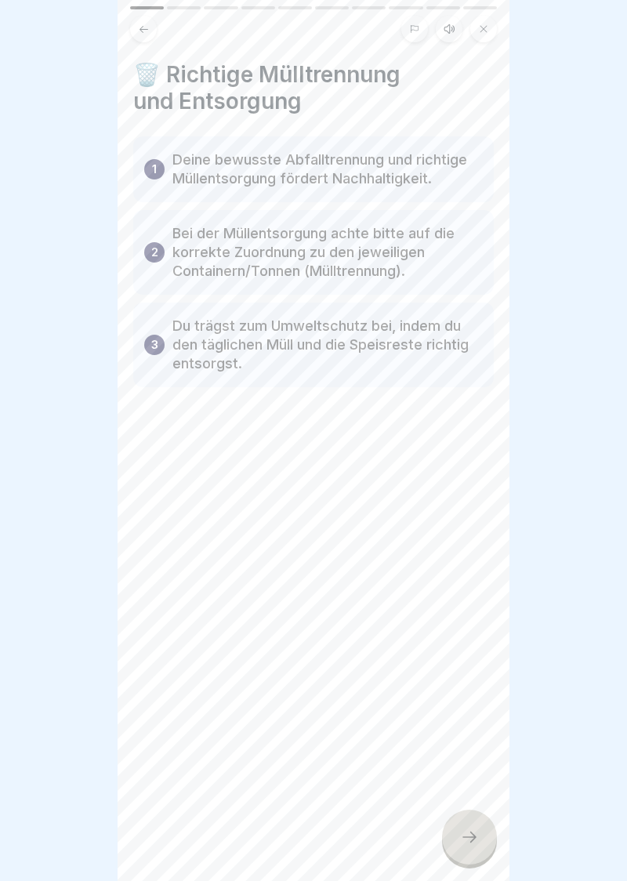
click at [482, 843] on div at bounding box center [469, 837] width 55 height 55
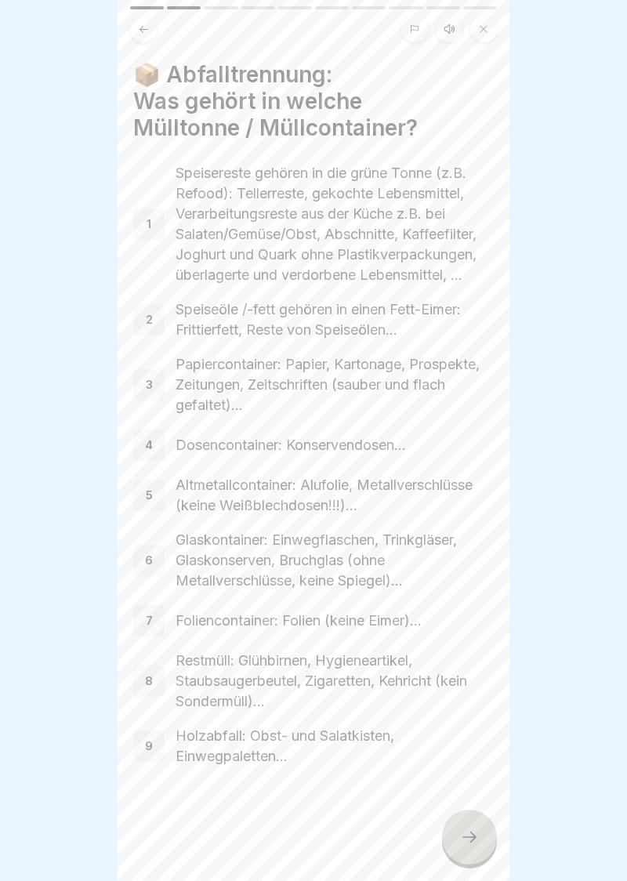
click at [477, 842] on icon at bounding box center [469, 837] width 19 height 19
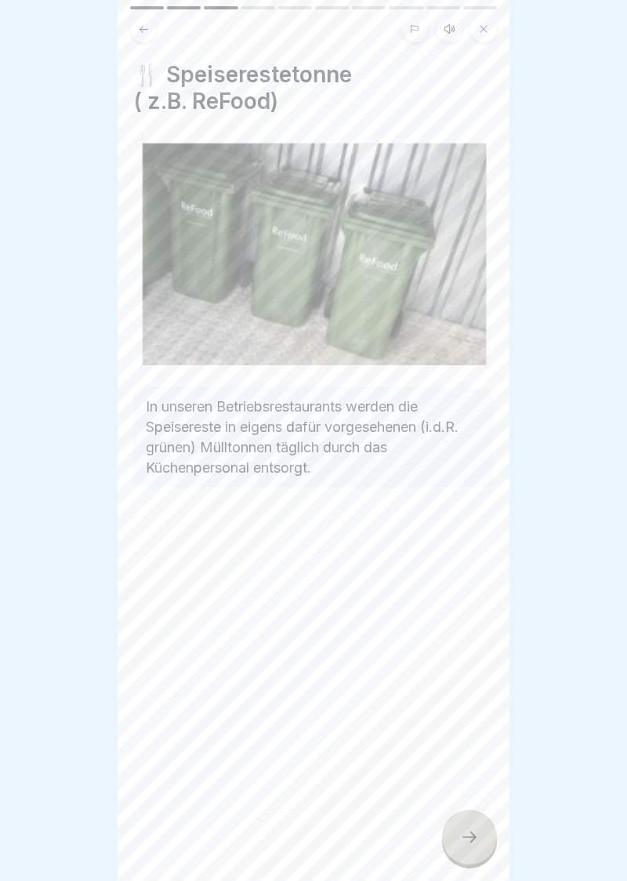
click at [475, 848] on div at bounding box center [469, 837] width 55 height 55
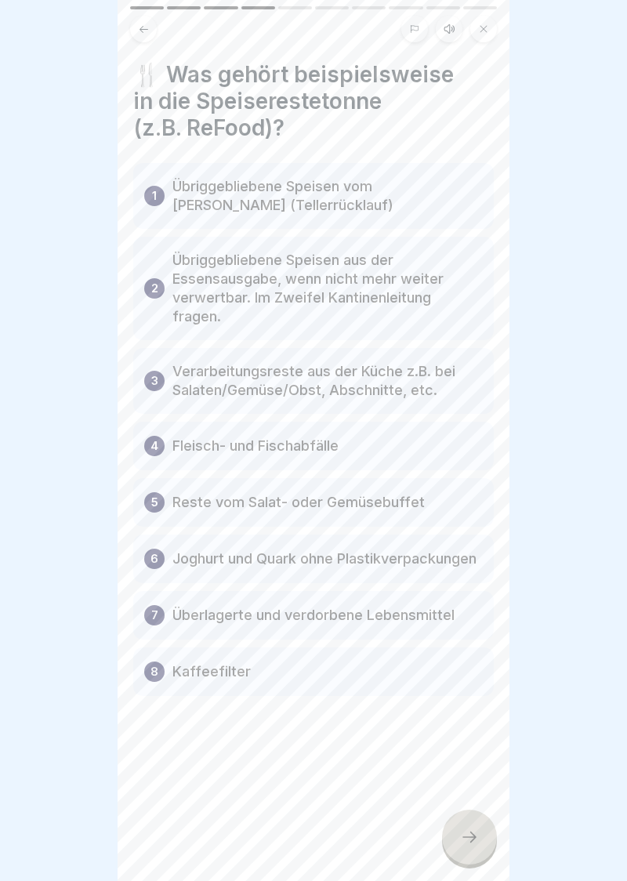
click at [473, 853] on div at bounding box center [469, 837] width 55 height 55
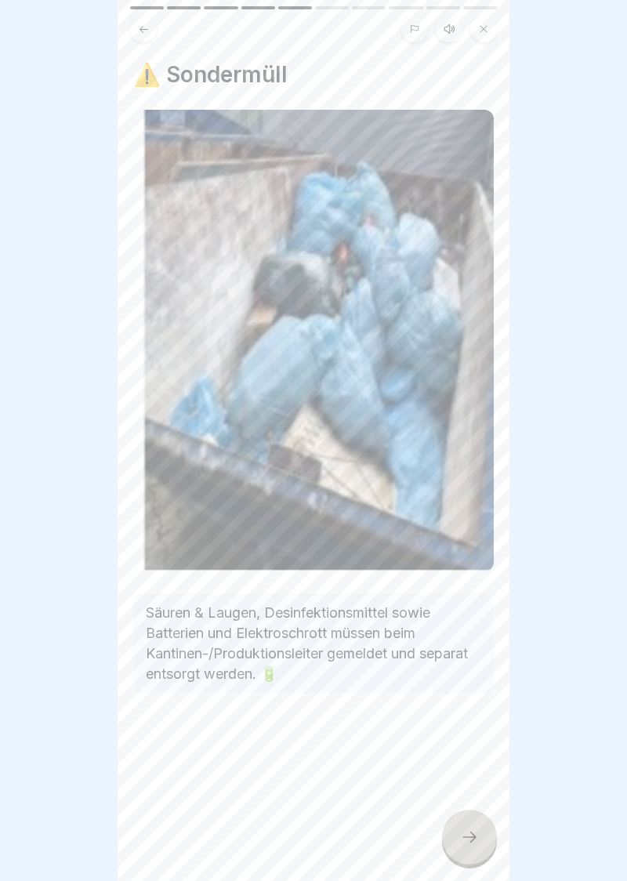
click at [473, 848] on div at bounding box center [469, 837] width 55 height 55
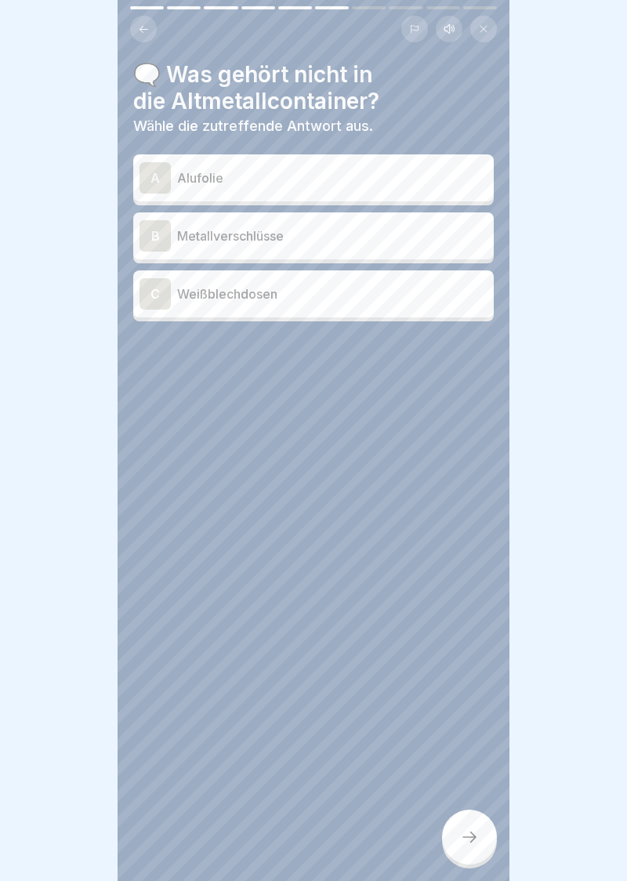
click at [148, 182] on div "A" at bounding box center [155, 177] width 31 height 31
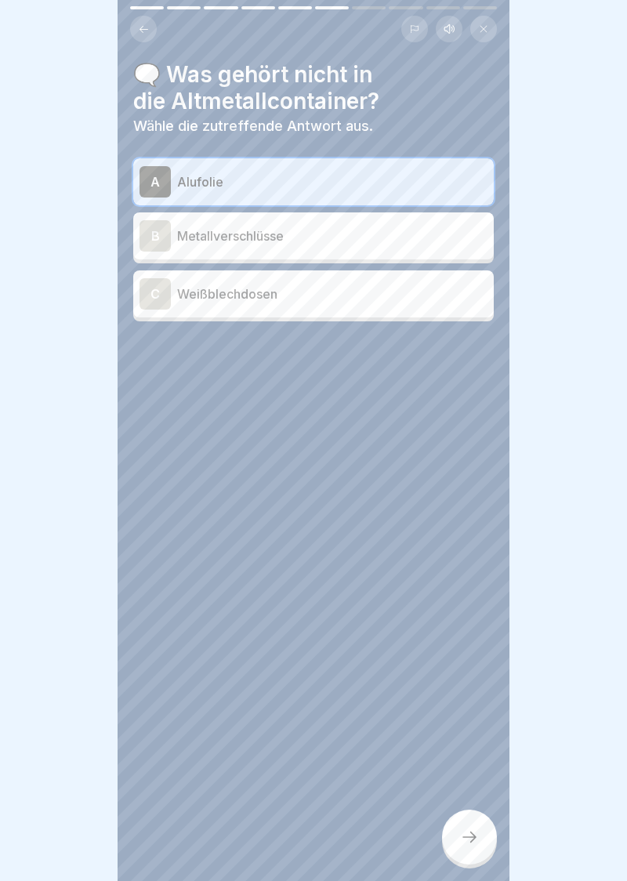
click at [476, 842] on icon at bounding box center [469, 837] width 19 height 19
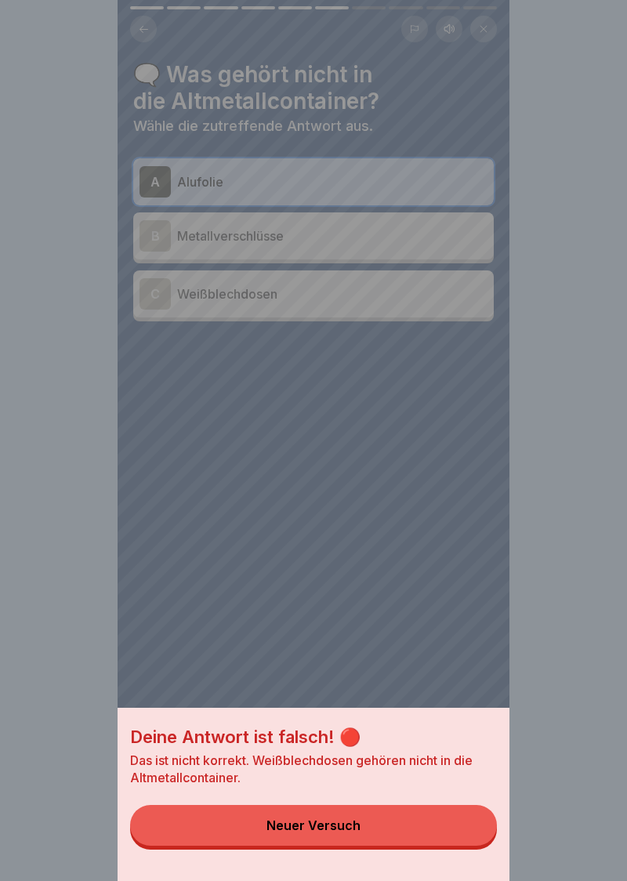
click at [314, 835] on button "Neuer Versuch" at bounding box center [313, 825] width 367 height 41
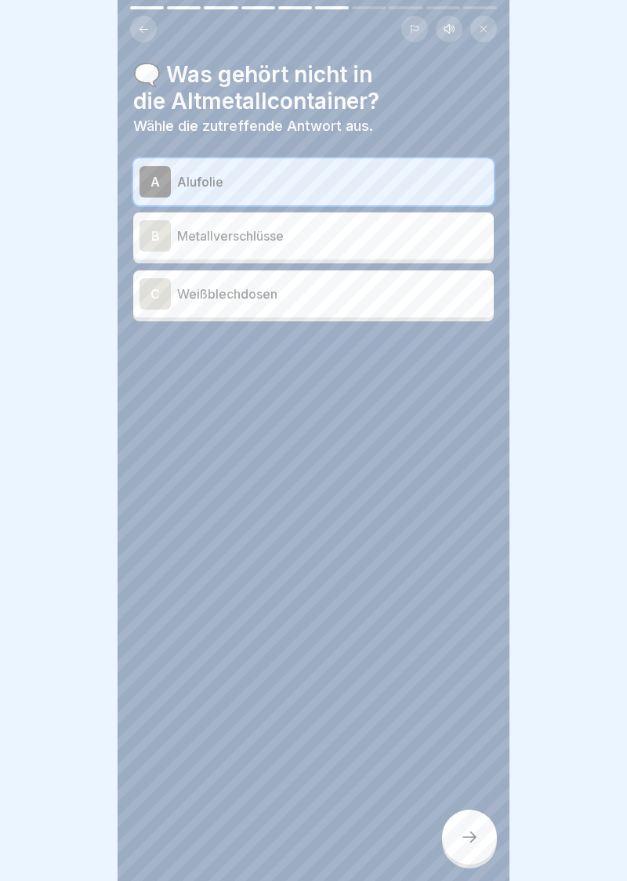
click at [247, 196] on div "A Alufolie" at bounding box center [314, 181] width 348 height 31
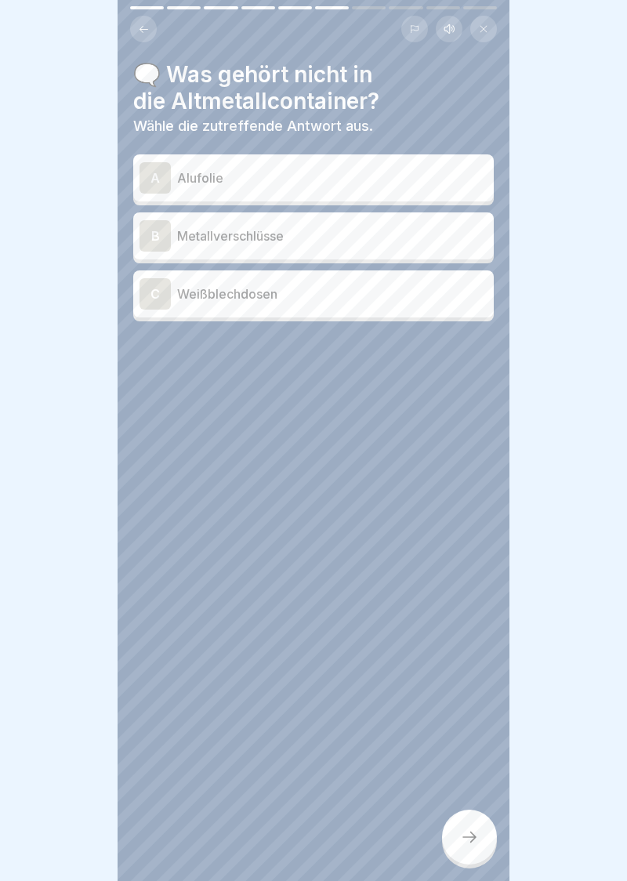
click at [146, 299] on div "C" at bounding box center [155, 293] width 31 height 31
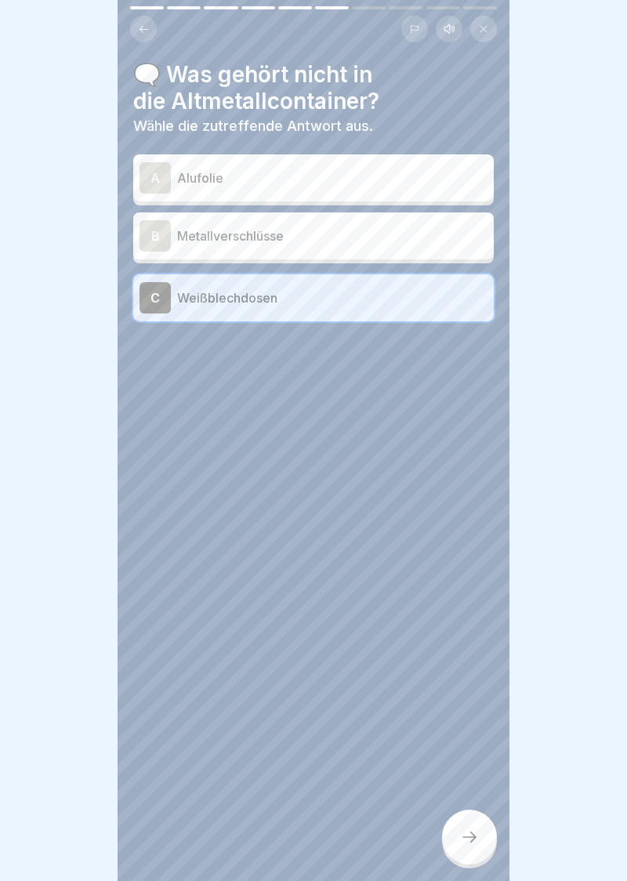
click at [482, 867] on div "🗨️ Was gehört nicht in die Altmetallcontainer? Wähle die zutreffende Antwort au…" at bounding box center [314, 440] width 392 height 881
click at [464, 847] on div at bounding box center [469, 837] width 55 height 55
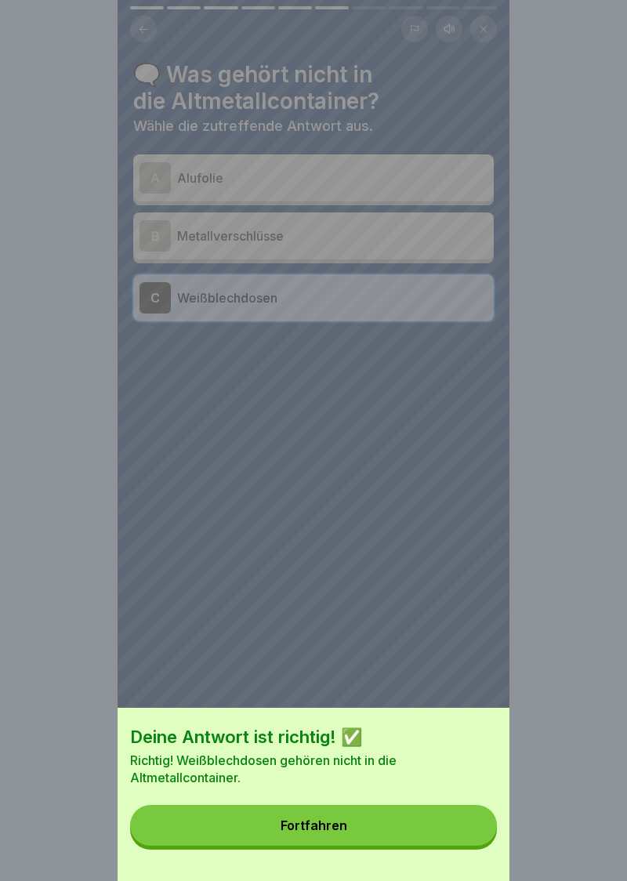
click at [321, 827] on div "Fortfahren" at bounding box center [314, 825] width 67 height 14
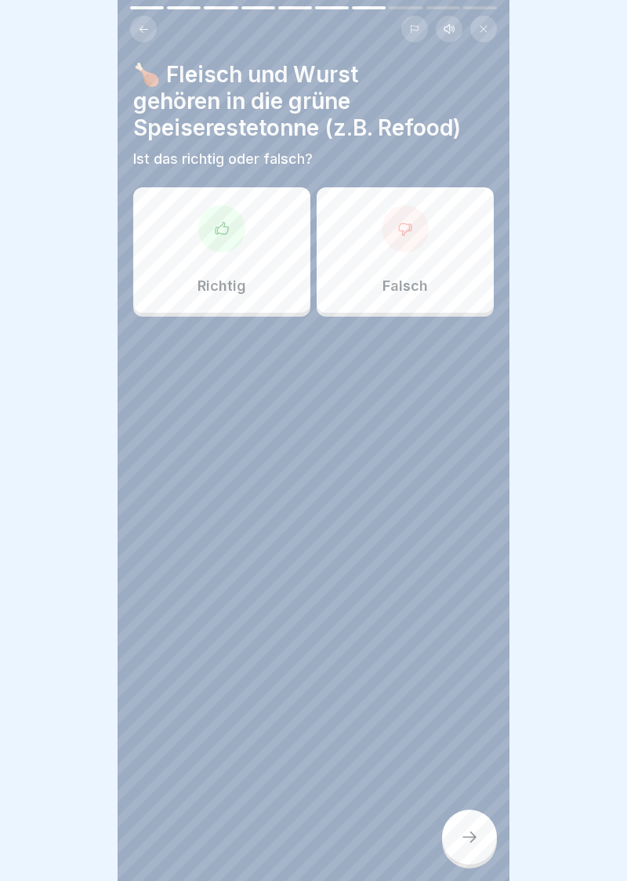
click at [231, 234] on div at bounding box center [221, 228] width 47 height 47
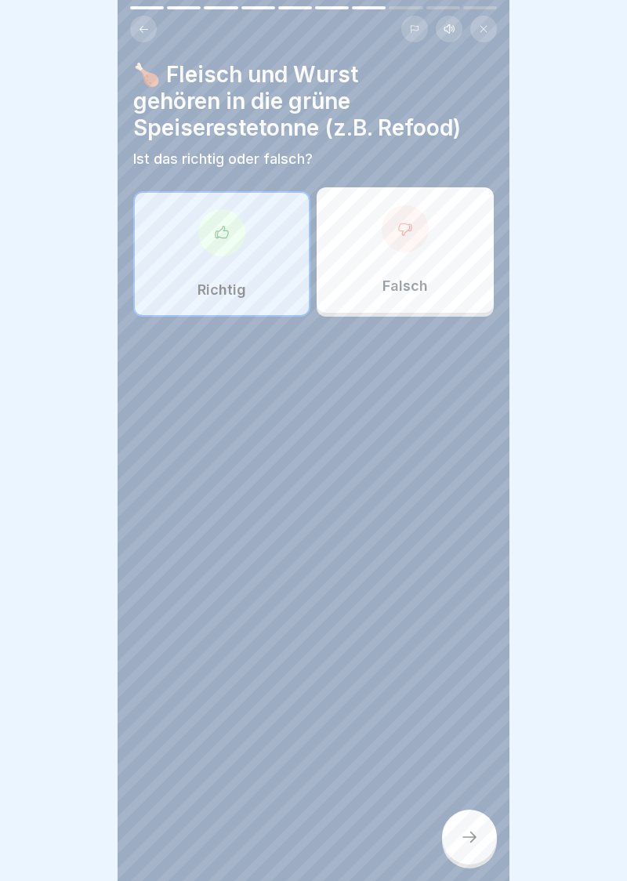
click at [476, 847] on div at bounding box center [469, 837] width 55 height 55
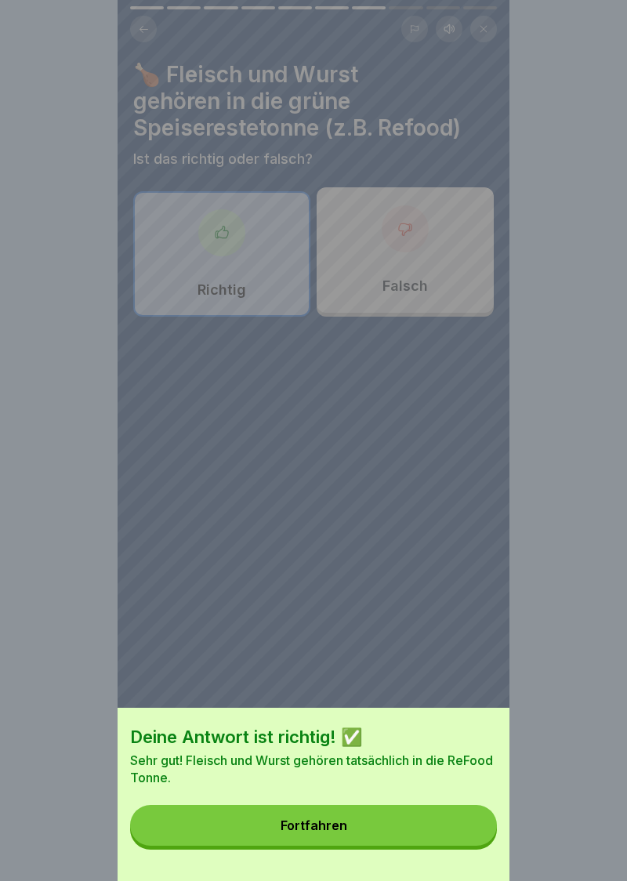
click at [322, 832] on div "Fortfahren" at bounding box center [314, 825] width 67 height 14
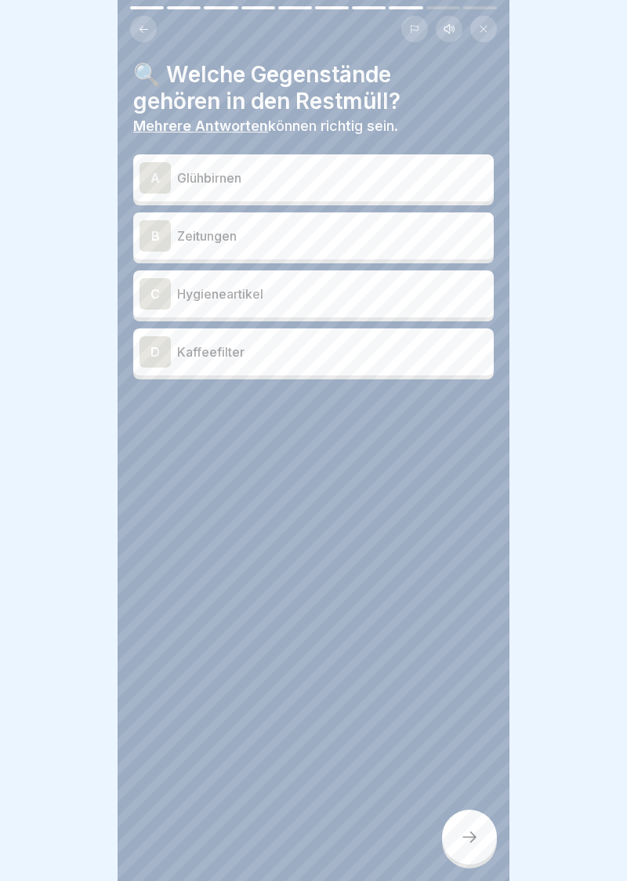
click at [156, 296] on div "C" at bounding box center [155, 293] width 31 height 31
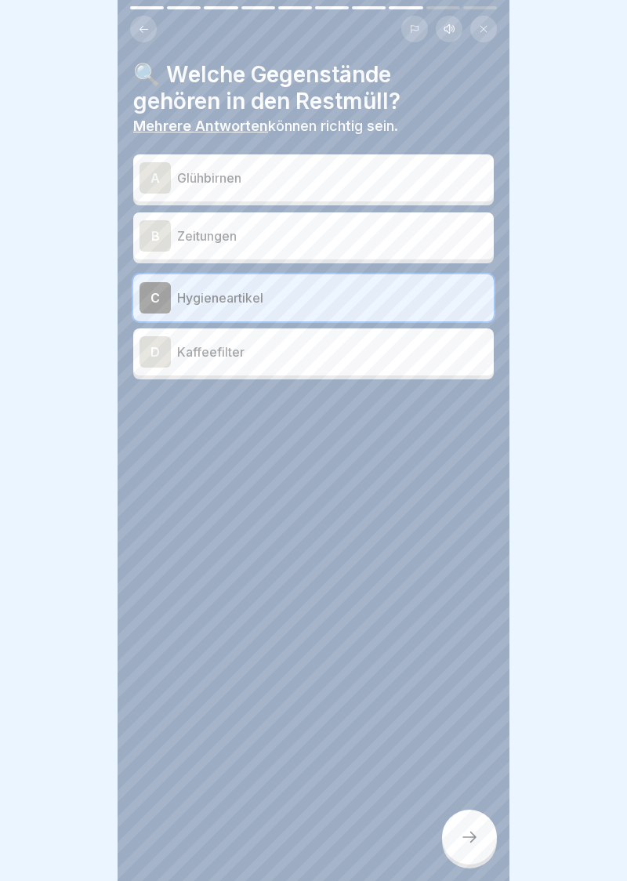
click at [160, 186] on div "A" at bounding box center [155, 177] width 31 height 31
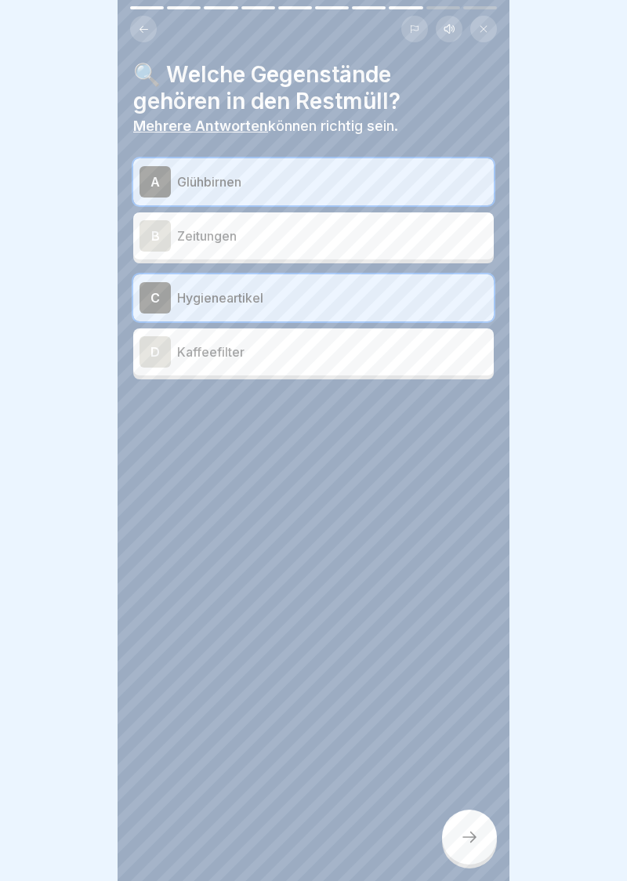
click at [470, 854] on div at bounding box center [469, 837] width 55 height 55
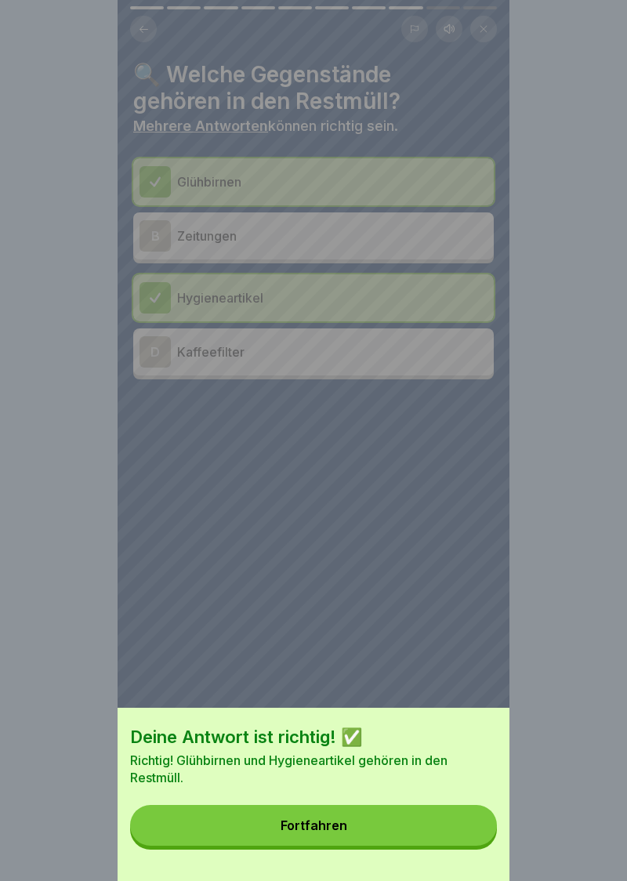
click at [314, 824] on div "Fortfahren" at bounding box center [314, 825] width 67 height 14
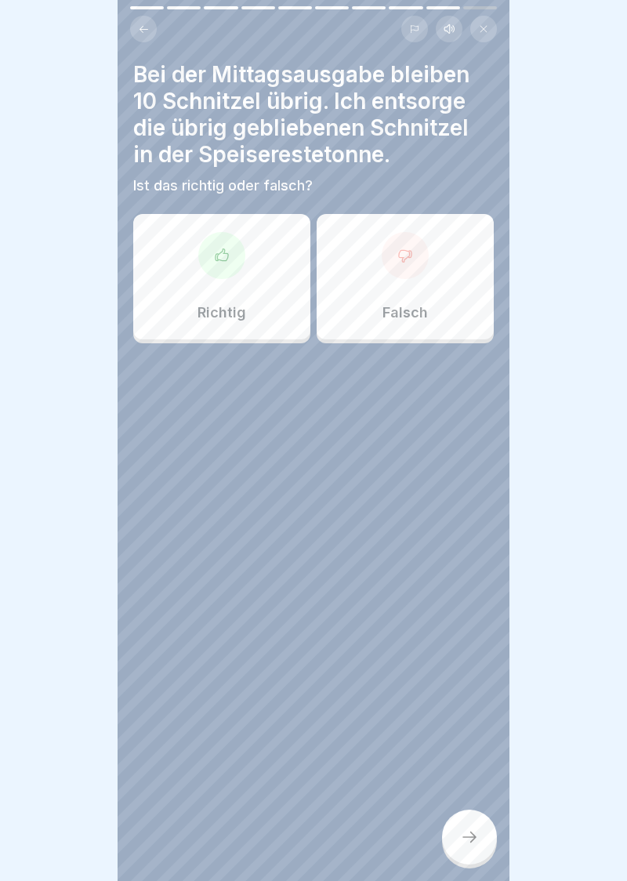
click at [230, 263] on div at bounding box center [221, 255] width 47 height 47
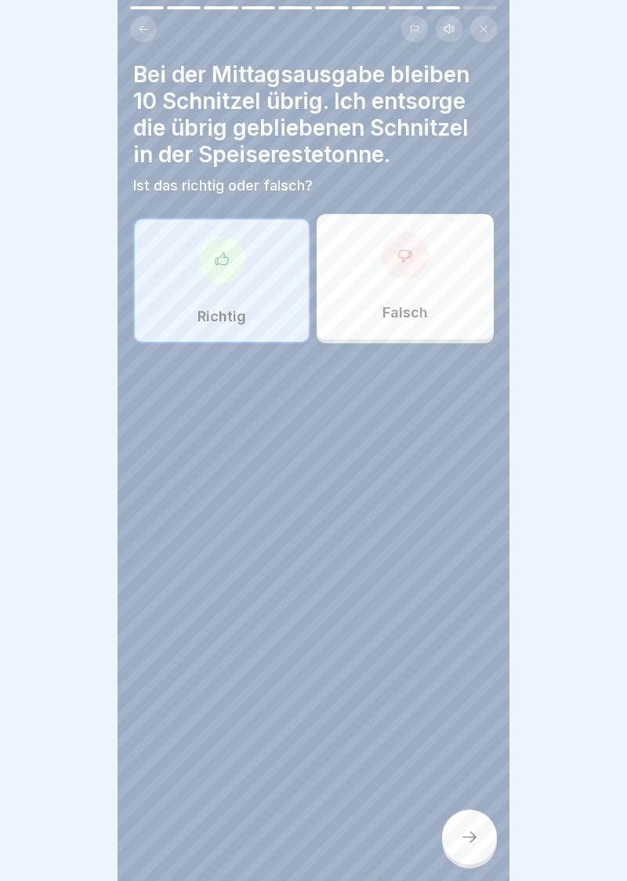
click at [469, 848] on div at bounding box center [469, 837] width 55 height 55
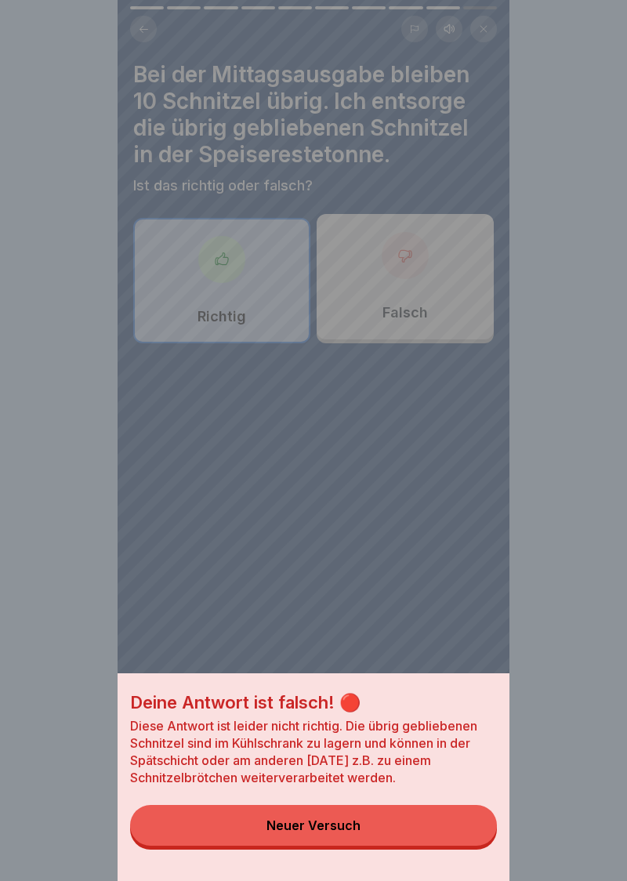
click at [311, 845] on button "Neuer Versuch" at bounding box center [313, 825] width 367 height 41
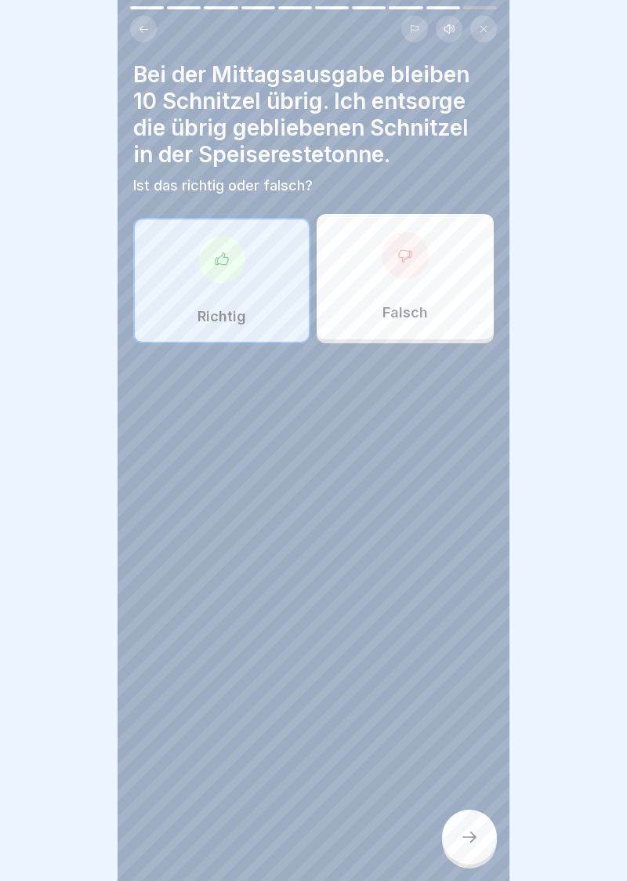
click at [415, 274] on div at bounding box center [405, 255] width 47 height 47
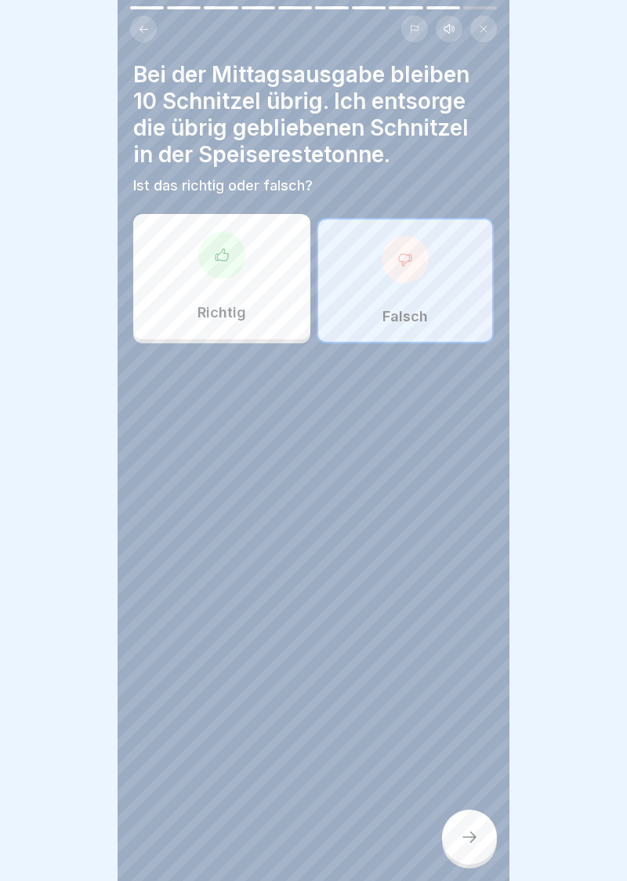
click at [482, 842] on div at bounding box center [469, 837] width 55 height 55
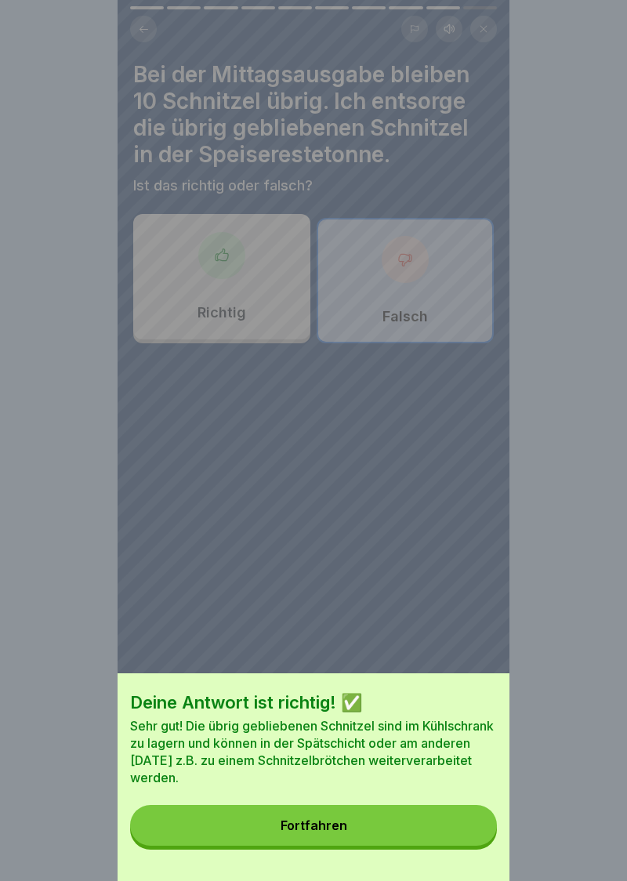
click at [326, 837] on button "Fortfahren" at bounding box center [313, 825] width 367 height 41
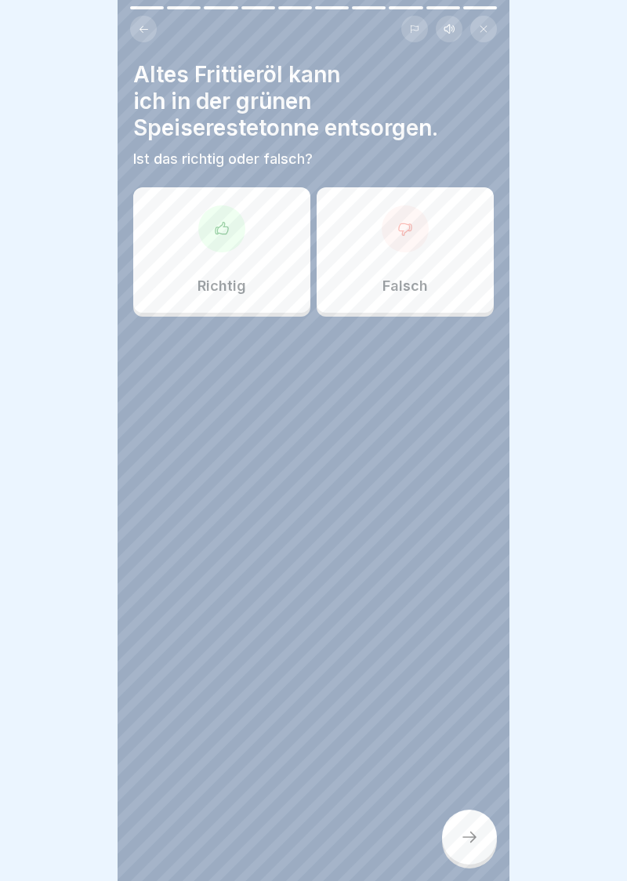
click at [414, 233] on div at bounding box center [405, 228] width 47 height 47
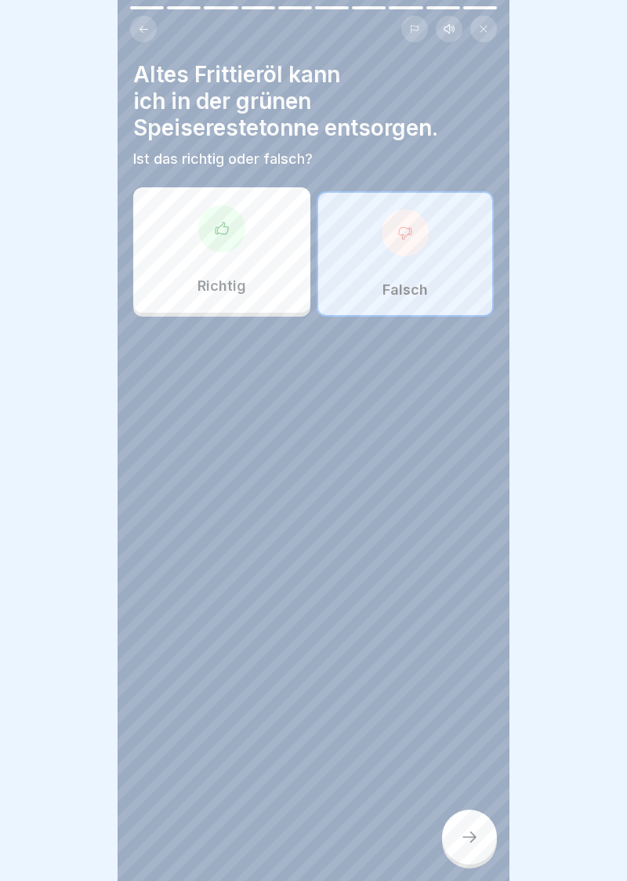
click at [475, 843] on icon at bounding box center [469, 837] width 19 height 19
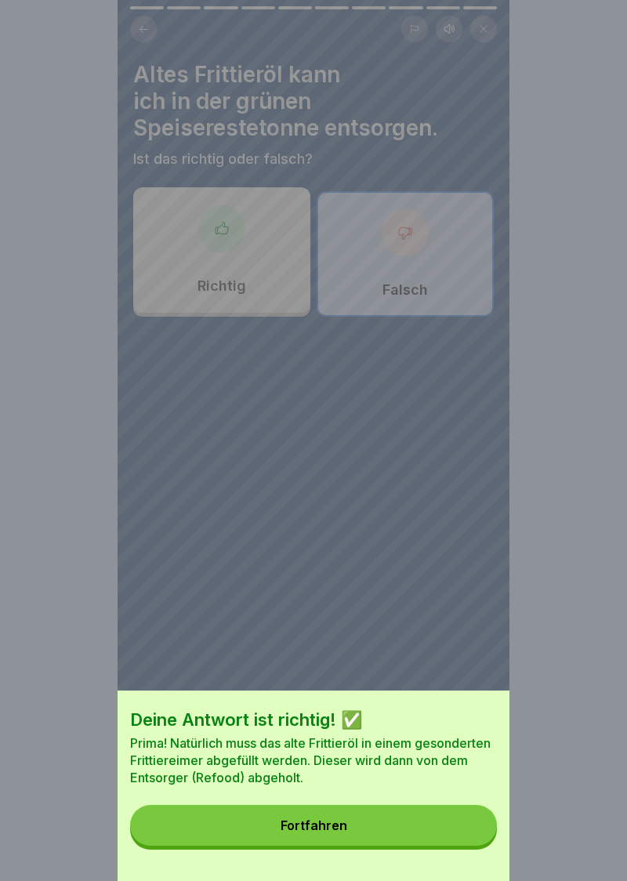
click at [326, 832] on div "Fortfahren" at bounding box center [314, 825] width 67 height 14
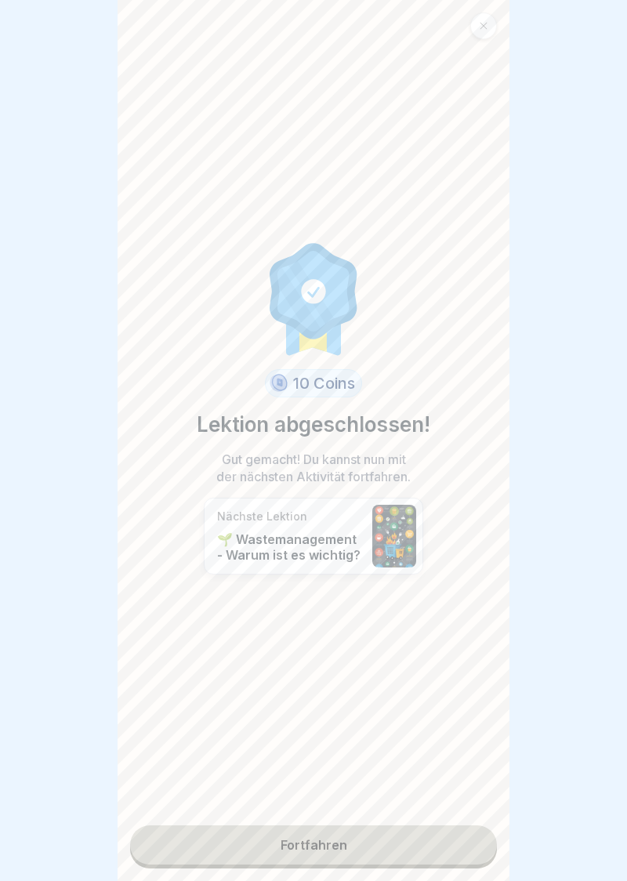
click at [327, 852] on link "Fortfahren" at bounding box center [313, 844] width 367 height 39
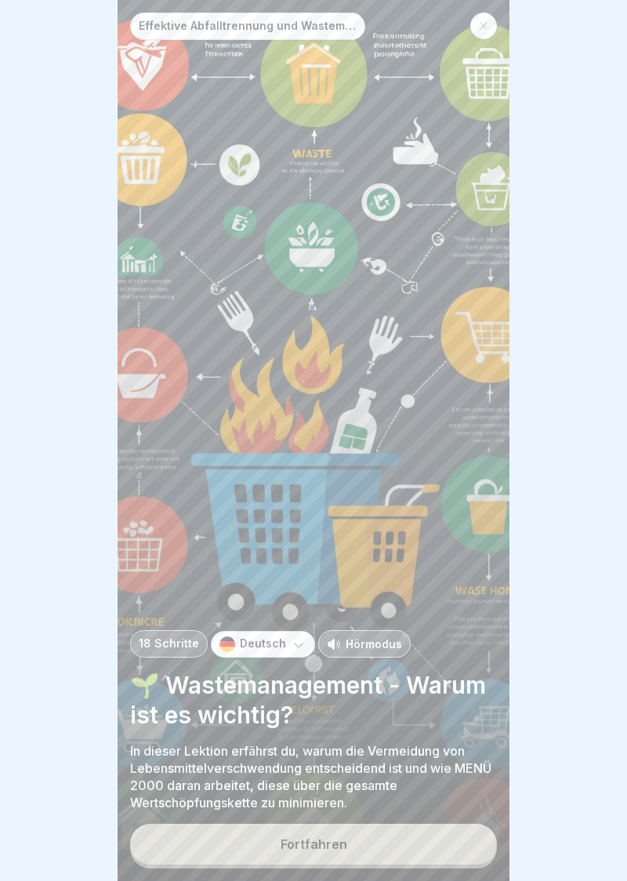
click at [332, 852] on button "Fortfahren" at bounding box center [313, 844] width 367 height 41
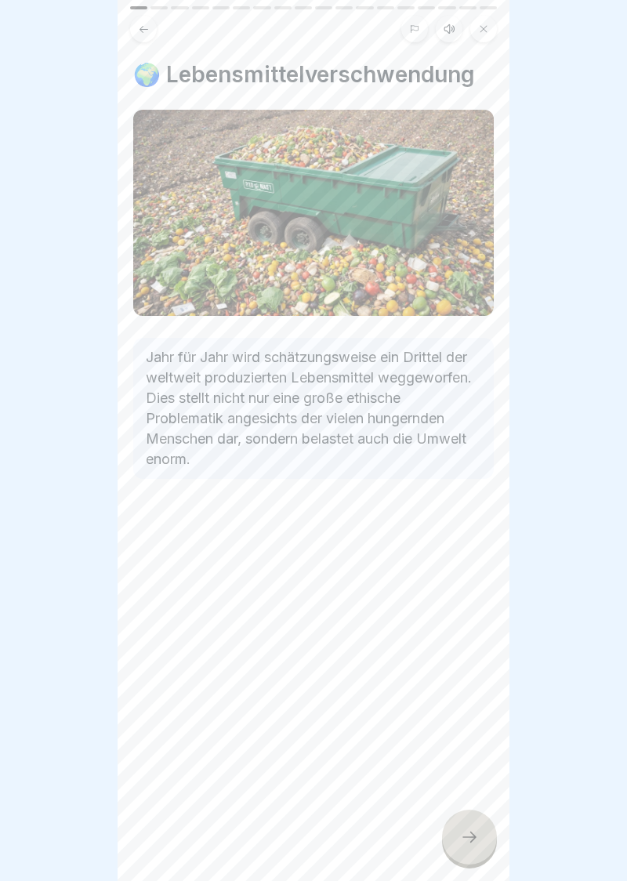
click at [477, 844] on icon at bounding box center [469, 837] width 19 height 19
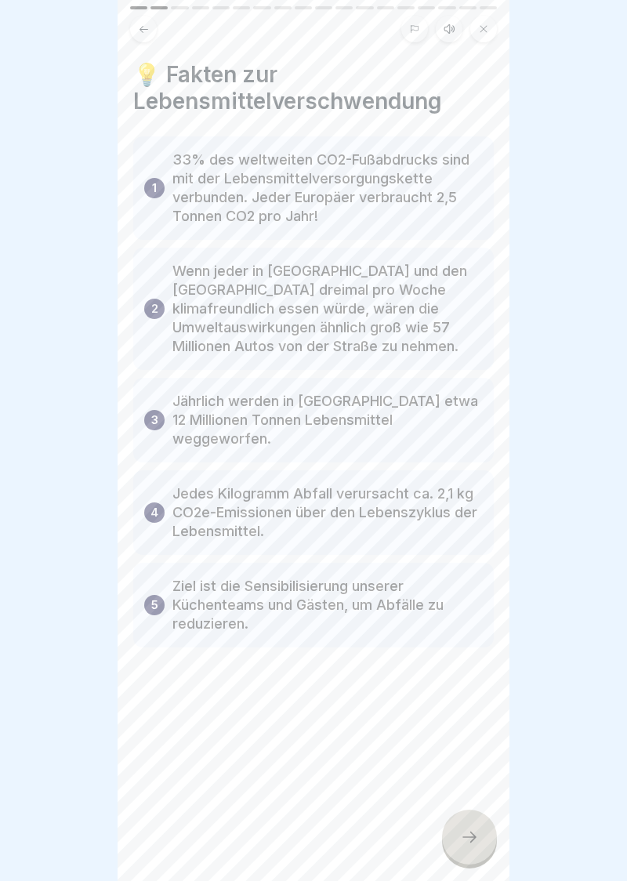
click at [482, 850] on div at bounding box center [469, 837] width 55 height 55
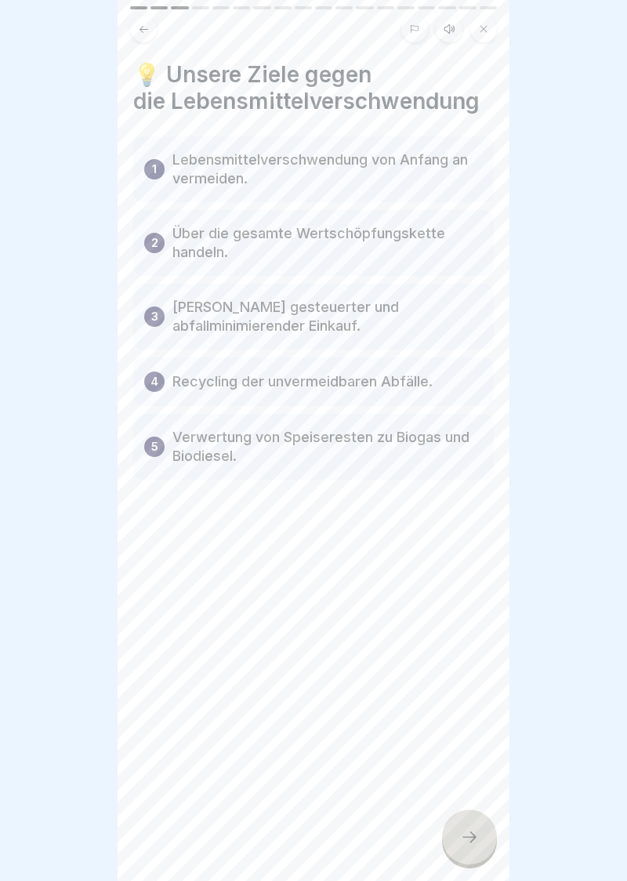
click at [475, 843] on icon at bounding box center [469, 837] width 19 height 19
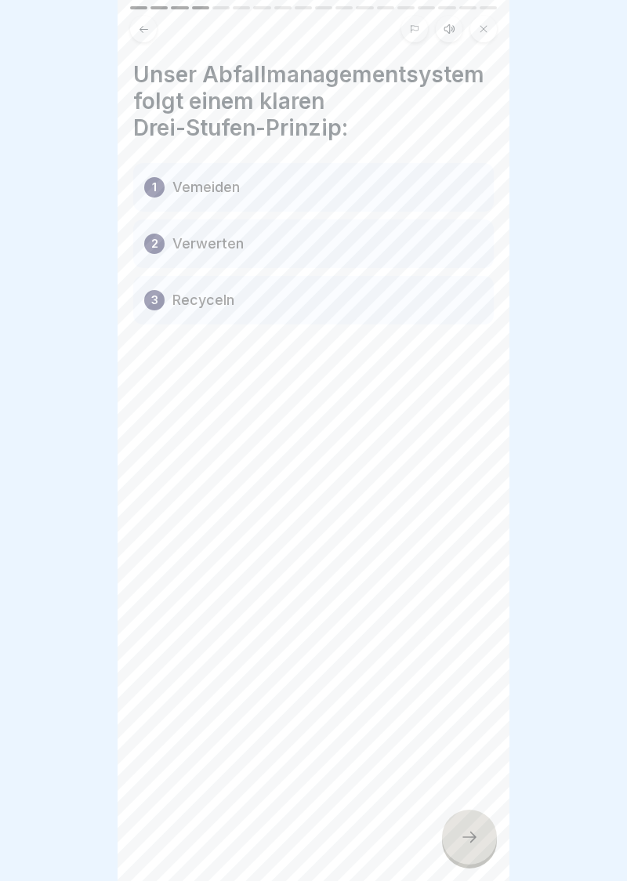
click at [478, 850] on div at bounding box center [469, 837] width 55 height 55
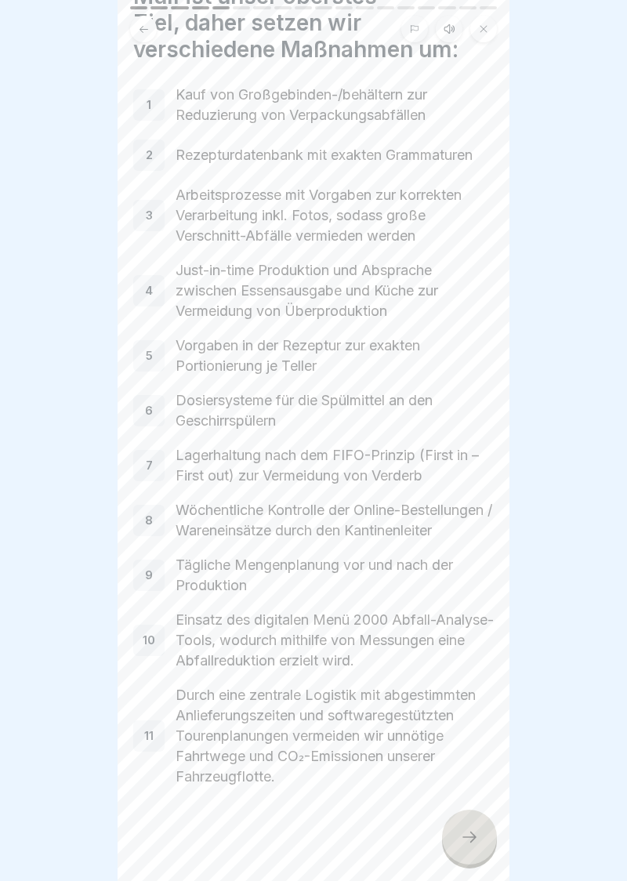
scroll to position [152, 0]
click at [471, 844] on icon at bounding box center [469, 837] width 19 height 19
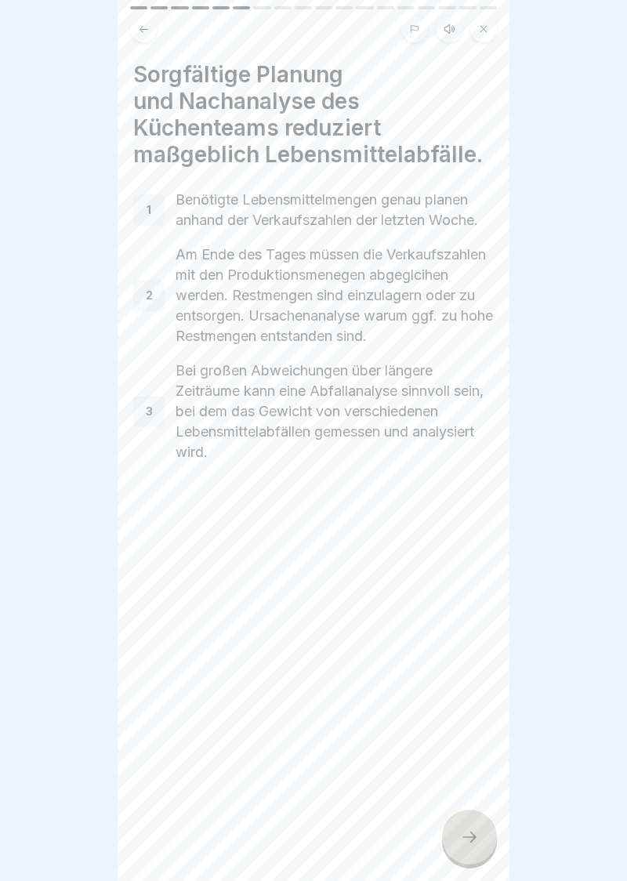
click at [479, 839] on div at bounding box center [469, 837] width 55 height 55
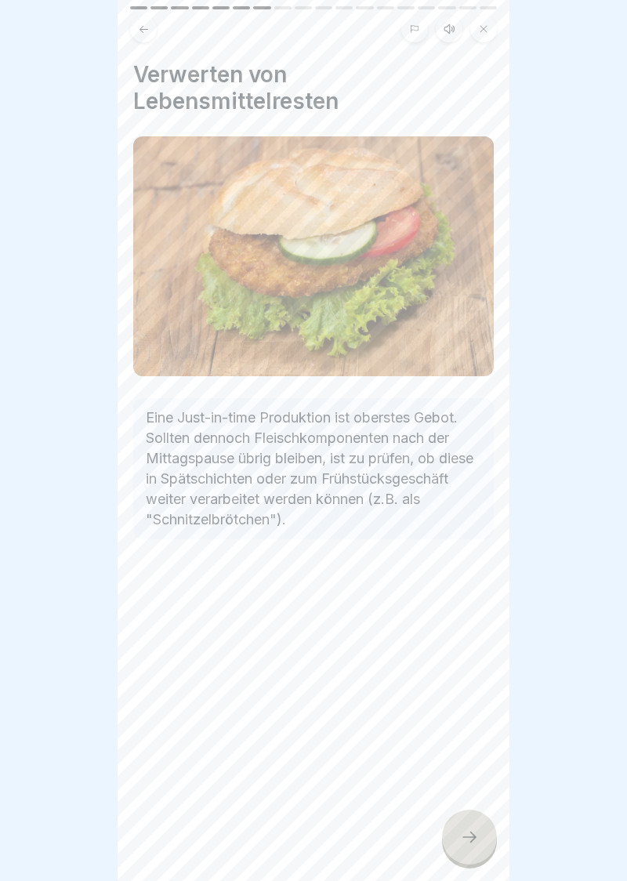
click at [475, 837] on icon at bounding box center [469, 837] width 14 height 11
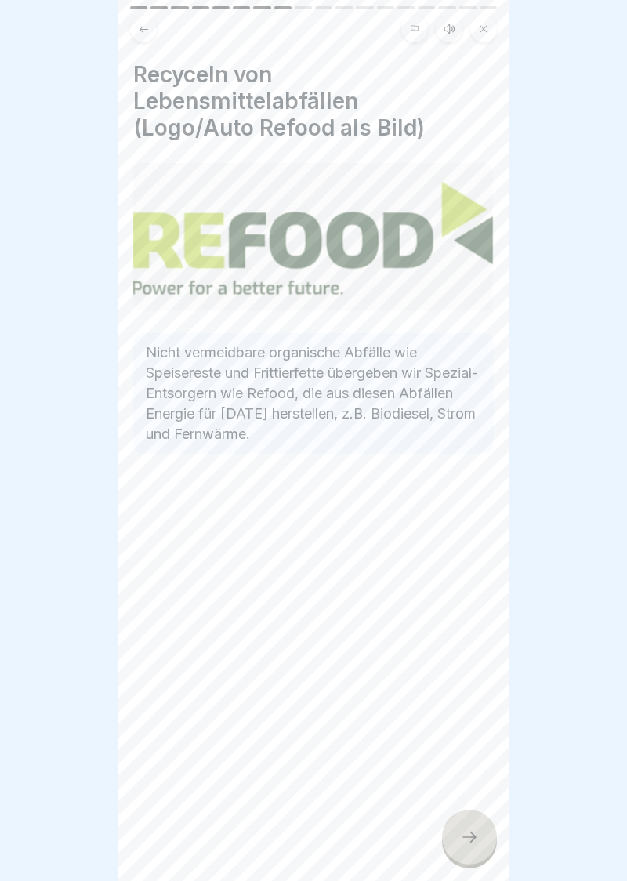
click at [472, 845] on icon at bounding box center [469, 837] width 19 height 19
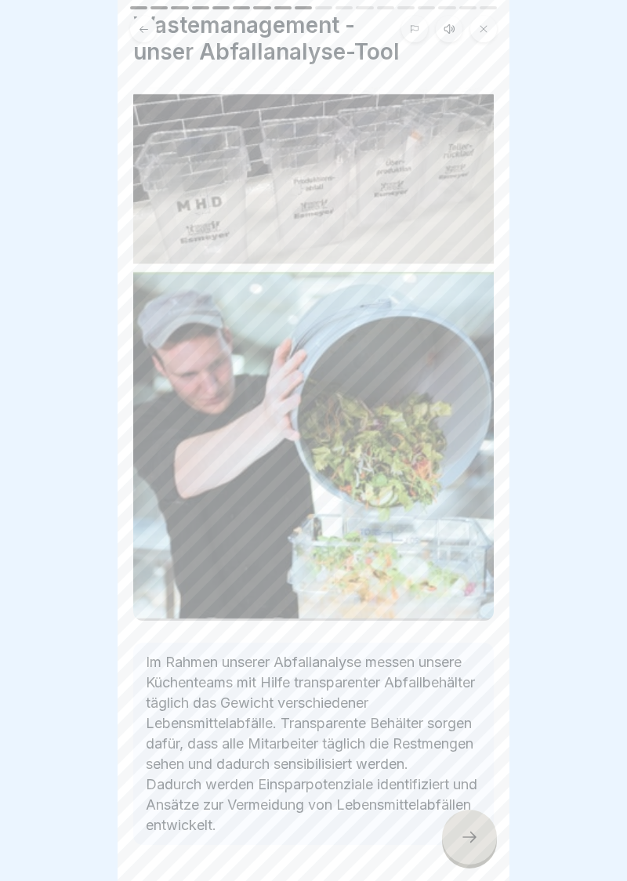
scroll to position [147, 0]
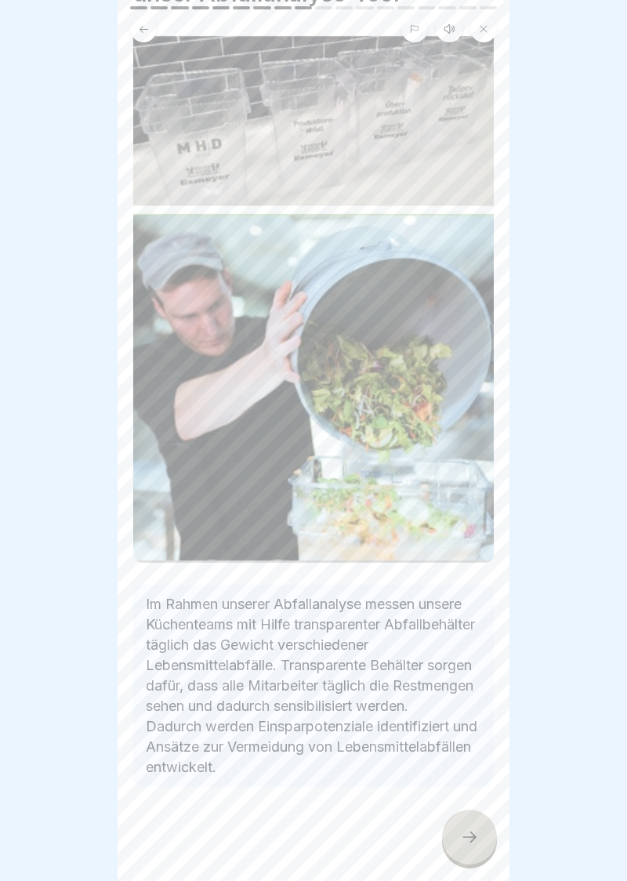
click at [481, 848] on div at bounding box center [469, 837] width 55 height 55
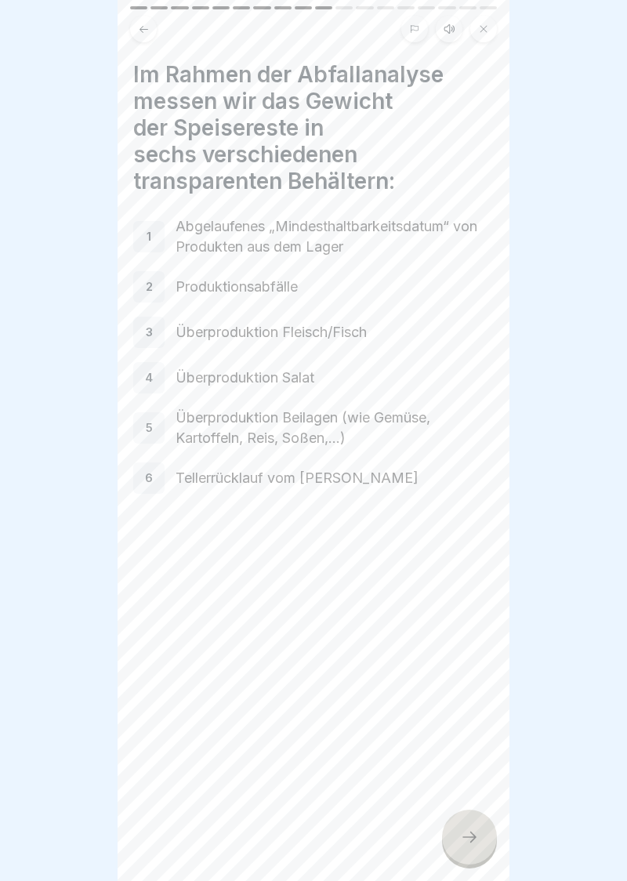
click at [473, 847] on div at bounding box center [469, 837] width 55 height 55
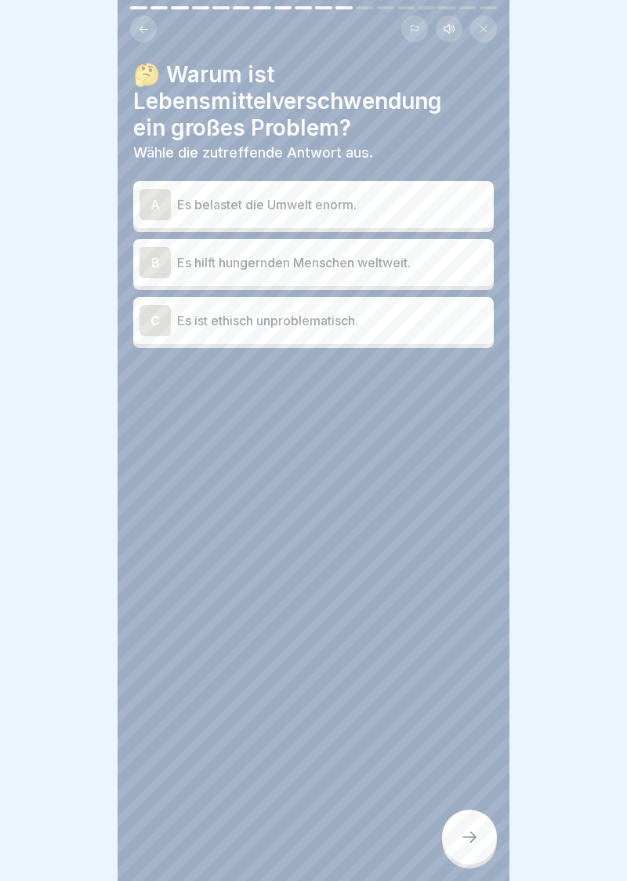
click at [153, 201] on div "A" at bounding box center [155, 204] width 31 height 31
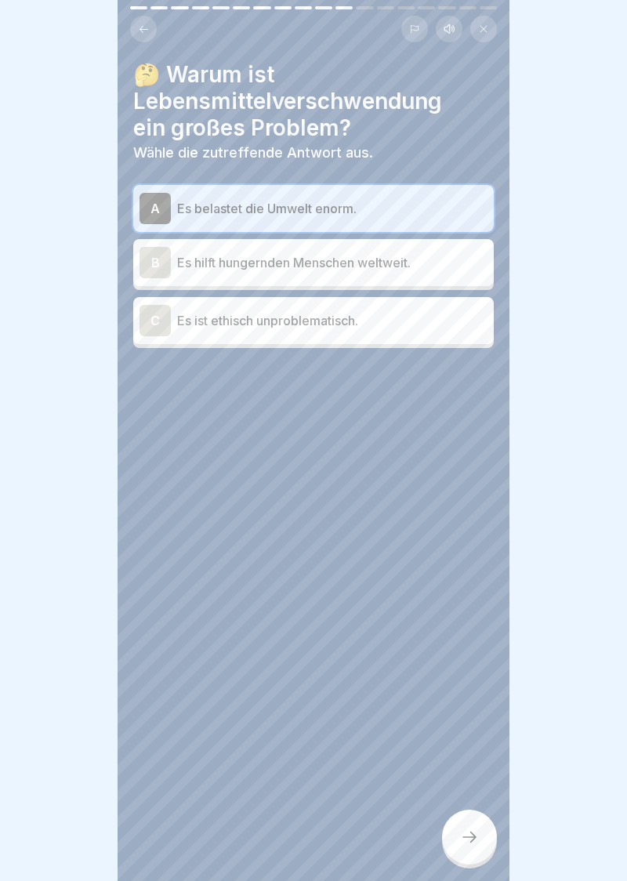
click at [481, 855] on div at bounding box center [469, 837] width 55 height 55
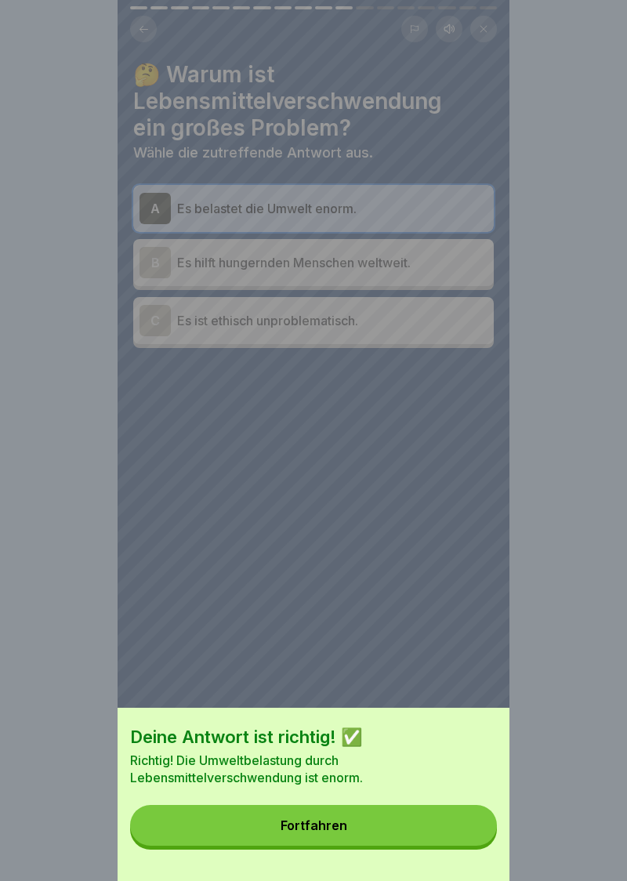
click at [326, 843] on button "Fortfahren" at bounding box center [313, 825] width 367 height 41
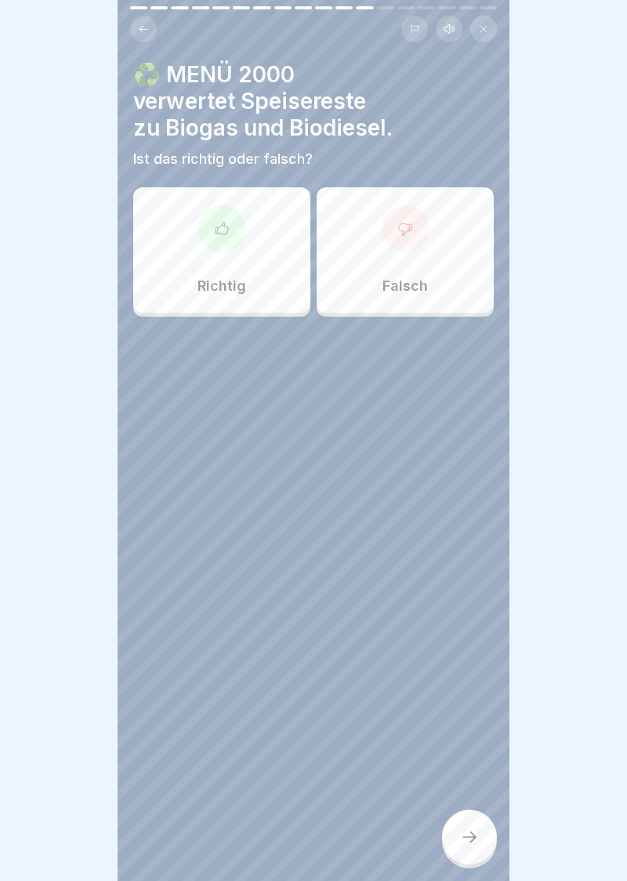
click at [224, 236] on icon at bounding box center [222, 229] width 16 height 16
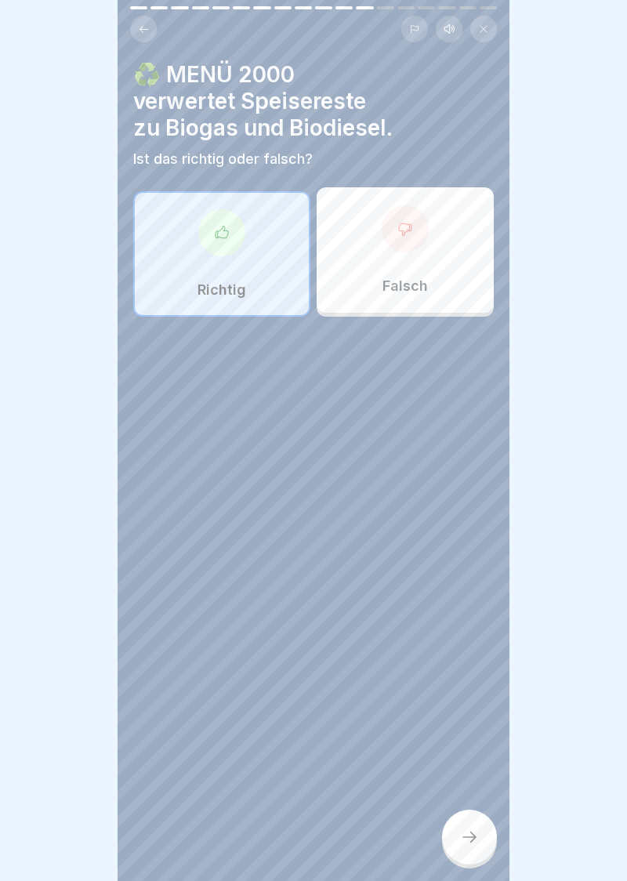
click at [475, 837] on icon at bounding box center [469, 837] width 14 height 11
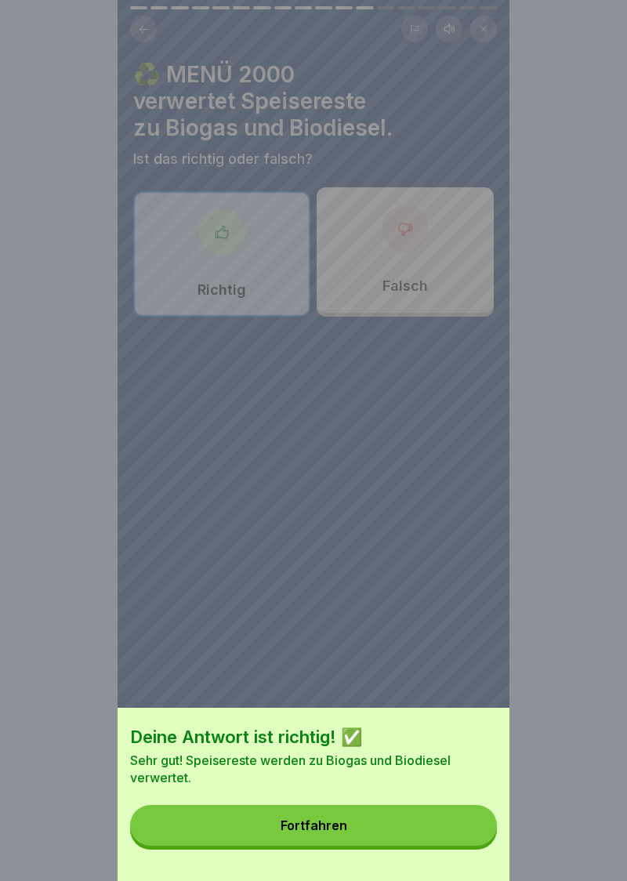
click at [335, 832] on div "Fortfahren" at bounding box center [314, 825] width 67 height 14
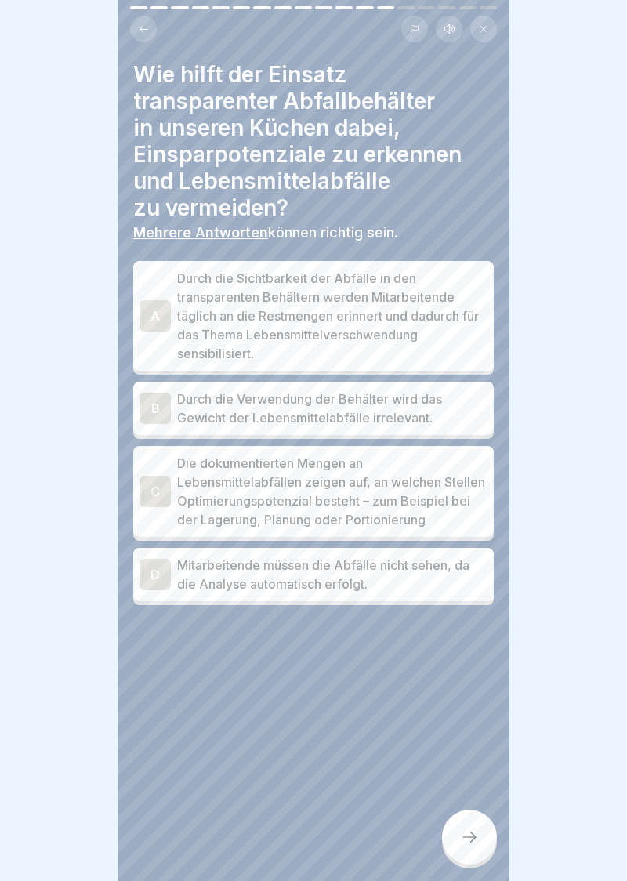
click at [147, 494] on div "C" at bounding box center [155, 491] width 31 height 31
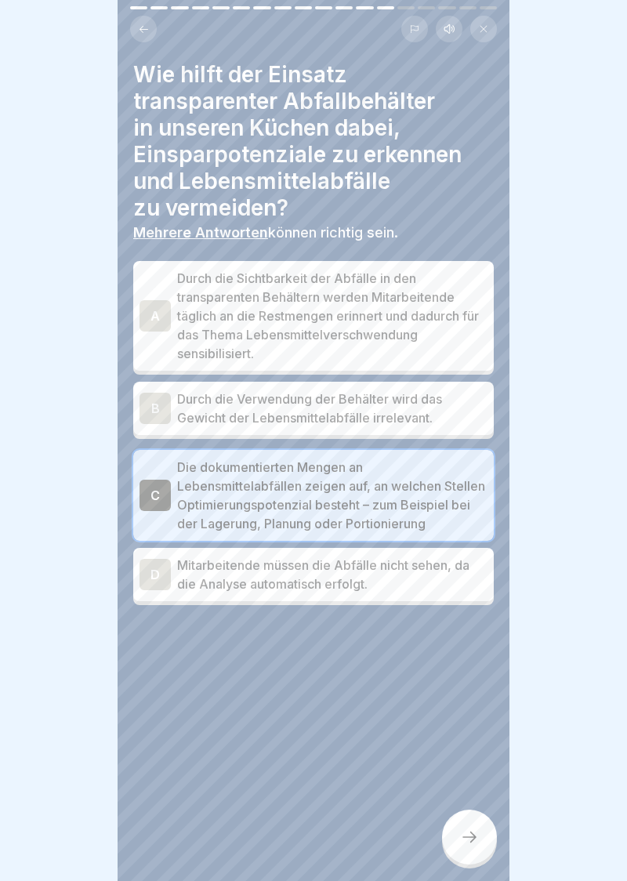
click at [141, 323] on div "A" at bounding box center [155, 315] width 31 height 31
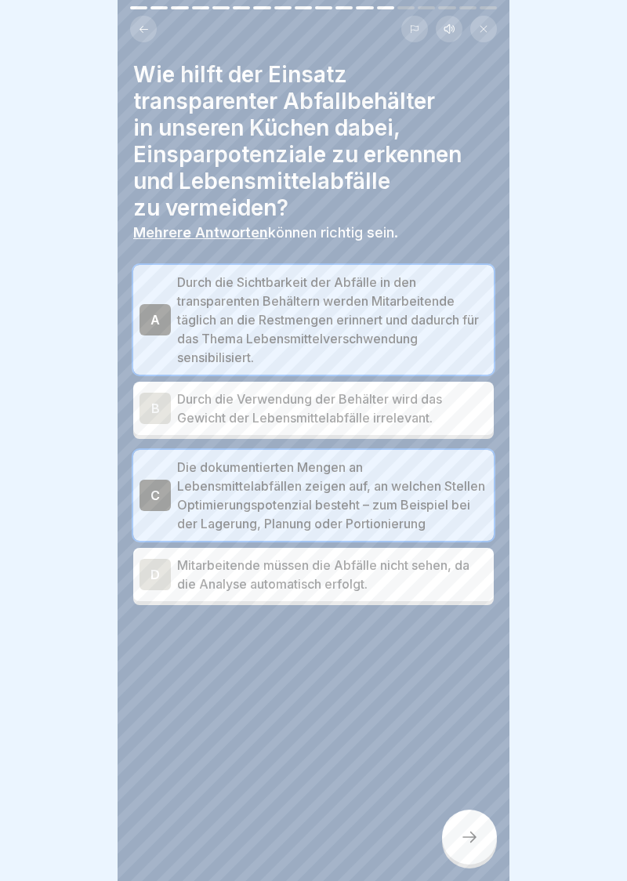
click at [471, 843] on icon at bounding box center [469, 837] width 19 height 19
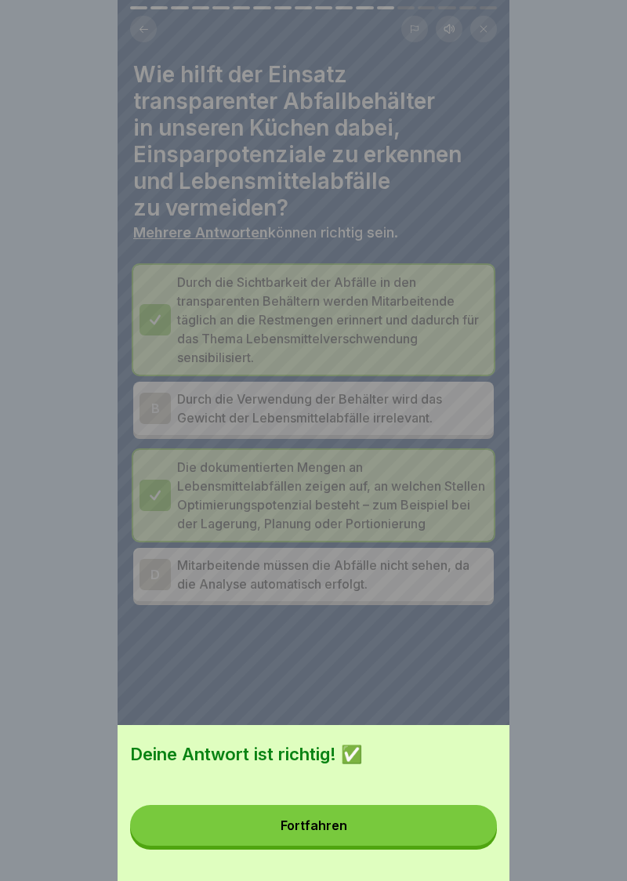
click at [323, 840] on button "Fortfahren" at bounding box center [313, 825] width 367 height 41
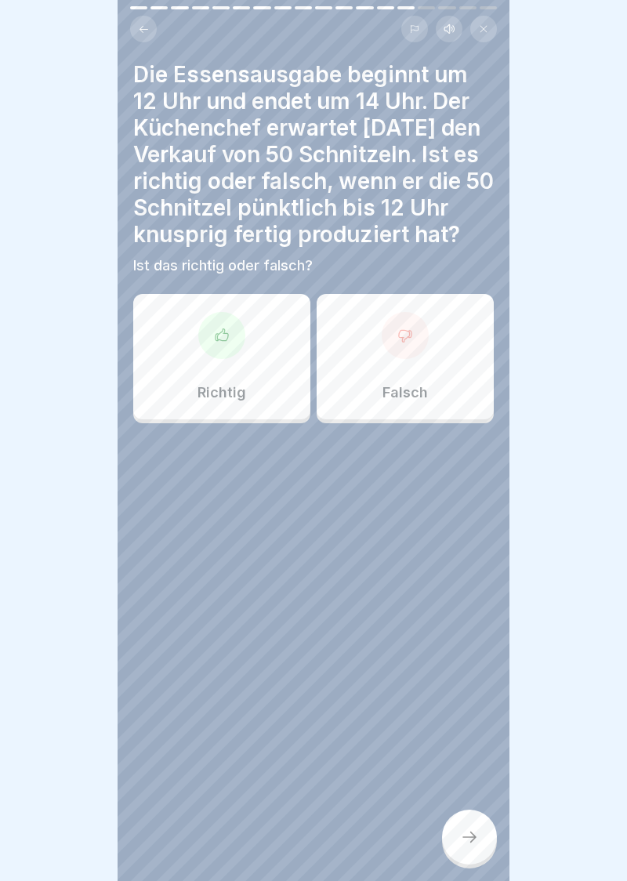
click at [227, 349] on div at bounding box center [221, 335] width 47 height 47
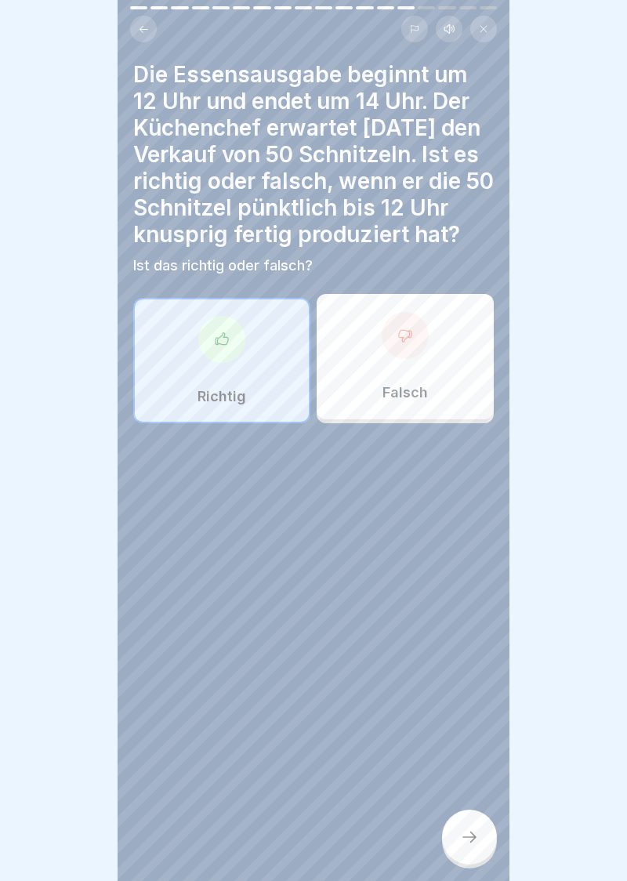
click at [477, 846] on icon at bounding box center [469, 837] width 19 height 19
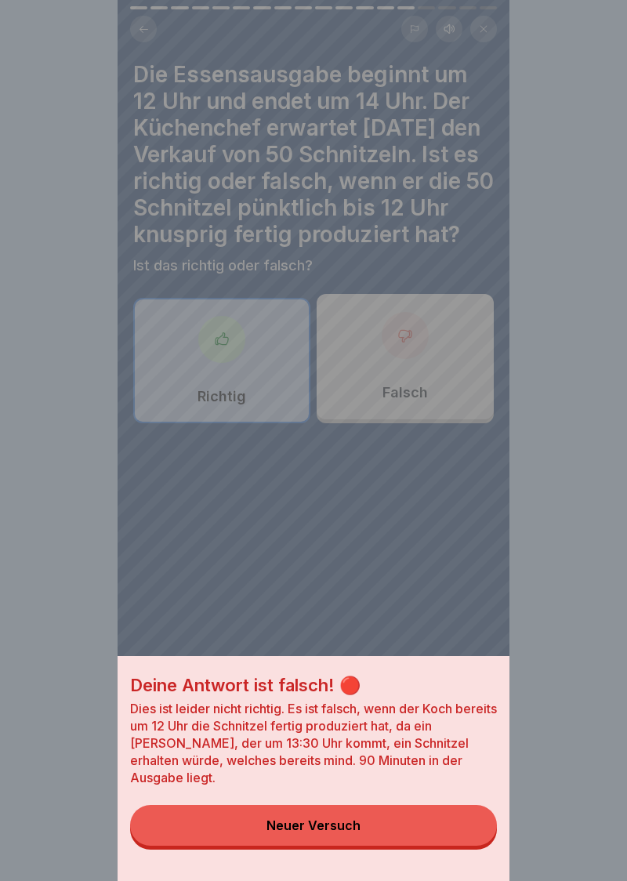
click at [321, 832] on button "Neuer Versuch" at bounding box center [313, 825] width 367 height 41
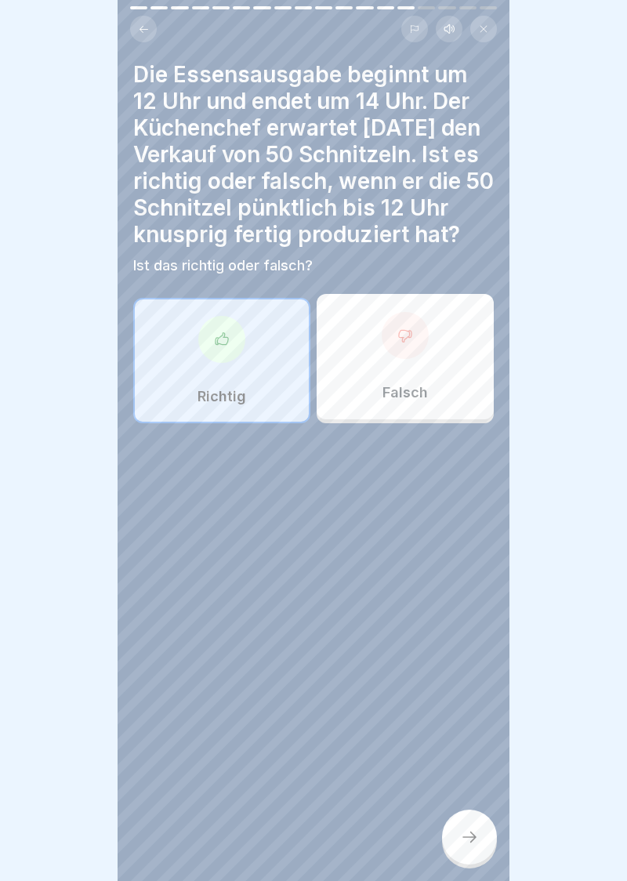
click at [414, 350] on div at bounding box center [405, 335] width 47 height 47
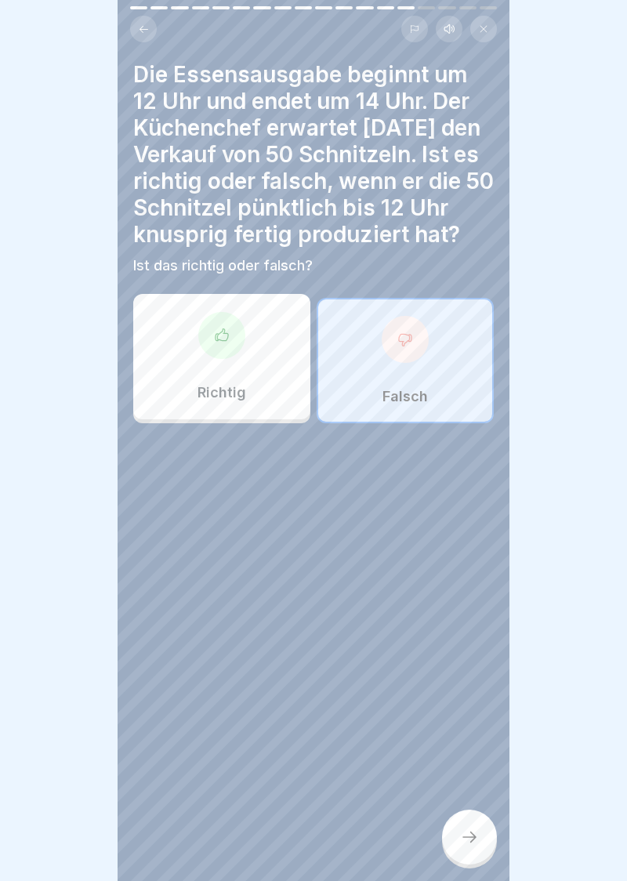
click at [481, 848] on div at bounding box center [469, 837] width 55 height 55
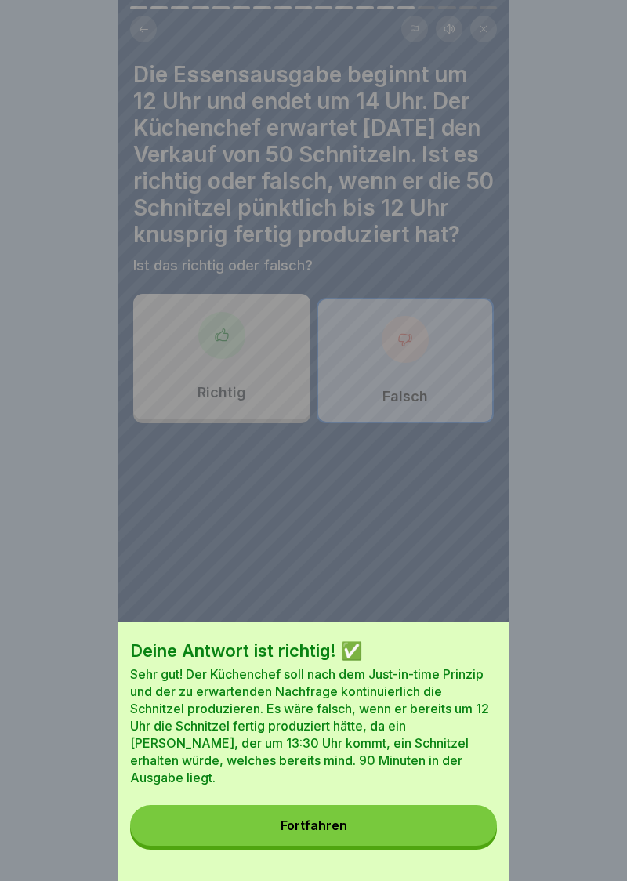
click at [320, 832] on div "Fortfahren" at bounding box center [314, 825] width 67 height 14
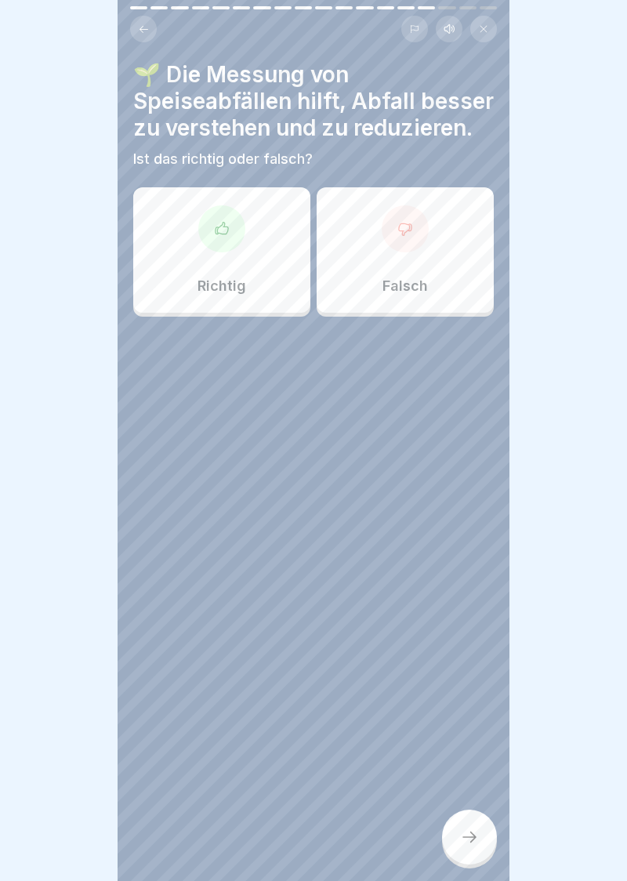
click at [229, 232] on icon at bounding box center [222, 229] width 16 height 16
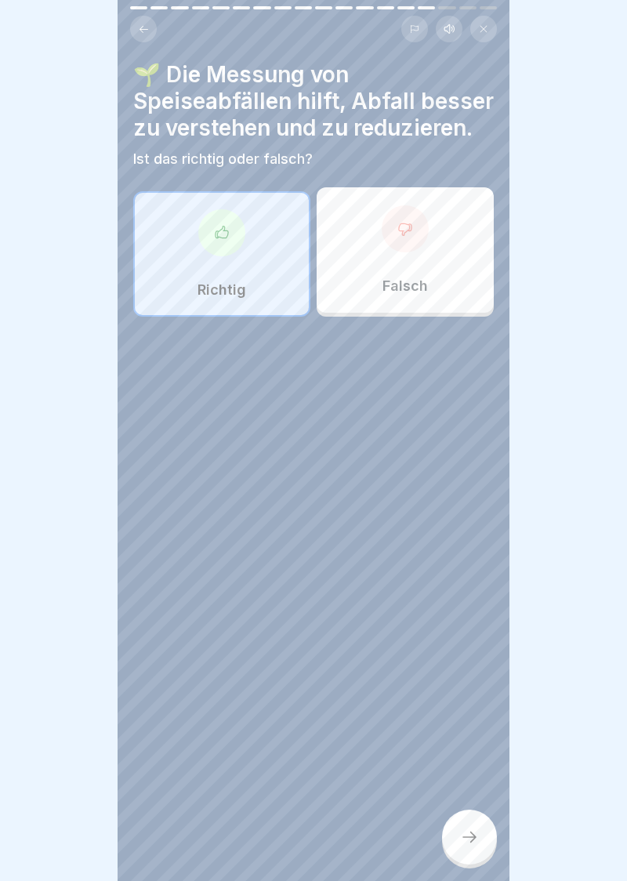
click at [473, 848] on div at bounding box center [469, 837] width 55 height 55
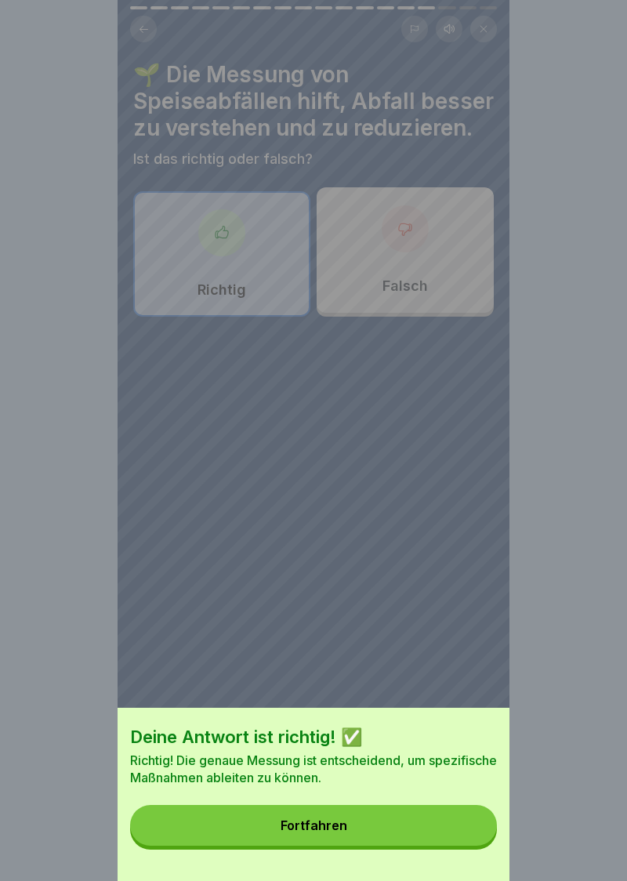
click at [315, 839] on button "Fortfahren" at bounding box center [313, 825] width 367 height 41
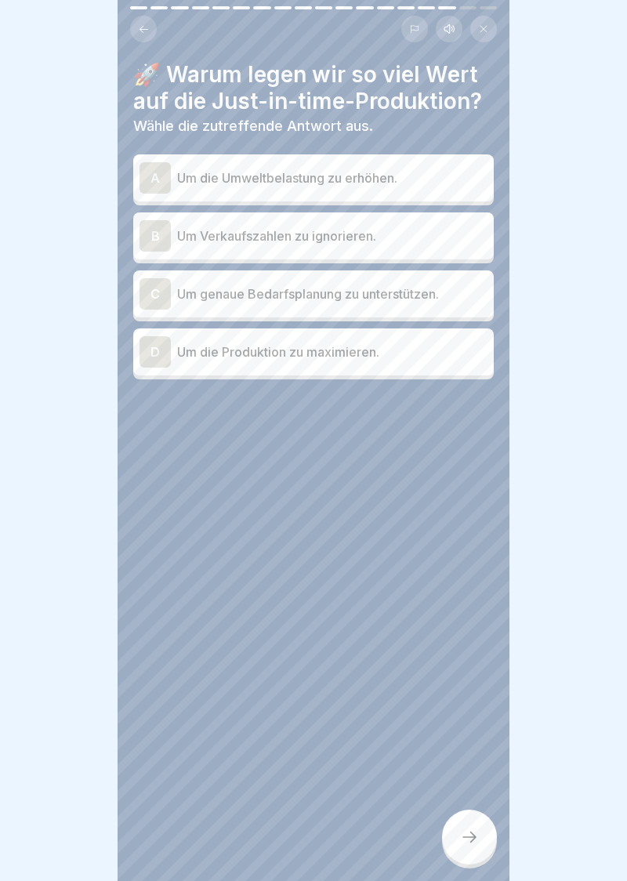
click at [157, 296] on div "C" at bounding box center [155, 293] width 31 height 31
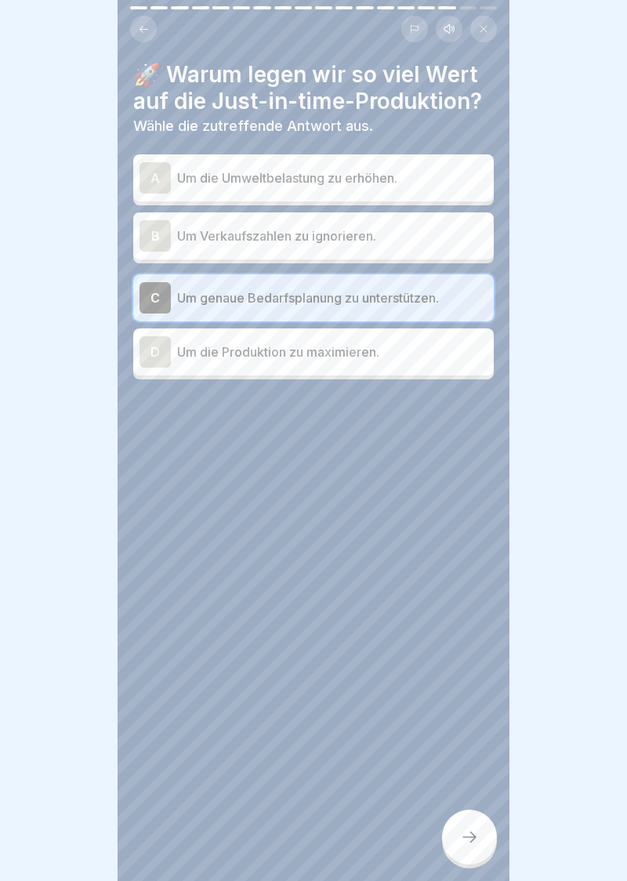
click at [480, 846] on div at bounding box center [469, 837] width 55 height 55
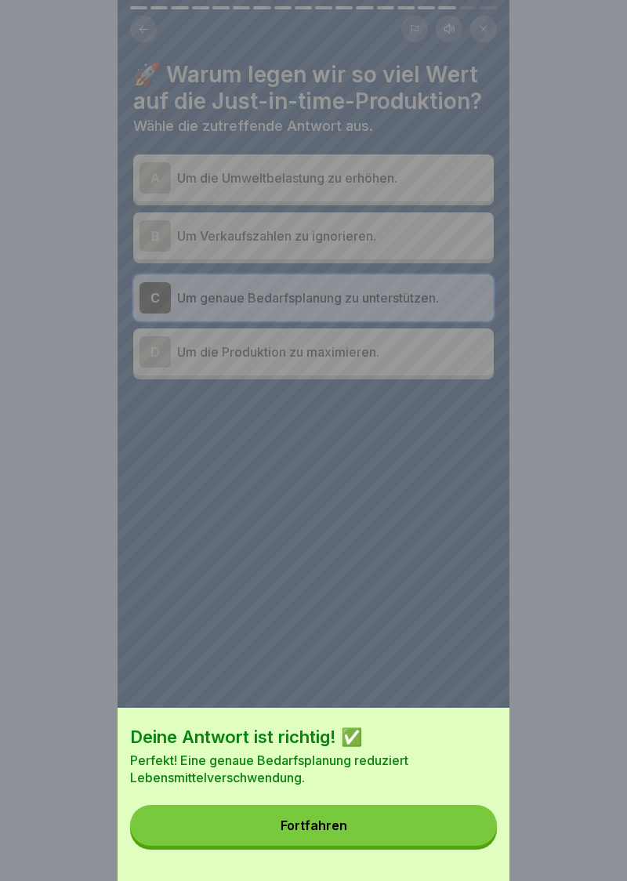
click at [321, 840] on button "Fortfahren" at bounding box center [313, 825] width 367 height 41
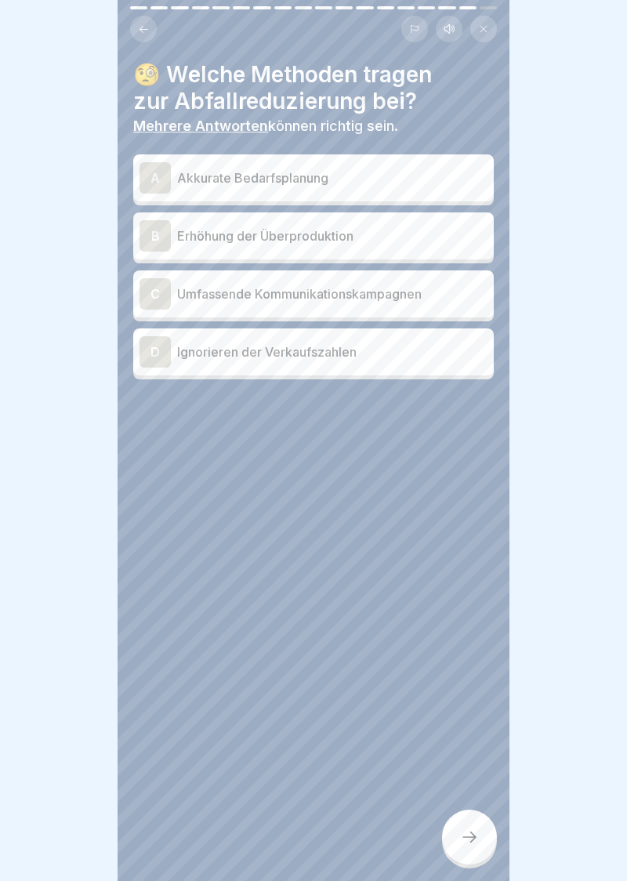
click at [144, 179] on div "A" at bounding box center [155, 177] width 31 height 31
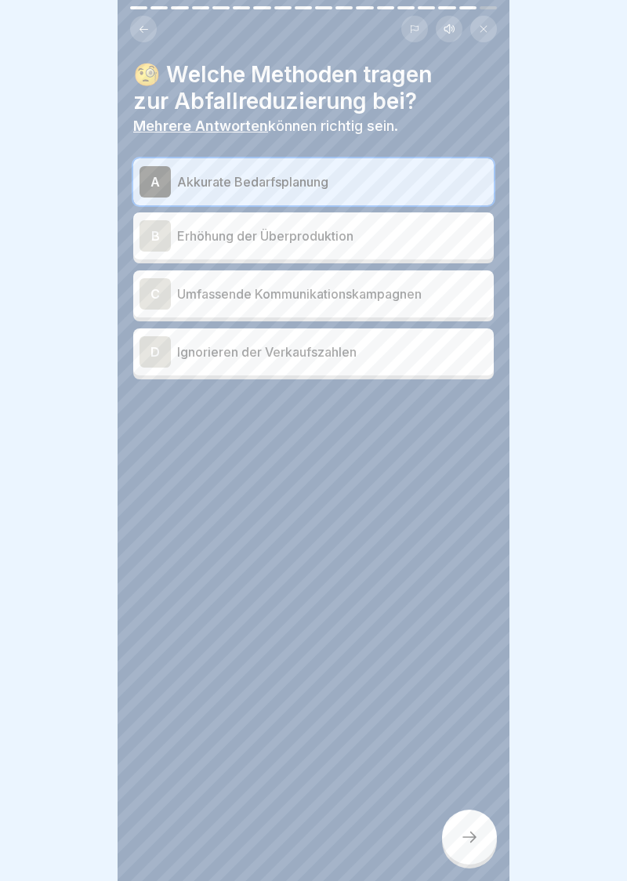
click at [143, 300] on div "C" at bounding box center [155, 293] width 31 height 31
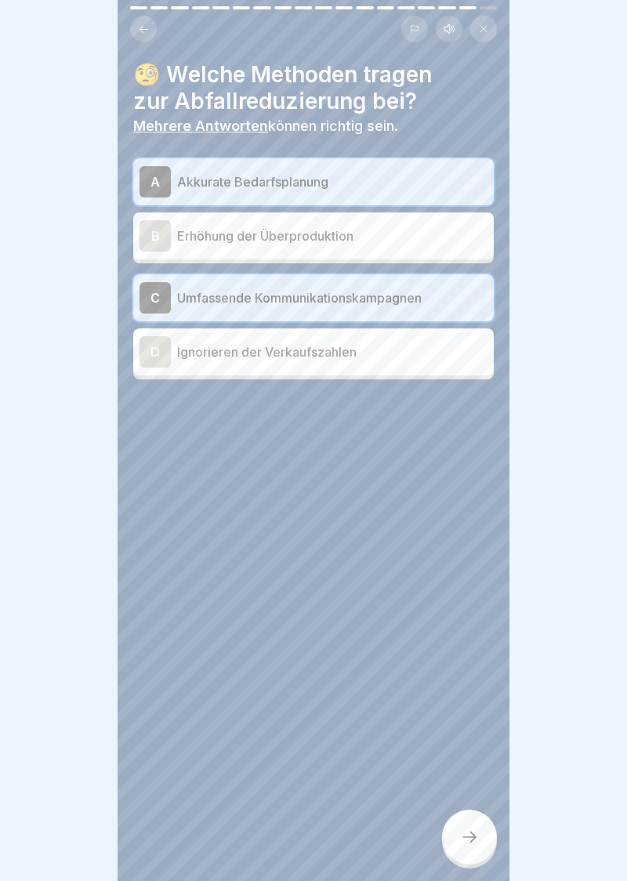
click at [472, 852] on div at bounding box center [469, 837] width 55 height 55
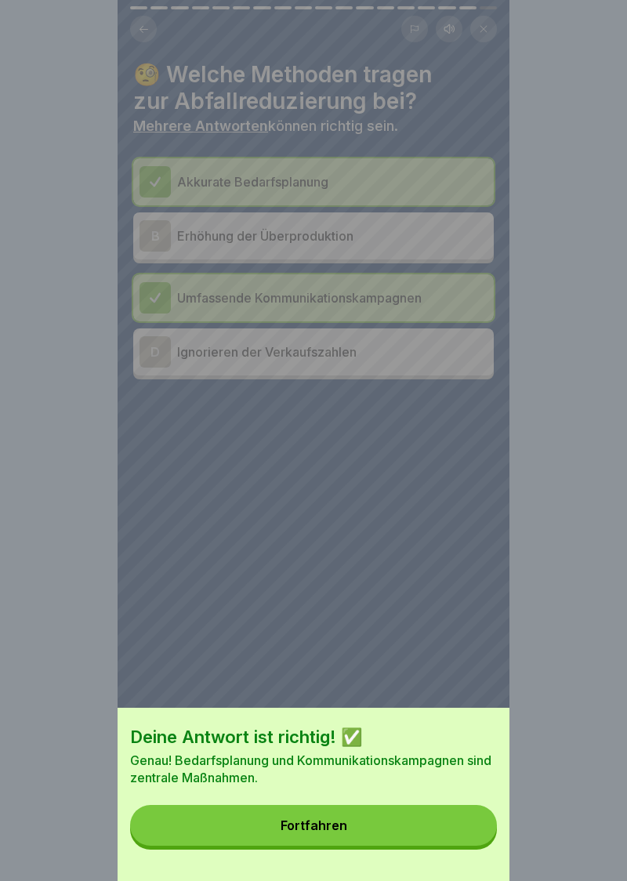
click at [325, 832] on button "Fortfahren" at bounding box center [313, 825] width 367 height 41
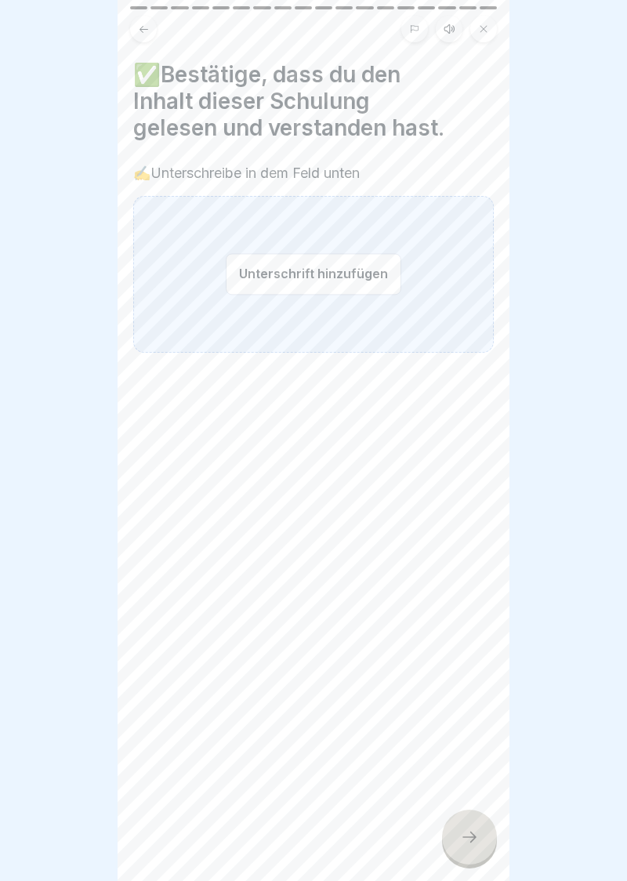
click at [315, 278] on button "Unterschrift hinzufügen" at bounding box center [314, 274] width 176 height 42
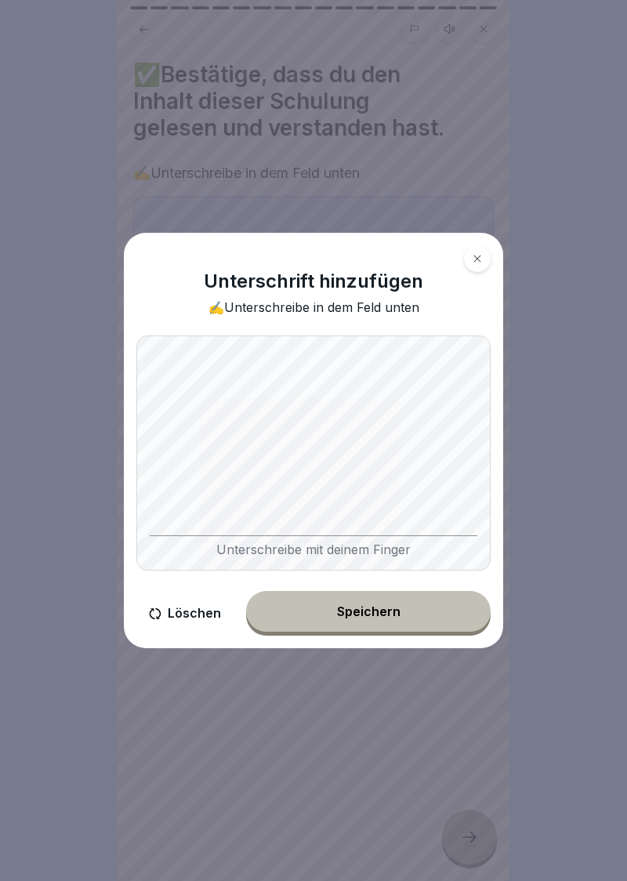
click at [367, 630] on button "Speichern" at bounding box center [368, 611] width 245 height 41
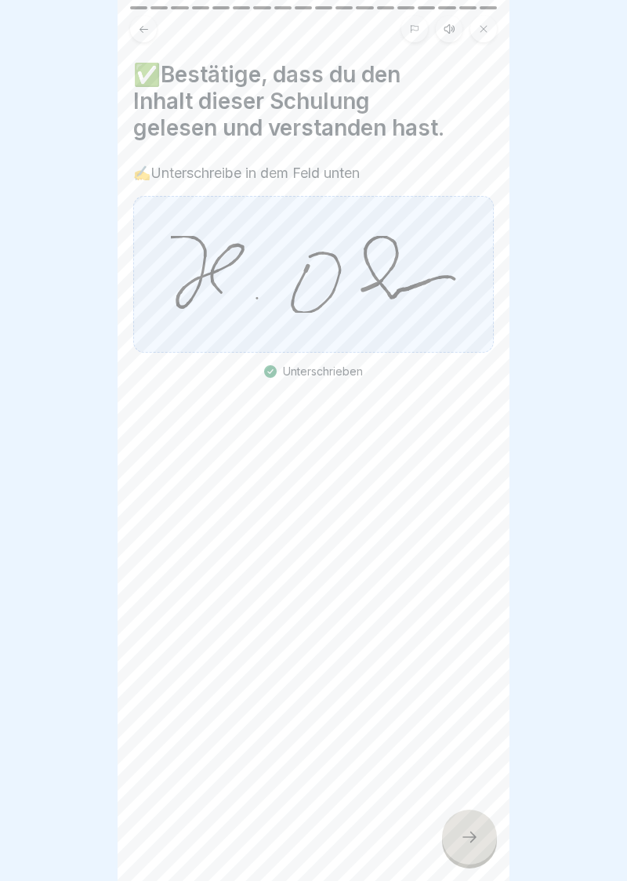
click at [472, 846] on icon at bounding box center [469, 837] width 19 height 19
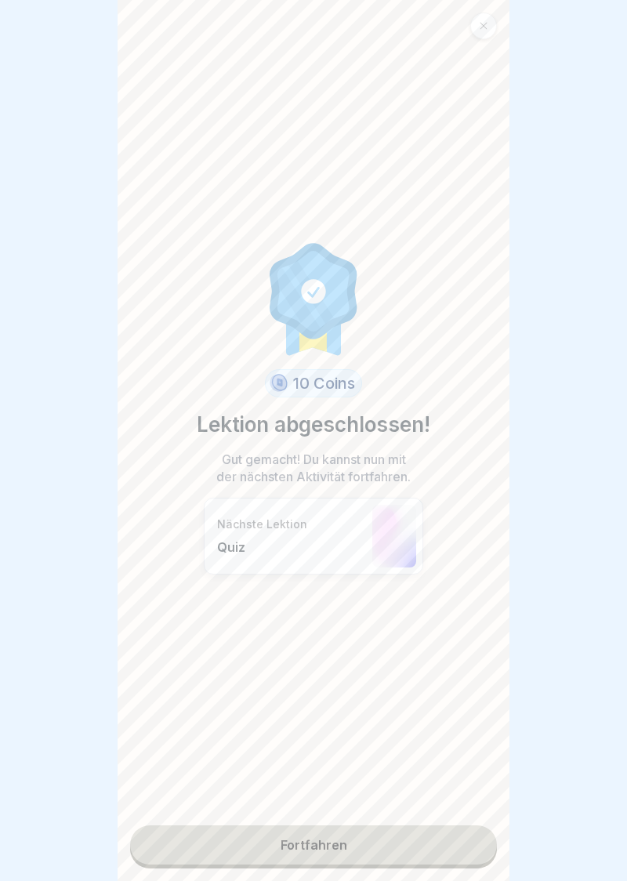
click at [314, 851] on link "Fortfahren" at bounding box center [313, 844] width 367 height 39
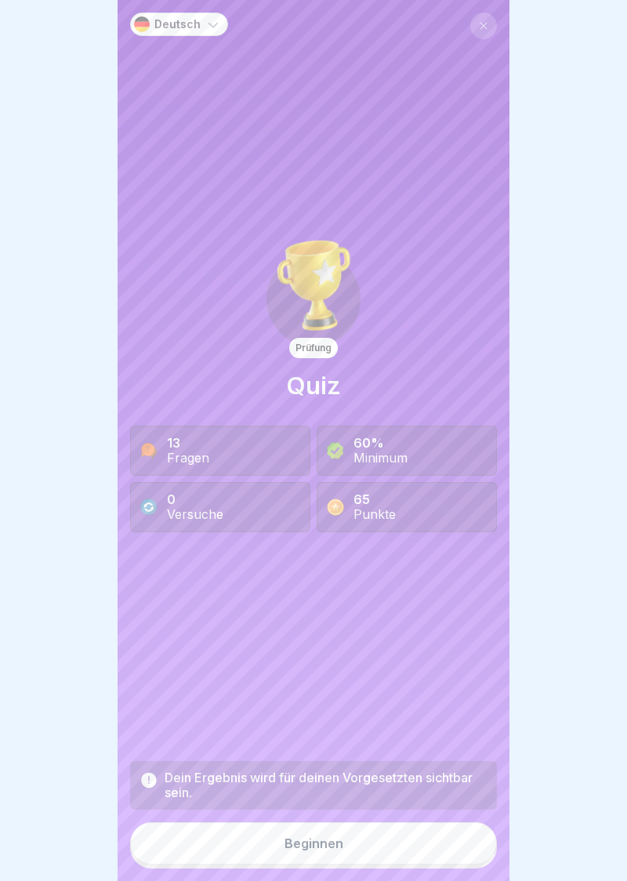
click at [326, 852] on button "Beginnen" at bounding box center [313, 843] width 367 height 42
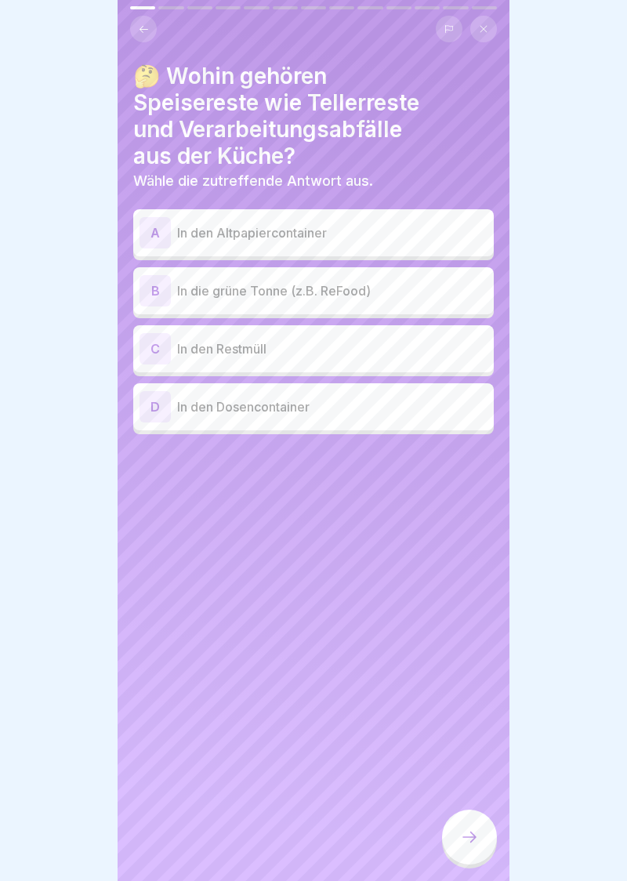
click at [162, 293] on div "B" at bounding box center [155, 290] width 31 height 31
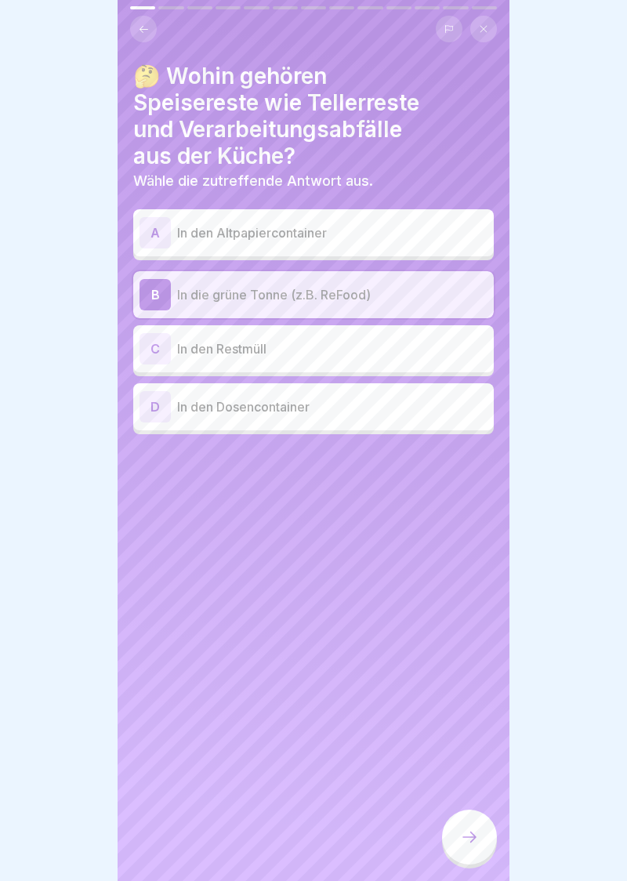
click at [473, 843] on icon at bounding box center [469, 837] width 19 height 19
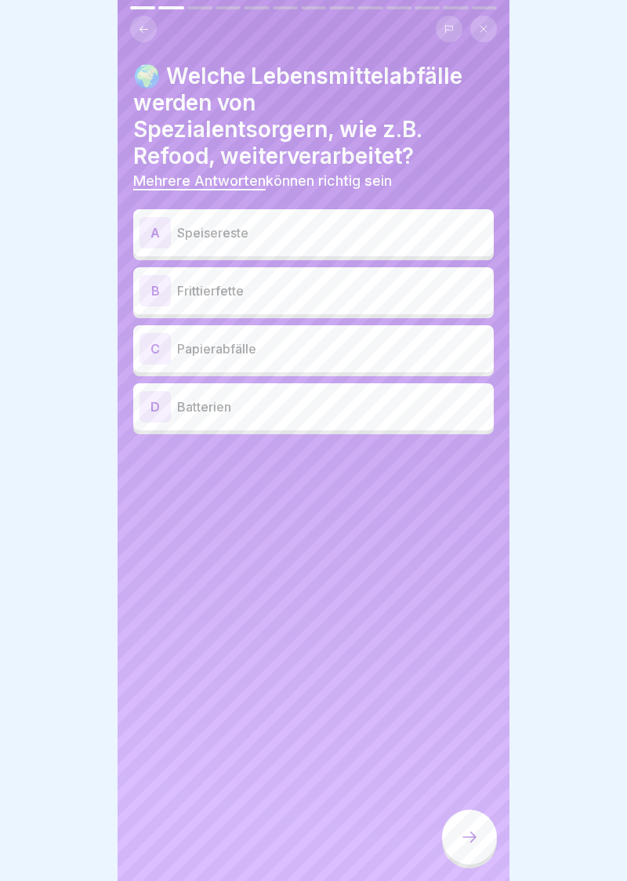
click at [161, 234] on div "A" at bounding box center [155, 232] width 31 height 31
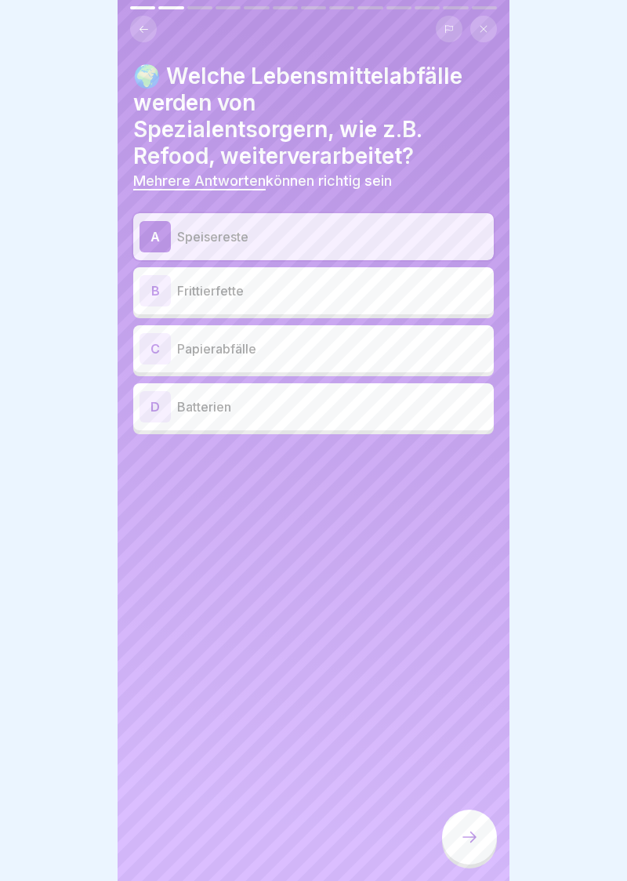
click at [163, 295] on div "B" at bounding box center [155, 290] width 31 height 31
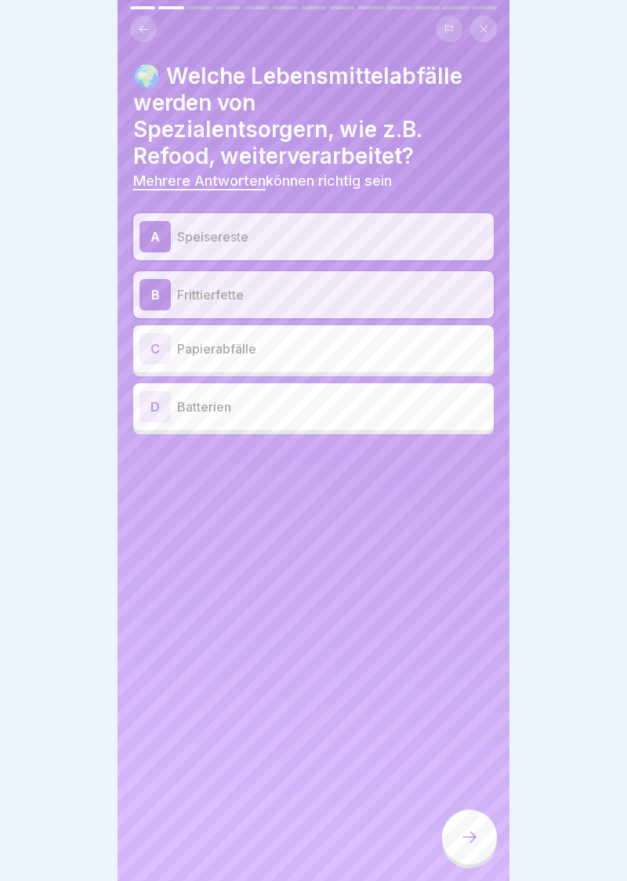
click at [484, 847] on div at bounding box center [469, 837] width 55 height 55
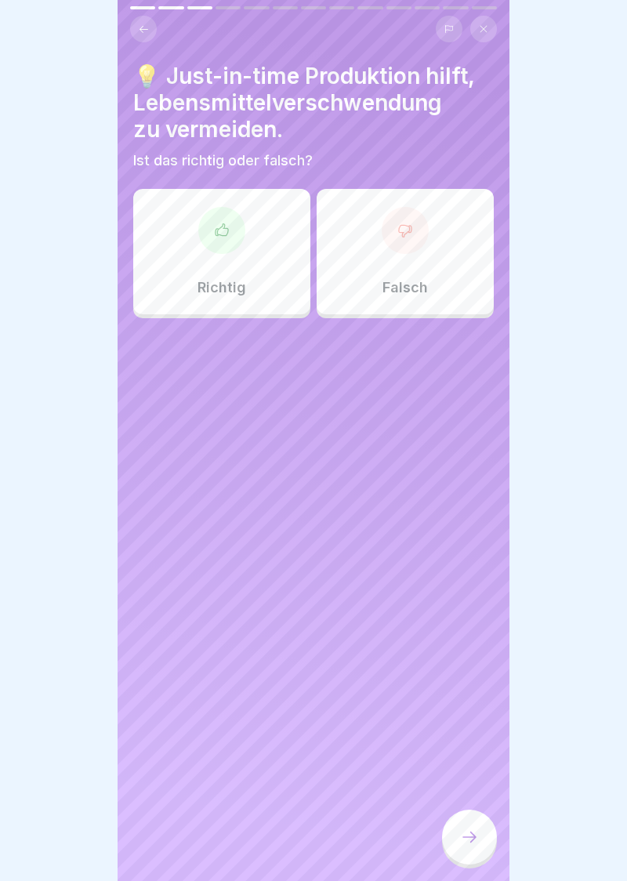
click at [225, 238] on div at bounding box center [221, 230] width 47 height 47
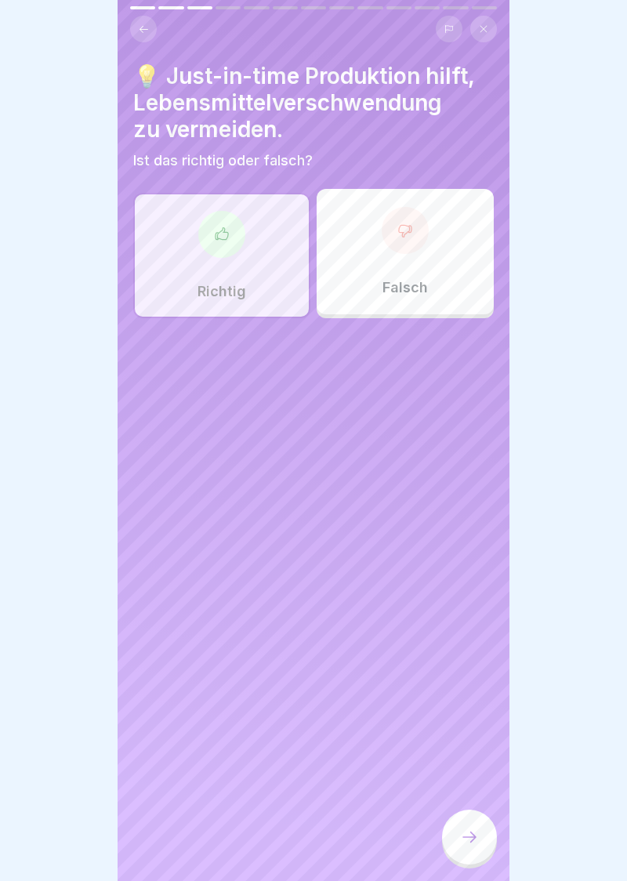
click at [482, 854] on div at bounding box center [469, 837] width 55 height 55
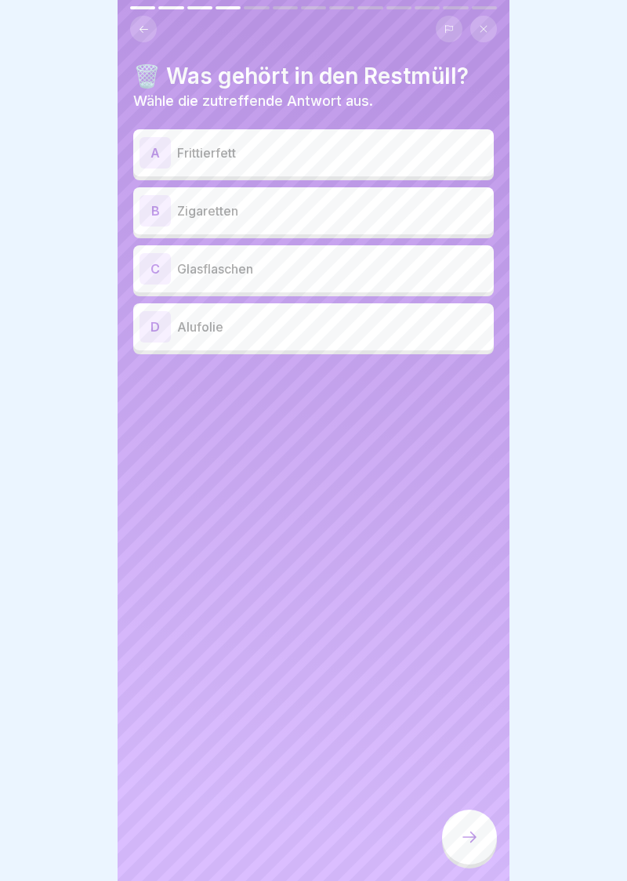
click at [158, 214] on div "B" at bounding box center [155, 210] width 31 height 31
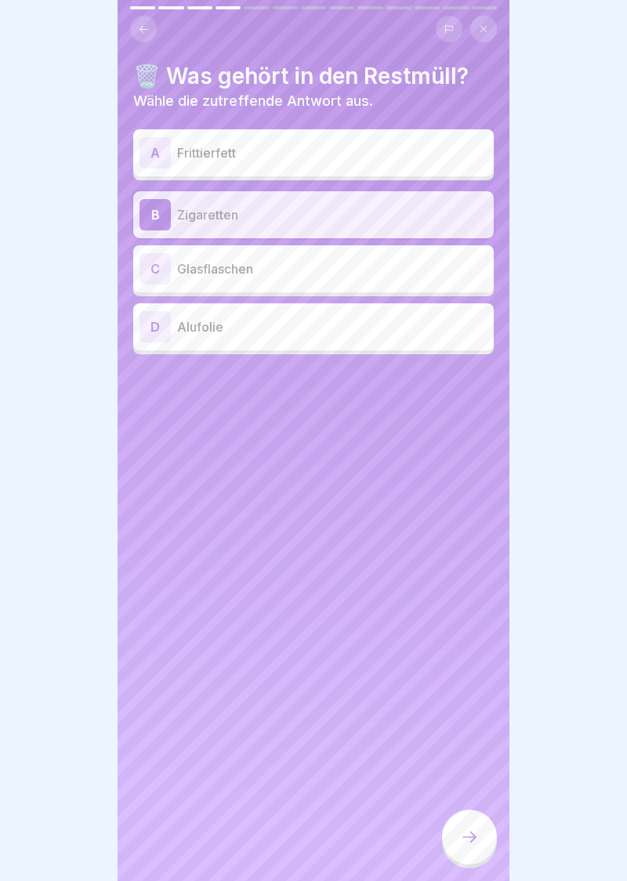
click at [481, 847] on div at bounding box center [469, 837] width 55 height 55
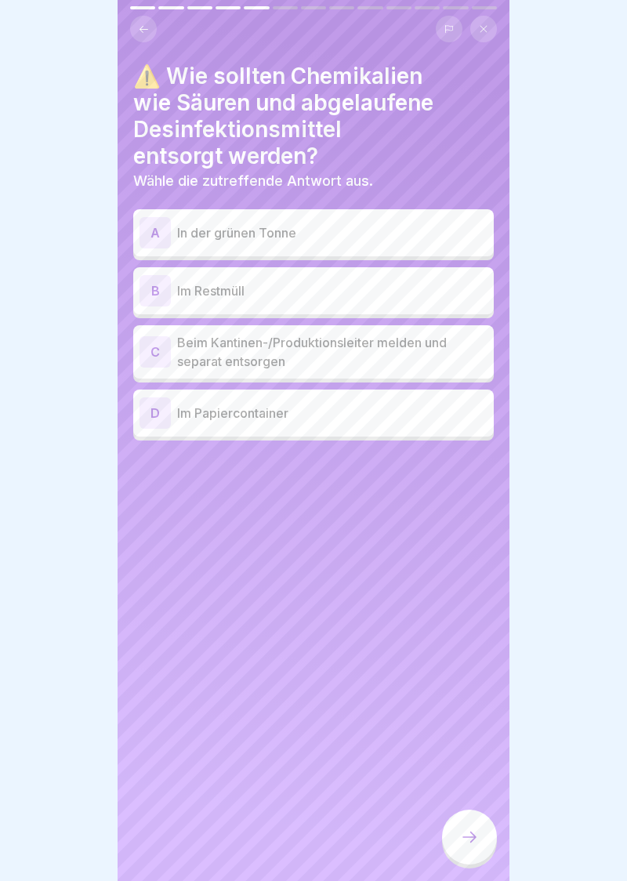
click at [161, 354] on div "C" at bounding box center [155, 351] width 31 height 31
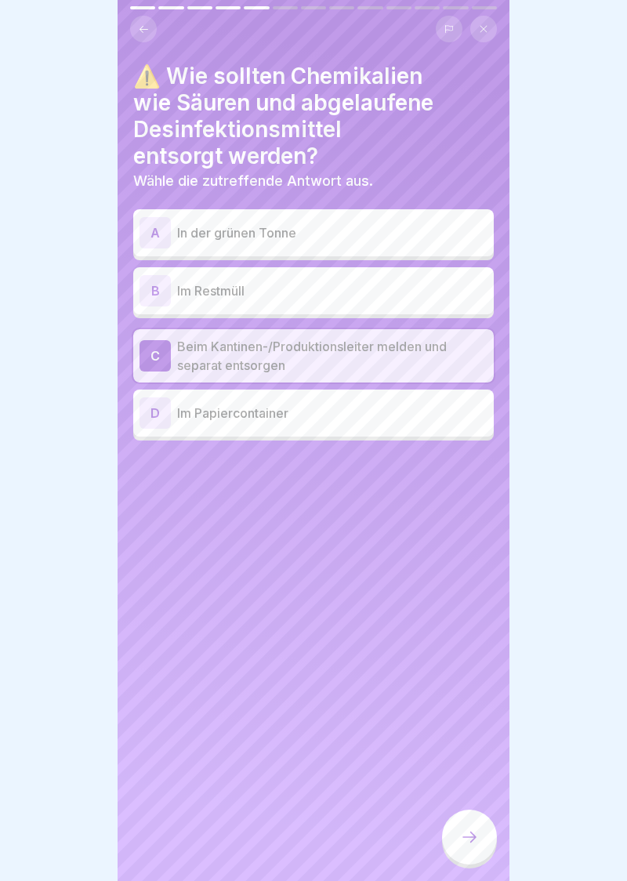
click at [477, 843] on icon at bounding box center [469, 837] width 19 height 19
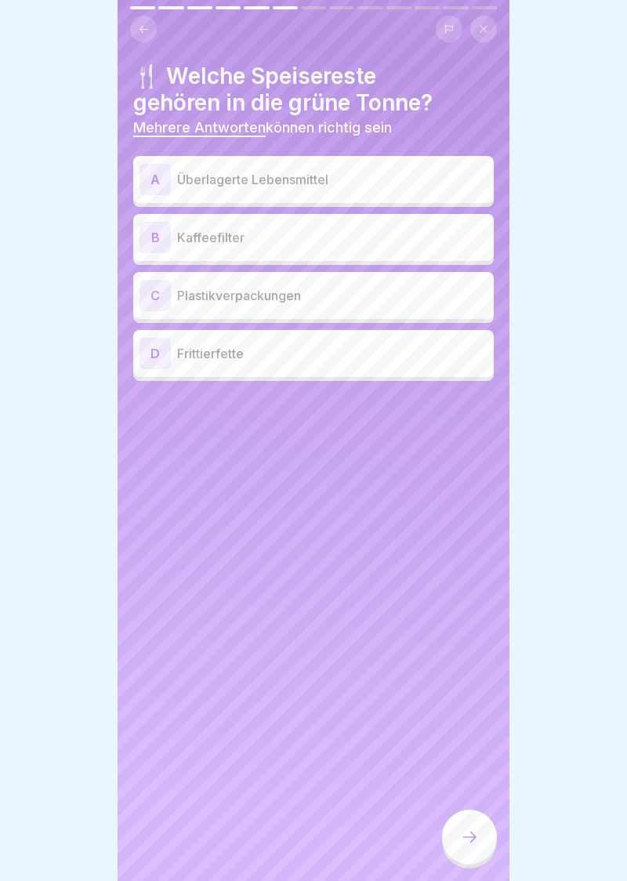
click at [158, 180] on div "A" at bounding box center [155, 179] width 31 height 31
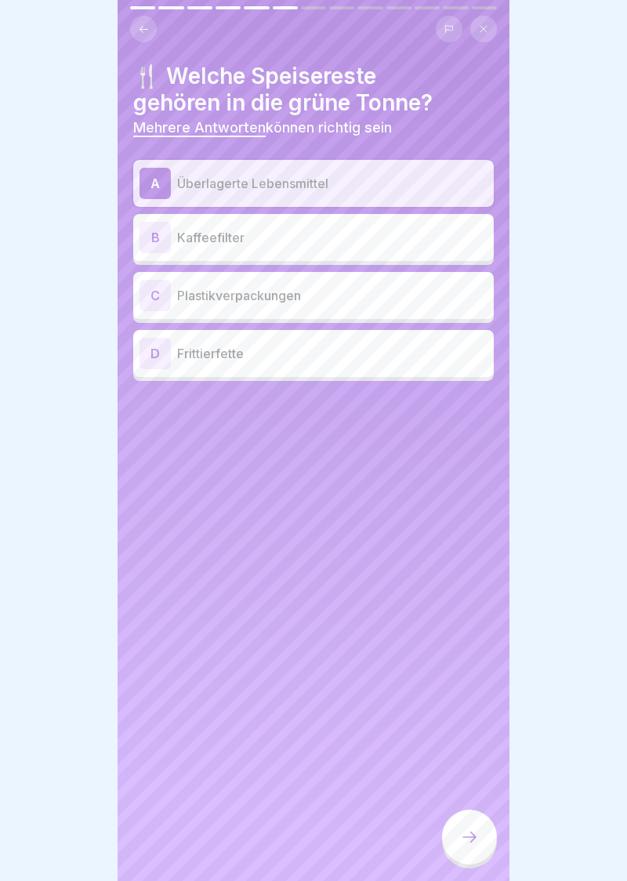
click at [156, 240] on div "B" at bounding box center [155, 237] width 31 height 31
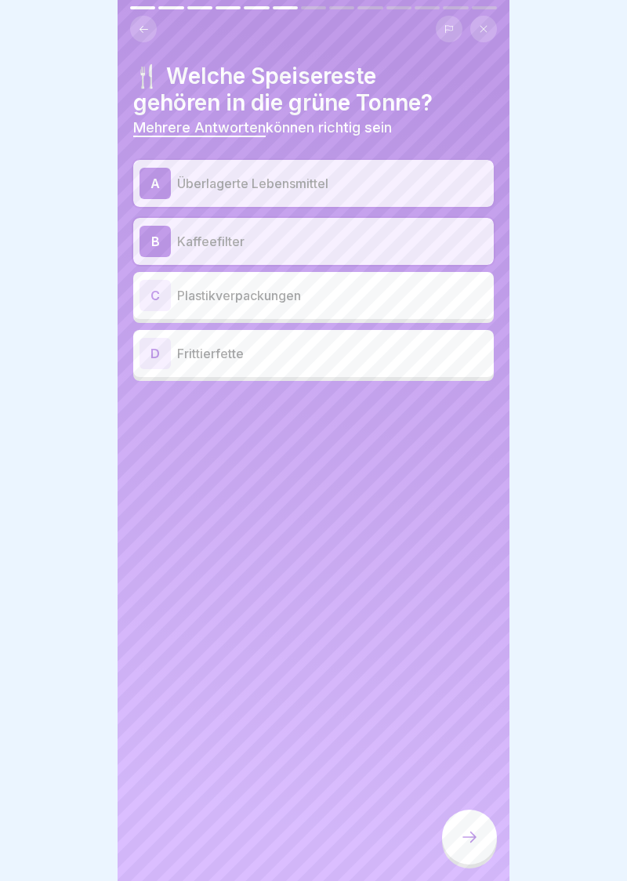
click at [480, 847] on div at bounding box center [469, 837] width 55 height 55
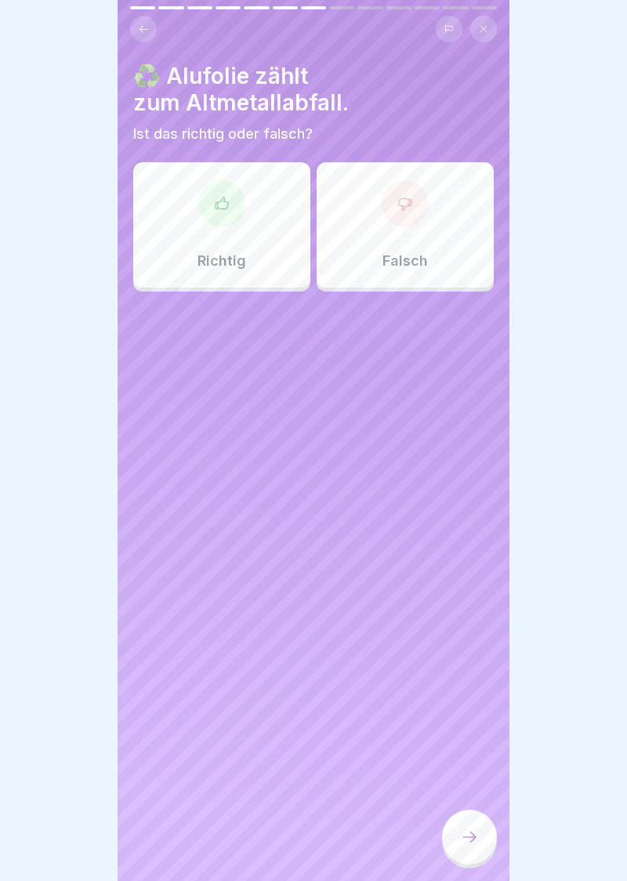
click at [235, 204] on div at bounding box center [221, 203] width 47 height 47
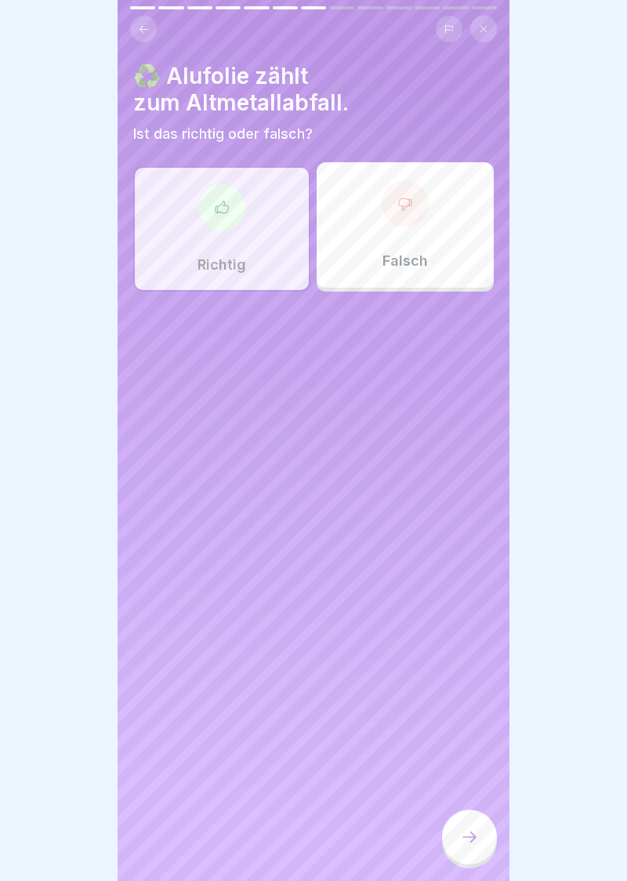
click at [477, 850] on div at bounding box center [469, 837] width 55 height 55
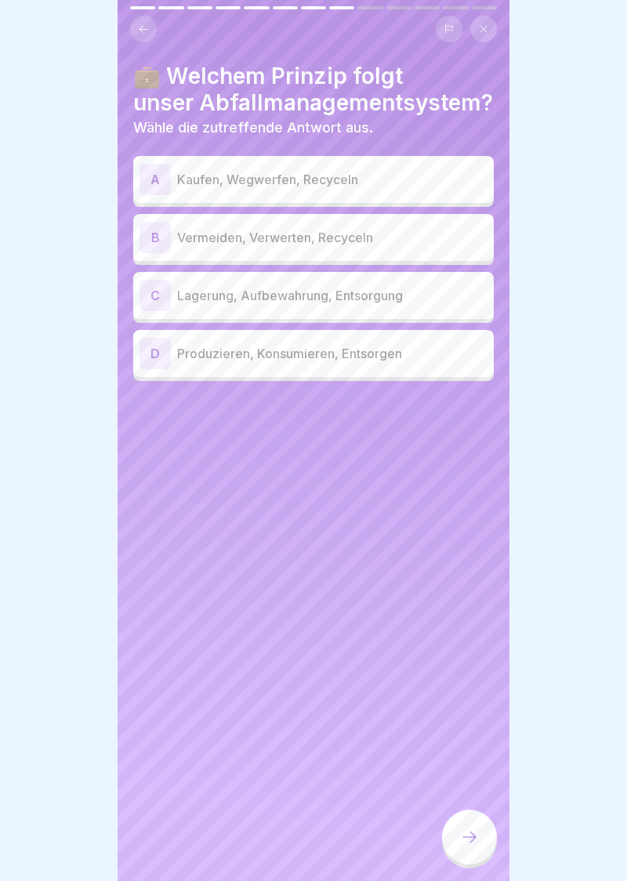
click at [141, 241] on div "B" at bounding box center [155, 237] width 31 height 31
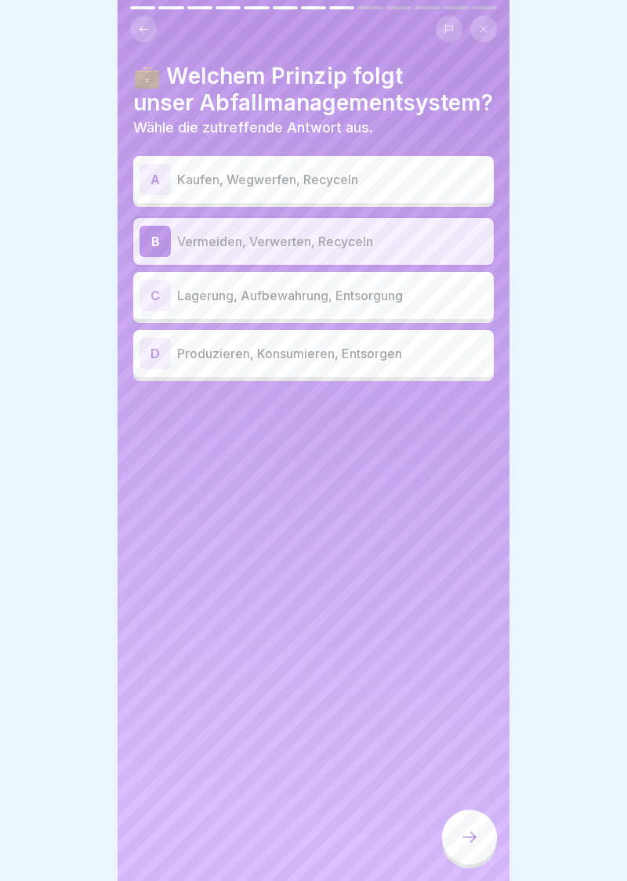
click at [481, 845] on div at bounding box center [469, 837] width 55 height 55
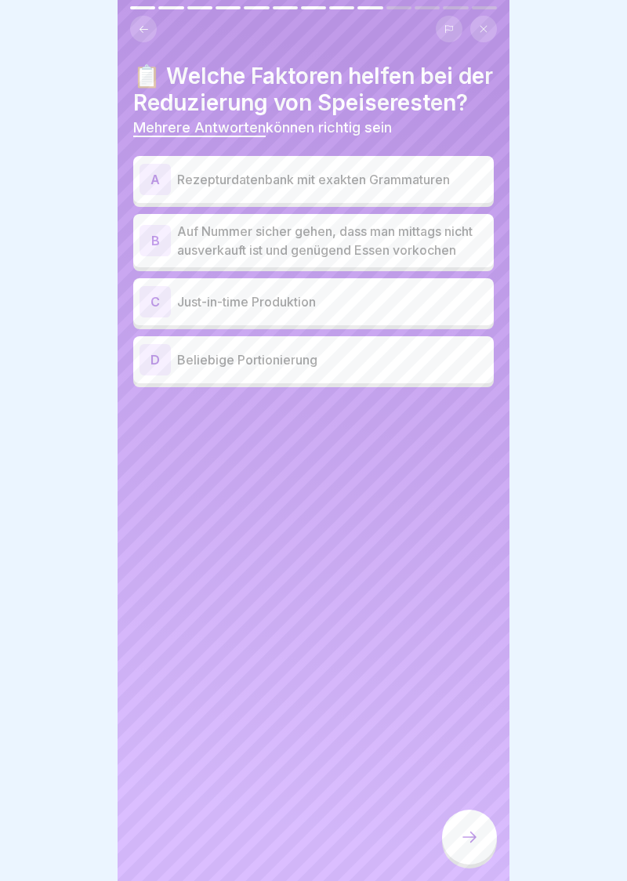
click at [143, 180] on div "A" at bounding box center [155, 179] width 31 height 31
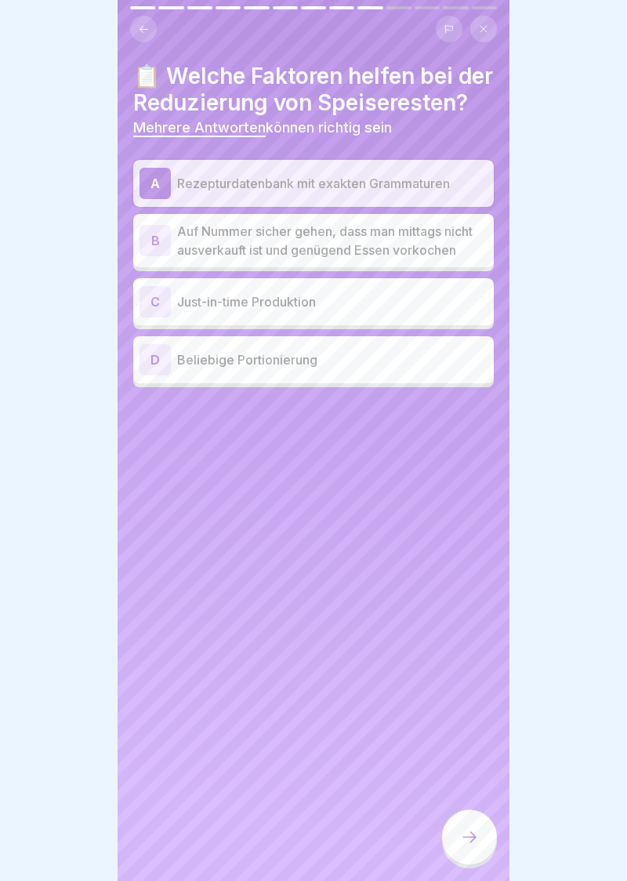
click at [146, 308] on div "C" at bounding box center [155, 301] width 31 height 31
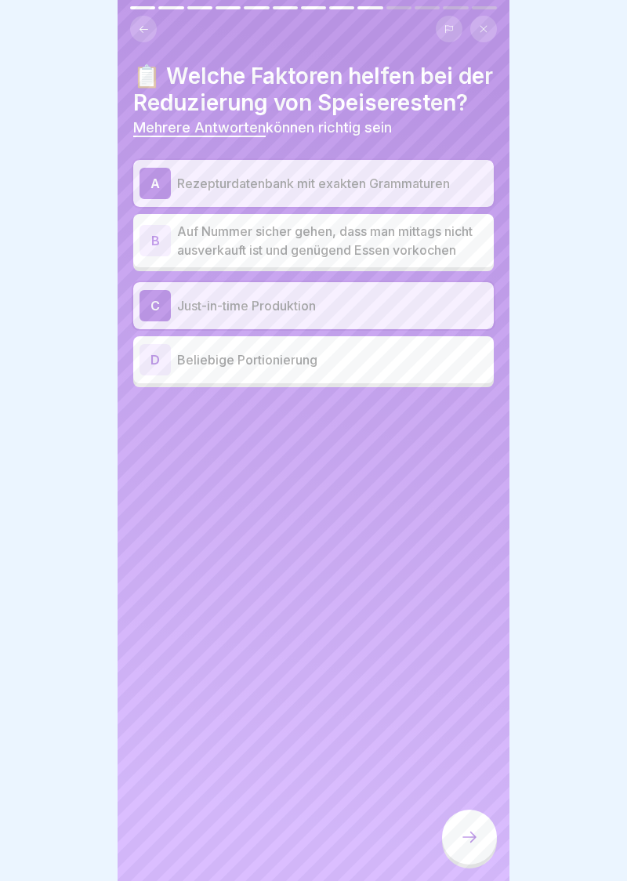
click at [483, 849] on div at bounding box center [469, 837] width 55 height 55
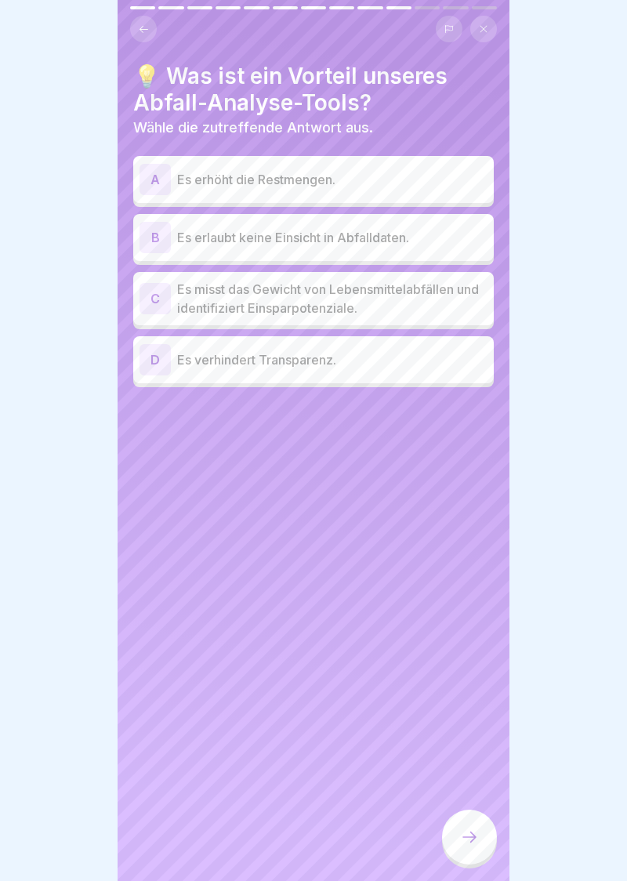
click at [144, 310] on div "C" at bounding box center [155, 298] width 31 height 31
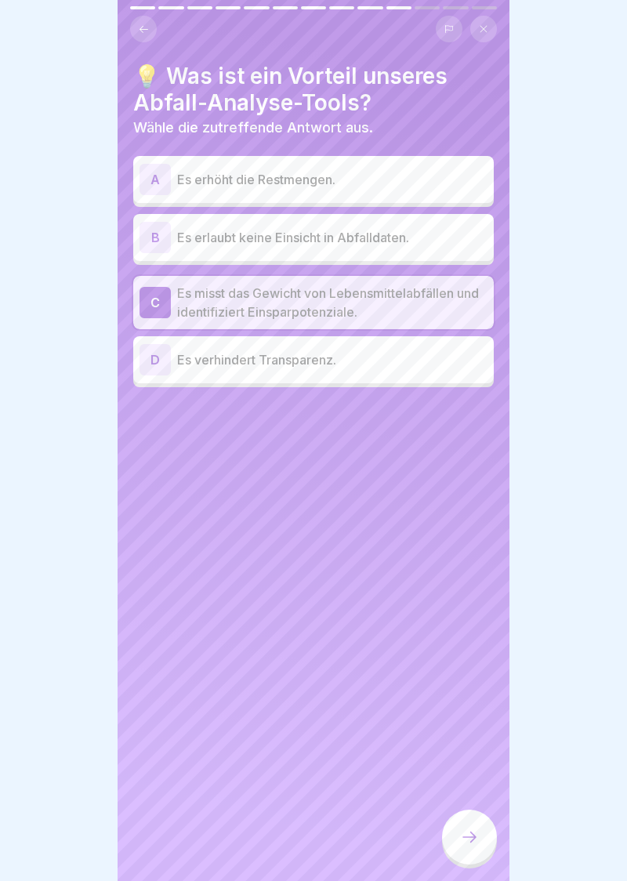
click at [467, 851] on div at bounding box center [469, 837] width 55 height 55
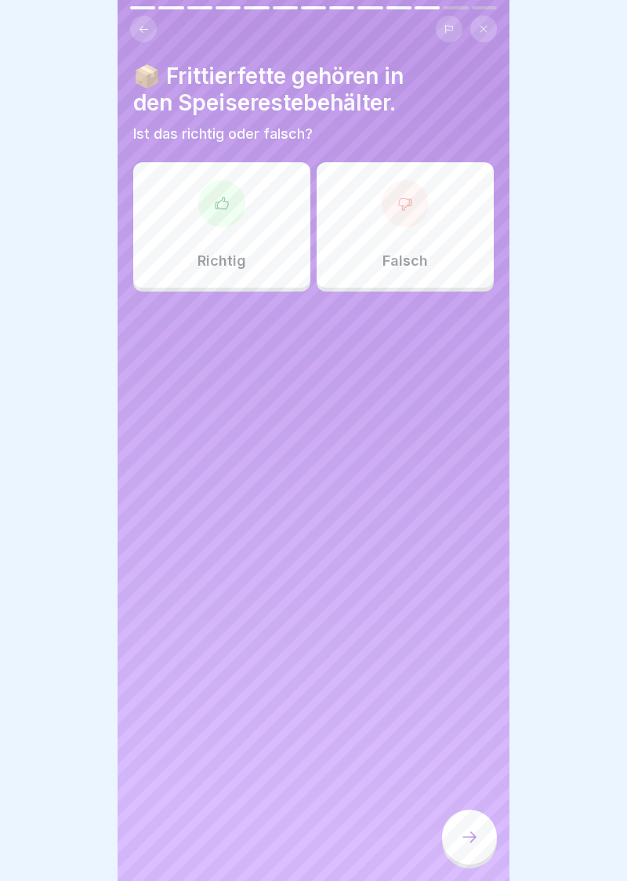
click at [415, 210] on div at bounding box center [405, 203] width 47 height 47
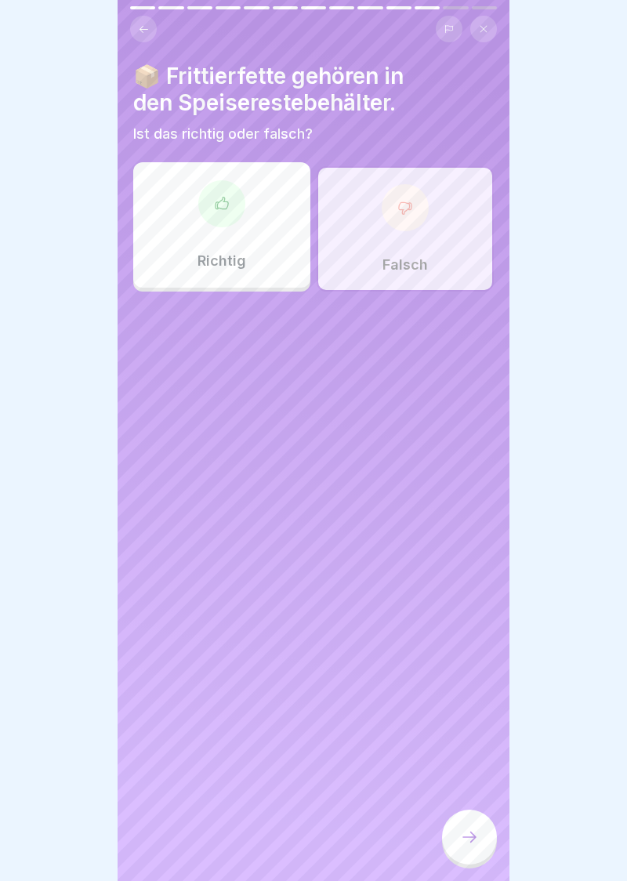
click at [479, 843] on div at bounding box center [469, 837] width 55 height 55
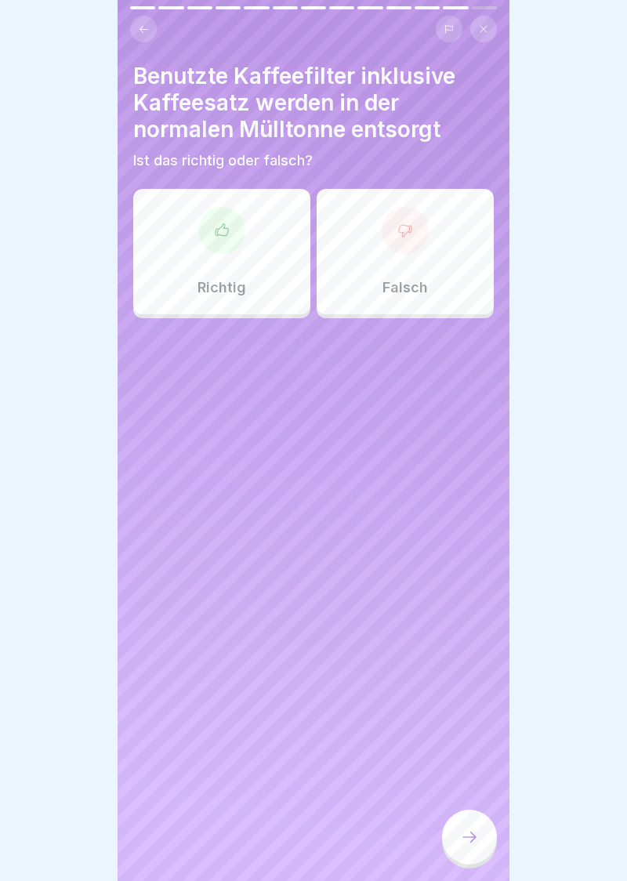
click at [422, 237] on div at bounding box center [405, 230] width 47 height 47
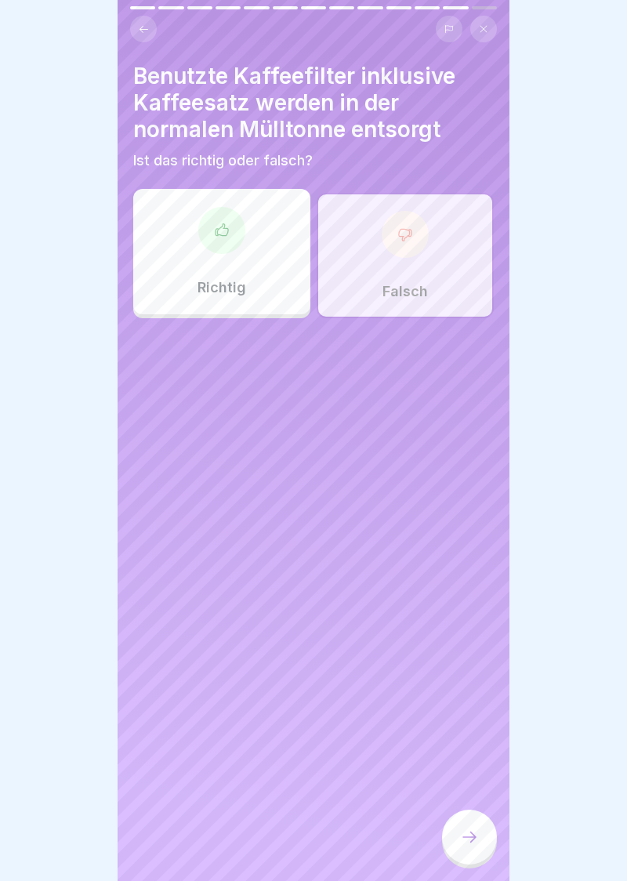
click at [470, 852] on div at bounding box center [469, 837] width 55 height 55
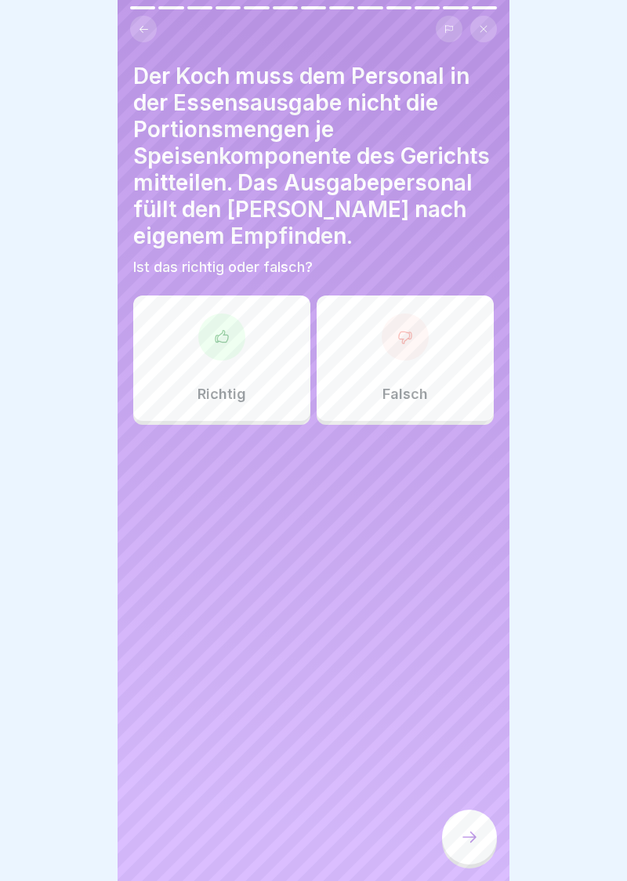
click at [414, 342] on div at bounding box center [405, 337] width 47 height 47
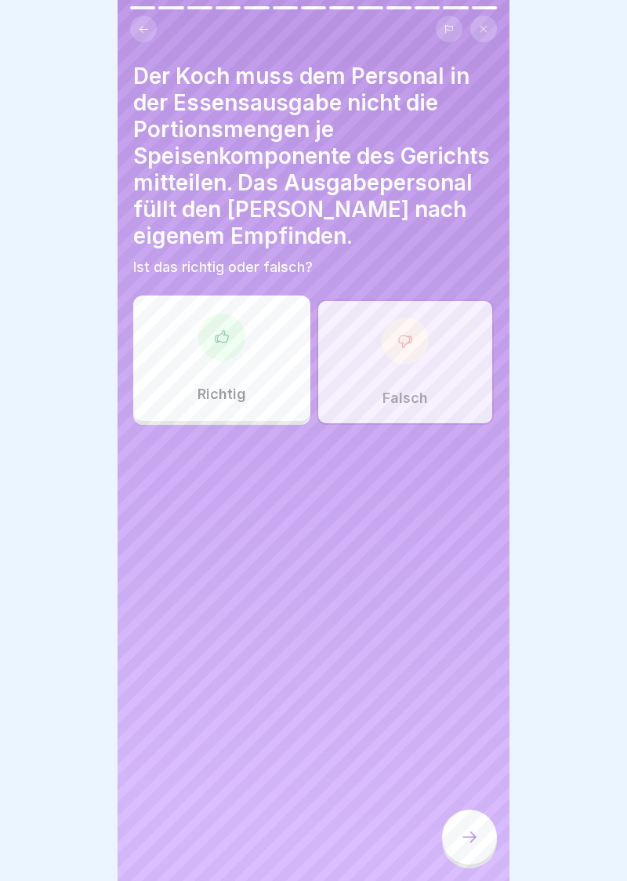
click at [484, 840] on div at bounding box center [469, 837] width 55 height 55
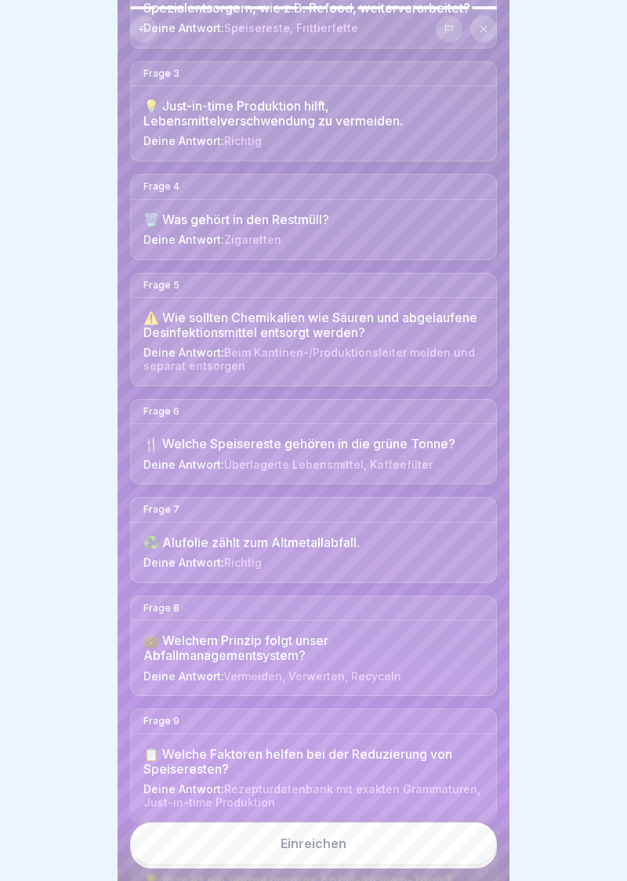
scroll to position [806, 0]
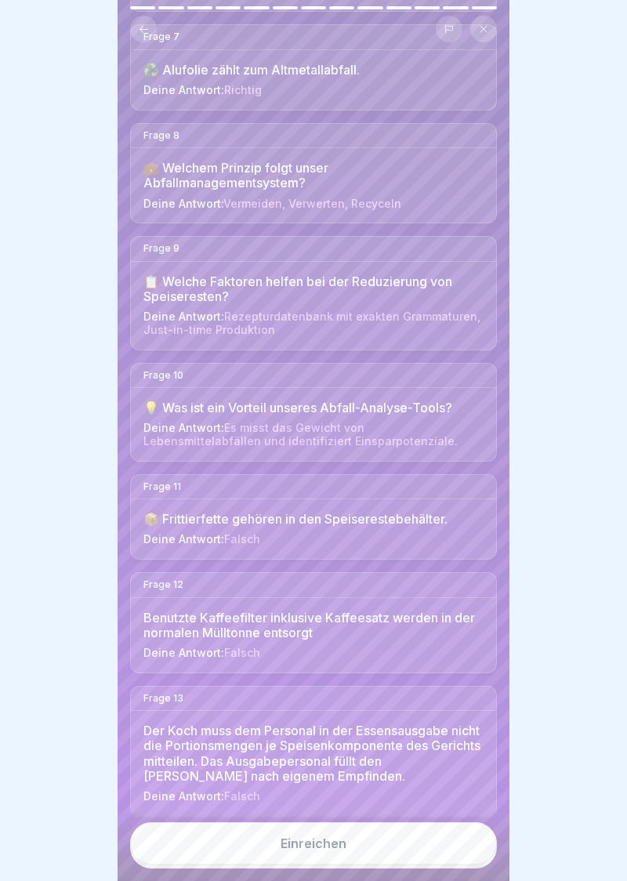
click at [317, 855] on button "Einreichen" at bounding box center [313, 843] width 367 height 42
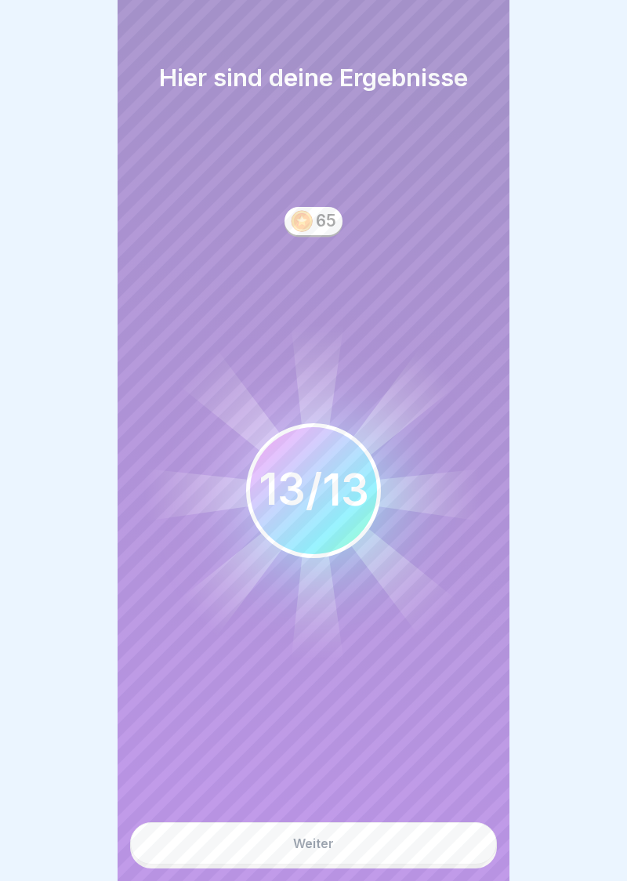
click at [321, 856] on button "Weiter" at bounding box center [313, 843] width 367 height 42
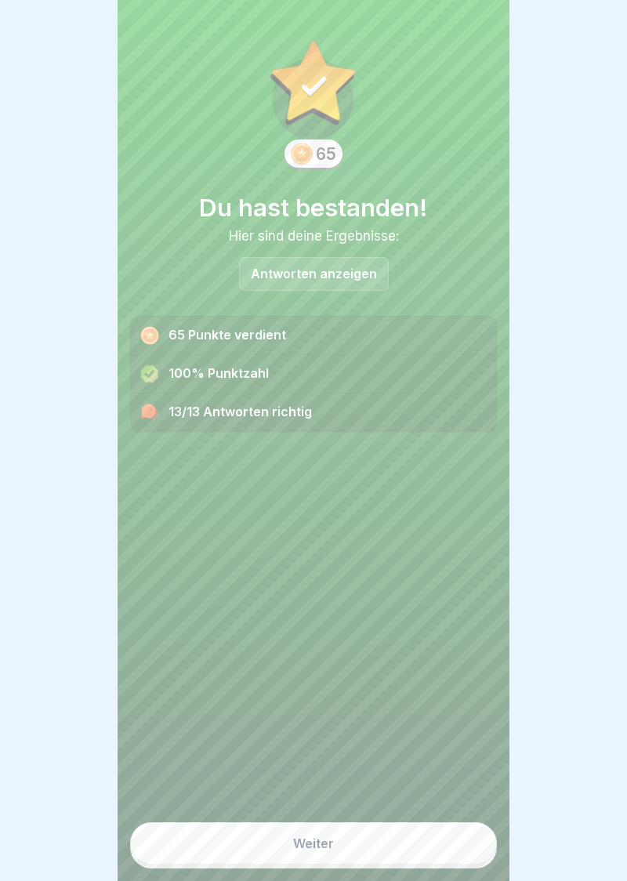
click at [317, 850] on div "Weiter" at bounding box center [313, 843] width 41 height 14
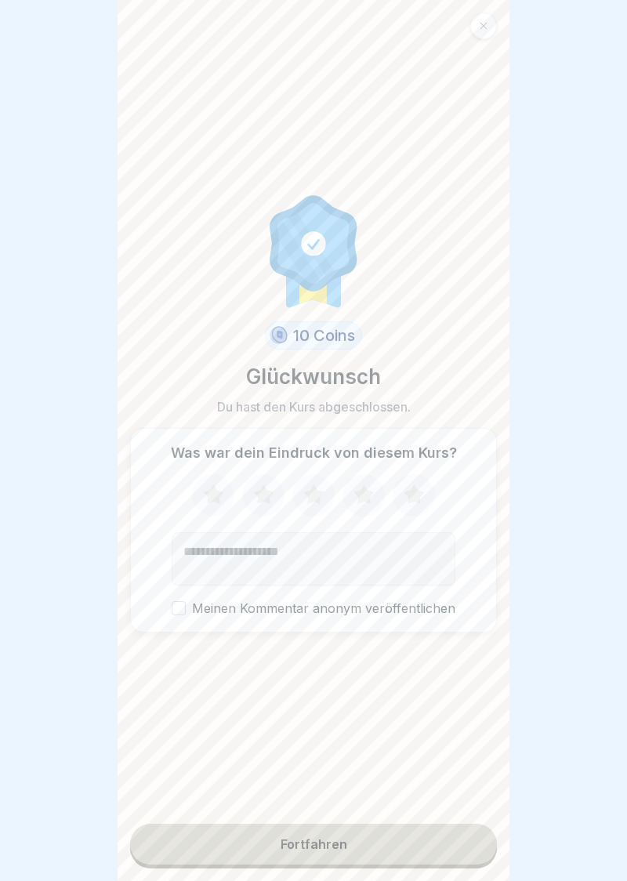
click at [376, 489] on icon at bounding box center [364, 495] width 42 height 41
click at [185, 608] on button "Meinen Kommentar anonym veröffentlichen" at bounding box center [179, 608] width 14 height 14
click at [328, 848] on div "Fortfahren" at bounding box center [314, 844] width 67 height 14
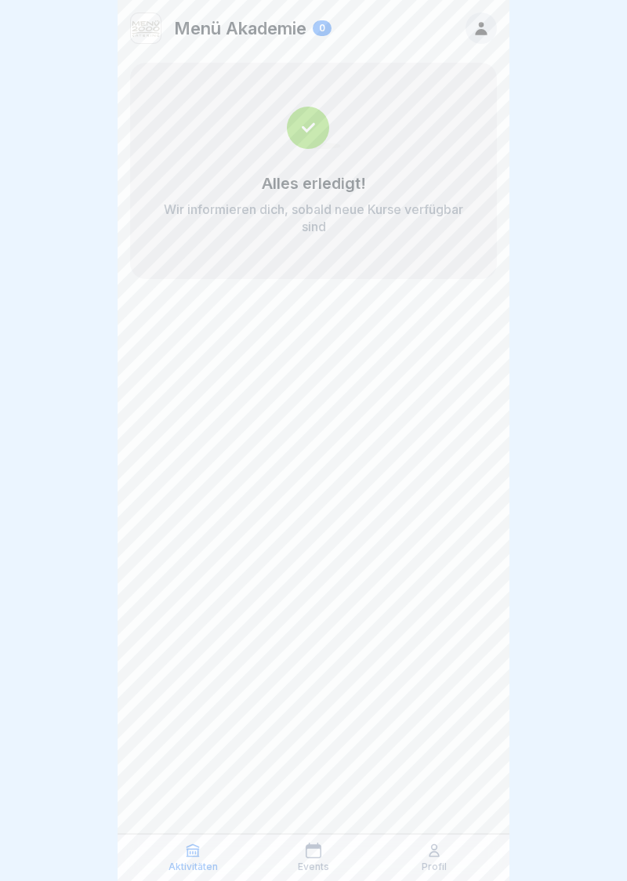
click at [441, 861] on div "Profil" at bounding box center [434, 858] width 113 height 30
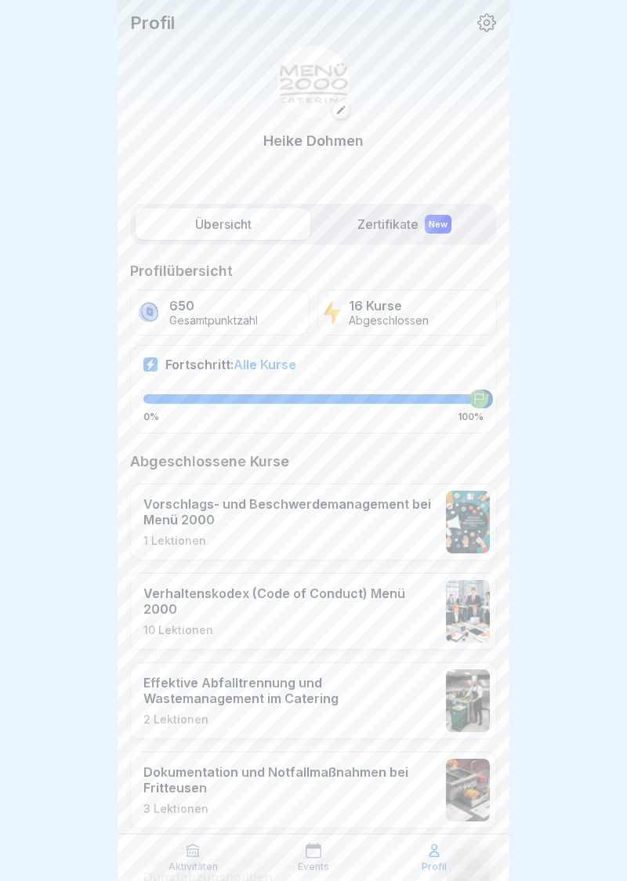
click at [453, 859] on div "Profil" at bounding box center [434, 858] width 113 height 30
click at [391, 232] on label "Zertifikate New" at bounding box center [404, 224] width 175 height 31
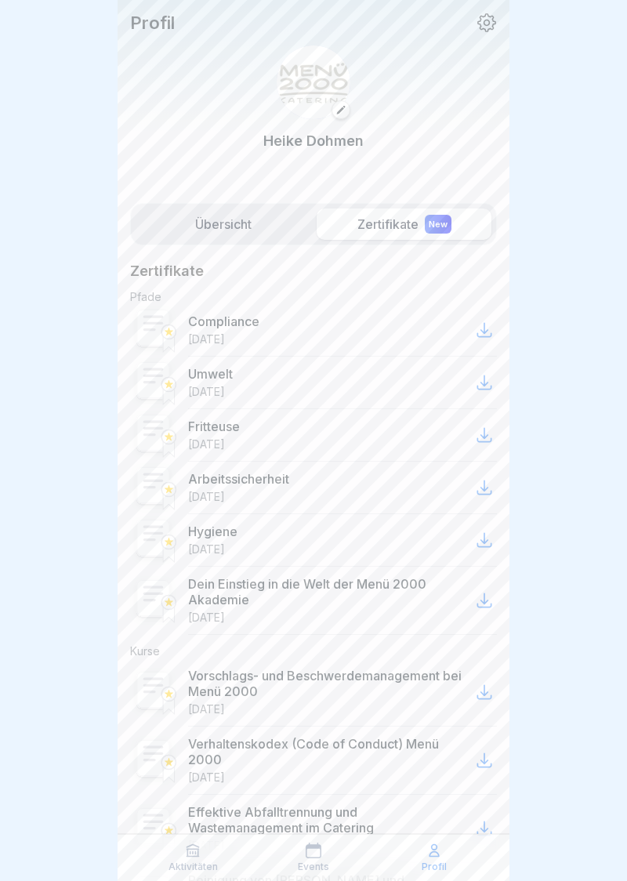
click at [256, 230] on label "Übersicht" at bounding box center [223, 224] width 175 height 31
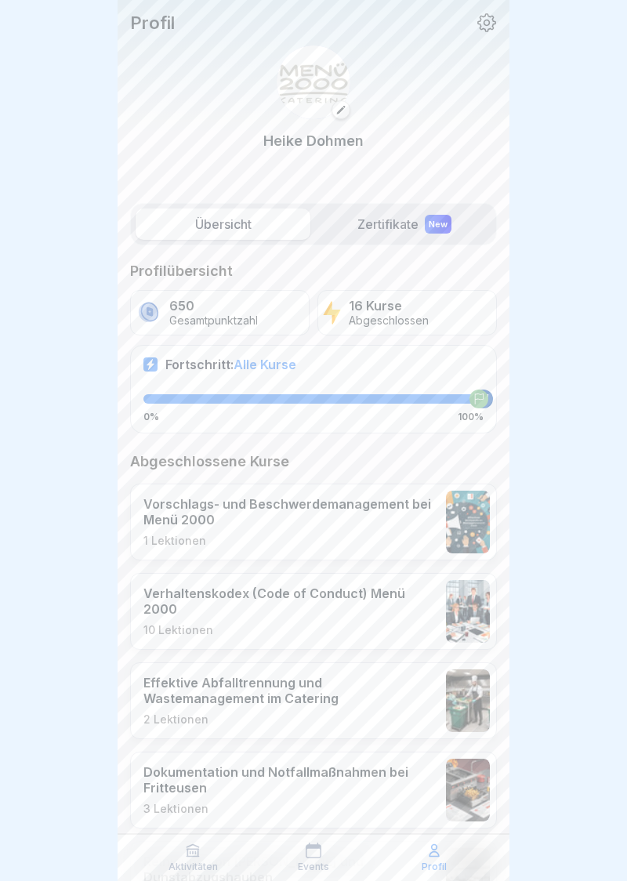
click at [157, 16] on p "Profil" at bounding box center [152, 23] width 45 height 20
click at [387, 216] on label "Zertifikate New" at bounding box center [404, 224] width 175 height 31
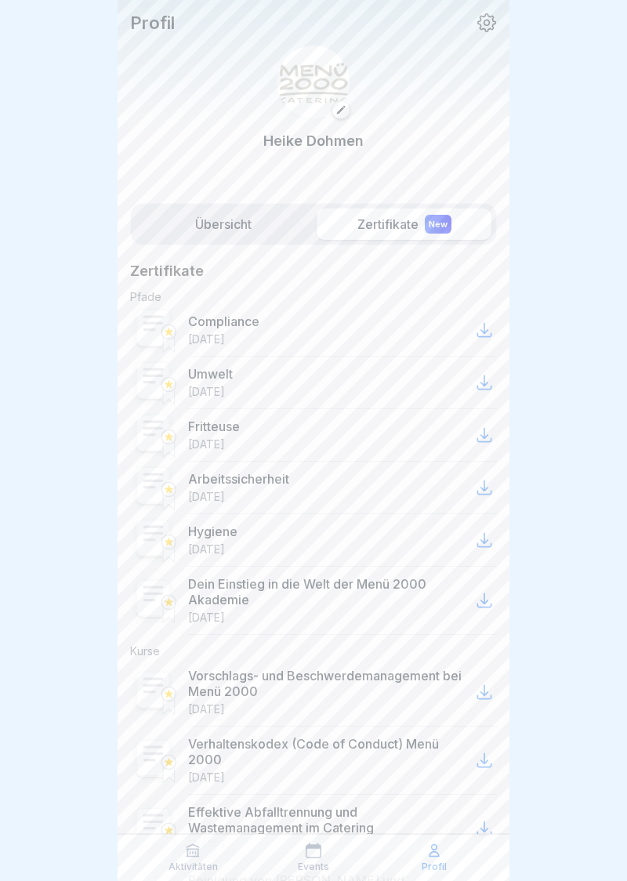
click at [216, 215] on label "Übersicht" at bounding box center [223, 224] width 175 height 31
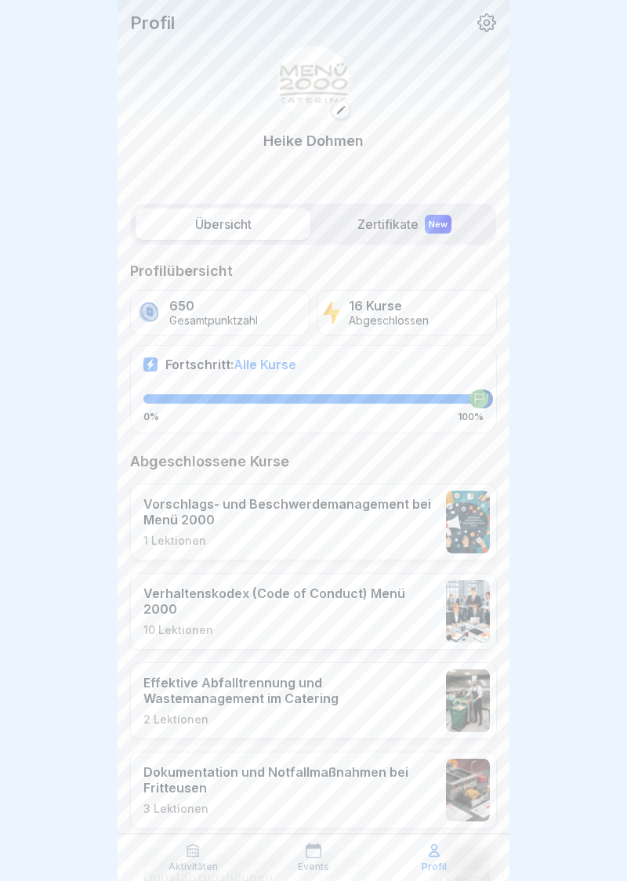
click at [199, 311] on p "650" at bounding box center [213, 306] width 89 height 15
click at [181, 299] on p "650" at bounding box center [213, 306] width 89 height 15
click at [466, 702] on img at bounding box center [468, 700] width 44 height 63
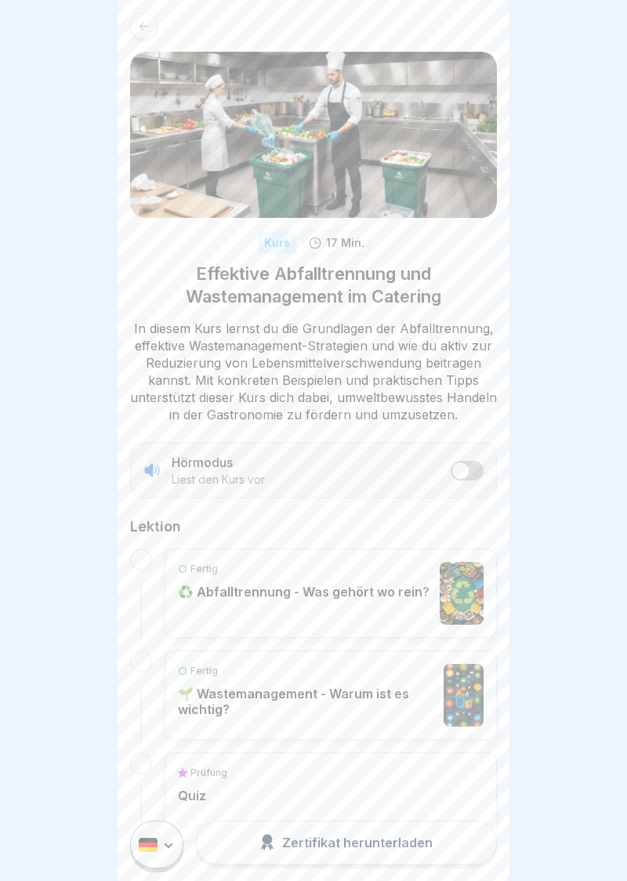
scroll to position [56, 0]
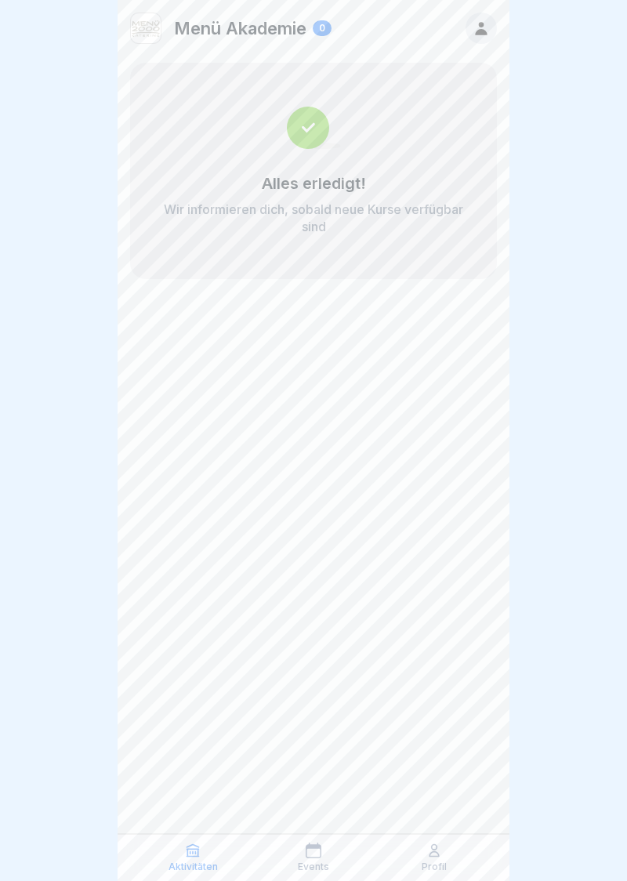
click at [317, 122] on img at bounding box center [314, 128] width 54 height 42
